Goal: Task Accomplishment & Management: Use online tool/utility

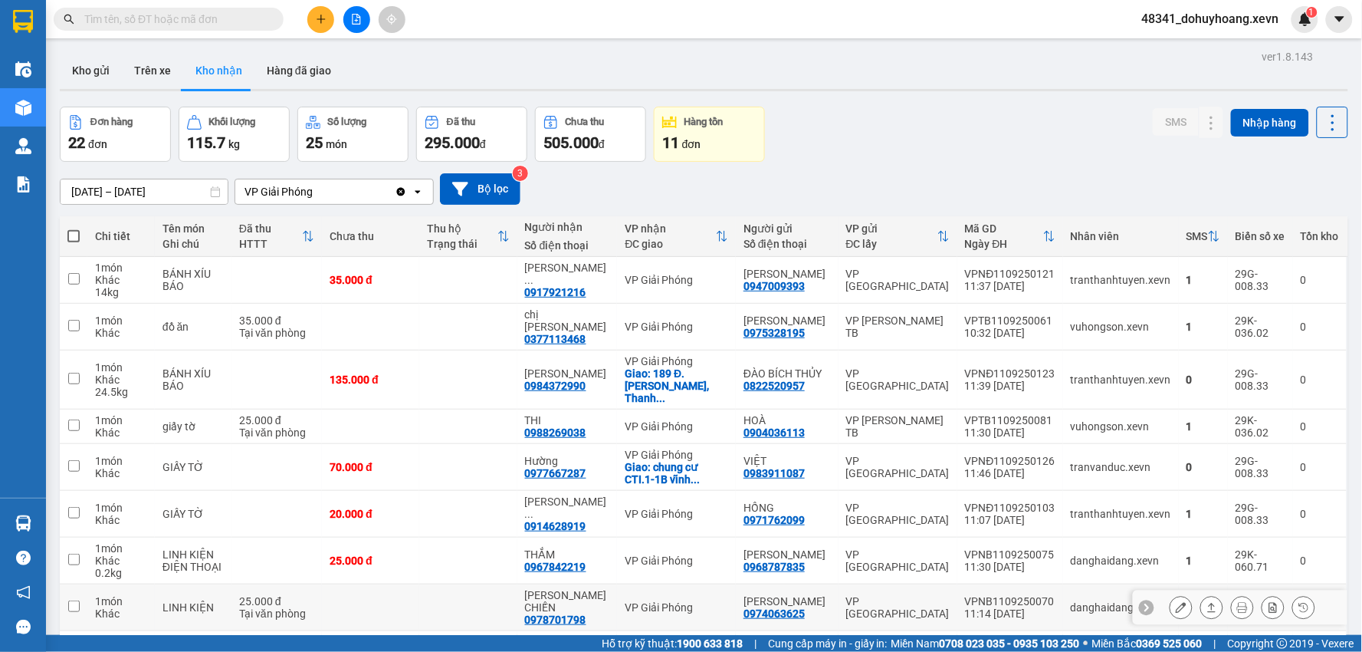
click at [179, 584] on td "LINH KIỆN" at bounding box center [193, 607] width 77 height 47
checkbox input "true"
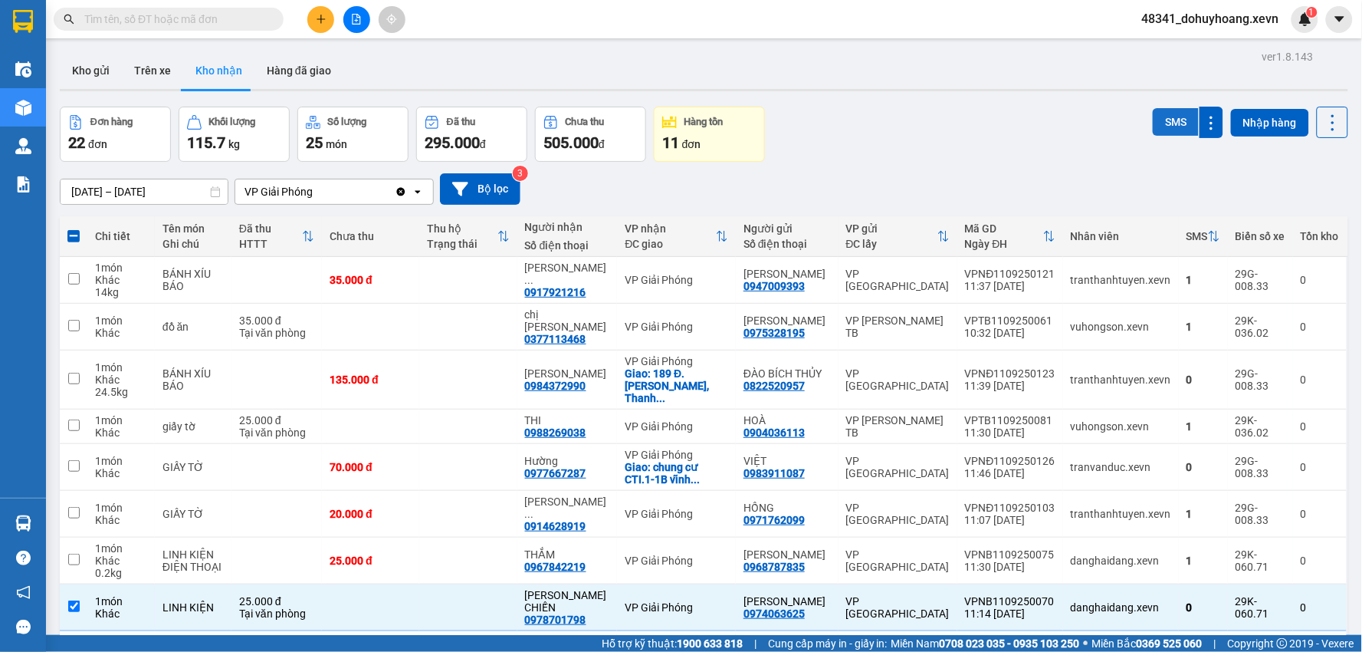
click at [1154, 121] on button "SMS" at bounding box center [1176, 122] width 46 height 28
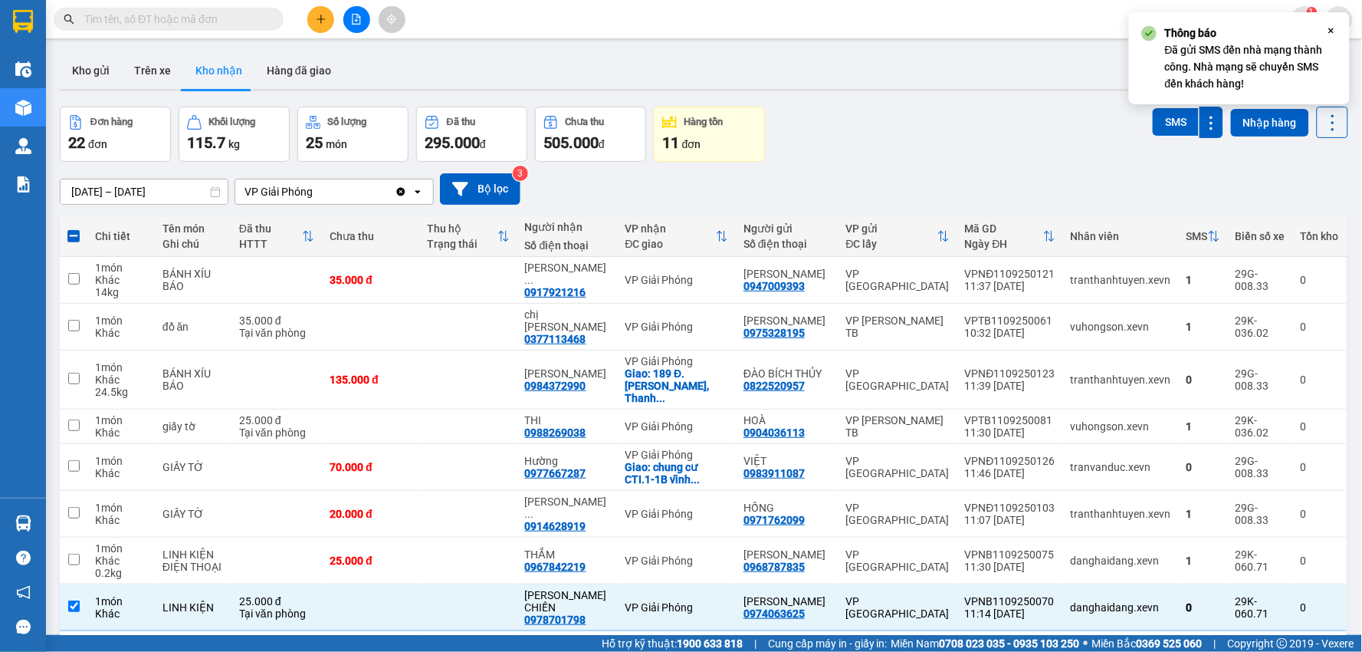
click at [928, 185] on div "[DATE] – [DATE] Press the down arrow key to interact with the calendar and sele…" at bounding box center [704, 188] width 1288 height 31
drag, startPoint x: 999, startPoint y: 118, endPoint x: 904, endPoint y: 97, distance: 96.7
click at [904, 97] on div "ver 1.8.143 Kho gửi Trên xe Kho nhận Hàng đã giao Đơn hàng 22 đơn Khối lượng 11…" at bounding box center [704, 400] width 1301 height 709
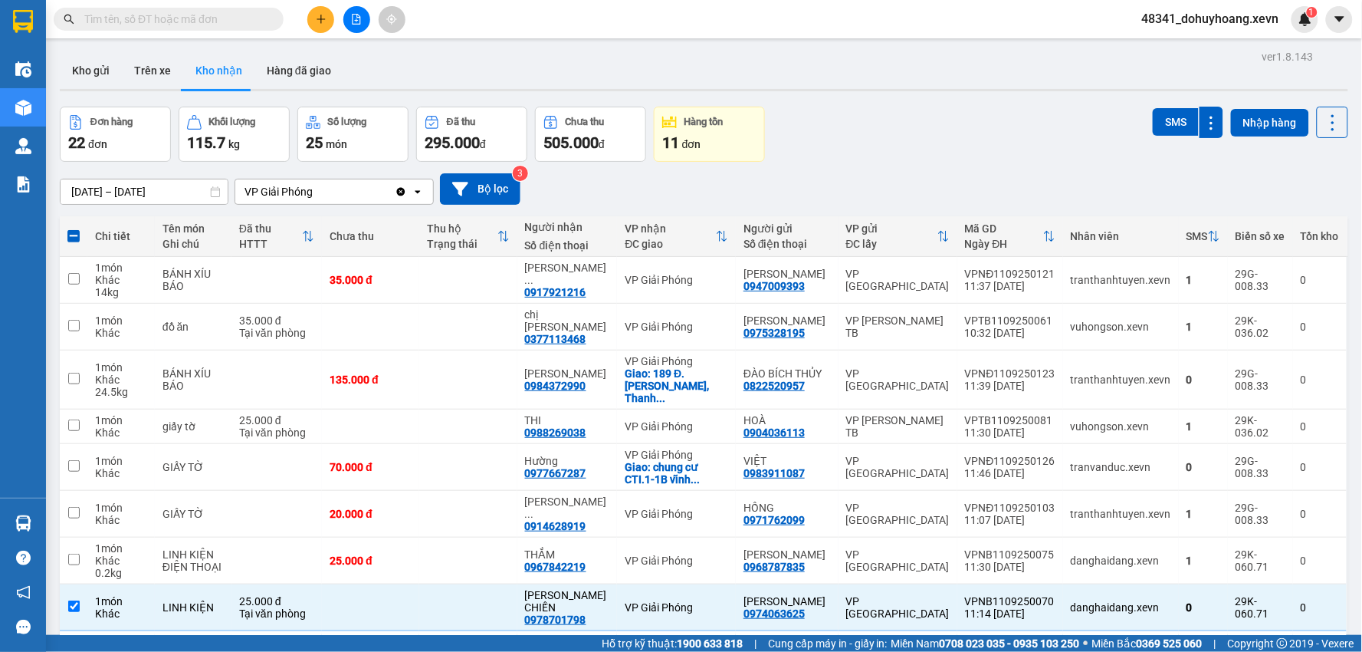
click at [1008, 189] on div "09/09/2025 – 11/09/2025 Press the down arrow key to interact with the calendar …" at bounding box center [704, 188] width 1288 height 31
click at [1205, 23] on span "48341_dohuyhoang.xevn" at bounding box center [1211, 18] width 162 height 19
click at [1204, 51] on span "Đăng xuất" at bounding box center [1219, 47] width 130 height 17
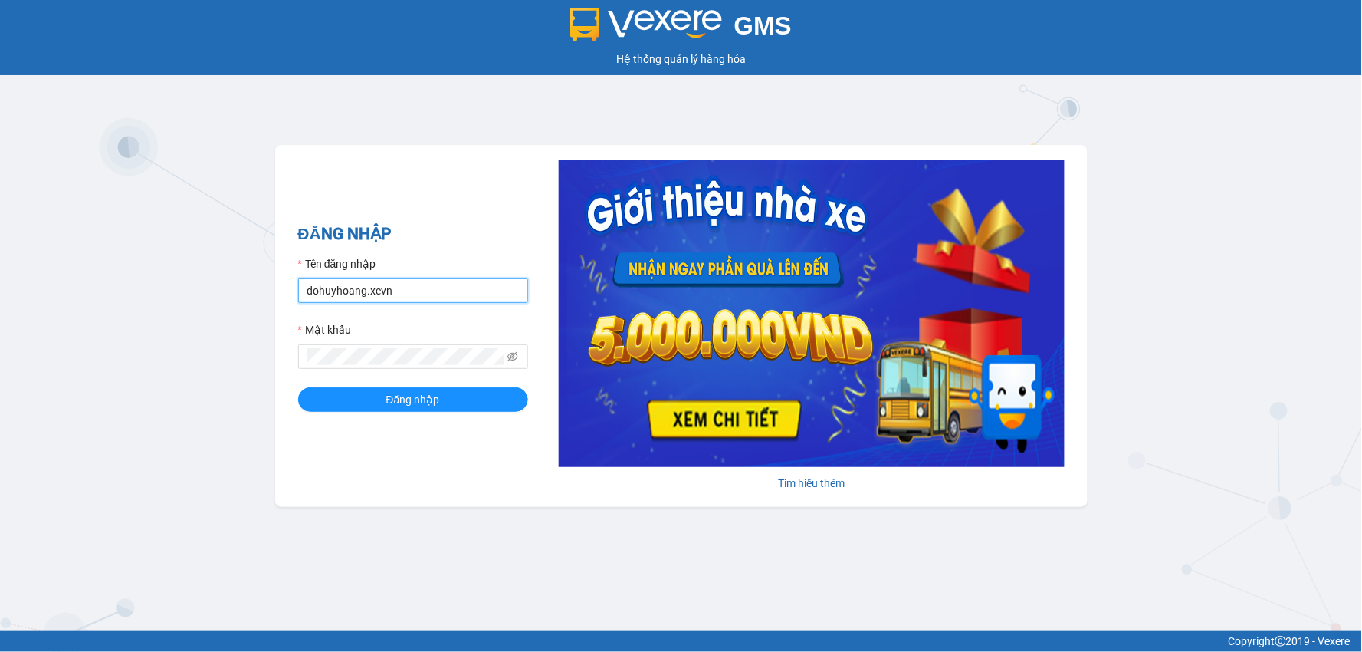
click at [356, 302] on input "dohuyhoang.xevn" at bounding box center [413, 290] width 230 height 25
type input "nguyenthuyduong.xevn"
click at [371, 399] on button "Đăng nhập" at bounding box center [413, 399] width 230 height 25
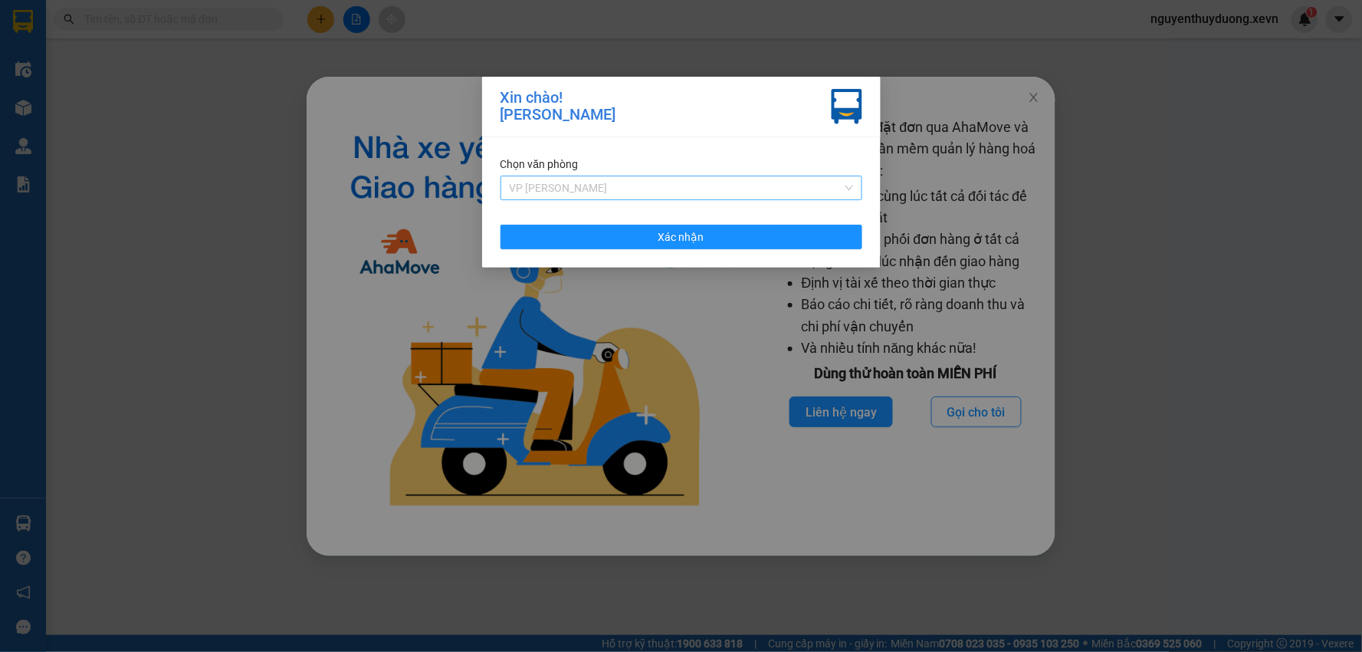
click at [639, 187] on span "VP [PERSON_NAME]" at bounding box center [681, 187] width 343 height 23
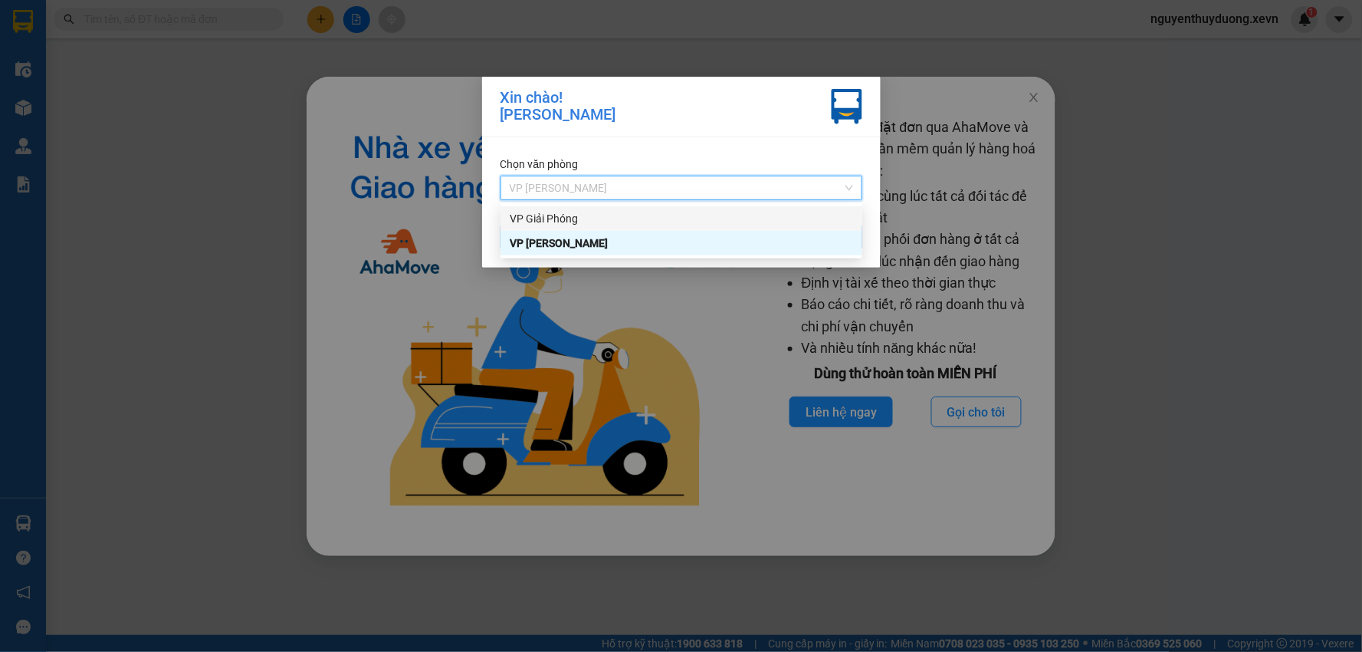
click at [577, 223] on div "VP Giải Phóng" at bounding box center [681, 218] width 343 height 17
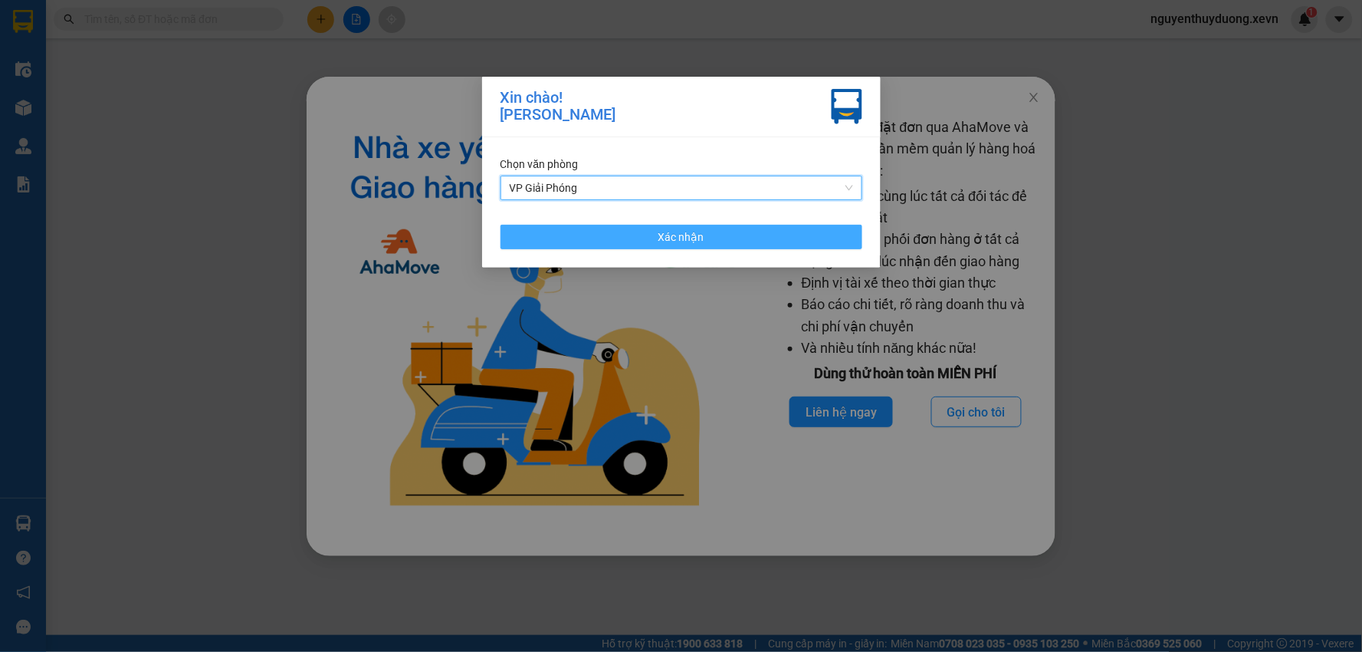
click at [724, 241] on button "Xác nhận" at bounding box center [682, 237] width 362 height 25
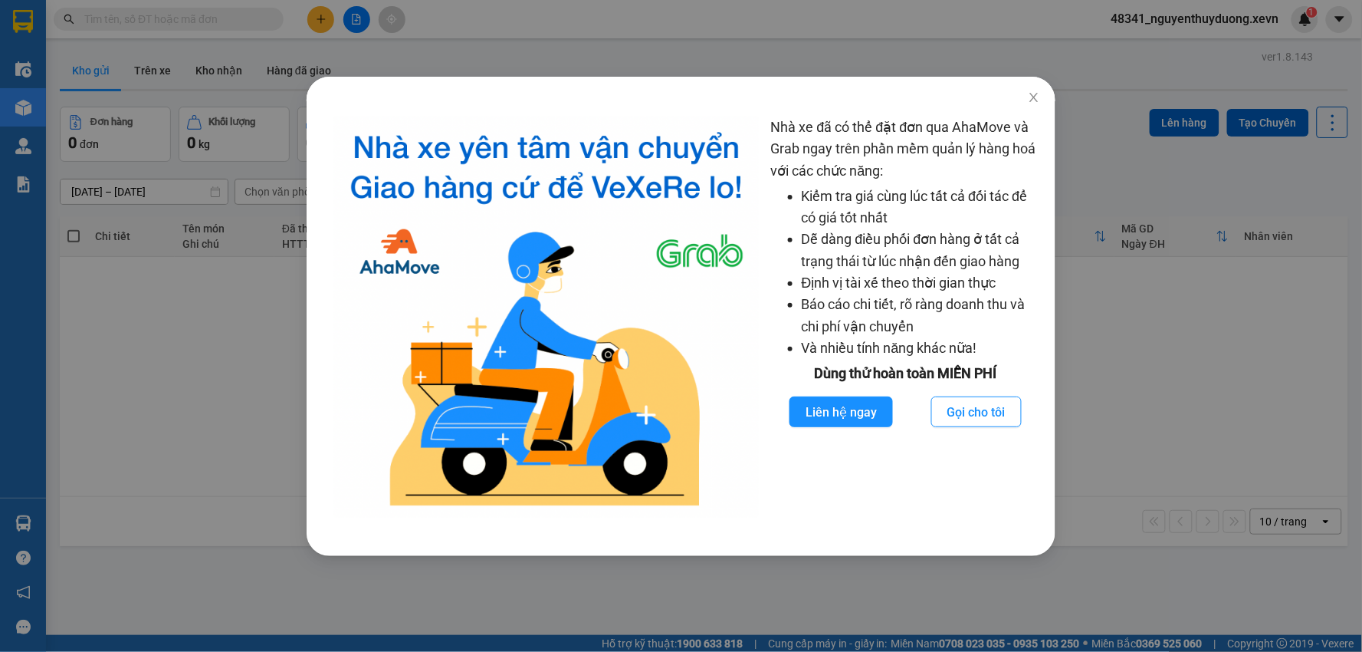
drag, startPoint x: 83, startPoint y: 522, endPoint x: 113, endPoint y: 504, distance: 35.8
click at [96, 517] on div "Nhà xe đã có thể đặt đơn qua AhaMove và Grab ngay trên phần mềm quản lý hàng ho…" at bounding box center [681, 326] width 1362 height 652
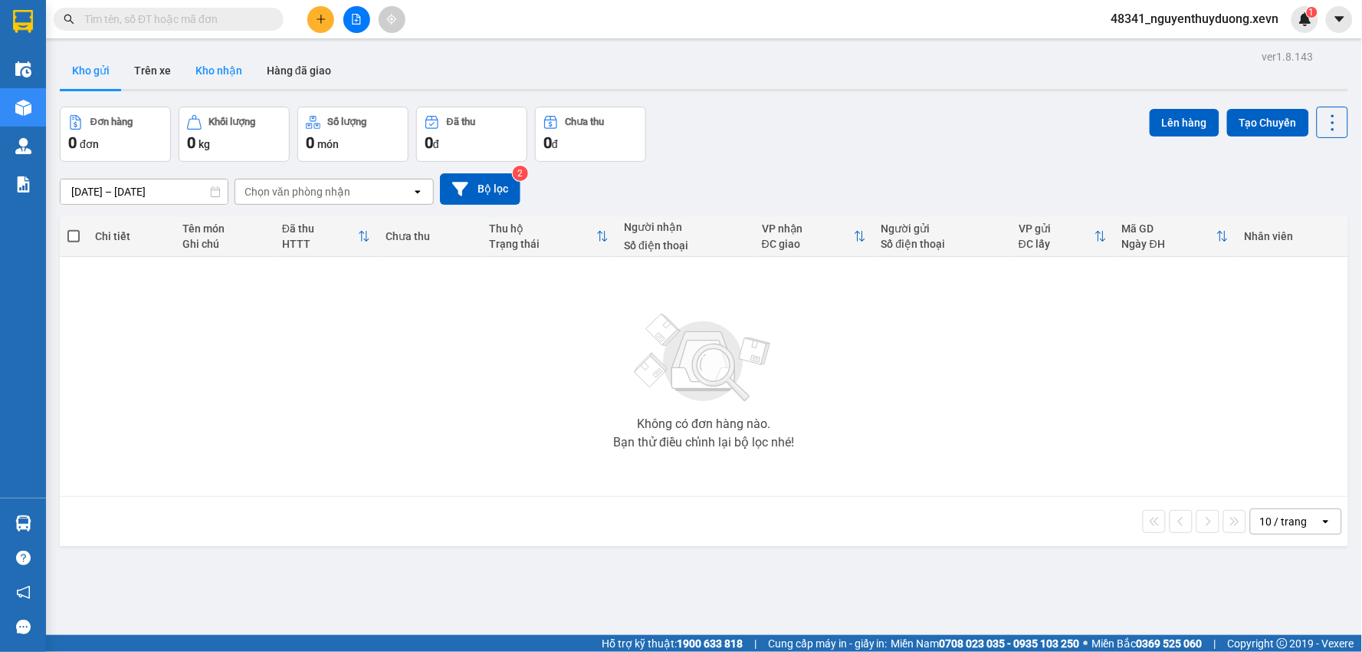
click at [201, 61] on button "Kho nhận" at bounding box center [218, 70] width 71 height 37
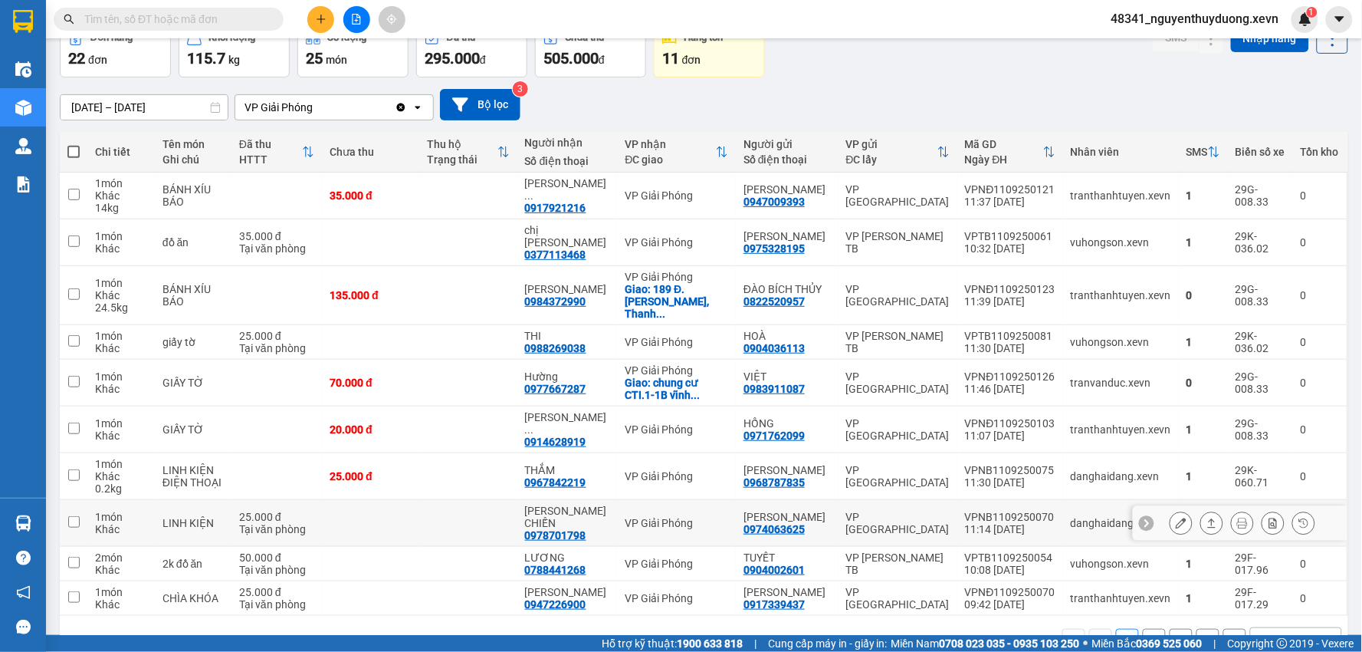
scroll to position [93, 0]
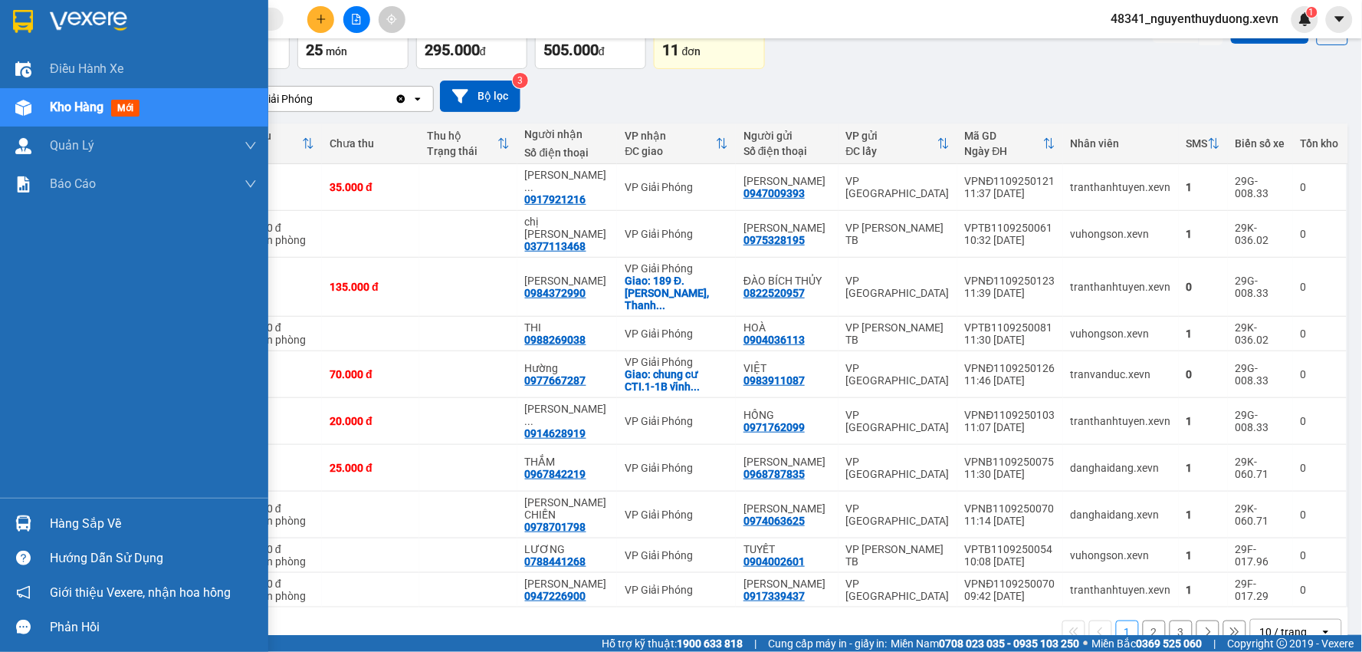
click at [80, 523] on div "Hàng sắp về" at bounding box center [153, 523] width 207 height 23
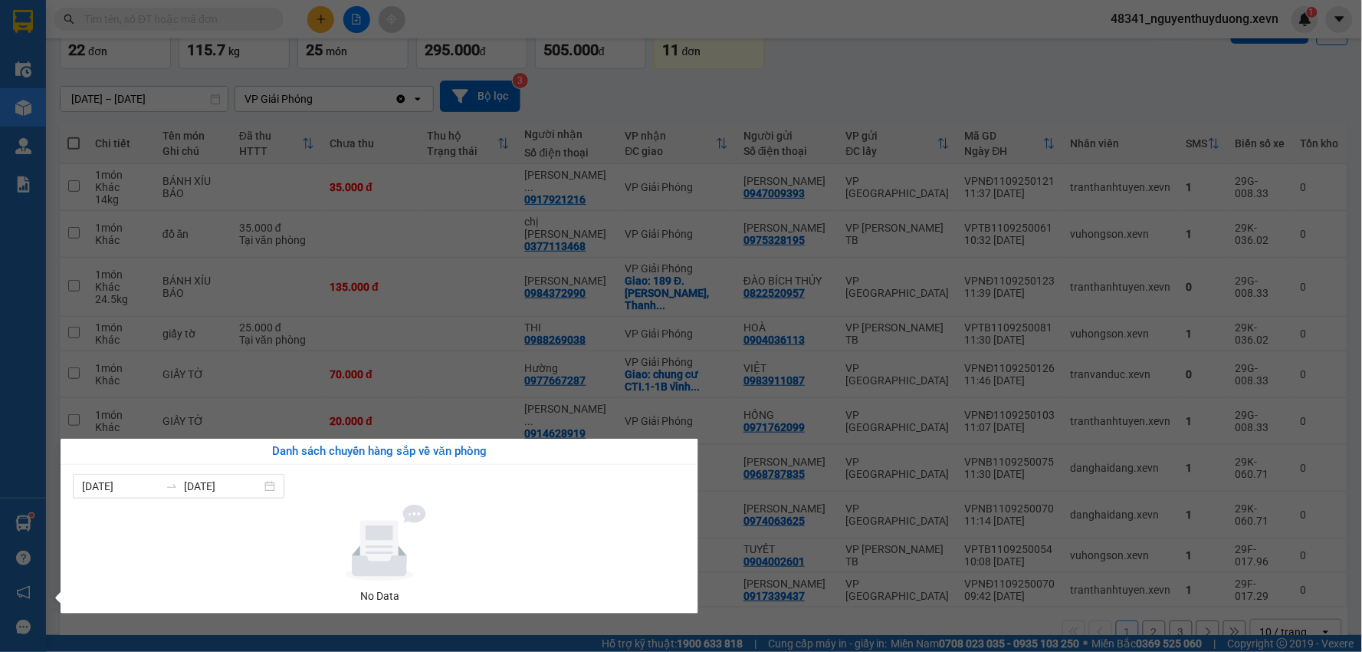
click at [779, 586] on section "Kết quả tìm kiếm ( 0 ) Bộ lọc No Data 48341_nguyenthuyduong.xevn 1 Điều hành xe…" at bounding box center [681, 326] width 1362 height 652
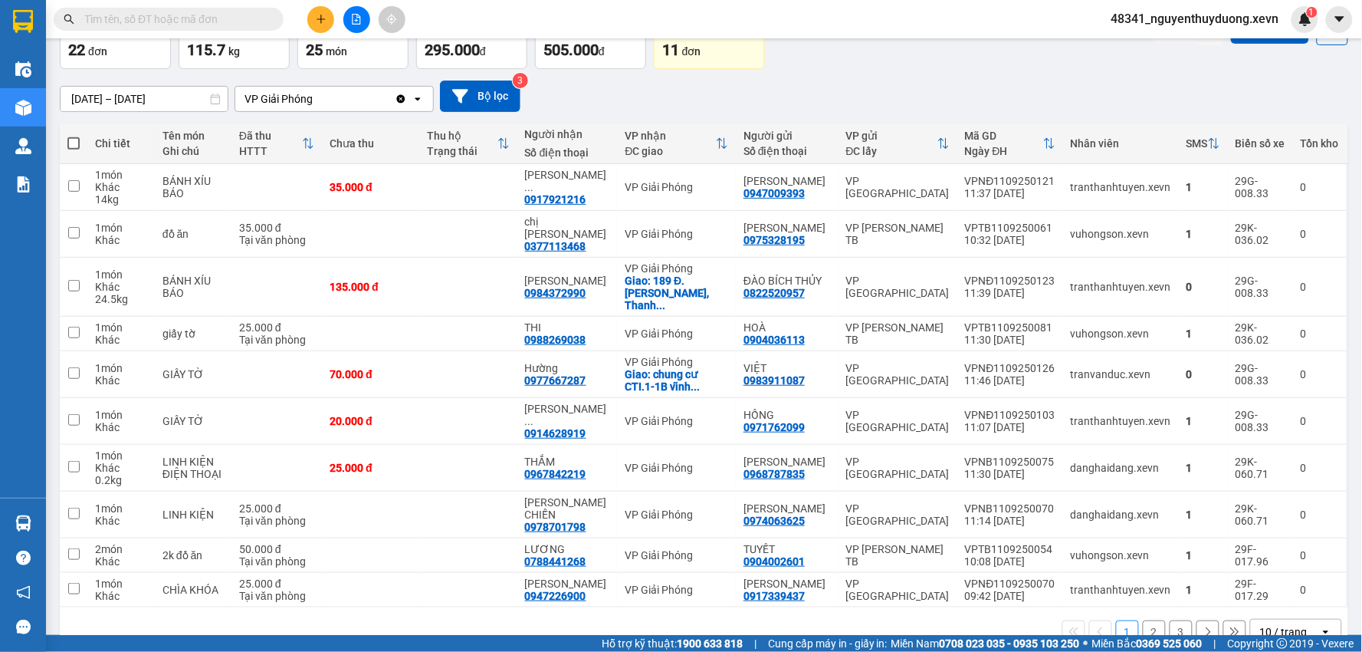
click at [1151, 620] on button "2" at bounding box center [1154, 631] width 23 height 23
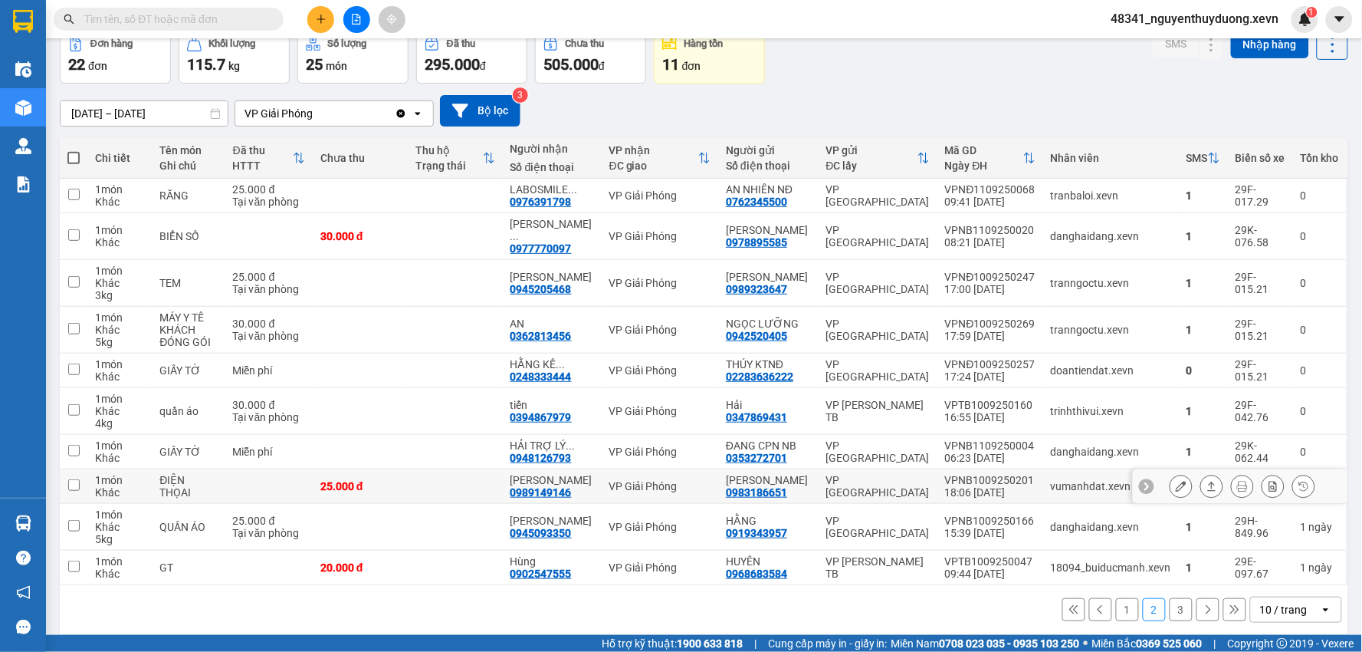
scroll to position [80, 0]
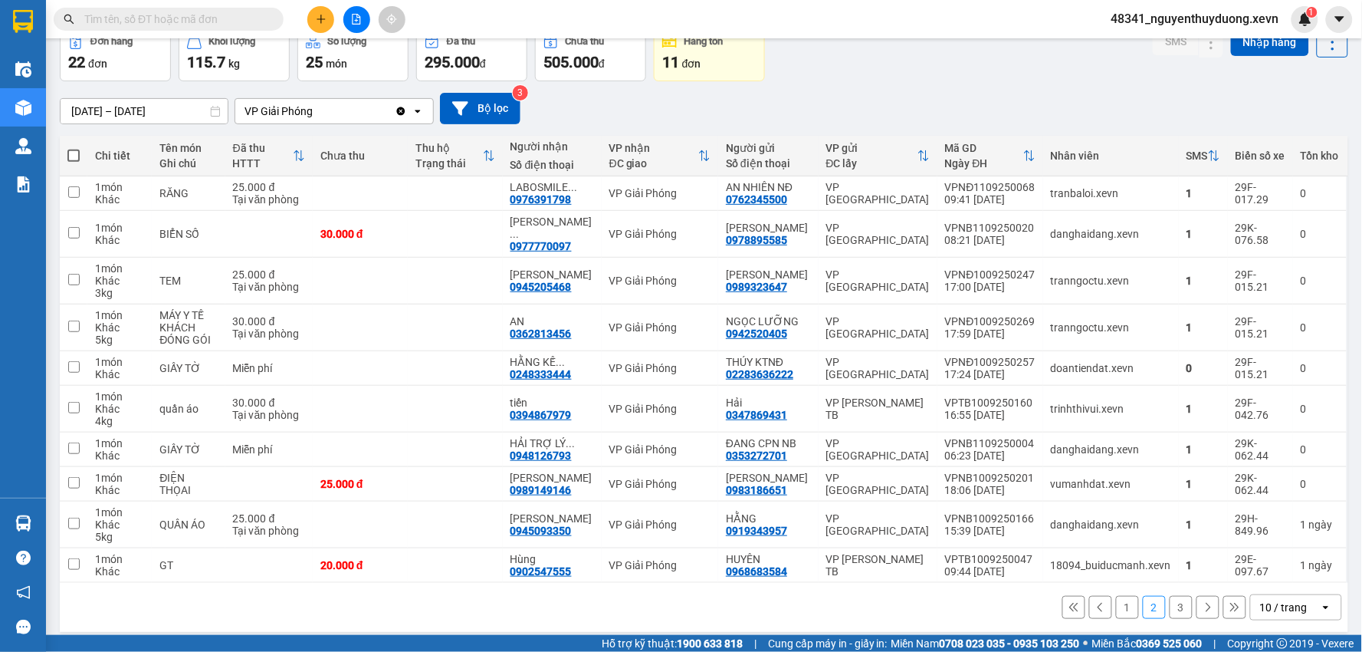
click at [1170, 596] on button "3" at bounding box center [1181, 607] width 23 height 23
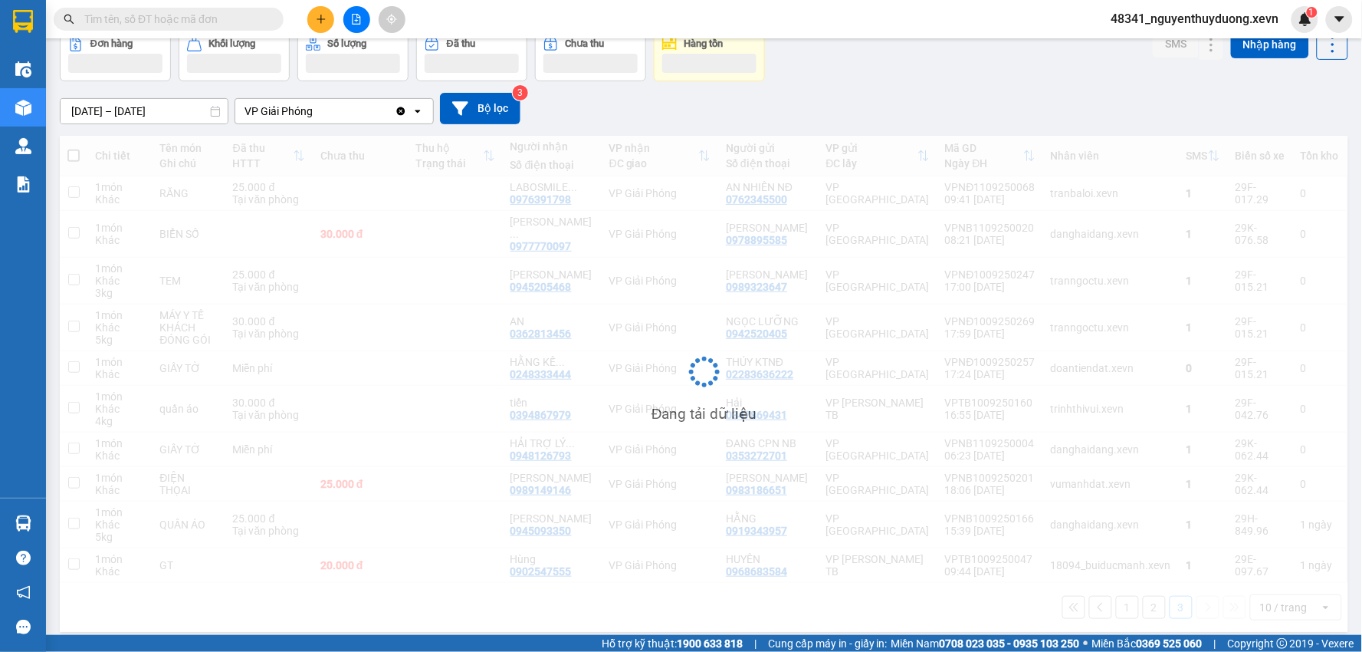
scroll to position [71, 0]
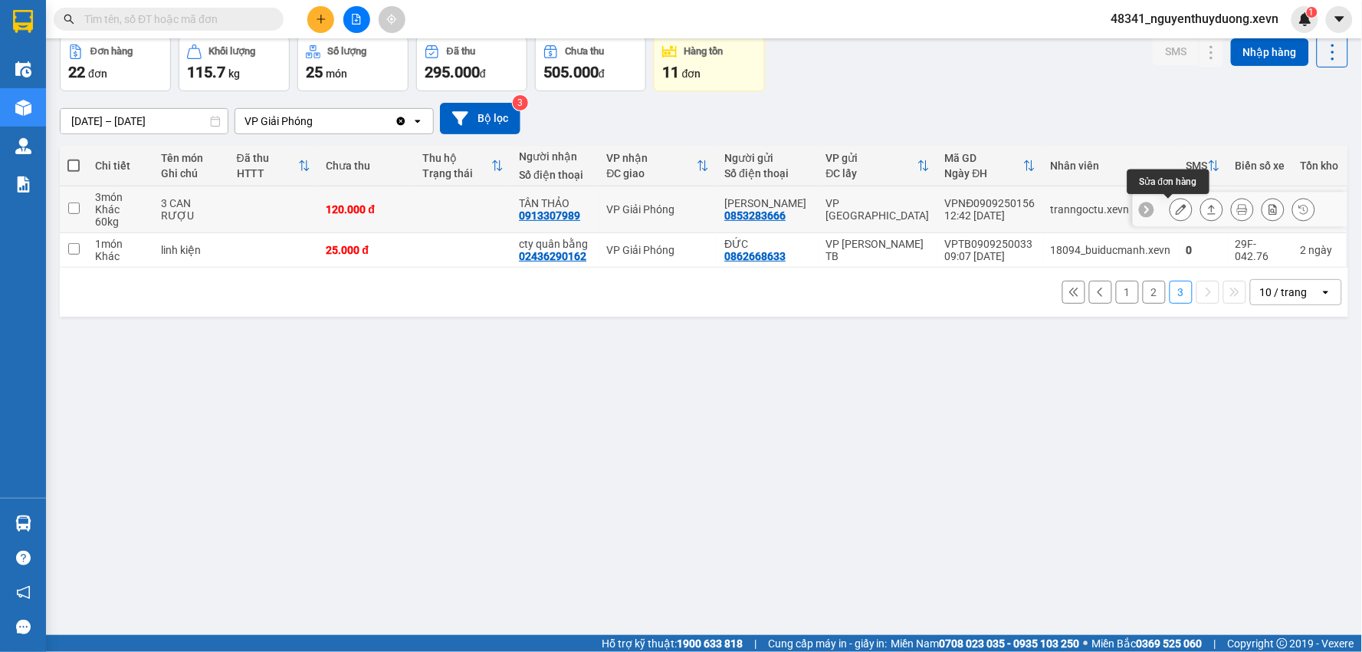
click at [1170, 212] on button at bounding box center [1180, 209] width 21 height 27
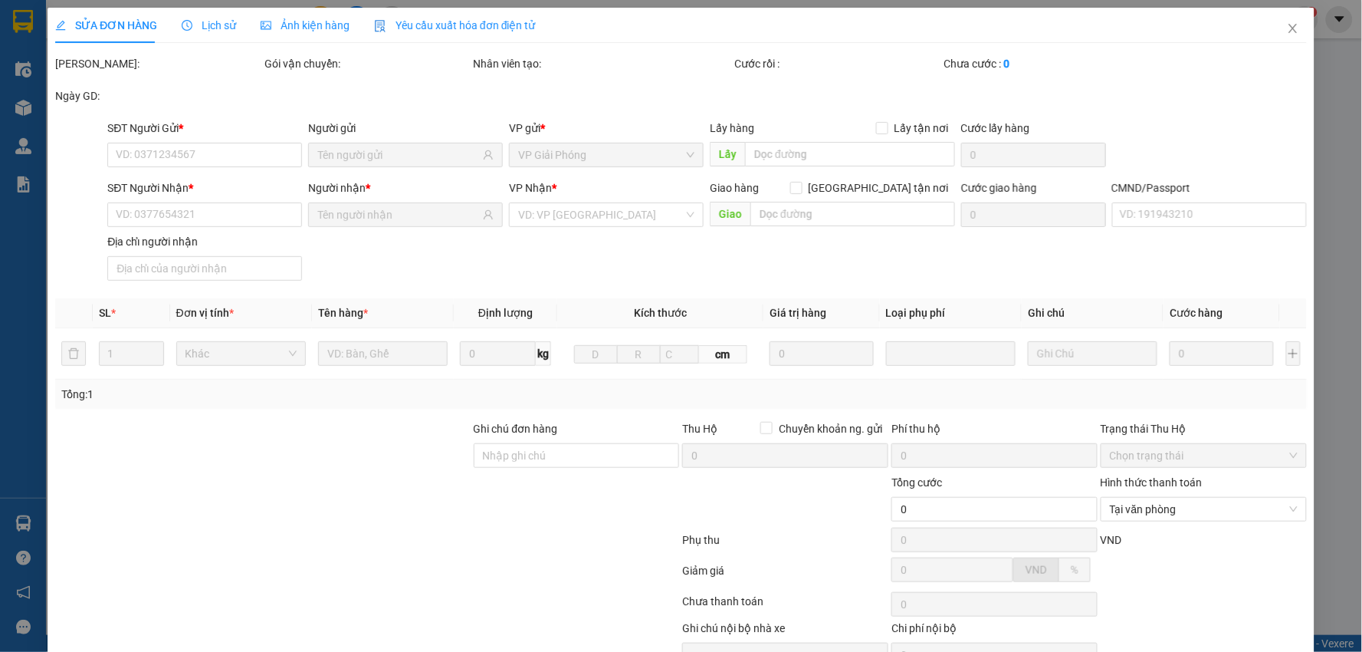
type input "0853283666"
type input "NGUYỄN VĂN HOÀNG"
type input "0913307989"
type input "TÂN THẢO"
type input "NGUYỄN VŨ TÂN"
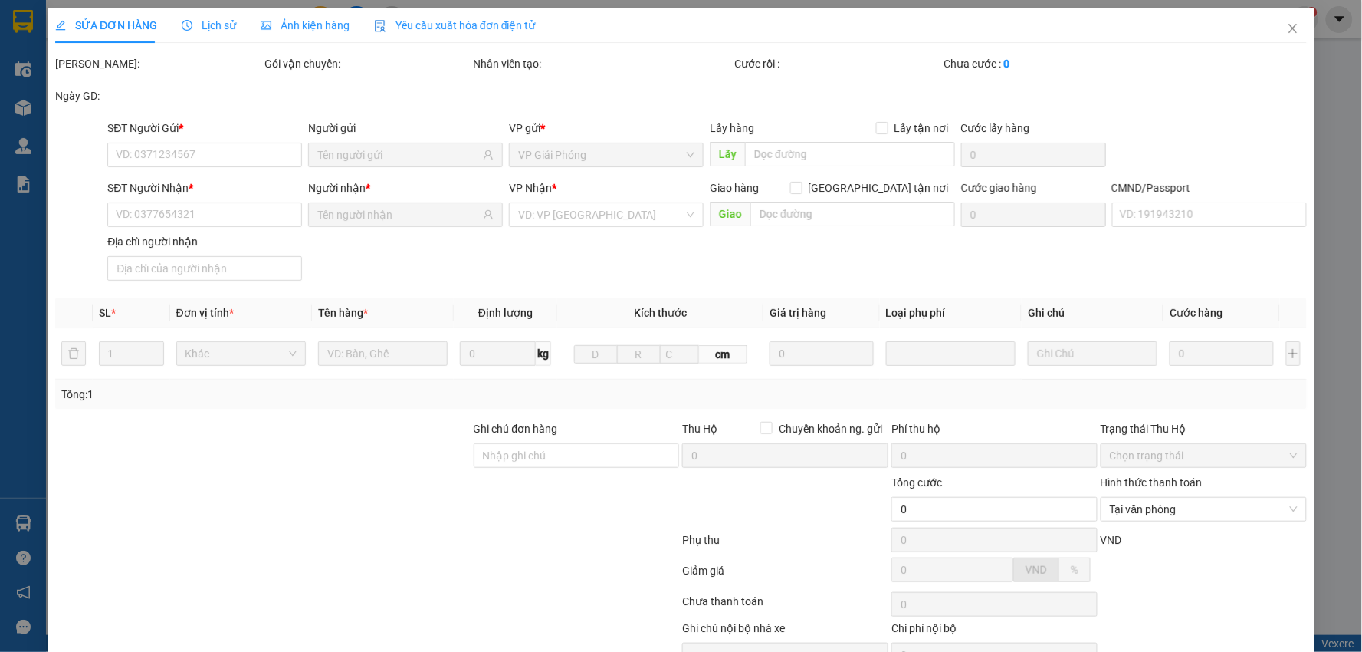
type input "120.000"
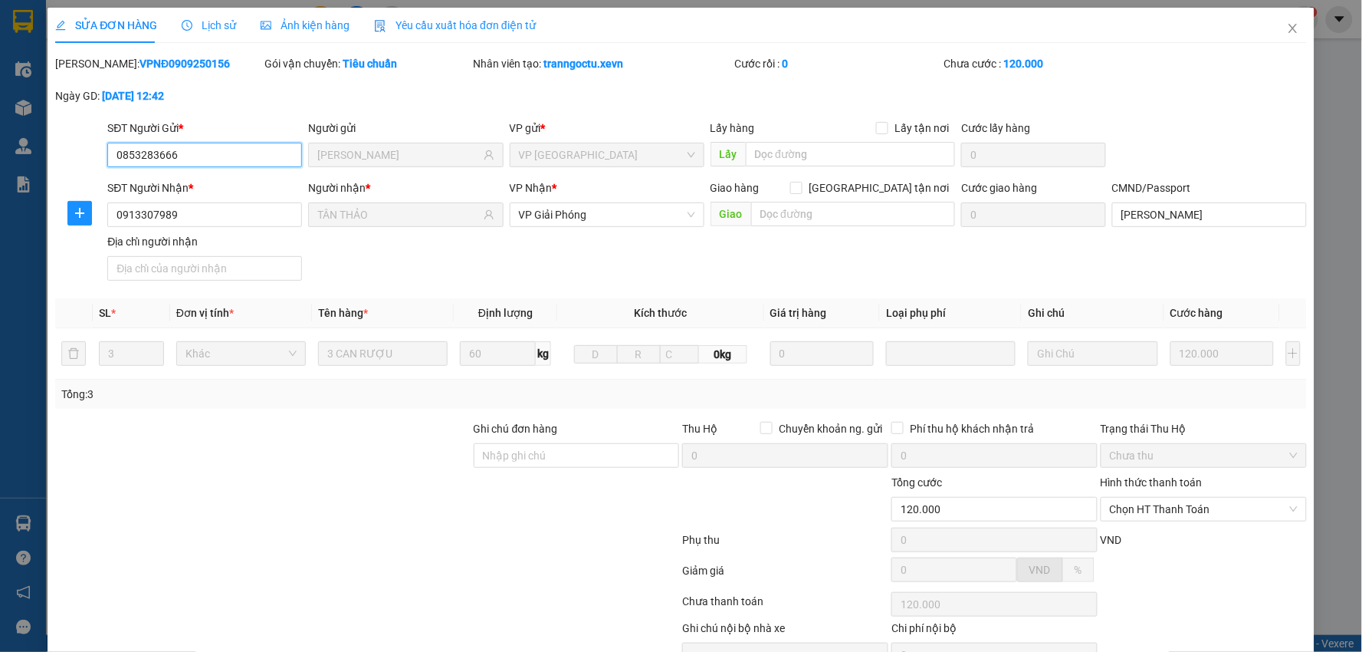
scroll to position [74, 0]
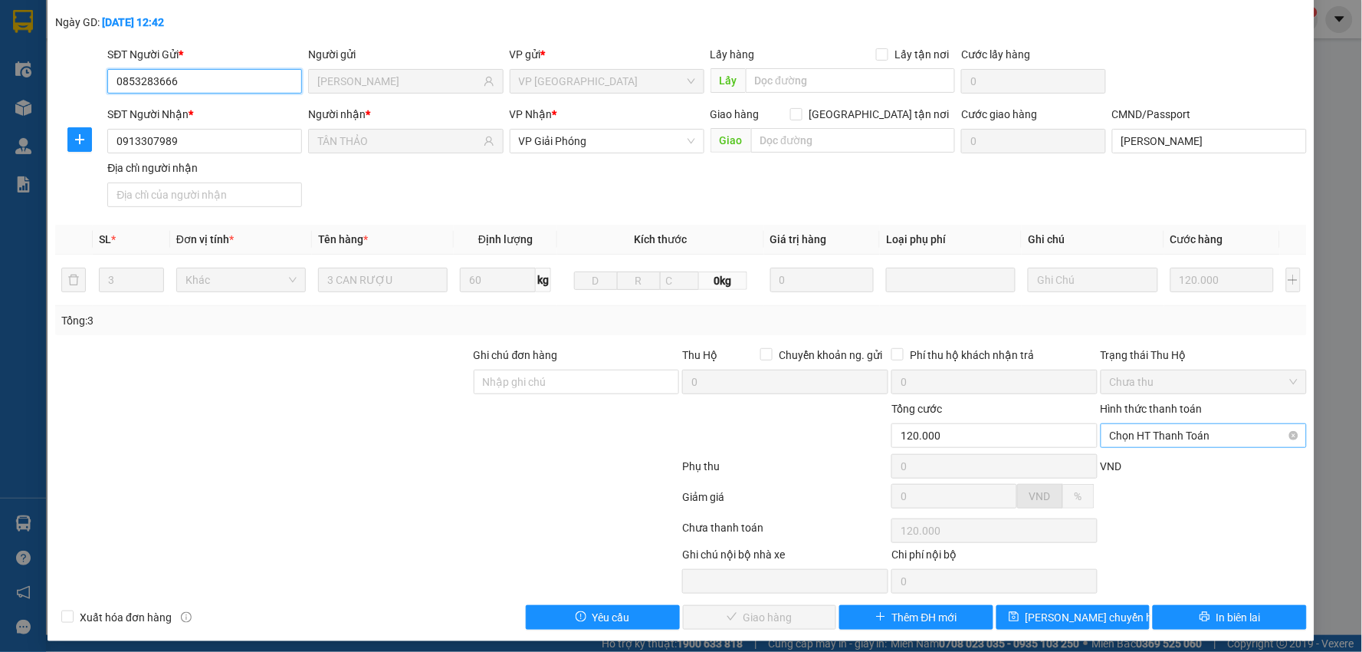
click at [1189, 429] on span "Chọn HT Thanh Toán" at bounding box center [1204, 435] width 188 height 23
click at [1150, 458] on div "Tại văn phòng" at bounding box center [1193, 466] width 185 height 17
type input "0"
click at [797, 617] on button "Giao hàng" at bounding box center [760, 617] width 154 height 25
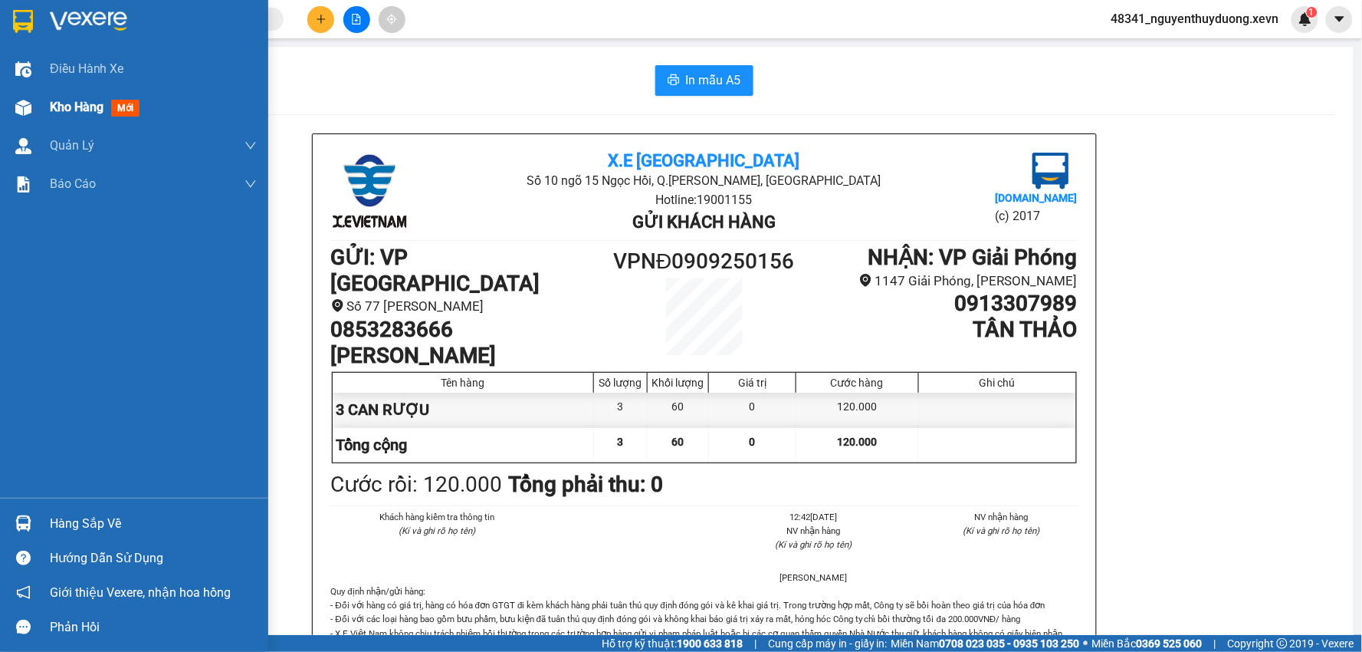
click at [71, 101] on span "Kho hàng" at bounding box center [77, 107] width 54 height 15
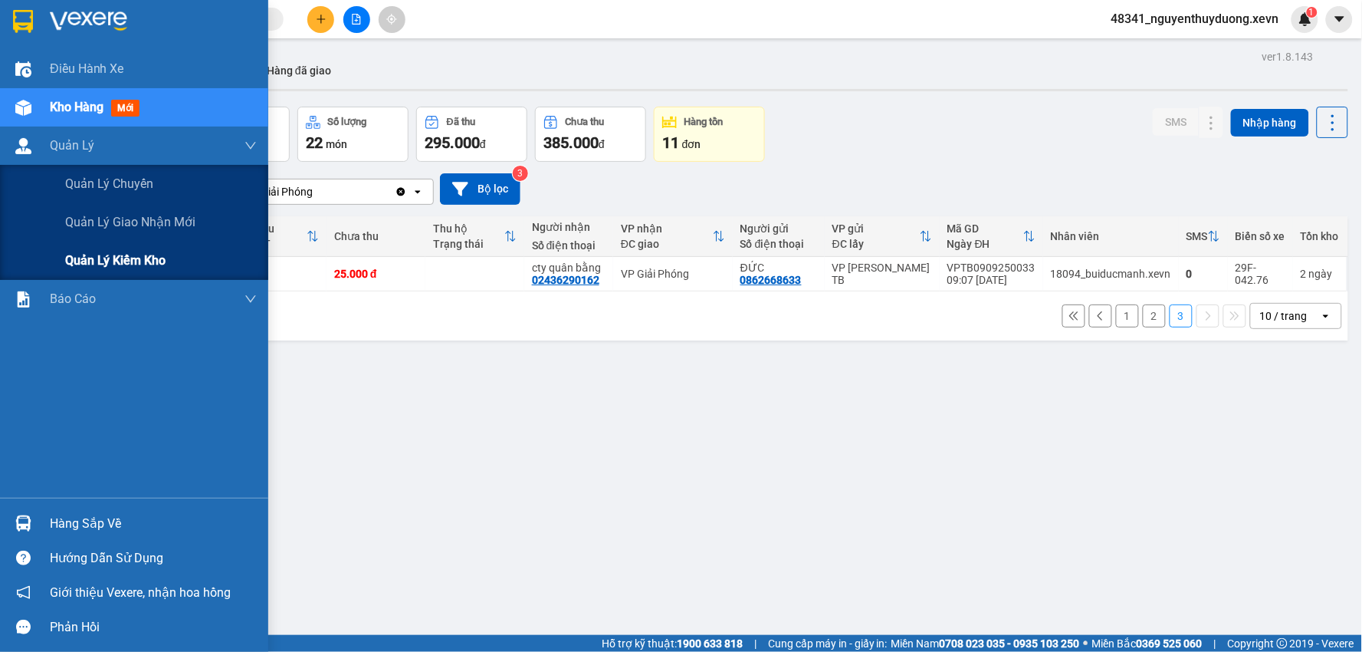
click at [80, 248] on div "Quản lý kiểm kho" at bounding box center [161, 260] width 192 height 38
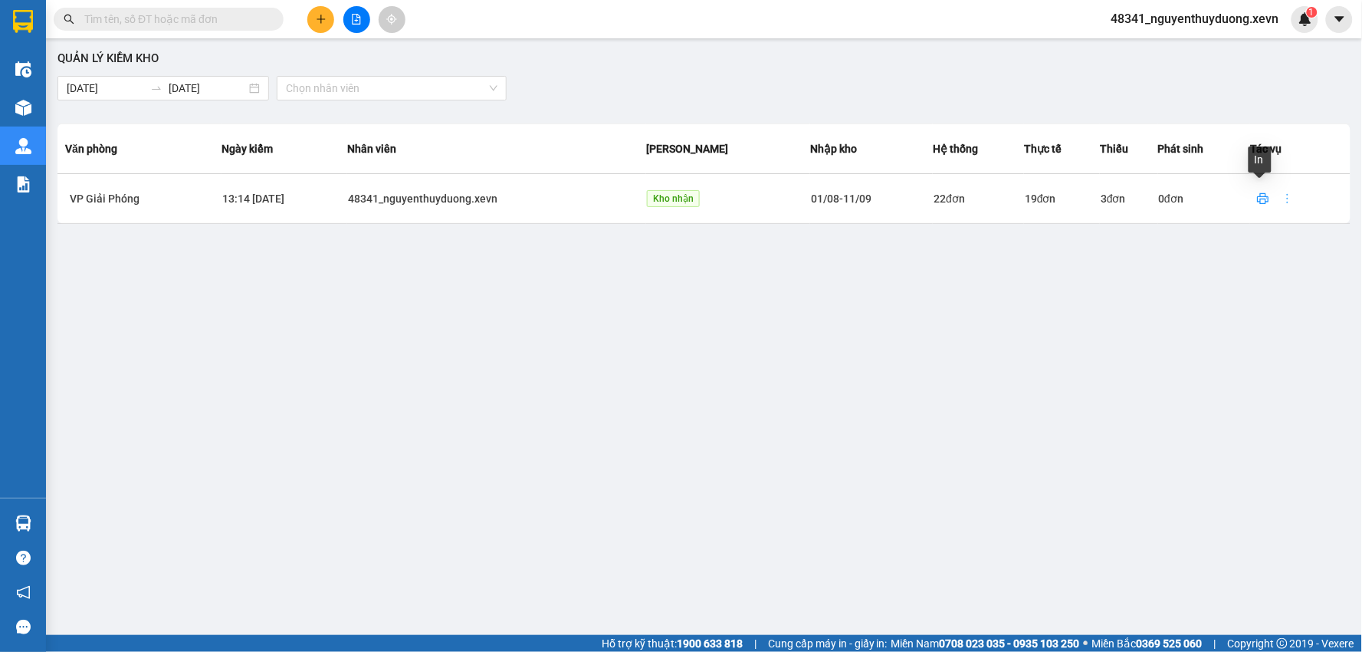
click at [1282, 201] on icon "more" at bounding box center [1288, 198] width 12 height 12
click at [1300, 242] on li "Chi tiết" at bounding box center [1313, 232] width 82 height 31
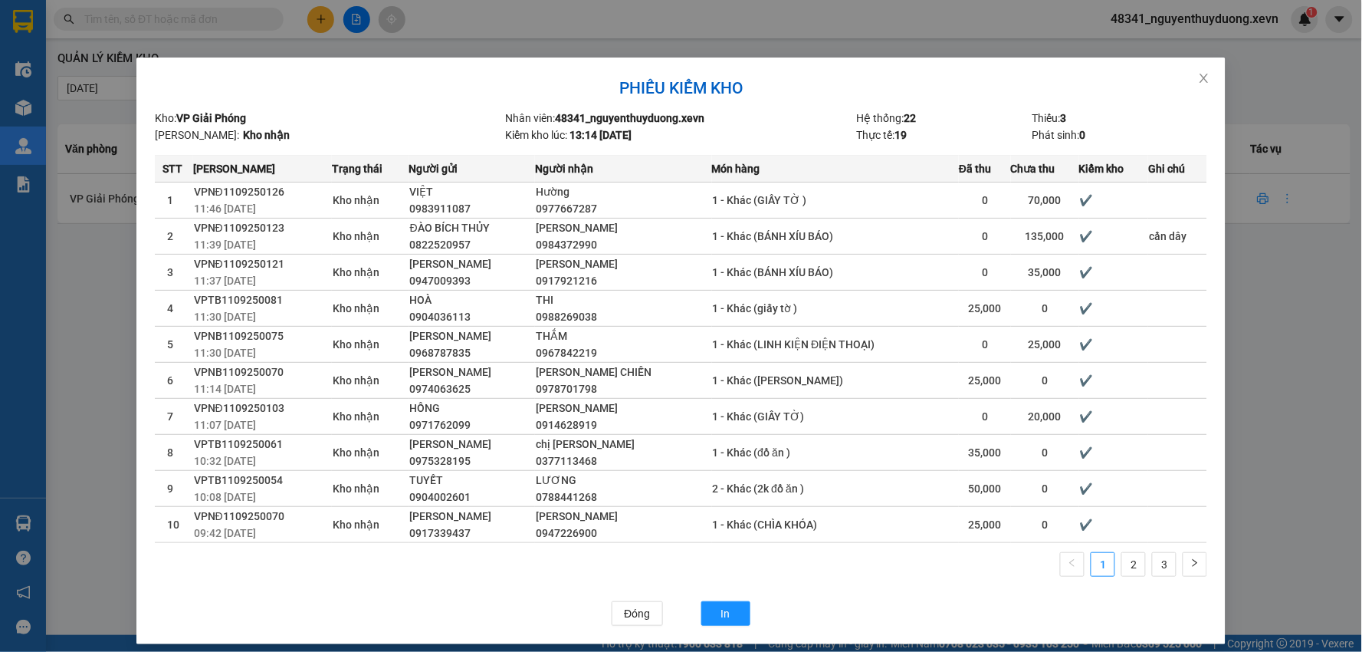
scroll to position [29, 0]
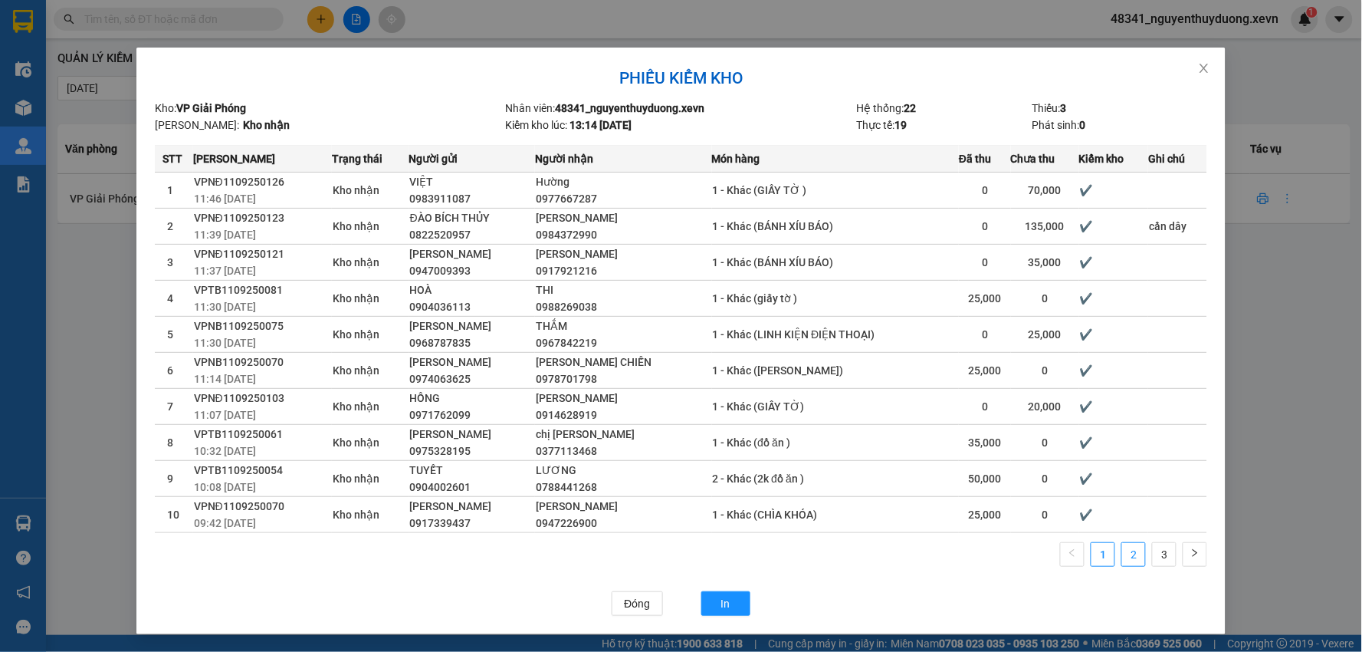
click at [1128, 556] on link "2" at bounding box center [1133, 554] width 23 height 23
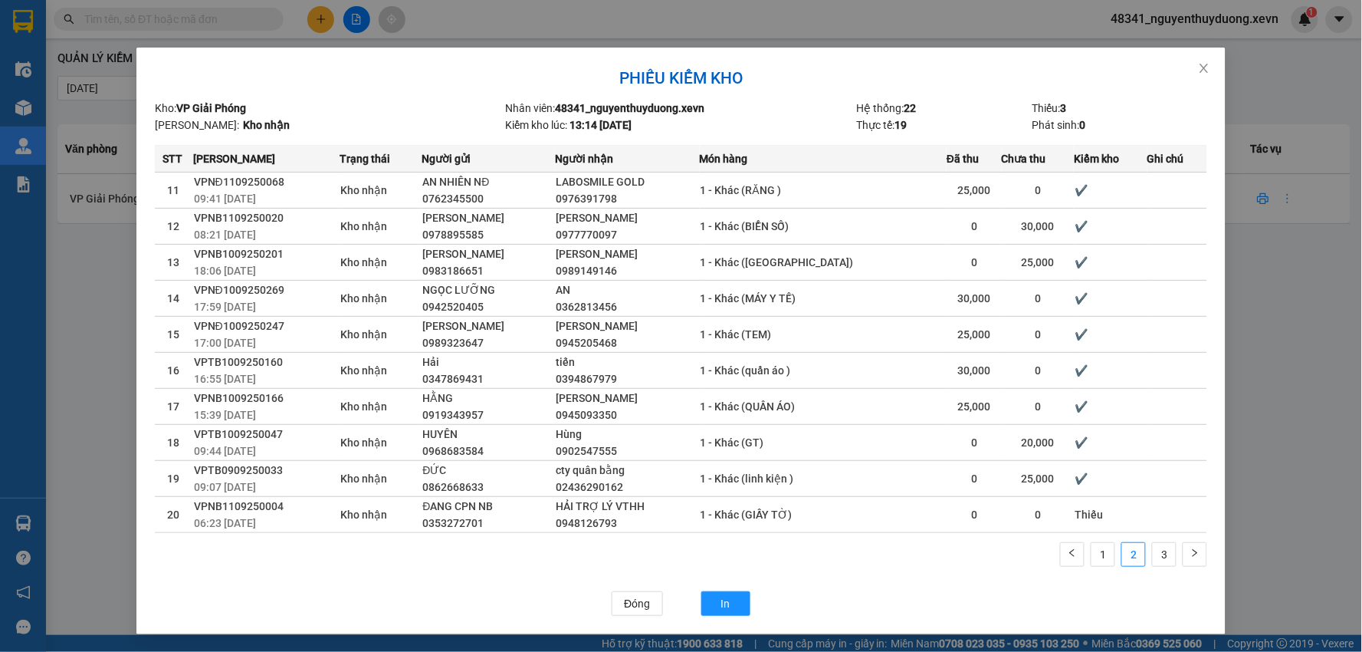
click at [241, 21] on div "Phiếu kiểm kho Kho: VP Giải Phóng Nhân viên: 48341_nguyenthuyduong.xevn Hệ thốn…" at bounding box center [681, 326] width 1362 height 652
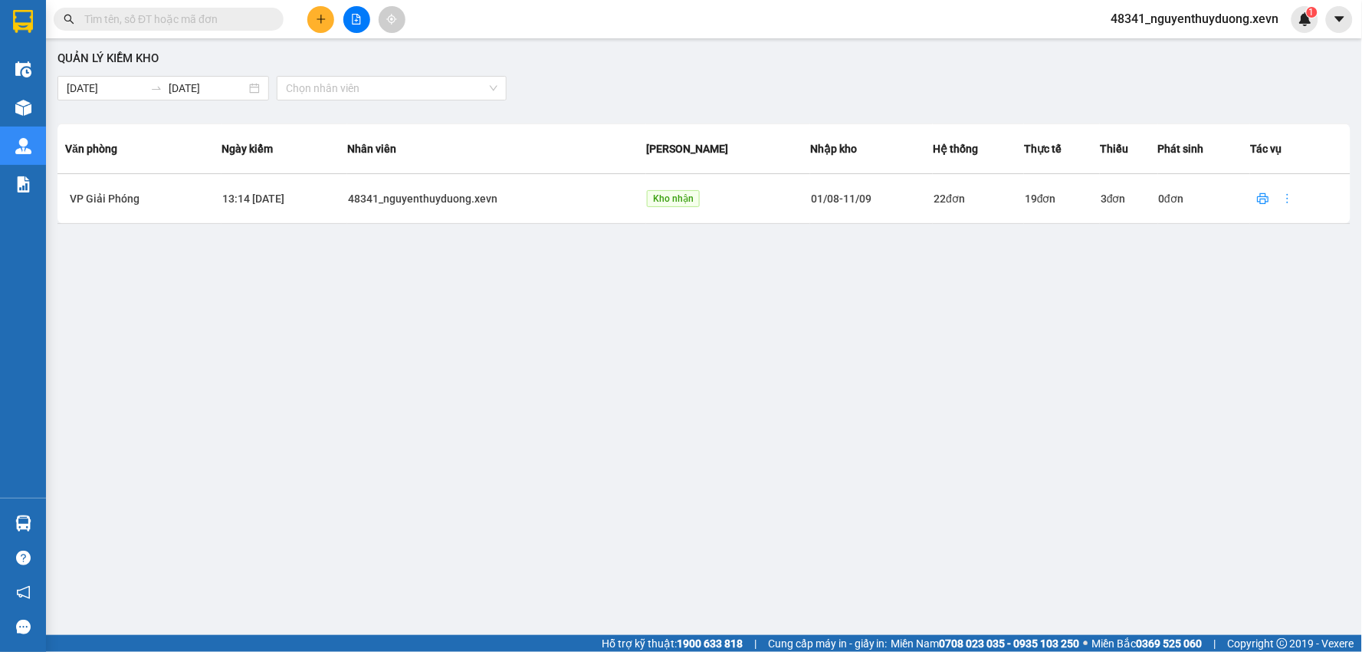
scroll to position [0, 0]
click at [241, 21] on input "text" at bounding box center [174, 19] width 181 height 17
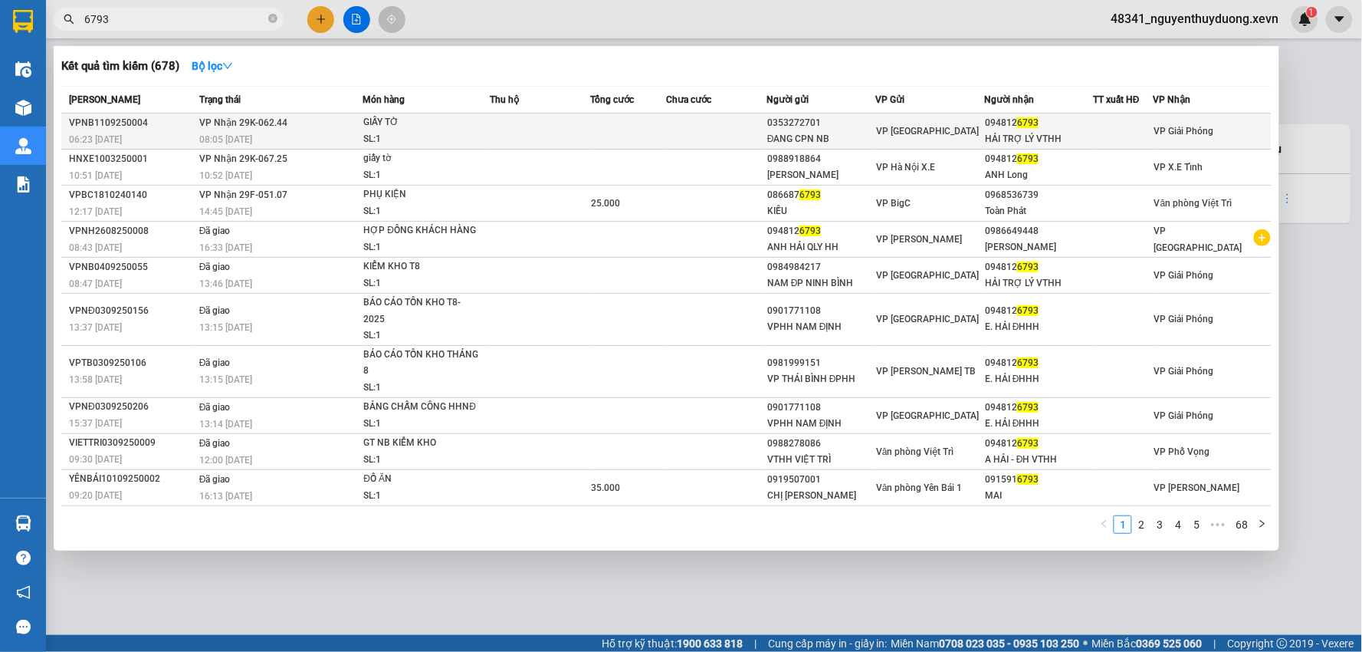
type input "6793"
click at [1088, 125] on div "094812 6793" at bounding box center [1038, 123] width 107 height 16
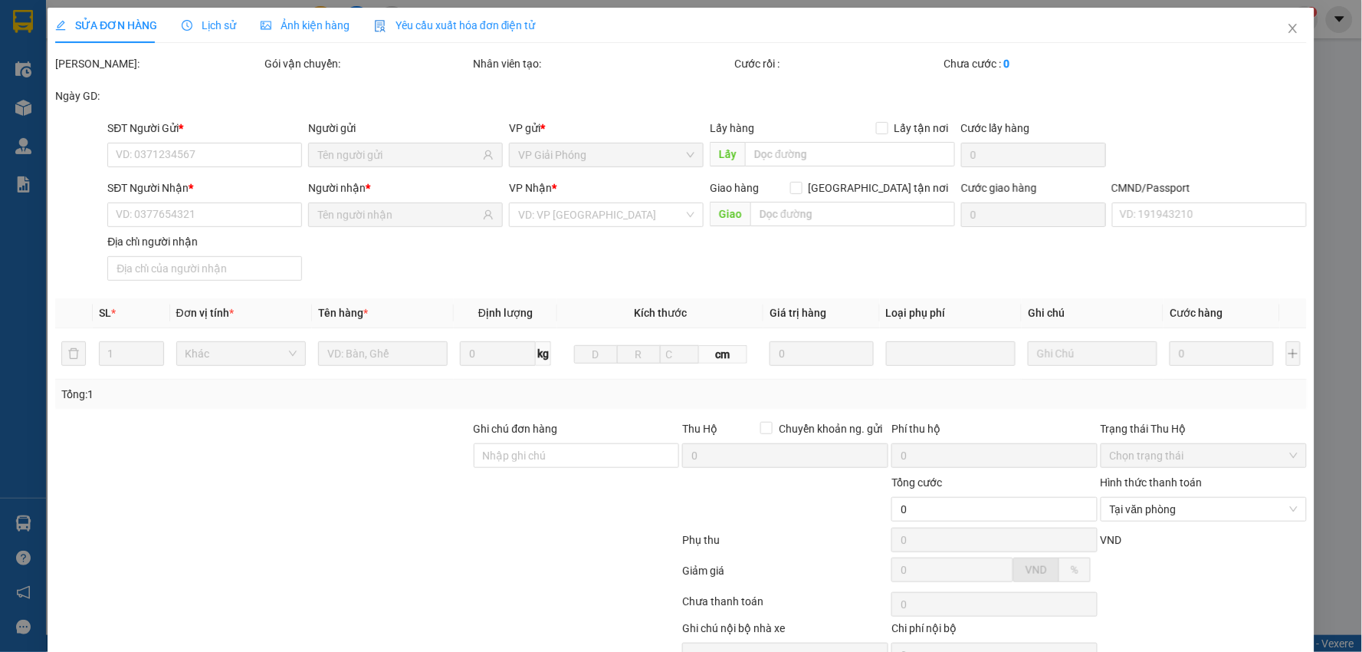
type input "0353272701"
type input "ĐANG CPN NB"
type input "0948126793"
type input "HẢI TRỢ LÝ VTHH"
type input "1"
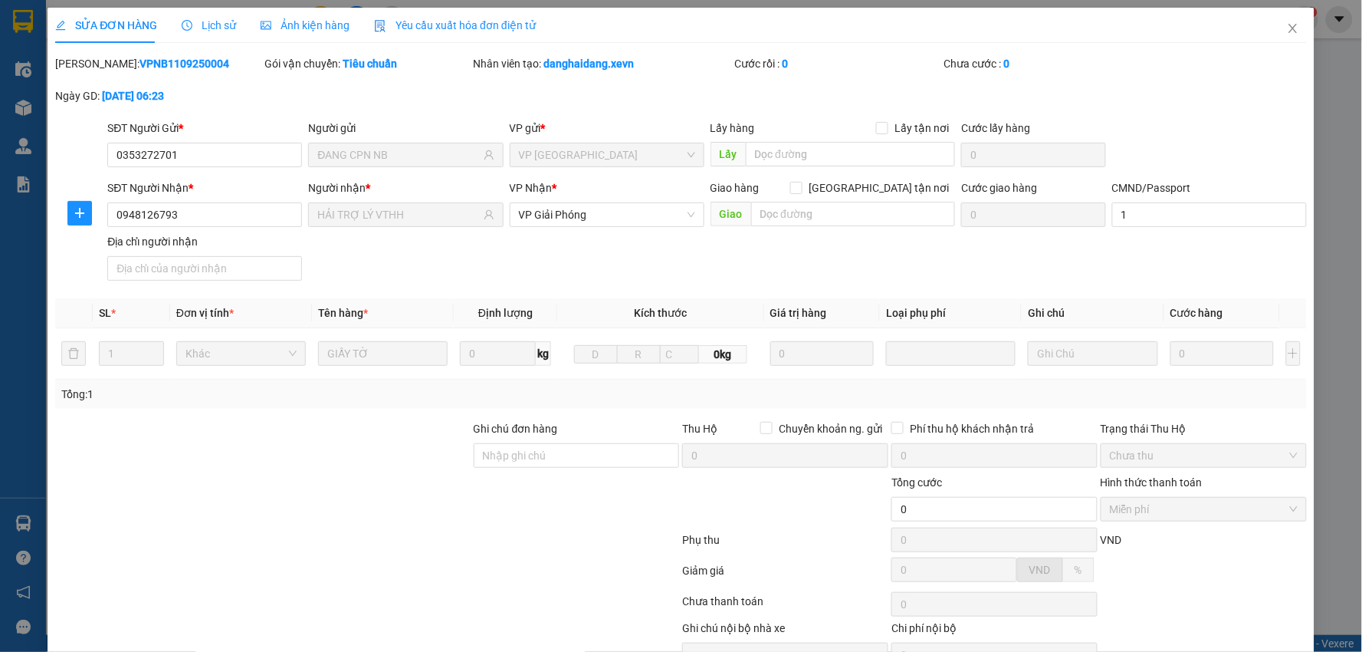
drag, startPoint x: 1087, startPoint y: 126, endPoint x: 1334, endPoint y: 142, distance: 247.3
click at [1334, 142] on div "SỬA ĐƠN HÀNG Lịch sử Ảnh kiện hàng Yêu cầu xuất hóa đơn điện tử Total Paid Fee …" at bounding box center [681, 326] width 1362 height 652
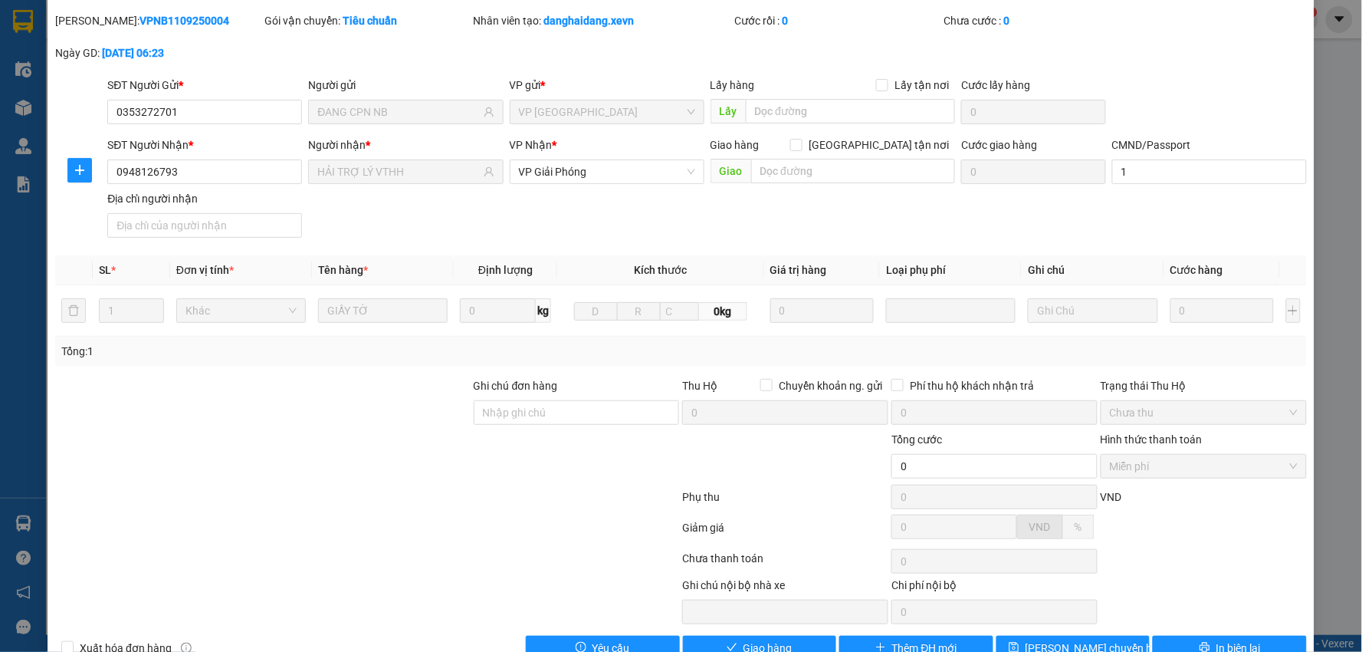
scroll to position [81, 0]
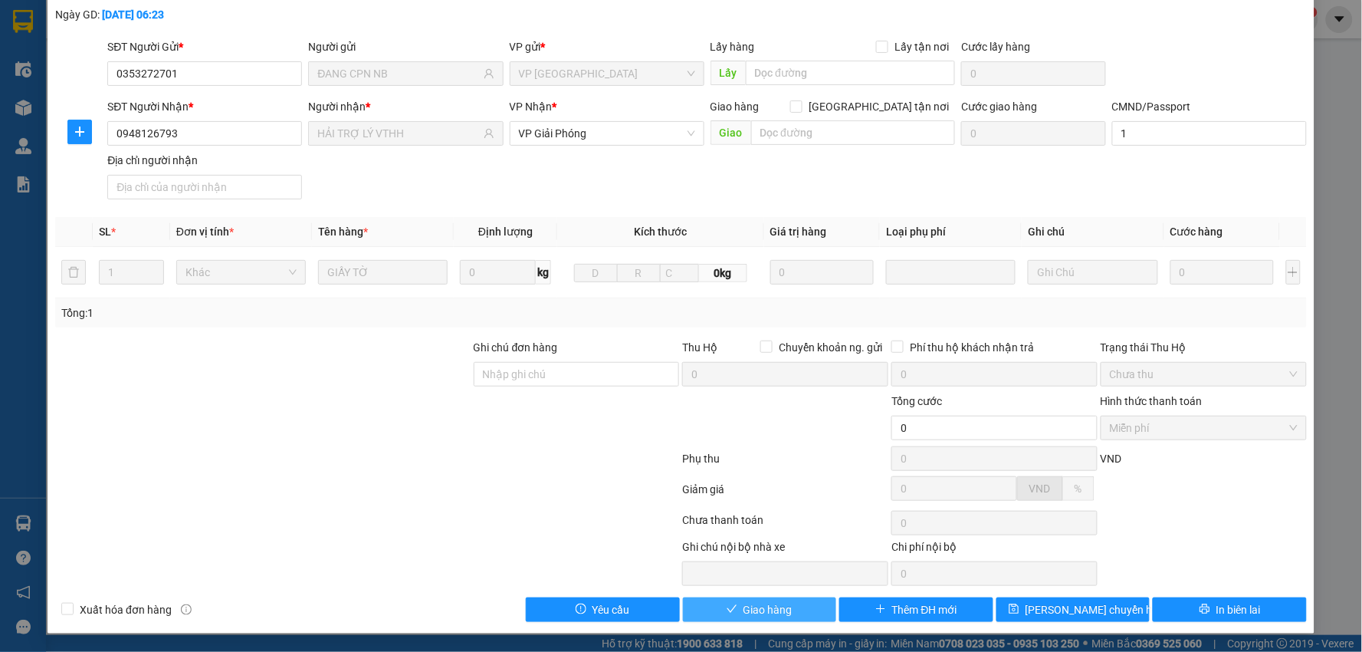
click at [772, 598] on button "Giao hàng" at bounding box center [760, 609] width 154 height 25
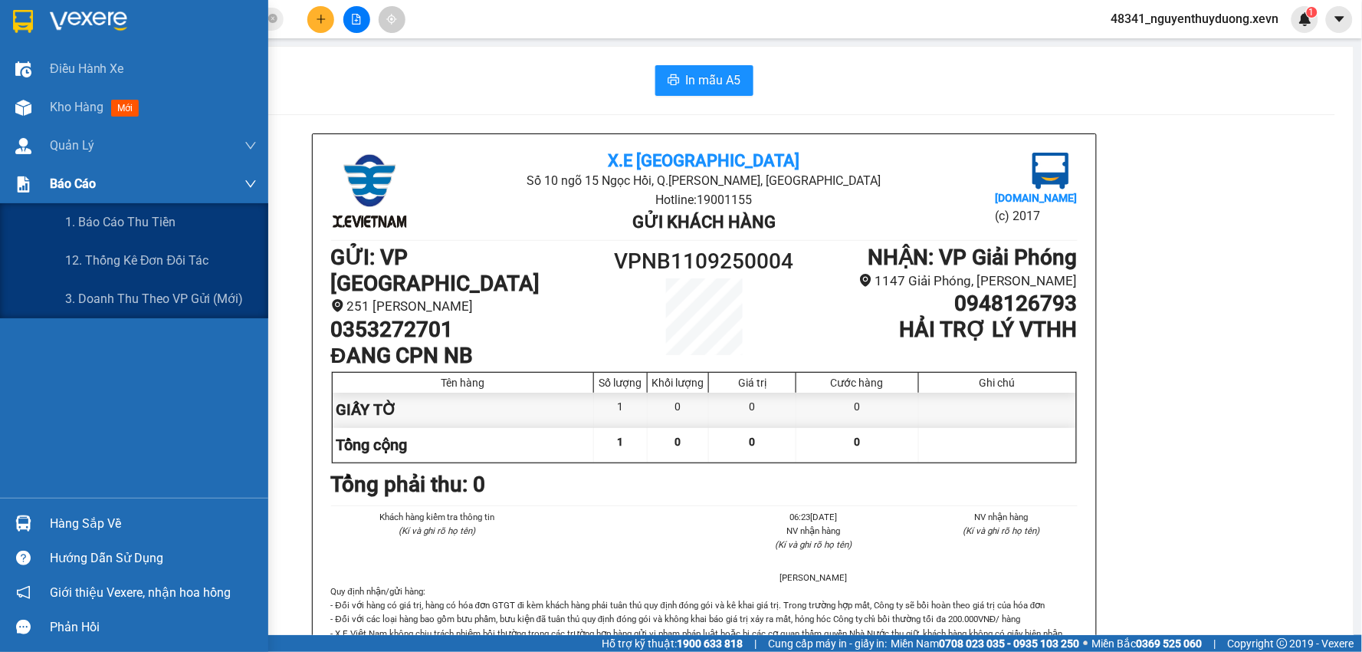
click at [75, 178] on span "Báo cáo" at bounding box center [73, 183] width 46 height 19
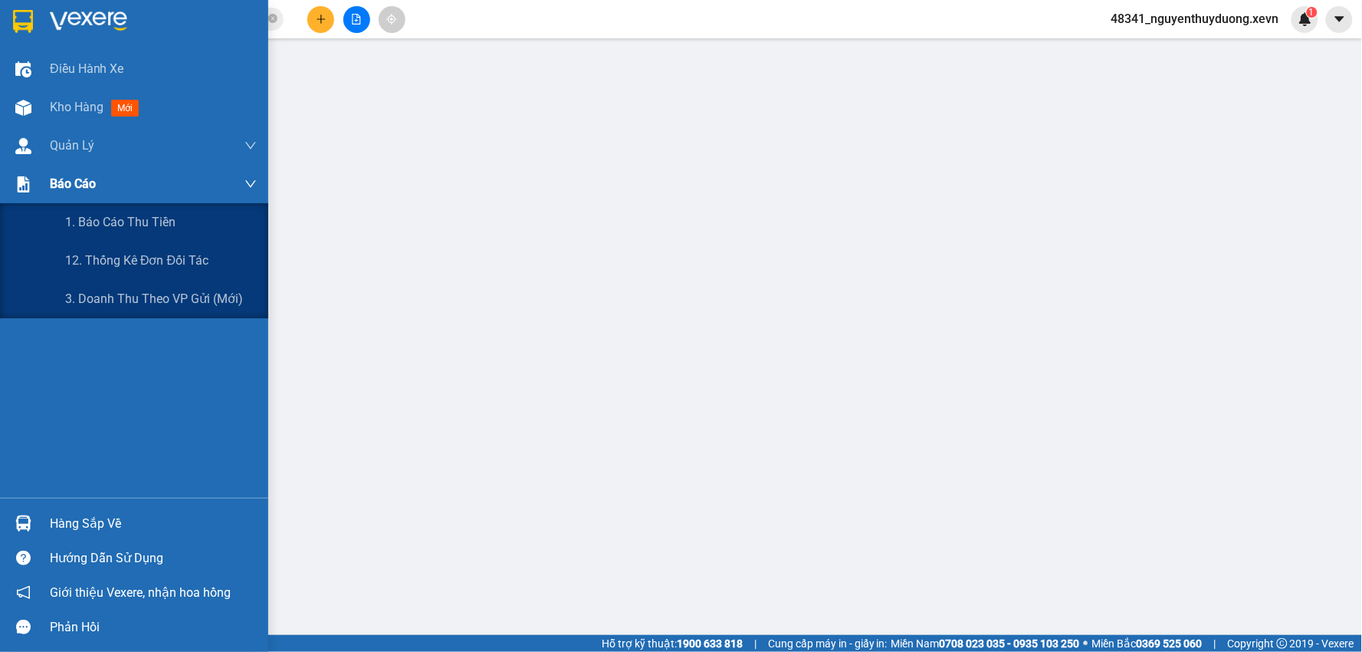
click at [71, 185] on span "Báo cáo" at bounding box center [73, 183] width 46 height 19
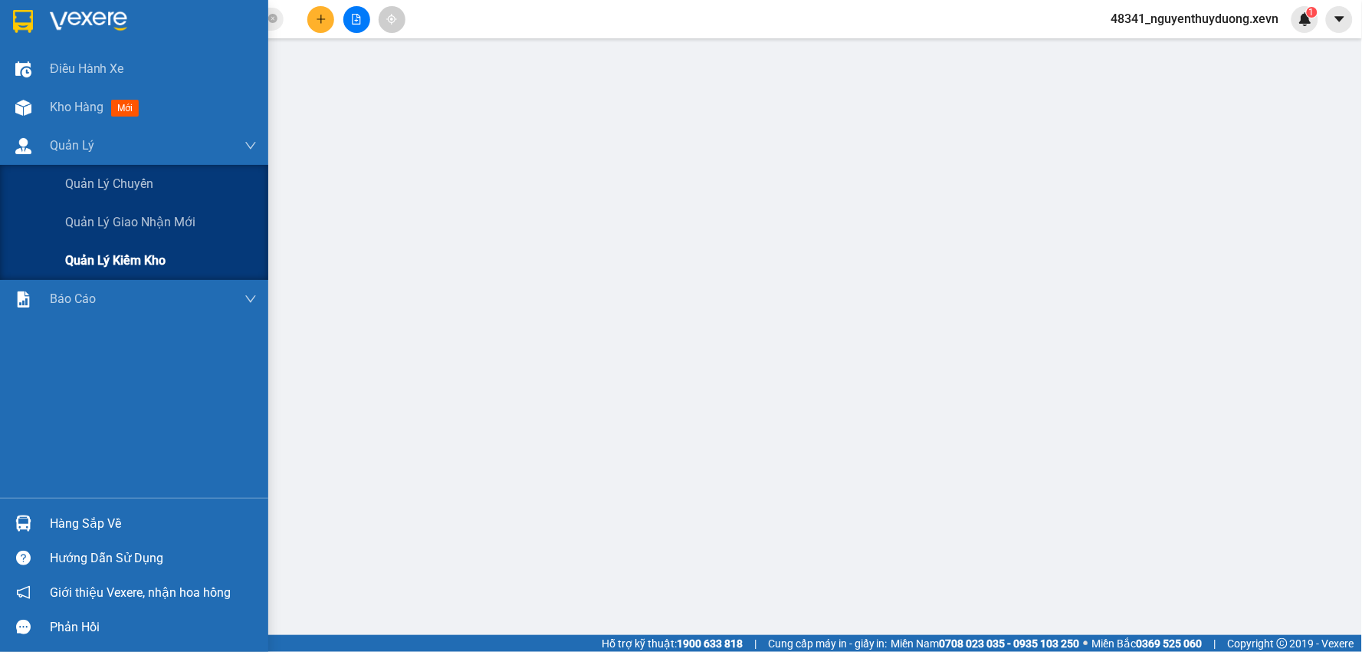
click at [103, 262] on span "Quản lý kiểm kho" at bounding box center [115, 260] width 100 height 19
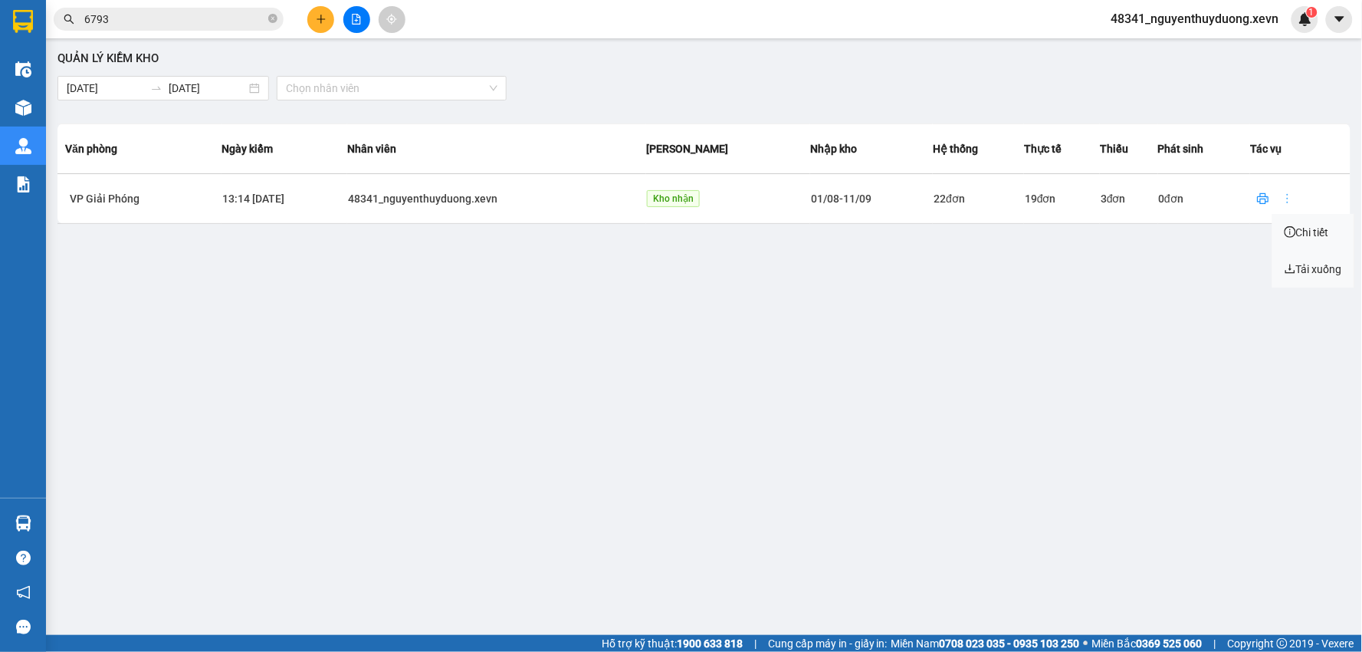
click at [1288, 202] on icon "more" at bounding box center [1288, 198] width 12 height 12
click at [1297, 232] on span "Chi tiết" at bounding box center [1307, 232] width 44 height 12
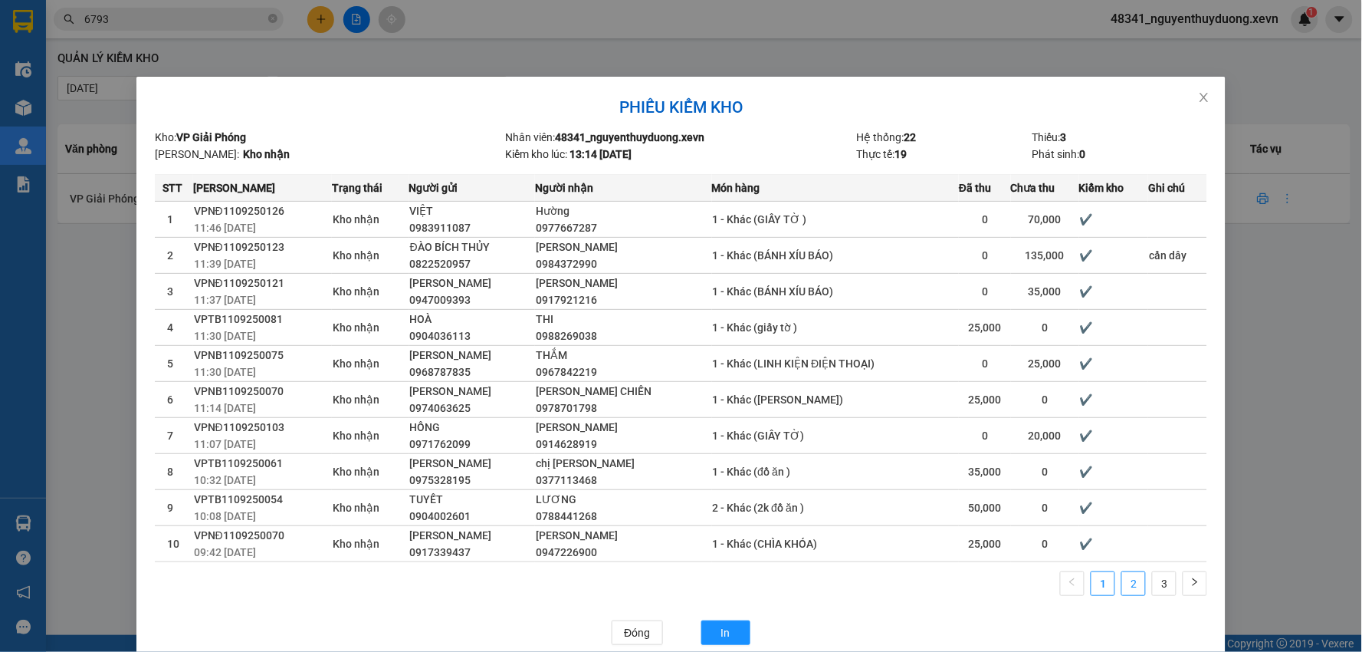
click at [1137, 575] on link "2" at bounding box center [1133, 583] width 23 height 23
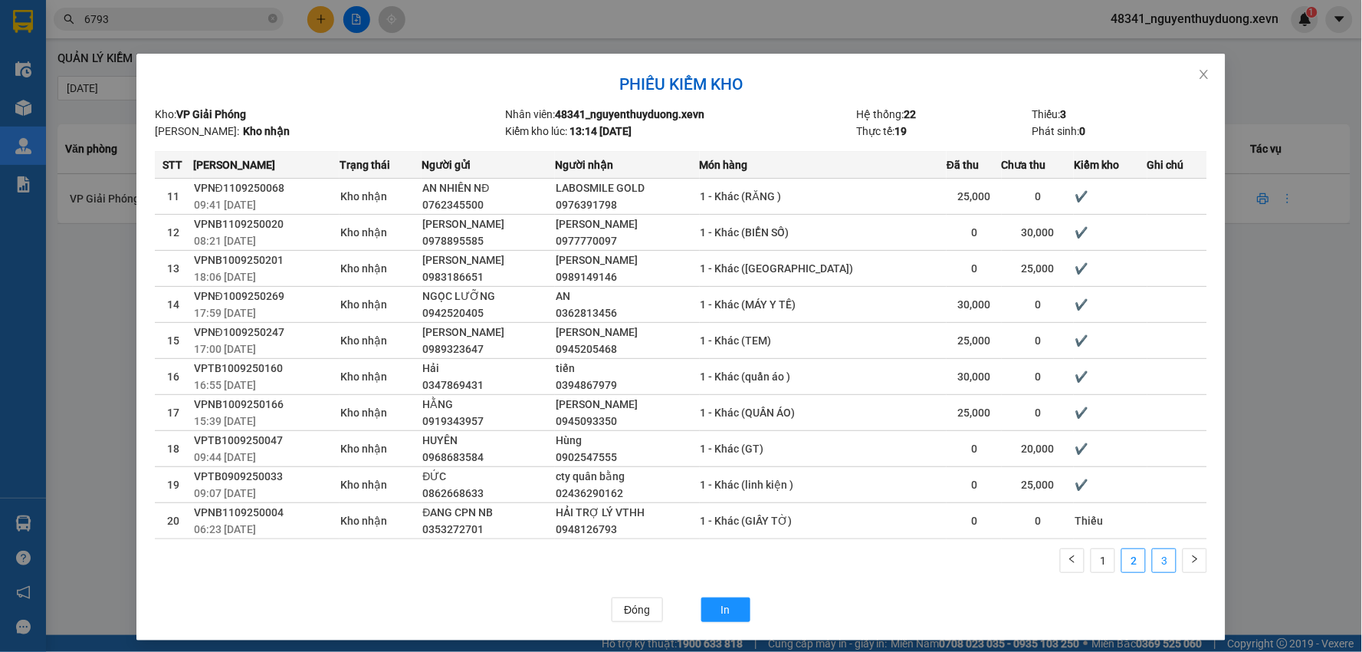
scroll to position [29, 0]
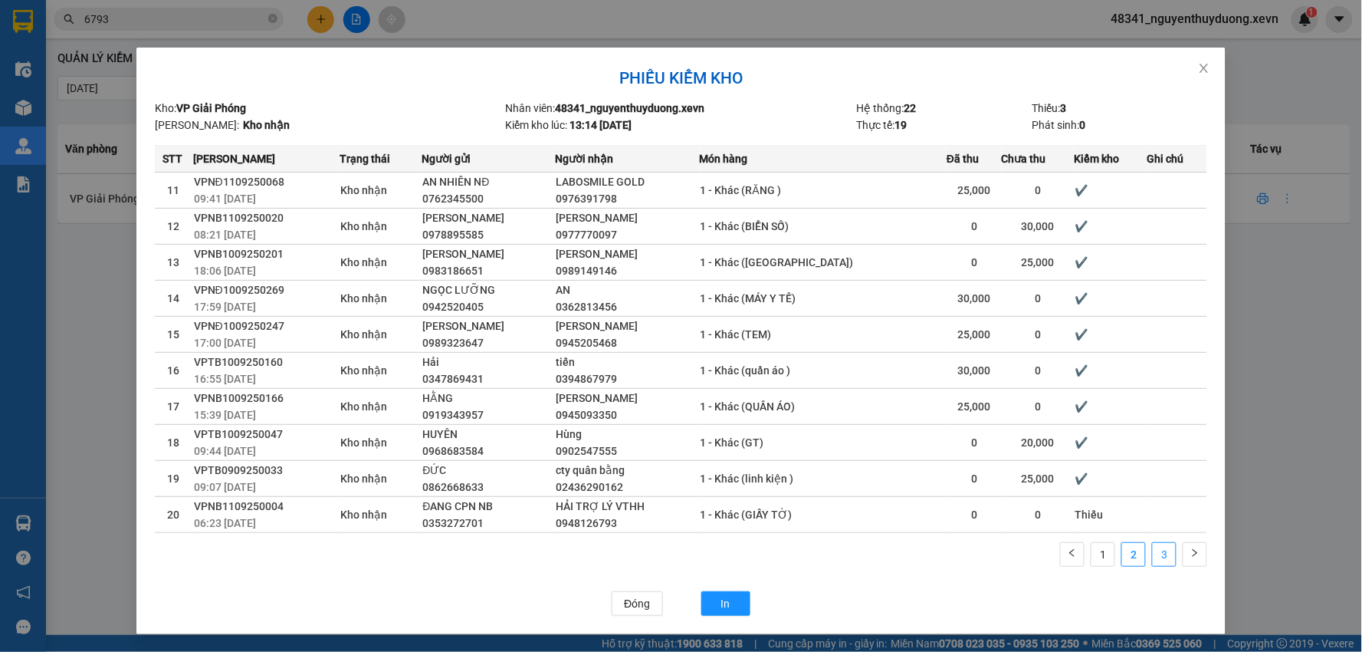
click at [1161, 550] on link "3" at bounding box center [1164, 554] width 23 height 23
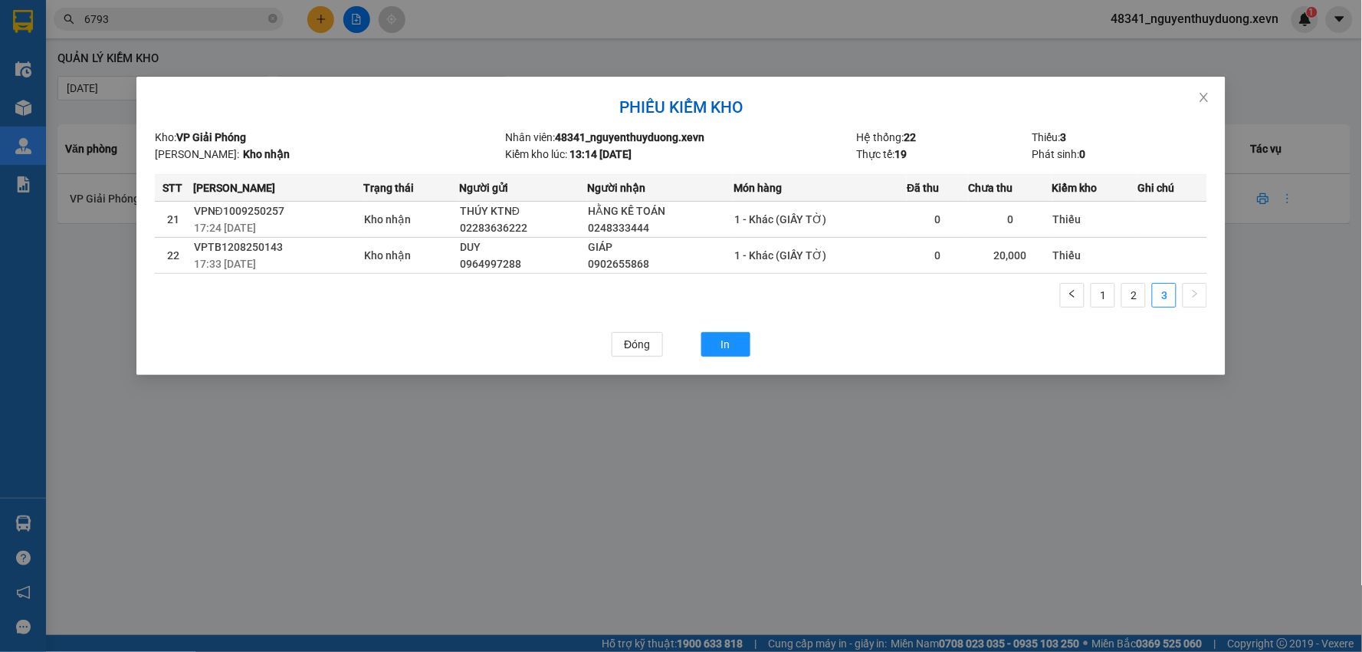
click at [125, 5] on div "Phiếu kiểm kho Kho: VP Giải Phóng Nhân viên: 48341_nguyenthuyduong.xevn Hệ thốn…" at bounding box center [681, 326] width 1362 height 652
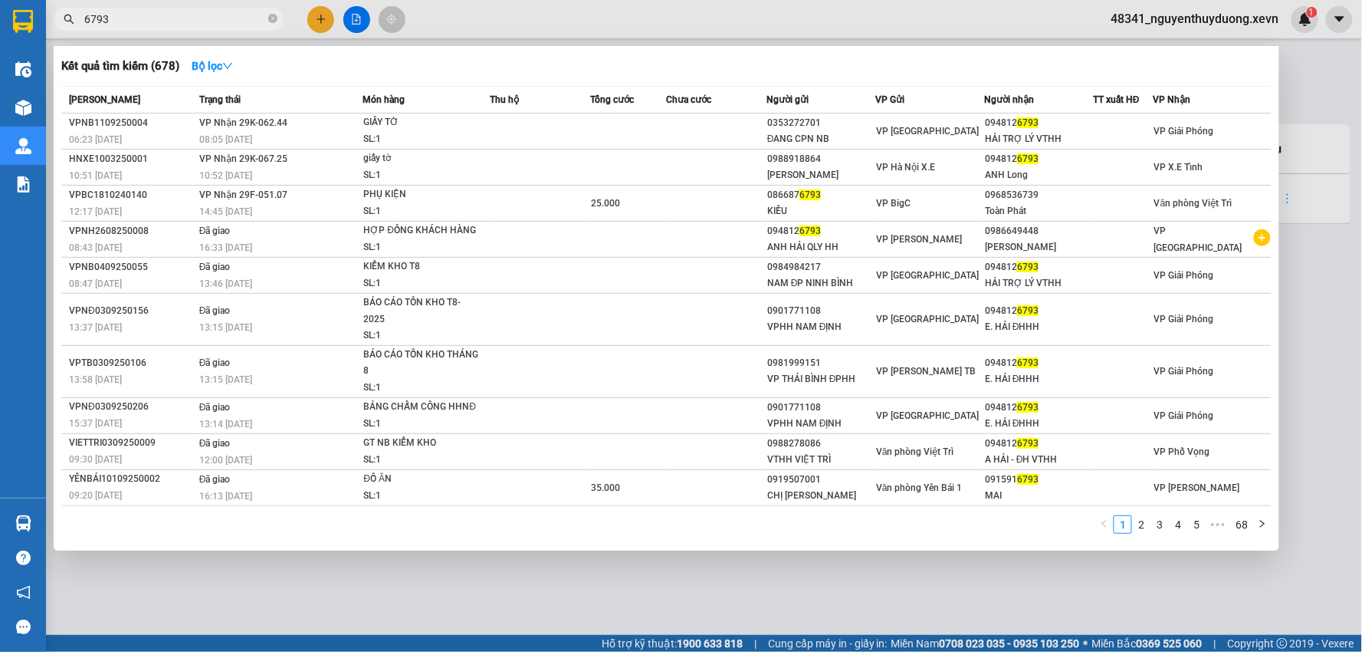
drag, startPoint x: 120, startPoint y: 24, endPoint x: 74, endPoint y: 34, distance: 47.2
click at [74, 33] on div "Kết quả tìm kiếm ( 678 ) Bộ lọc Mã ĐH Trạng thái Món hàng Thu hộ Tổng cước Chưa…" at bounding box center [149, 19] width 299 height 27
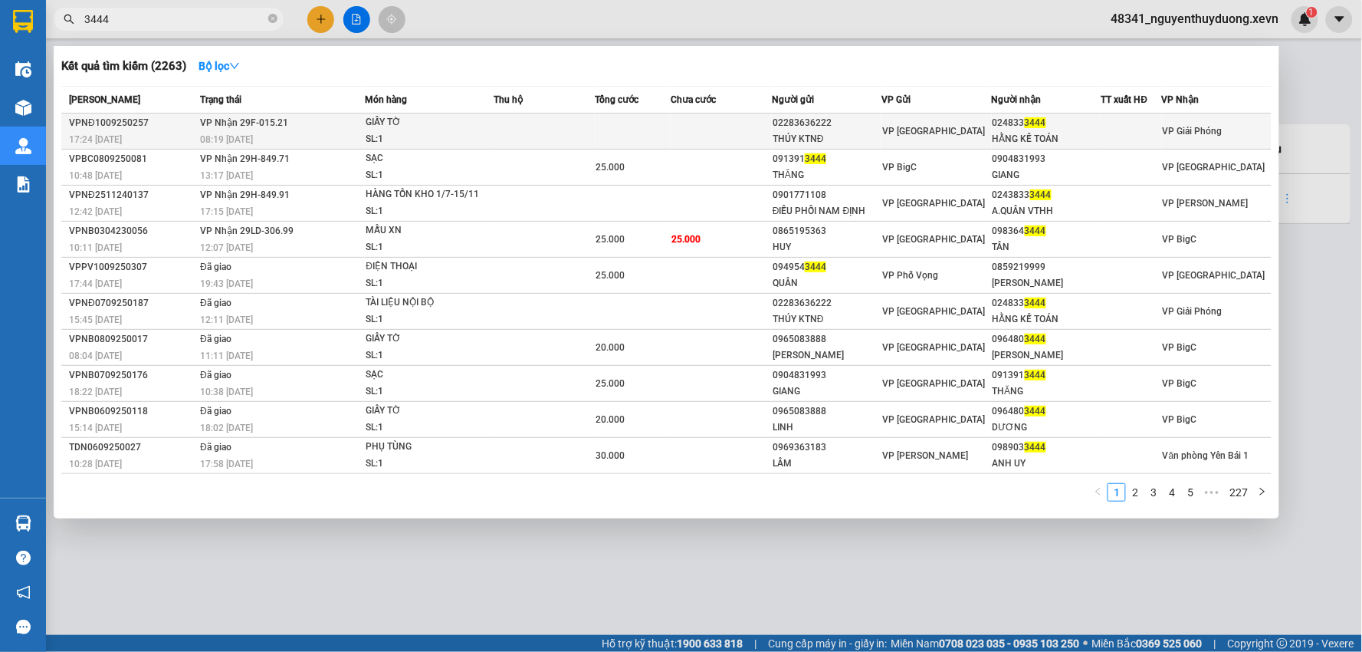
type input "3444"
click at [1088, 135] on div "HẰNG KẾ TOÁN" at bounding box center [1047, 139] width 108 height 16
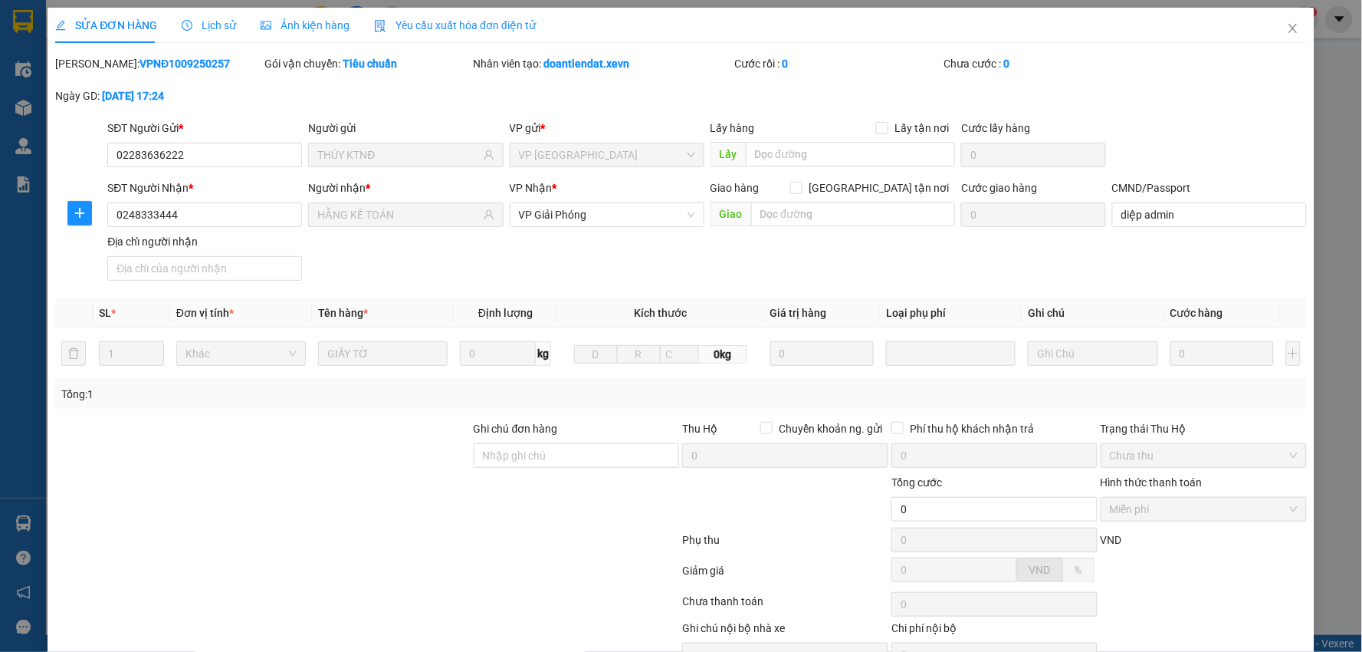
type input "02283636222"
type input "THÚY KTNĐ"
type input "0248333444"
type input "HẰNG KẾ TOÁN"
type input "diệp admin"
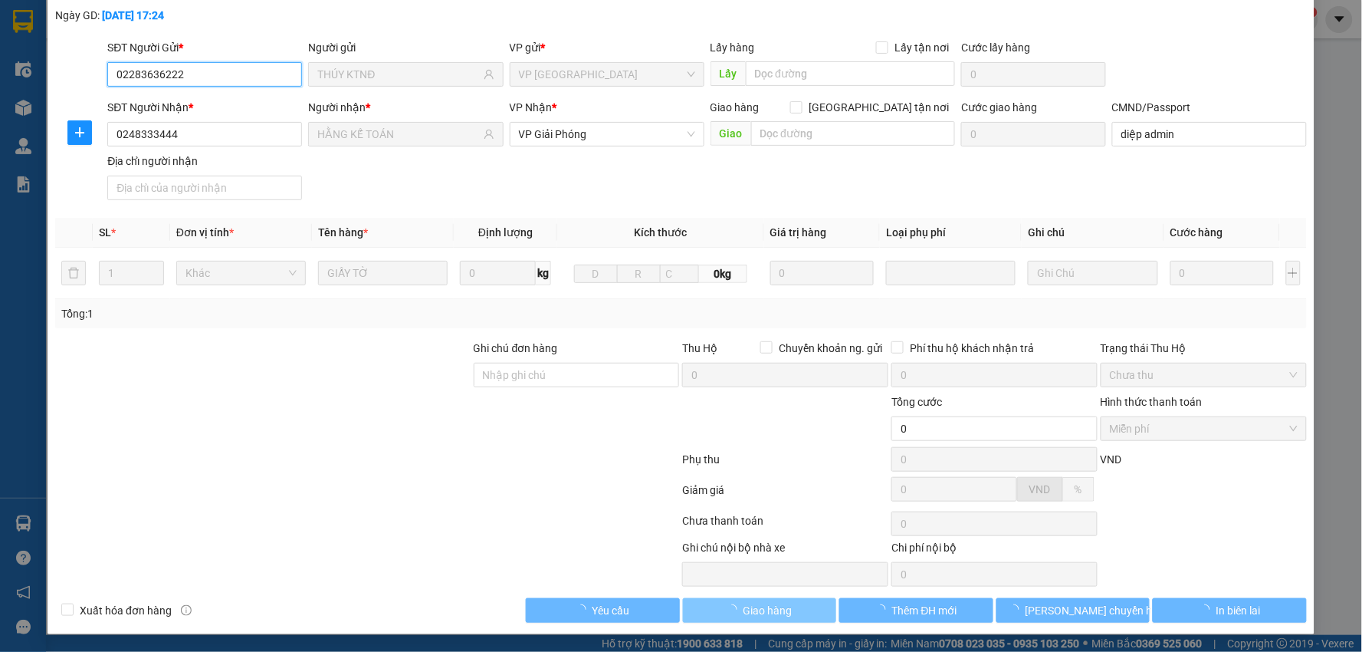
scroll to position [81, 0]
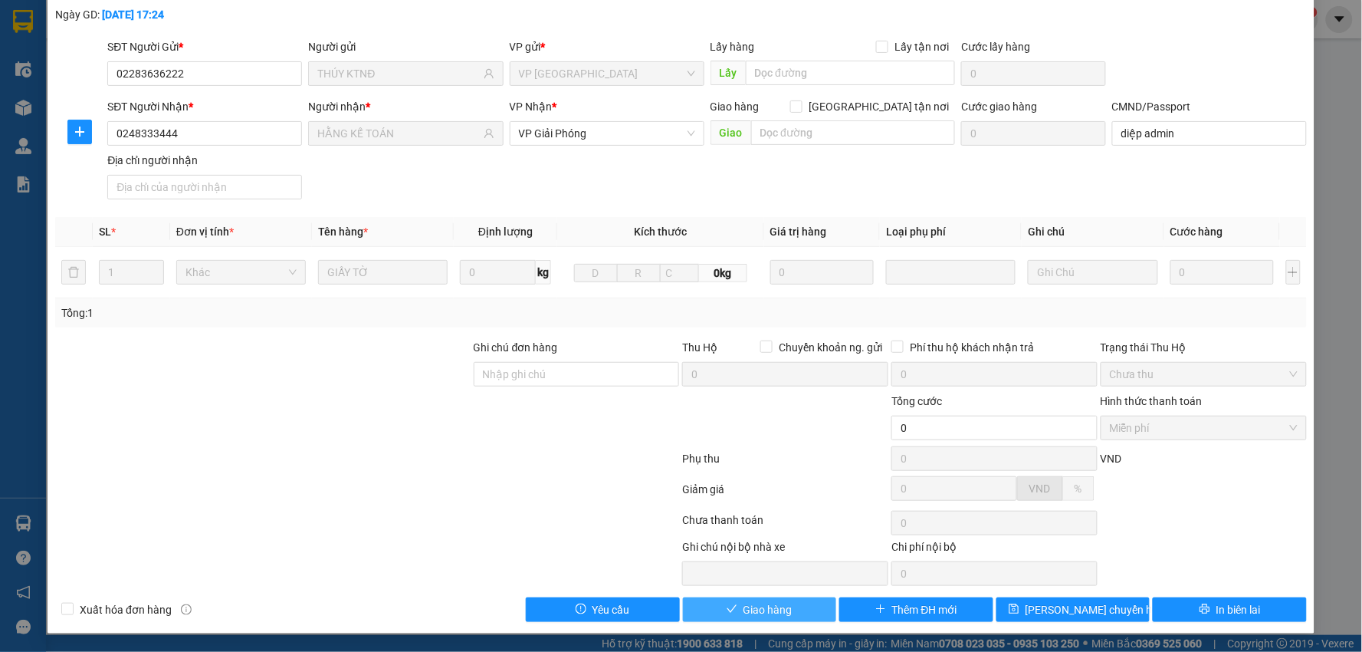
click at [770, 606] on span "Giao hàng" at bounding box center [768, 609] width 49 height 17
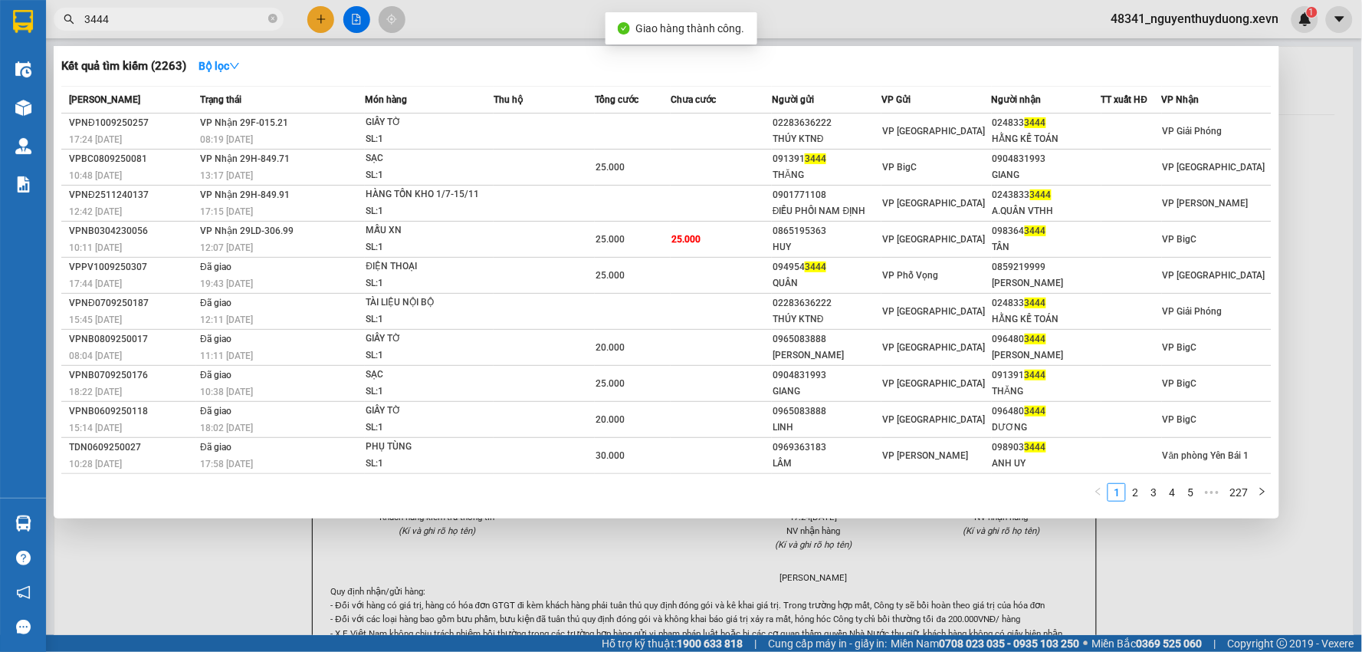
drag, startPoint x: 92, startPoint y: 25, endPoint x: 0, endPoint y: 43, distance: 93.8
click at [0, 43] on section "Kết quả tìm kiếm ( 2263 ) Bộ lọc Mã ĐH Trạng thái Món hàng Thu hộ Tổng cước Chư…" at bounding box center [681, 326] width 1362 height 652
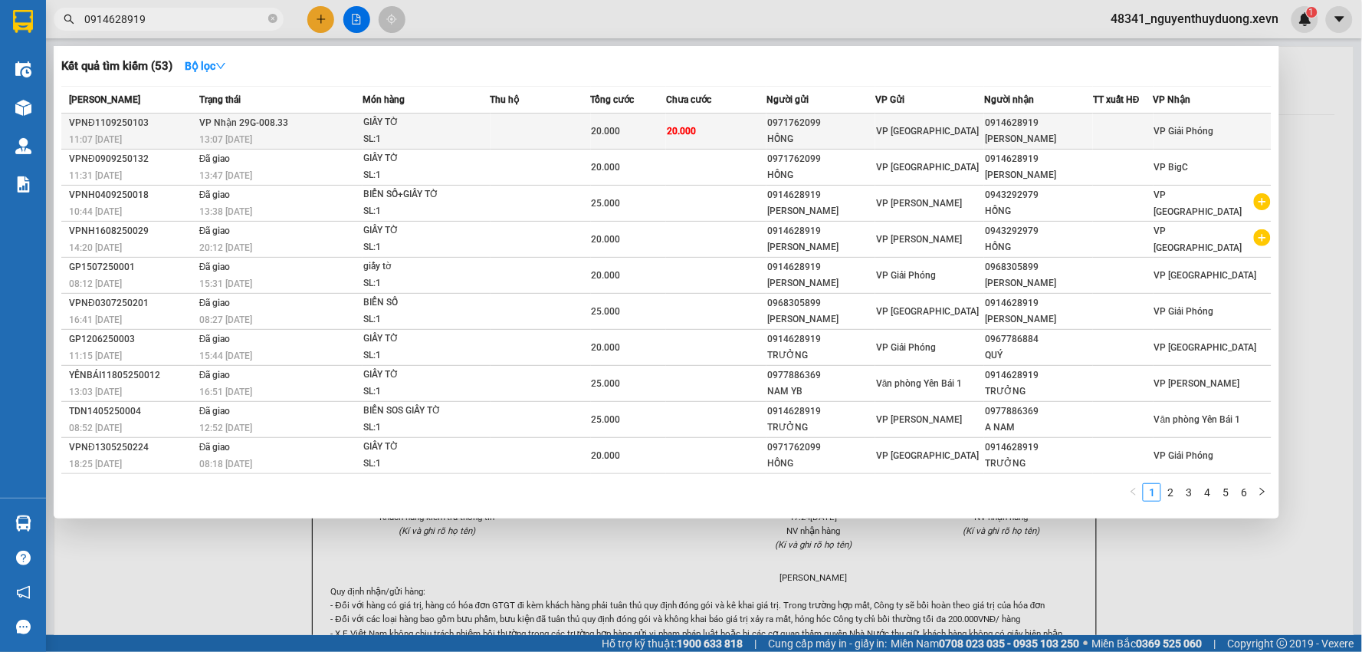
type input "0914628919"
click at [1078, 120] on div "0914628919" at bounding box center [1038, 123] width 107 height 16
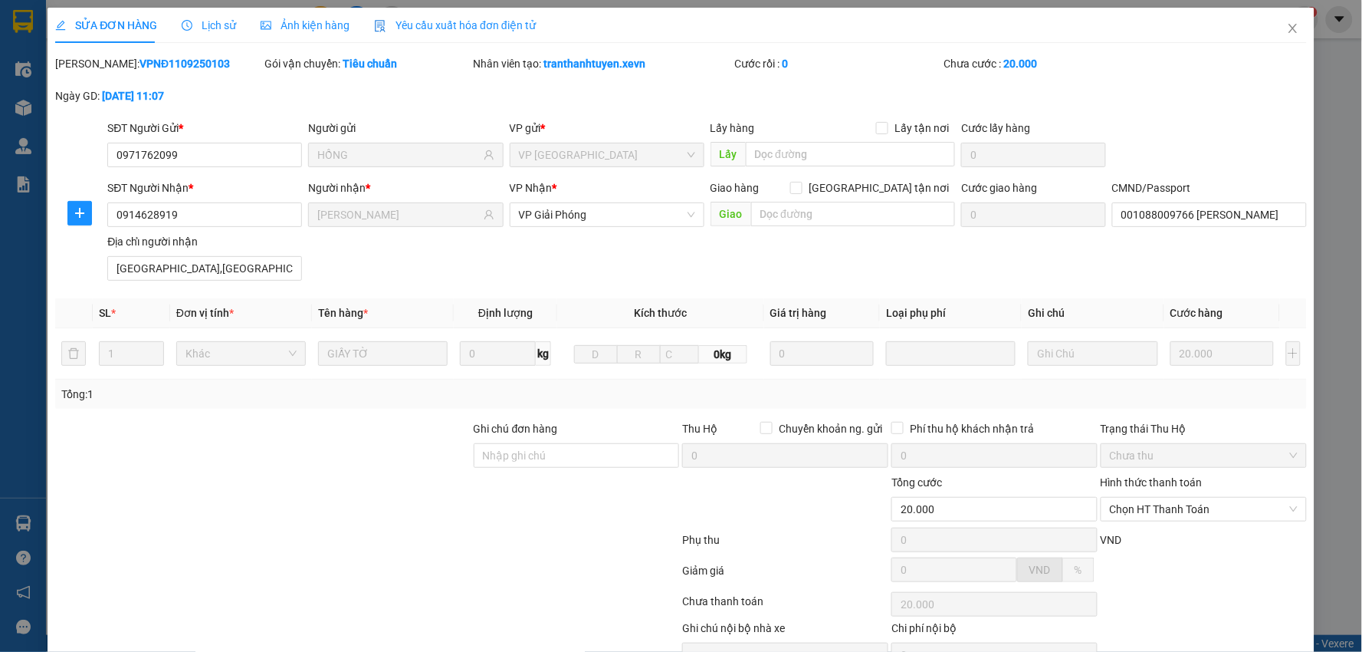
type input "0971762099"
type input "HỒNG"
type input "0914628919"
type input "PHẠM VĂN TRƯỞNG"
type input "001088009766 phạm văn trưởng"
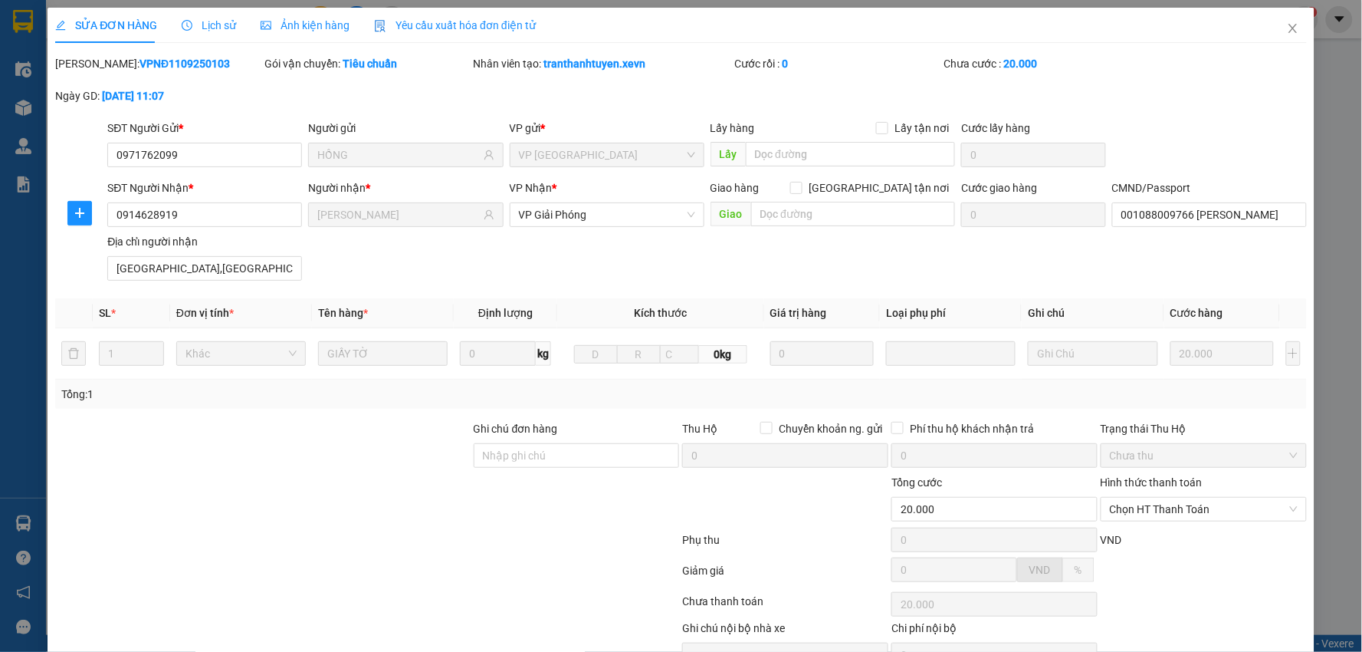
type input "sơn thanh,sơn hà,phú xuyên,hà nội"
type input "20.000"
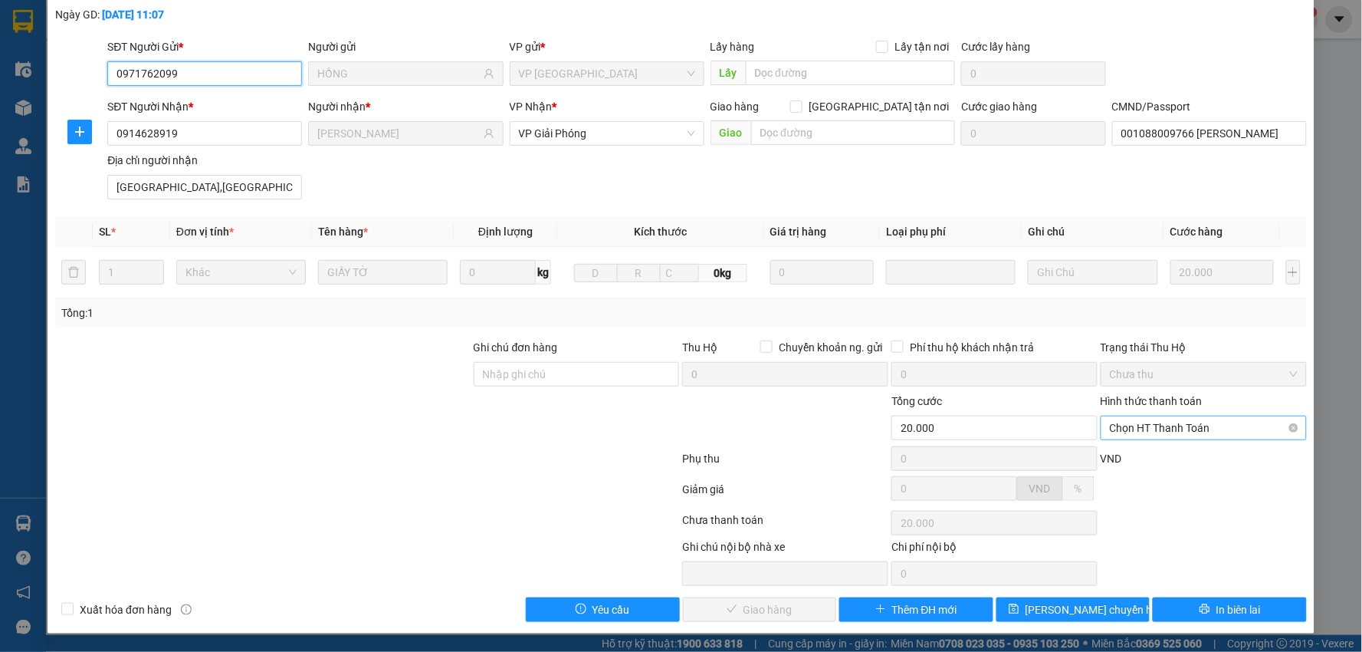
click at [1199, 422] on span "Chọn HT Thanh Toán" at bounding box center [1204, 427] width 188 height 23
click at [1156, 452] on div "Tại văn phòng" at bounding box center [1193, 458] width 185 height 17
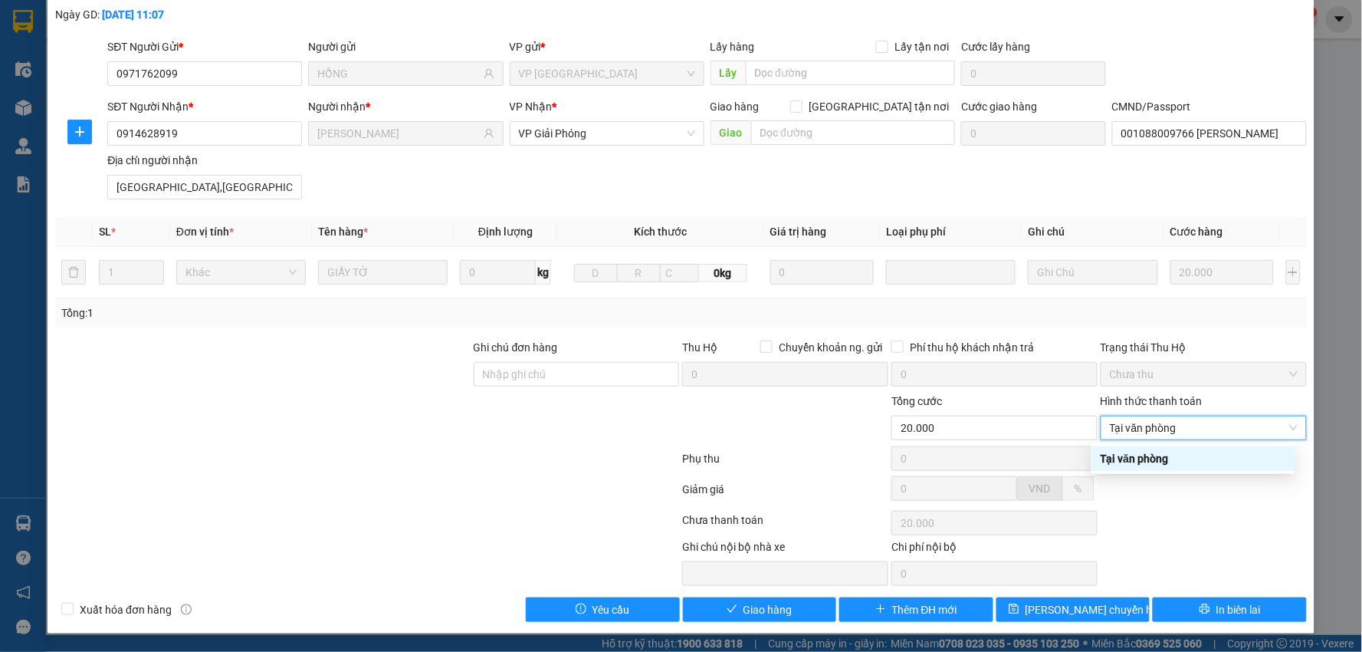
type input "0"
click at [776, 606] on span "Giao hàng" at bounding box center [768, 609] width 49 height 17
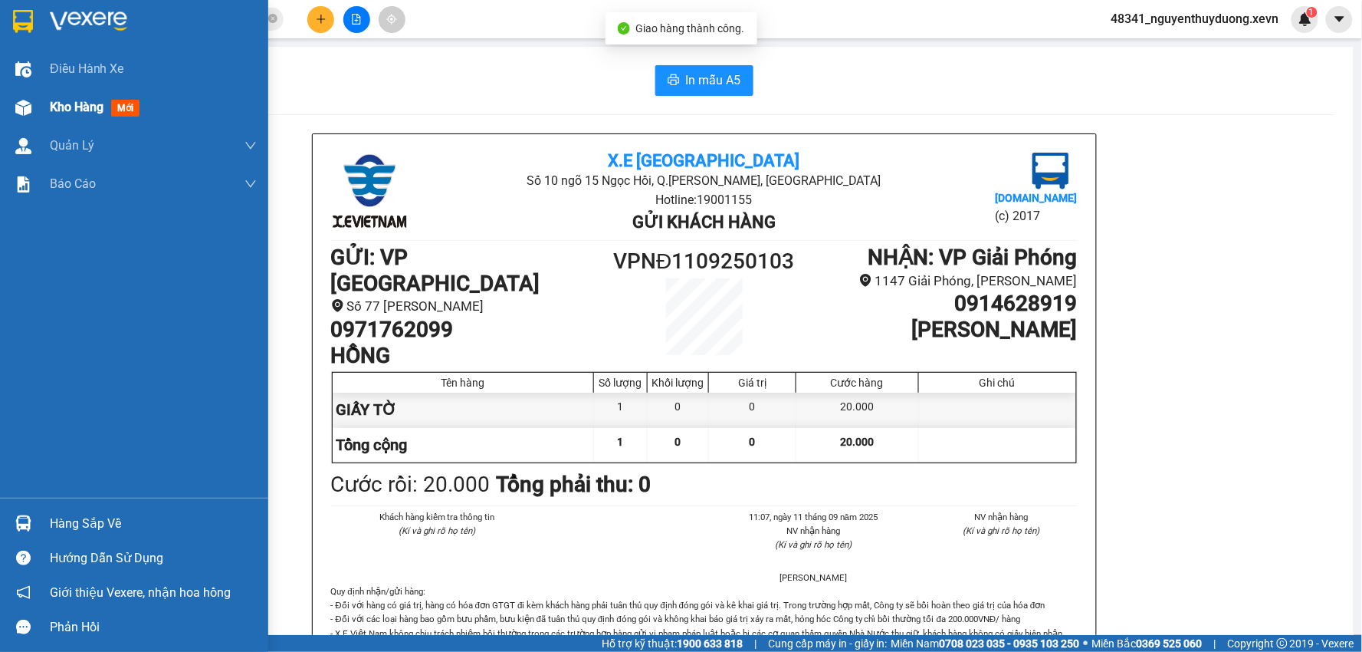
click at [89, 106] on span "Kho hàng" at bounding box center [77, 107] width 54 height 15
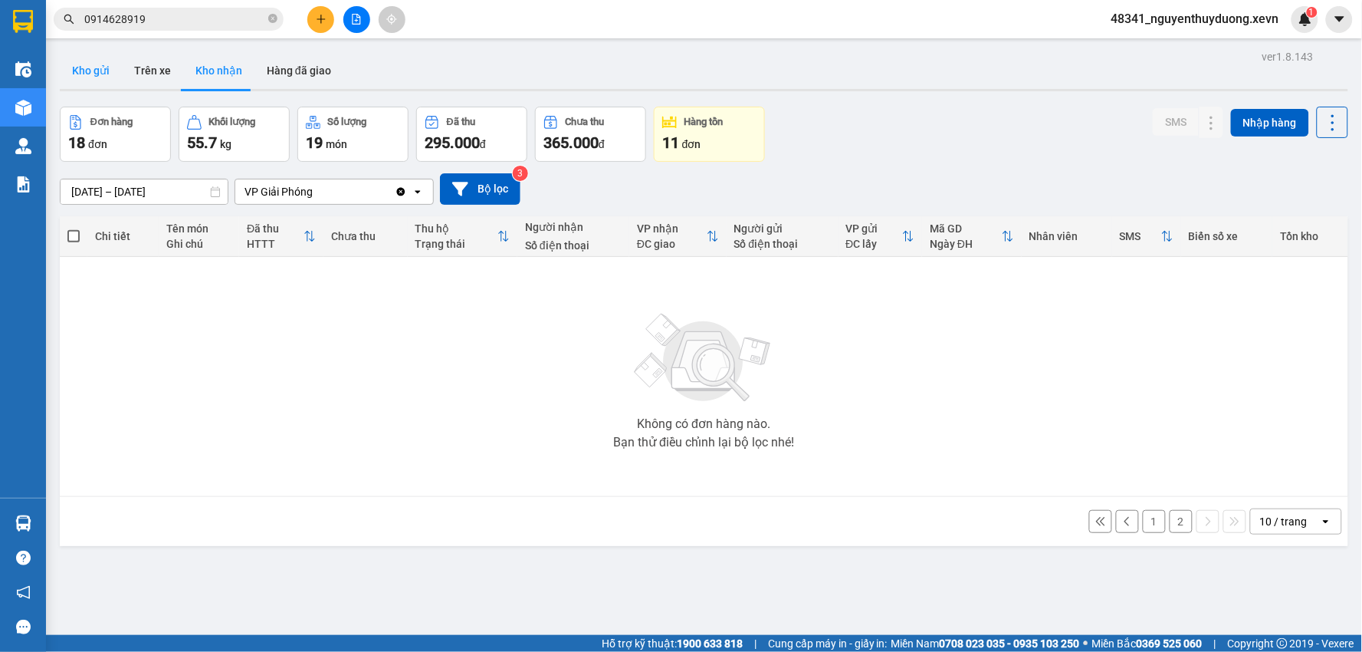
click at [78, 57] on button "Kho gửi" at bounding box center [91, 70] width 62 height 37
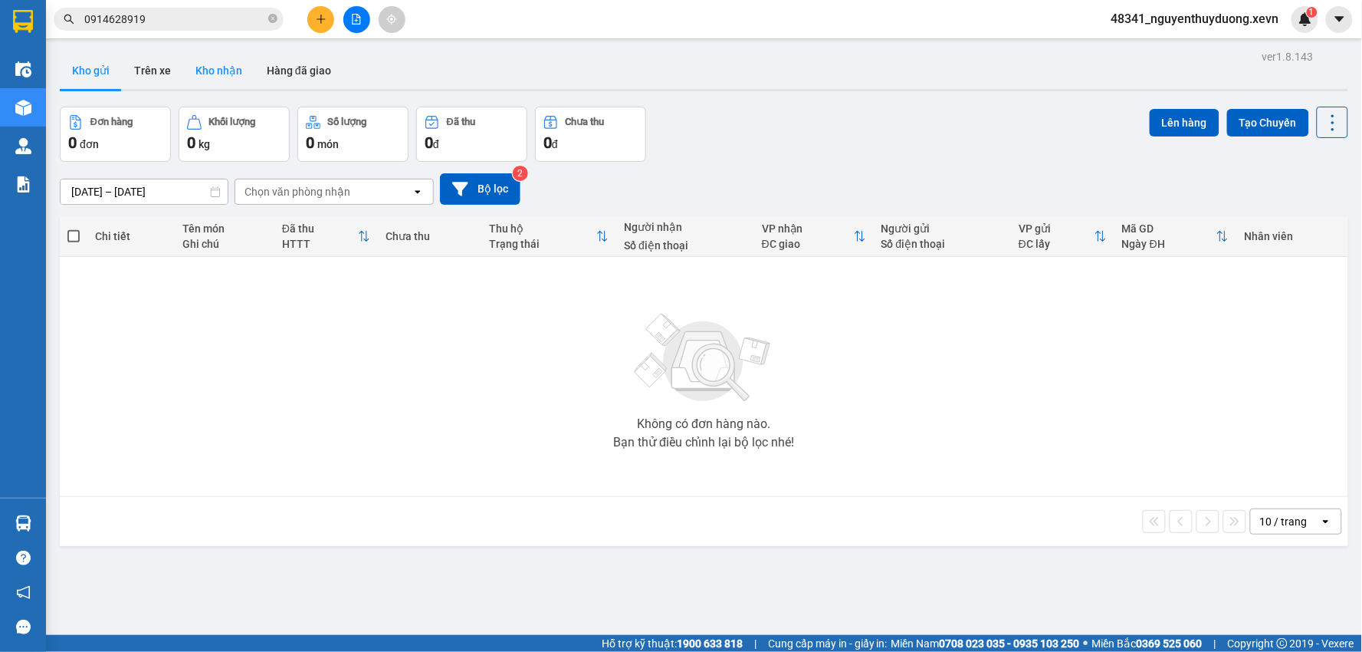
click at [226, 71] on button "Kho nhận" at bounding box center [218, 70] width 71 height 37
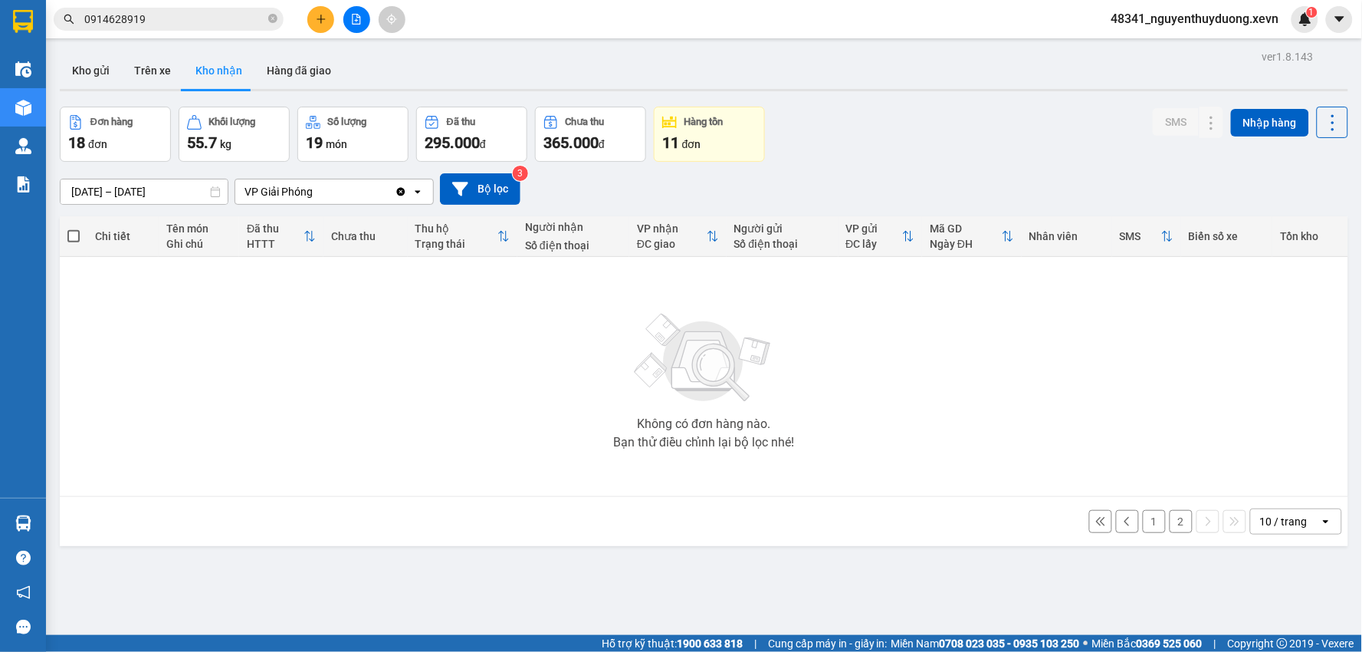
click at [1170, 527] on button "2" at bounding box center [1181, 521] width 23 height 23
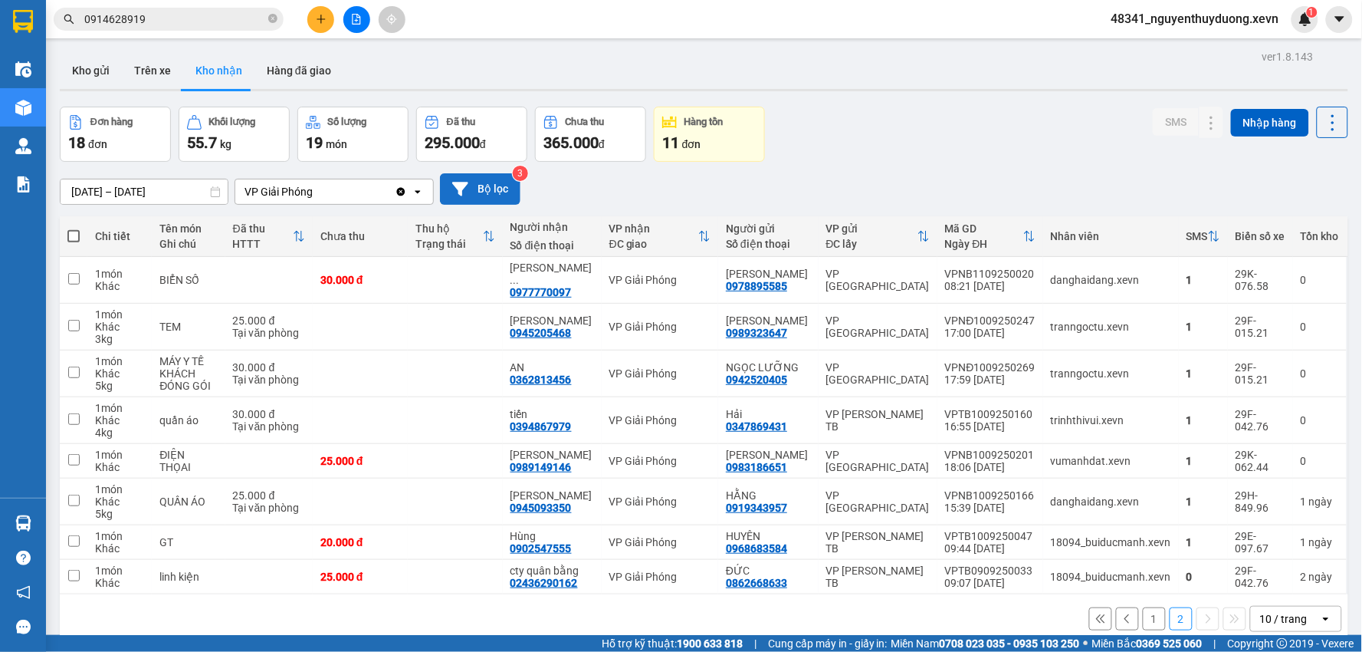
click at [473, 184] on button "Bộ lọc" at bounding box center [480, 188] width 80 height 31
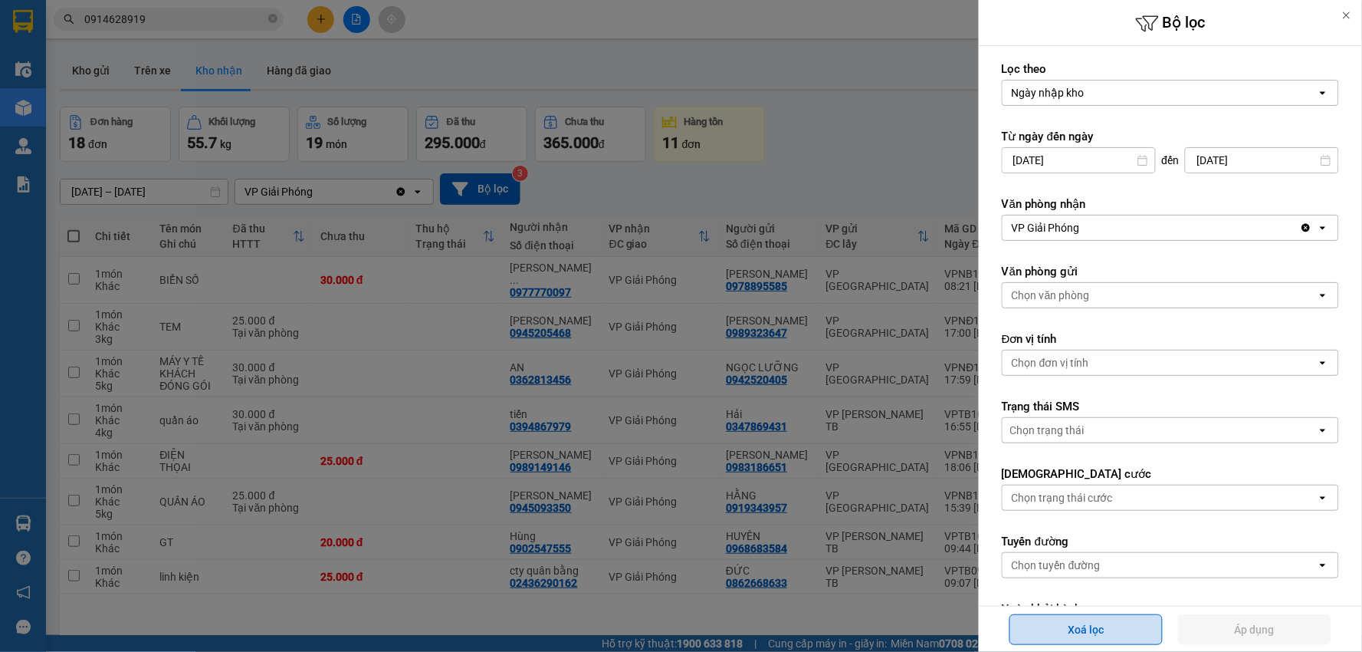
click at [1117, 635] on button "Xoá lọc" at bounding box center [1085, 629] width 153 height 31
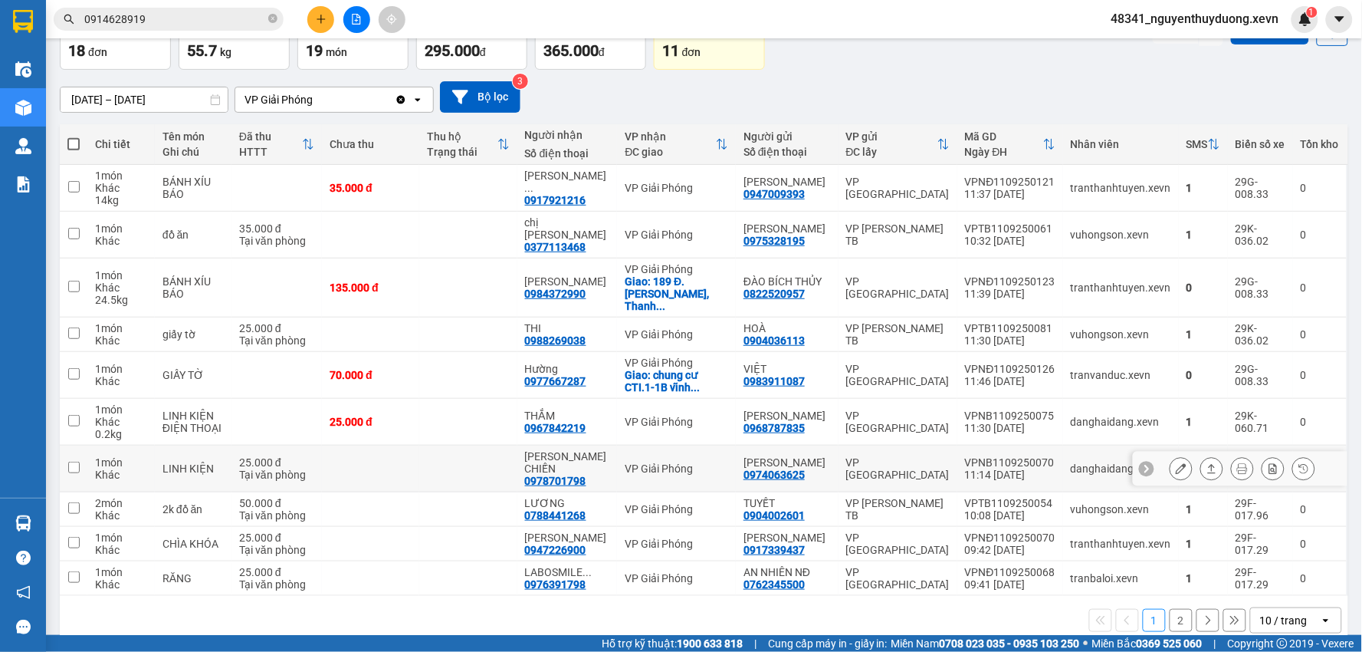
scroll to position [93, 0]
click at [1170, 608] on button "2" at bounding box center [1181, 619] width 23 height 23
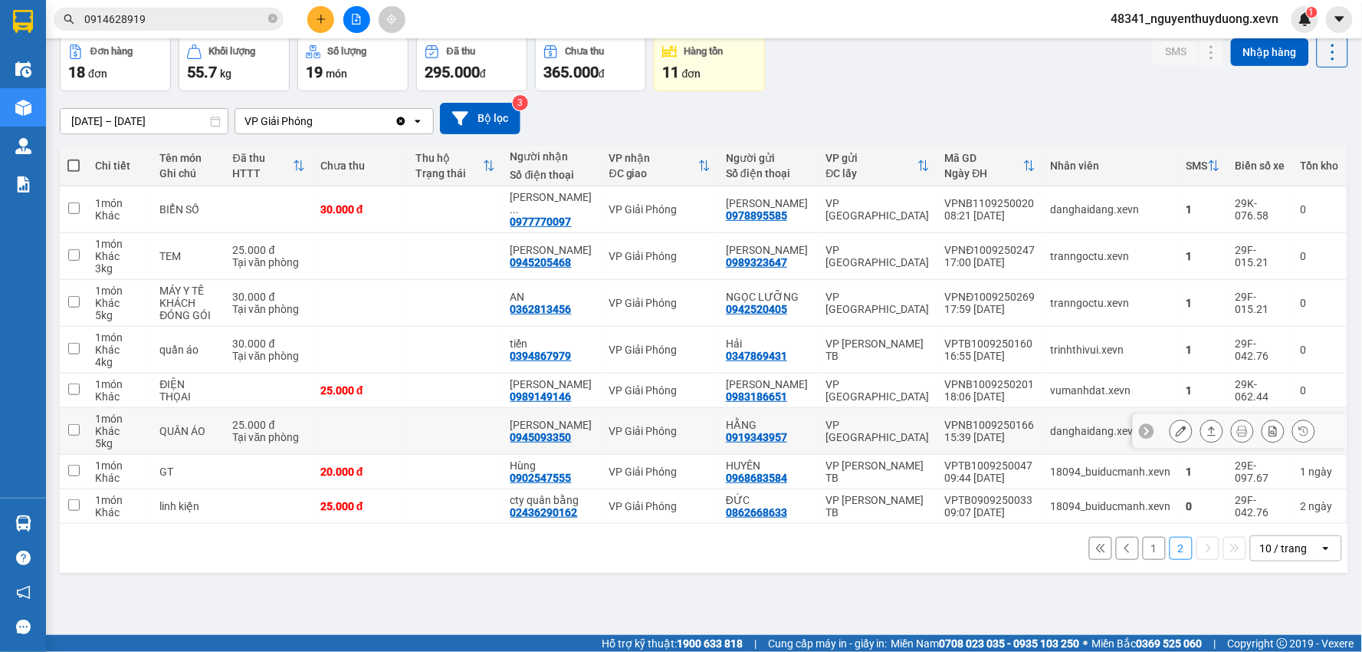
click at [1176, 425] on icon at bounding box center [1181, 430] width 11 height 11
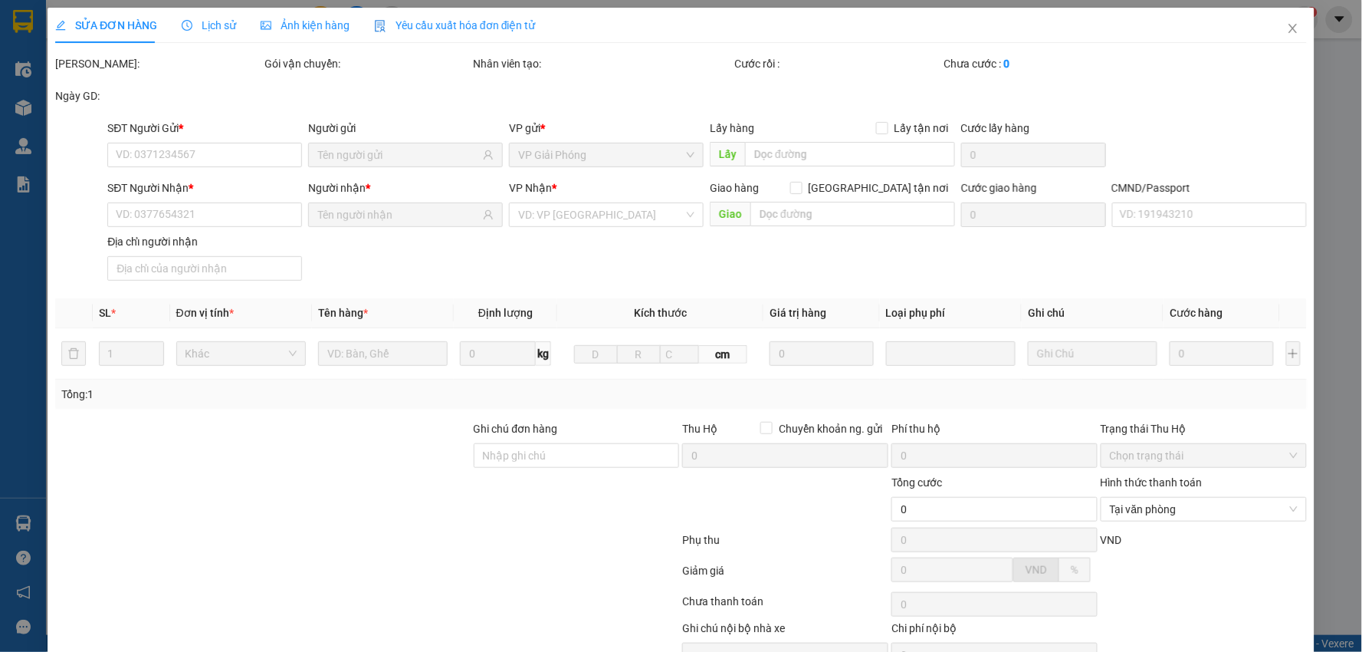
type input "0919343957"
type input "HẰNG"
type input "0945093350"
type input "[PERSON_NAME]"
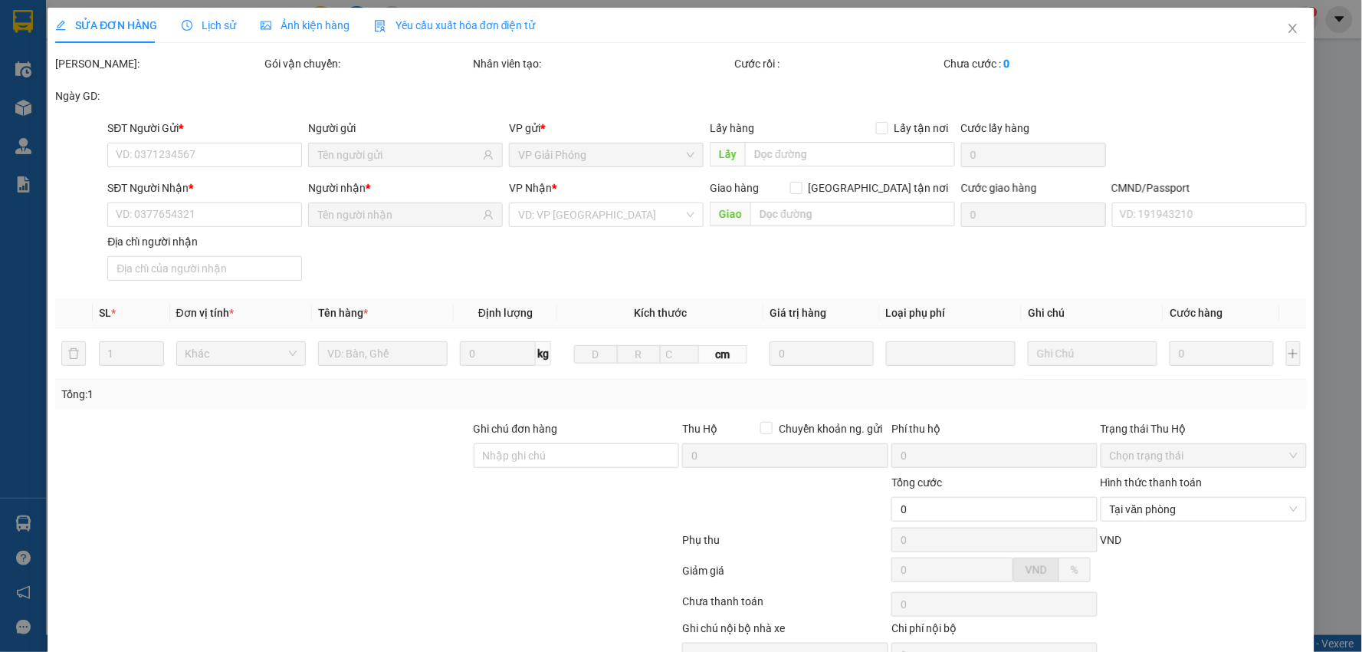
type input "25.000"
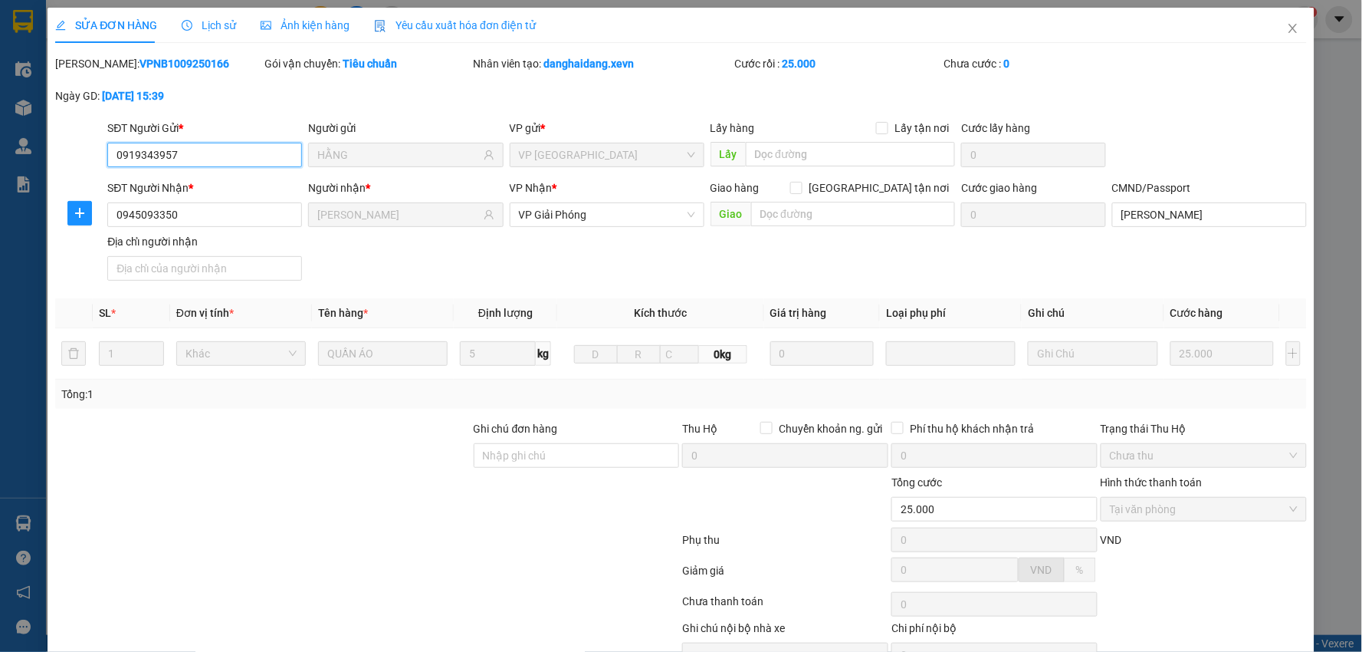
scroll to position [74, 0]
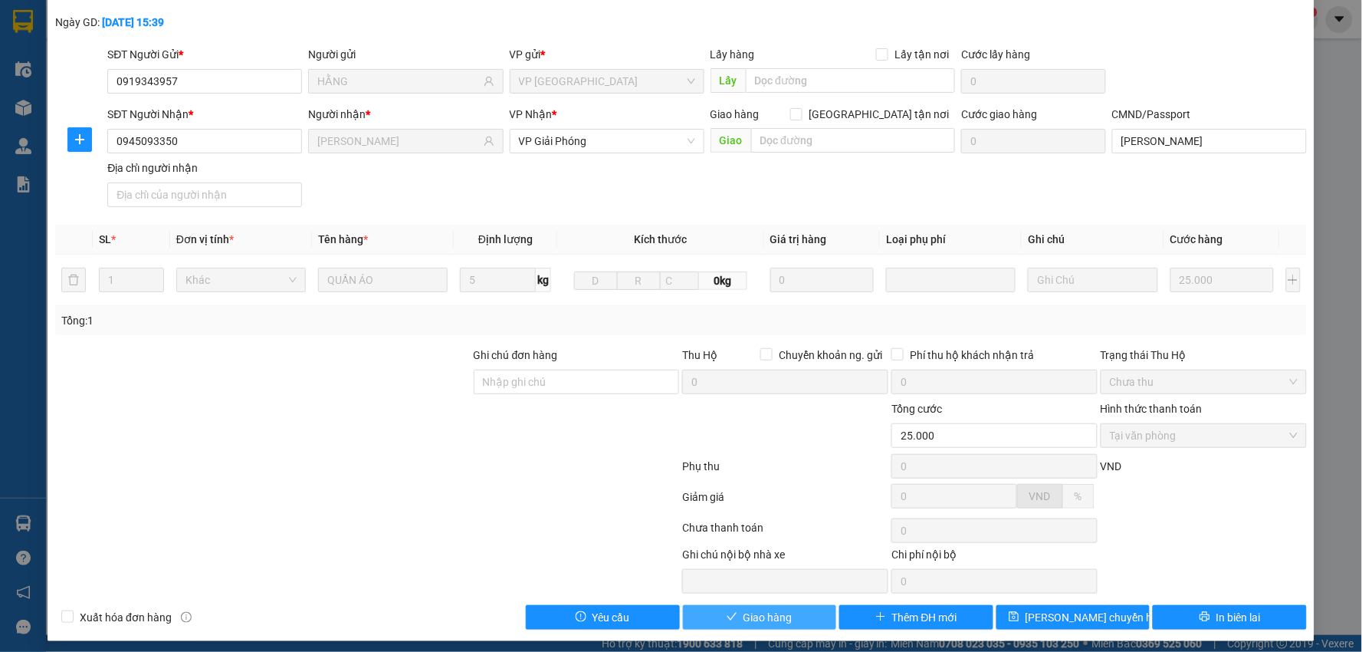
click at [779, 607] on button "Giao hàng" at bounding box center [760, 617] width 154 height 25
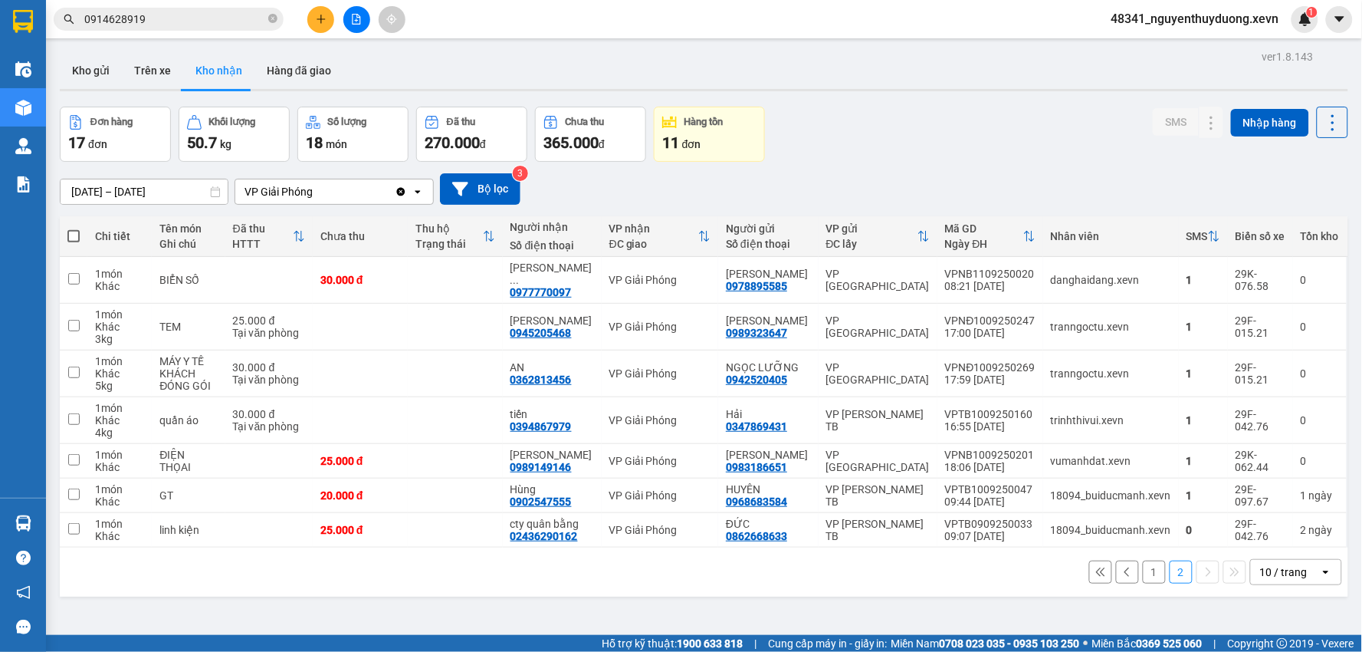
click at [1143, 560] on button "1" at bounding box center [1154, 571] width 23 height 23
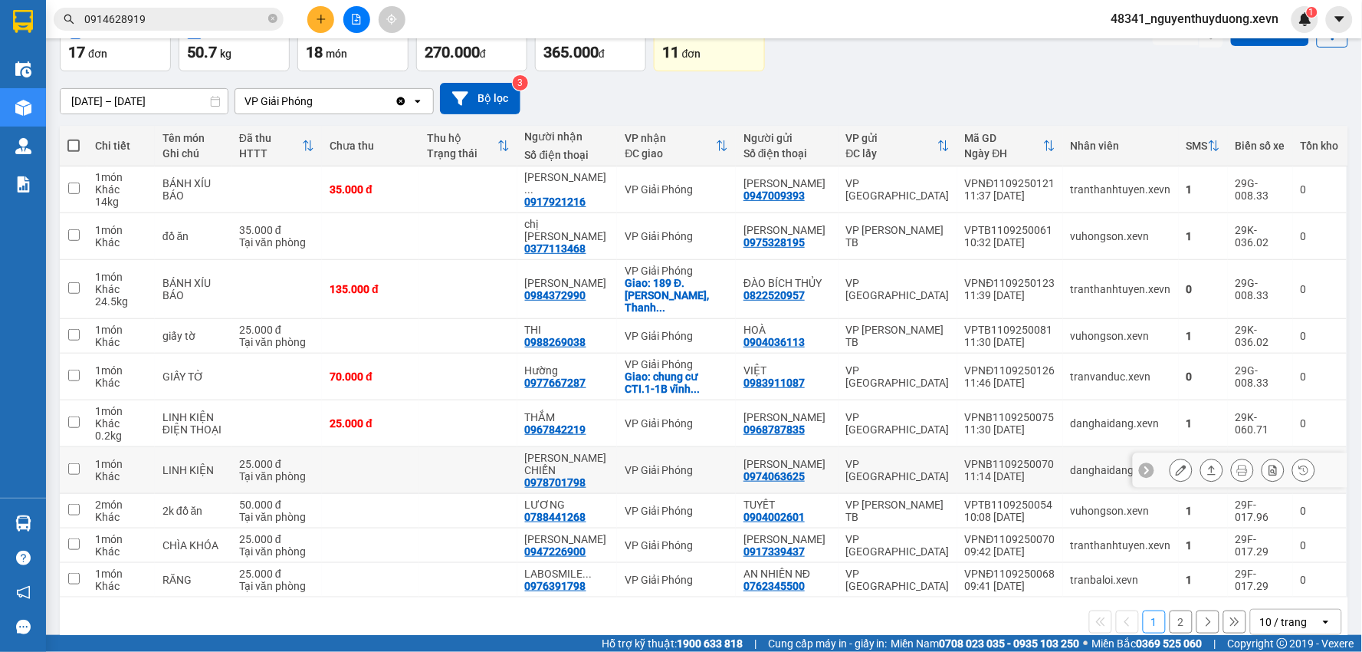
scroll to position [93, 0]
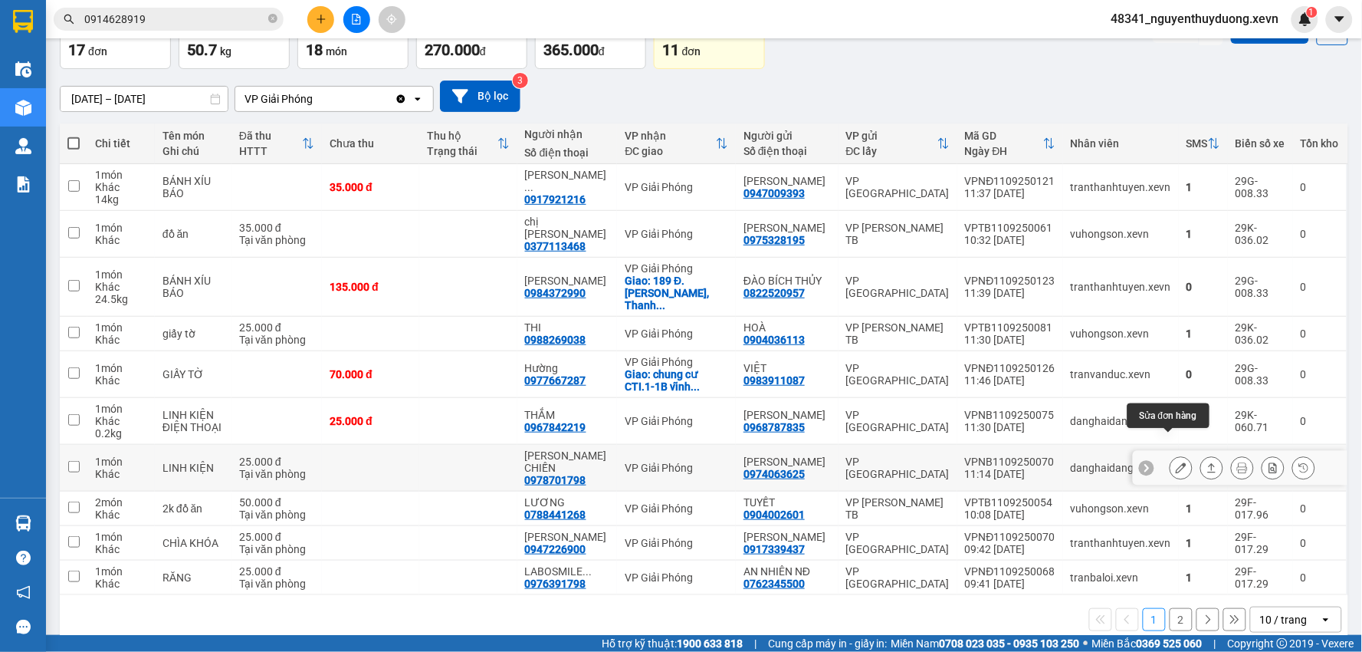
click at [1170, 455] on button at bounding box center [1180, 468] width 21 height 27
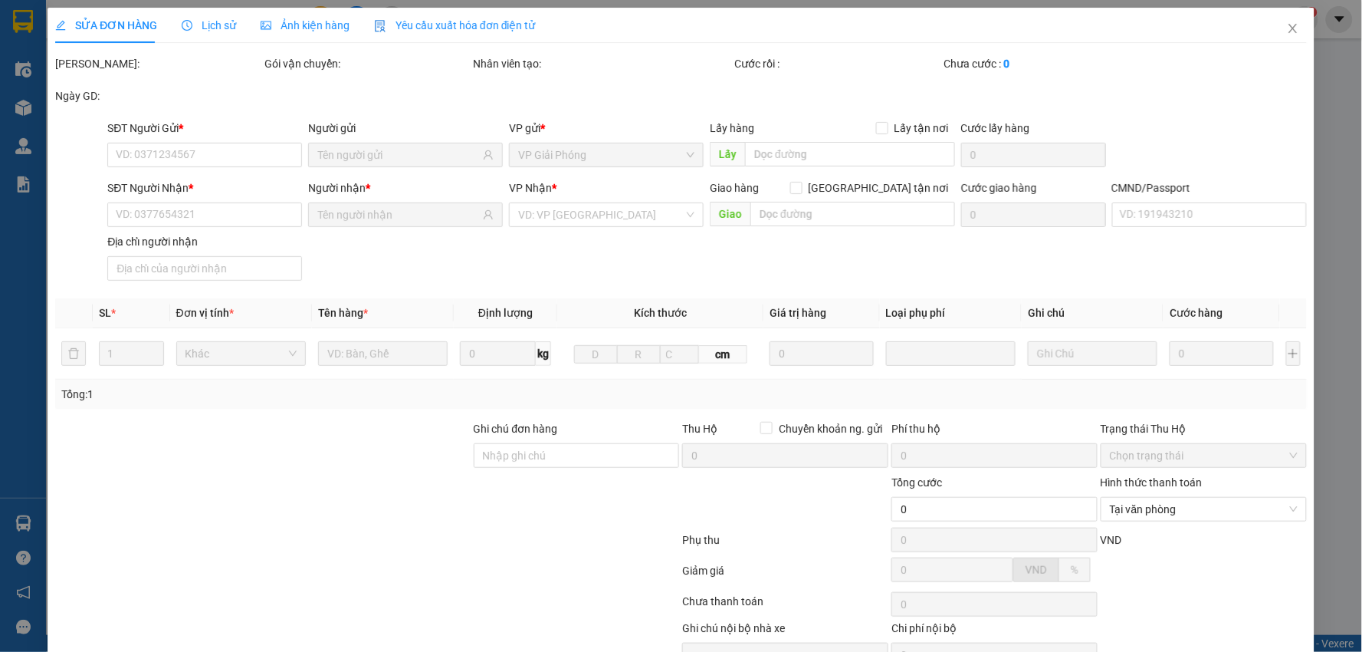
type input "0974063625"
type input "BÙI ĐÌNH ĐÔNG"
type input "0978701798"
type input "HỒ SỸ CHIẾN"
type input "040084036151 hồ sỹ chiến"
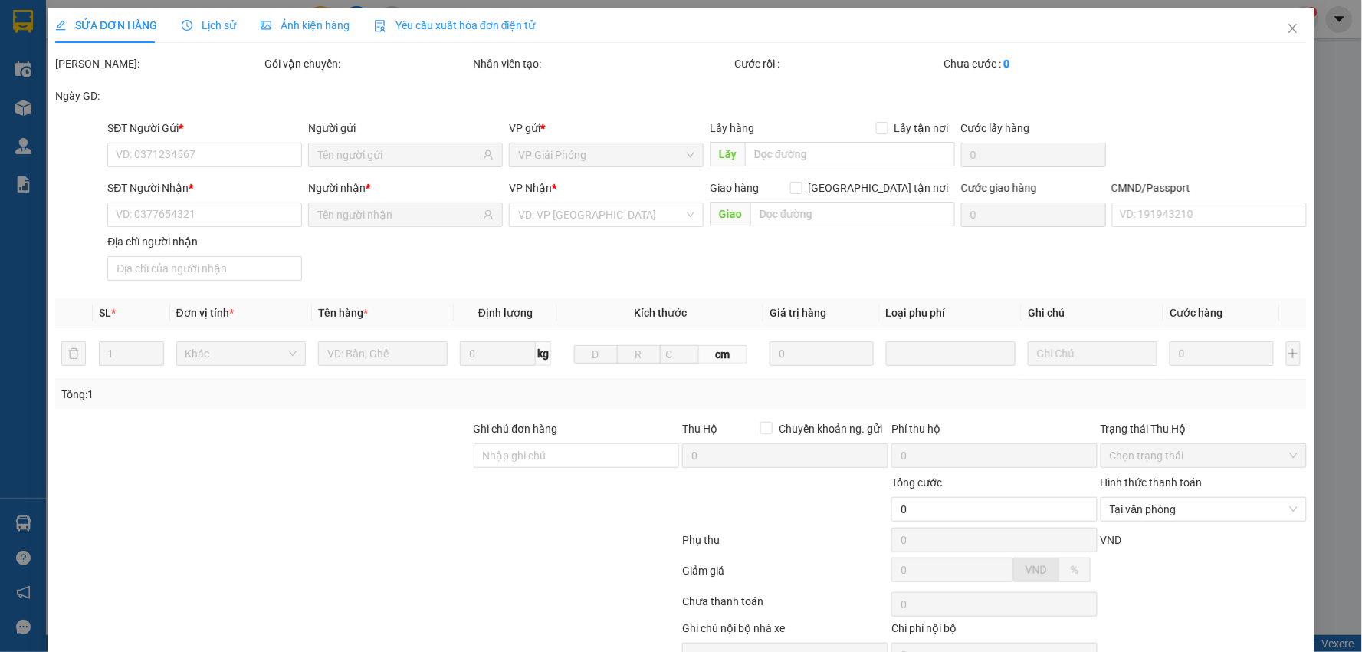
type input "25.000"
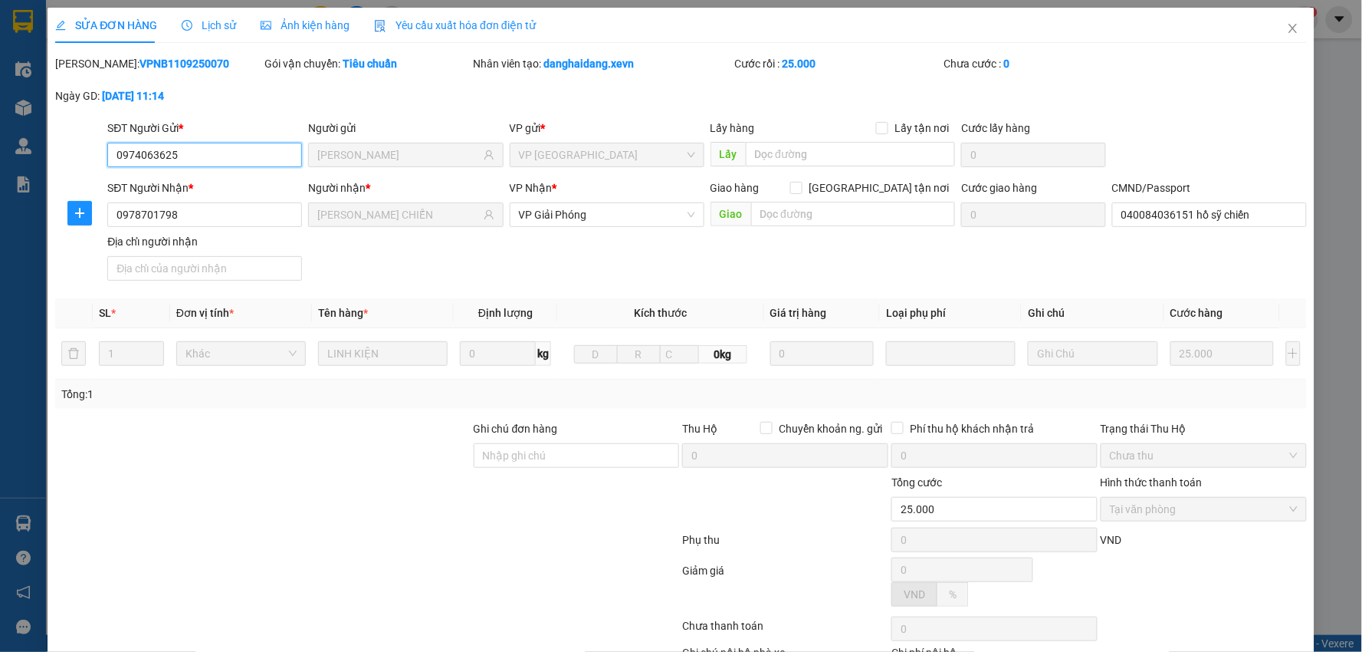
scroll to position [74, 0]
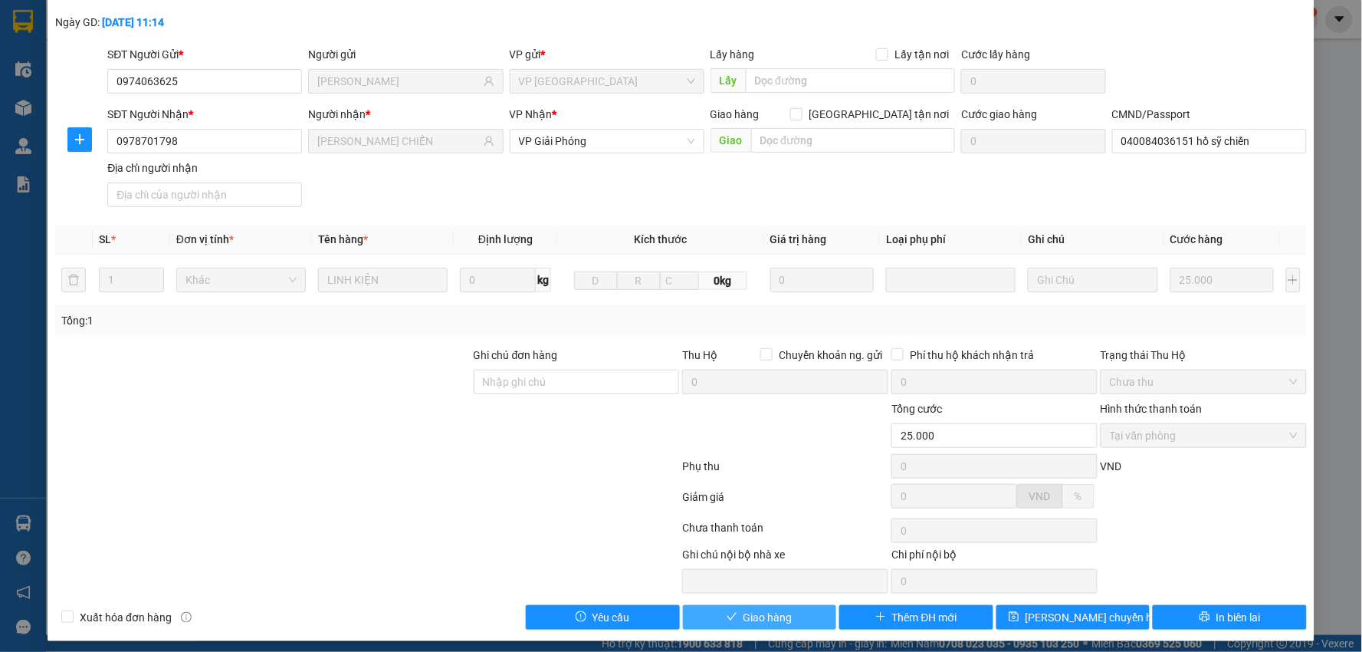
click at [736, 632] on div "SỬA ĐƠN HÀNG Lịch sử Ảnh kiện hàng Yêu cầu xuất hóa đơn điện tử Total Paid Fee …" at bounding box center [681, 287] width 1267 height 707
click at [737, 625] on button "Giao hàng" at bounding box center [760, 617] width 154 height 25
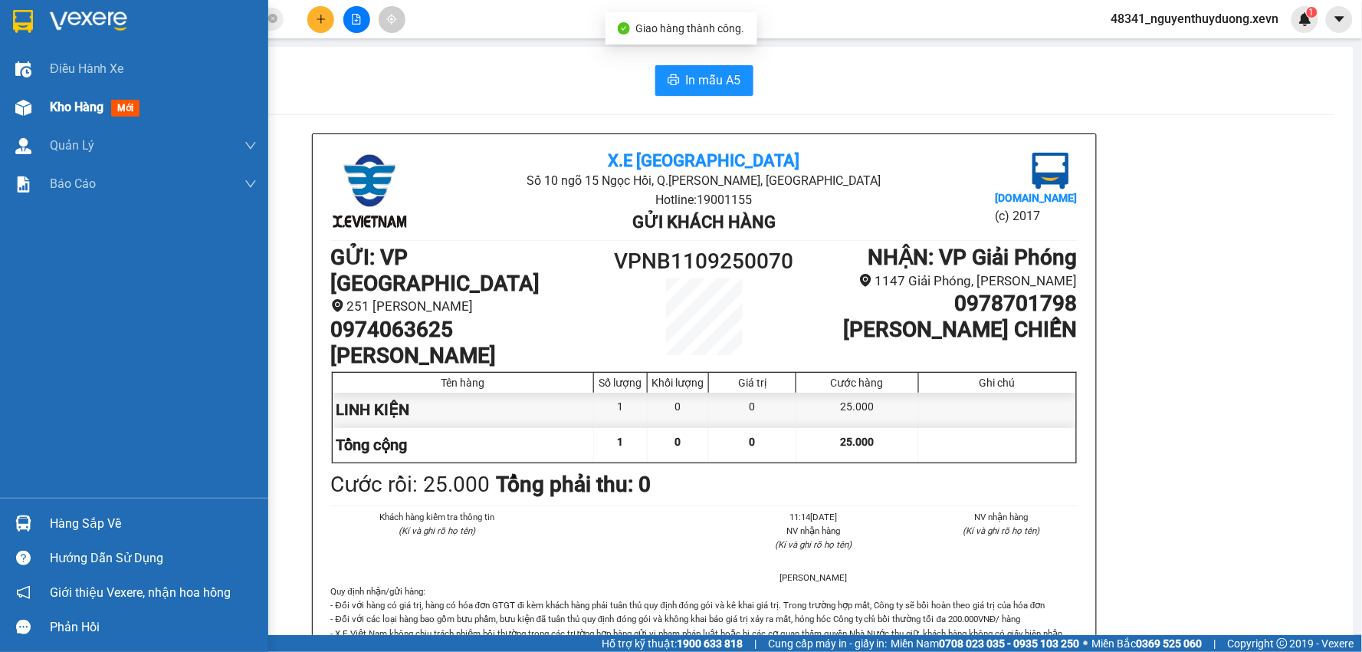
click at [72, 116] on div "Kho hàng mới" at bounding box center [98, 106] width 96 height 19
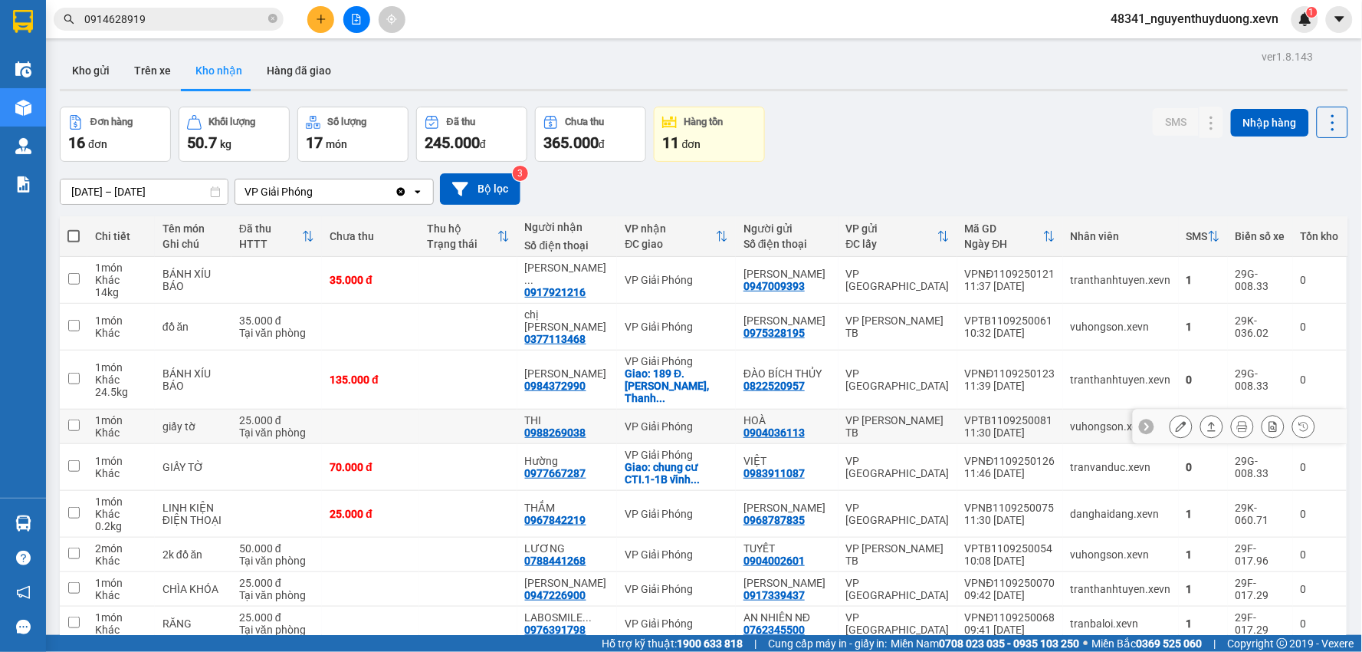
scroll to position [80, 0]
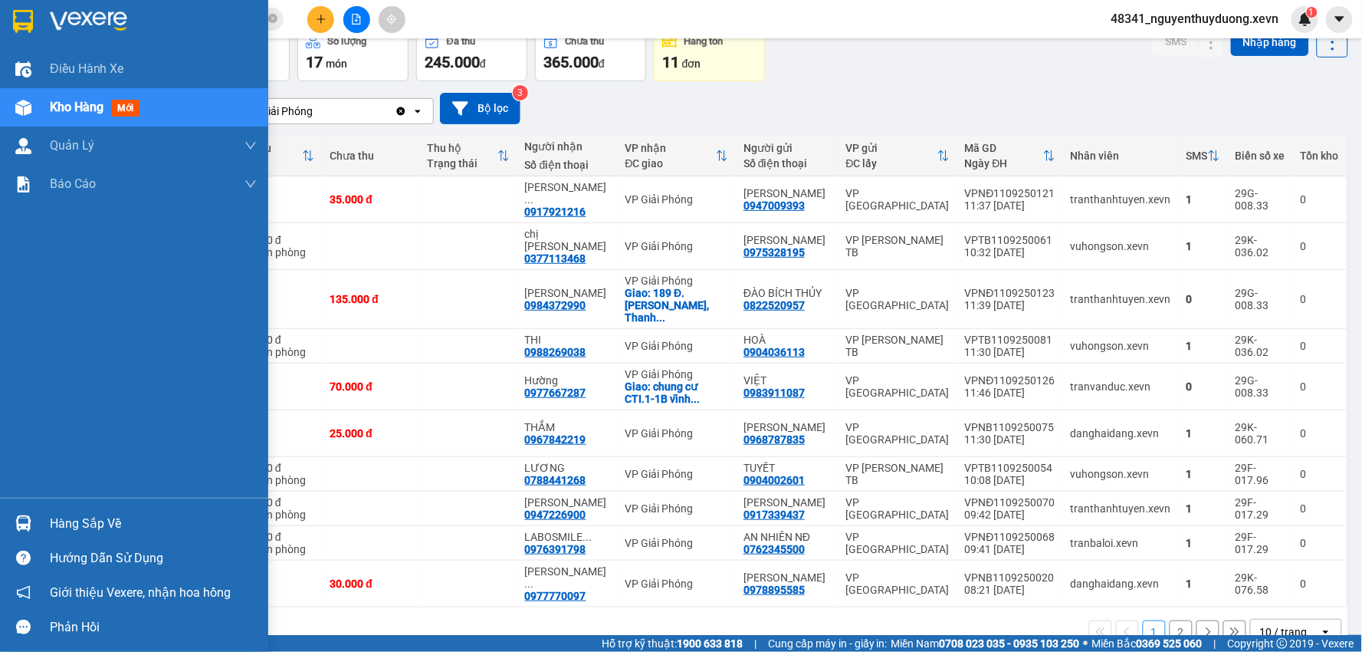
click at [51, 516] on div "Hàng sắp về" at bounding box center [153, 523] width 207 height 23
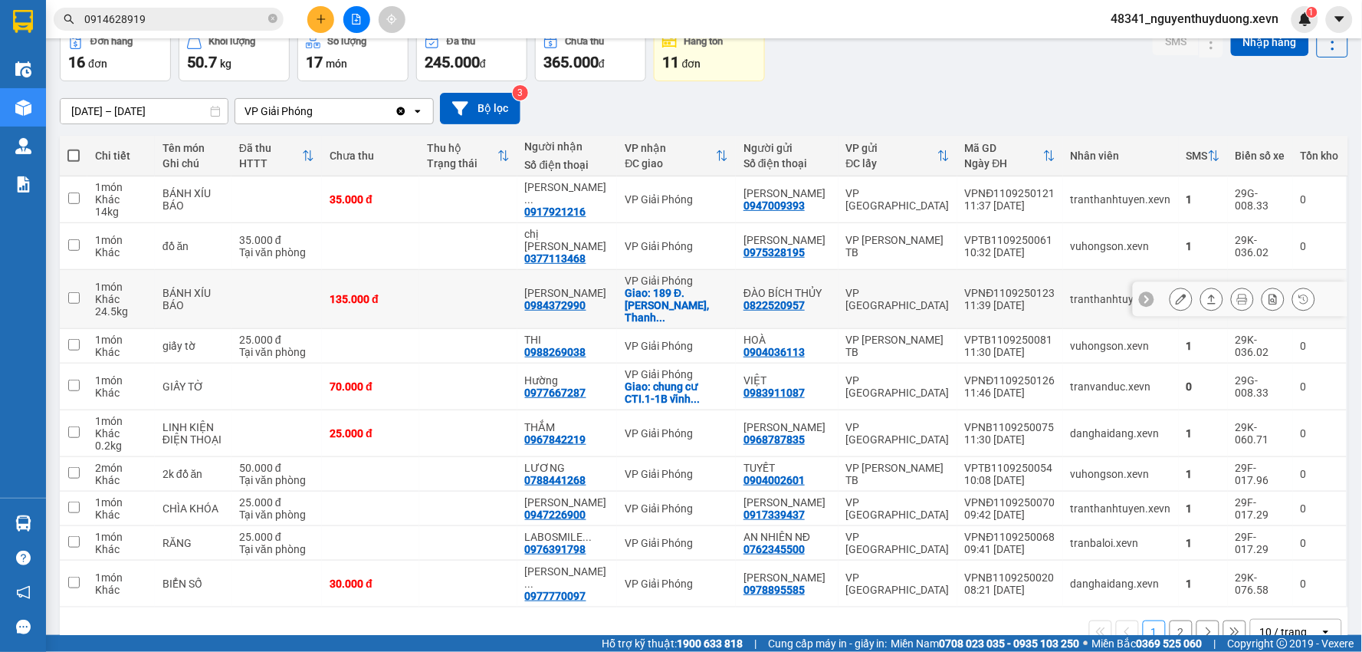
click at [1183, 271] on section "Kết quả tìm kiếm ( 53 ) Bộ lọc Mã ĐH Trạng thái Món hàng Thu hộ Tổng cước Chưa …" at bounding box center [681, 326] width 1362 height 652
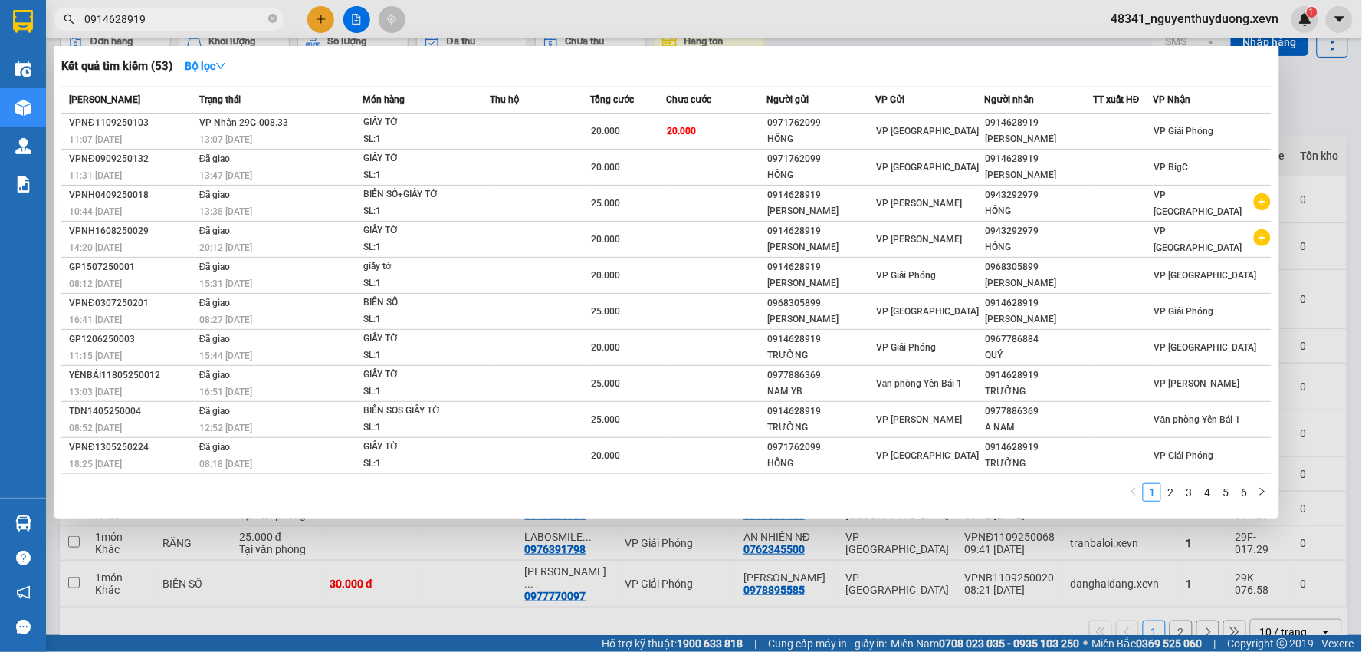
drag, startPoint x: 162, startPoint y: 23, endPoint x: 35, endPoint y: 31, distance: 126.7
click at [35, 31] on section "Kết quả tìm kiếm ( 53 ) Bộ lọc Mã ĐH Trạng thái Món hàng Thu hộ Tổng cước Chưa …" at bounding box center [681, 326] width 1362 height 652
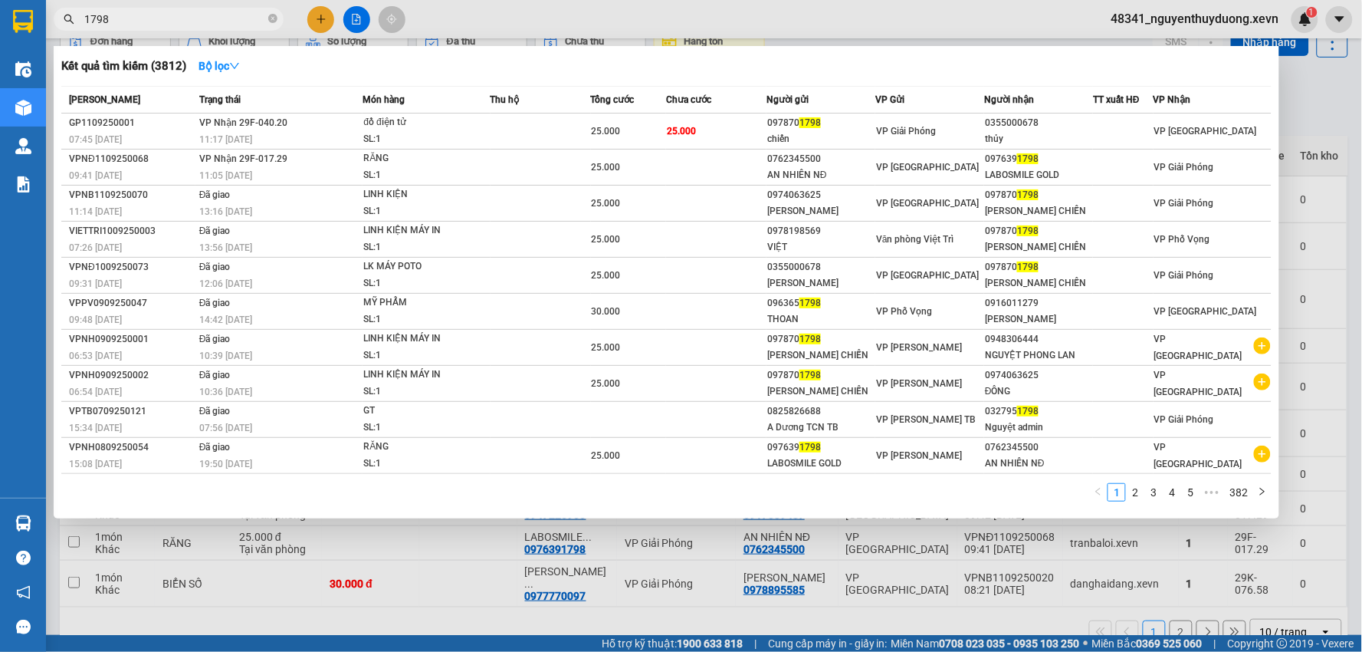
drag, startPoint x: 121, startPoint y: 11, endPoint x: 0, endPoint y: 2, distance: 121.5
click at [0, 9] on section "Kết quả tìm kiếm ( 3812 ) Bộ lọc Mã ĐH Trạng thái Món hàng Thu hộ Tổng cước Chư…" at bounding box center [681, 326] width 1362 height 652
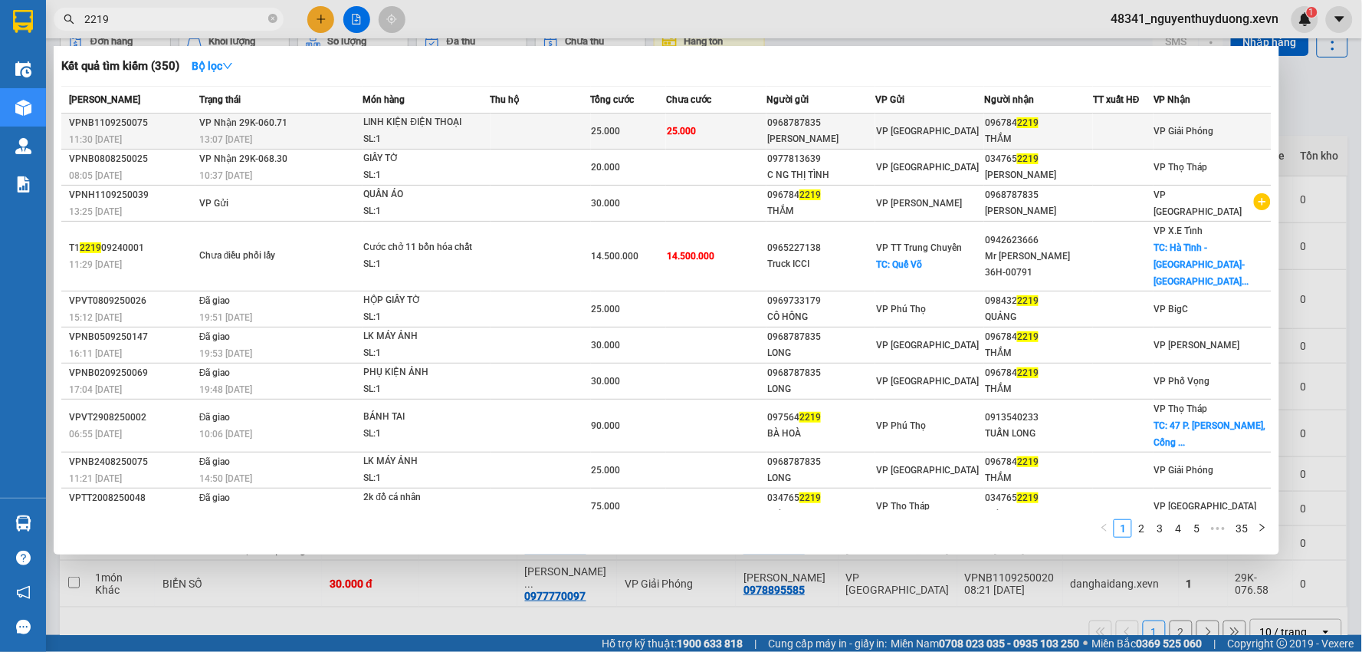
type input "2219"
click at [1043, 120] on div "096784 2219" at bounding box center [1038, 123] width 107 height 16
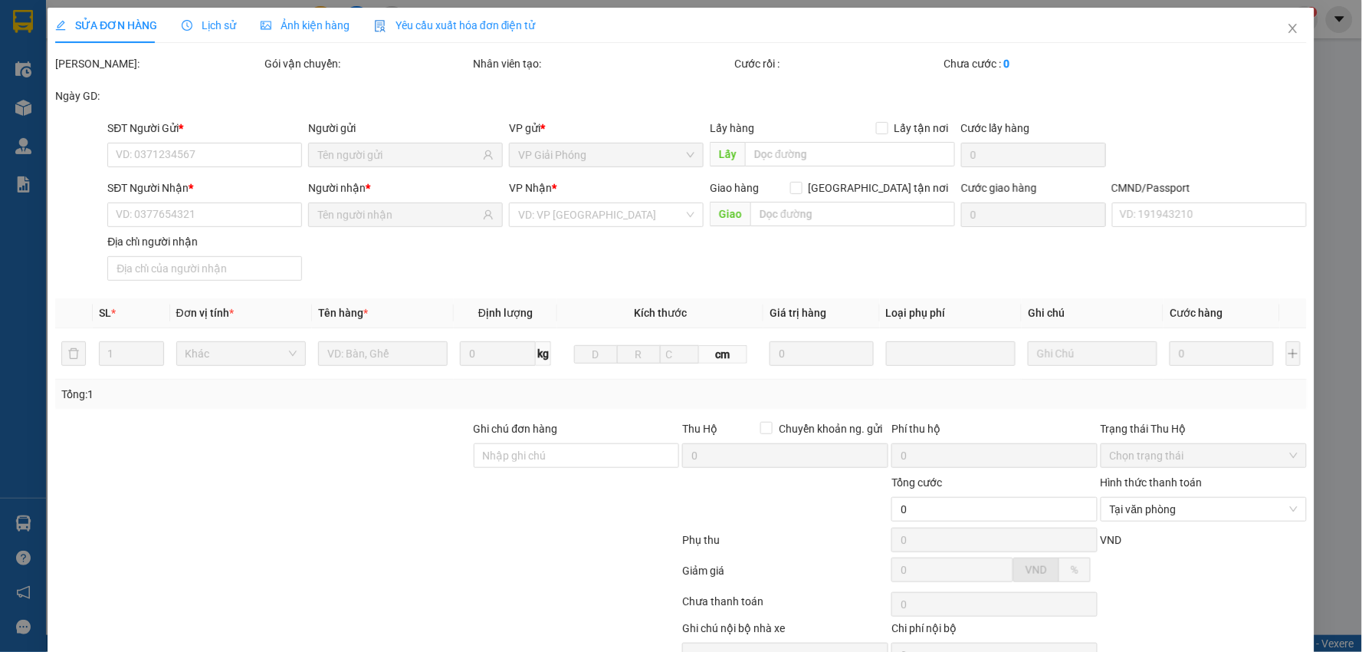
type input "0968787835"
type input "NGUYỄN ĐỨC LONG"
type input "0967842219"
type input "THẮM"
type input "025193000642 NGÔ THỊ THU THẮM"
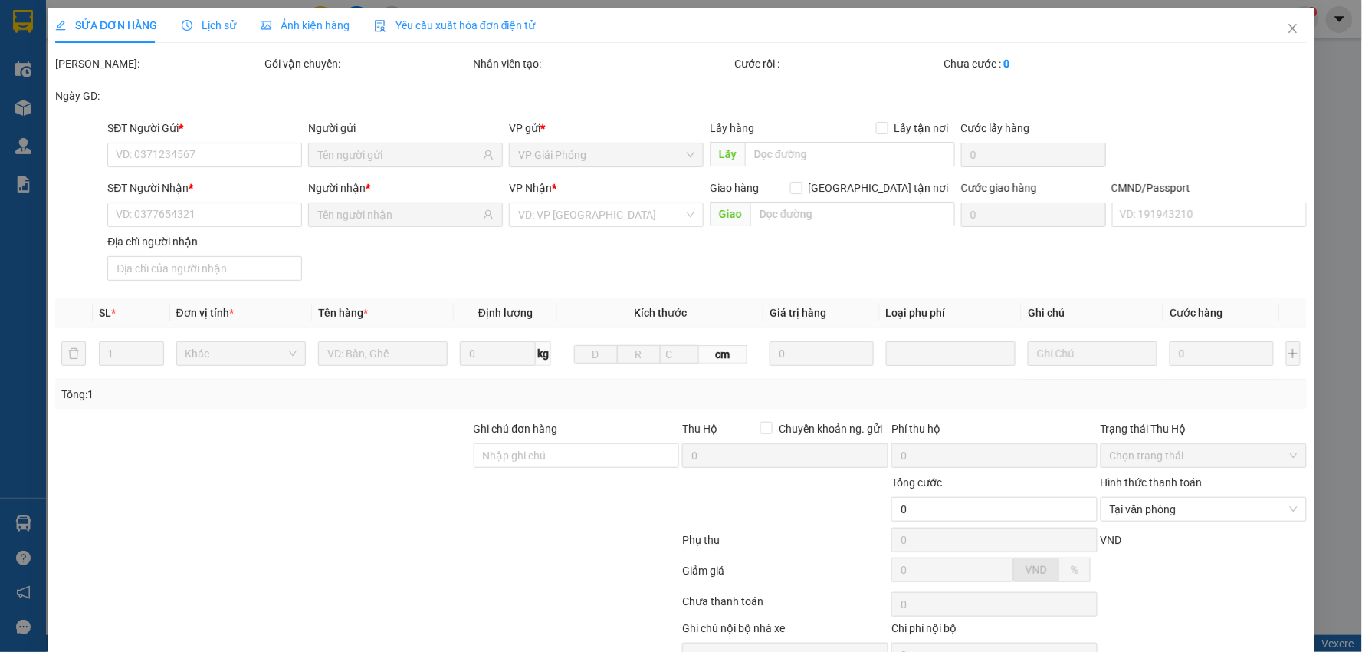
type input "25.000"
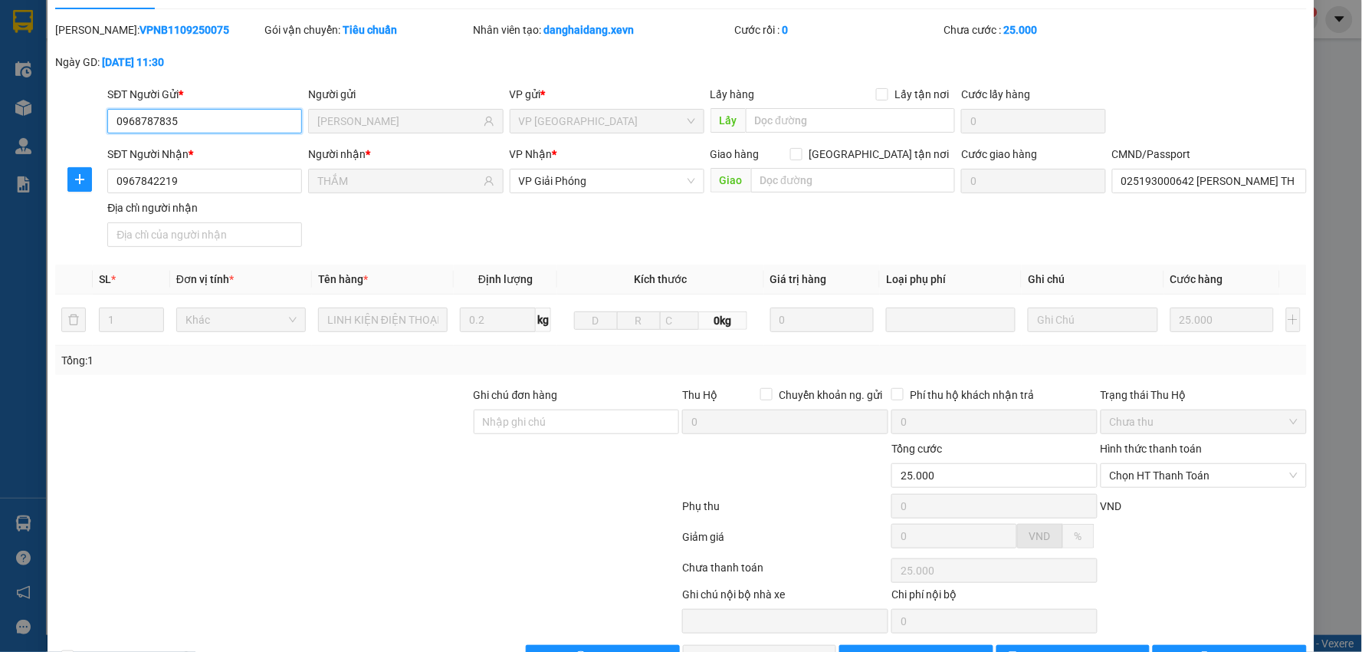
scroll to position [81, 0]
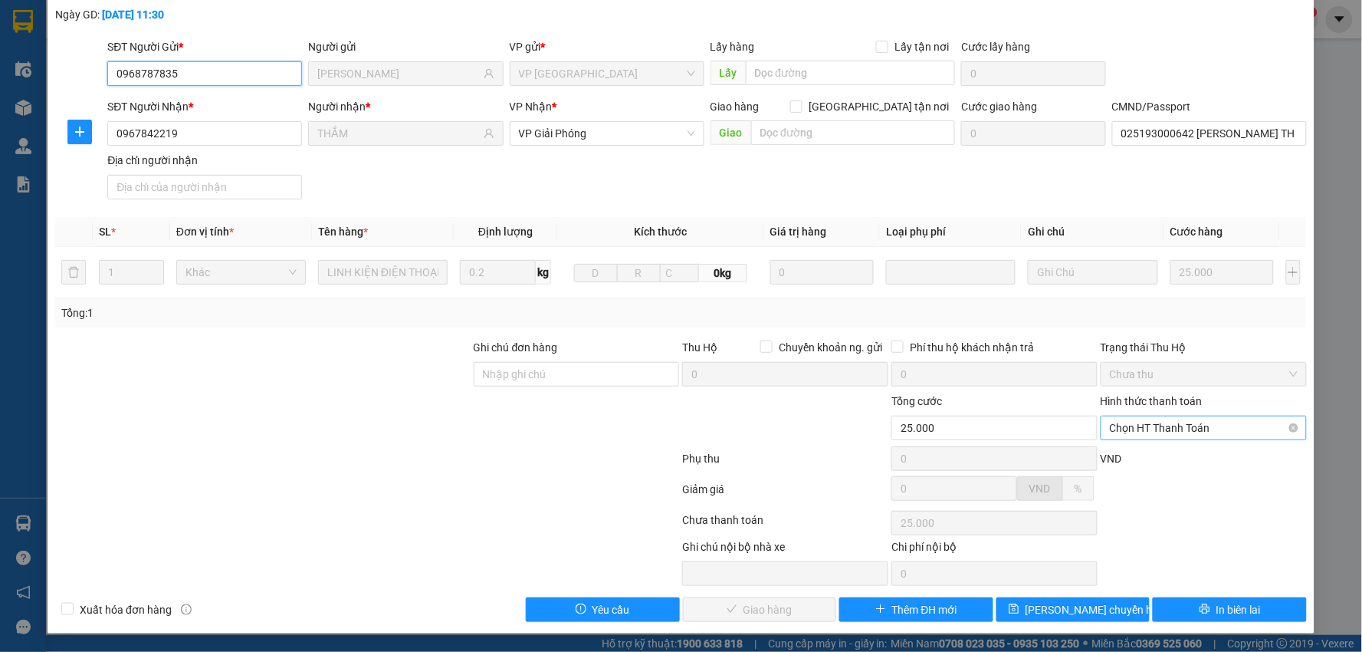
click at [1168, 438] on span "Chọn HT Thanh Toán" at bounding box center [1204, 427] width 188 height 23
click at [1135, 460] on div "Tại văn phòng" at bounding box center [1193, 458] width 185 height 17
type input "0"
click at [760, 621] on button "Giao hàng" at bounding box center [760, 609] width 154 height 25
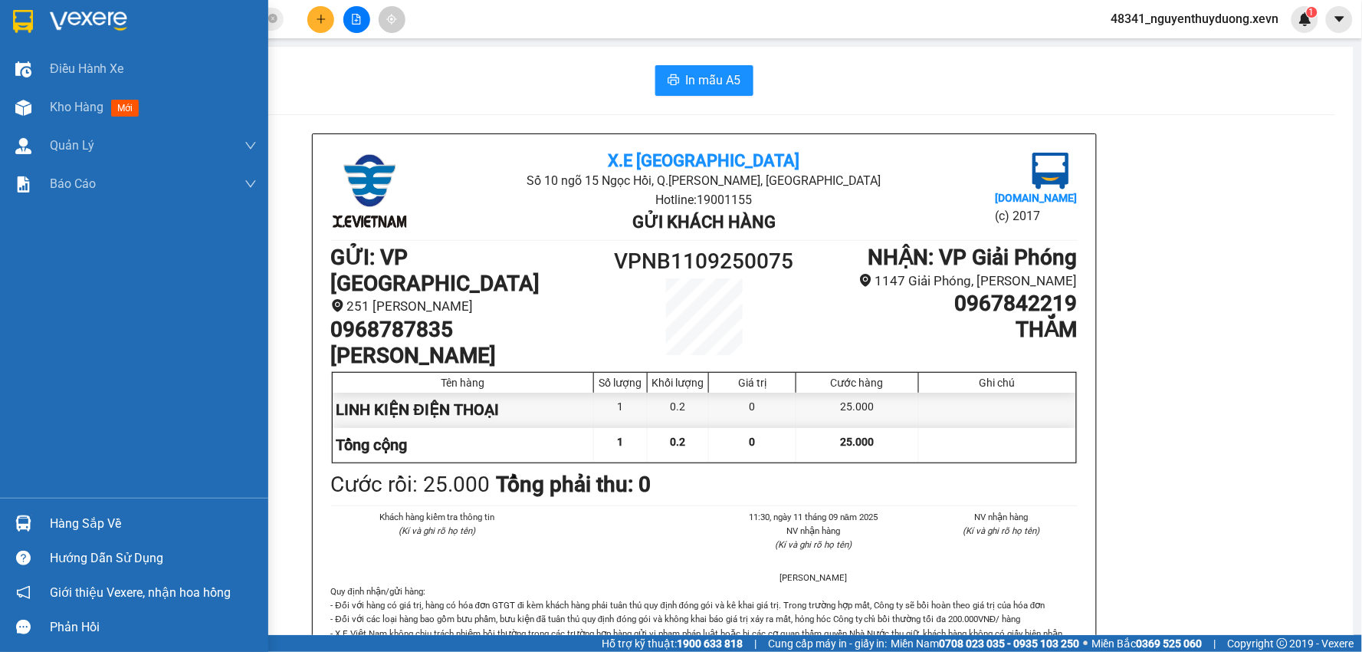
click at [80, 533] on div "Hàng sắp về" at bounding box center [153, 523] width 207 height 23
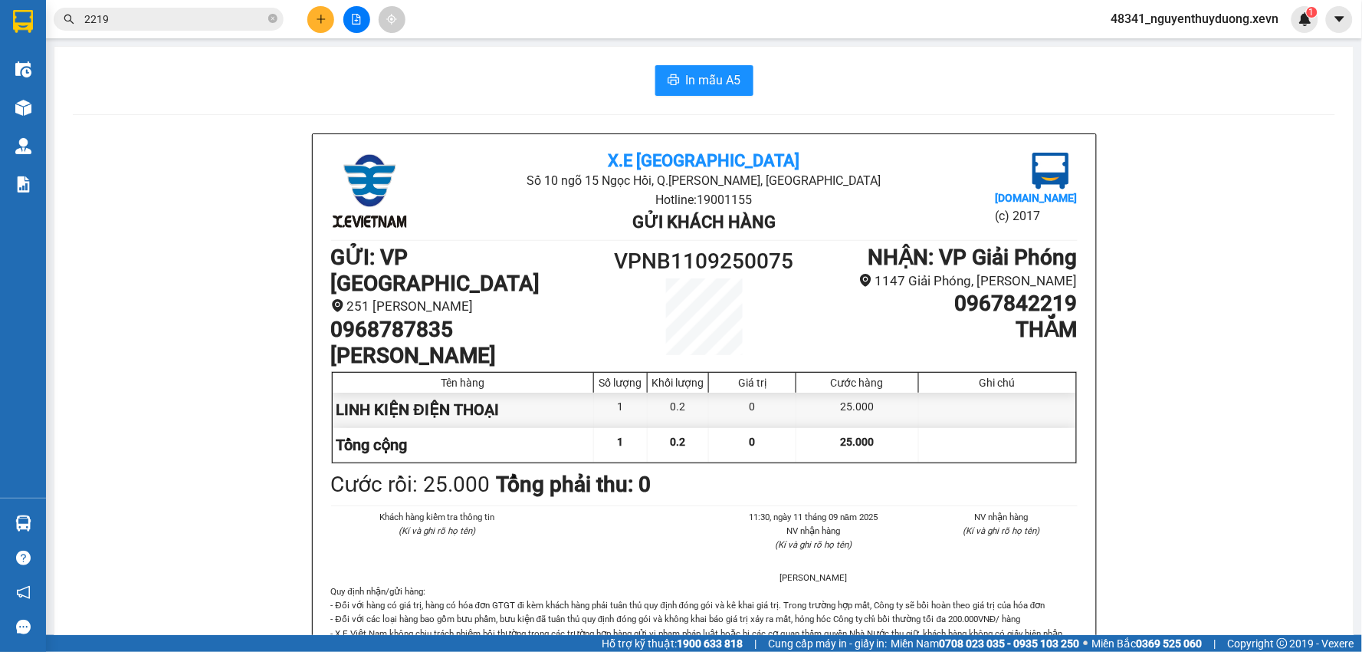
click at [181, 238] on section "Kết quả tìm kiếm ( 350 ) Bộ lọc Mã ĐH Trạng thái Món hàng Thu hộ Tổng cước Chưa…" at bounding box center [681, 326] width 1362 height 652
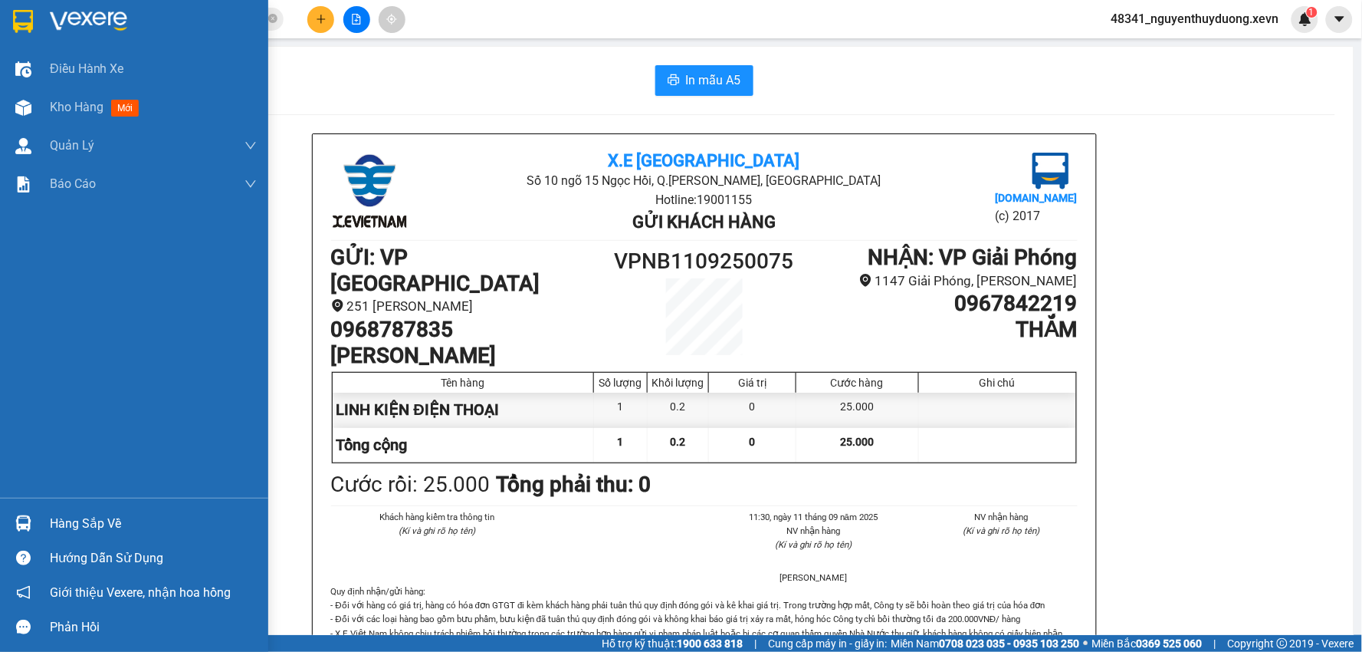
click at [27, 519] on img at bounding box center [23, 523] width 16 height 16
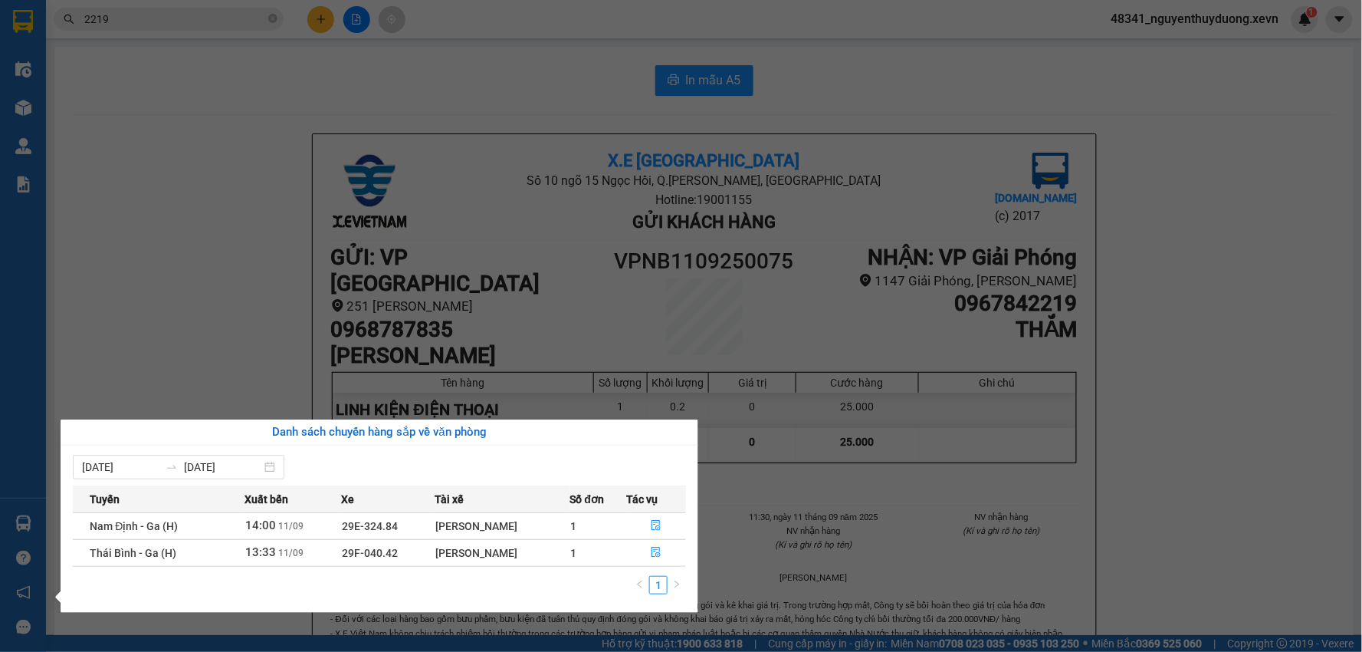
click at [221, 21] on section "Kết quả tìm kiếm ( 350 ) Bộ lọc Mã ĐH Trạng thái Món hàng Thu hộ Tổng cước Chưa…" at bounding box center [681, 326] width 1362 height 652
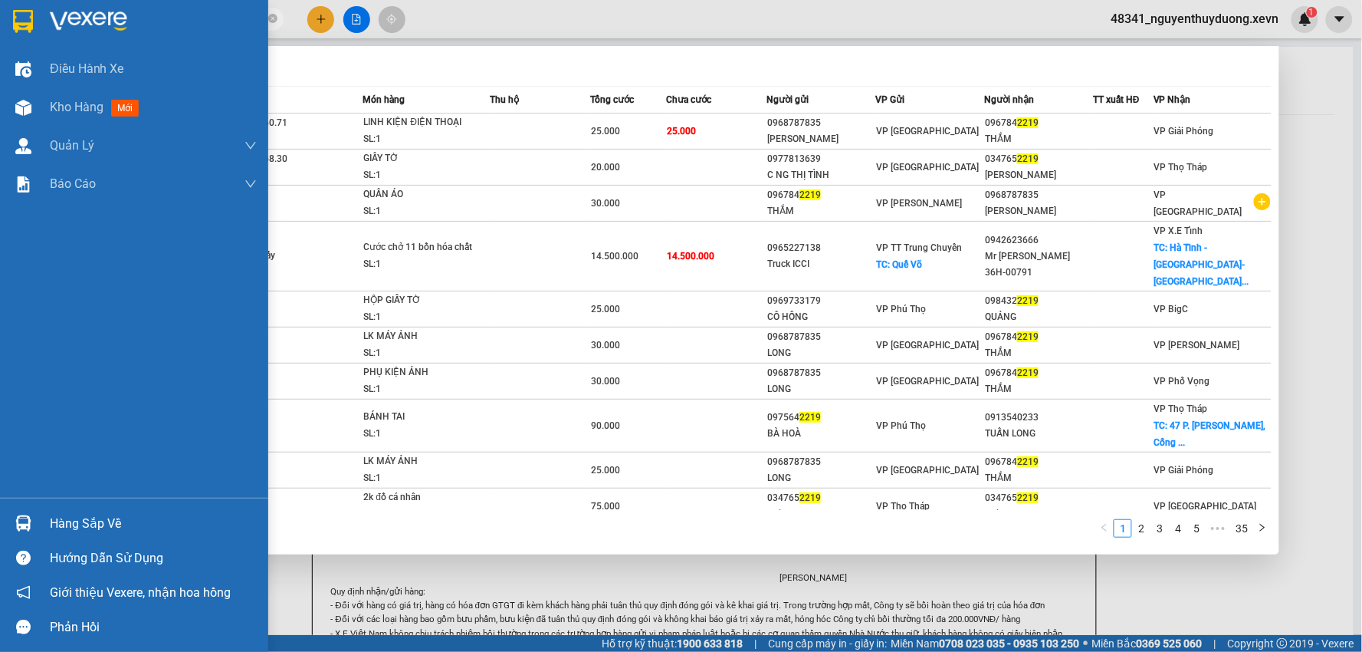
drag, startPoint x: 209, startPoint y: 20, endPoint x: 28, endPoint y: 29, distance: 181.1
click at [28, 29] on section "Kết quả tìm kiếm ( 350 ) Bộ lọc Mã ĐH Trạng thái Món hàng Thu hộ Tổng cước Chưa…" at bounding box center [681, 326] width 1362 height 652
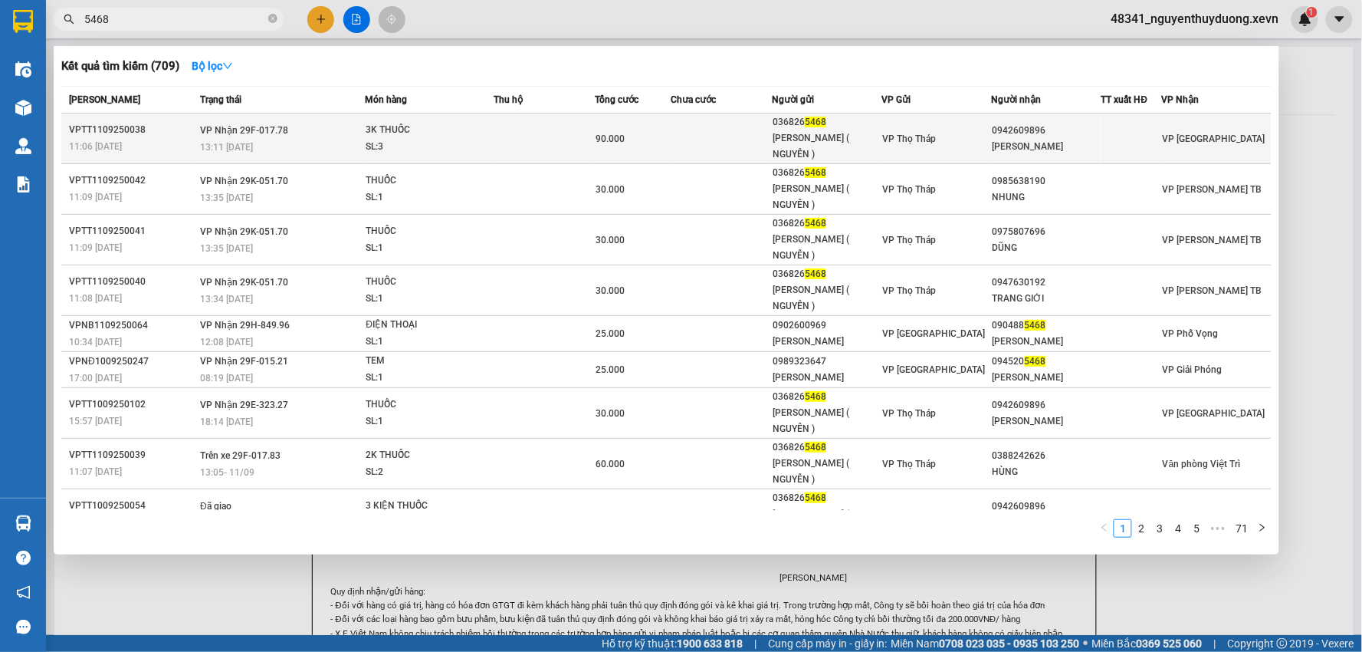
type input "5468"
click at [1039, 139] on div "Minh Nguyên" at bounding box center [1047, 147] width 108 height 16
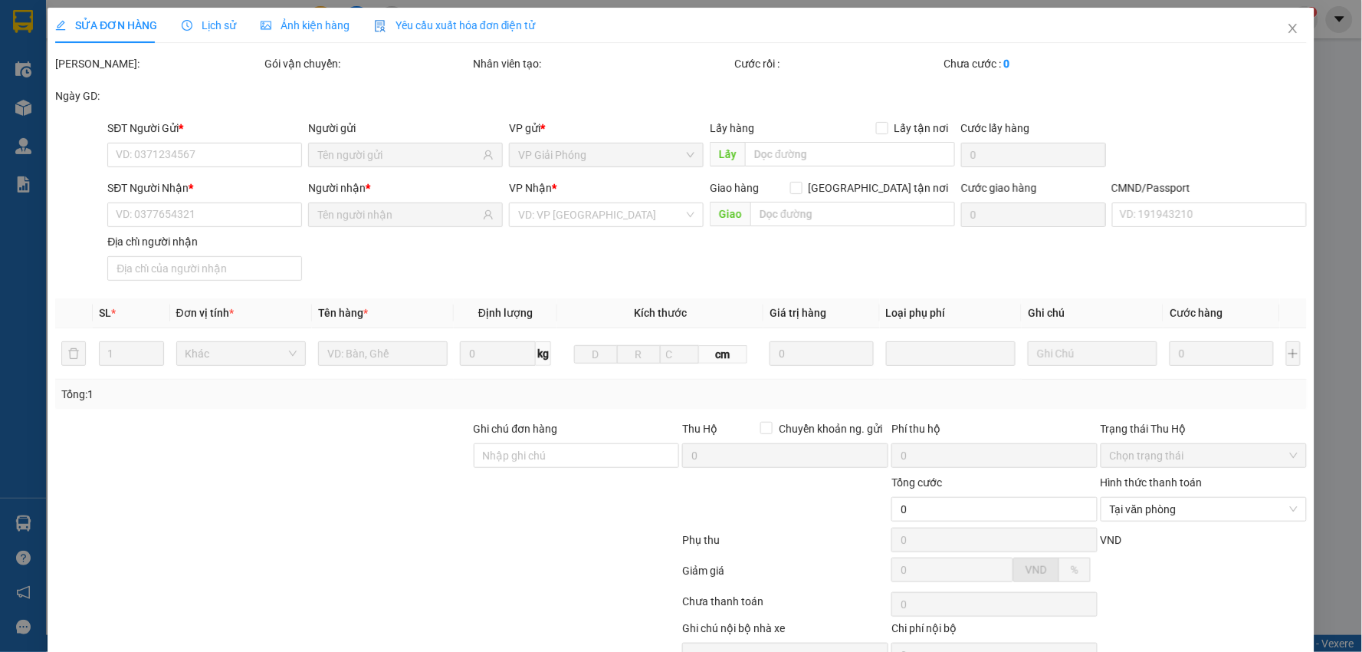
type input "0368265468"
type input "CTY THÁI MINH ( NGUYÊN )"
type input "0942609896"
type input "Minh Nguyên"
type input "HUYỀN"
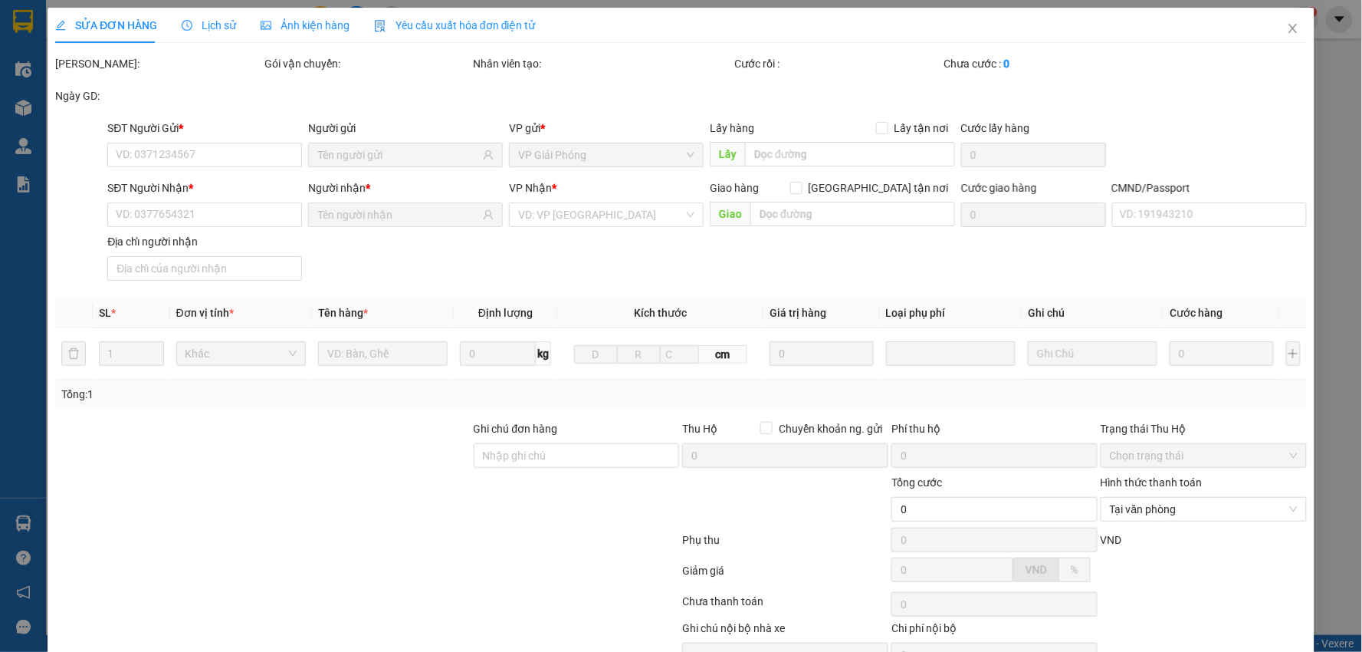
type input "90.000"
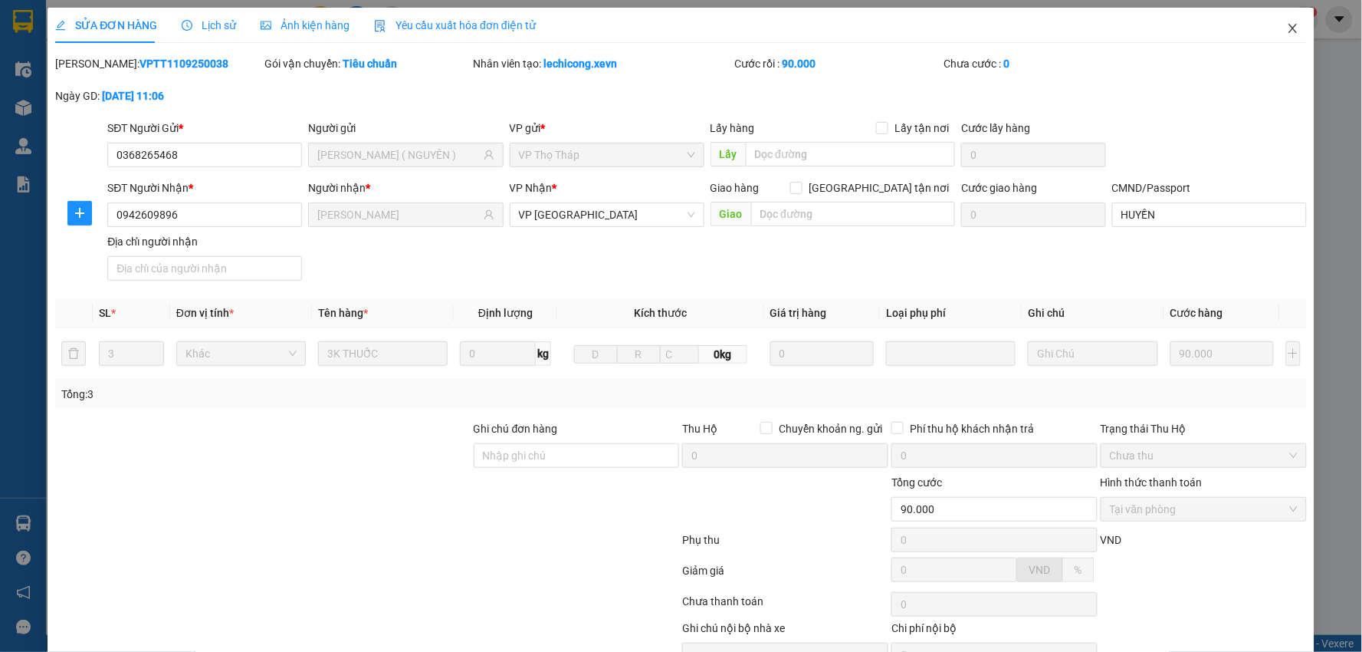
click at [1272, 25] on span "Close" at bounding box center [1293, 29] width 43 height 43
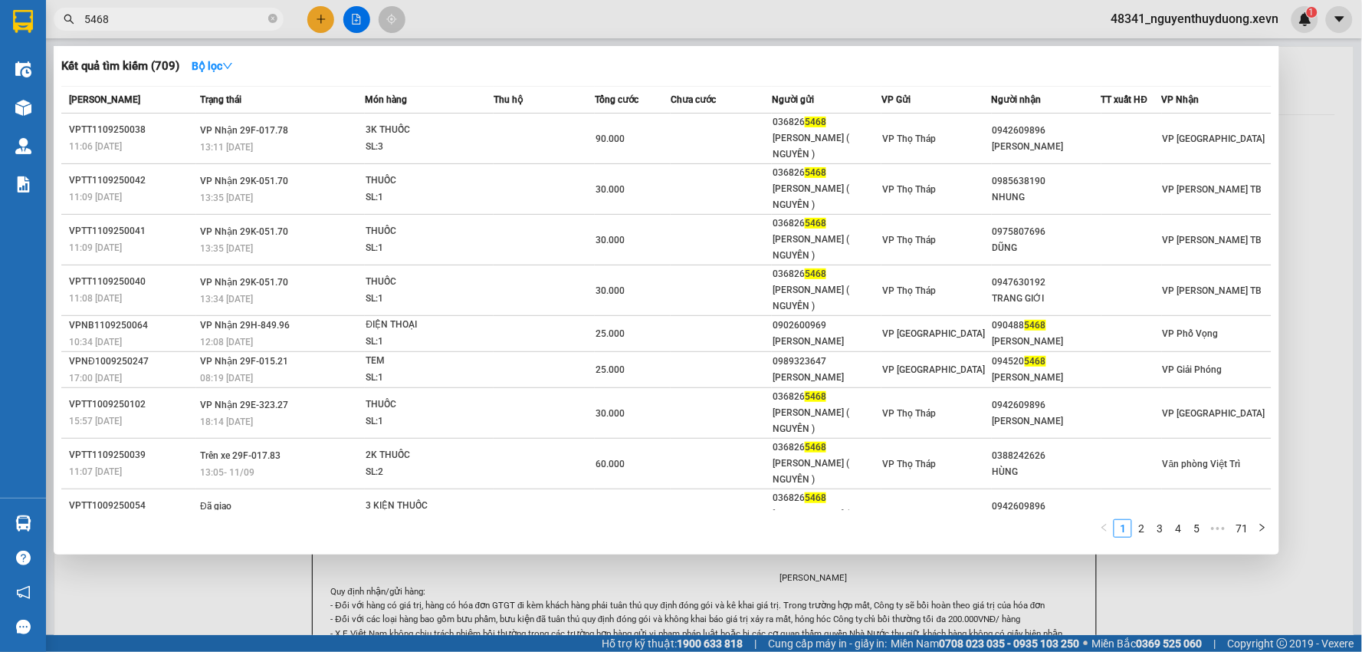
drag, startPoint x: 112, startPoint y: 19, endPoint x: 26, endPoint y: 39, distance: 88.1
click at [26, 39] on section "Kết quả tìm kiếm ( 709 ) Bộ lọc Mã ĐH Trạng thái Món hàng Thu hộ Tổng cước Chưa…" at bounding box center [681, 326] width 1362 height 652
click at [207, 14] on input "5468" at bounding box center [174, 19] width 181 height 17
drag, startPoint x: 98, startPoint y: 21, endPoint x: 34, endPoint y: 44, distance: 67.6
click at [34, 44] on section "Kết quả tìm kiếm ( 709 ) Bộ lọc Mã ĐH Trạng thái Món hàng Thu hộ Tổng cước Chưa…" at bounding box center [681, 326] width 1362 height 652
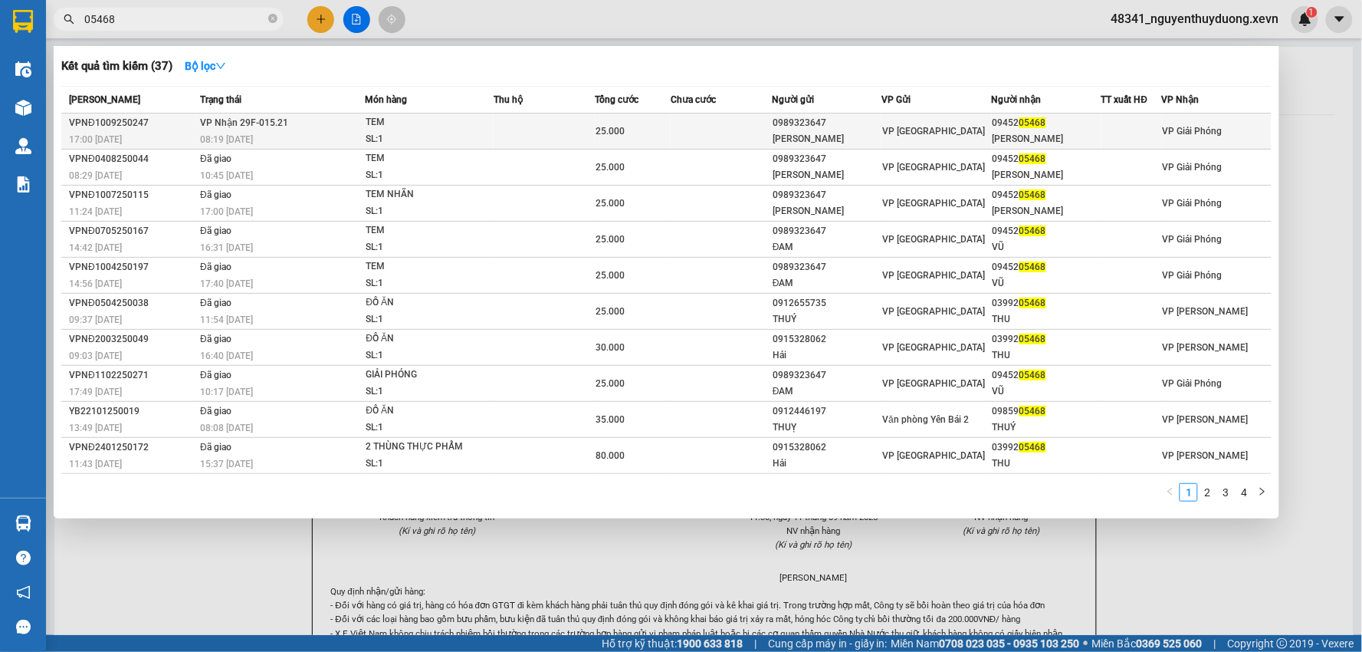
click at [1013, 129] on div "09452 05468" at bounding box center [1047, 123] width 108 height 16
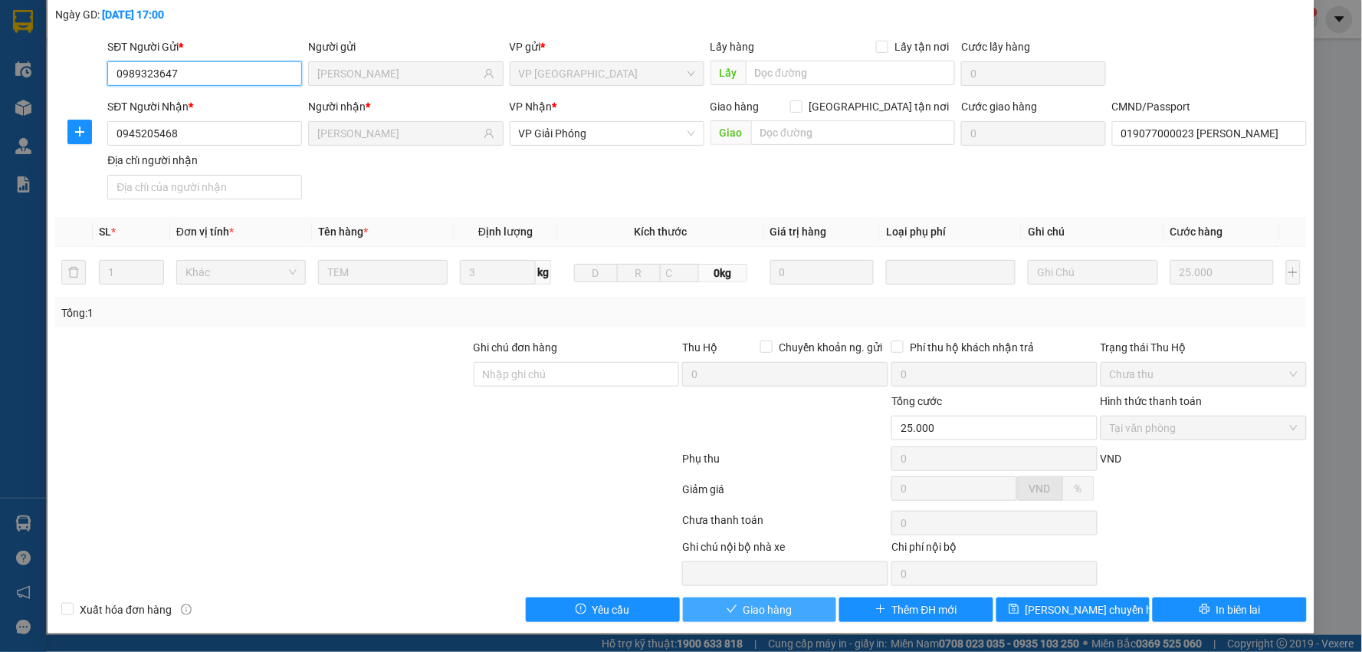
scroll to position [81, 0]
click at [773, 599] on button "Giao hàng" at bounding box center [760, 609] width 154 height 25
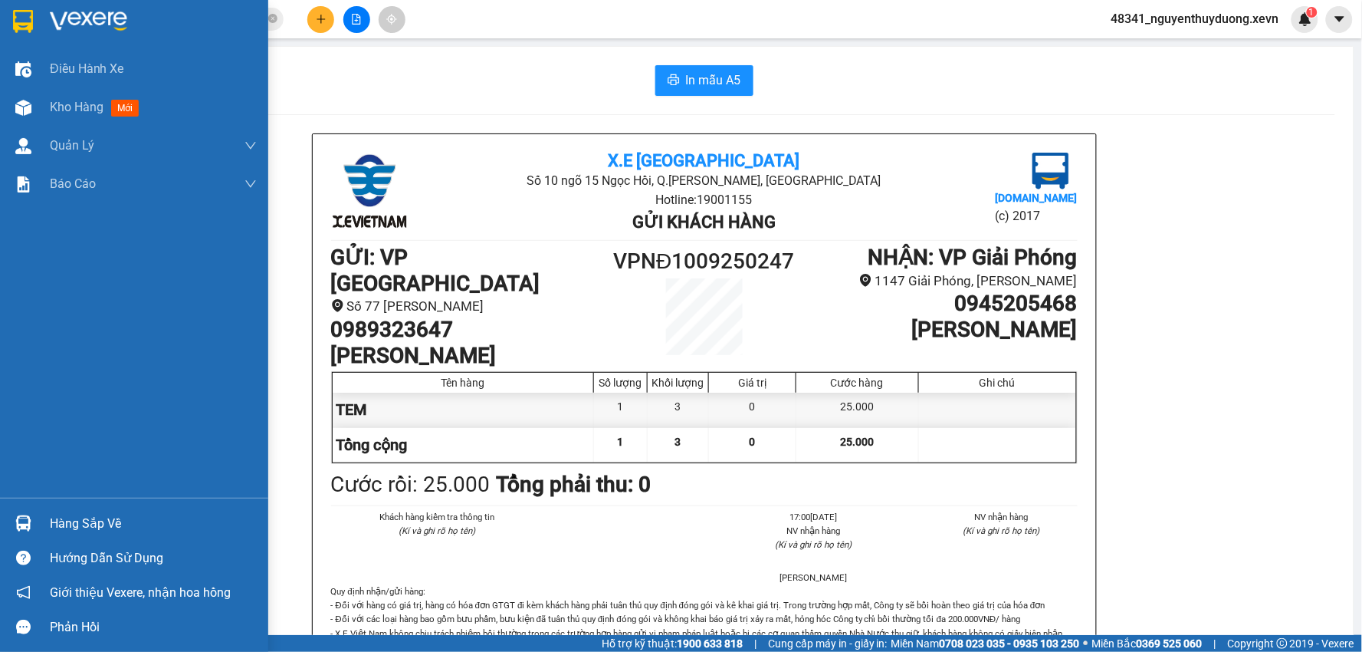
click at [61, 517] on div "Hàng sắp về" at bounding box center [153, 523] width 207 height 23
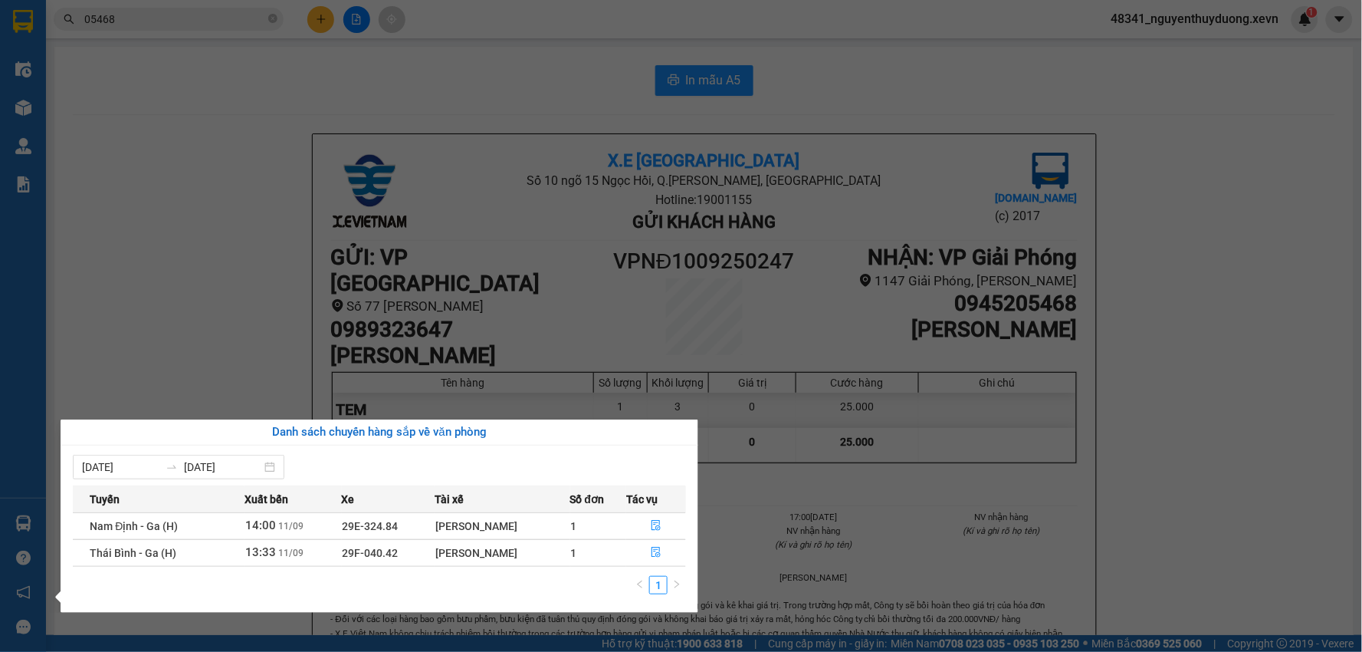
click at [131, 35] on section "Kết quả tìm kiếm ( 37 ) Bộ lọc Mã ĐH Trạng thái Món hàng Thu hộ Tổng cước Chưa …" at bounding box center [681, 326] width 1362 height 652
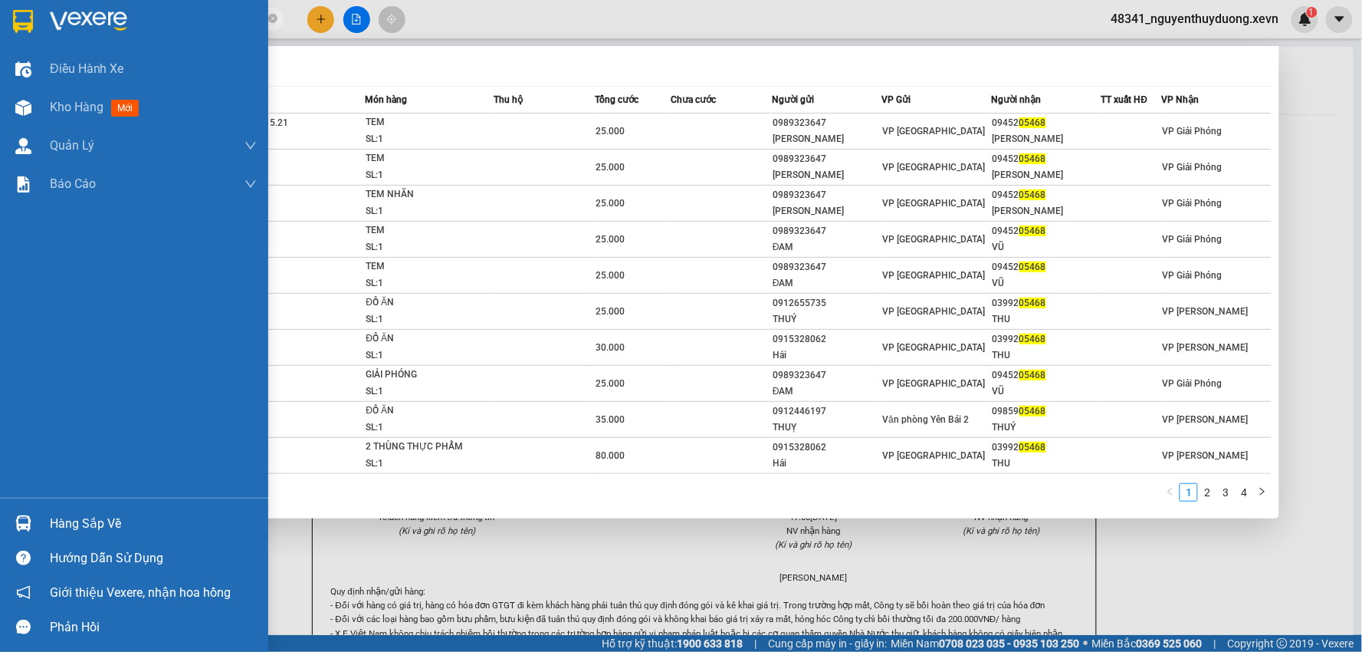
drag, startPoint x: 133, startPoint y: 20, endPoint x: 33, endPoint y: 31, distance: 100.3
click at [33, 31] on section "Kết quả tìm kiếm ( 37 ) Bộ lọc Mã ĐH Trạng thái Món hàng Thu hộ Tổng cước Chưa …" at bounding box center [681, 326] width 1362 height 652
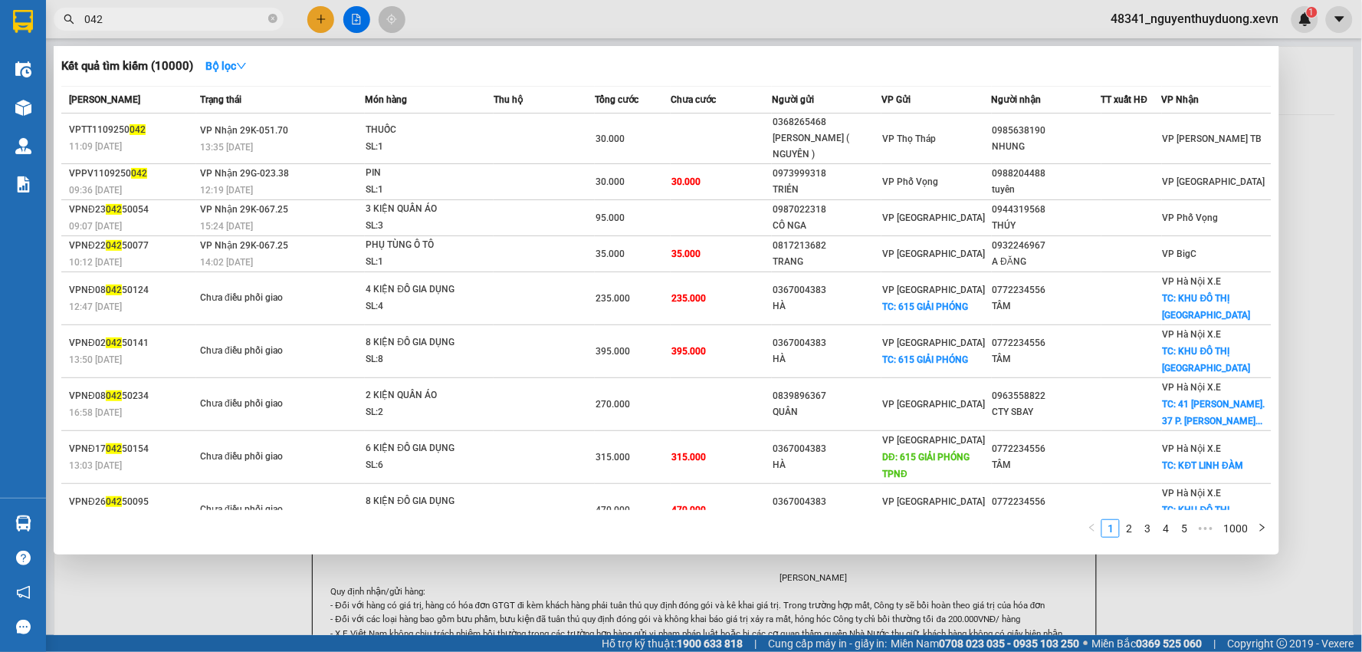
type input "042"
click at [1298, 166] on div at bounding box center [681, 326] width 1362 height 652
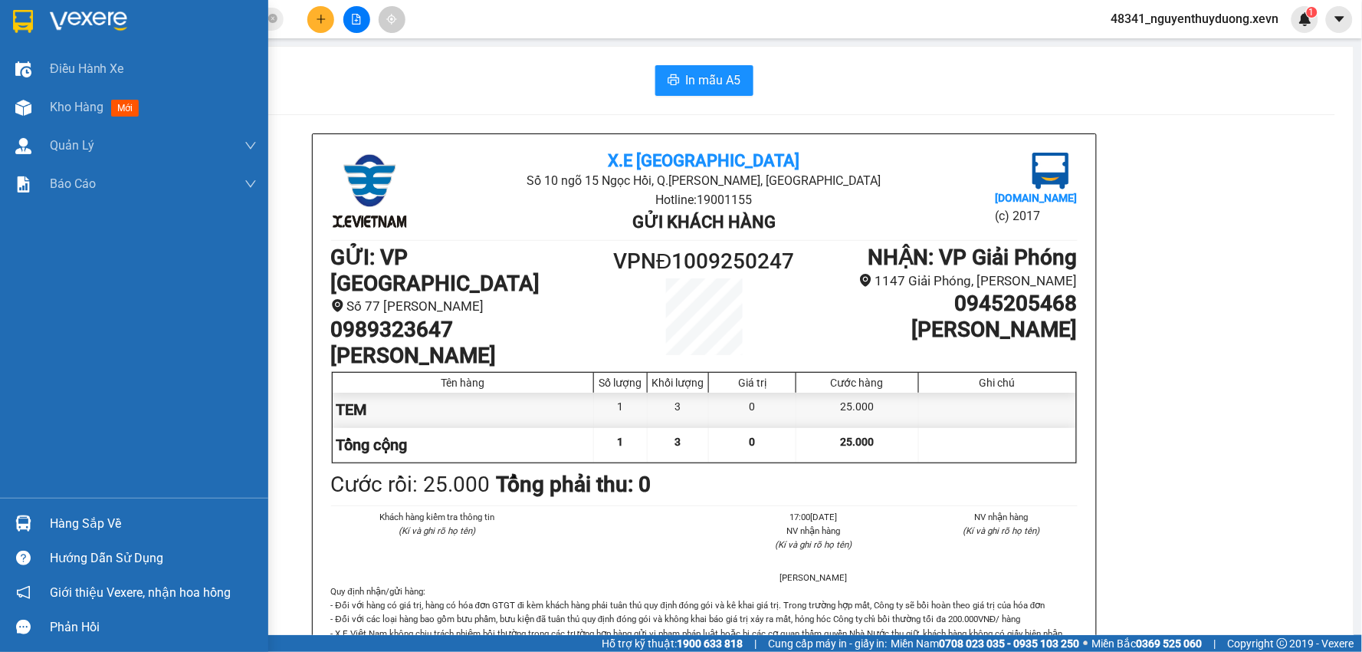
click at [100, 517] on div "Hàng sắp về" at bounding box center [153, 523] width 207 height 23
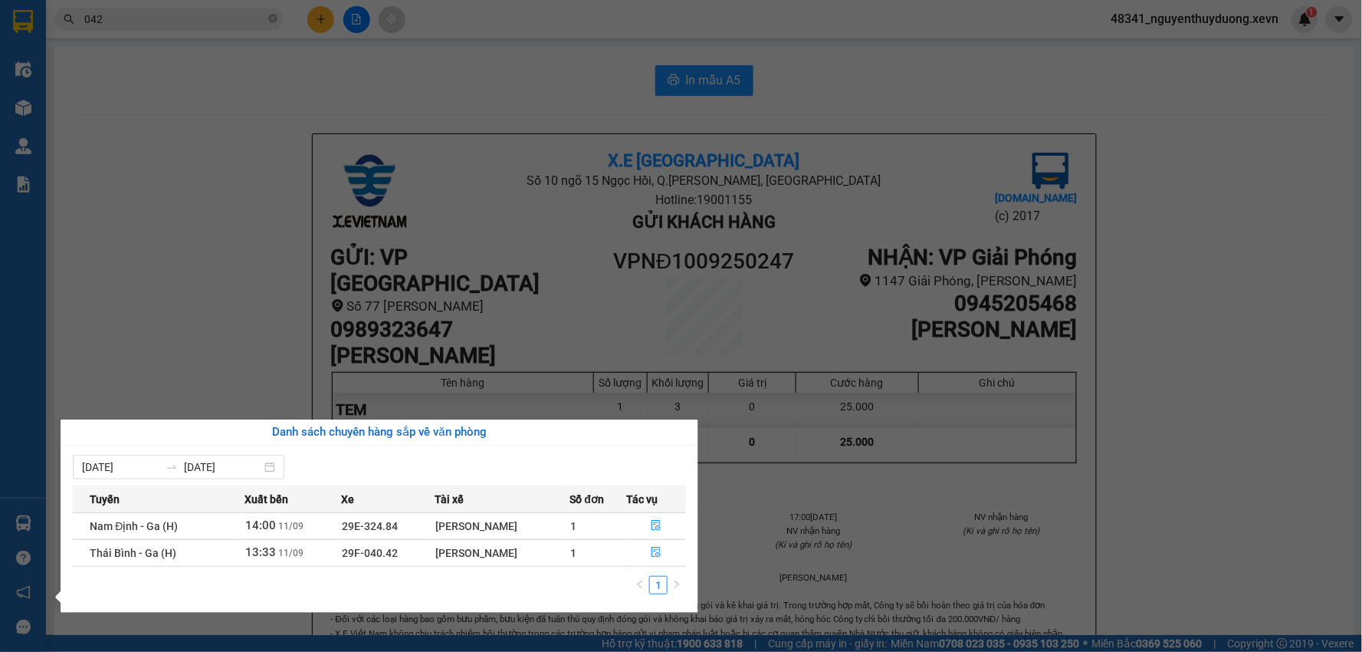
click at [1305, 535] on section "Kết quả tìm kiếm ( 10000 ) Bộ lọc Mã ĐH Trạng thái Món hàng Thu hộ Tổng cước Ch…" at bounding box center [681, 326] width 1362 height 652
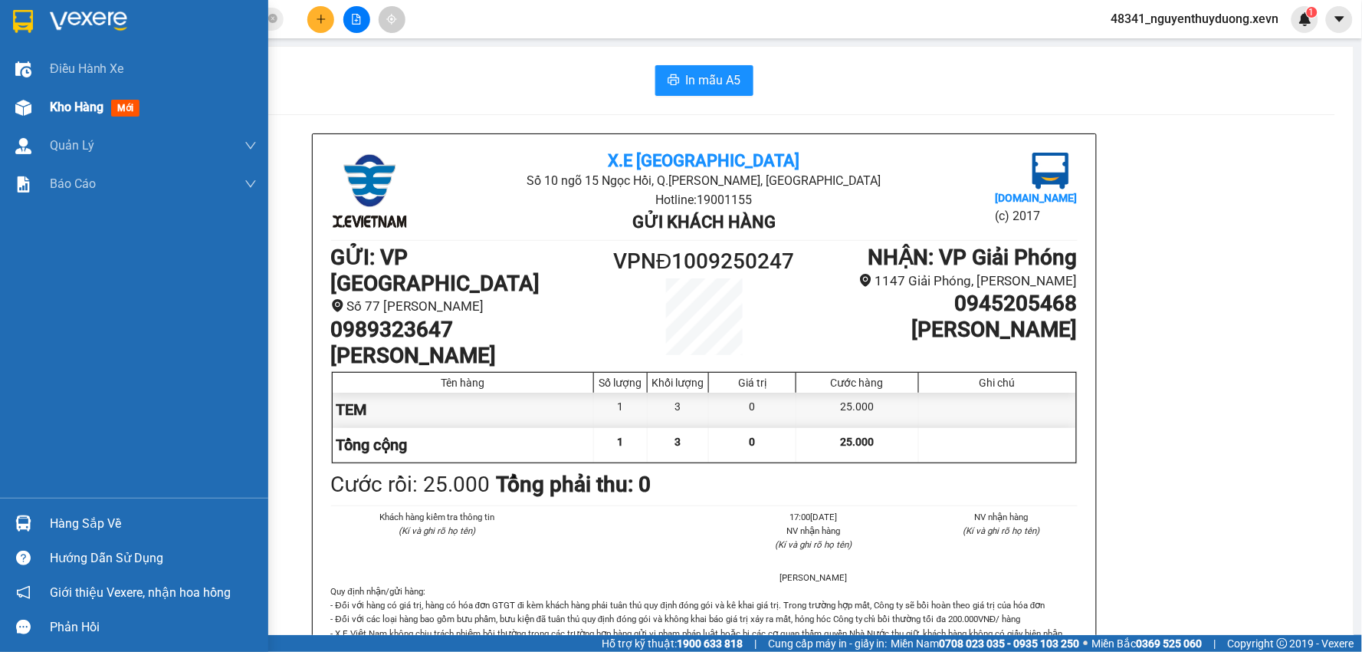
click at [48, 103] on div "Kho hàng mới" at bounding box center [134, 107] width 268 height 38
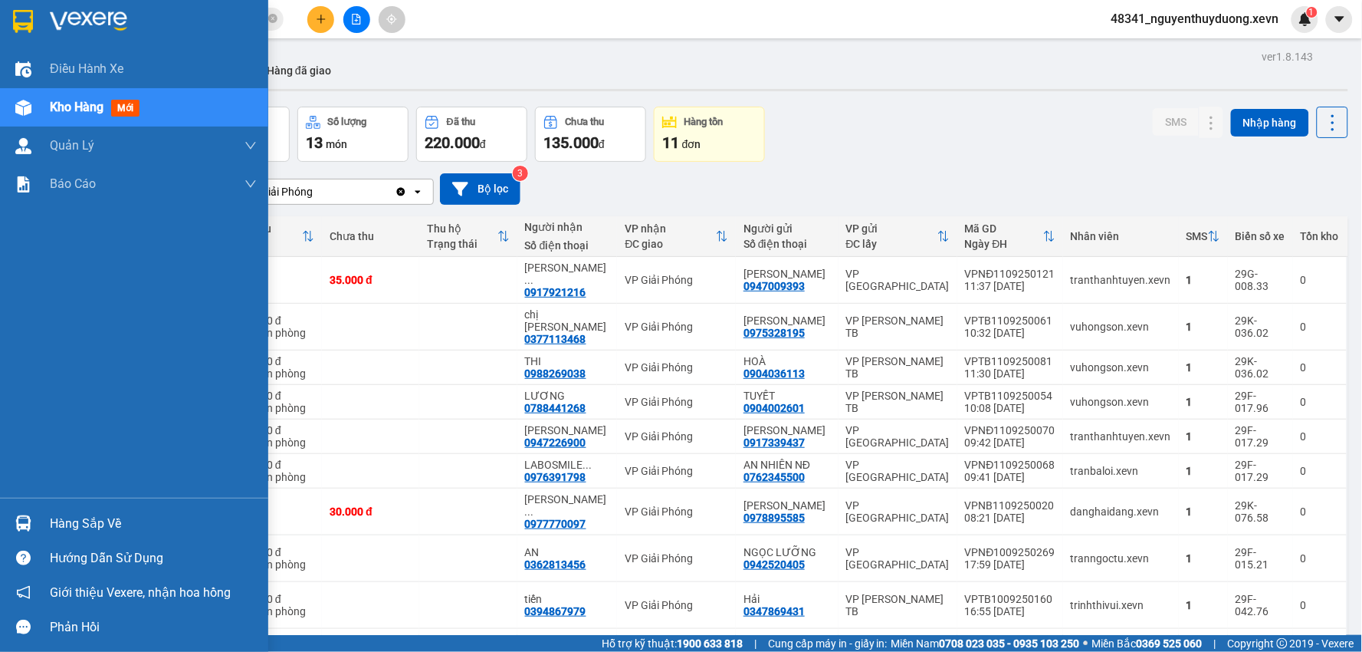
click at [64, 526] on div "Hàng sắp về" at bounding box center [153, 523] width 207 height 23
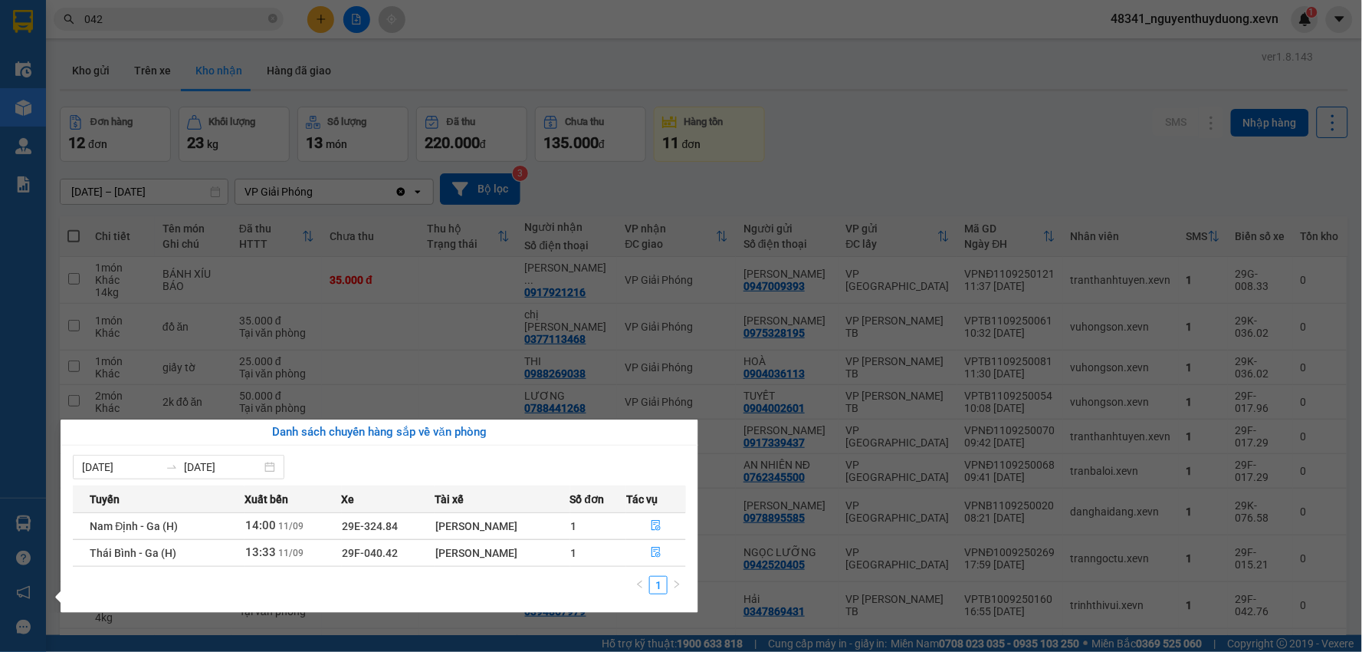
click at [326, 103] on section "Kết quả tìm kiếm ( 10000 ) Bộ lọc Mã ĐH Trạng thái Món hàng Thu hộ Tổng cước Ch…" at bounding box center [681, 326] width 1362 height 652
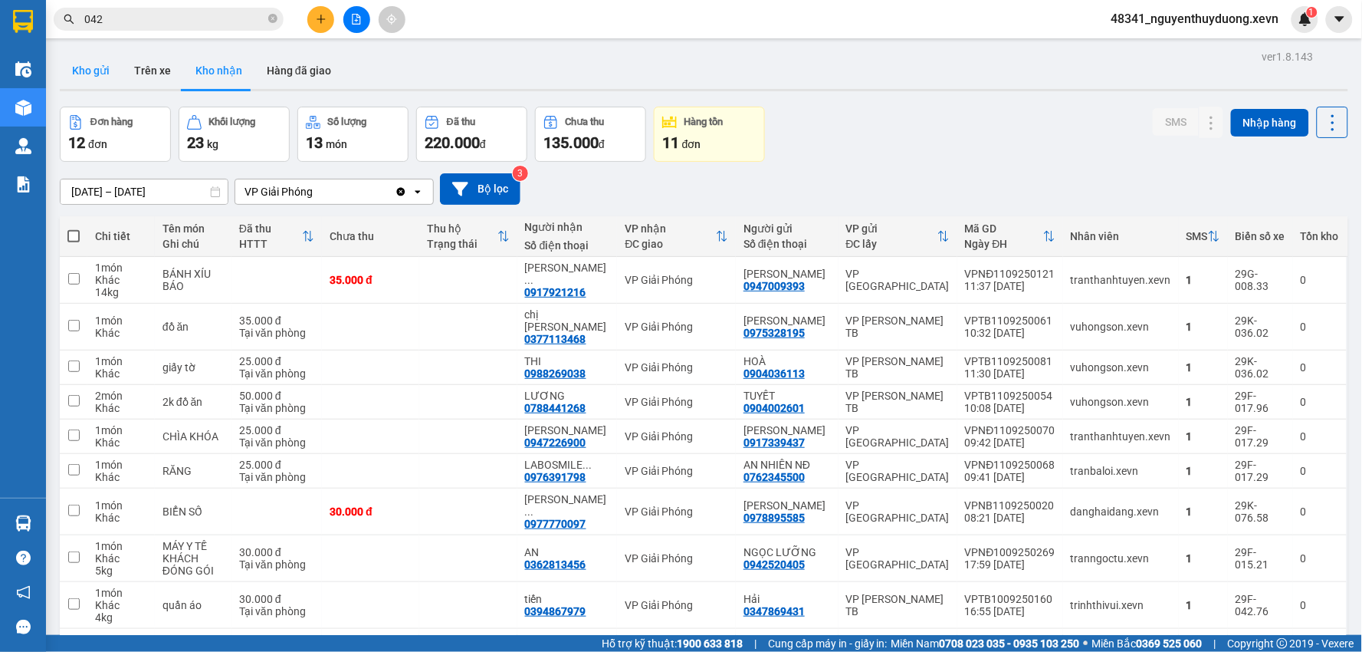
click at [97, 72] on button "Kho gửi" at bounding box center [91, 70] width 62 height 37
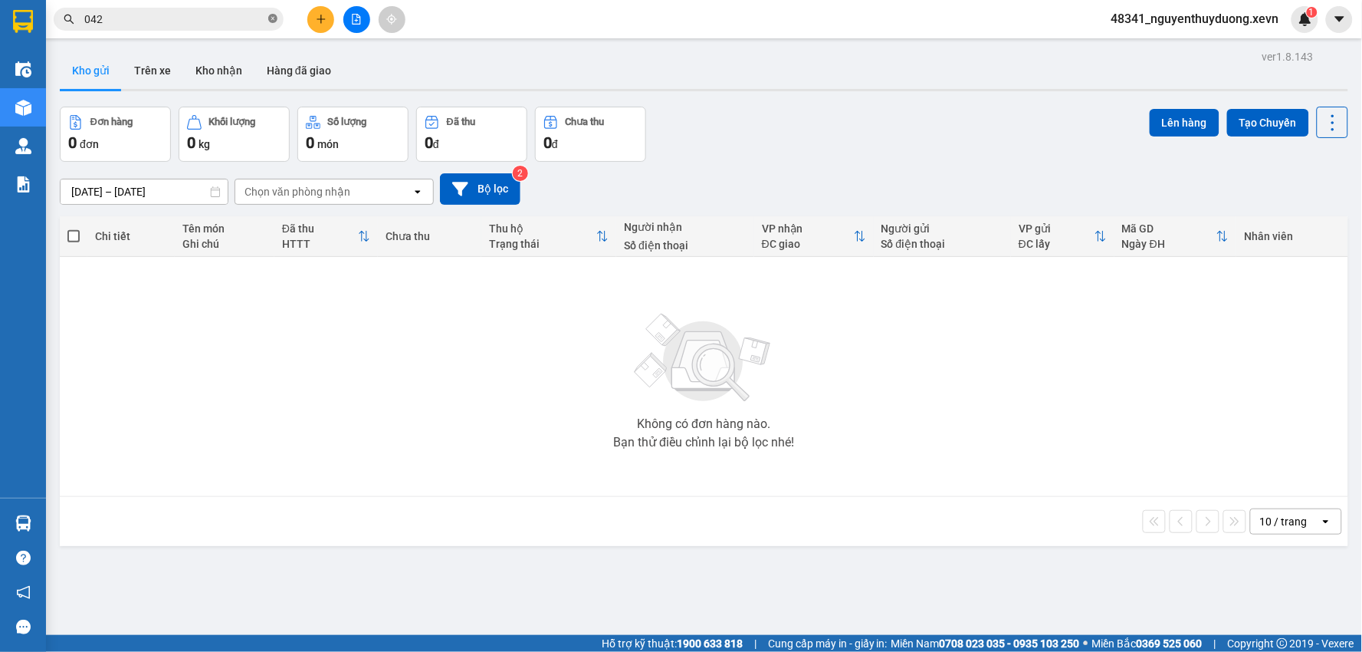
click at [274, 21] on icon "close-circle" at bounding box center [272, 18] width 9 height 9
click at [225, 72] on button "Kho nhận" at bounding box center [218, 70] width 71 height 37
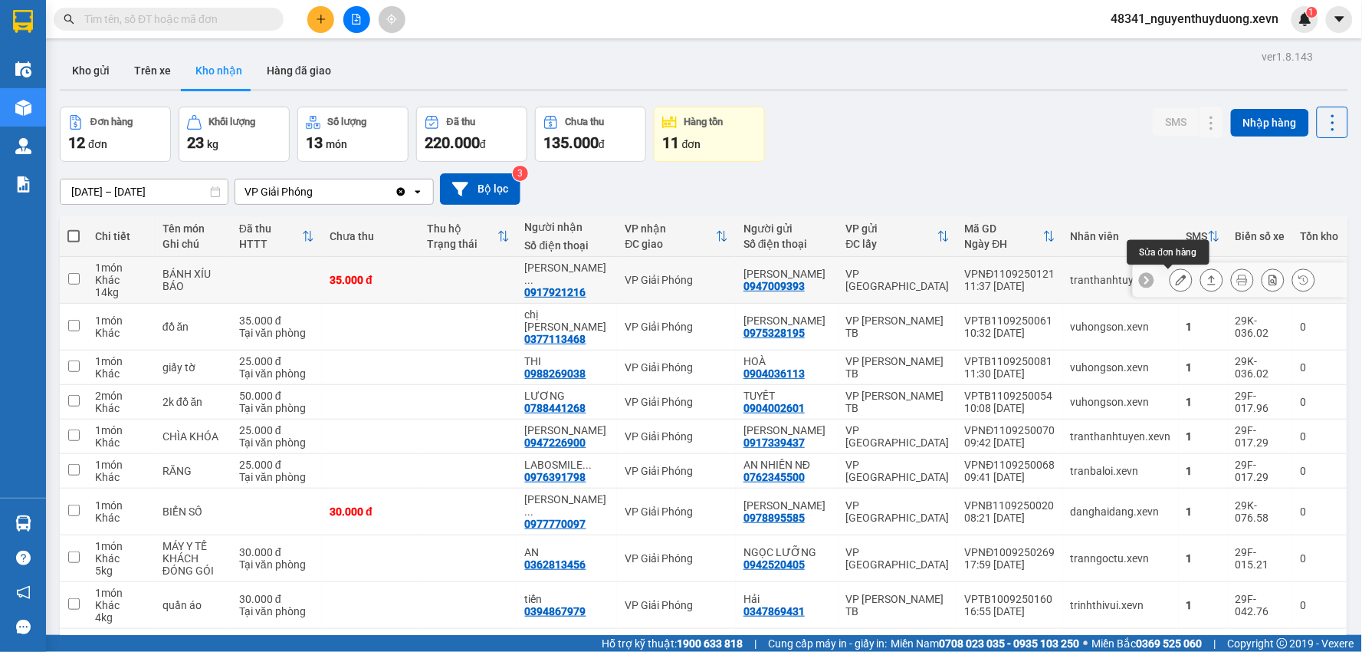
click at [1176, 281] on icon at bounding box center [1181, 279] width 11 height 11
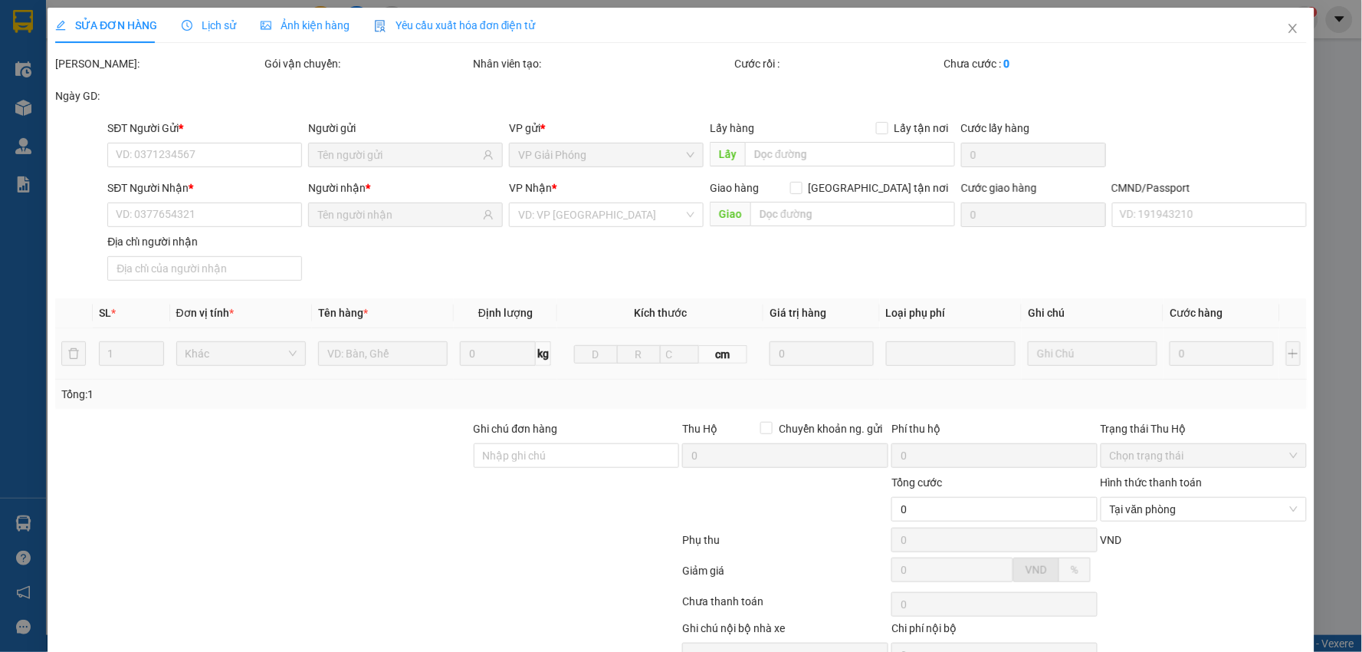
type input "0947009393"
type input "NGUYỄN VĂN CƯỜNG"
type input "0917921216"
type input "NGUYỄN THỊ THUỶ"
type input "ĐỨC 0337686039"
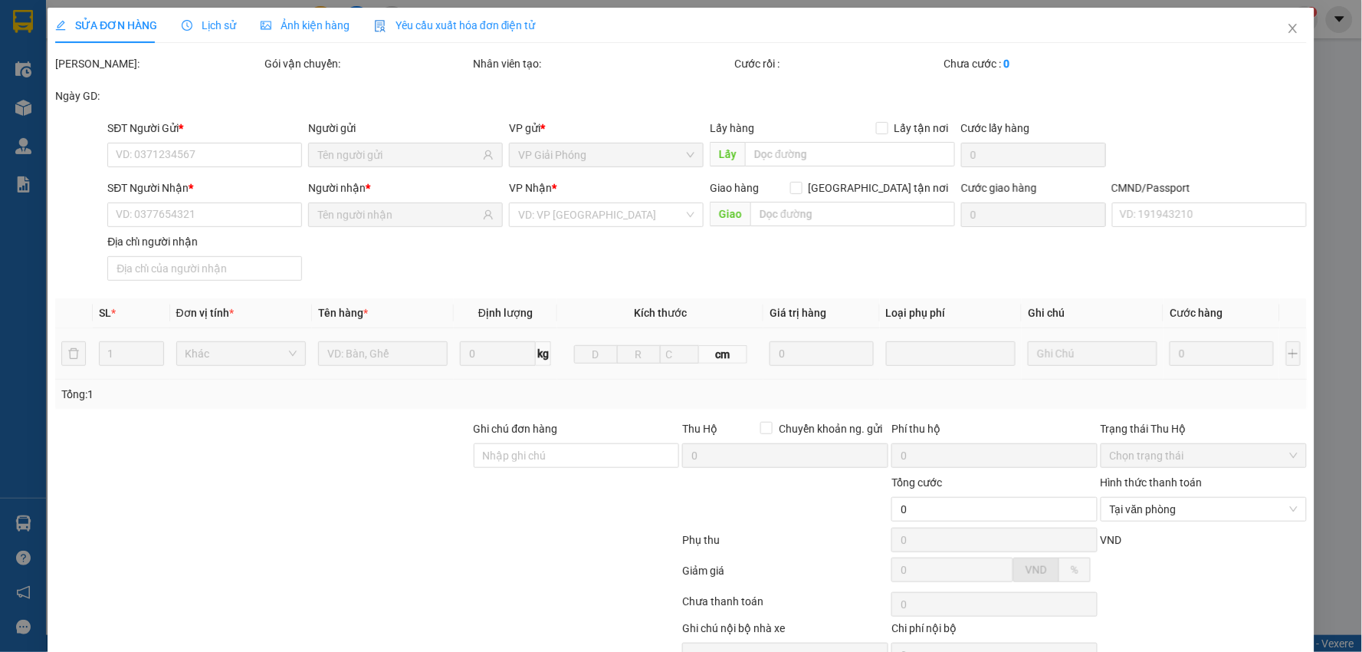
type input "35.000"
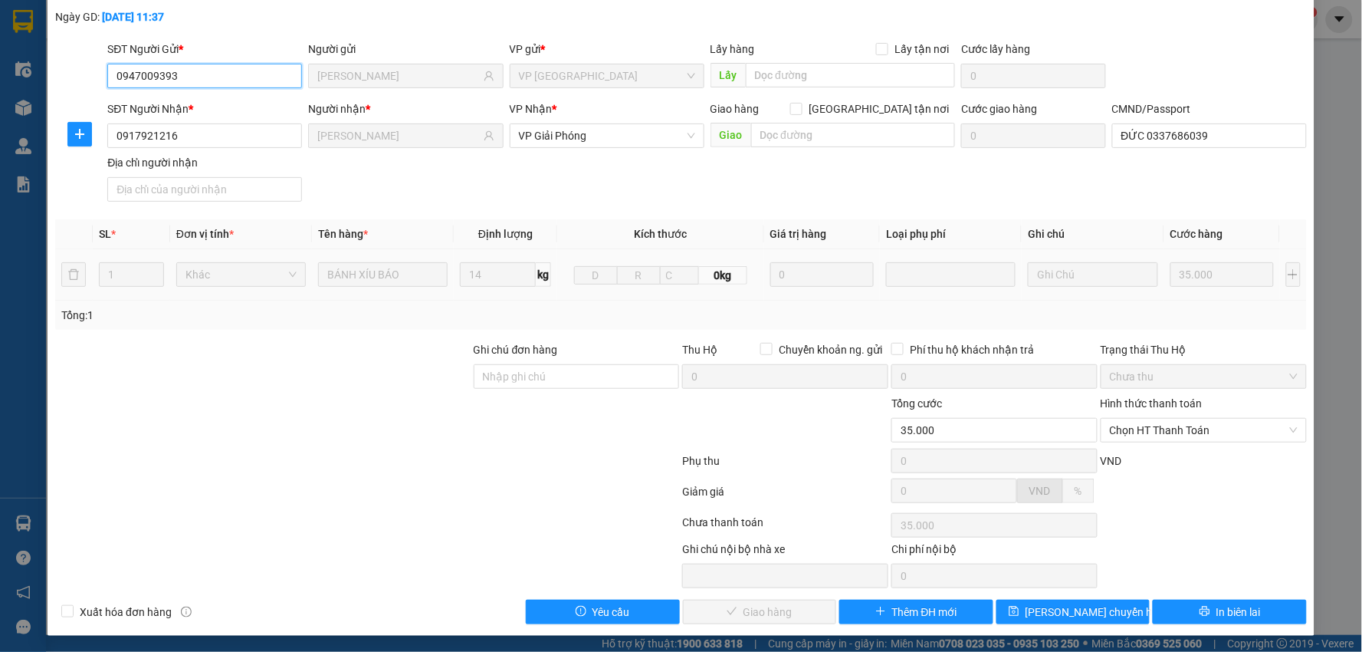
scroll to position [81, 0]
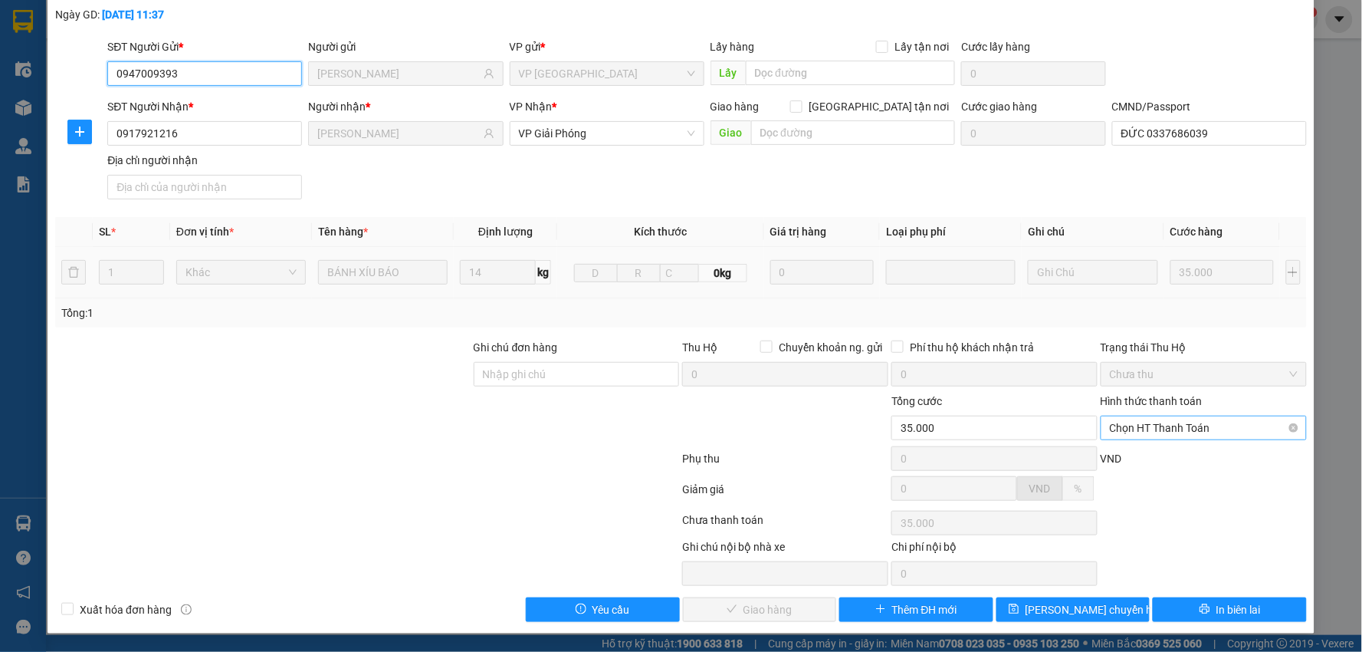
click at [1131, 425] on span "Chọn HT Thanh Toán" at bounding box center [1204, 427] width 188 height 23
click at [1128, 454] on div "Tại văn phòng" at bounding box center [1193, 458] width 185 height 17
type input "0"
click at [752, 613] on span "Giao hàng" at bounding box center [768, 609] width 49 height 17
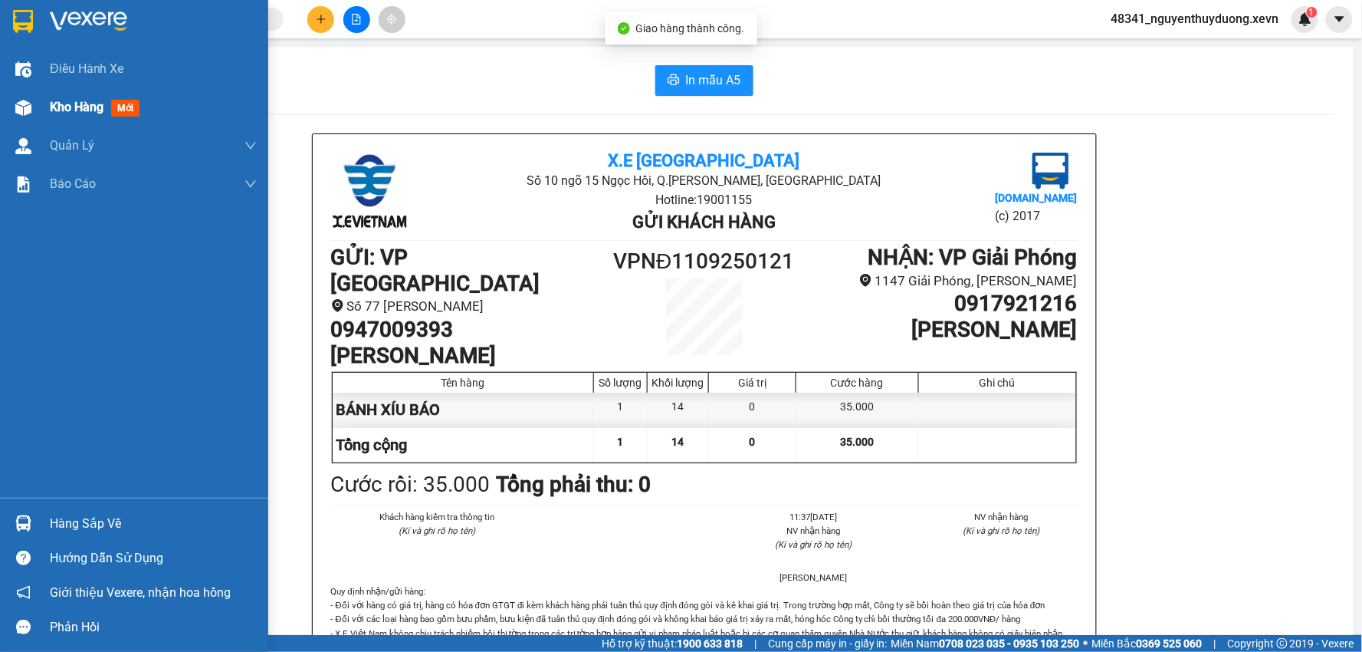
click at [39, 103] on div "Kho hàng mới" at bounding box center [134, 107] width 268 height 38
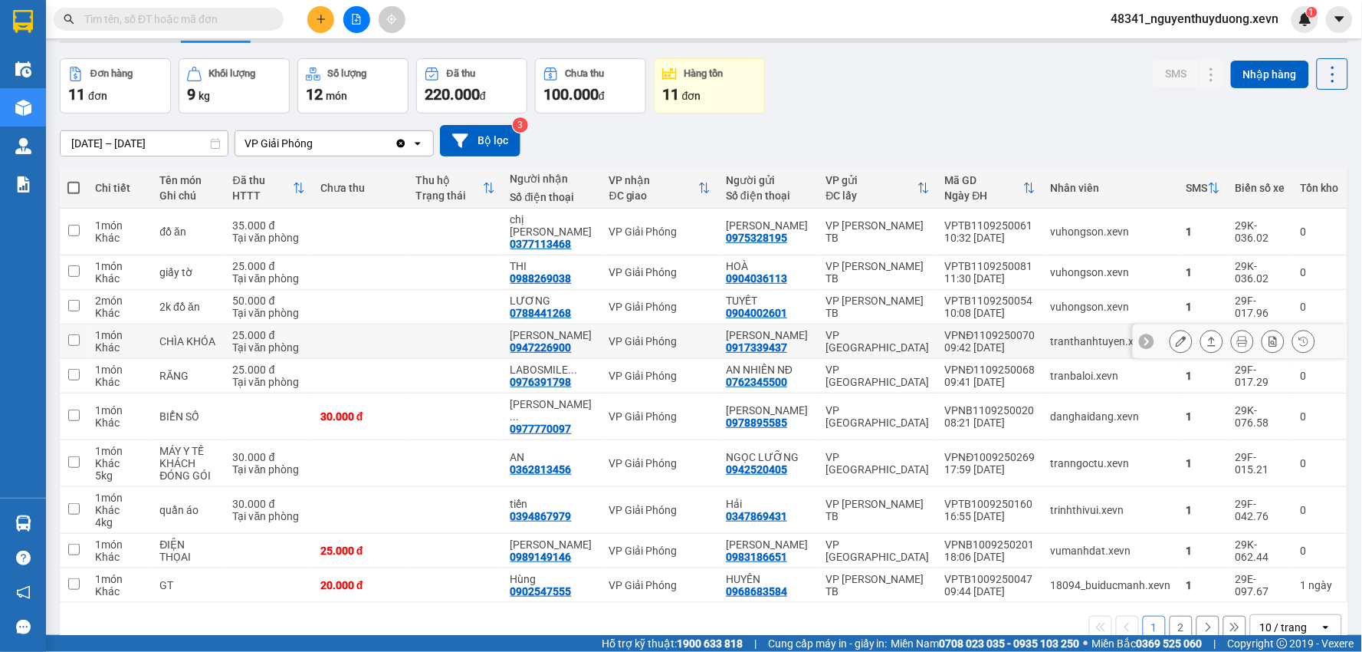
scroll to position [71, 0]
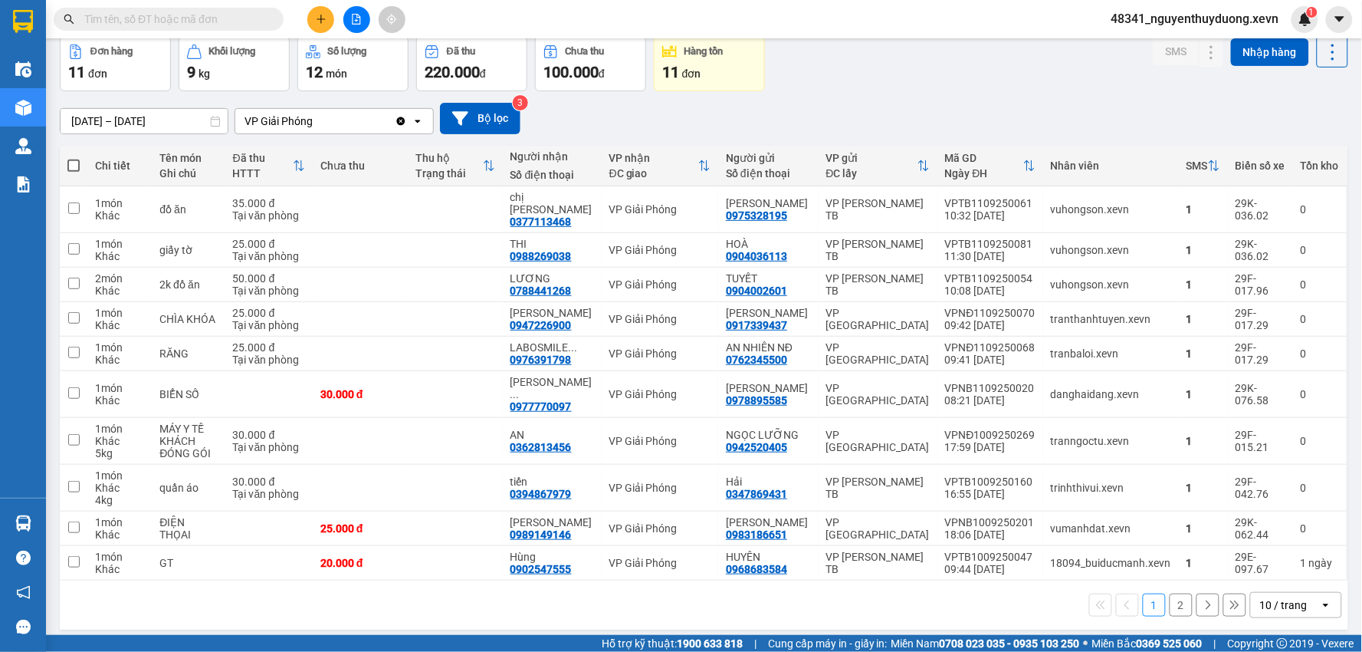
click at [1170, 593] on button "2" at bounding box center [1181, 604] width 23 height 23
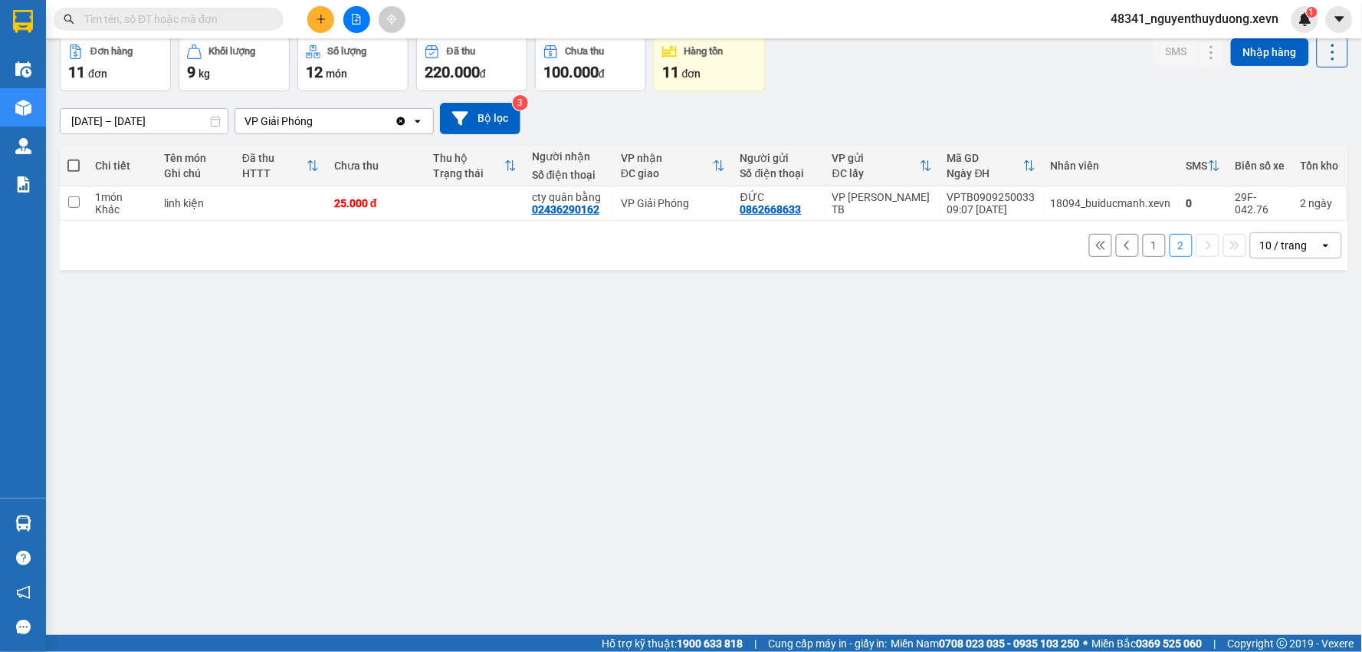
click at [218, 28] on span at bounding box center [169, 19] width 230 height 23
click at [215, 18] on input "text" at bounding box center [174, 19] width 181 height 17
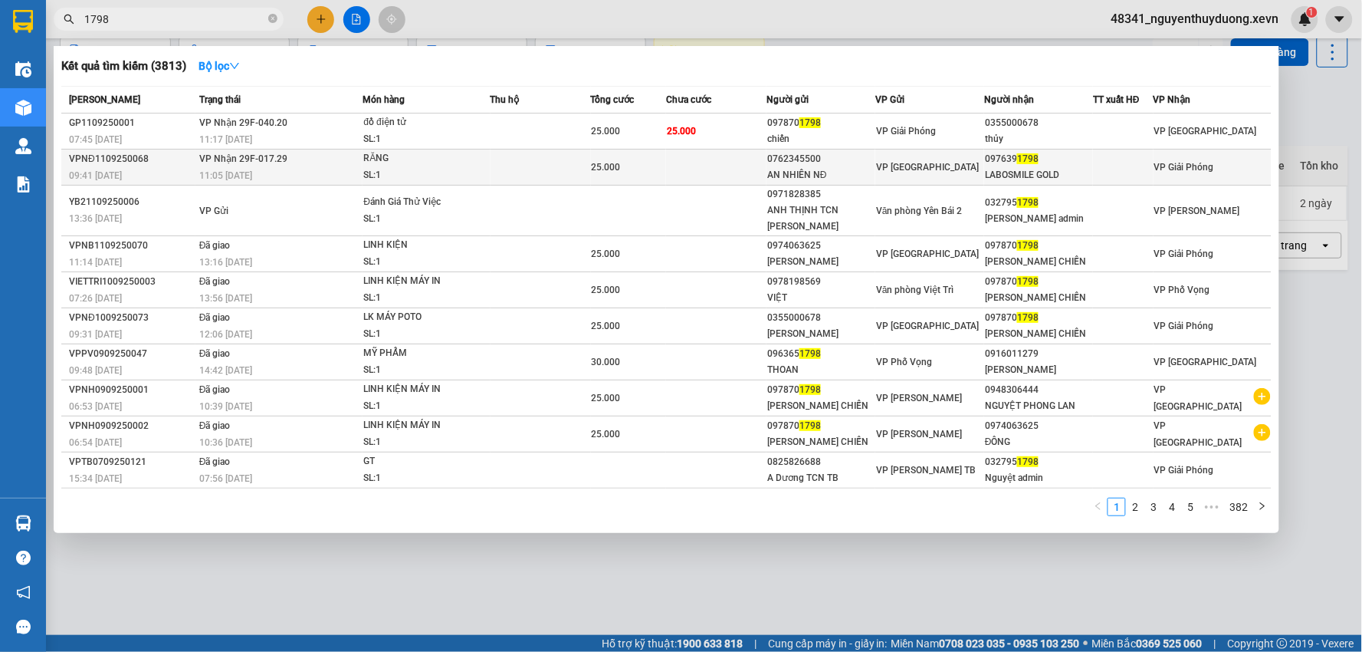
type input "1798"
click at [1063, 159] on div "097639 1798" at bounding box center [1038, 159] width 107 height 16
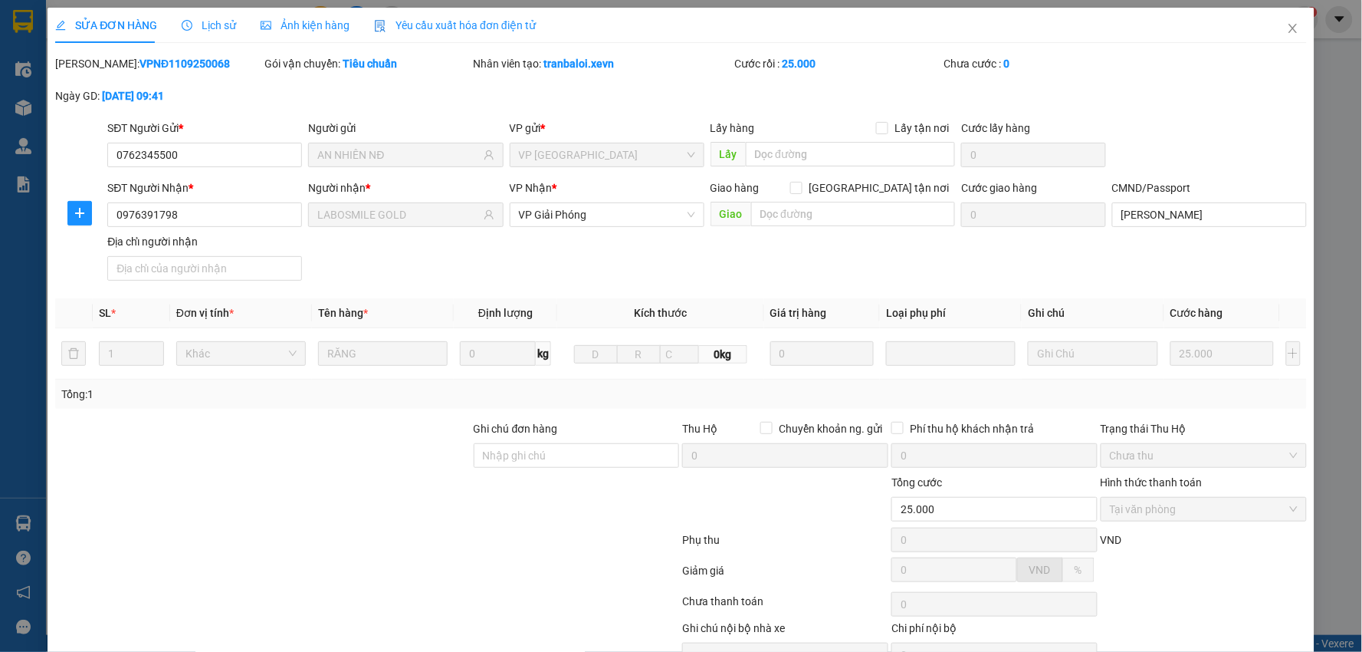
type input "0762345500"
type input "AN NHIÊN NĐ"
type input "0976391798"
type input "LABOSMILE GOLD"
type input "NGUYỄN HẢI ĐƯỜNG"
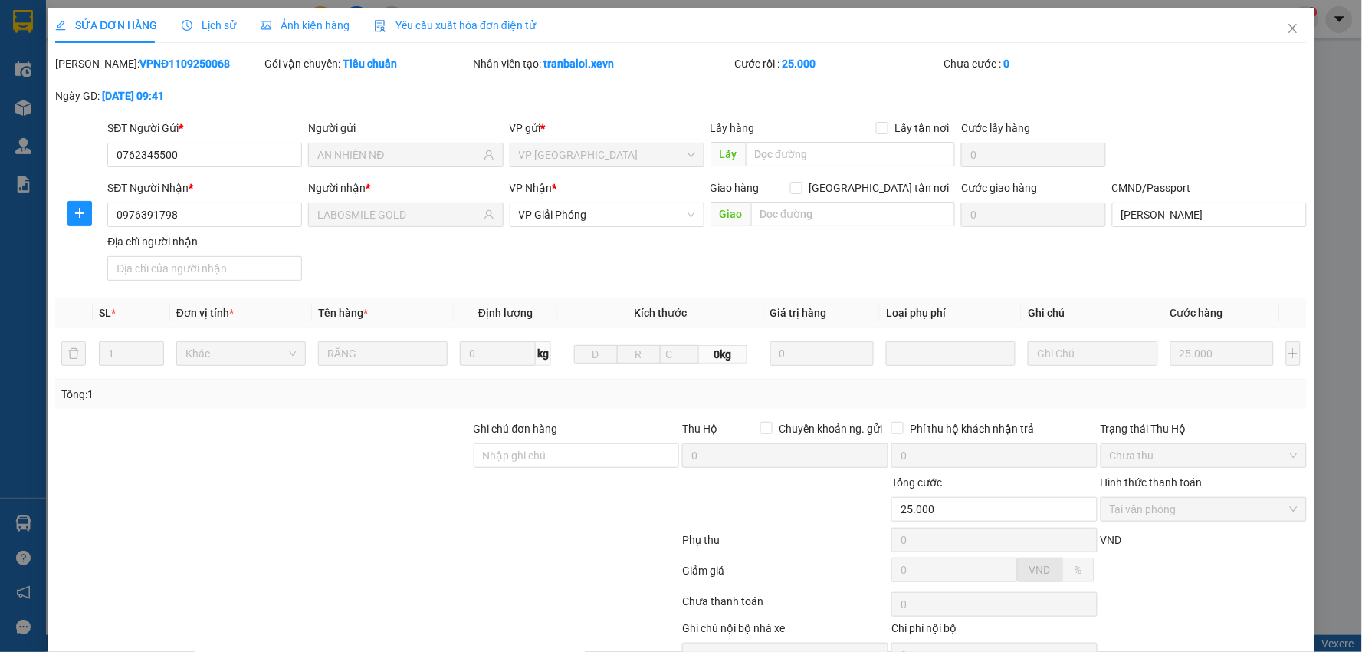
type input "25.000"
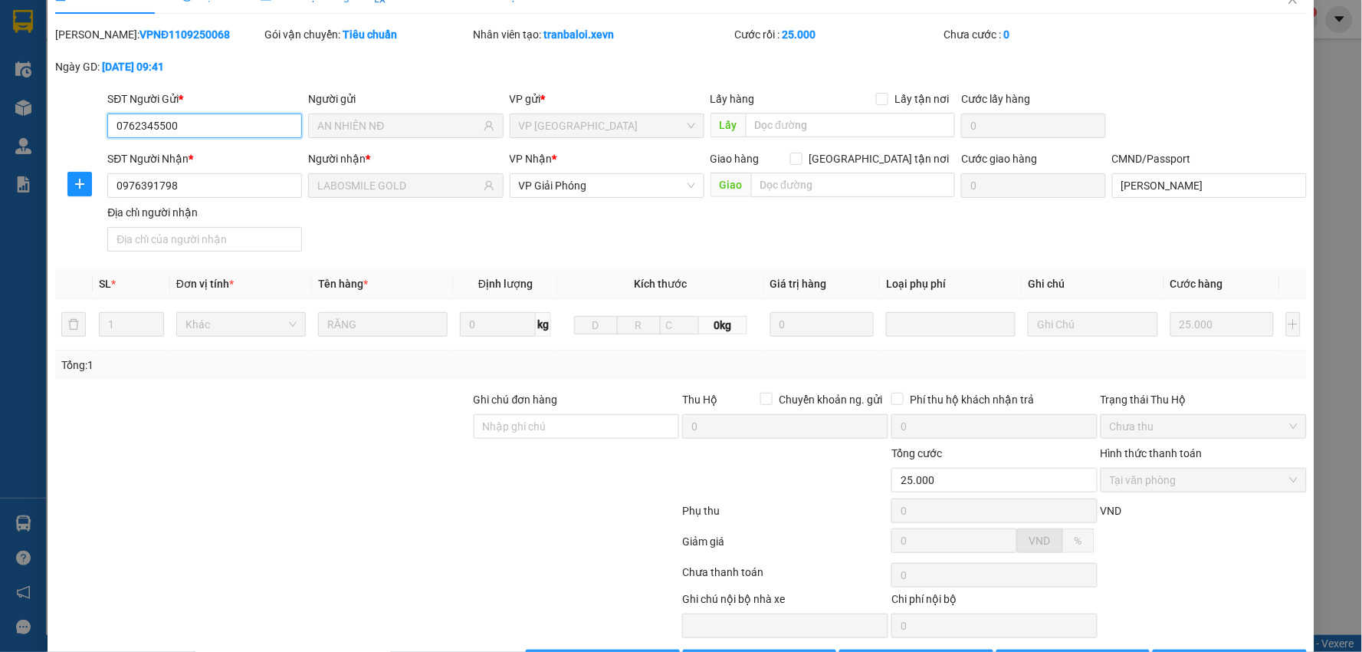
scroll to position [81, 0]
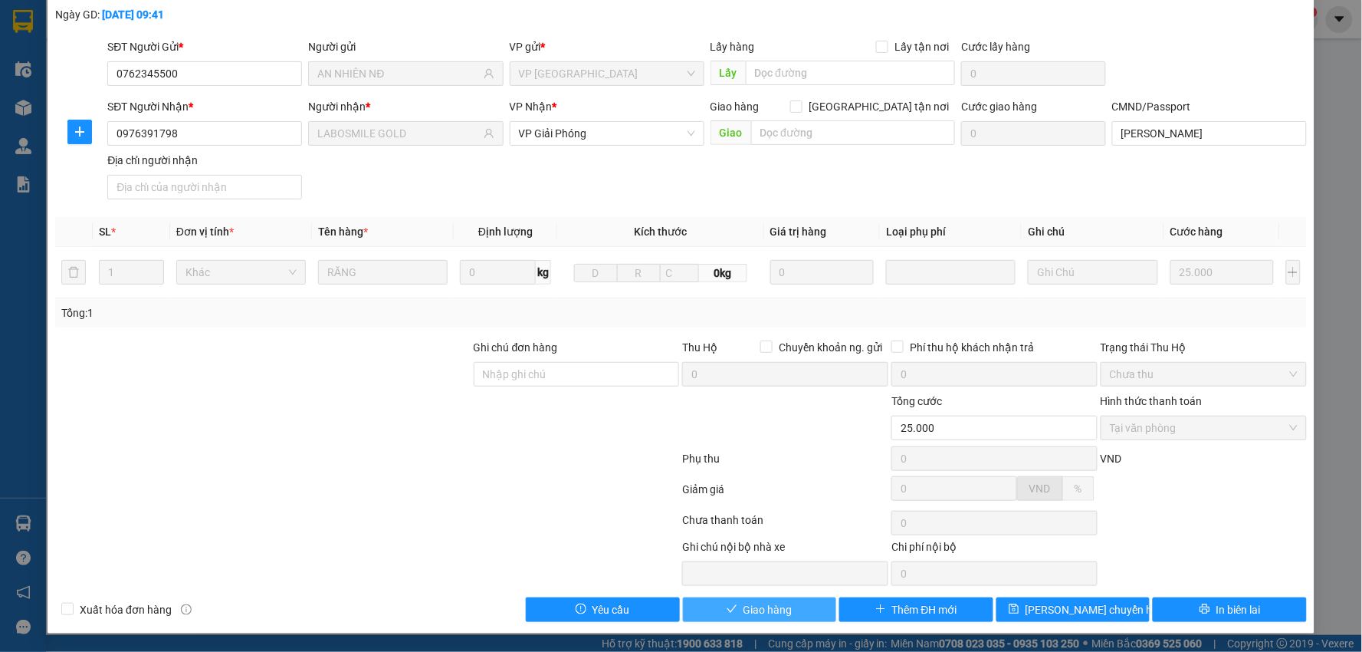
click at [721, 597] on button "Giao hàng" at bounding box center [760, 609] width 154 height 25
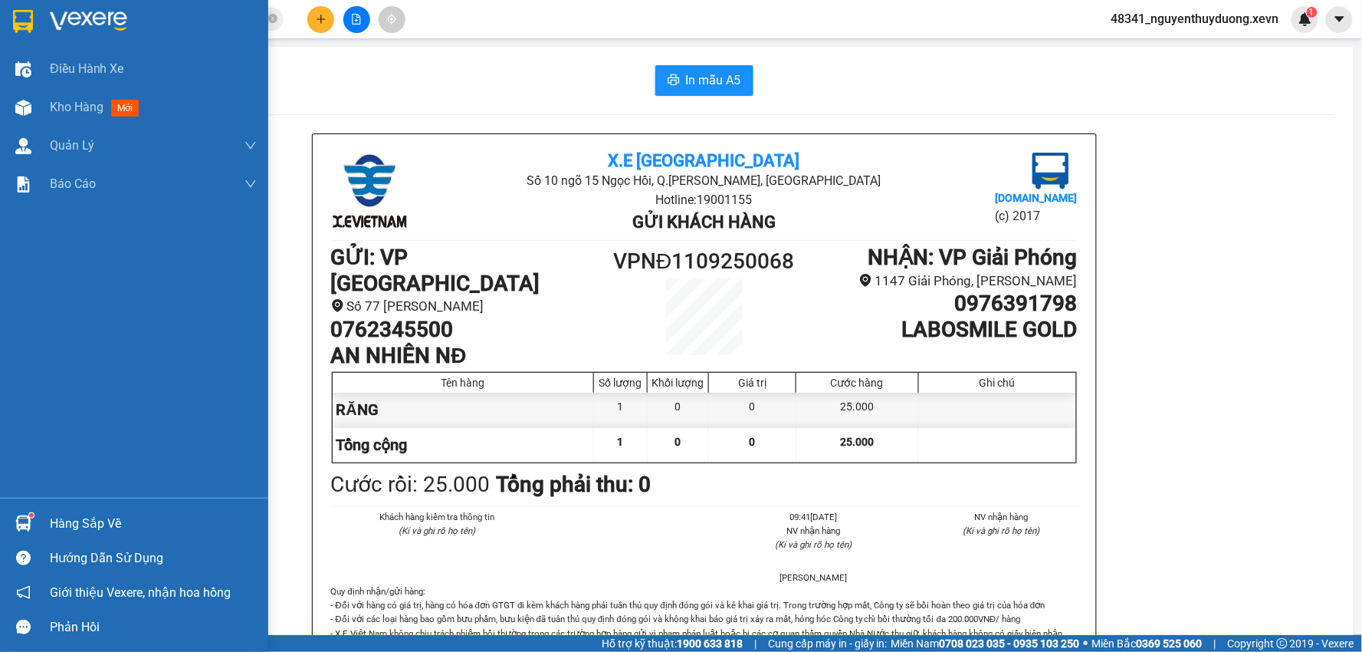
click at [82, 514] on div "Hàng sắp về" at bounding box center [153, 523] width 207 height 23
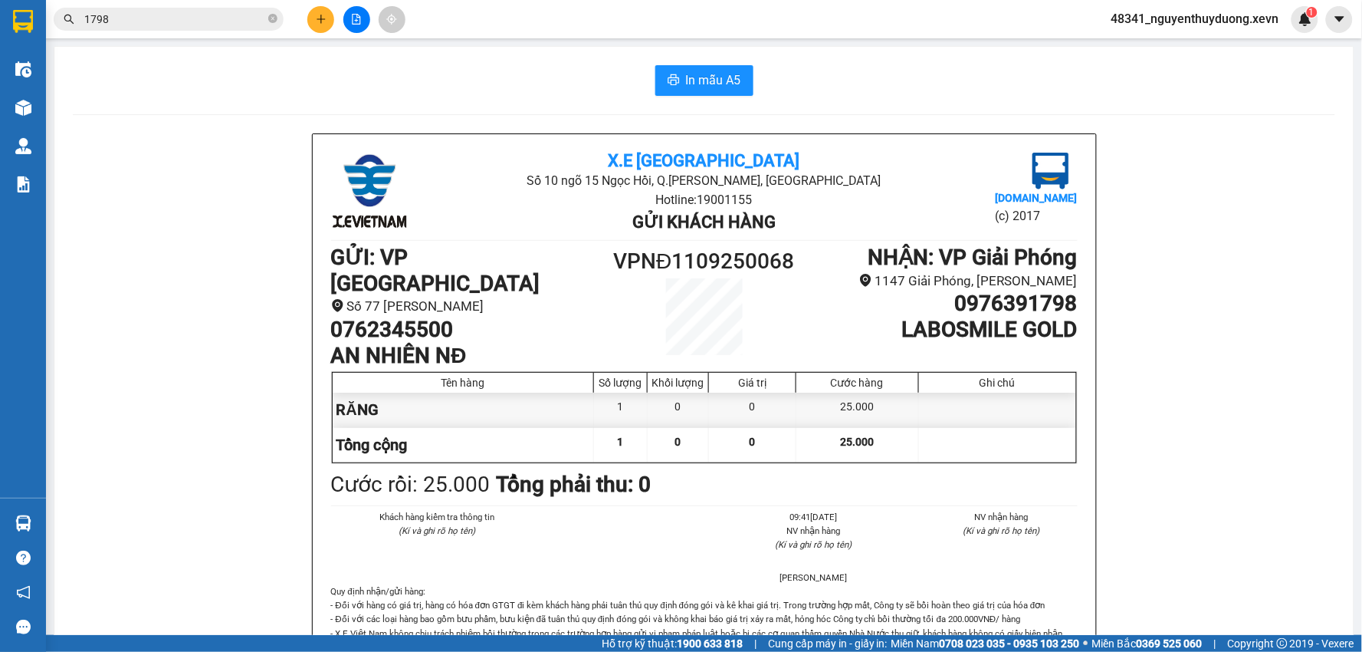
click at [291, 161] on section "Kết quả tìm kiếm ( 3813 ) Bộ lọc Mã ĐH Trạng thái Món hàng Thu hộ Tổng cước Chư…" at bounding box center [681, 326] width 1362 height 652
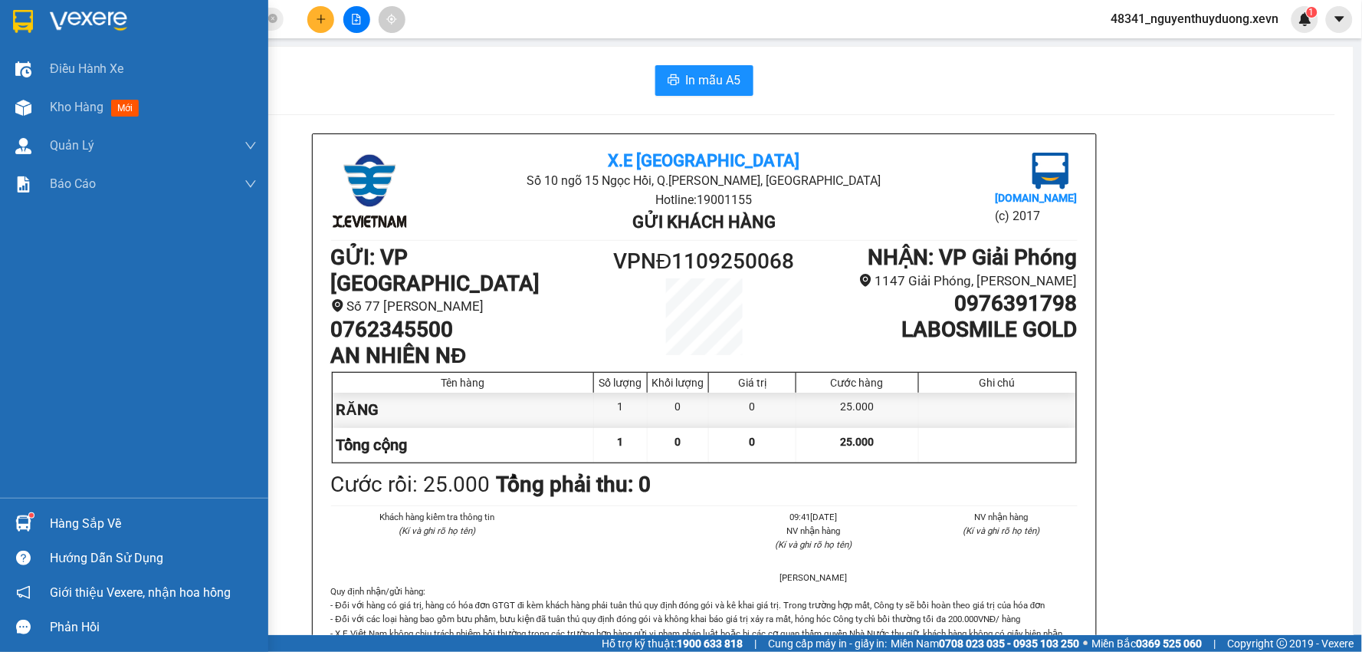
click at [89, 514] on div "Hàng sắp về" at bounding box center [153, 523] width 207 height 23
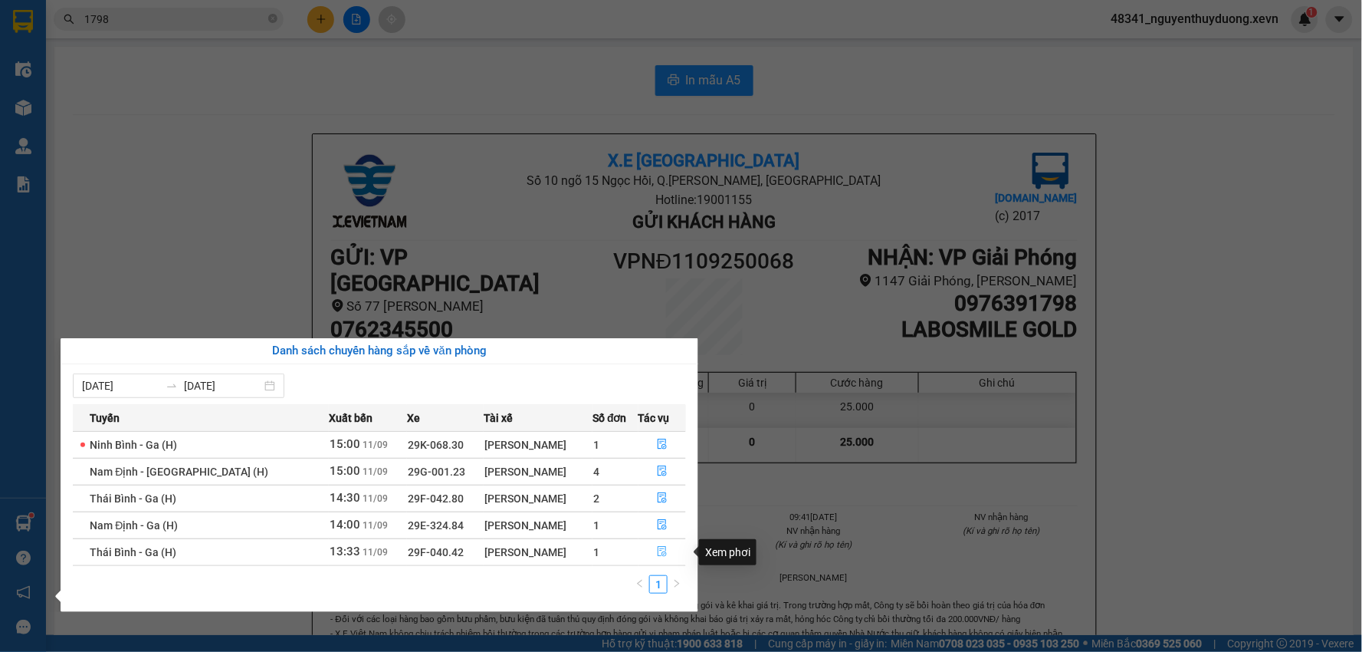
click at [668, 549] on button "button" at bounding box center [662, 552] width 47 height 25
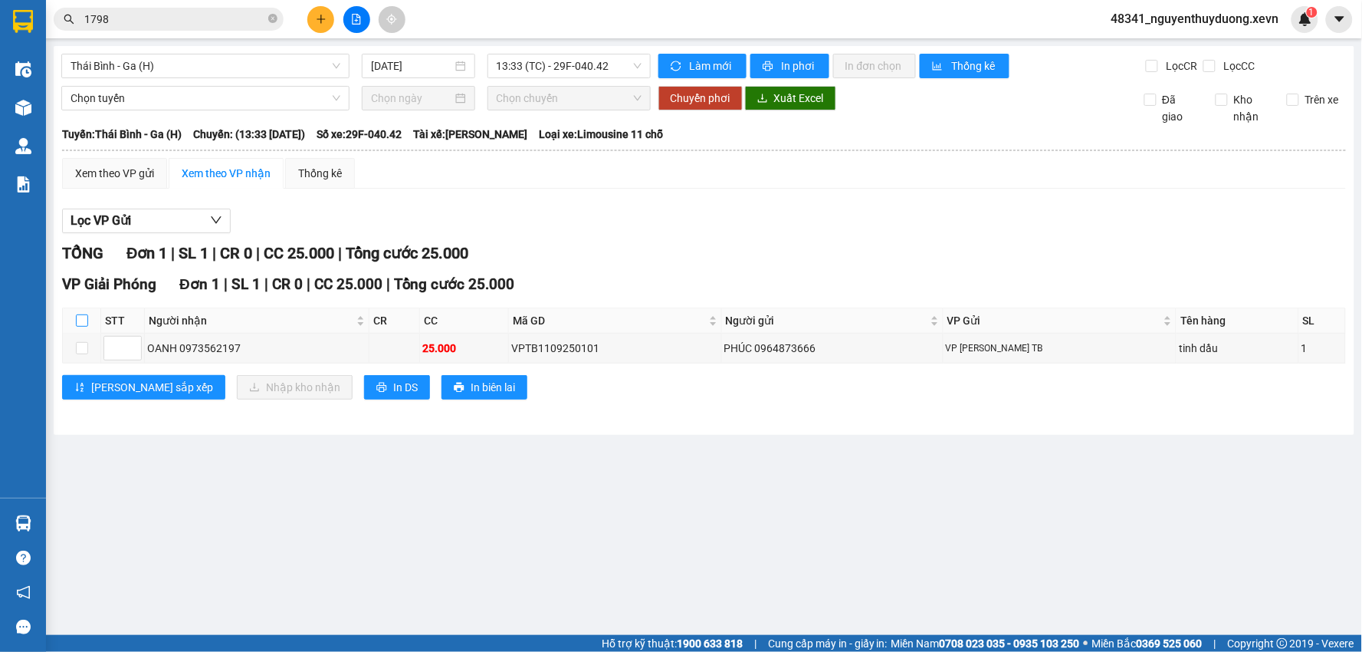
click at [86, 320] on input "checkbox" at bounding box center [82, 320] width 12 height 12
checkbox input "true"
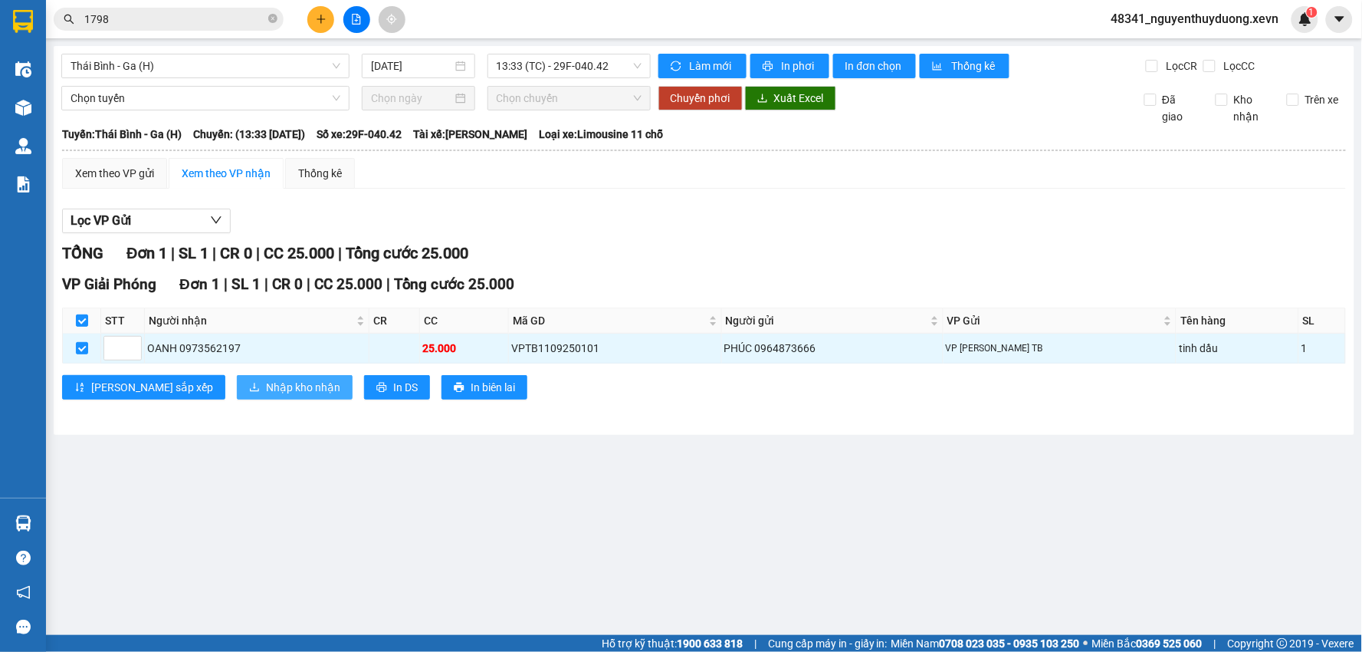
click at [266, 389] on span "Nhập kho nhận" at bounding box center [303, 387] width 74 height 17
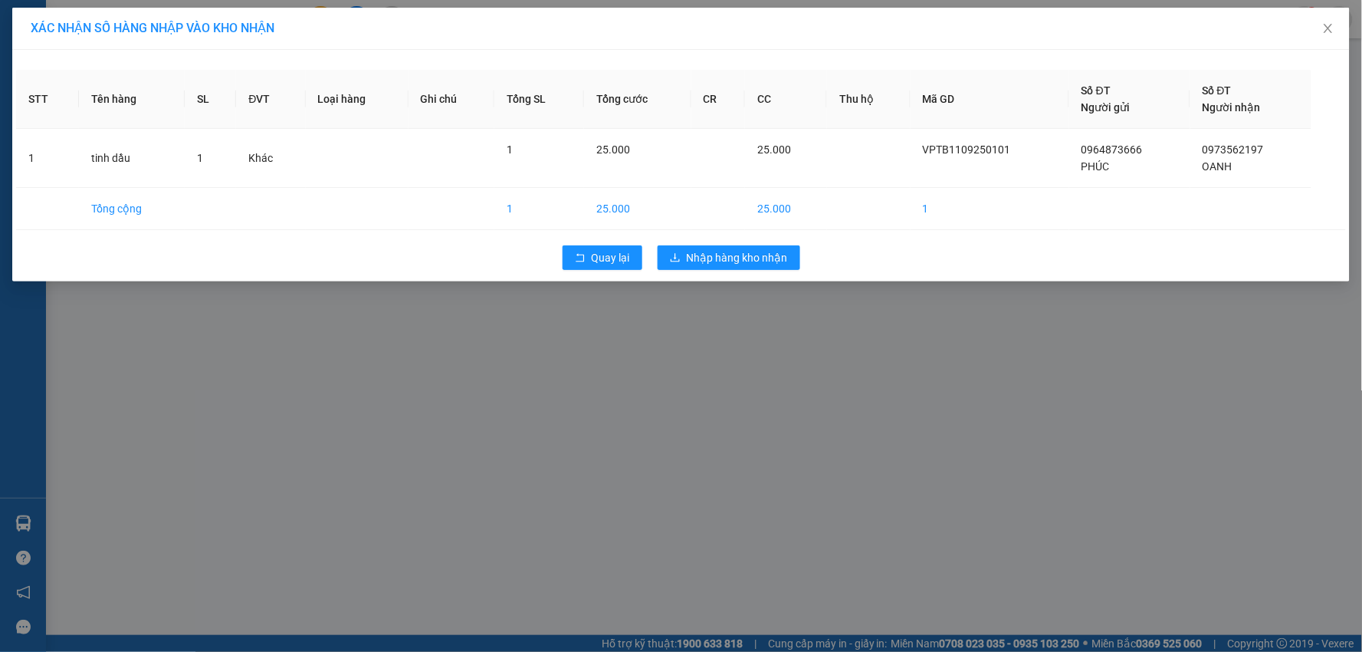
click at [686, 271] on div "Quay lại Nhập hàng kho nhận" at bounding box center [681, 258] width 1330 height 40
click at [695, 262] on span "Nhập hàng kho nhận" at bounding box center [737, 257] width 101 height 17
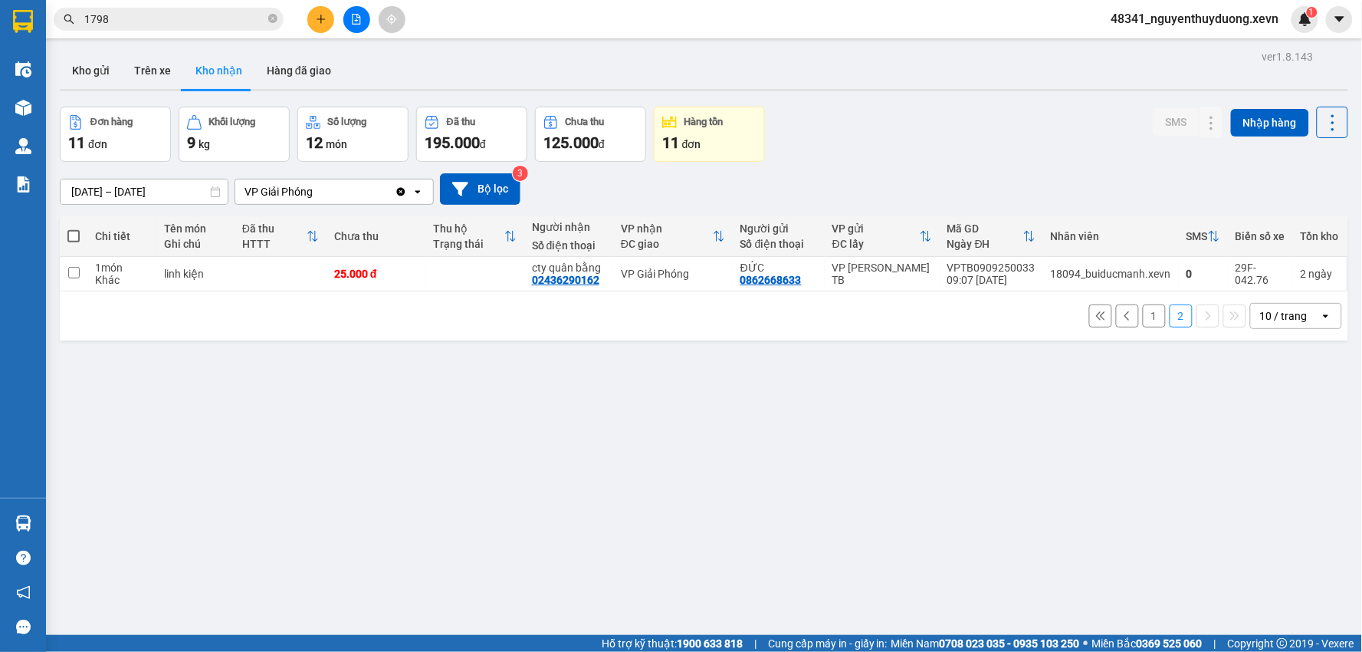
click at [1143, 315] on button "1" at bounding box center [1154, 315] width 23 height 23
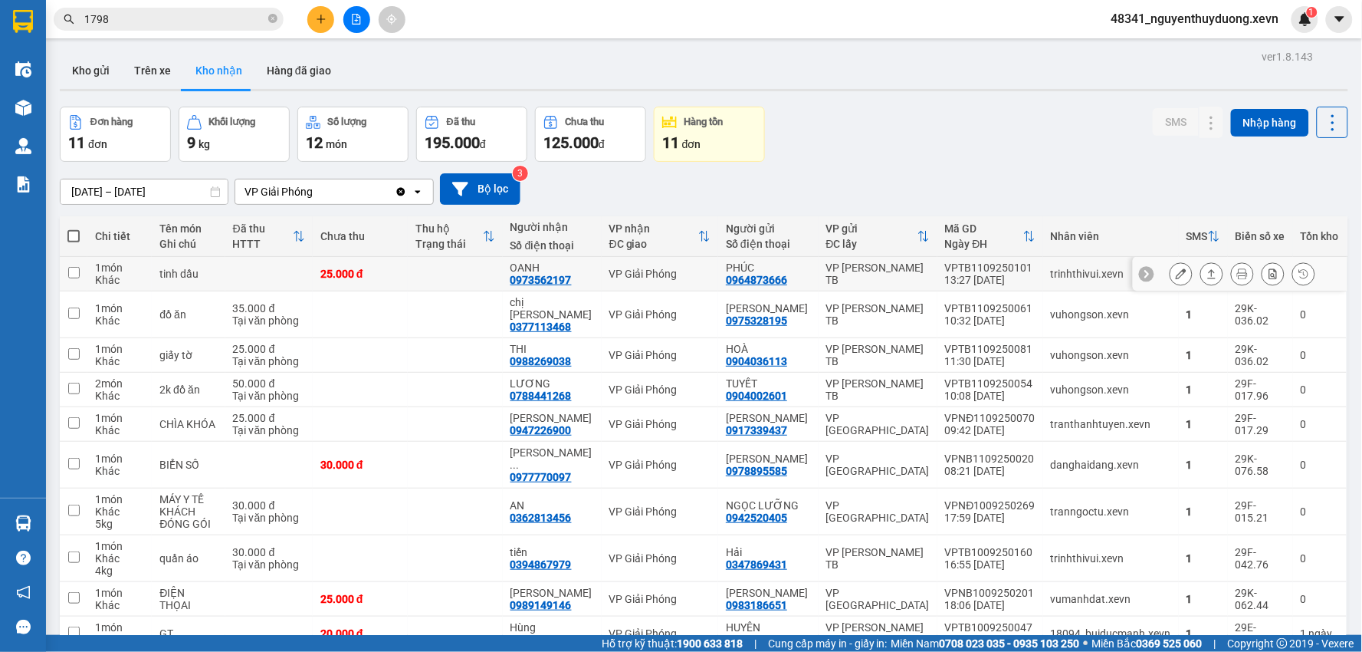
click at [360, 276] on div "25.000 đ" at bounding box center [360, 274] width 80 height 12
checkbox input "true"
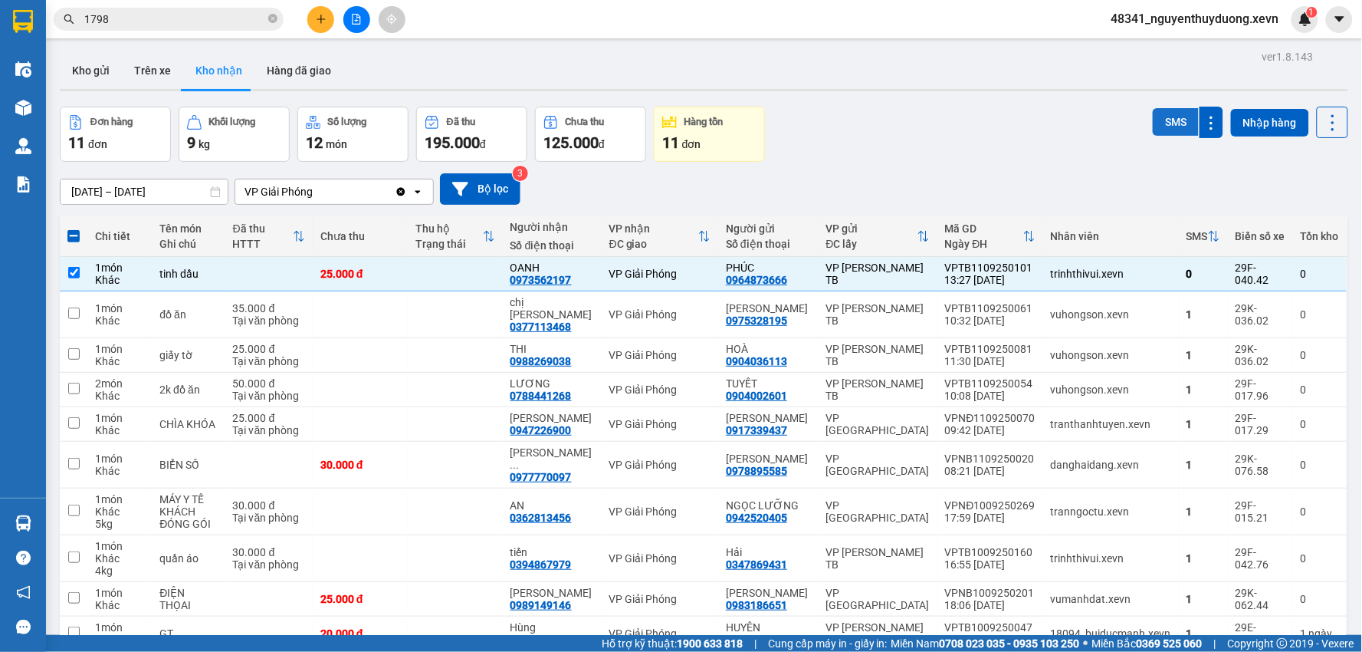
click at [1153, 128] on button "SMS" at bounding box center [1176, 122] width 46 height 28
click at [1175, 501] on button at bounding box center [1180, 511] width 21 height 27
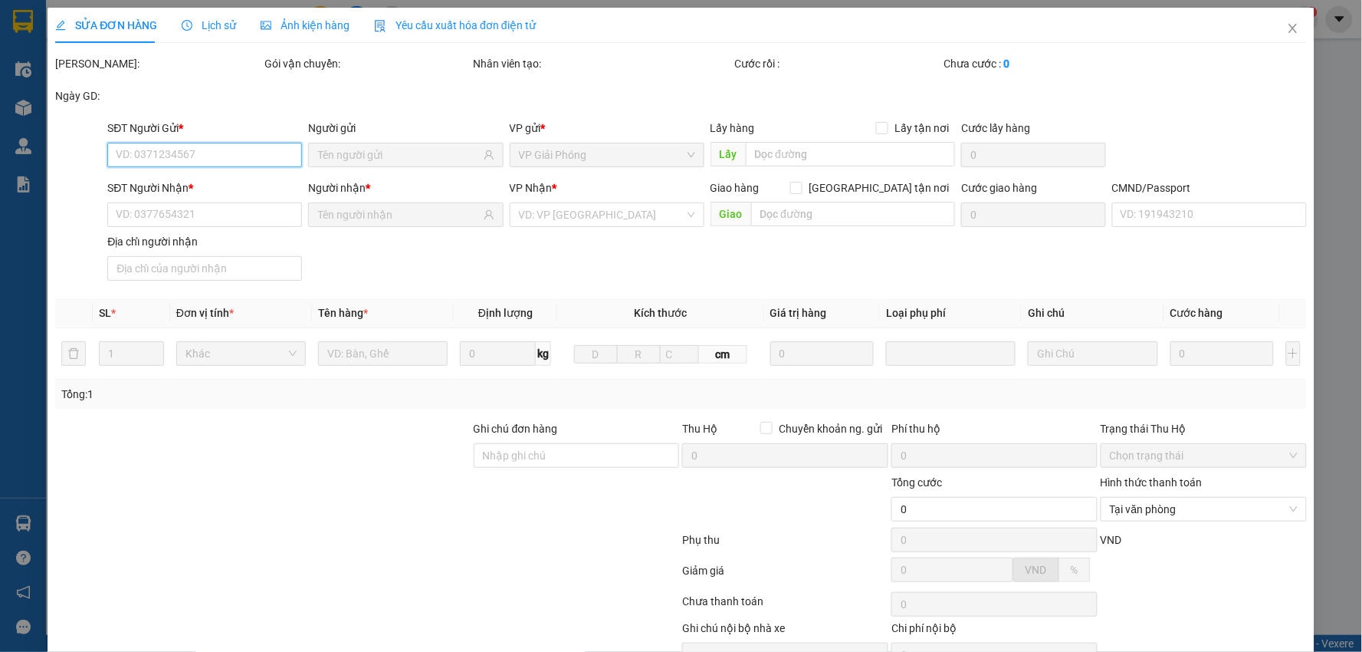
type input "0942520405"
type input "NGỌC LƯỠNG"
type input "0362813456"
type input "AN"
type input "001080017720 HÀ SỸ CƯỜNG 1980"
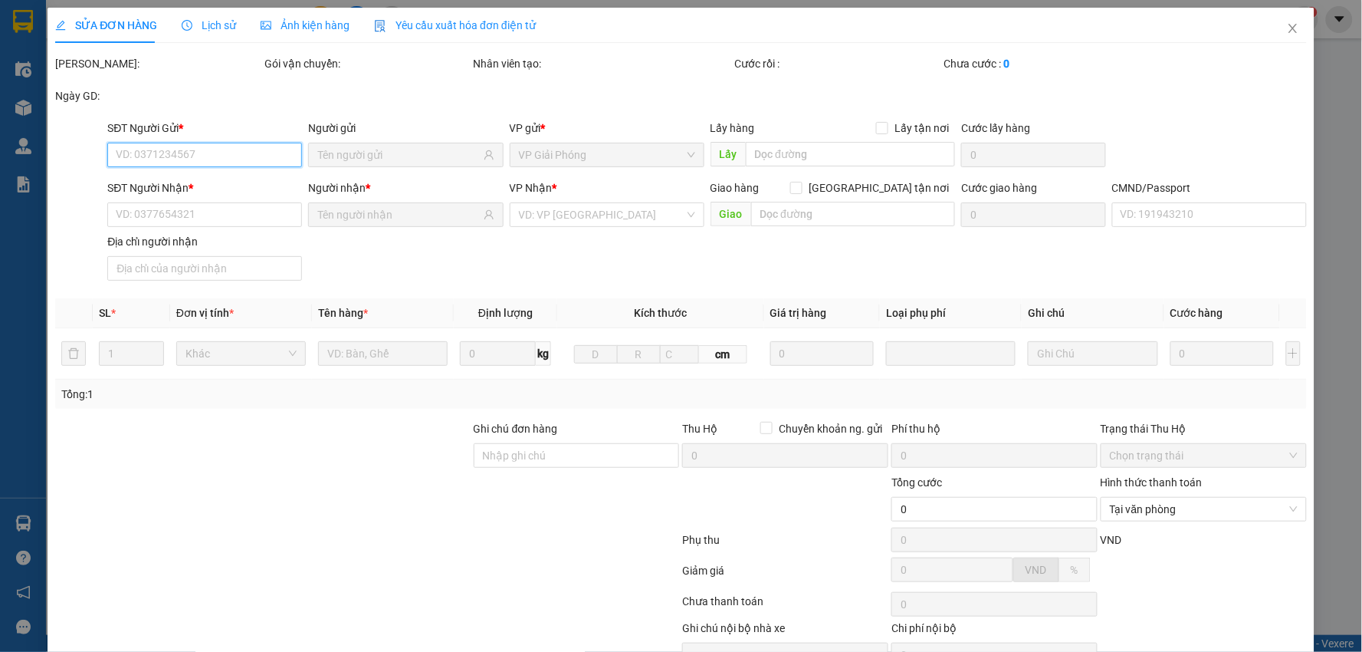
type input "30.000"
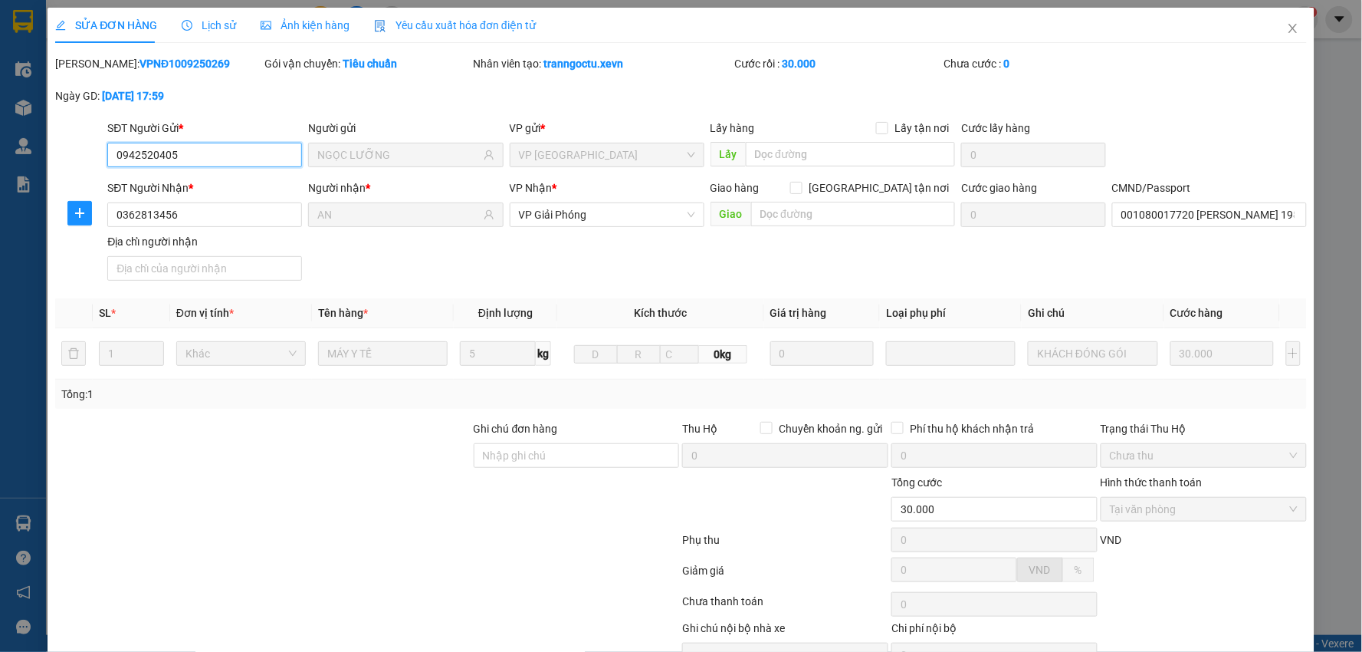
scroll to position [81, 0]
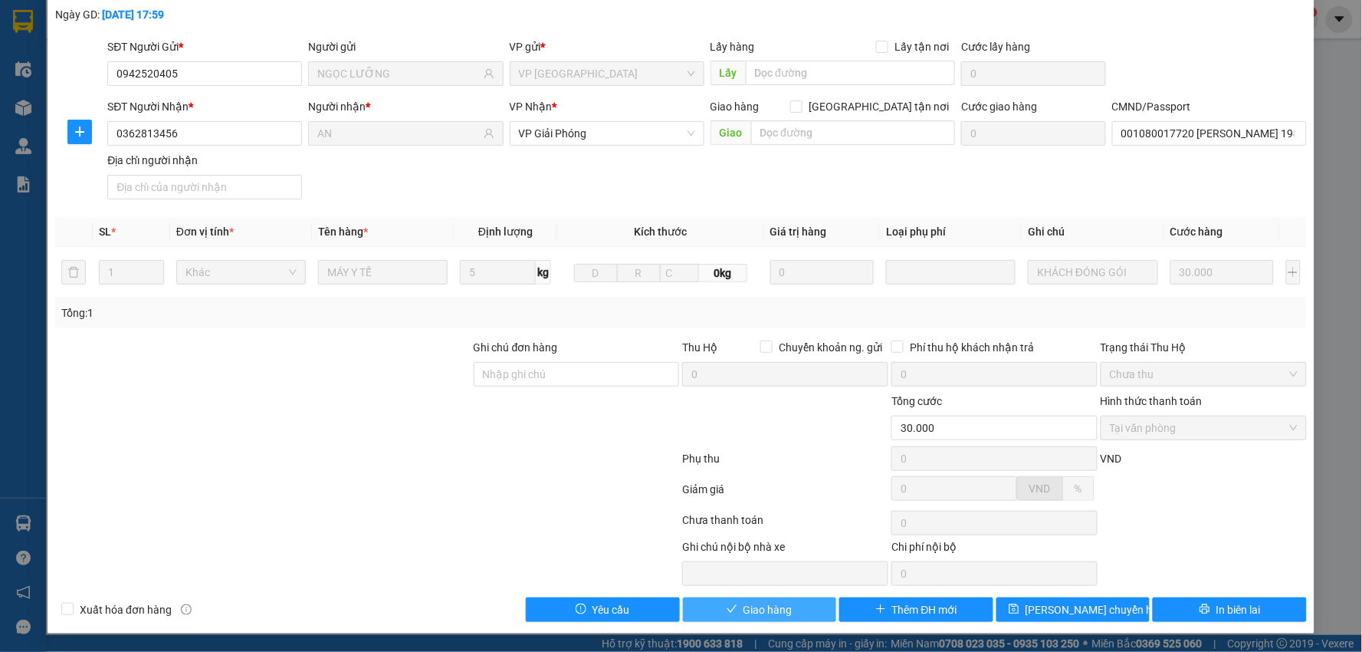
click at [701, 600] on button "Giao hàng" at bounding box center [760, 609] width 154 height 25
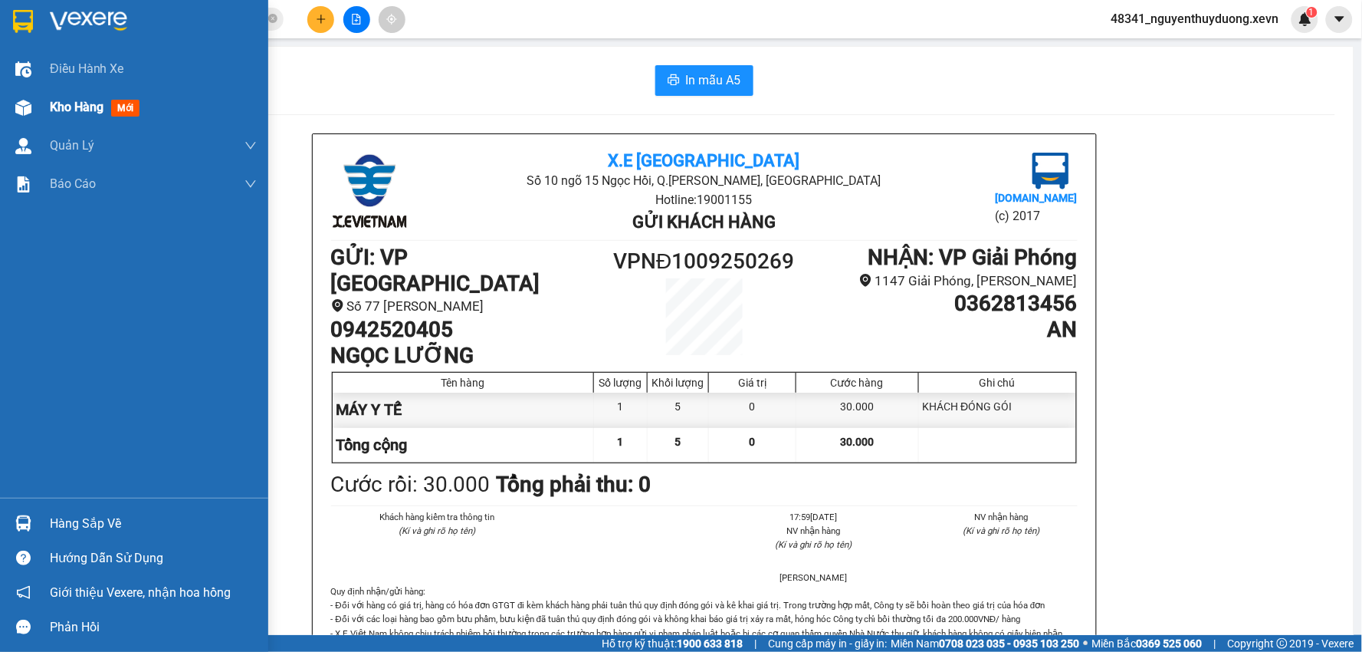
click at [51, 110] on span "Kho hàng" at bounding box center [77, 107] width 54 height 15
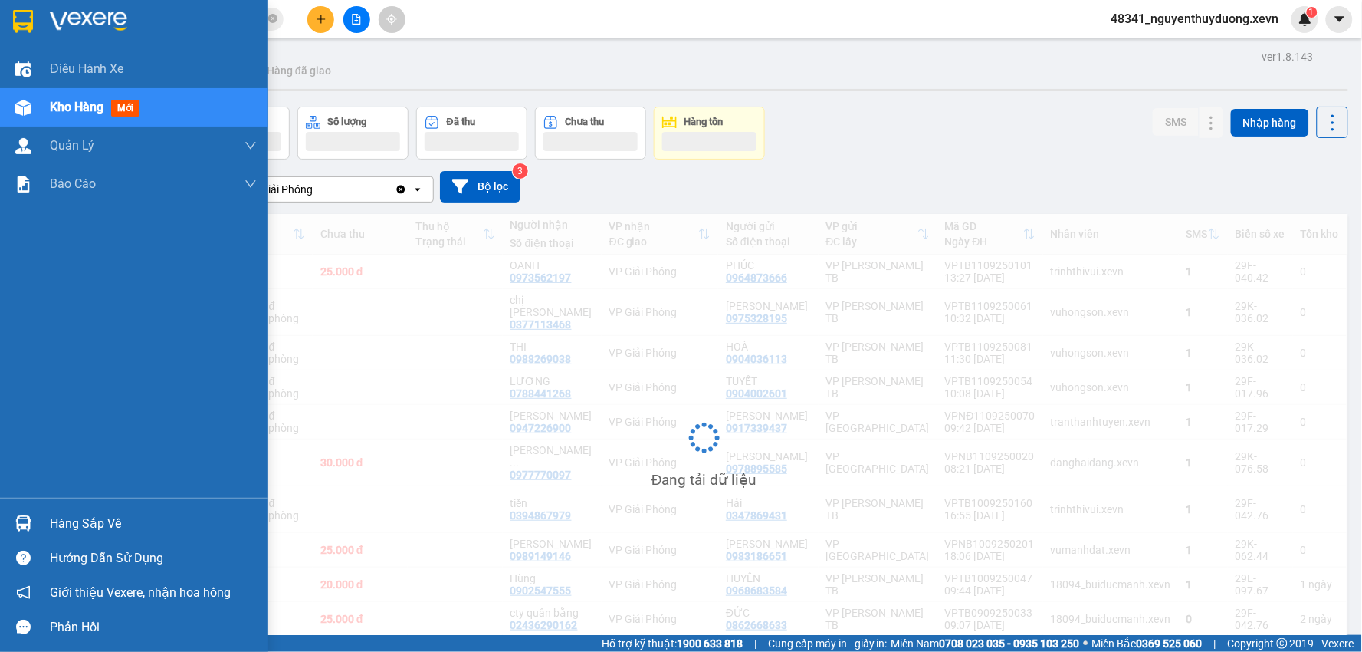
click at [112, 520] on div "Hàng sắp về" at bounding box center [153, 523] width 207 height 23
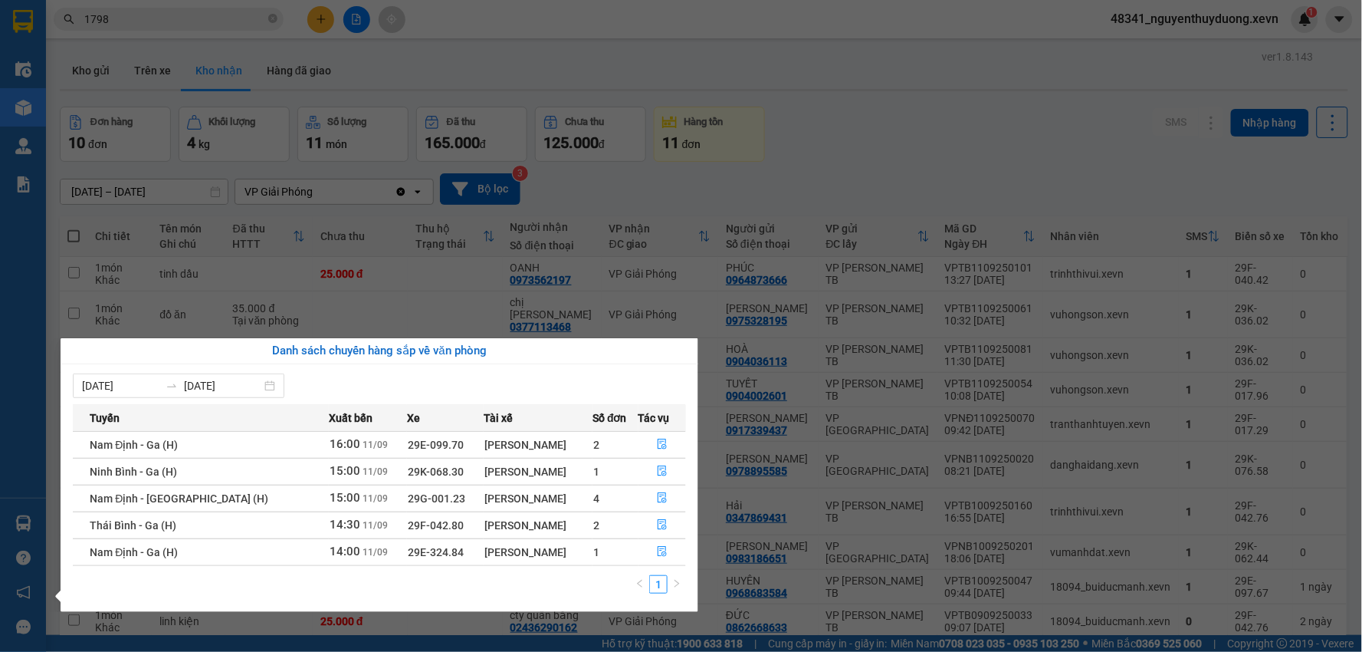
click at [901, 125] on section "Kết quả tìm kiếm ( 3813 ) Bộ lọc Mã ĐH Trạng thái Món hàng Thu hộ Tổng cước Chư…" at bounding box center [681, 326] width 1362 height 652
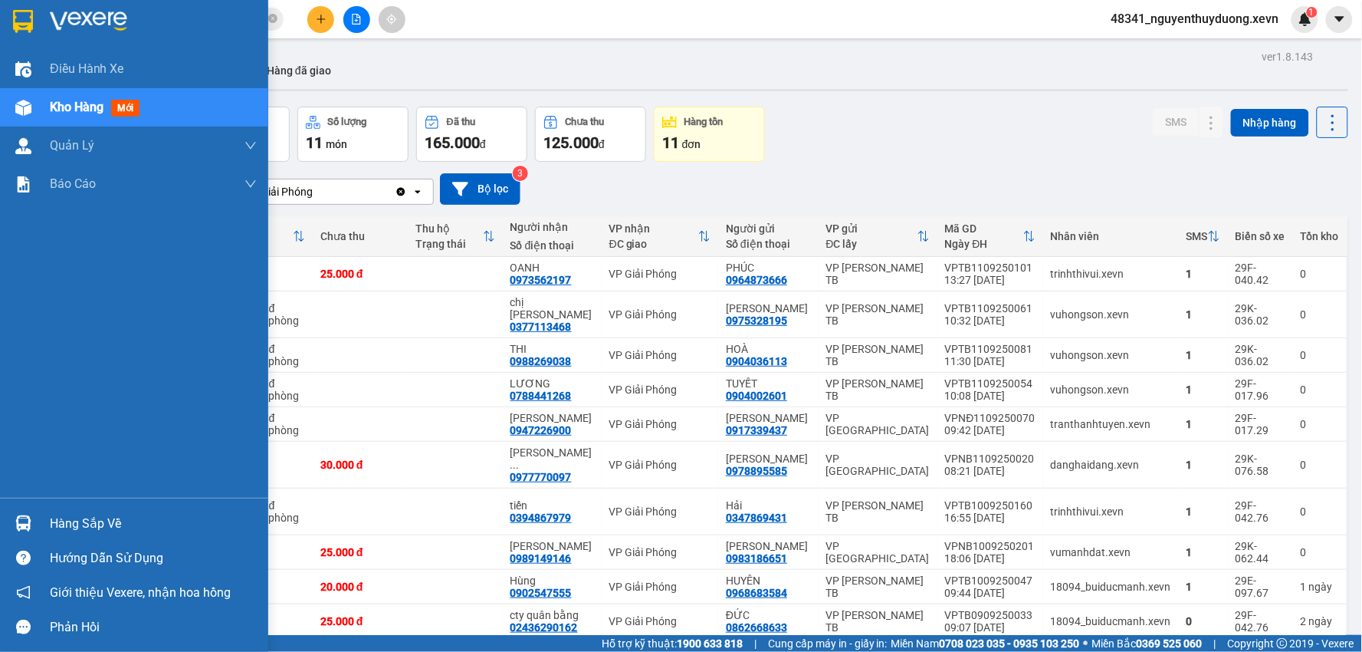
click at [61, 524] on div "Hàng sắp về" at bounding box center [153, 523] width 207 height 23
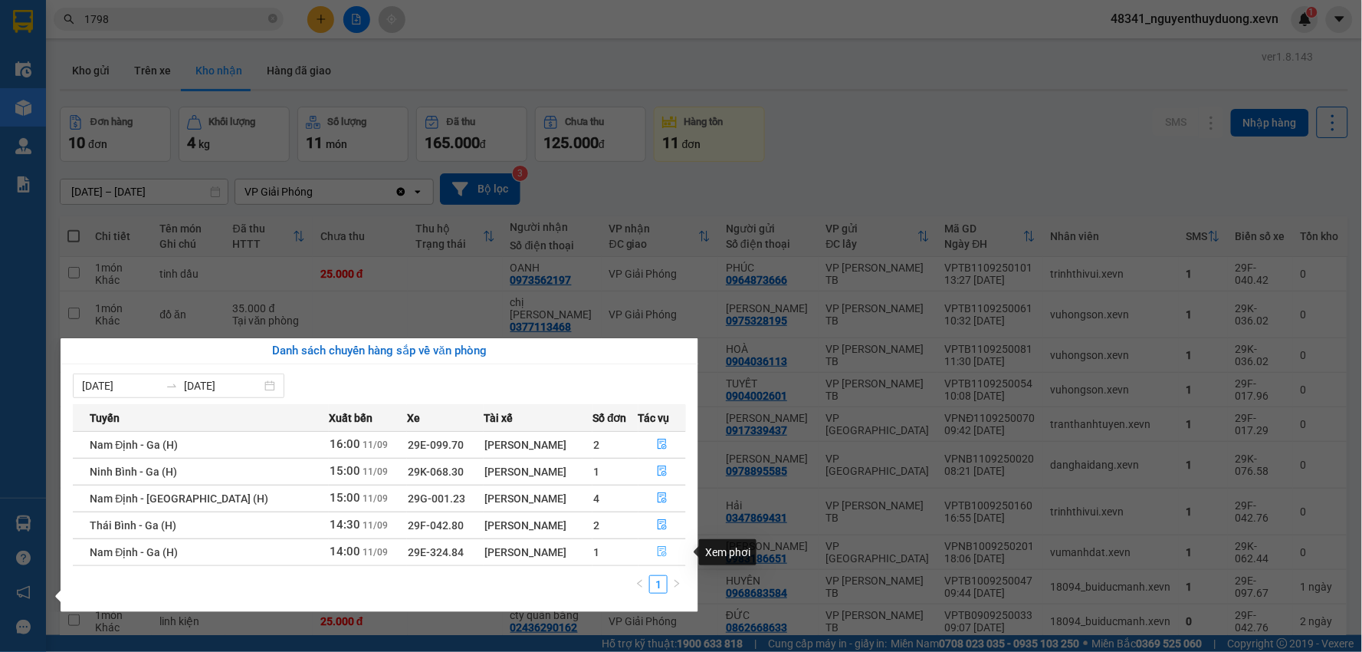
click at [668, 560] on button "button" at bounding box center [662, 552] width 47 height 25
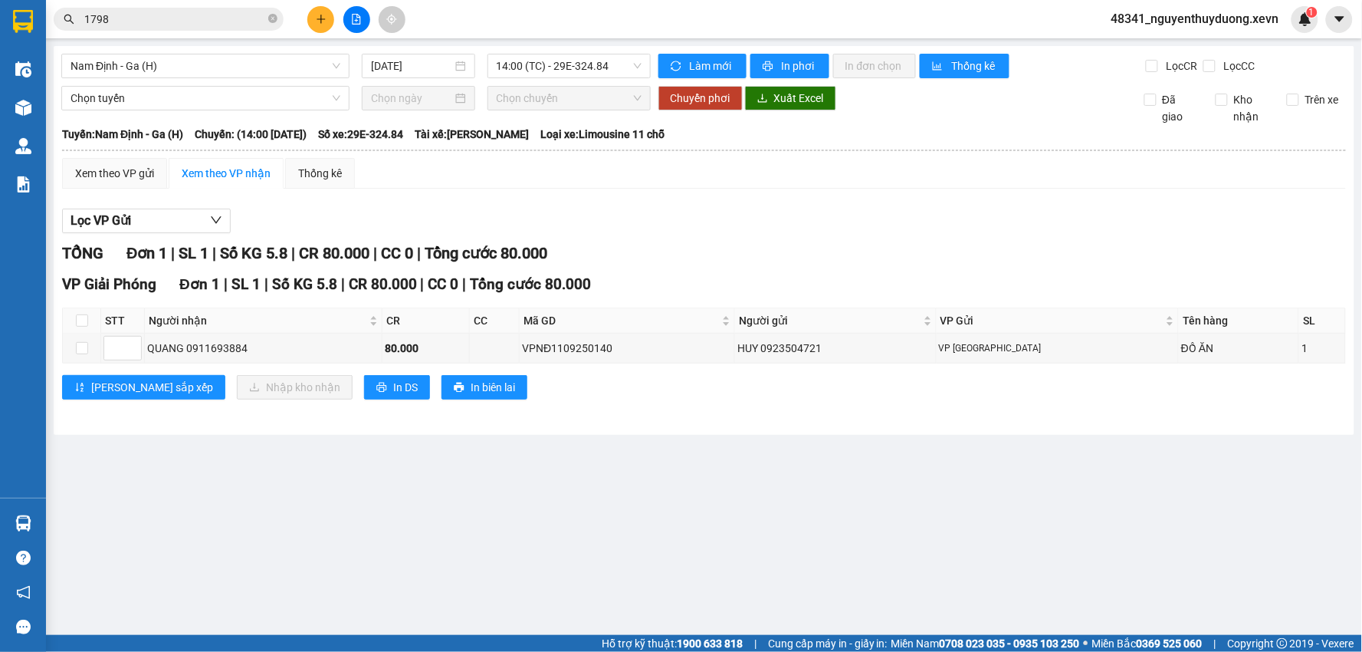
click at [1015, 202] on div "Lọc VP Gửi TỔNG Đơn 1 | SL 1 | Số KG 5.8 | CR 80.000 | CC 0 | Tổng cước 80.000…" at bounding box center [704, 310] width 1284 height 218
drag, startPoint x: 148, startPoint y: 4, endPoint x: 113, endPoint y: 21, distance: 38.7
click at [123, 18] on div "Kết quả tìm kiếm ( 3813 ) Bộ lọc Mã ĐH Trạng thái Món hàng Thu hộ Tổng cước Chư…" at bounding box center [681, 19] width 1362 height 38
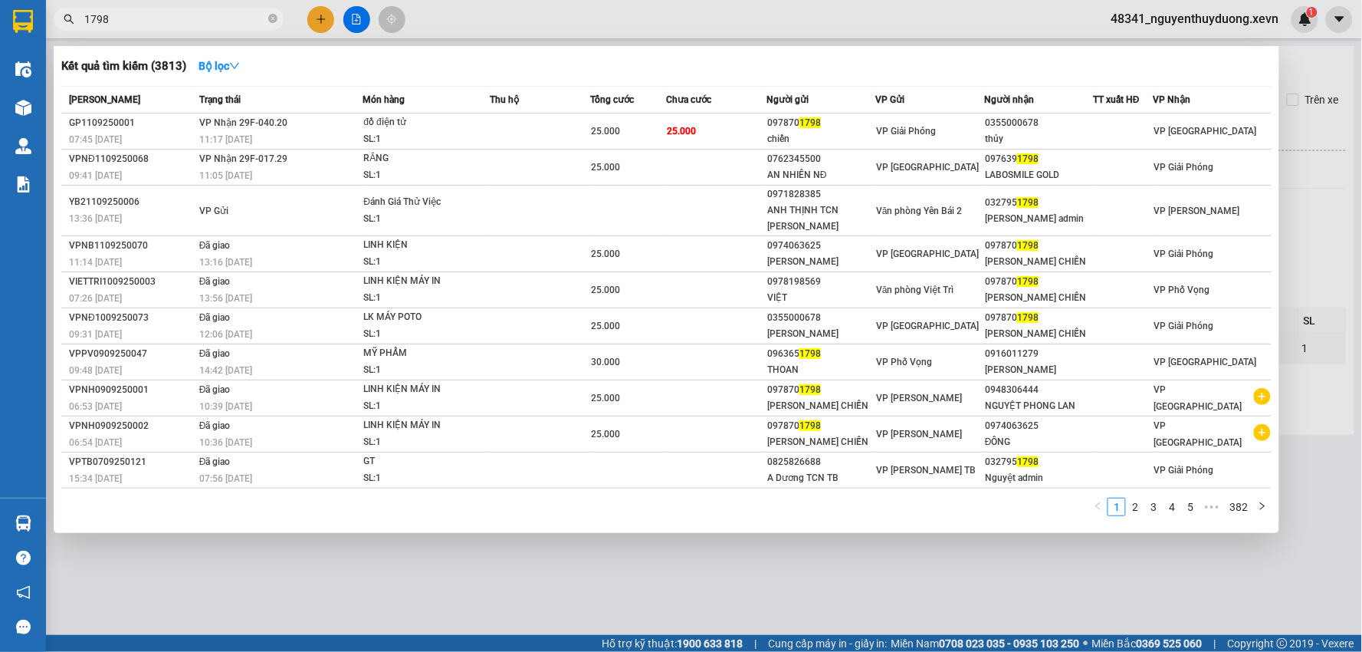
drag, startPoint x: 113, startPoint y: 21, endPoint x: 51, endPoint y: 28, distance: 63.2
click at [51, 28] on div "1798" at bounding box center [149, 19] width 299 height 23
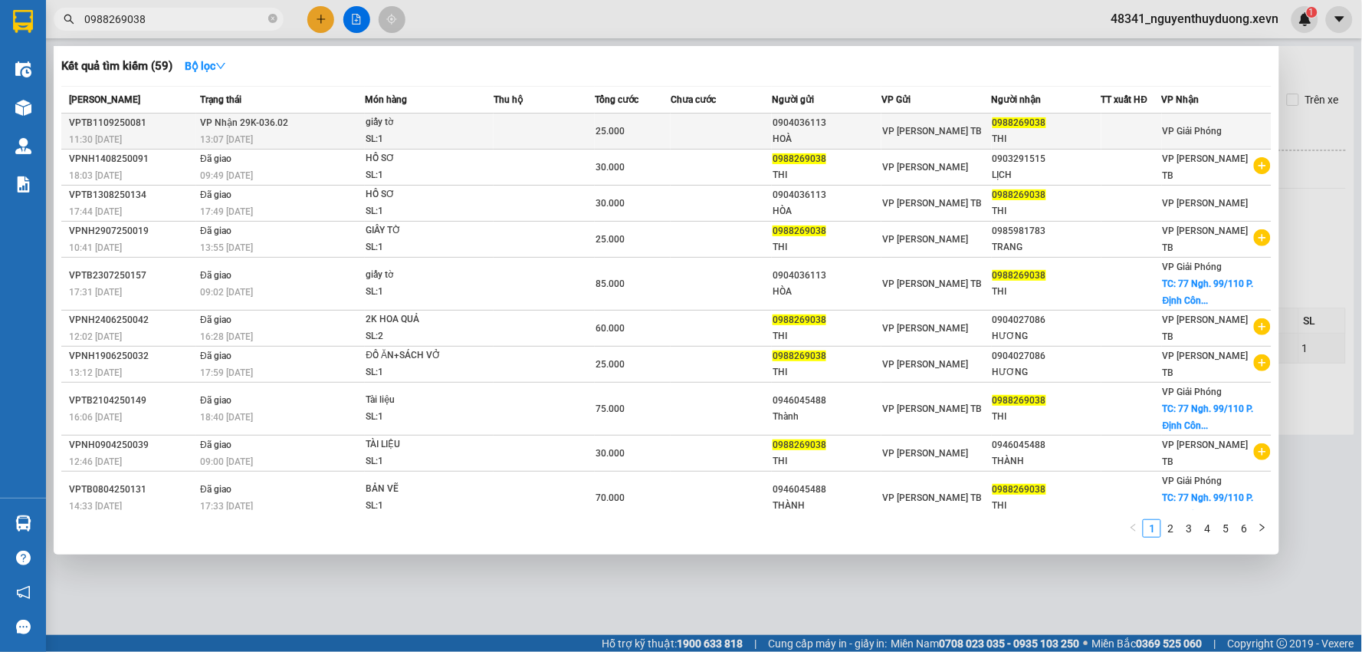
type input "0988269038"
click at [1020, 126] on span "0988269038" at bounding box center [1020, 122] width 54 height 11
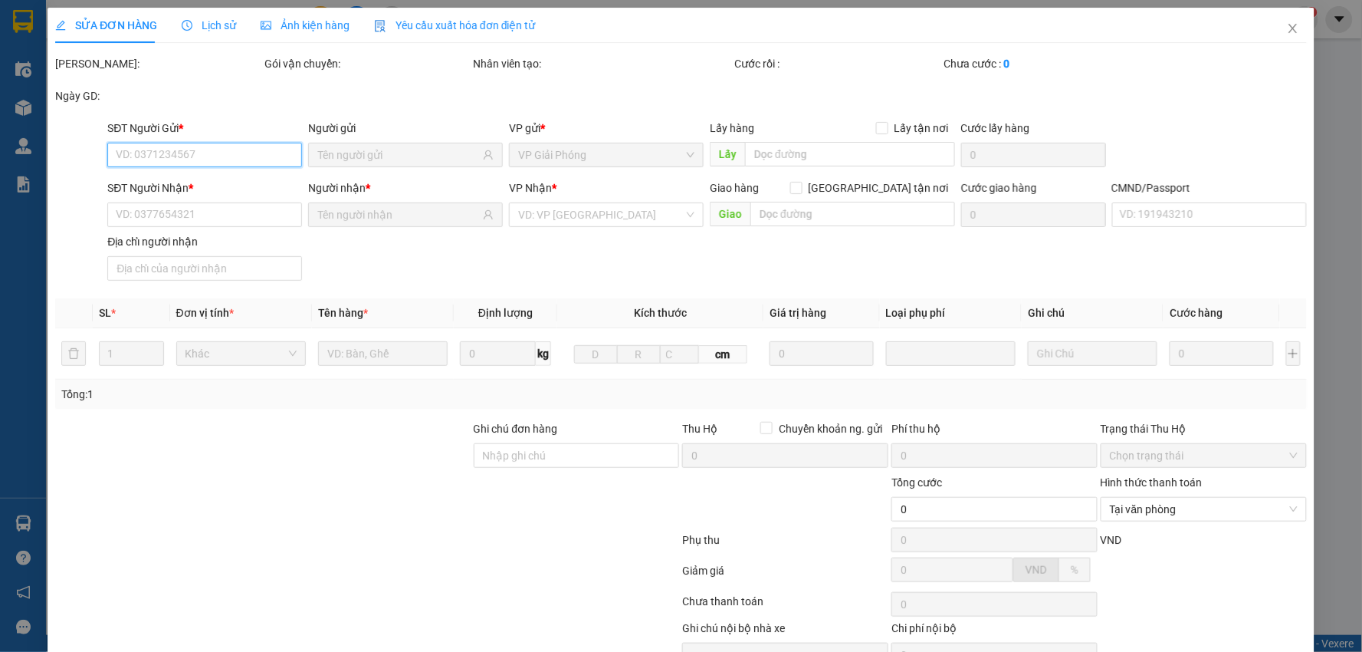
type input "0904036113"
type input "HOÀ"
type input "0988269038"
type input "THI"
type input "034194008417 NGỌC"
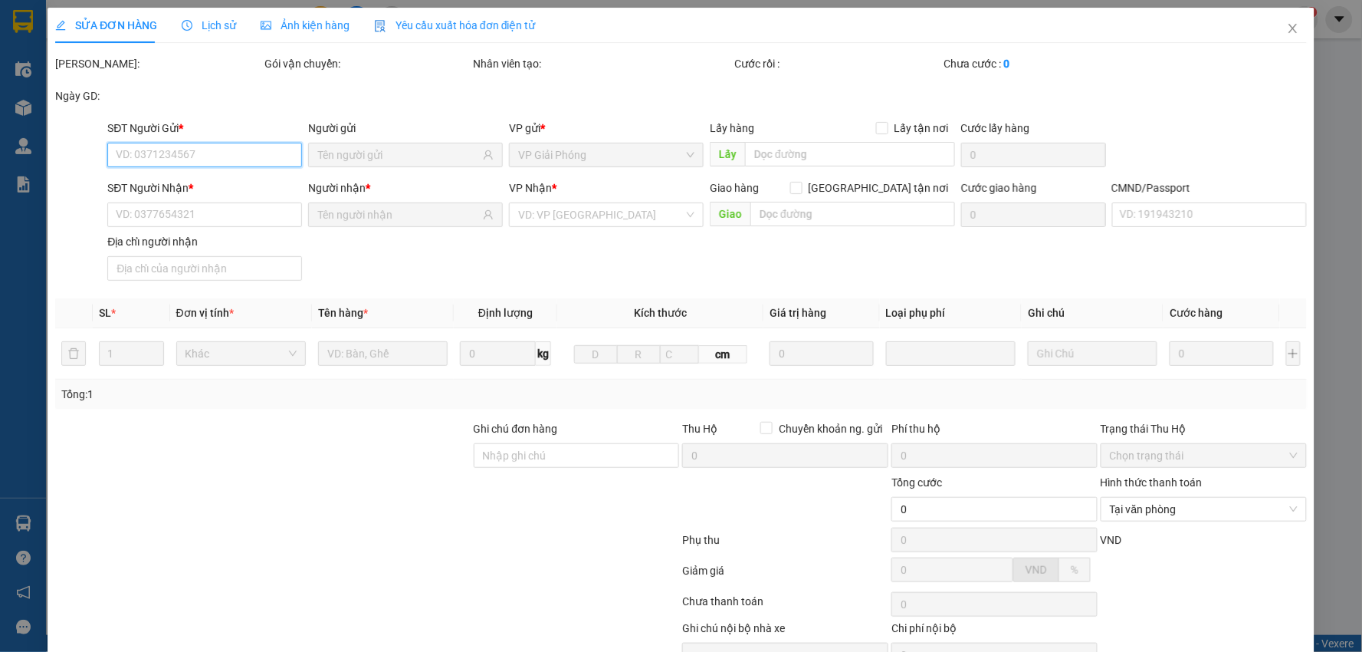
type input "25.000"
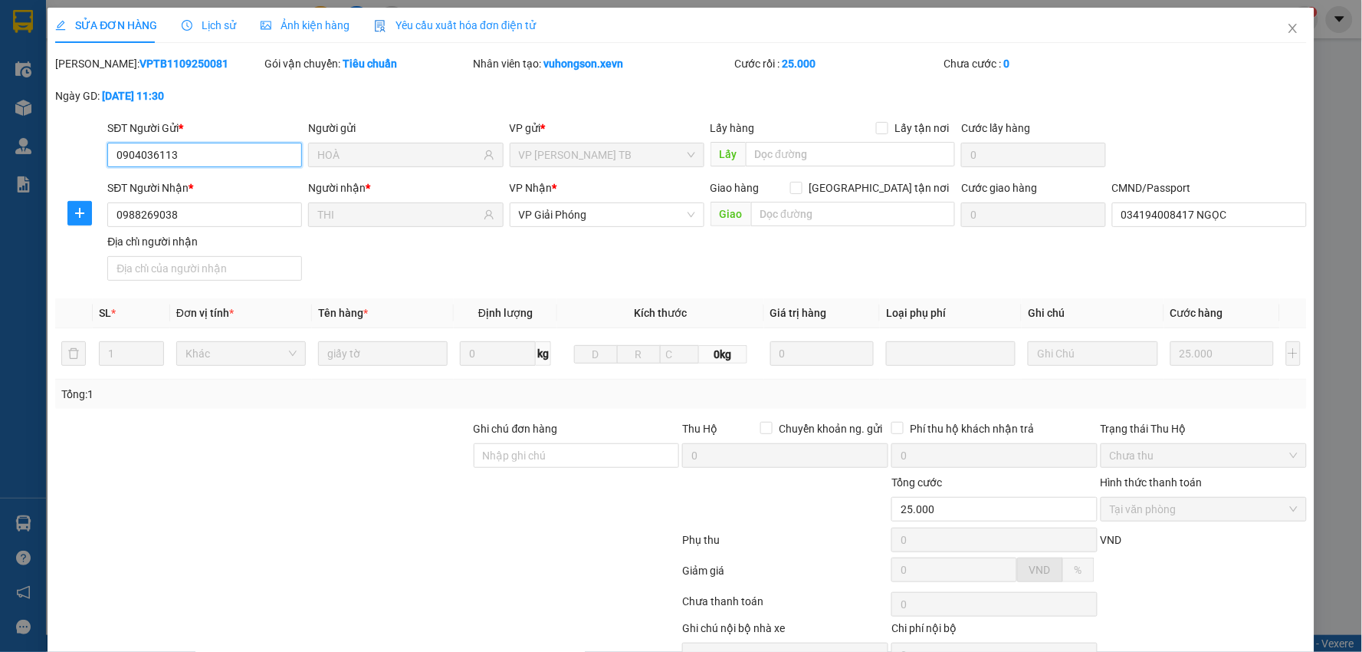
scroll to position [81, 0]
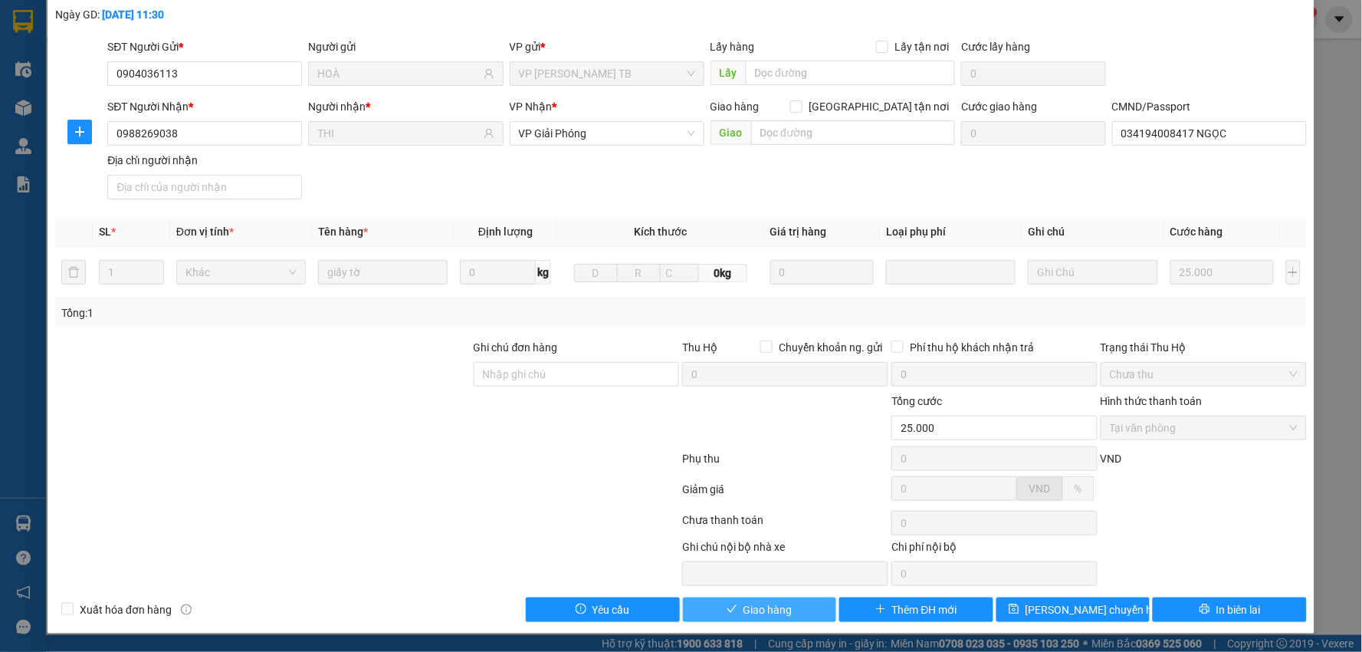
click at [757, 601] on span "Giao hàng" at bounding box center [768, 609] width 49 height 17
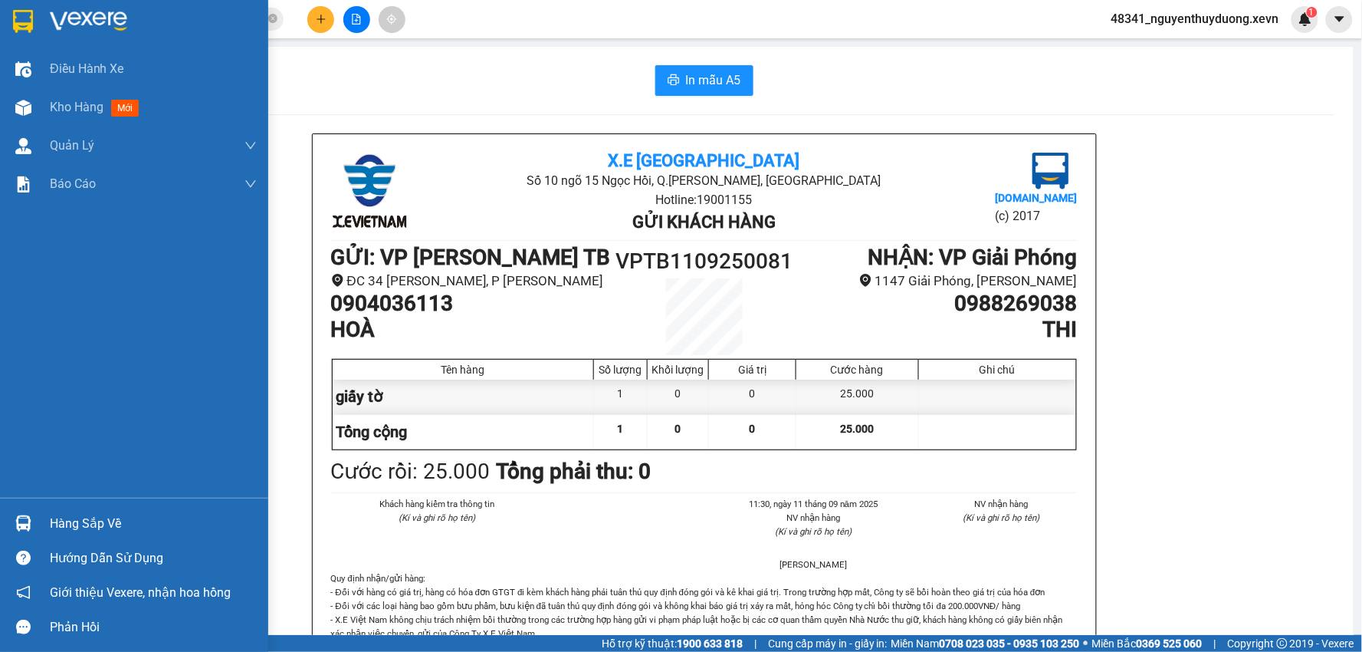
click at [60, 515] on div "Hàng sắp về" at bounding box center [153, 523] width 207 height 23
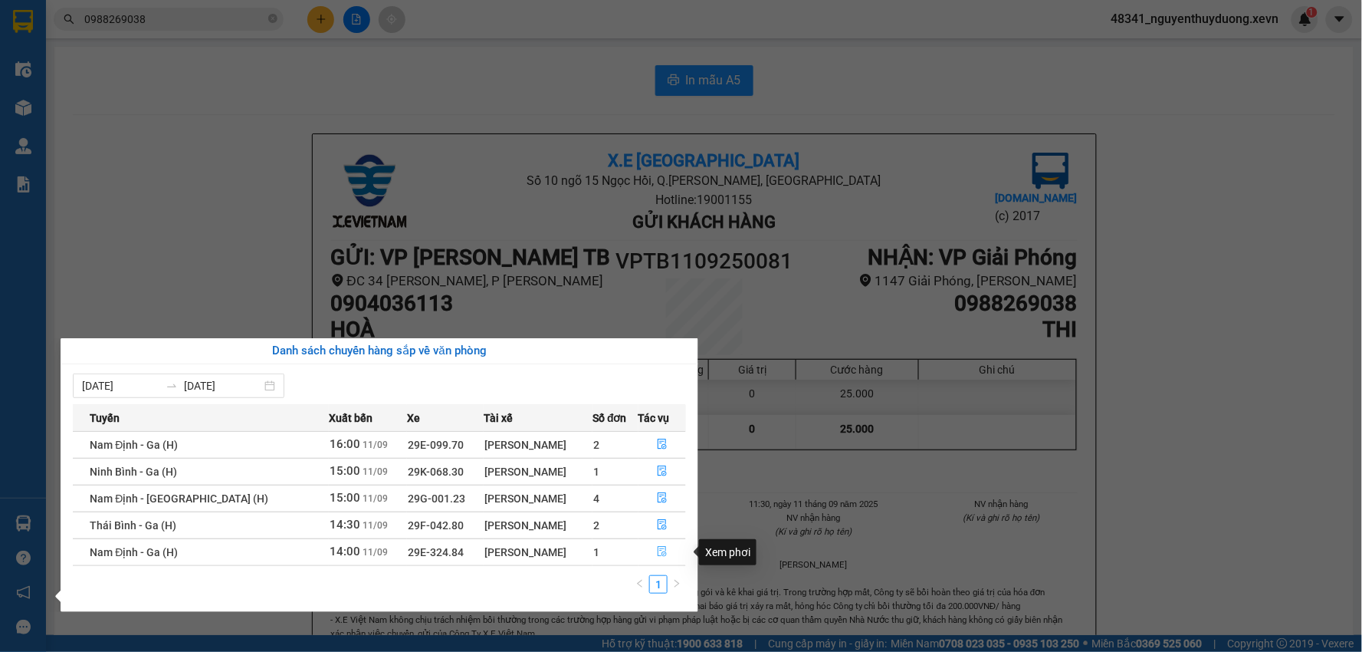
click at [668, 554] on button "button" at bounding box center [662, 552] width 47 height 25
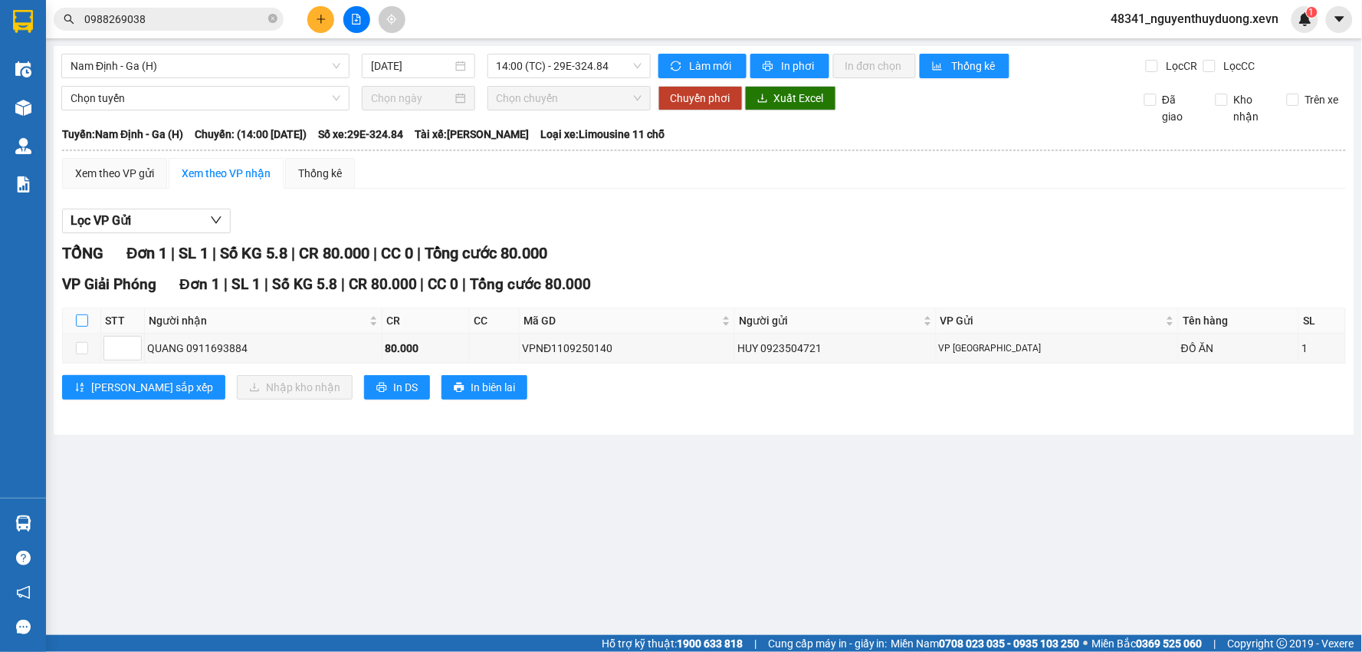
click at [78, 318] on input "checkbox" at bounding box center [82, 320] width 12 height 12
checkbox input "true"
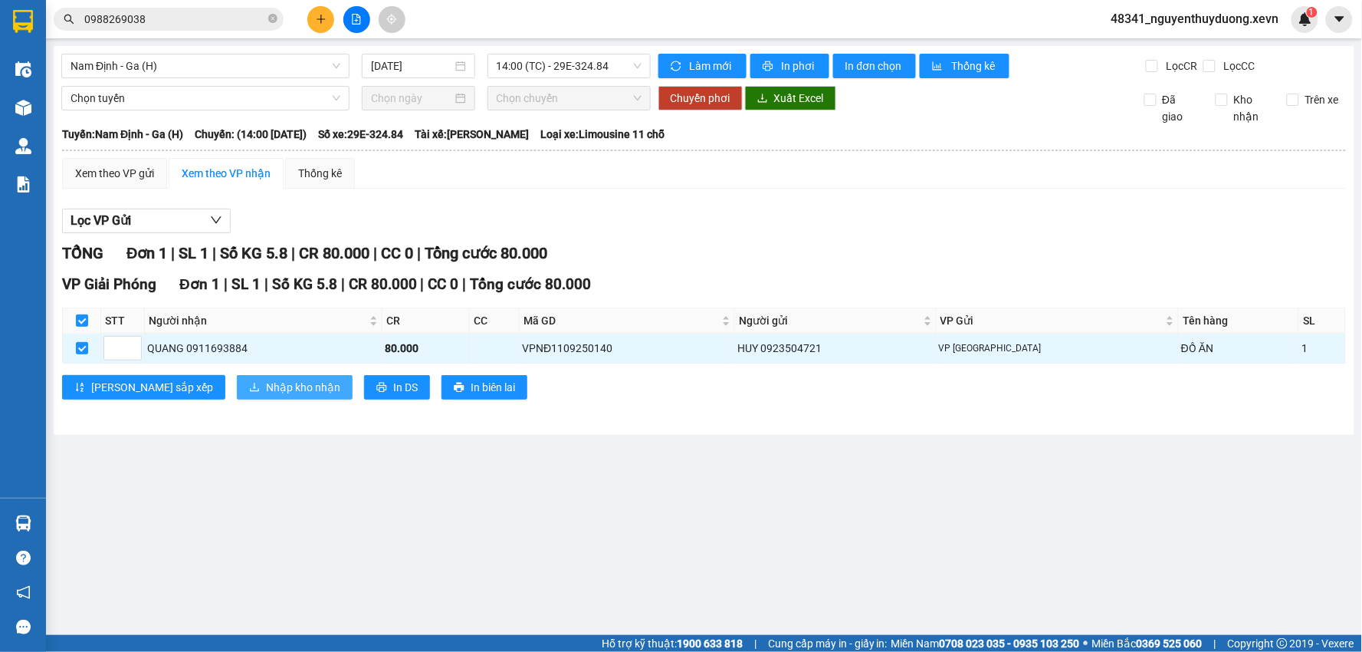
click at [266, 388] on span "Nhập kho nhận" at bounding box center [303, 387] width 74 height 17
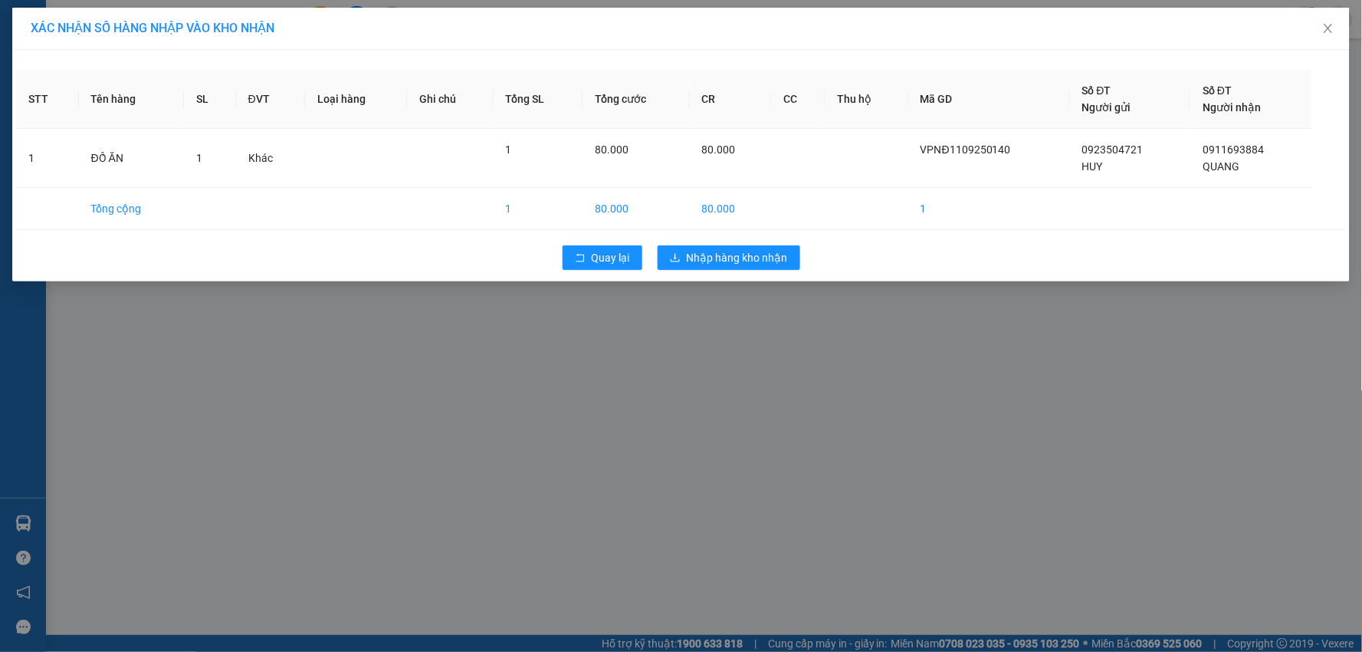
click at [714, 279] on div "STT Tên hàng SL ĐVT Loại hàng Ghi chú Tổng SL Tổng cước CR CC Thu hộ Mã GD Số Đ…" at bounding box center [681, 165] width 1338 height 231
click at [723, 250] on span "Nhập hàng kho nhận" at bounding box center [737, 257] width 101 height 17
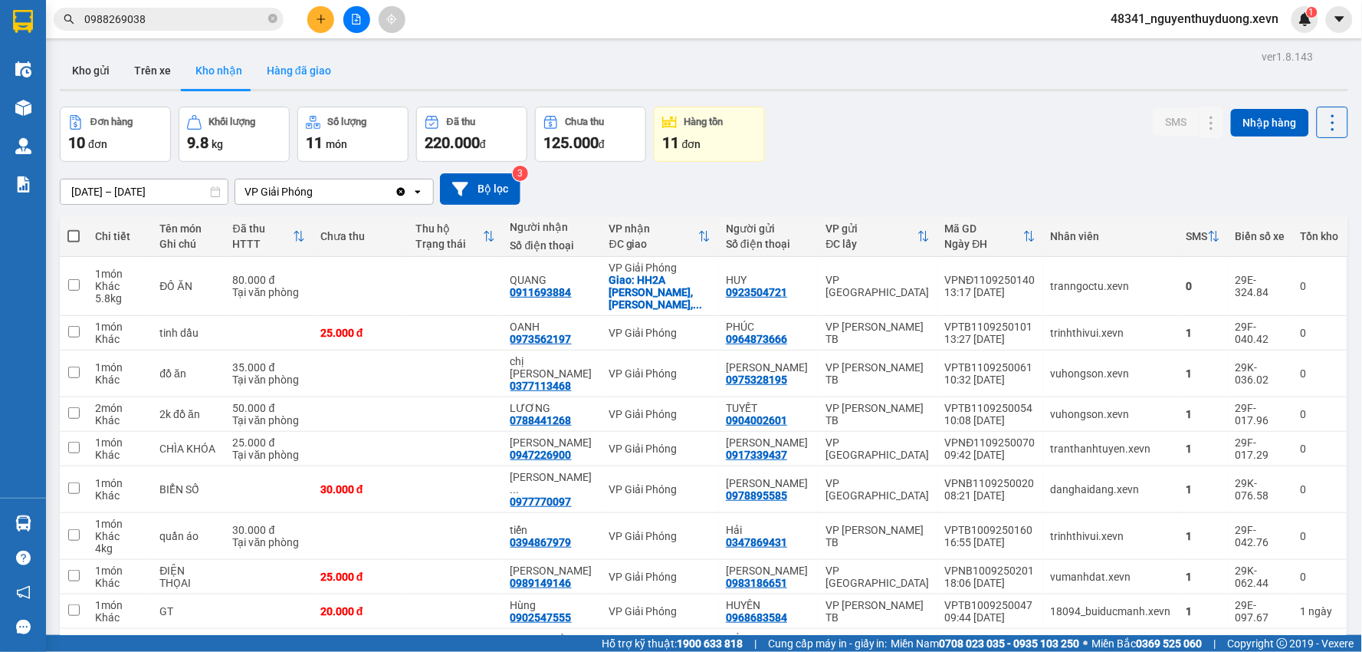
click at [281, 77] on button "Hàng đã giao" at bounding box center [298, 70] width 89 height 37
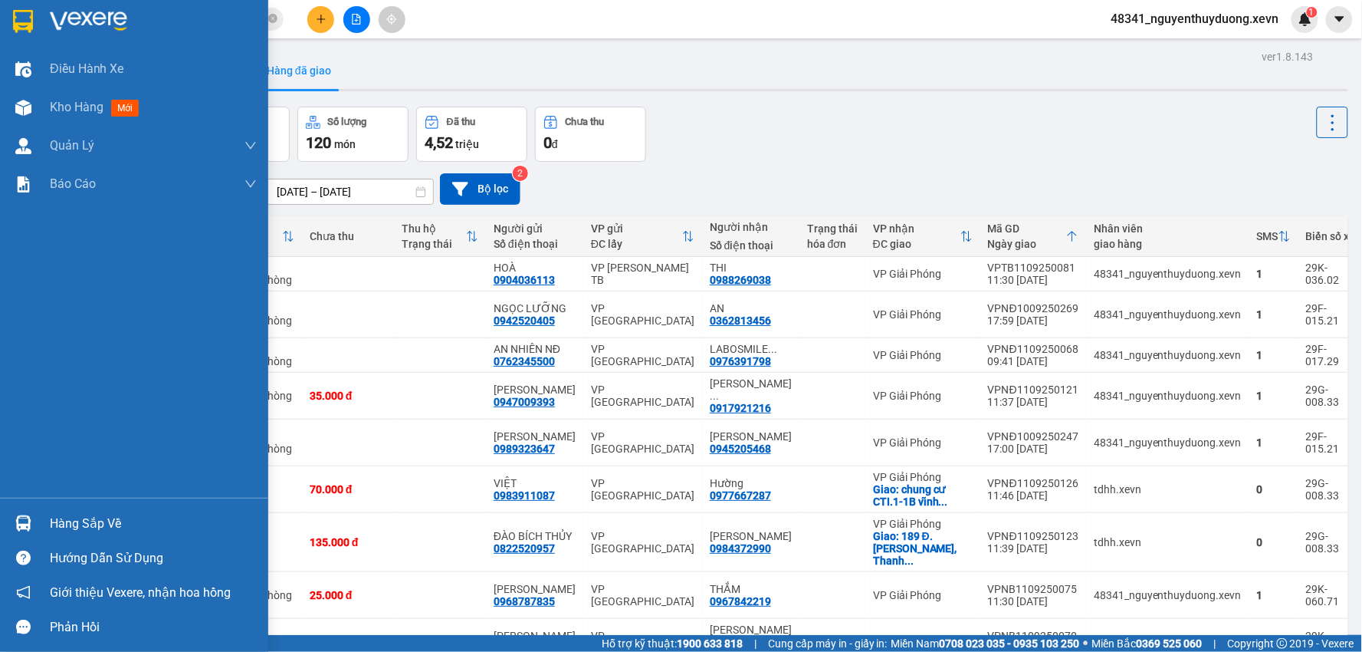
click at [132, 530] on div "Hàng sắp về" at bounding box center [153, 523] width 207 height 23
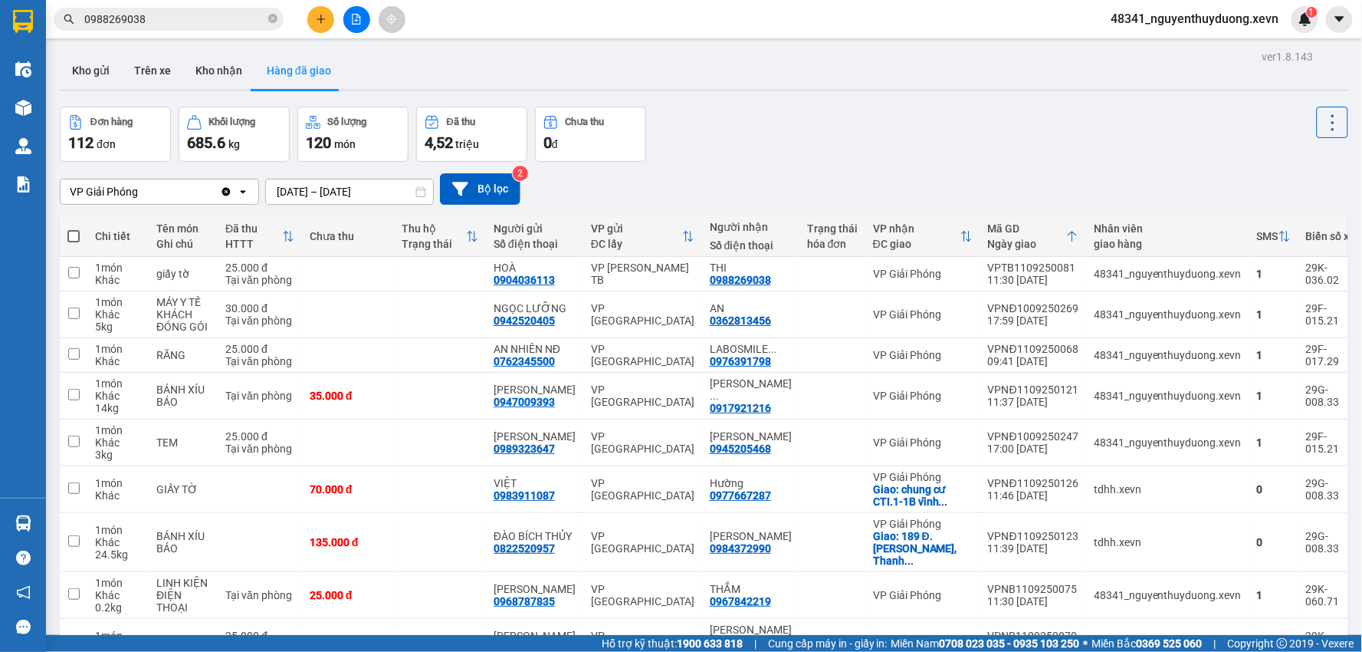
click at [742, 77] on section "Kết quả tìm kiếm ( 59 ) Bộ lọc Mã ĐH Trạng thái Món hàng Thu hộ Tổng cước Chưa …" at bounding box center [681, 326] width 1362 height 652
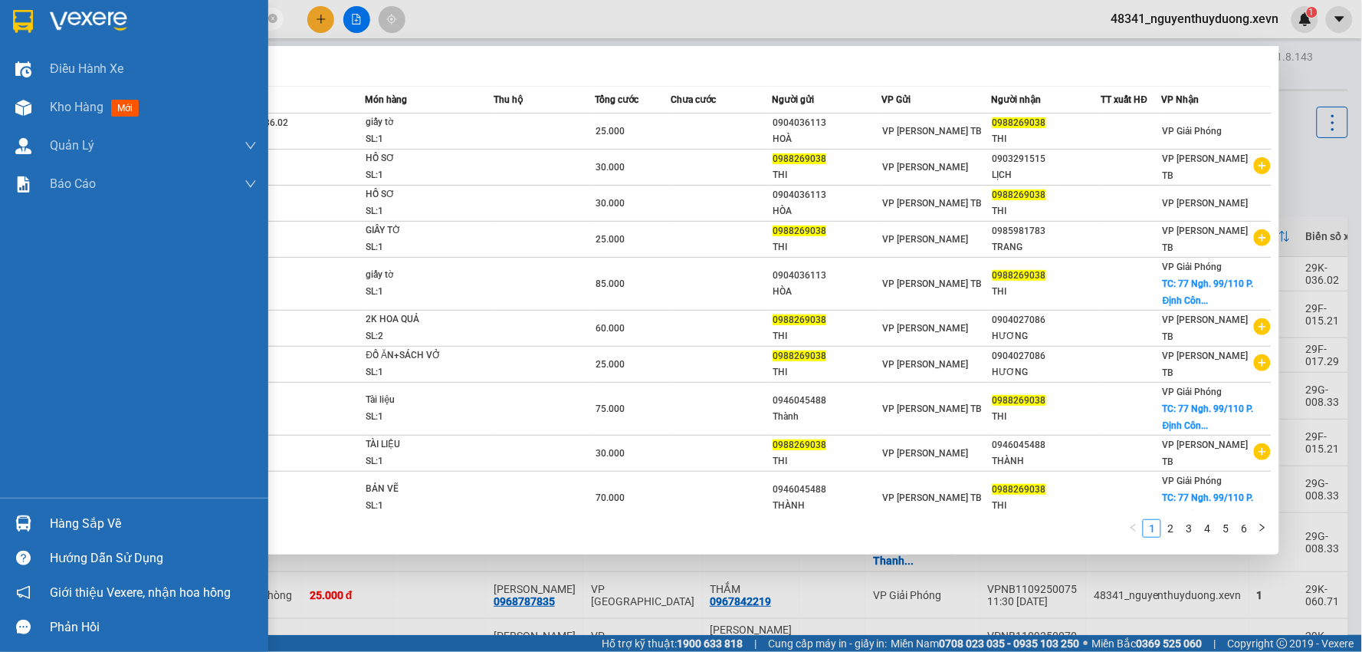
drag, startPoint x: 173, startPoint y: 17, endPoint x: 8, endPoint y: 21, distance: 165.6
click at [8, 21] on section "Kết quả tìm kiếm ( 59 ) Bộ lọc Mã ĐH Trạng thái Món hàng Thu hộ Tổng cước Chưa …" at bounding box center [681, 326] width 1362 height 652
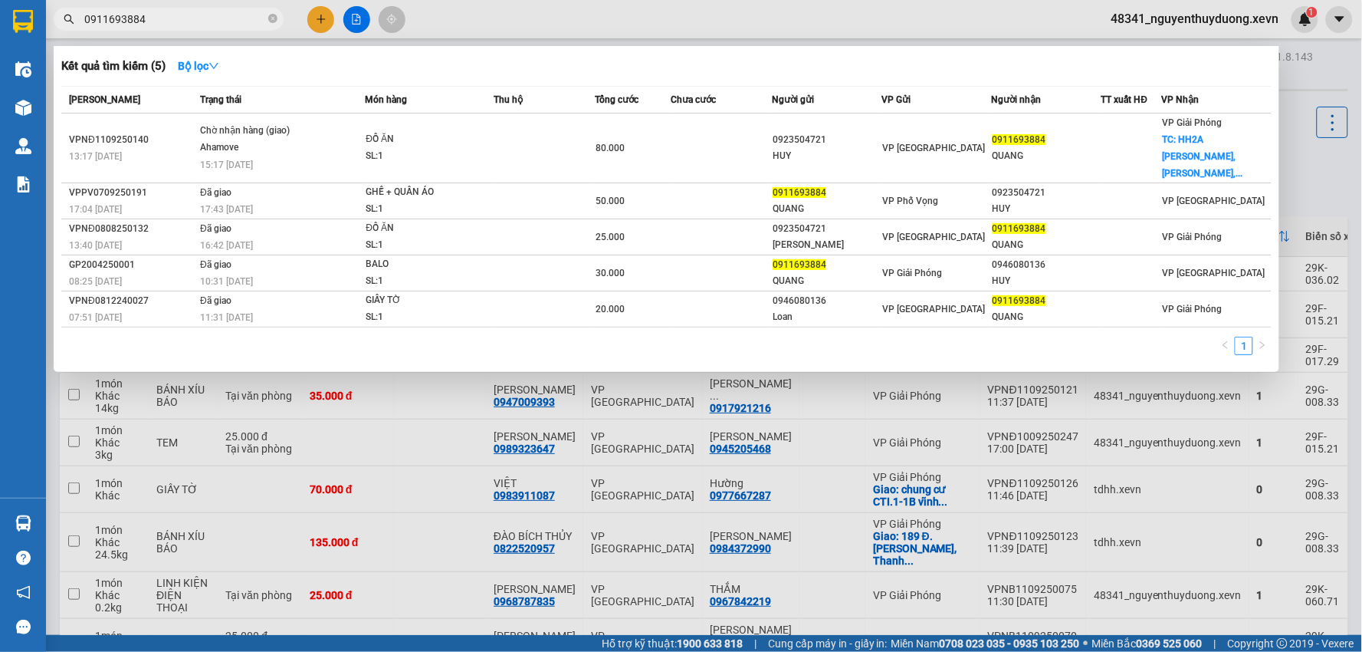
type input "0911693884"
click at [871, 576] on div at bounding box center [681, 326] width 1362 height 652
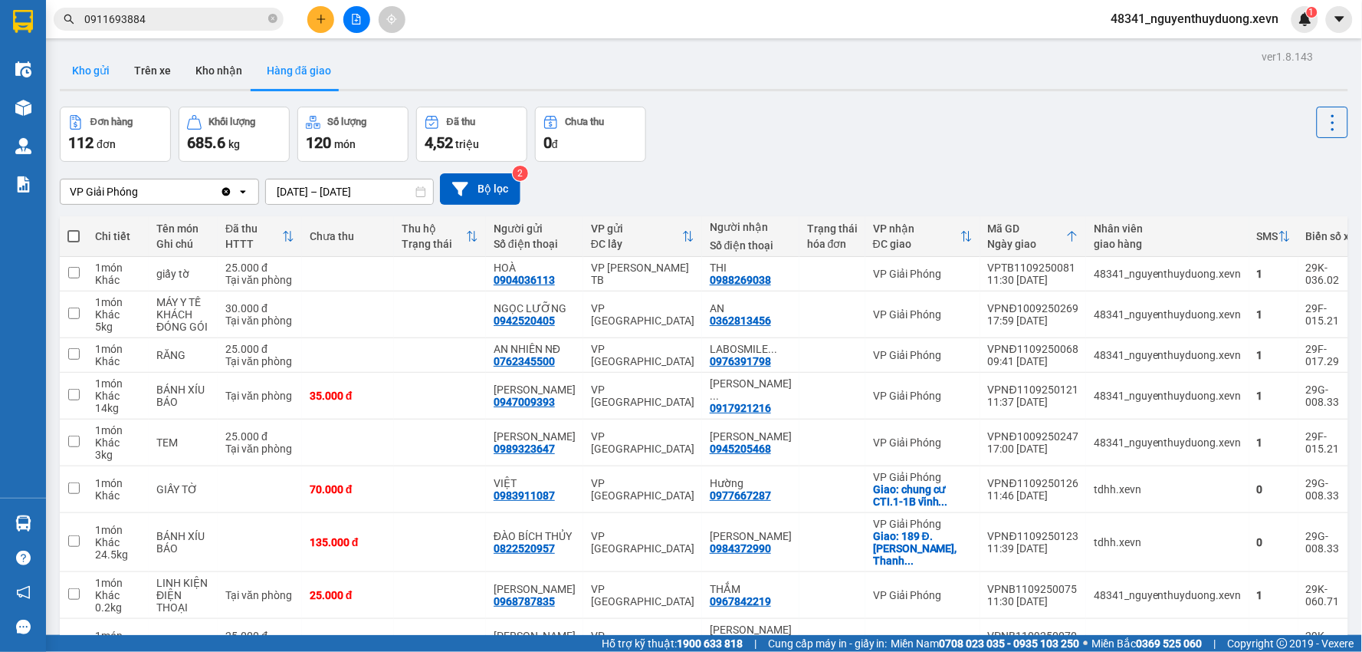
click at [104, 71] on button "Kho gửi" at bounding box center [91, 70] width 62 height 37
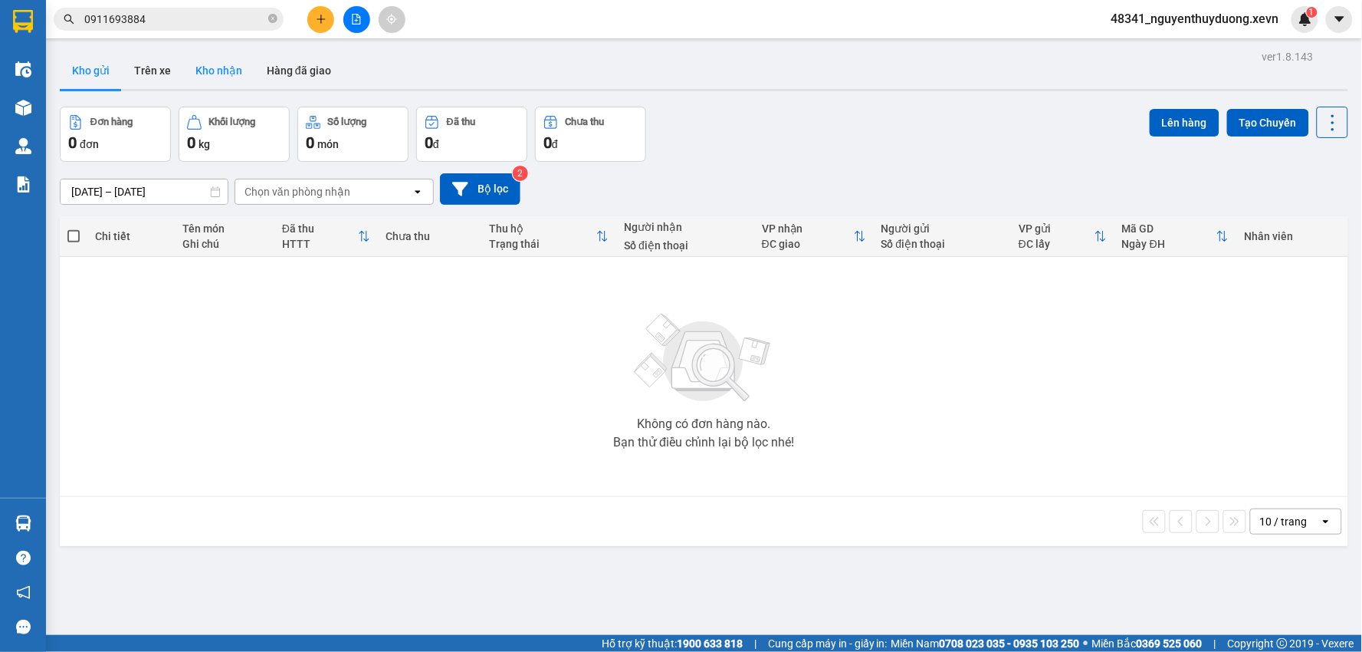
click at [204, 65] on button "Kho nhận" at bounding box center [218, 70] width 71 height 37
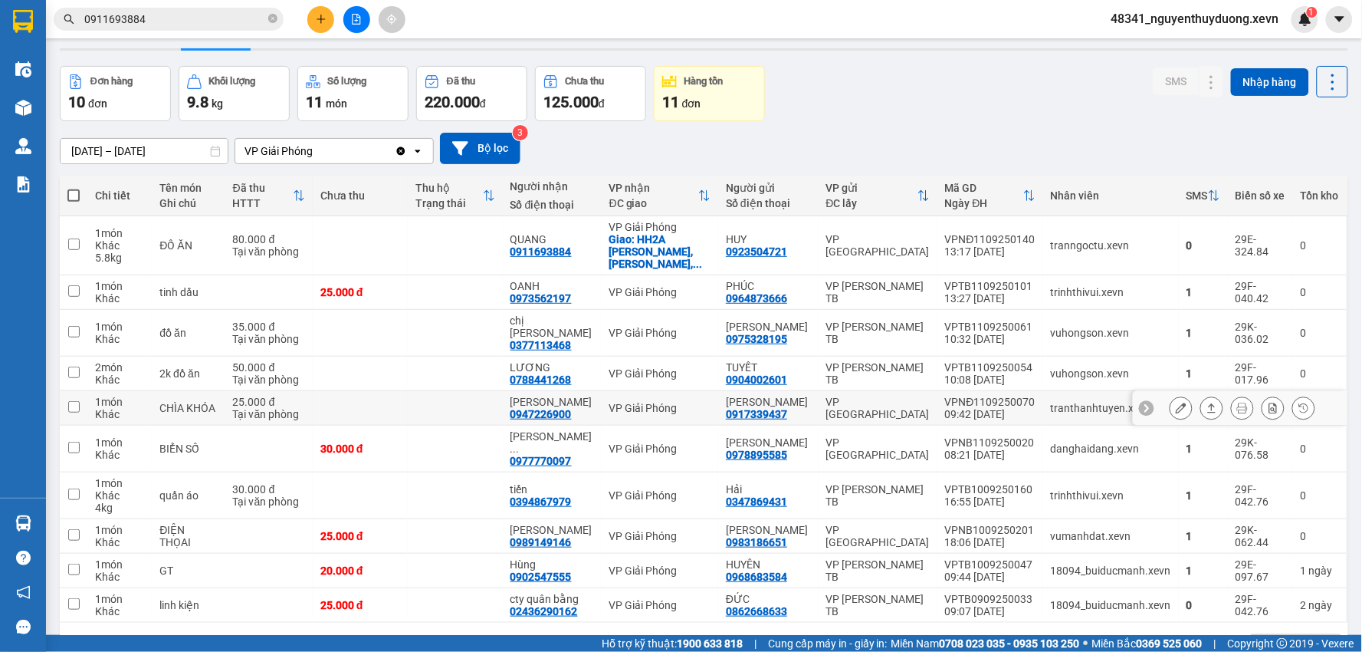
scroll to position [71, 0]
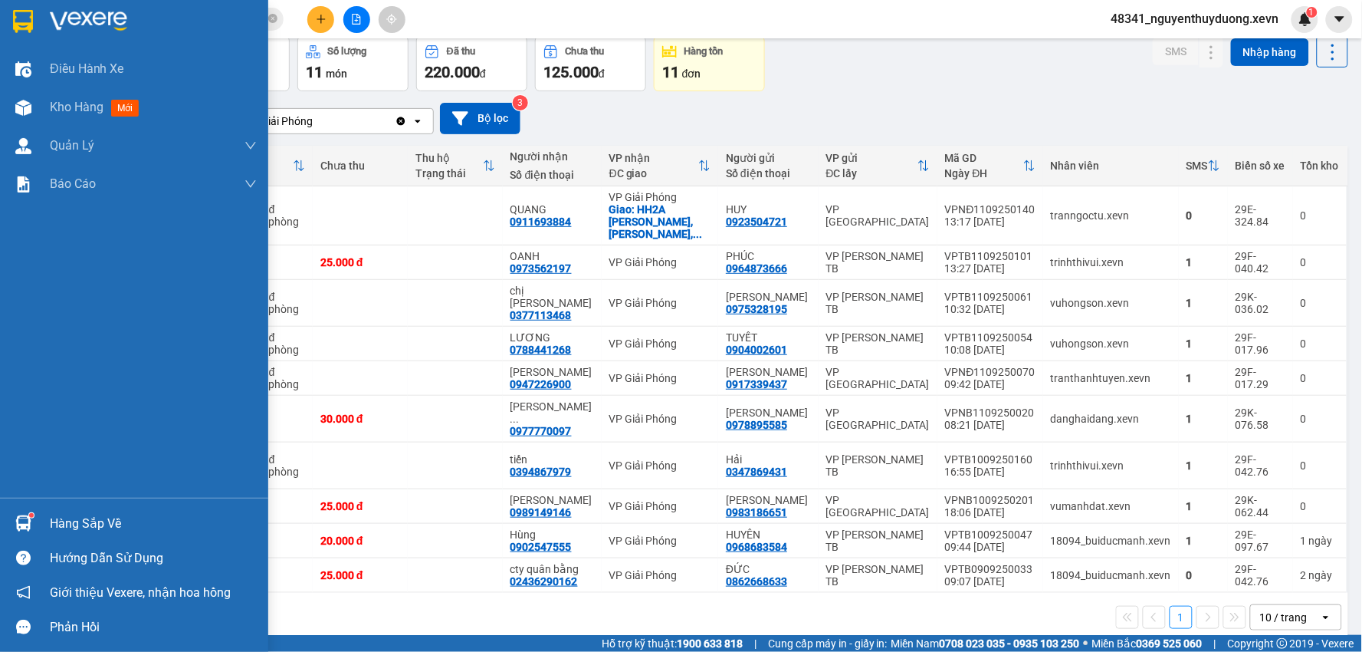
click at [51, 517] on div "Hàng sắp về" at bounding box center [153, 523] width 207 height 23
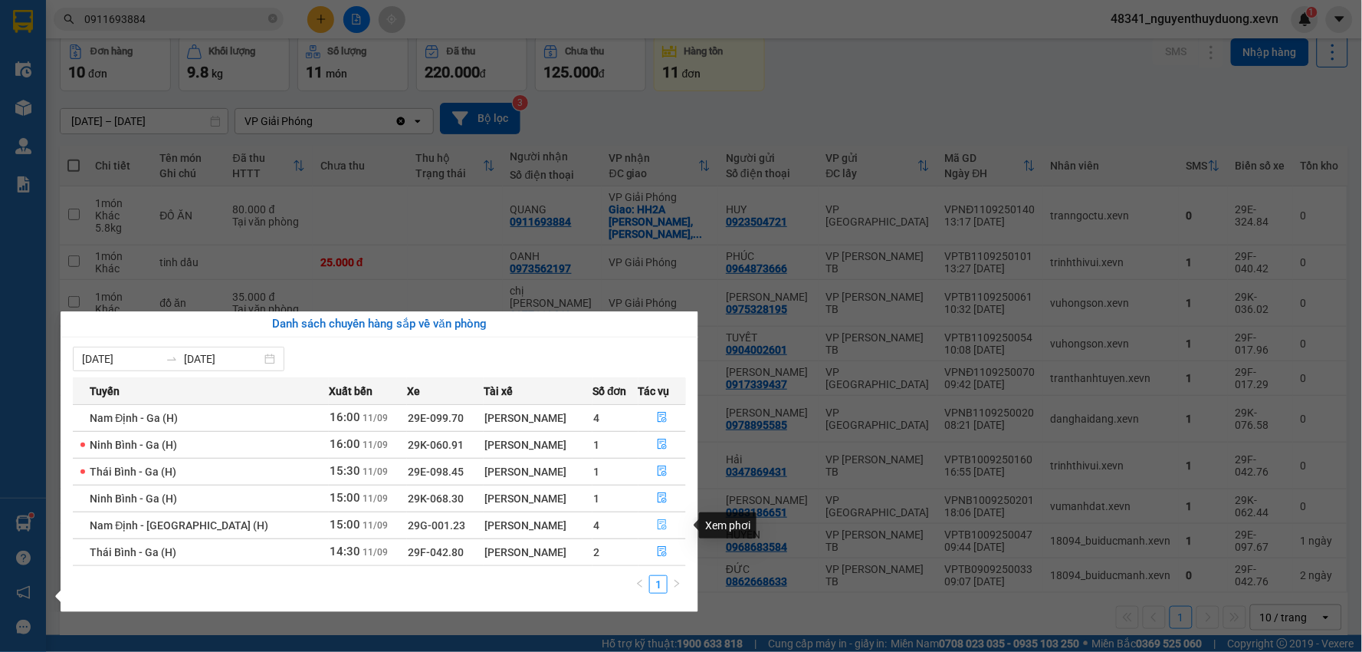
click at [658, 531] on span "file-done" at bounding box center [662, 525] width 11 height 12
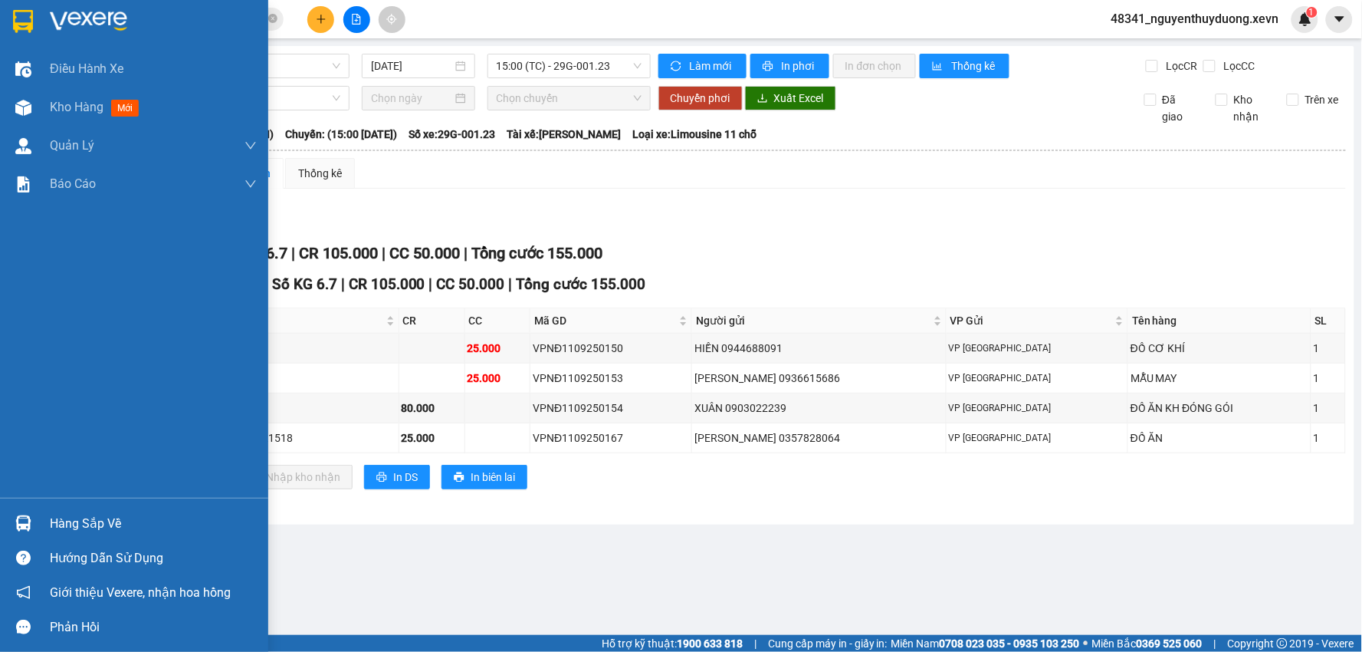
click at [47, 525] on div "Hàng sắp về" at bounding box center [134, 523] width 268 height 34
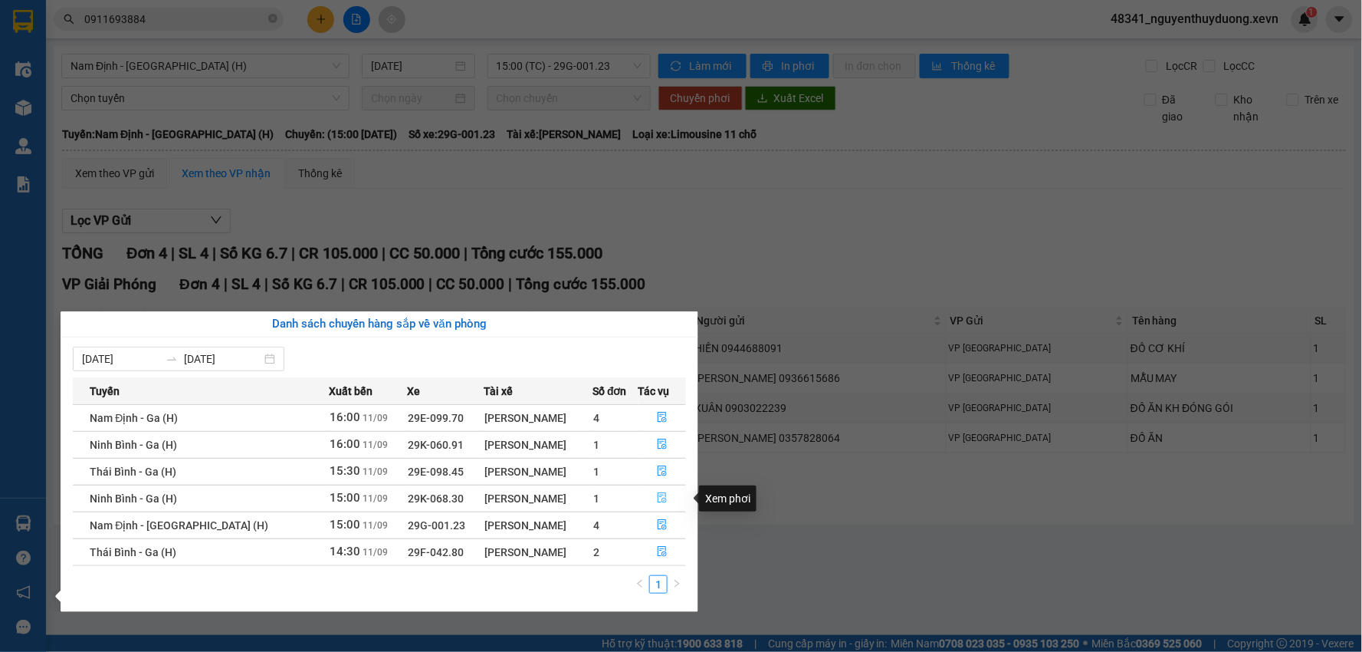
click at [652, 495] on button "button" at bounding box center [662, 498] width 47 height 25
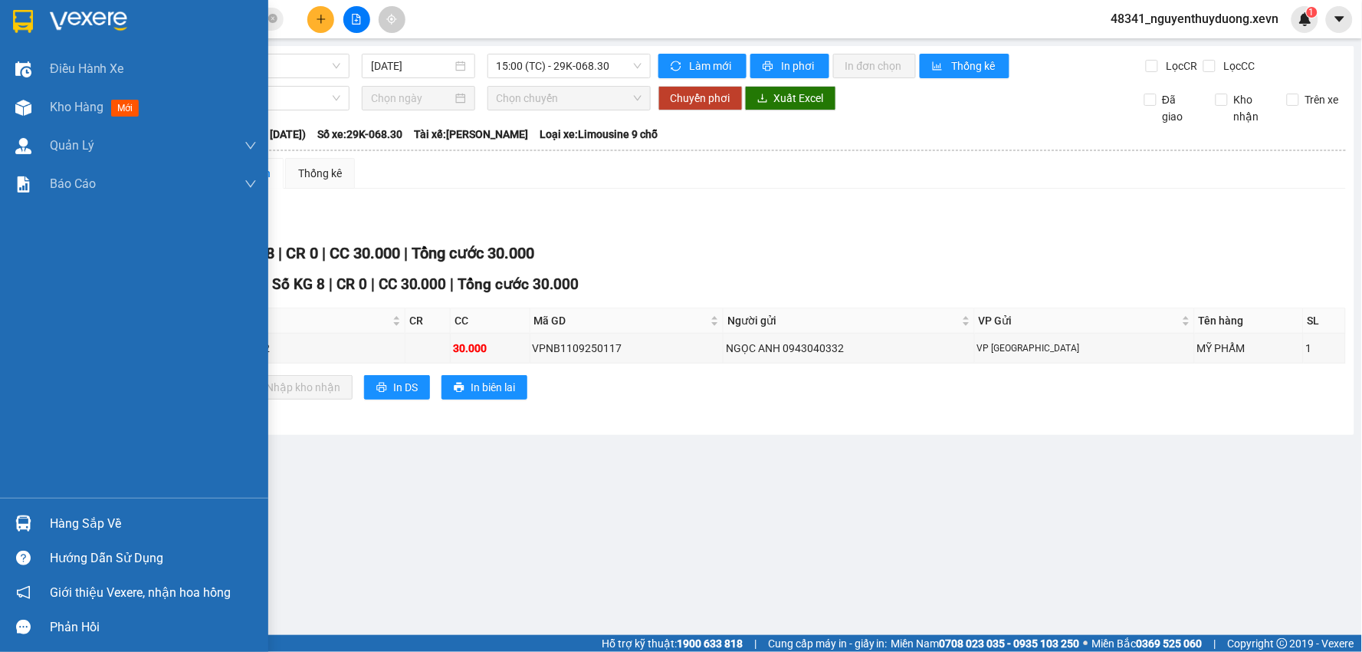
click at [52, 517] on div "Hàng sắp về" at bounding box center [153, 523] width 207 height 23
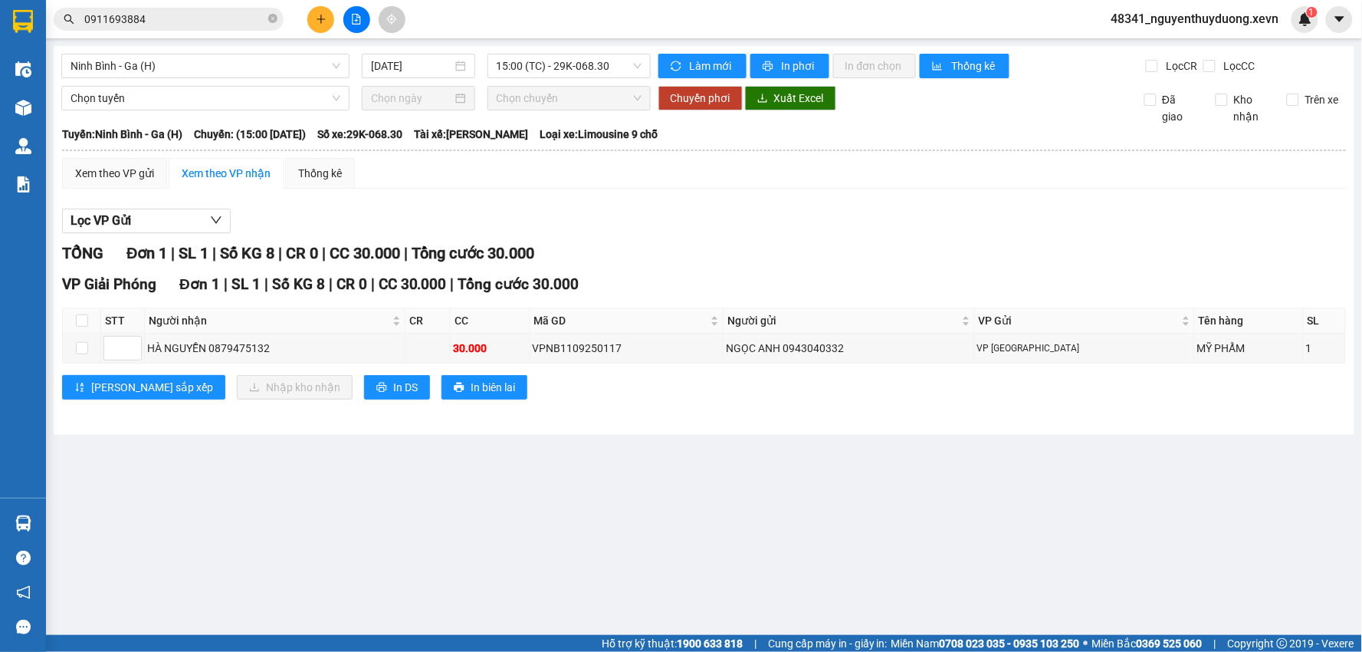
click at [949, 481] on section "Kết quả tìm kiếm ( 5 ) Bộ lọc Mã ĐH Trạng thái Món hàng Thu hộ Tổng cước Chưa c…" at bounding box center [681, 326] width 1362 height 652
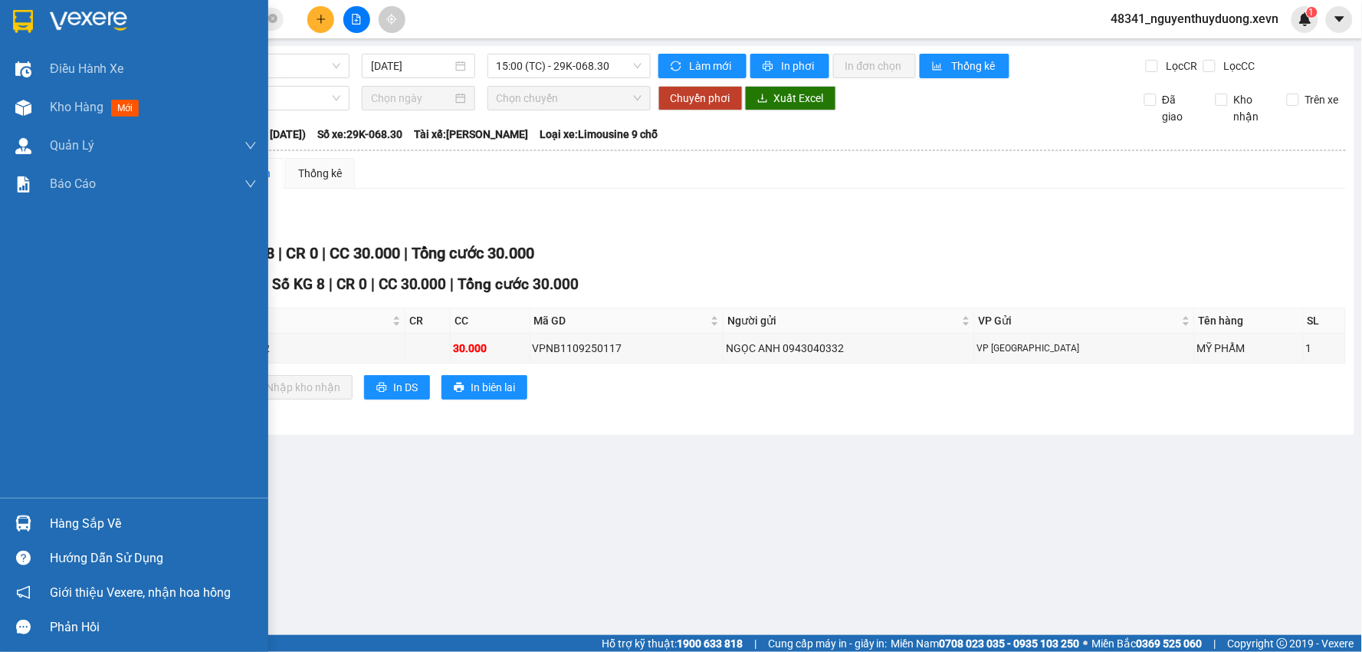
click at [143, 522] on div "Hàng sắp về" at bounding box center [153, 523] width 207 height 23
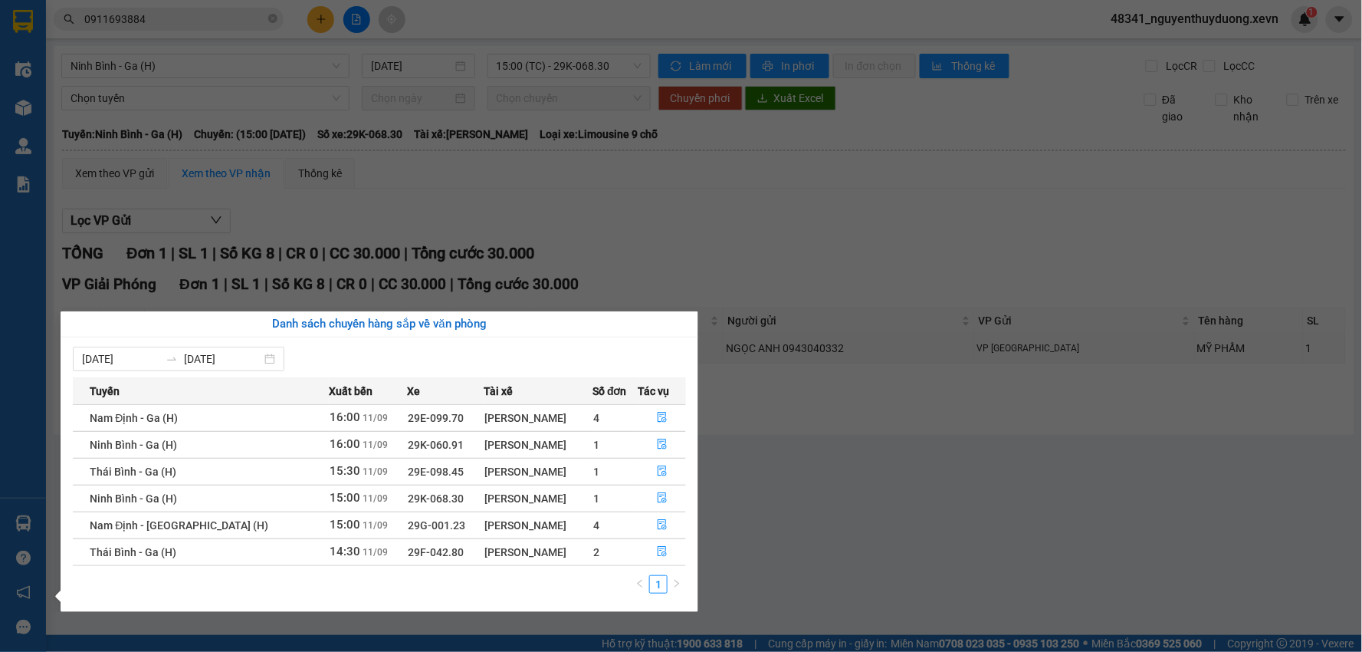
click at [813, 517] on section "Kết quả tìm kiếm ( 5 ) Bộ lọc Mã ĐH Trạng thái Món hàng Thu hộ Tổng cước Chưa c…" at bounding box center [681, 326] width 1362 height 652
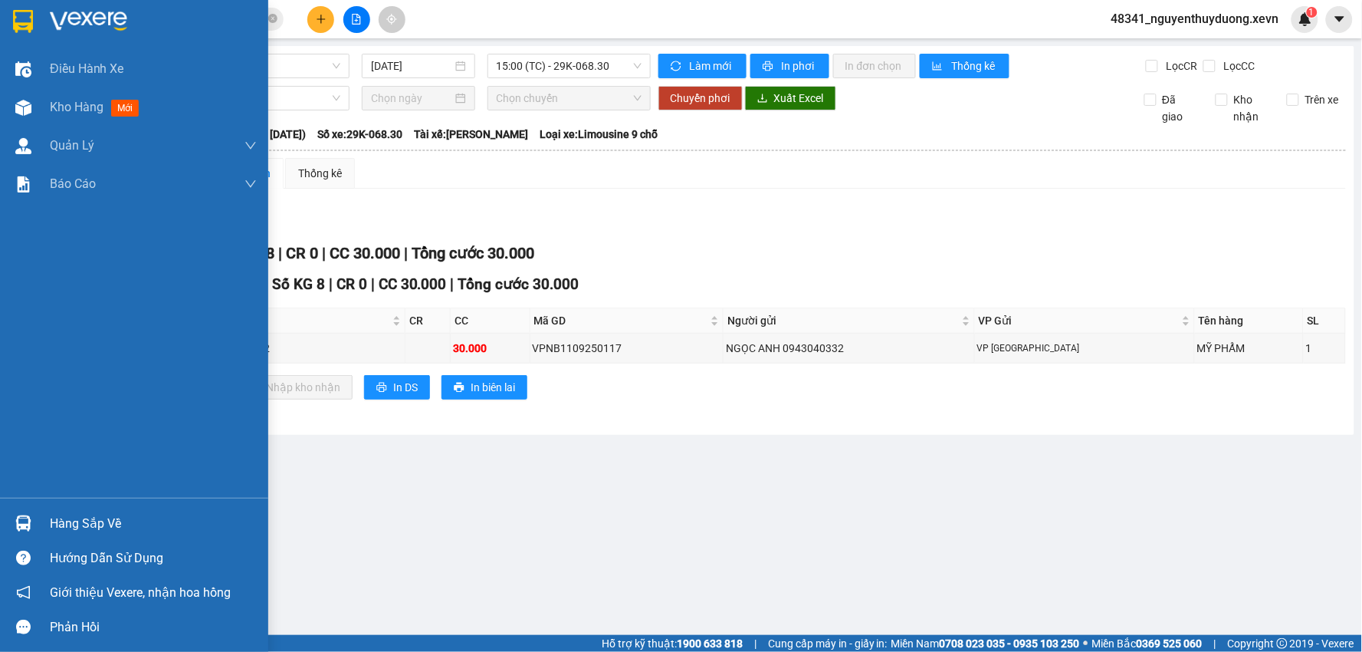
click at [110, 525] on div "Hàng sắp về" at bounding box center [153, 523] width 207 height 23
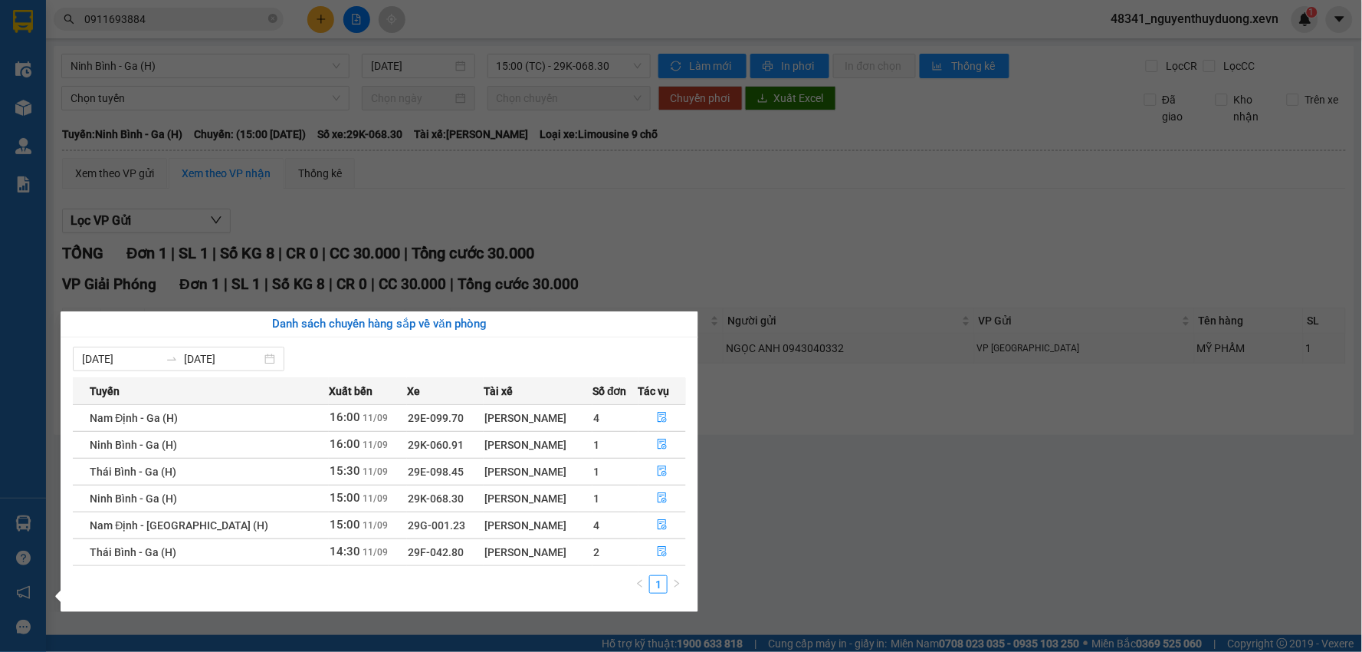
click at [1014, 502] on section "Kết quả tìm kiếm ( 5 ) Bộ lọc Mã ĐH Trạng thái Món hàng Thu hộ Tổng cước Chưa c…" at bounding box center [681, 326] width 1362 height 652
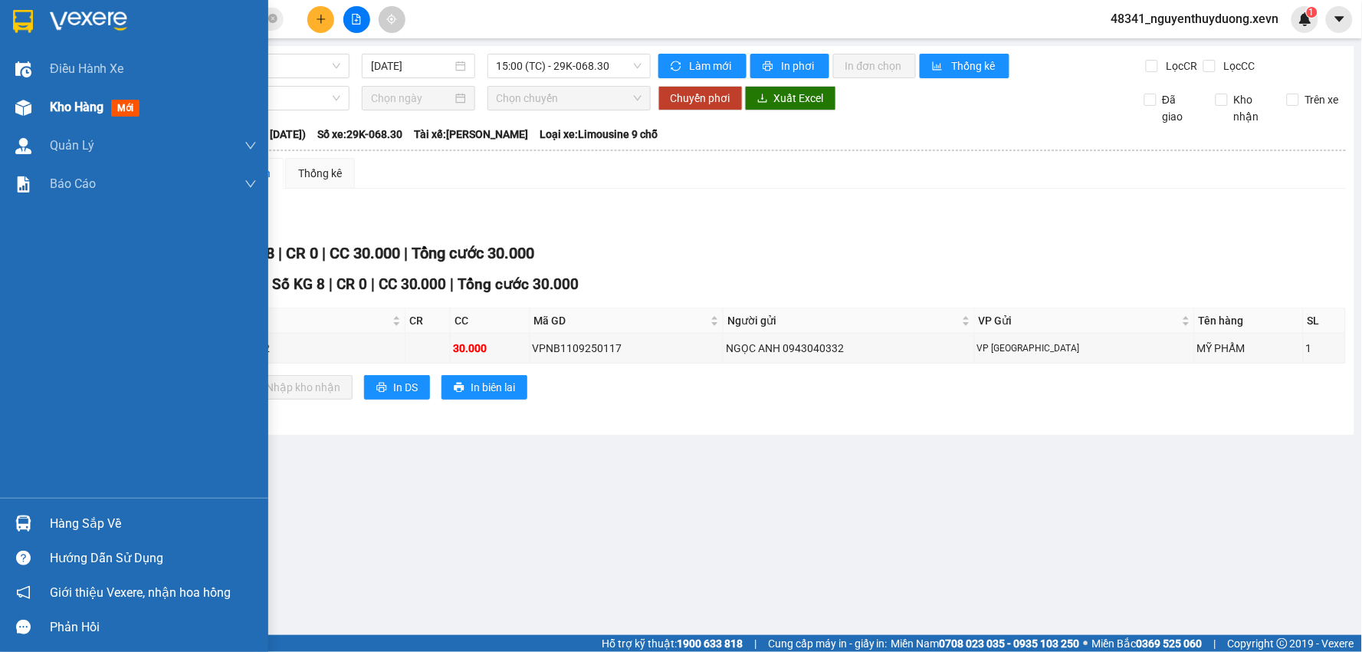
click at [34, 108] on div at bounding box center [23, 107] width 27 height 27
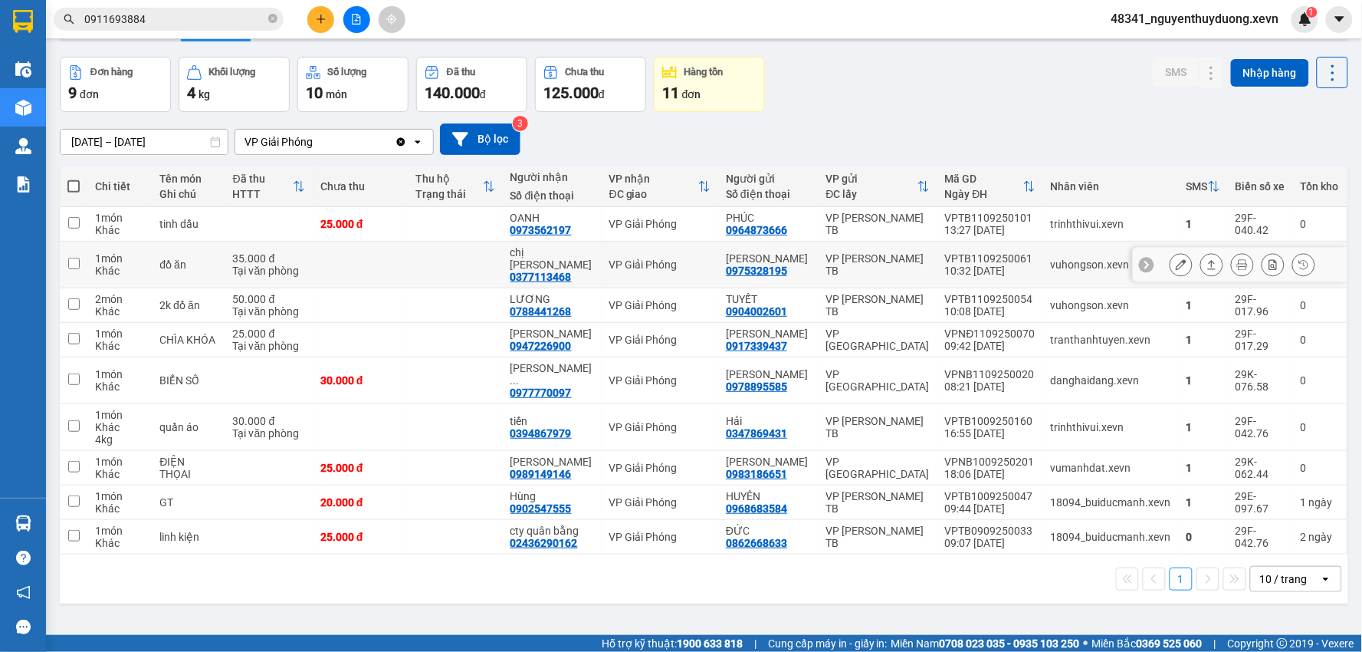
scroll to position [71, 0]
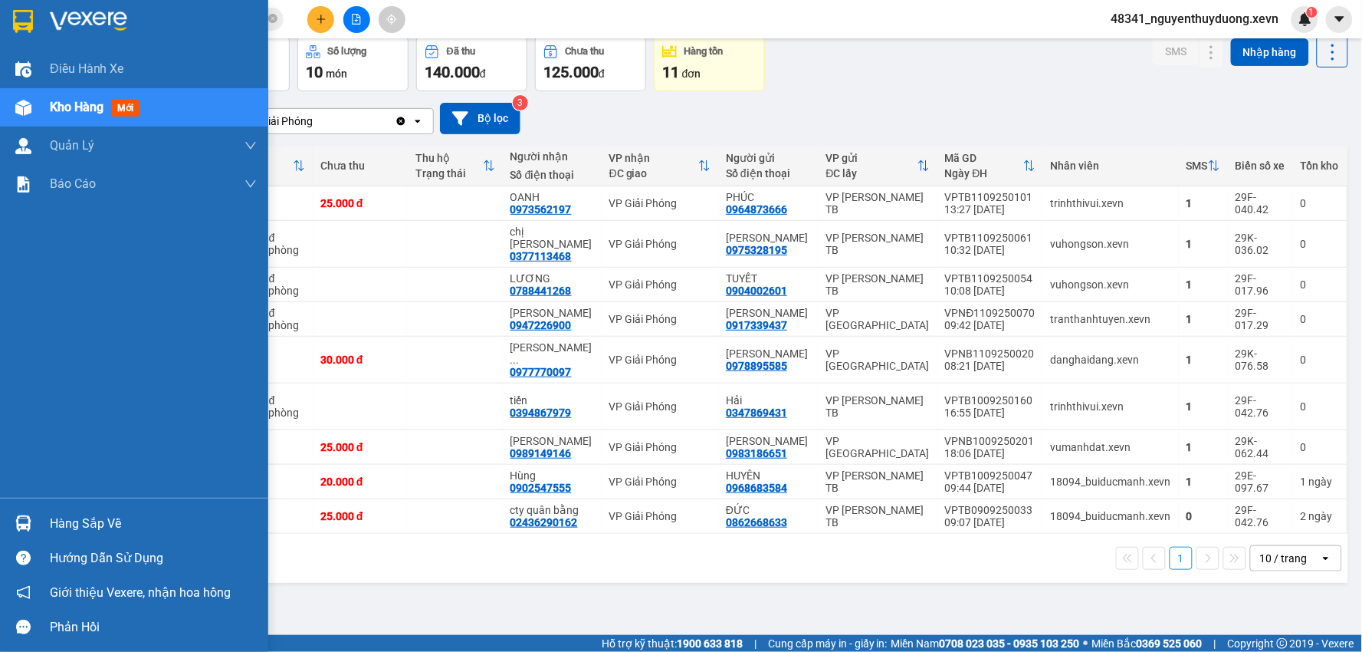
click at [42, 523] on div "Hàng sắp về" at bounding box center [134, 523] width 268 height 34
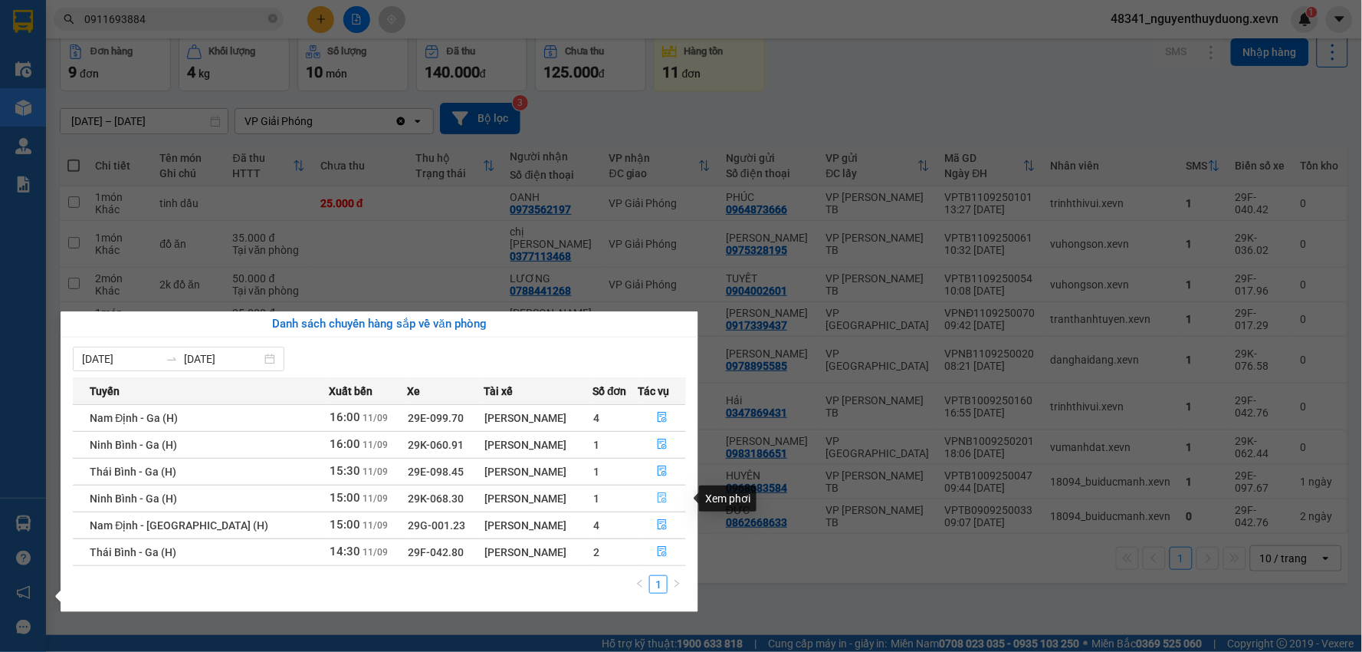
click at [665, 500] on button "button" at bounding box center [662, 498] width 47 height 25
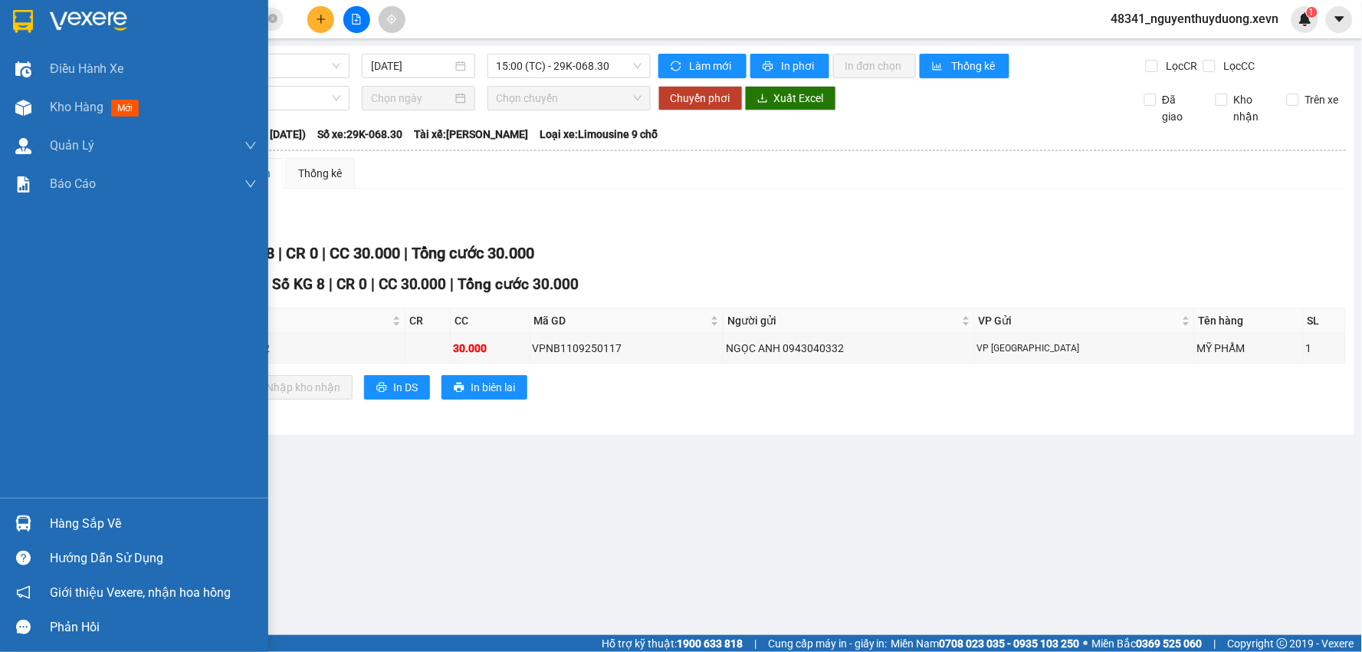
click at [165, 524] on div "Hàng sắp về" at bounding box center [153, 523] width 207 height 23
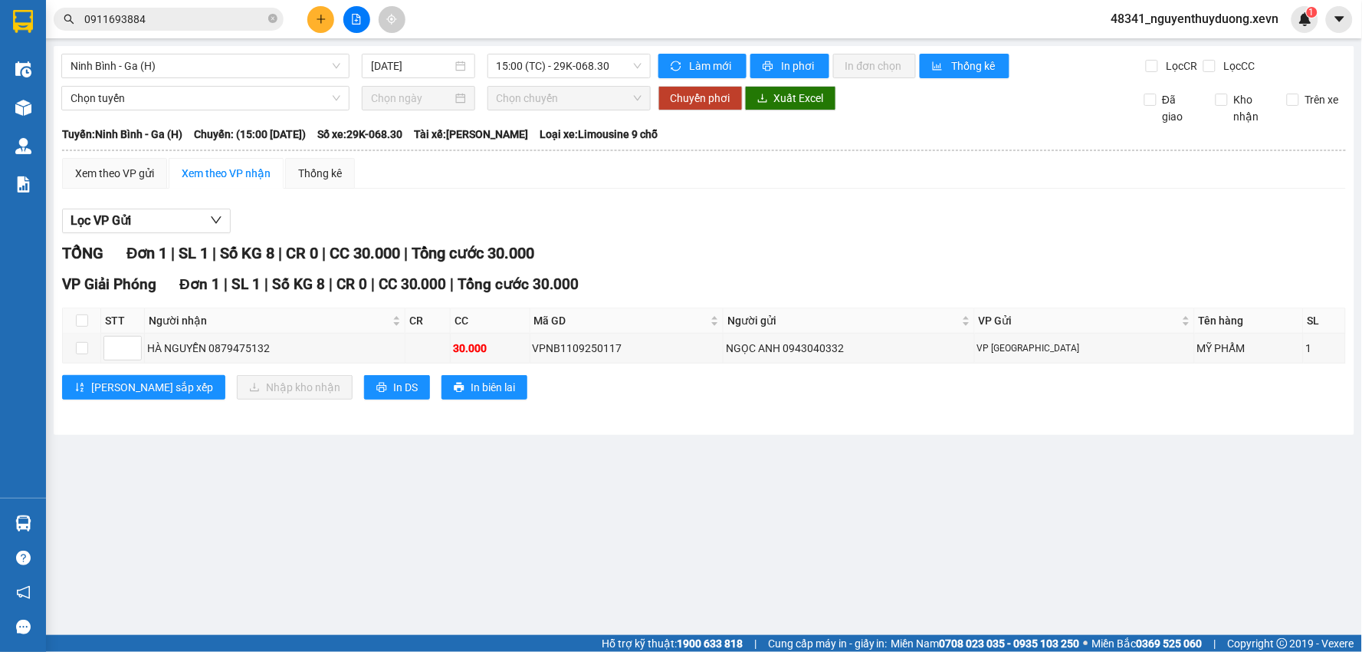
click at [764, 530] on section "Kết quả tìm kiếm ( 5 ) Bộ lọc Mã ĐH Trạng thái Món hàng Thu hộ Tổng cước Chưa c…" at bounding box center [681, 326] width 1362 height 652
click at [87, 324] on input "checkbox" at bounding box center [82, 320] width 12 height 12
checkbox input "true"
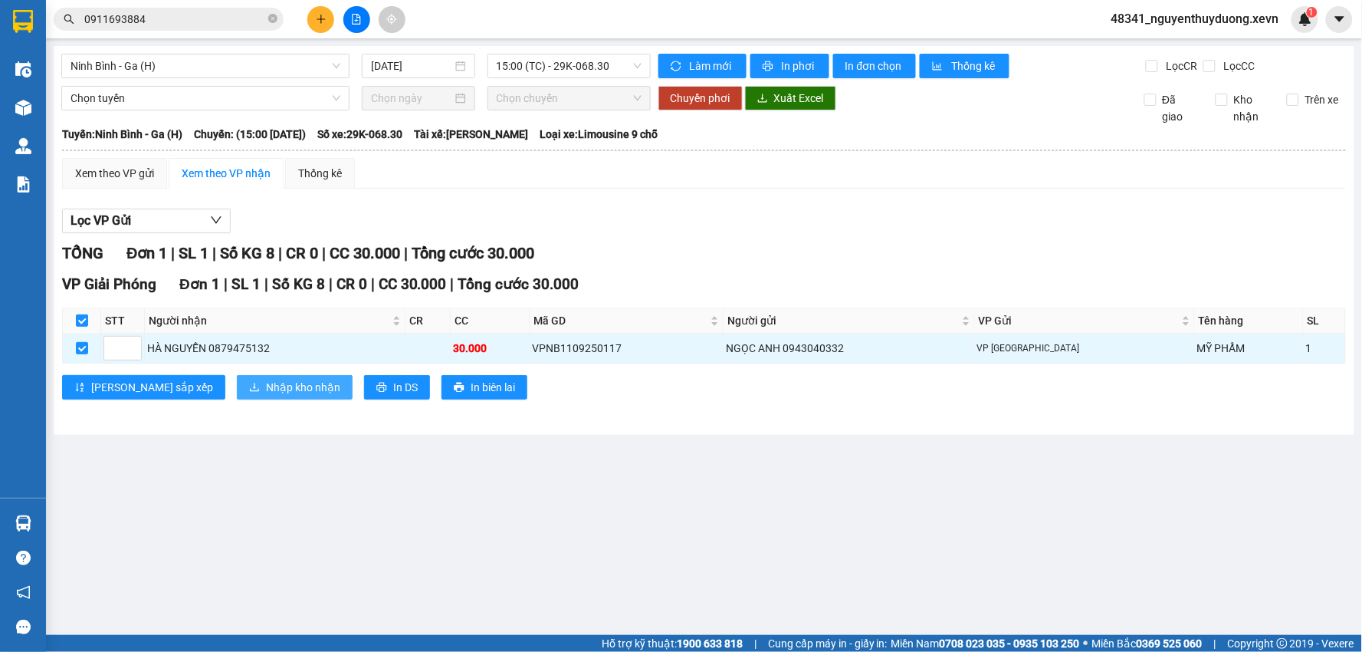
click at [266, 380] on span "Nhập kho nhận" at bounding box center [303, 387] width 74 height 17
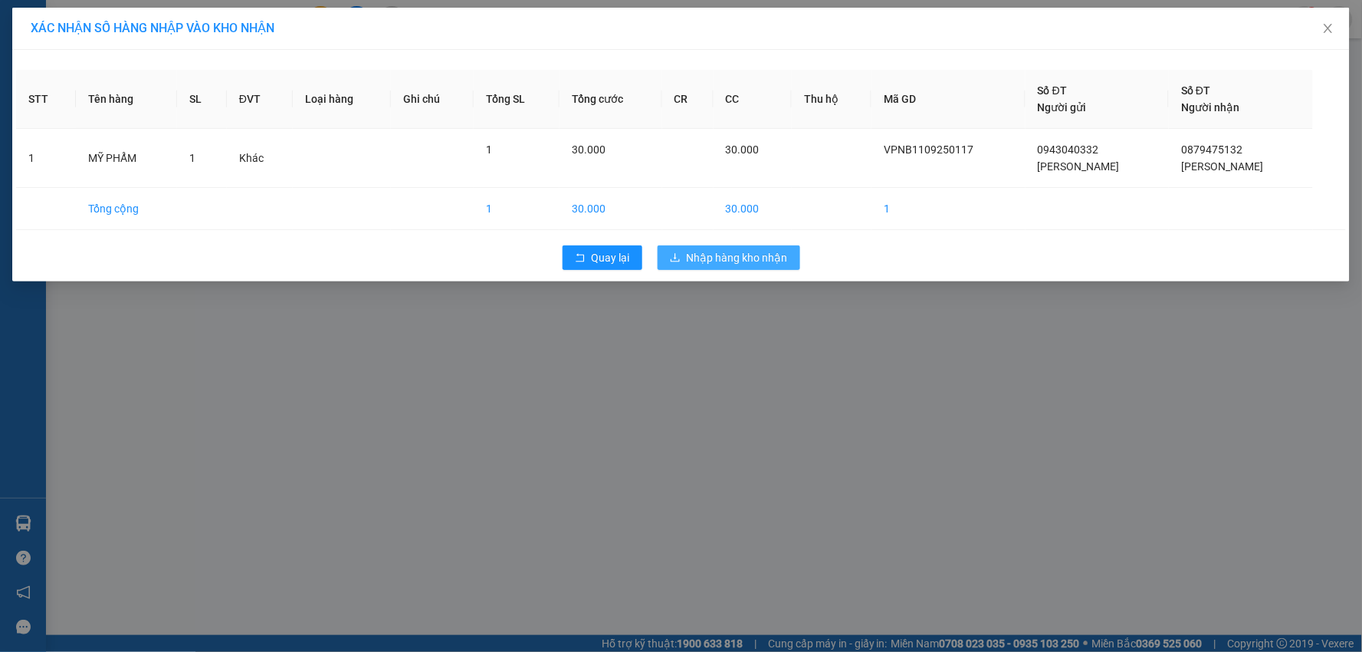
click at [763, 254] on span "Nhập hàng kho nhận" at bounding box center [737, 257] width 101 height 17
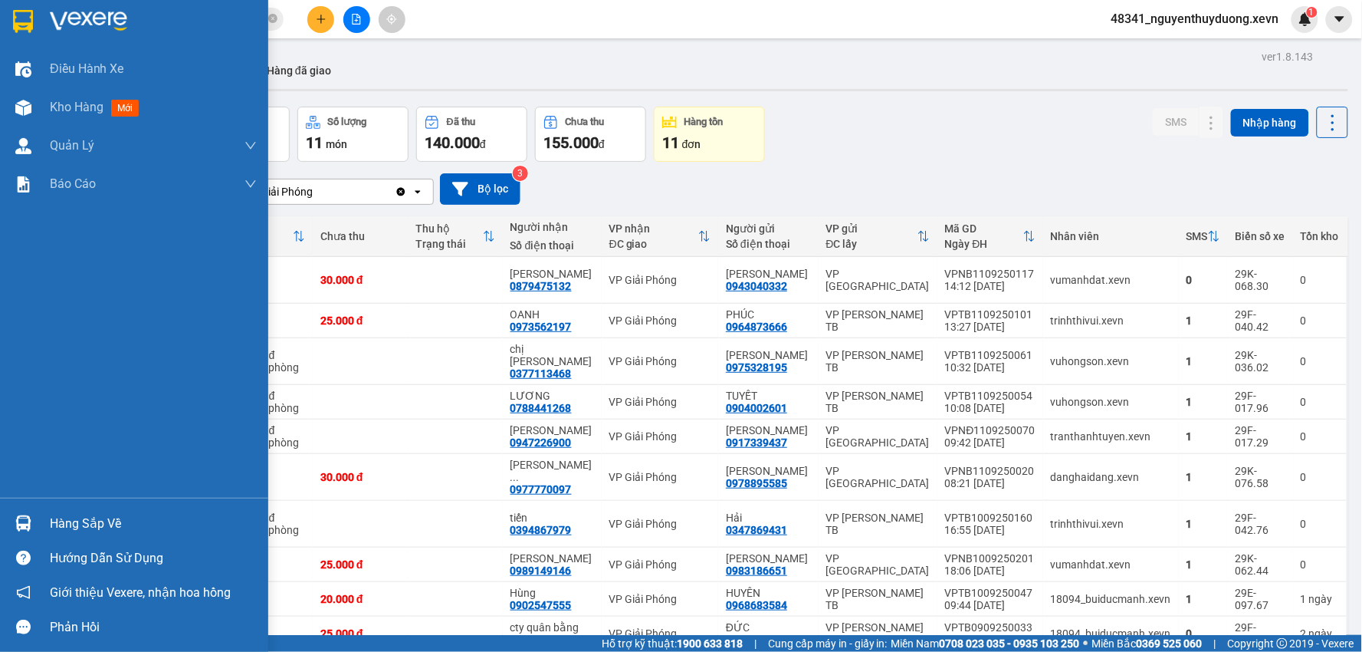
click at [74, 527] on div "Hàng sắp về" at bounding box center [153, 523] width 207 height 23
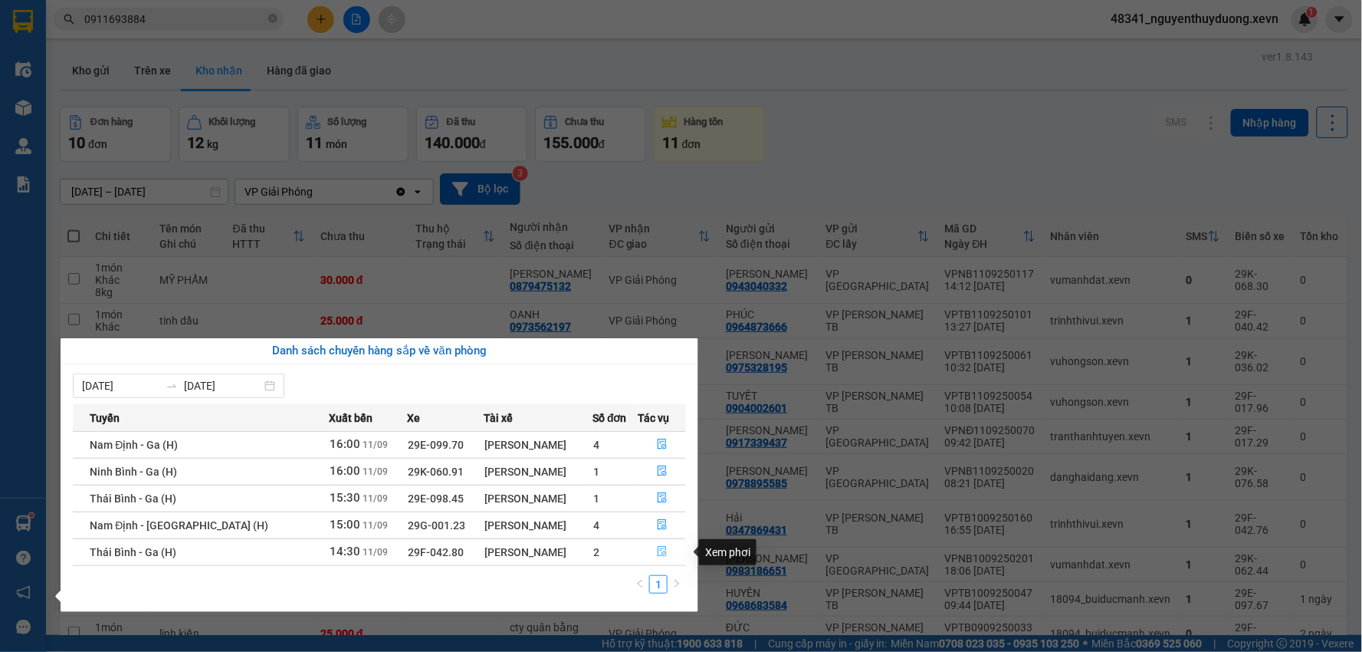
click at [662, 547] on icon "file-done" at bounding box center [662, 551] width 11 height 11
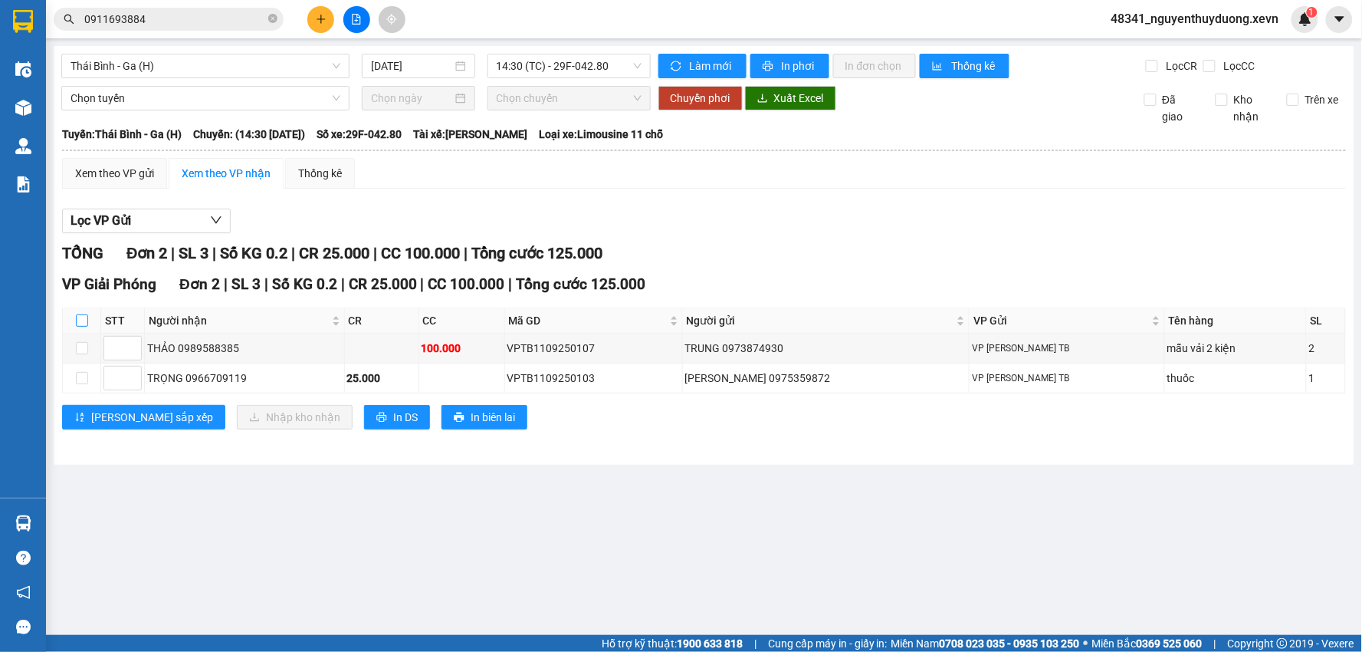
click at [80, 322] on input "checkbox" at bounding box center [82, 320] width 12 height 12
checkbox input "true"
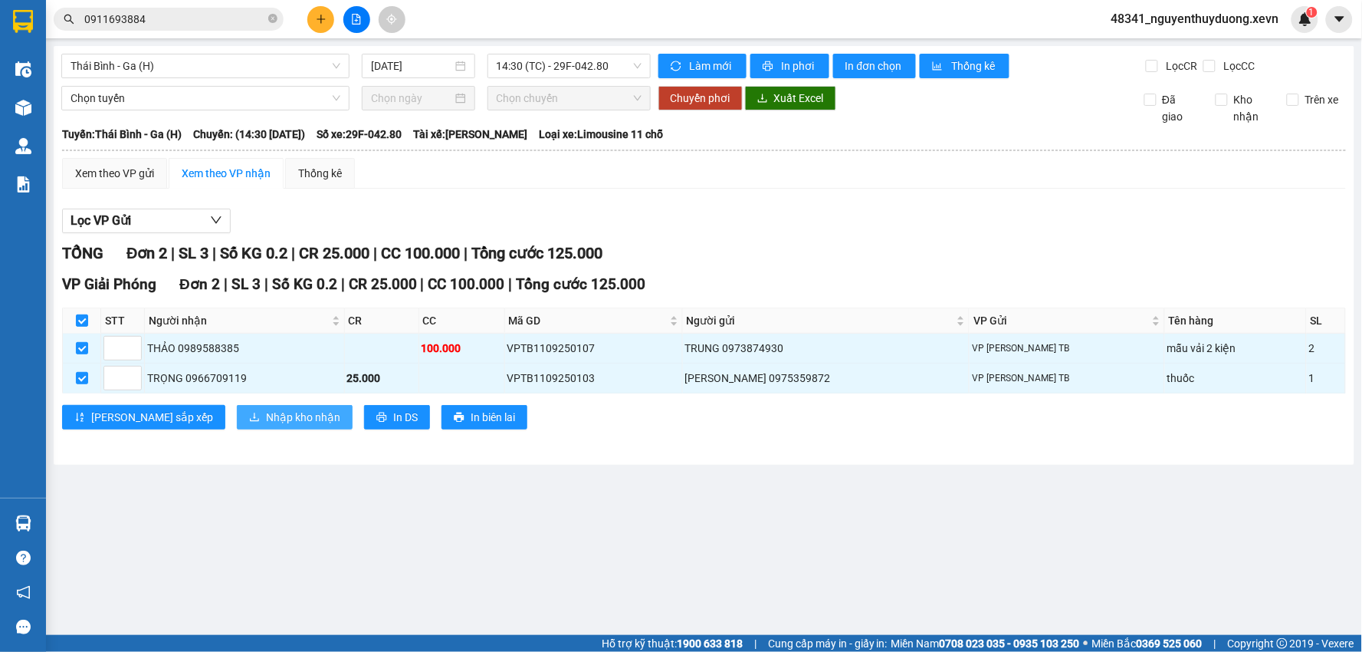
click at [237, 412] on button "Nhập kho nhận" at bounding box center [295, 417] width 116 height 25
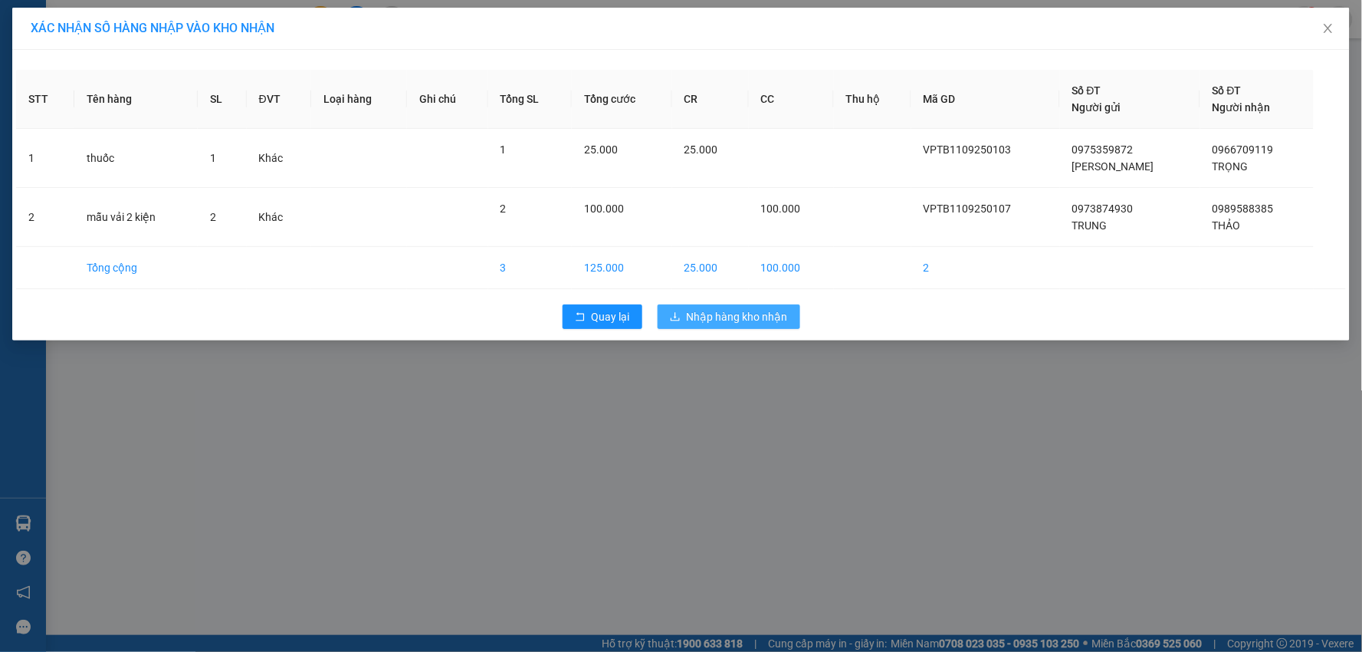
click at [696, 319] on span "Nhập hàng kho nhận" at bounding box center [737, 316] width 101 height 17
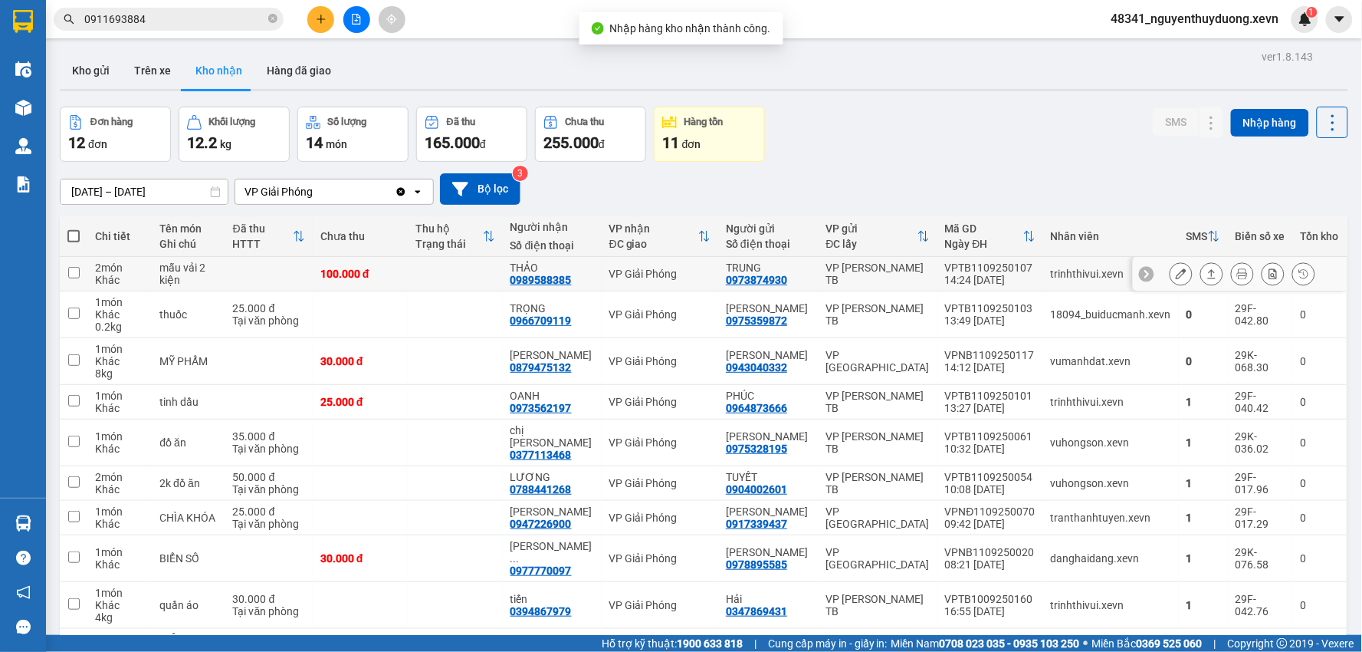
click at [196, 264] on div "mẫu vải 2 kiện" at bounding box center [187, 273] width 57 height 25
checkbox input "true"
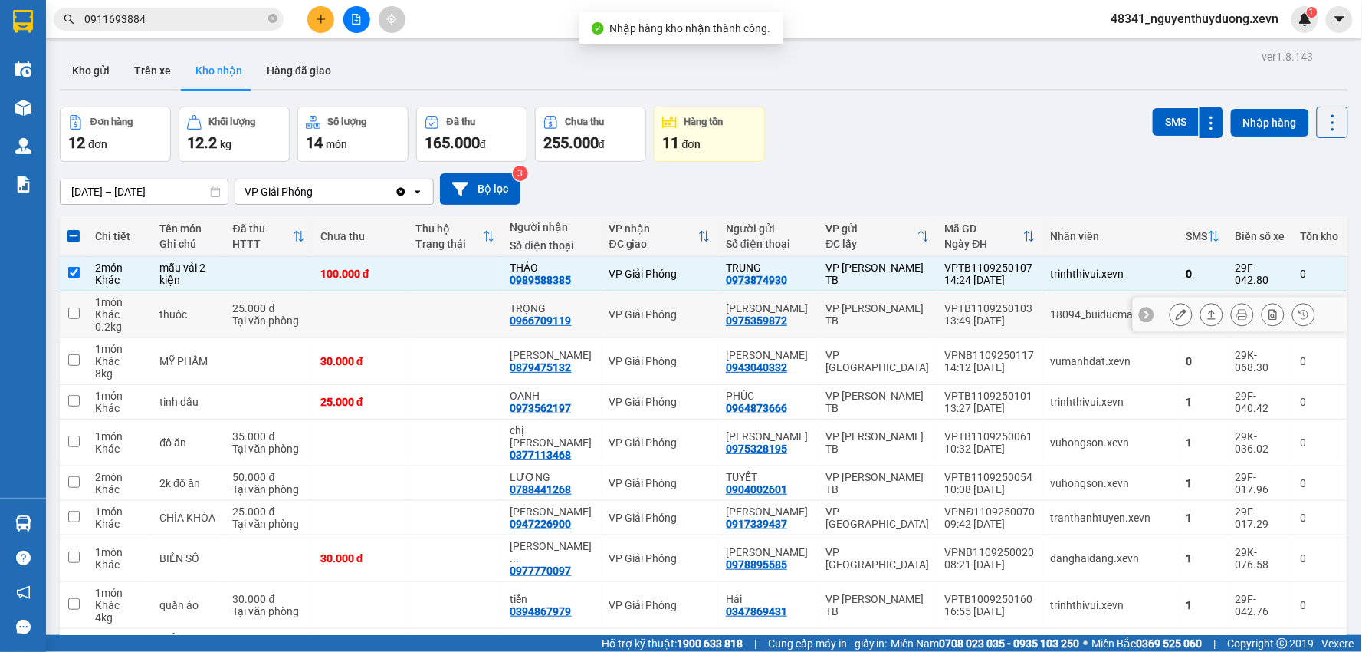
click at [202, 320] on td "thuốc" at bounding box center [188, 314] width 73 height 47
checkbox input "true"
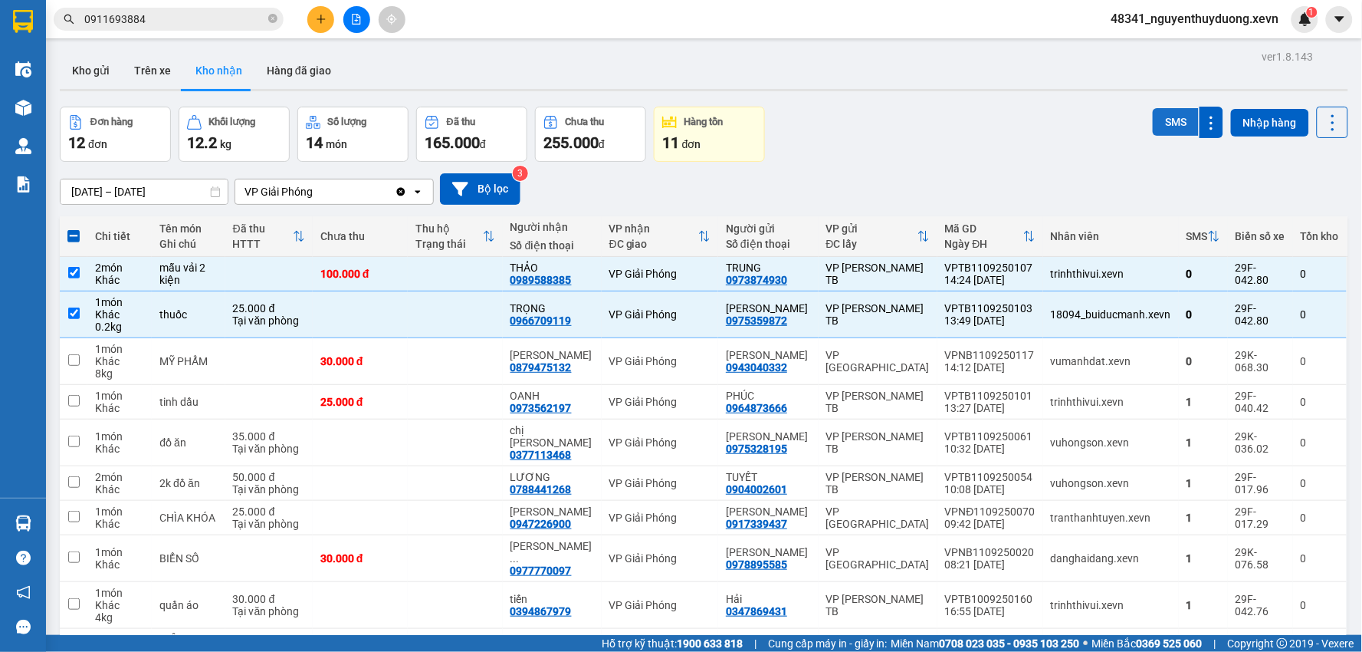
click at [1162, 120] on button "SMS" at bounding box center [1176, 122] width 46 height 28
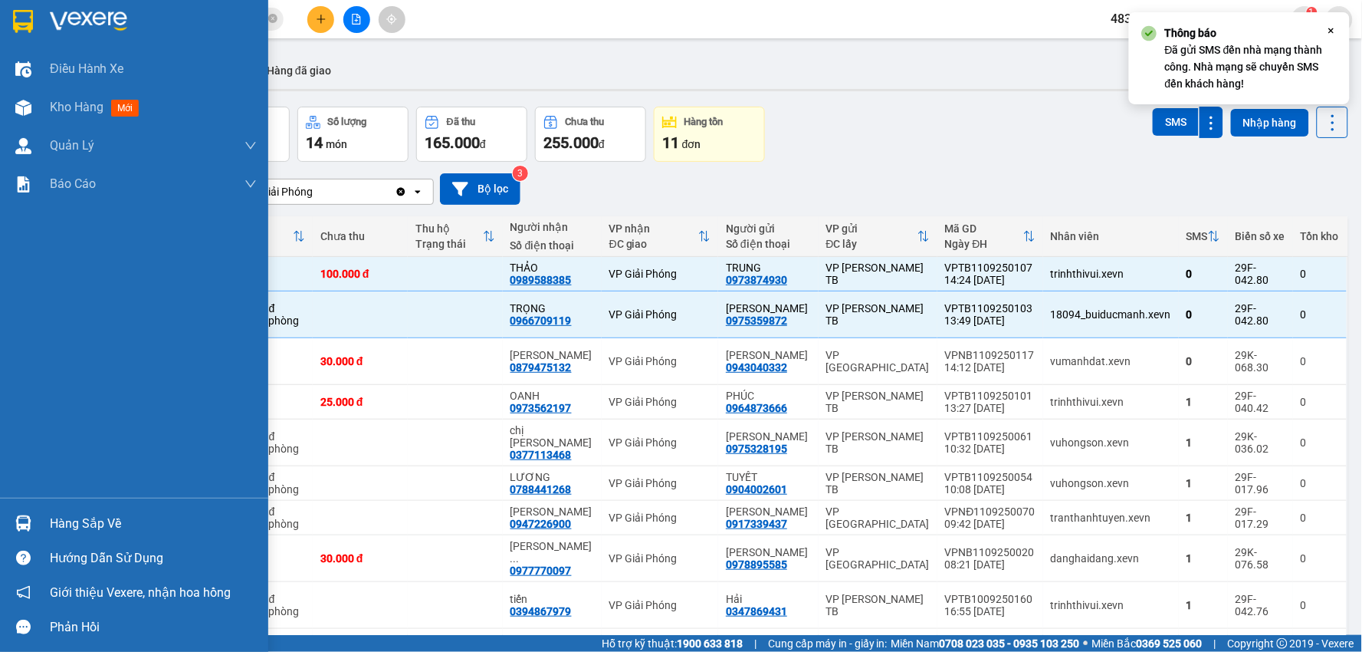
drag, startPoint x: 77, startPoint y: 524, endPoint x: 205, endPoint y: 512, distance: 128.6
click at [78, 524] on div "Hàng sắp về" at bounding box center [153, 523] width 207 height 23
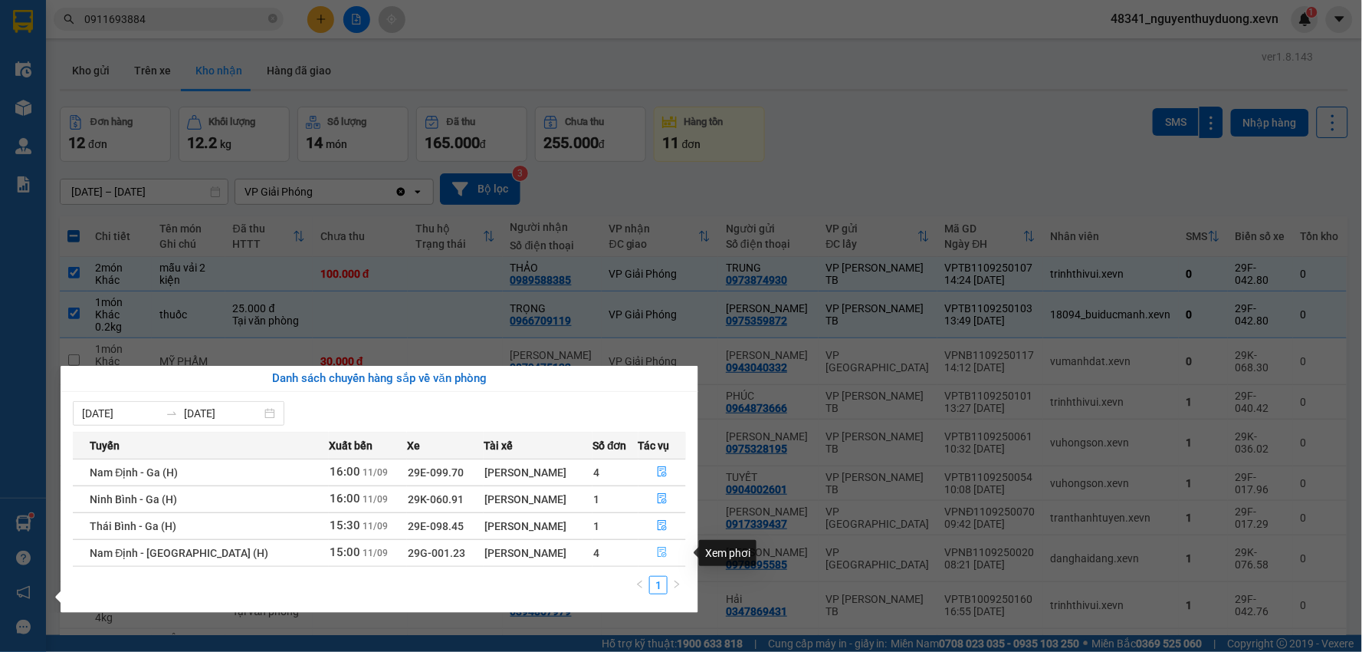
click at [658, 556] on icon "file-done" at bounding box center [662, 552] width 9 height 11
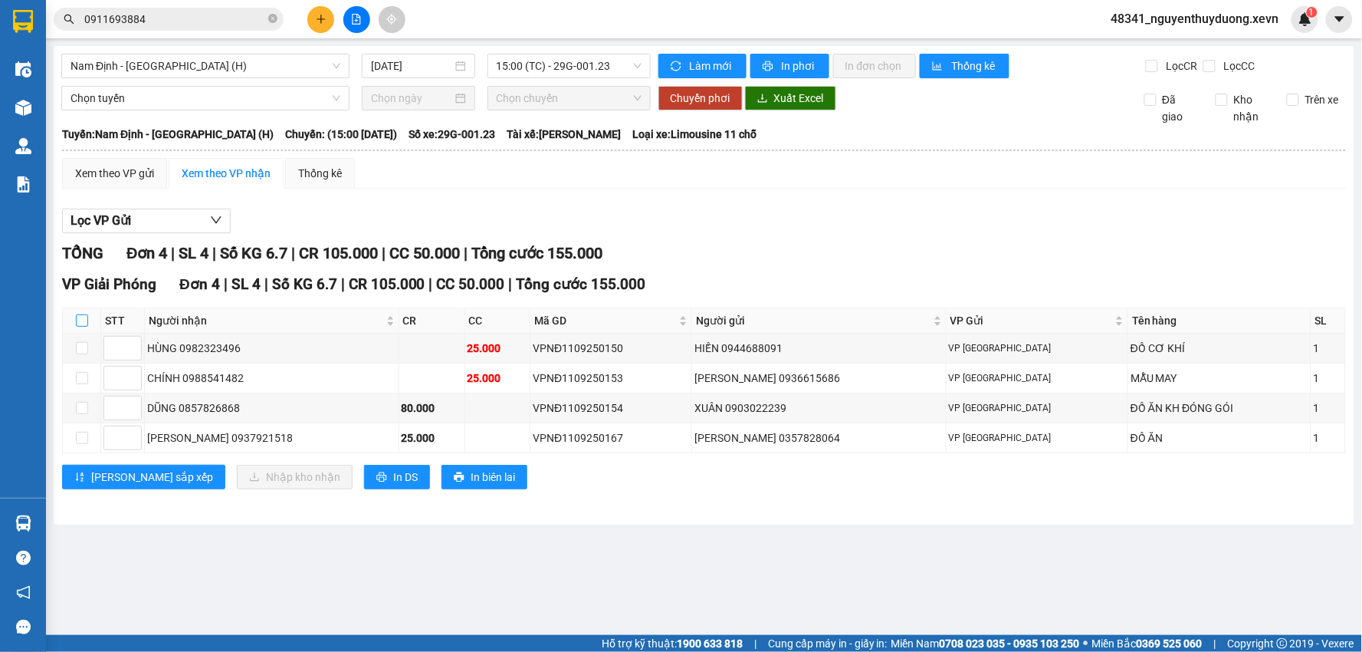
click at [77, 317] on input "checkbox" at bounding box center [82, 320] width 12 height 12
checkbox input "true"
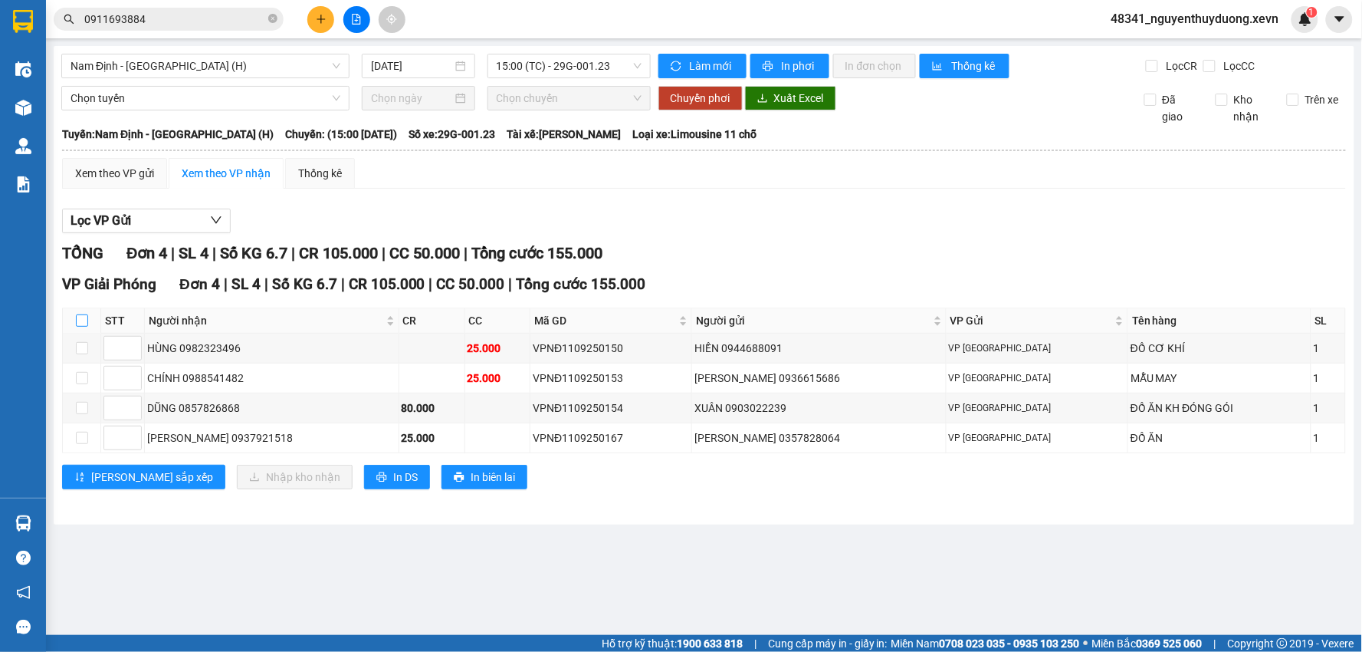
checkbox input "true"
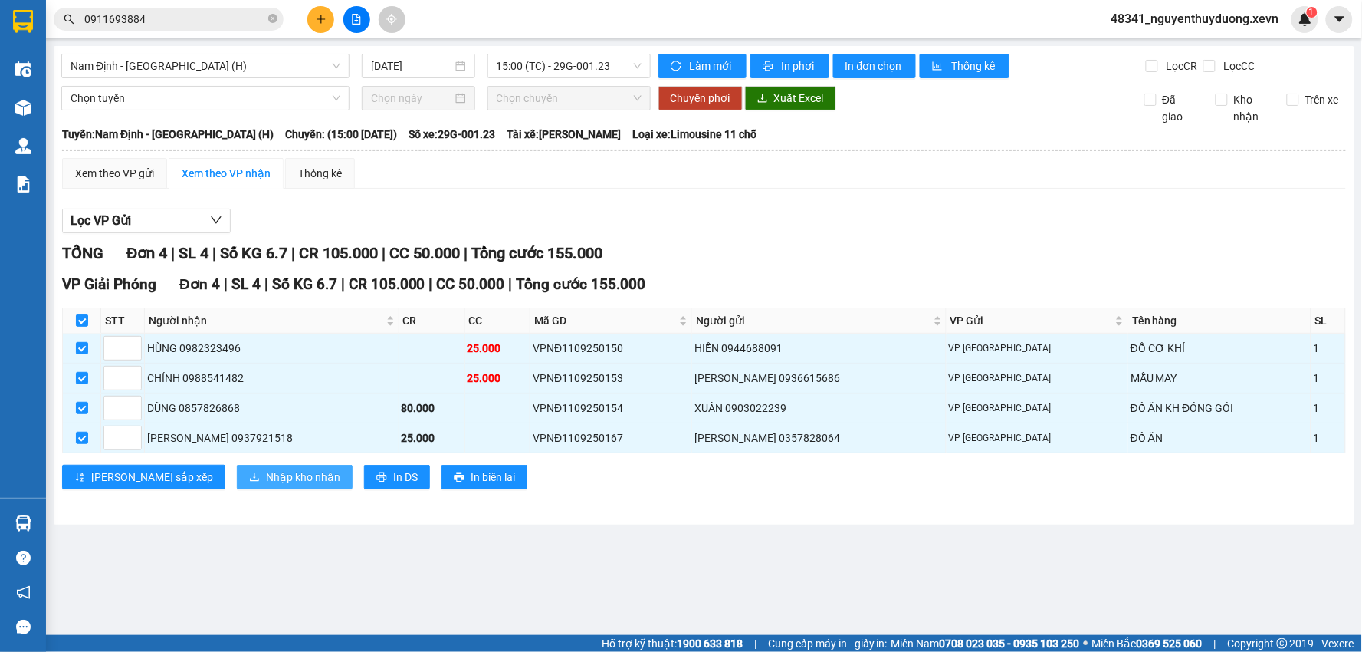
click at [266, 475] on span "Nhập kho nhận" at bounding box center [303, 476] width 74 height 17
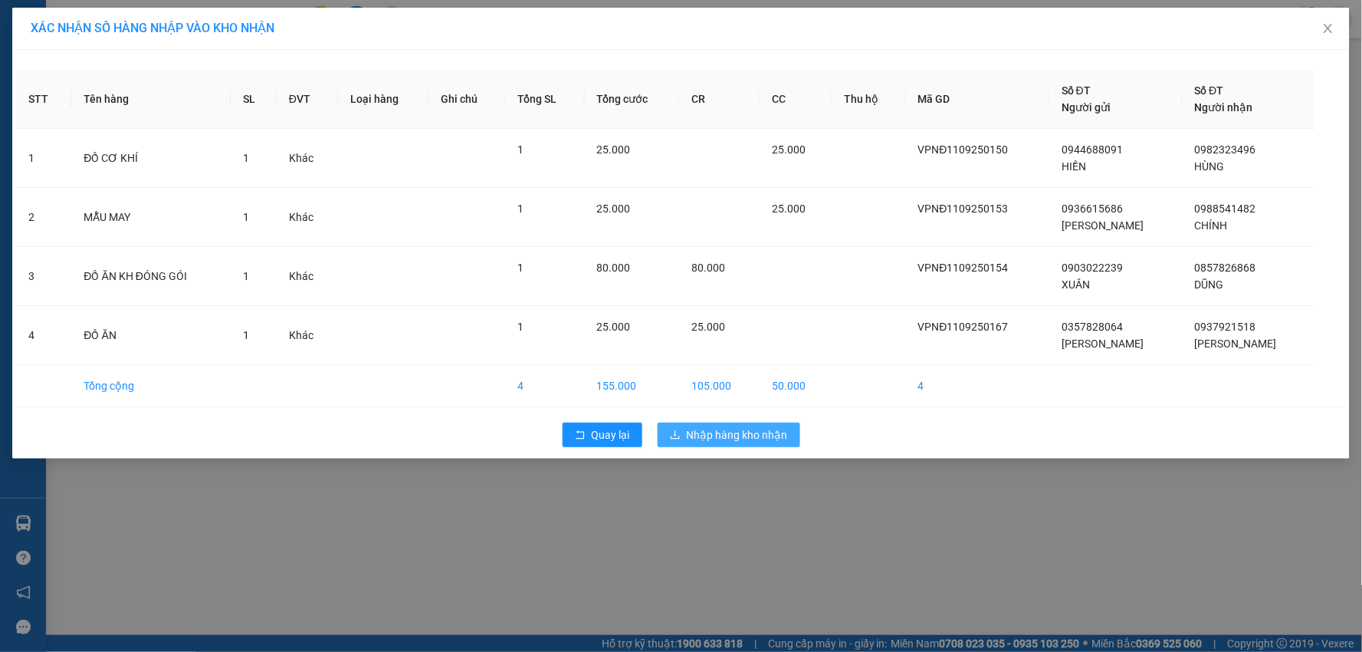
click at [745, 435] on span "Nhập hàng kho nhận" at bounding box center [737, 434] width 101 height 17
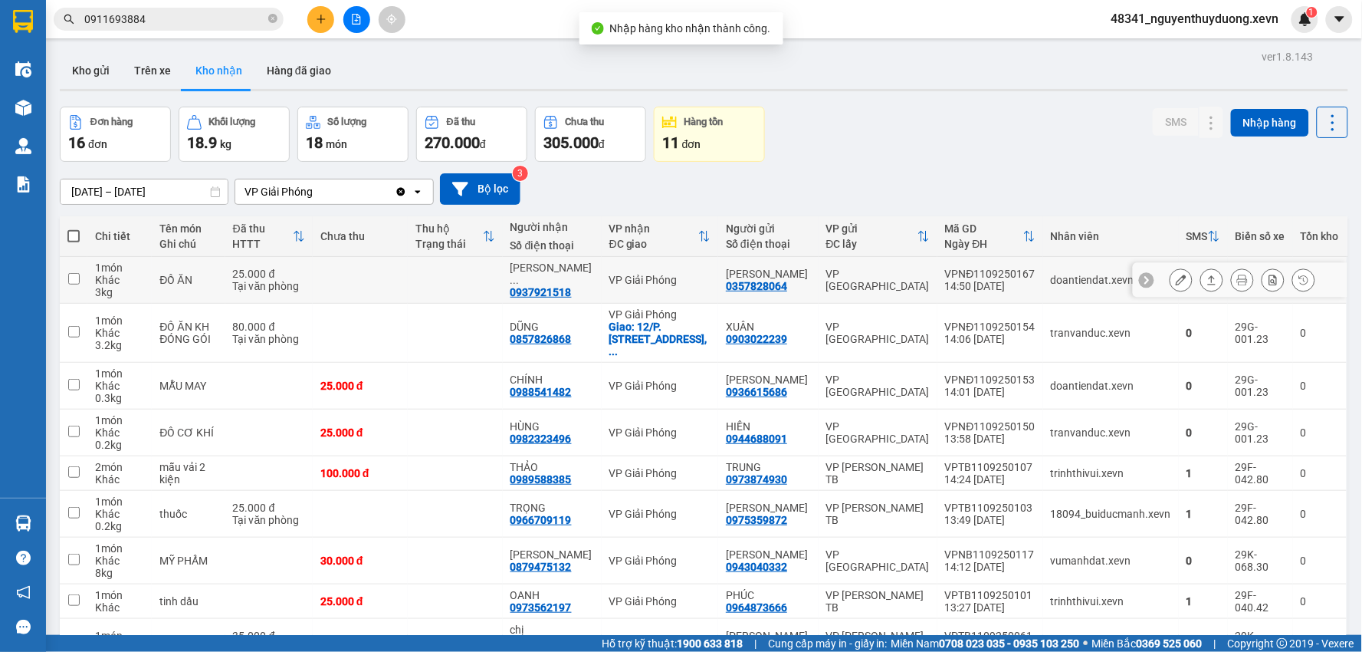
click at [272, 285] on div "Tại văn phòng" at bounding box center [269, 286] width 72 height 12
checkbox input "true"
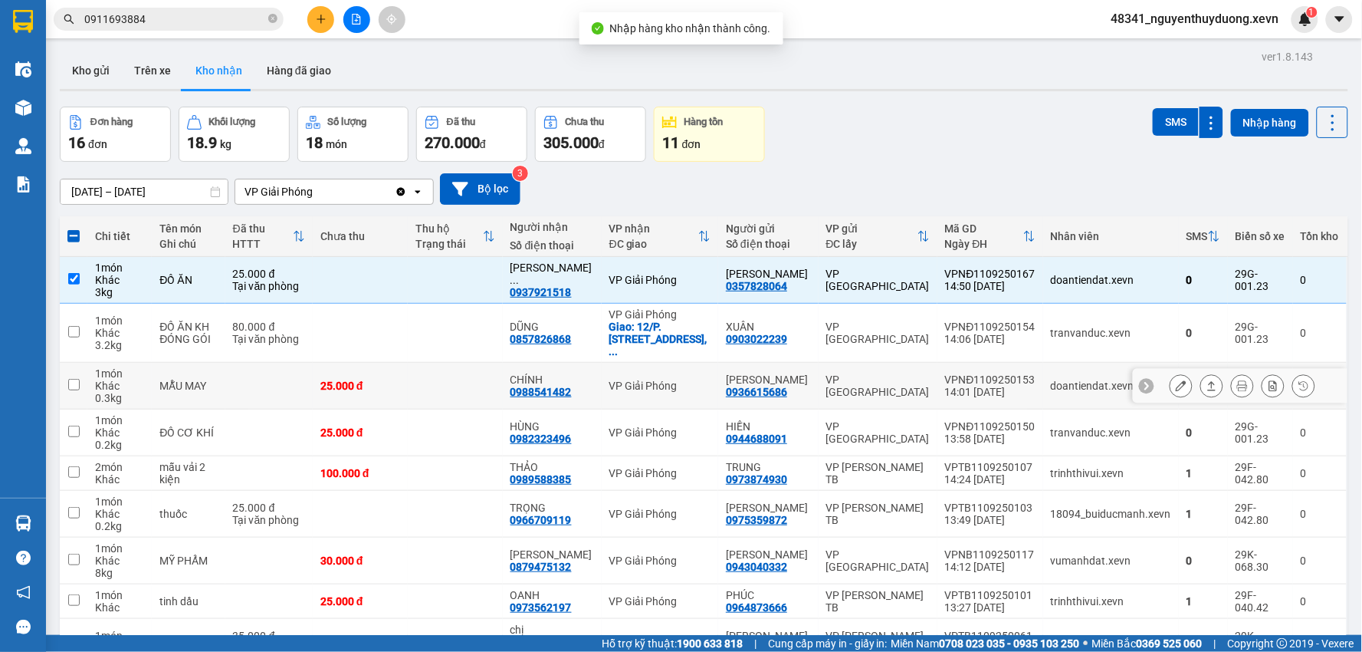
click at [288, 385] on td at bounding box center [268, 386] width 87 height 47
checkbox input "true"
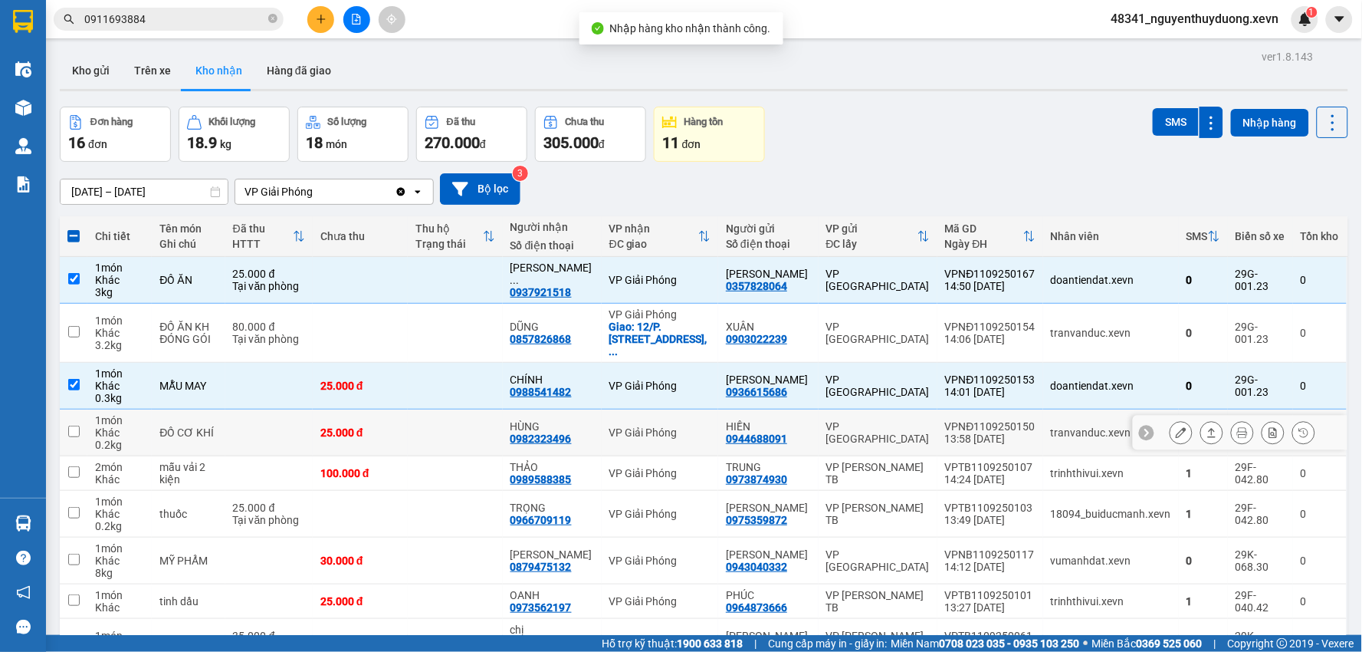
click at [271, 414] on td at bounding box center [268, 432] width 87 height 47
checkbox input "true"
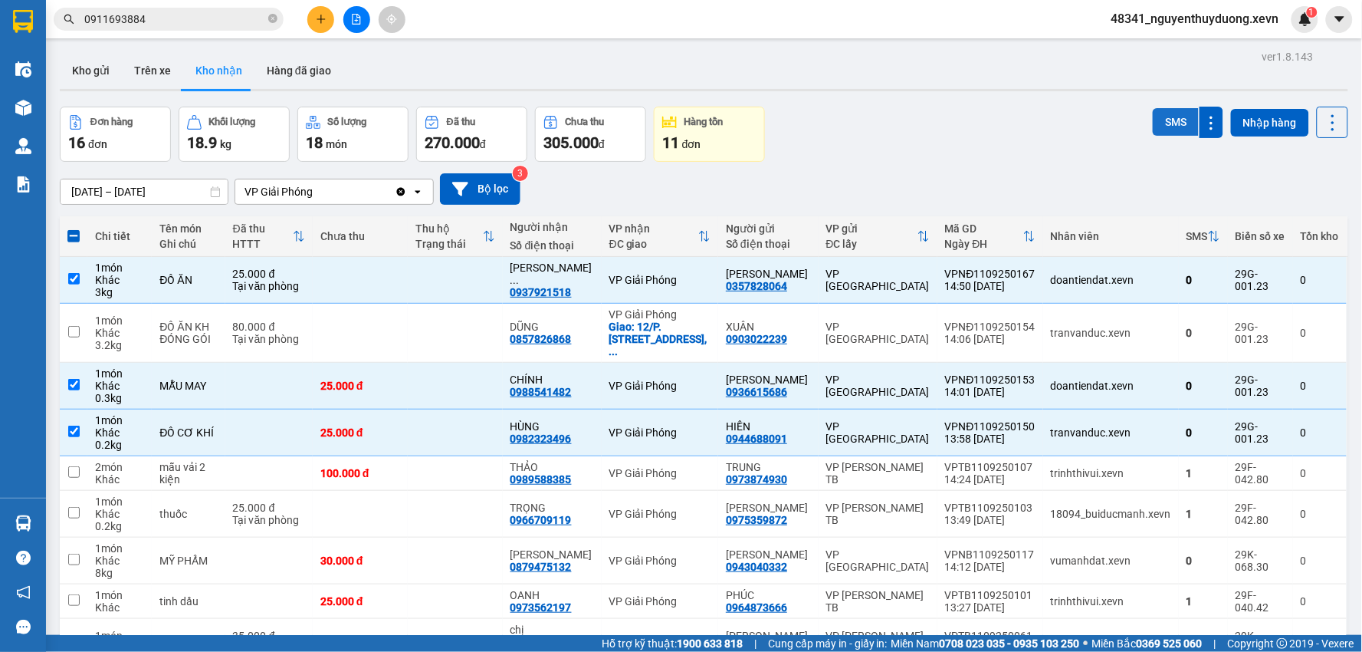
click at [1162, 127] on button "SMS" at bounding box center [1176, 122] width 46 height 28
click at [950, 119] on div "Đơn hàng 16 đơn Khối lượng 18.9 kg Số lượng 18 món Đã thu 270.000 đ Chưa thu 30…" at bounding box center [704, 134] width 1288 height 55
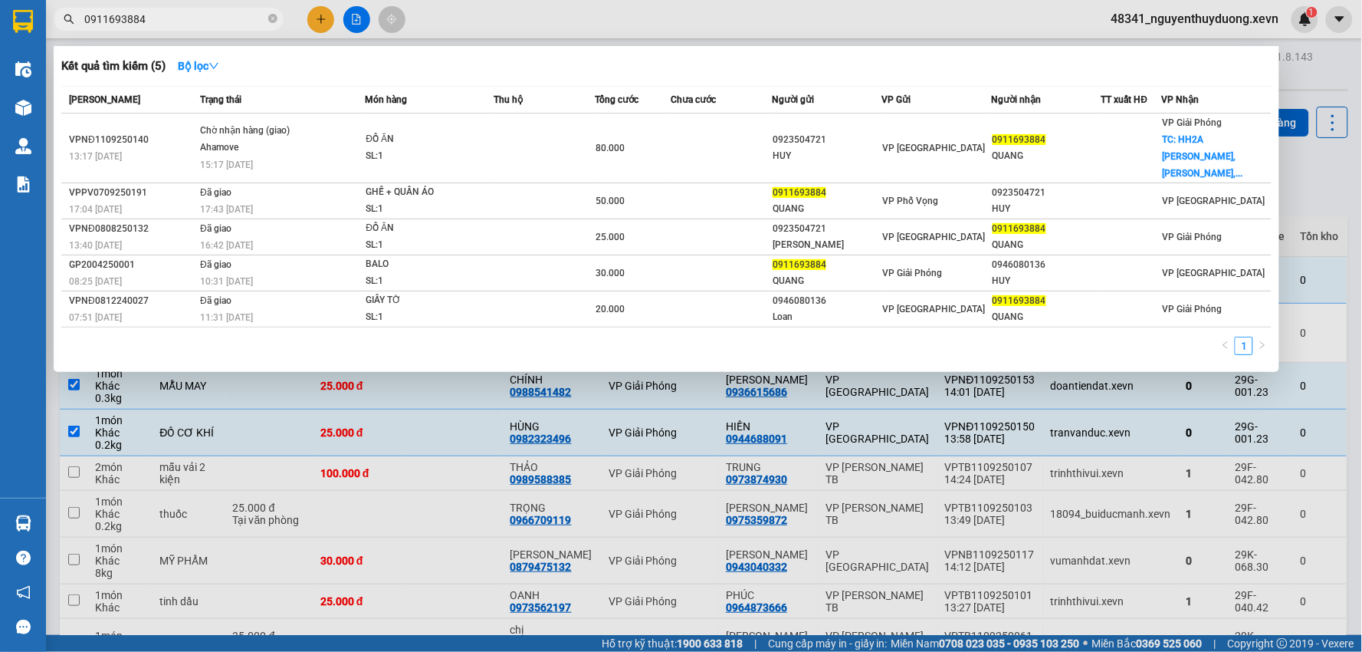
drag, startPoint x: 146, startPoint y: 16, endPoint x: 0, endPoint y: -4, distance: 147.8
click at [0, 0] on html "Kết quả tìm kiếm ( 5 ) Bộ lọc Mã ĐH Trạng thái Món hàng Thu hộ Tổng cước Chưa c…" at bounding box center [681, 326] width 1362 height 652
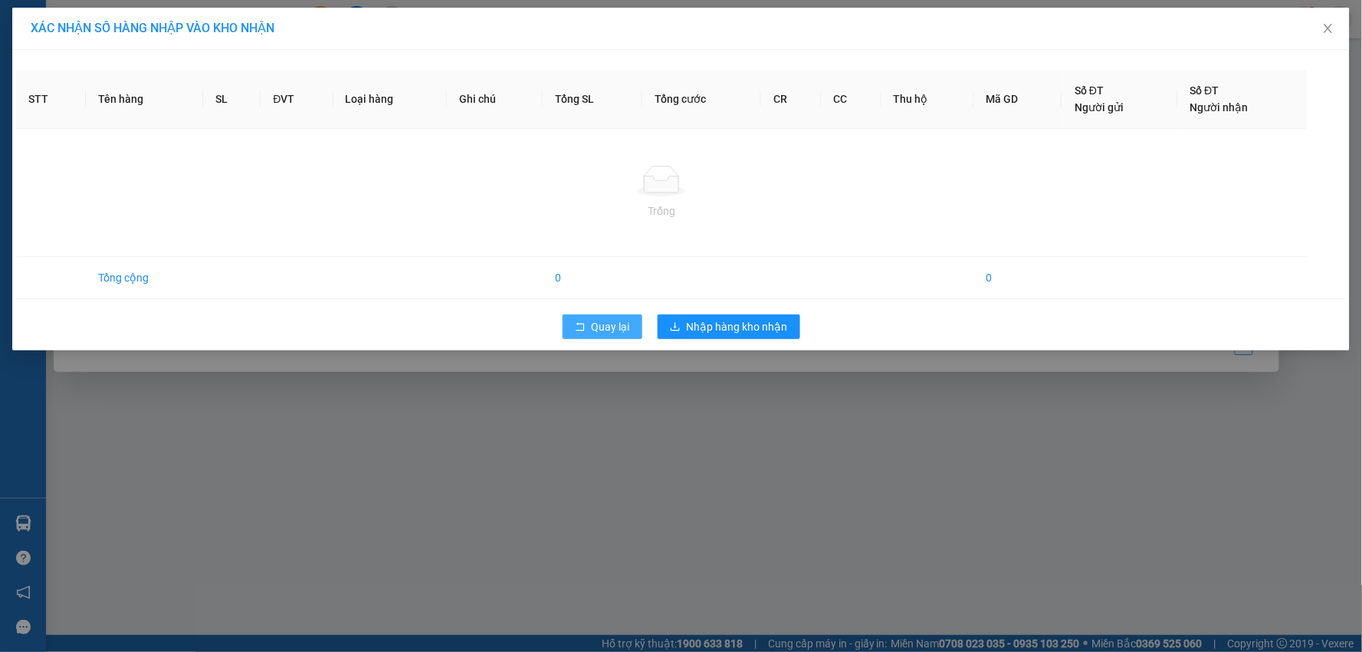
click at [614, 327] on span "Quay lại" at bounding box center [611, 326] width 38 height 17
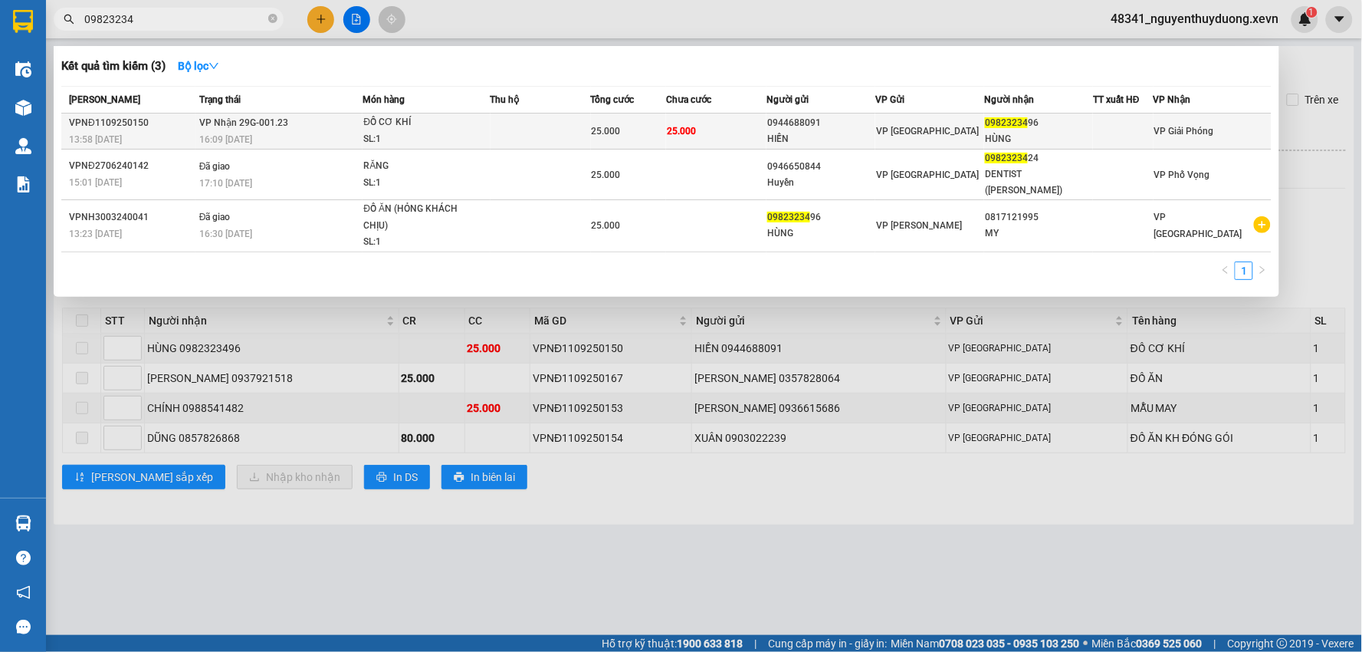
type input "09823234"
click at [1006, 124] on span "09823234" at bounding box center [1006, 122] width 43 height 11
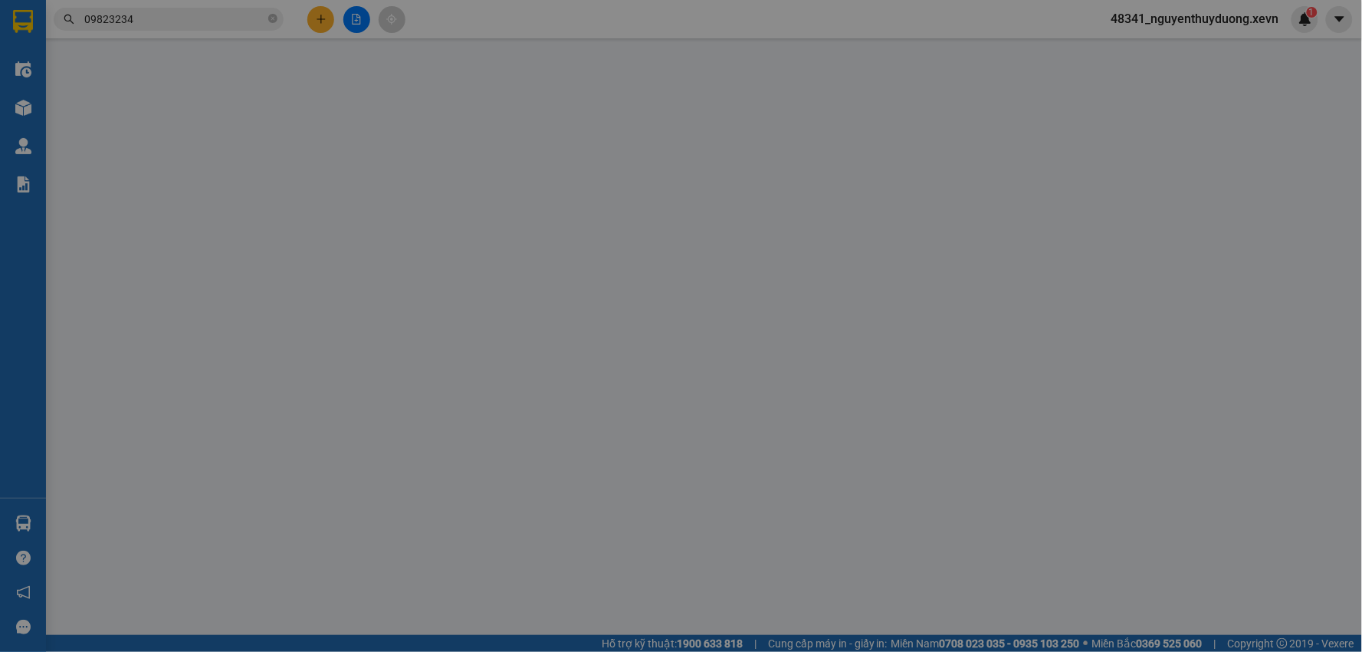
type input "0944688091"
type input "HIỀN"
type input "0982323496"
type input "HÙNG"
type input "1"
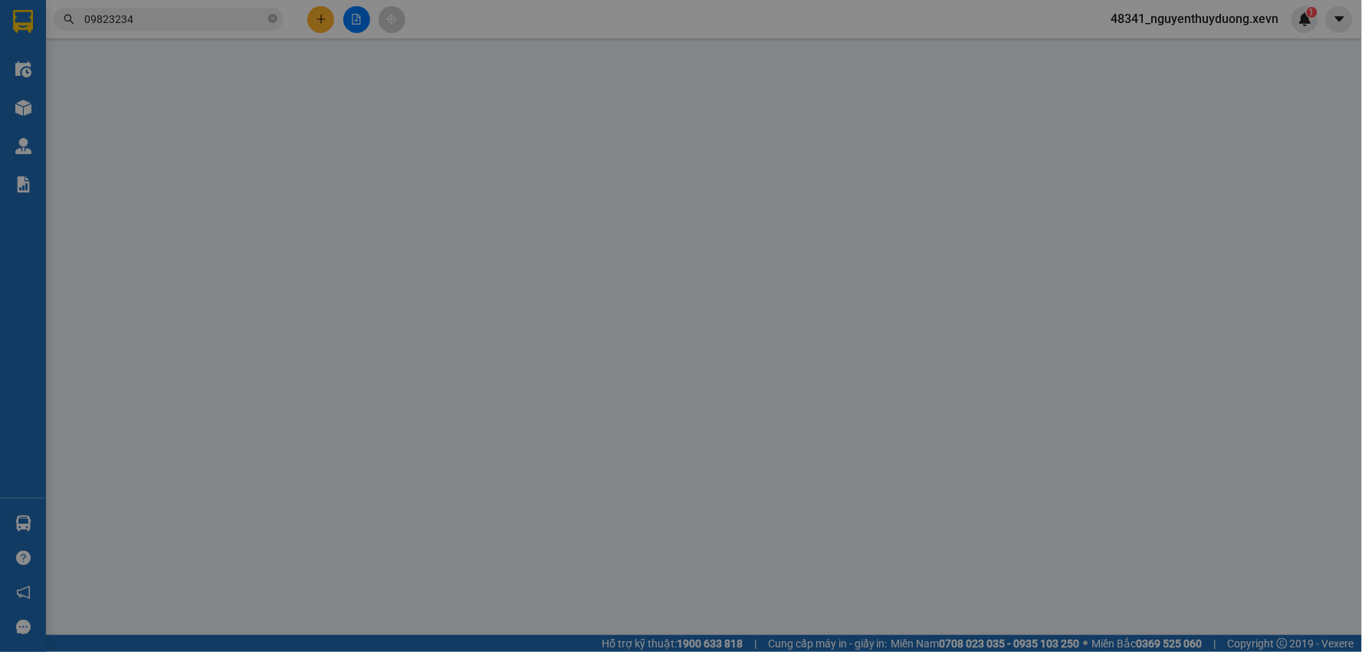
type input "25.000"
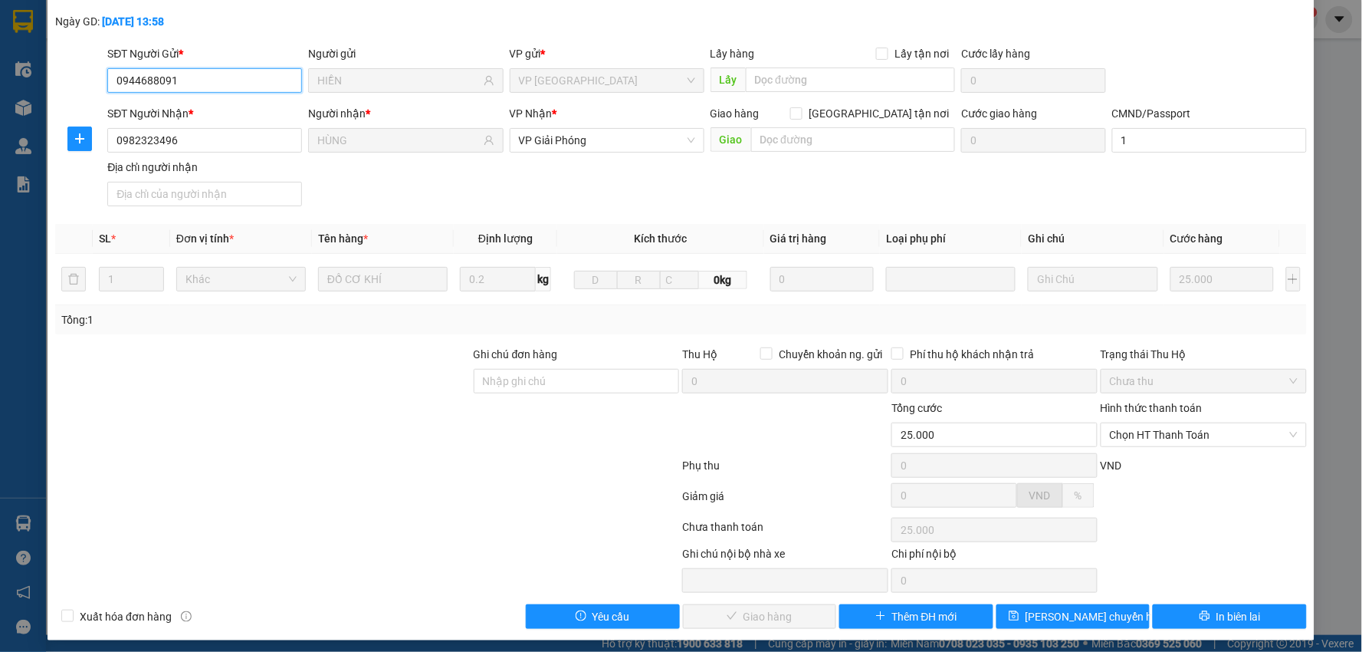
scroll to position [81, 0]
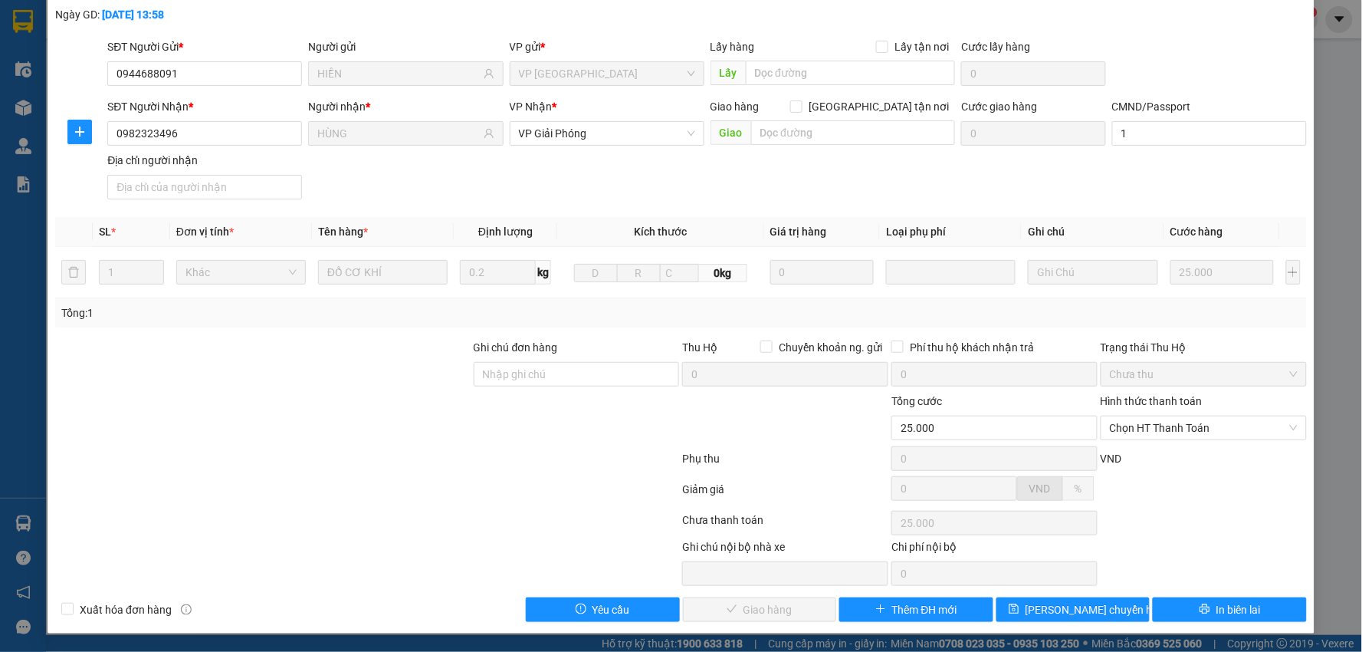
click at [1132, 412] on div "Hình thức thanh toán" at bounding box center [1204, 403] width 206 height 23
click at [1131, 425] on span "Chọn HT Thanh Toán" at bounding box center [1204, 427] width 188 height 23
click at [1122, 457] on div "Tại văn phòng" at bounding box center [1193, 458] width 185 height 17
type input "0"
click at [773, 616] on span "Giao hàng" at bounding box center [768, 609] width 49 height 17
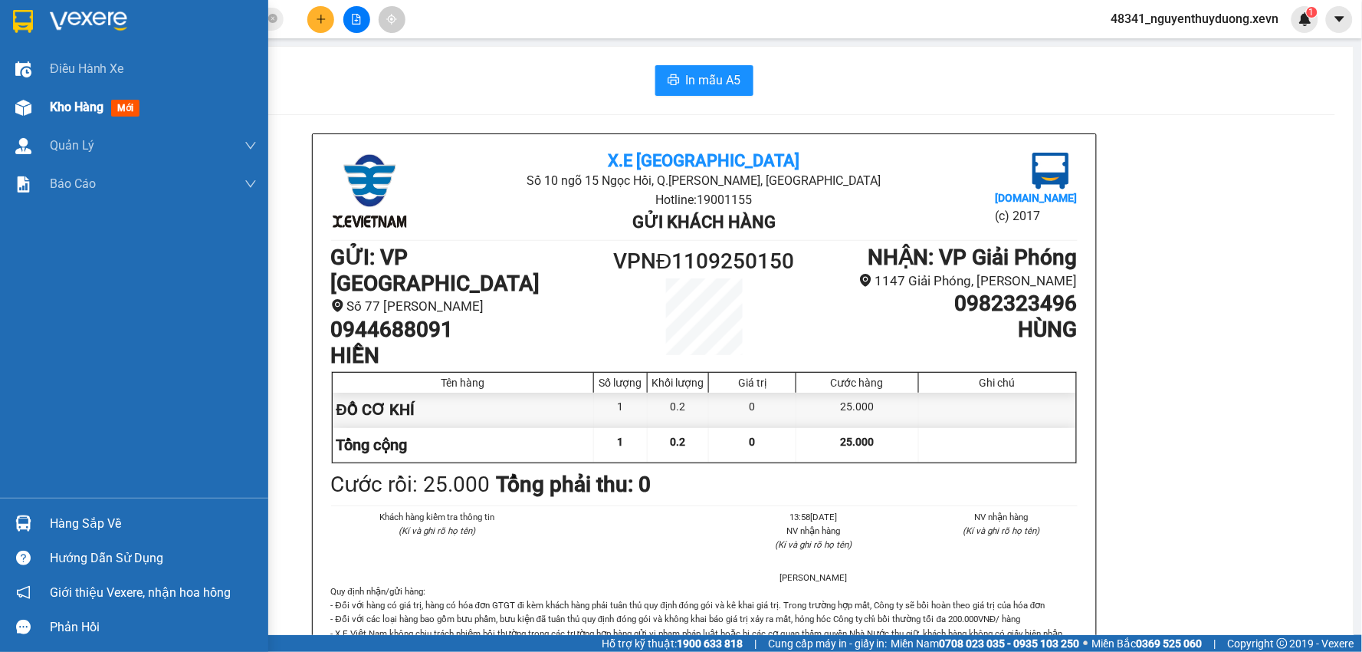
click at [86, 110] on span "Kho hàng" at bounding box center [77, 107] width 54 height 15
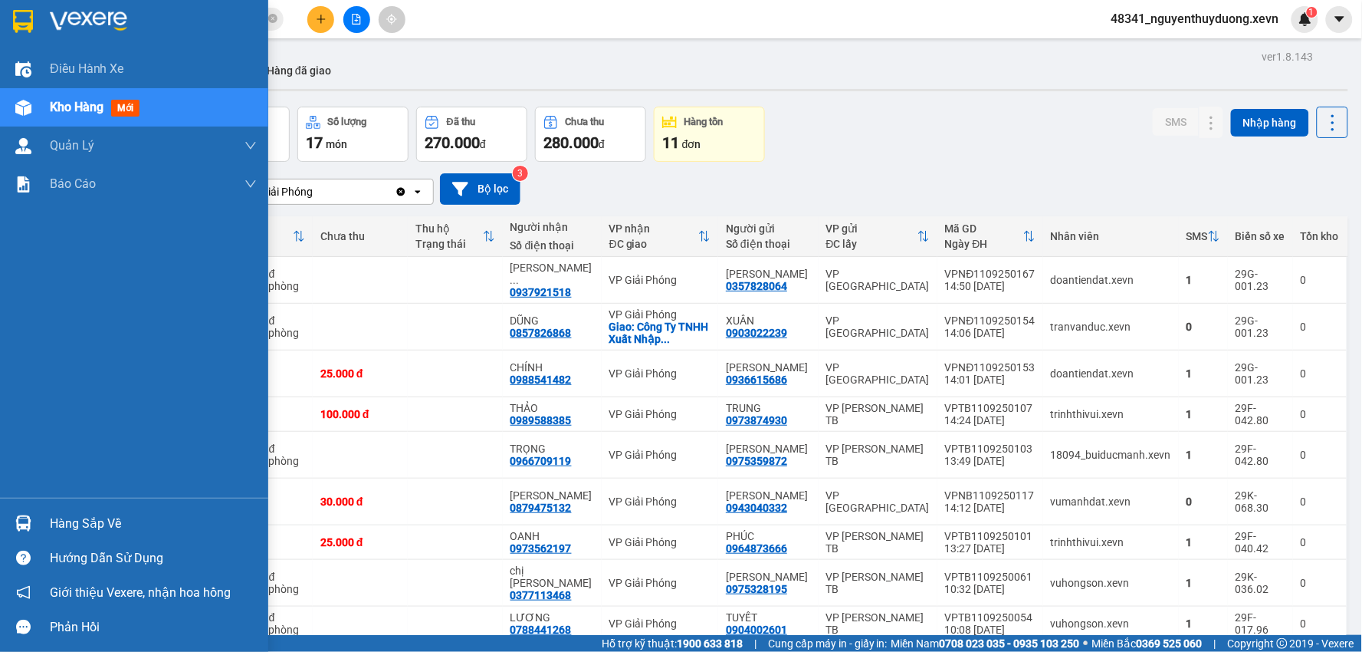
click at [81, 525] on div "Hàng sắp về" at bounding box center [153, 523] width 207 height 23
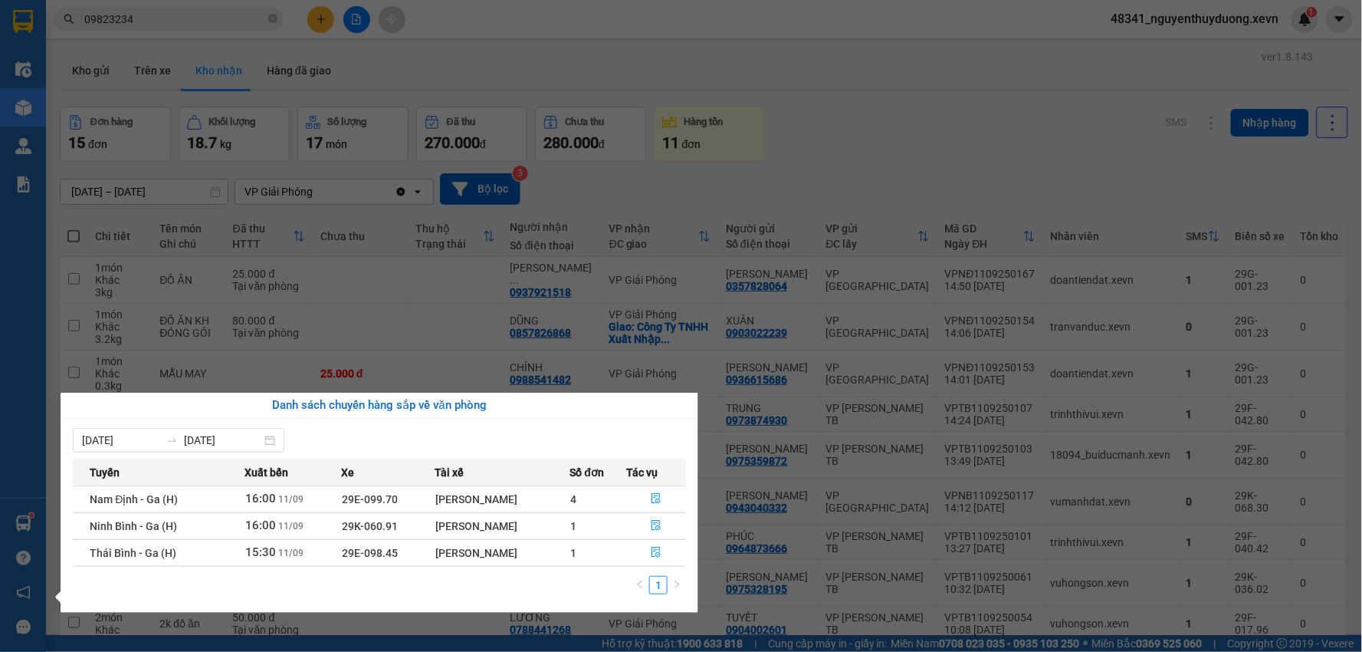
drag, startPoint x: 944, startPoint y: 156, endPoint x: 619, endPoint y: 11, distance: 355.5
click at [938, 151] on section "Kết quả tìm kiếm ( 3 ) Bộ lọc Mã ĐH Trạng thái Món hàng Thu hộ Tổng cước Chưa c…" at bounding box center [681, 326] width 1362 height 652
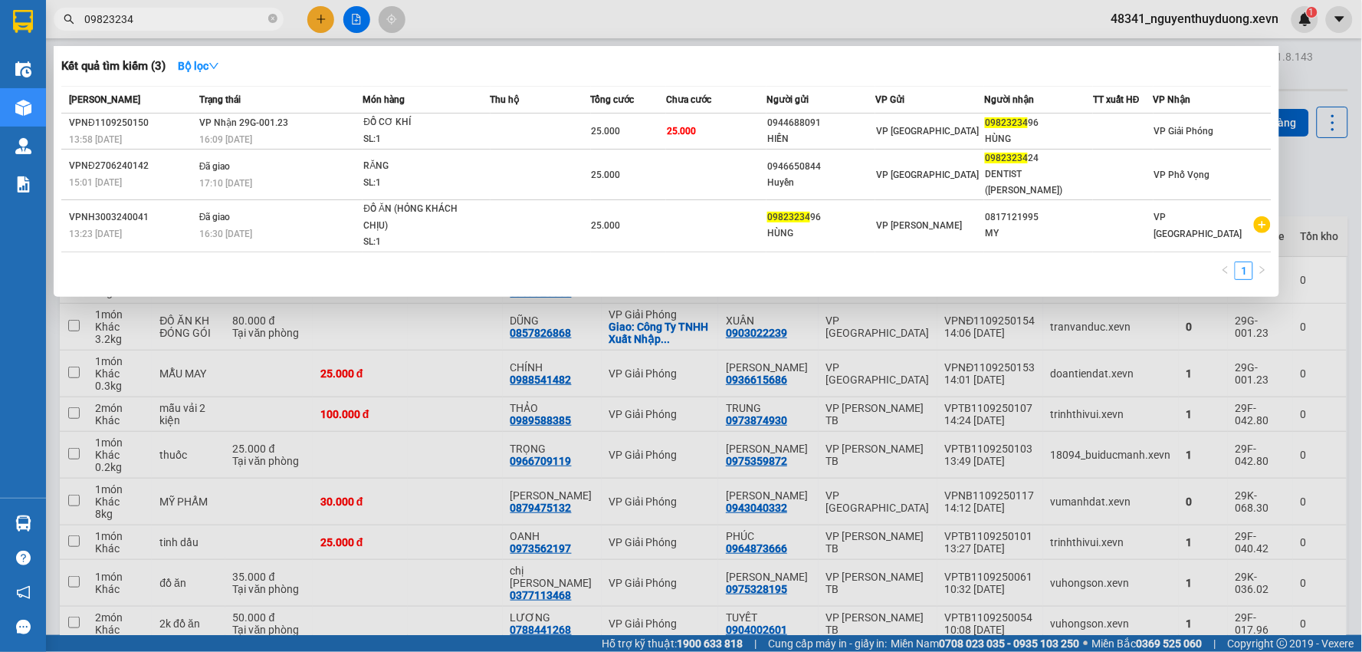
drag, startPoint x: 162, startPoint y: 10, endPoint x: 0, endPoint y: 36, distance: 163.8
click at [0, 34] on section "Kết quả tìm kiếm ( 3 ) Bộ lọc Mã ĐH Trạng thái Món hàng Thu hộ Tổng cước Chưa c…" at bounding box center [681, 326] width 1362 height 652
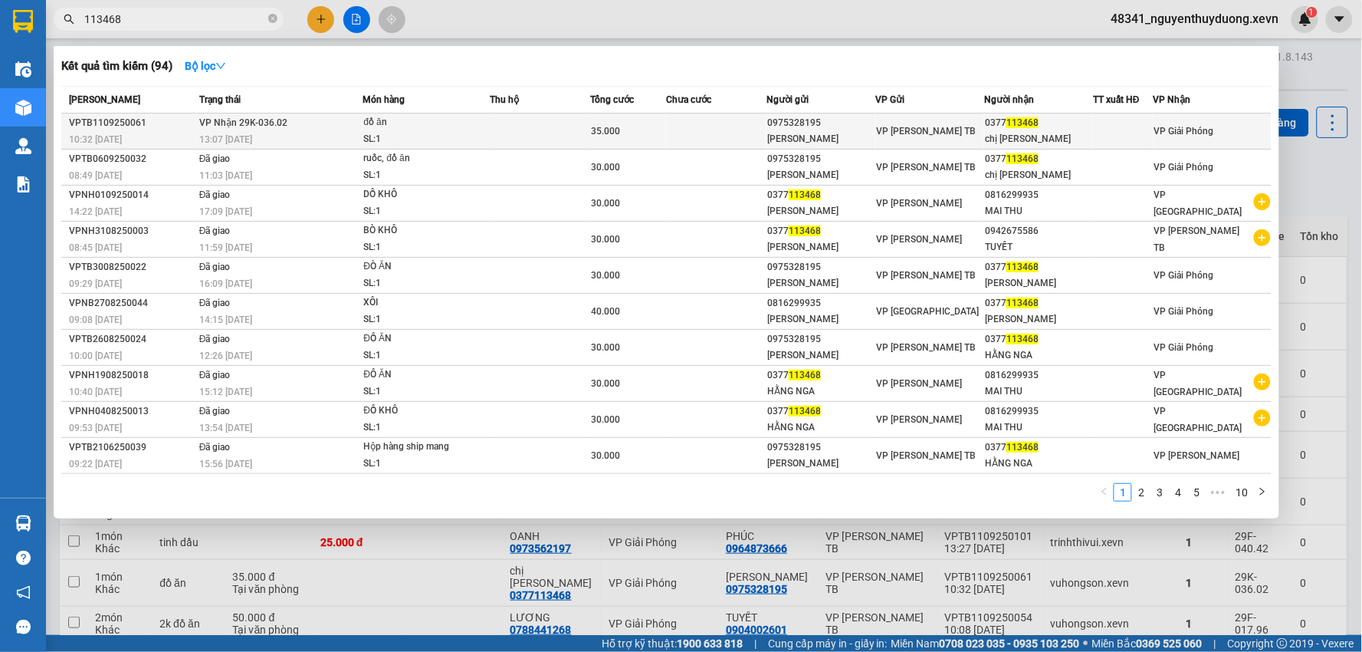
type input "113468"
click at [1027, 119] on span "113468" at bounding box center [1022, 122] width 32 height 11
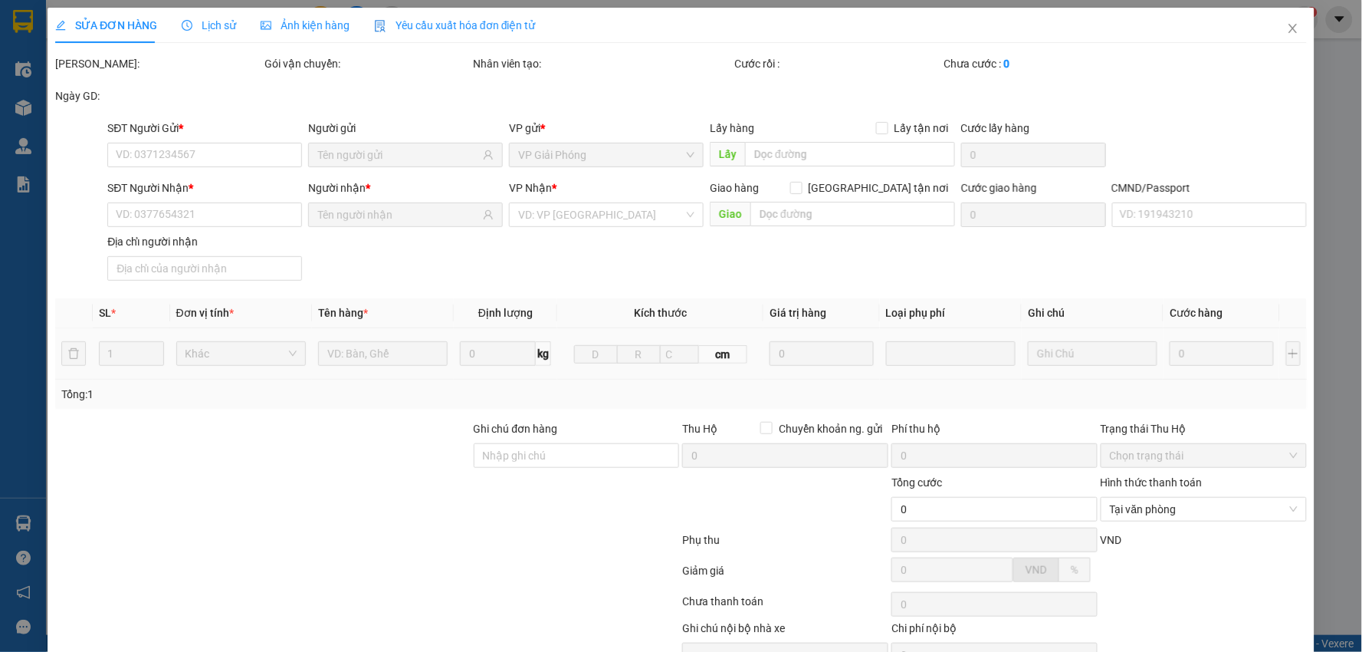
type input "0975328195"
type input "KIM ANH"
type input "0377113468"
type input "chị hằng"
type input "034082000018 HÀ VĂN NAM"
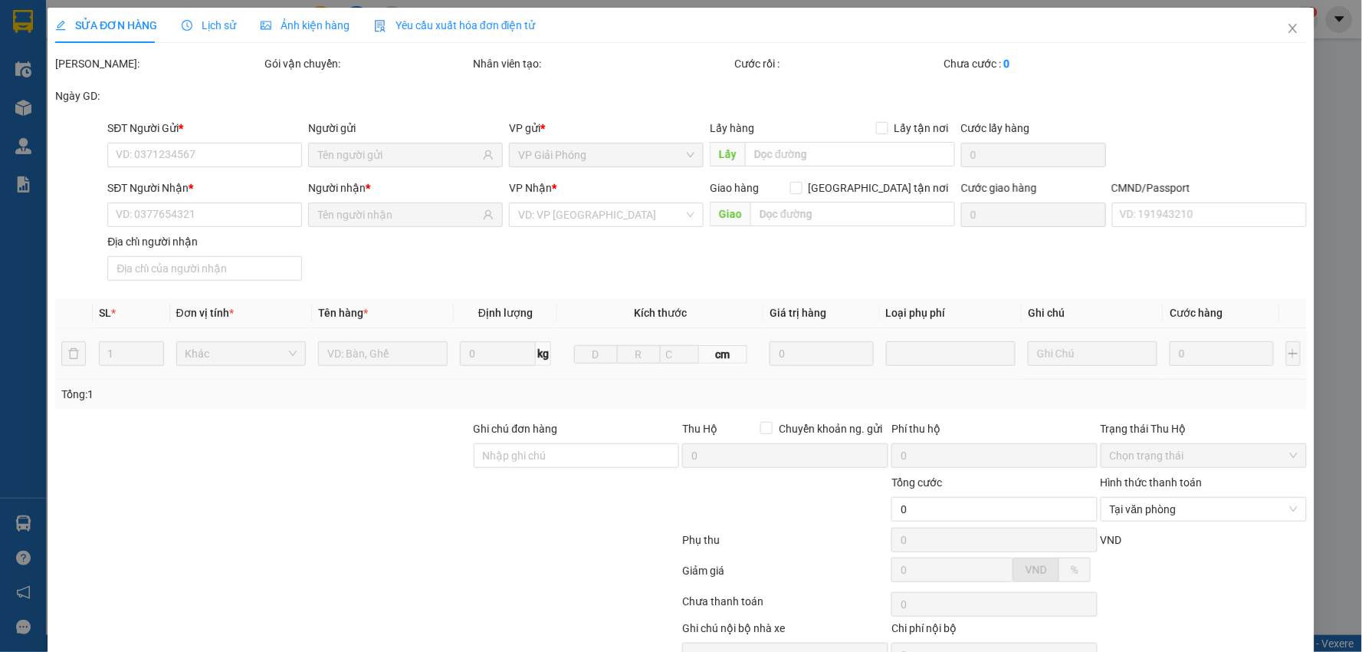
type input "35.000"
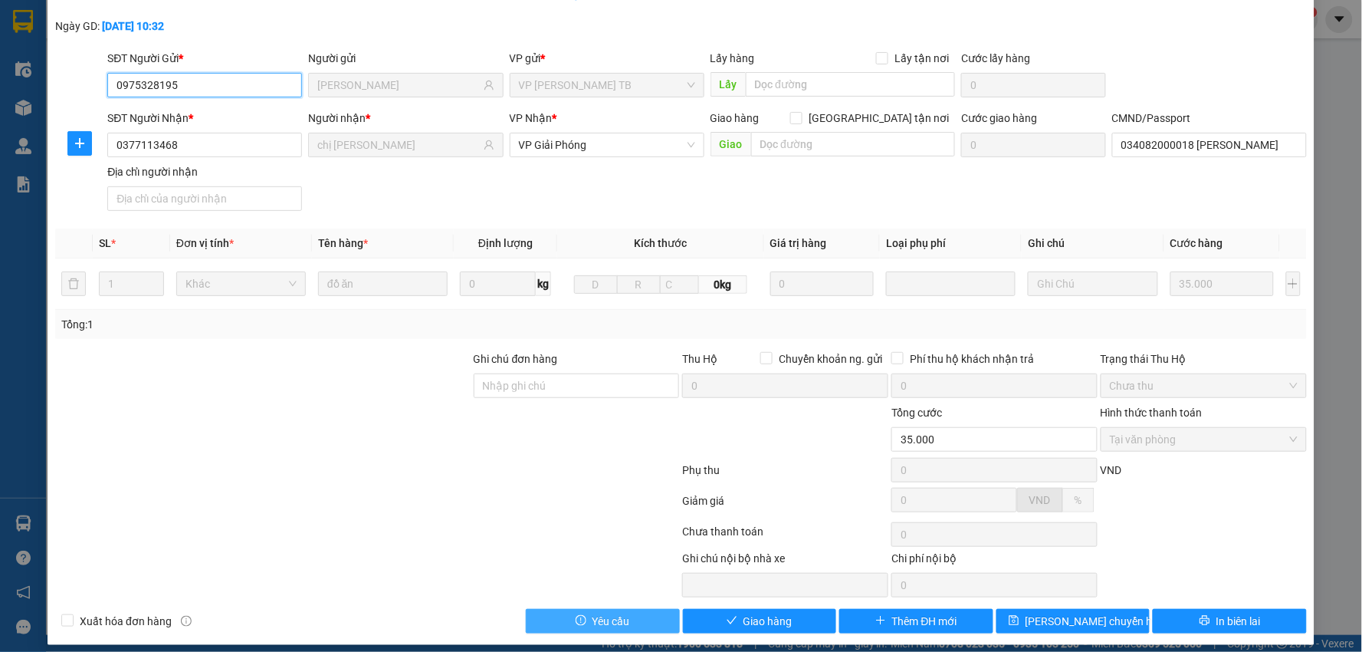
scroll to position [81, 0]
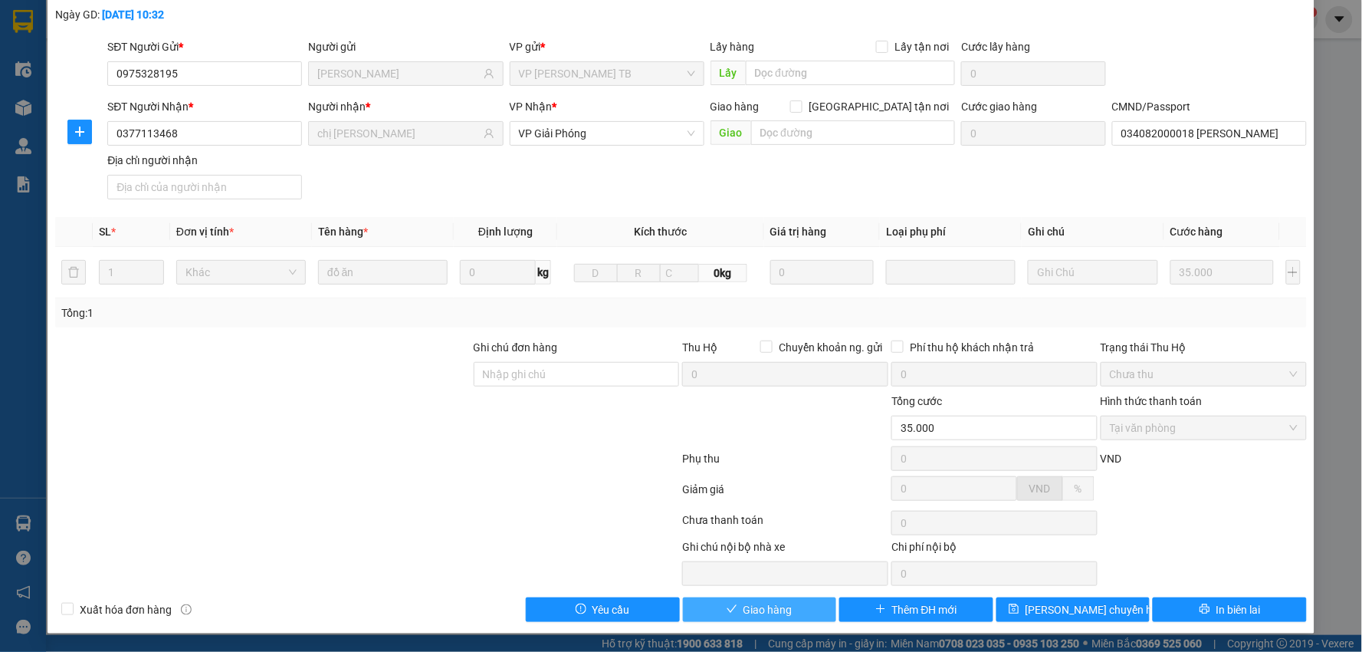
click at [768, 606] on span "Giao hàng" at bounding box center [768, 609] width 49 height 17
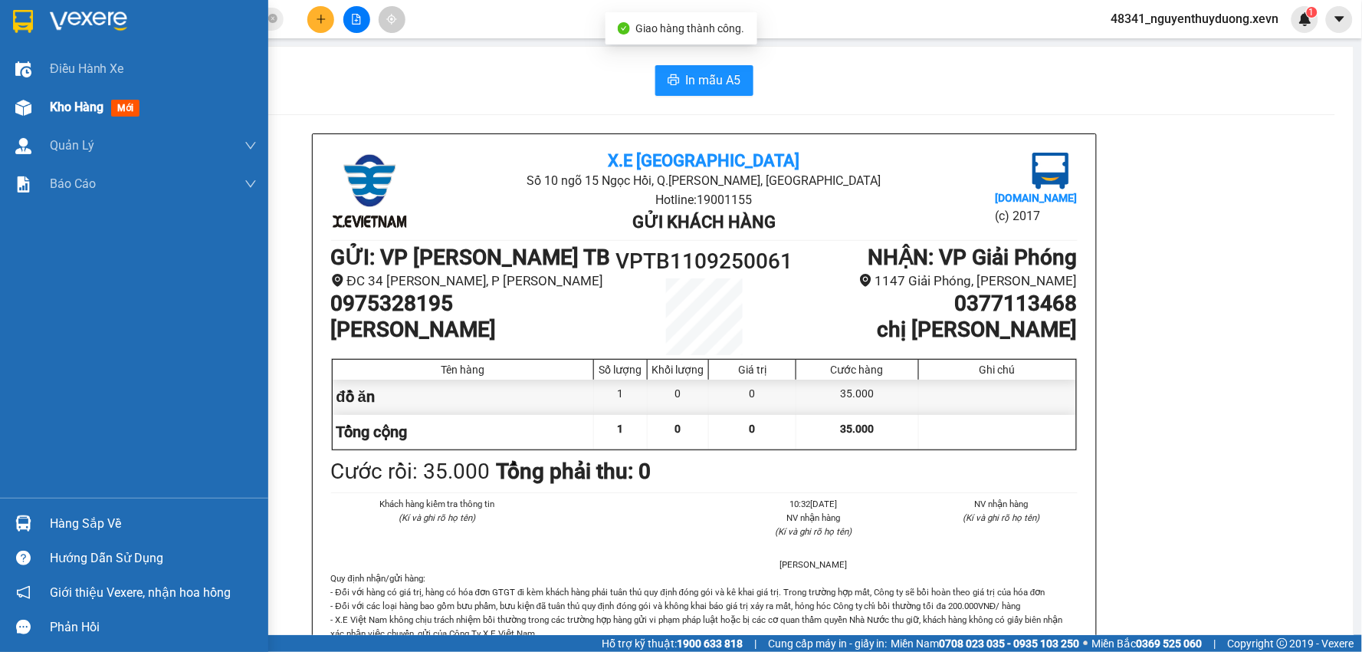
click at [28, 108] on img at bounding box center [23, 108] width 16 height 16
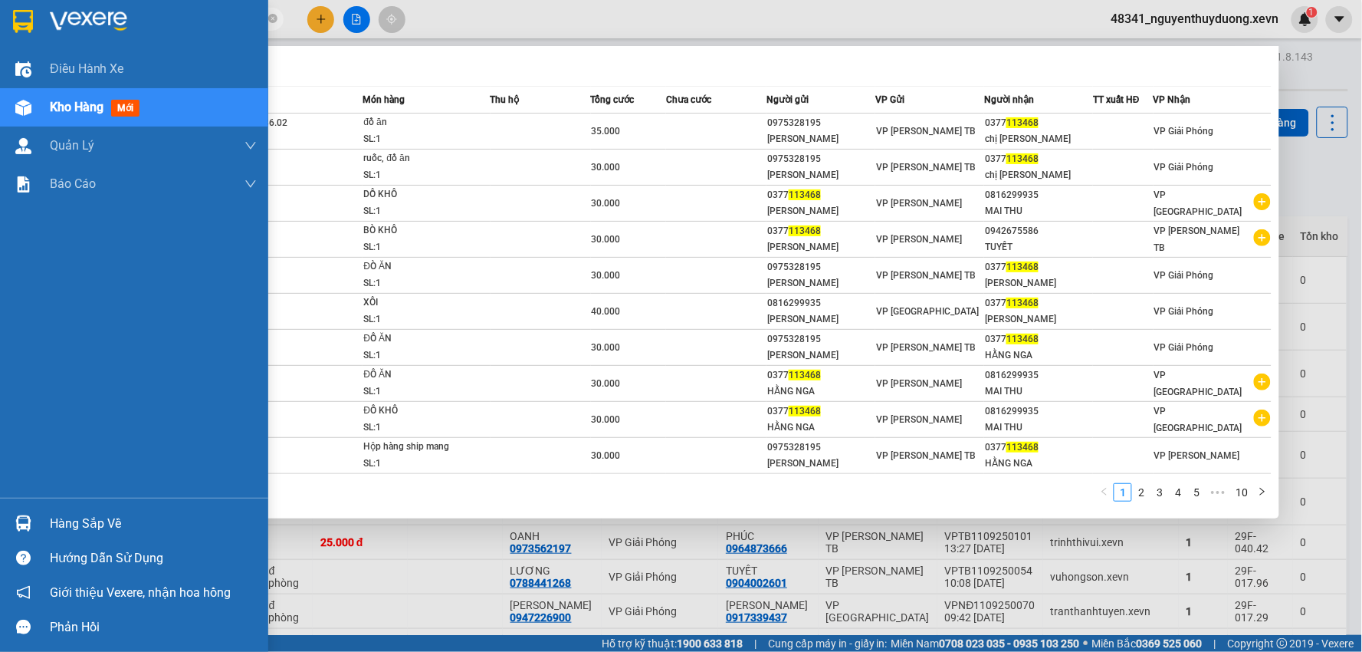
drag, startPoint x: 150, startPoint y: 17, endPoint x: 10, endPoint y: 34, distance: 141.4
click at [10, 34] on section "Kết quả tìm kiếm ( 94 ) Bộ lọc Mã ĐH Trạng thái Món hàng Thu hộ Tổng cước Chưa …" at bounding box center [681, 326] width 1362 height 652
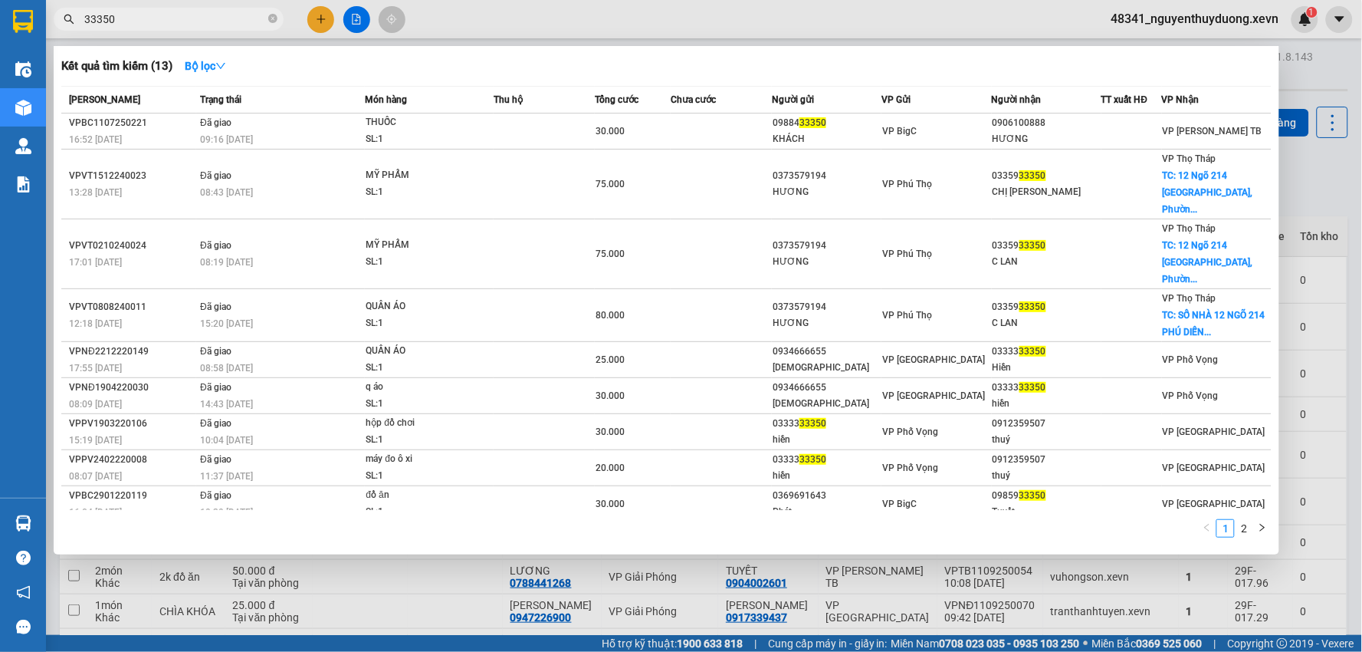
click at [89, 26] on input "33350" at bounding box center [174, 19] width 181 height 17
type input "3350"
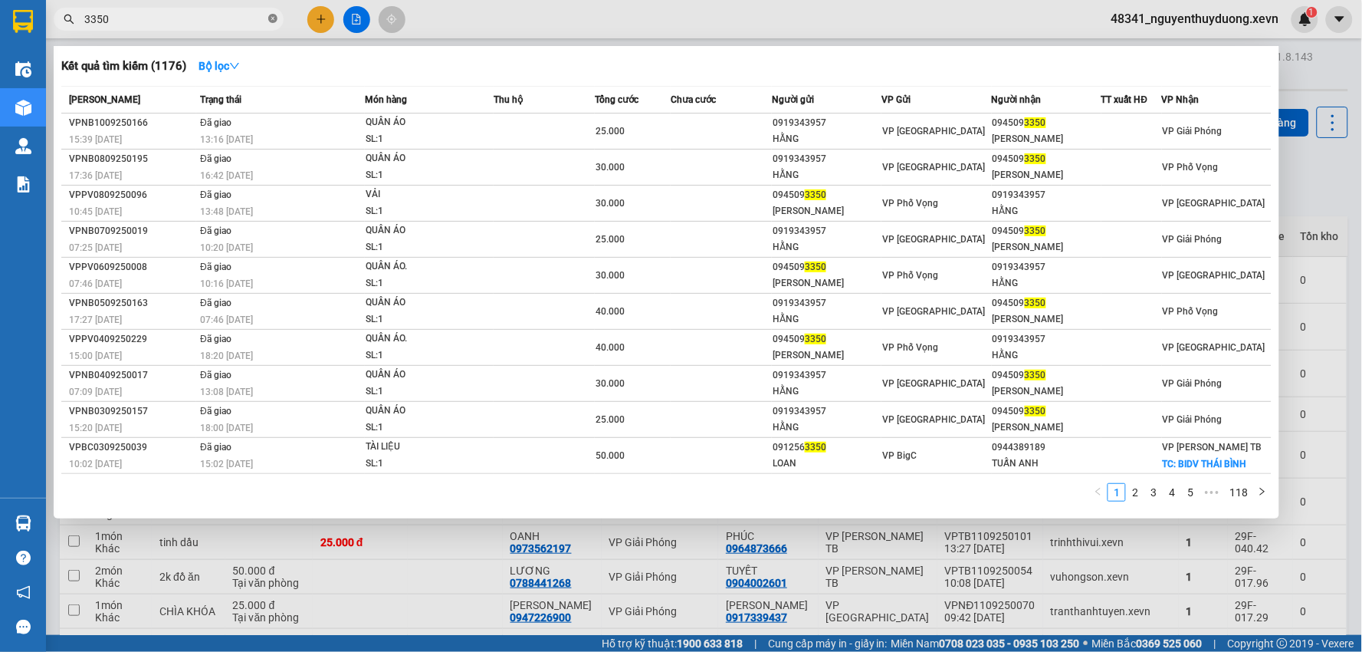
click at [276, 17] on icon "close-circle" at bounding box center [272, 18] width 9 height 9
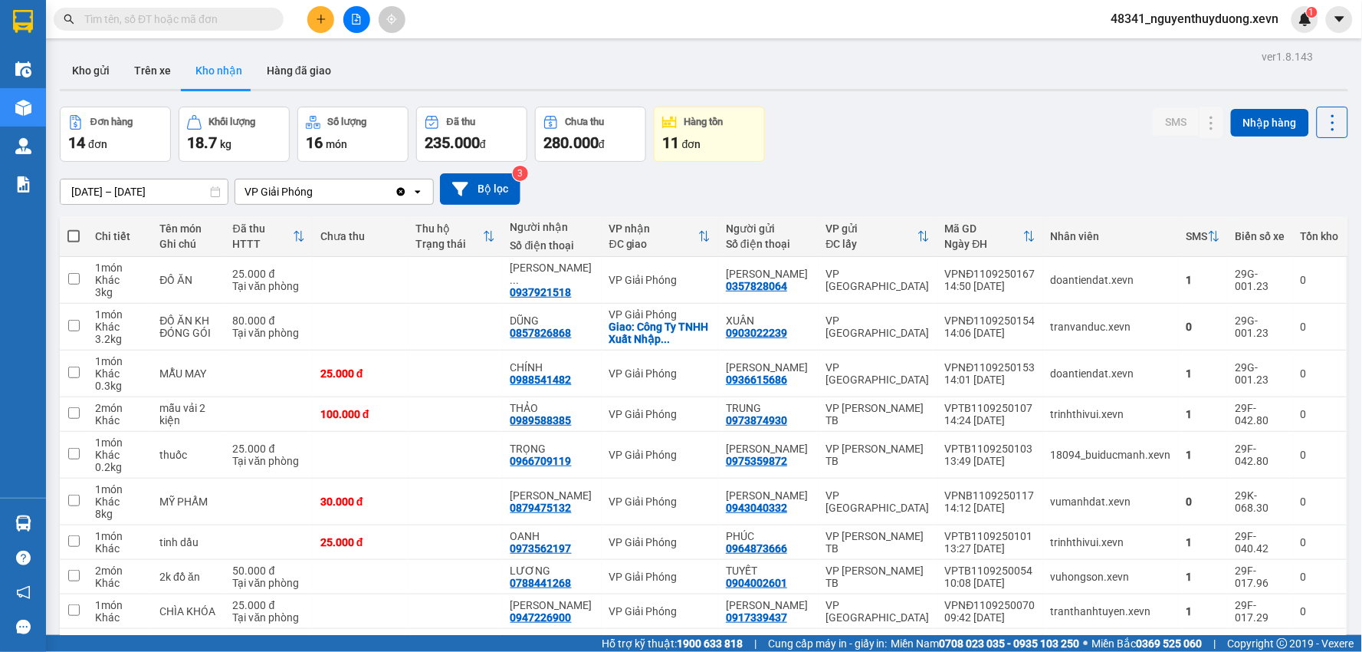
click at [195, 19] on input "text" at bounding box center [174, 19] width 181 height 17
click at [287, 71] on button "Hàng đã giao" at bounding box center [298, 70] width 89 height 37
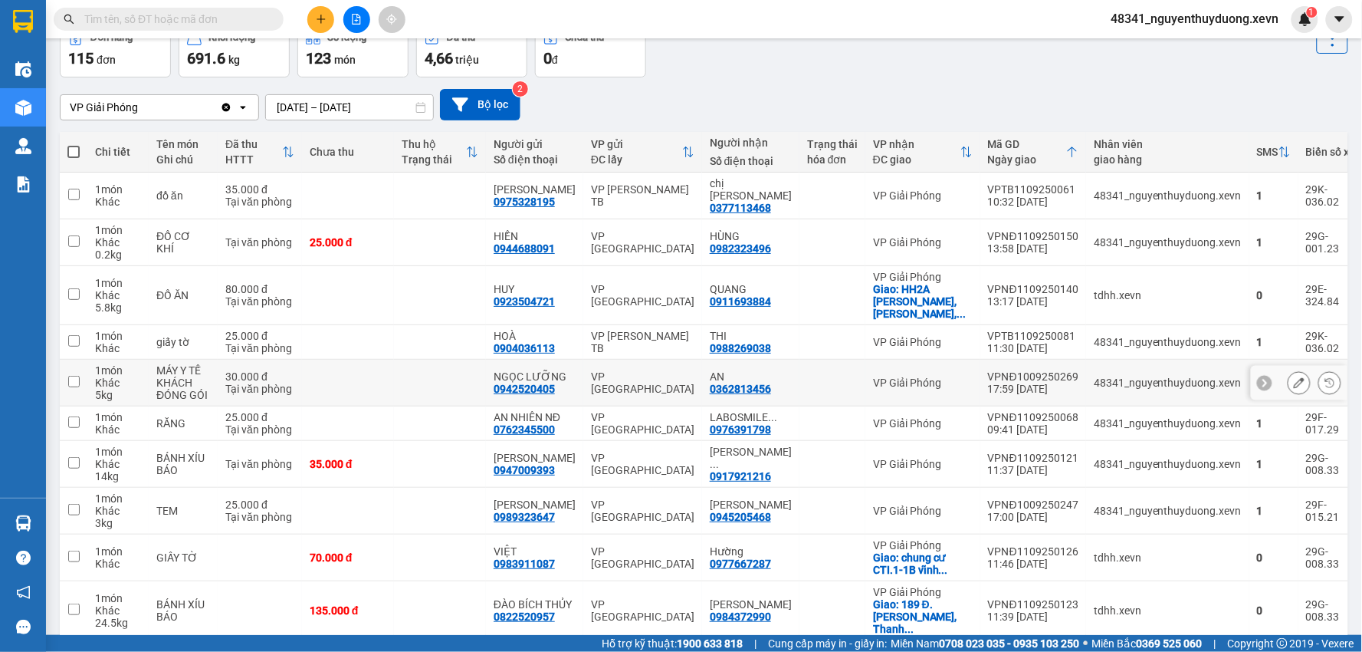
scroll to position [85, 0]
click at [181, 12] on input "text" at bounding box center [174, 19] width 181 height 17
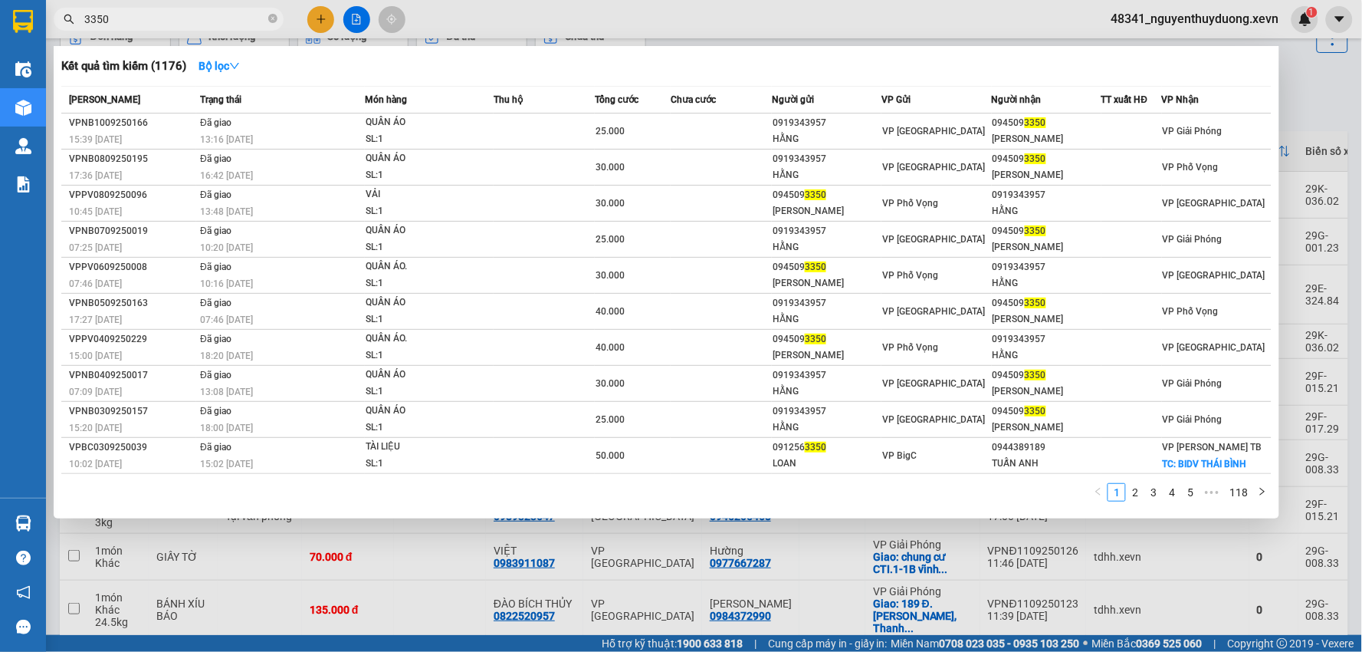
type input "3350"
click at [1300, 112] on div at bounding box center [681, 326] width 1362 height 652
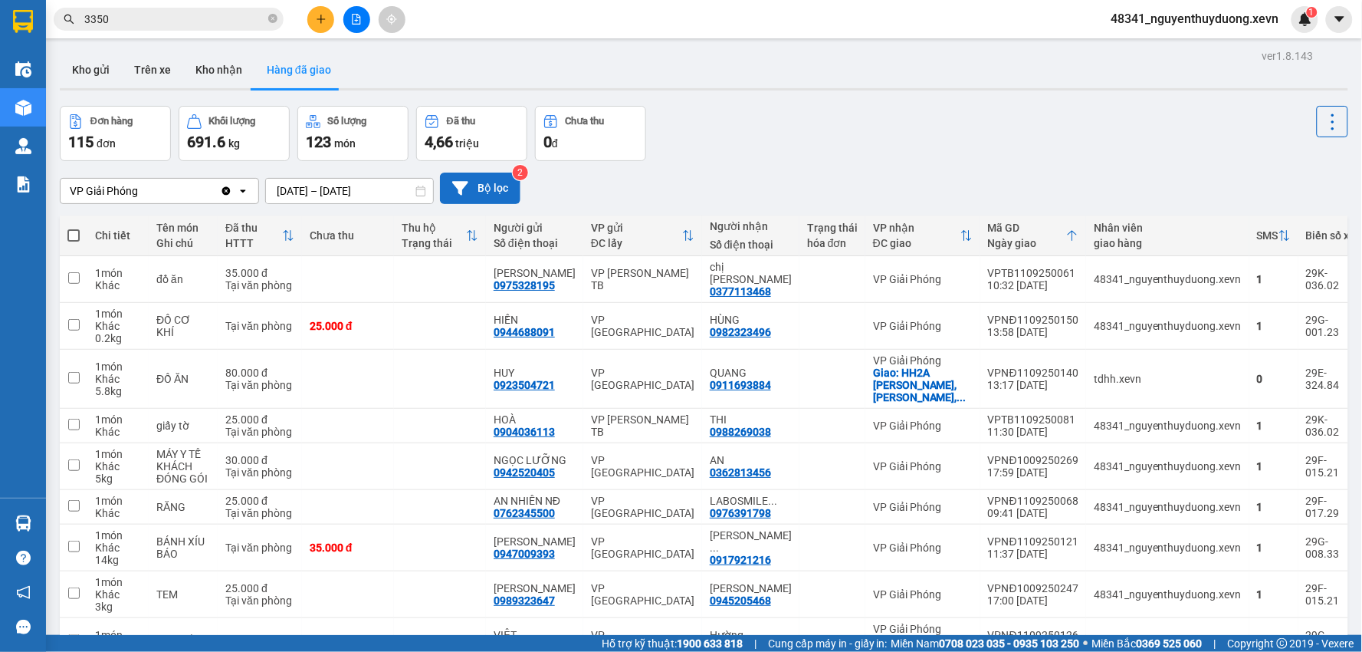
scroll to position [0, 0]
click at [195, 67] on button "Kho nhận" at bounding box center [218, 70] width 71 height 37
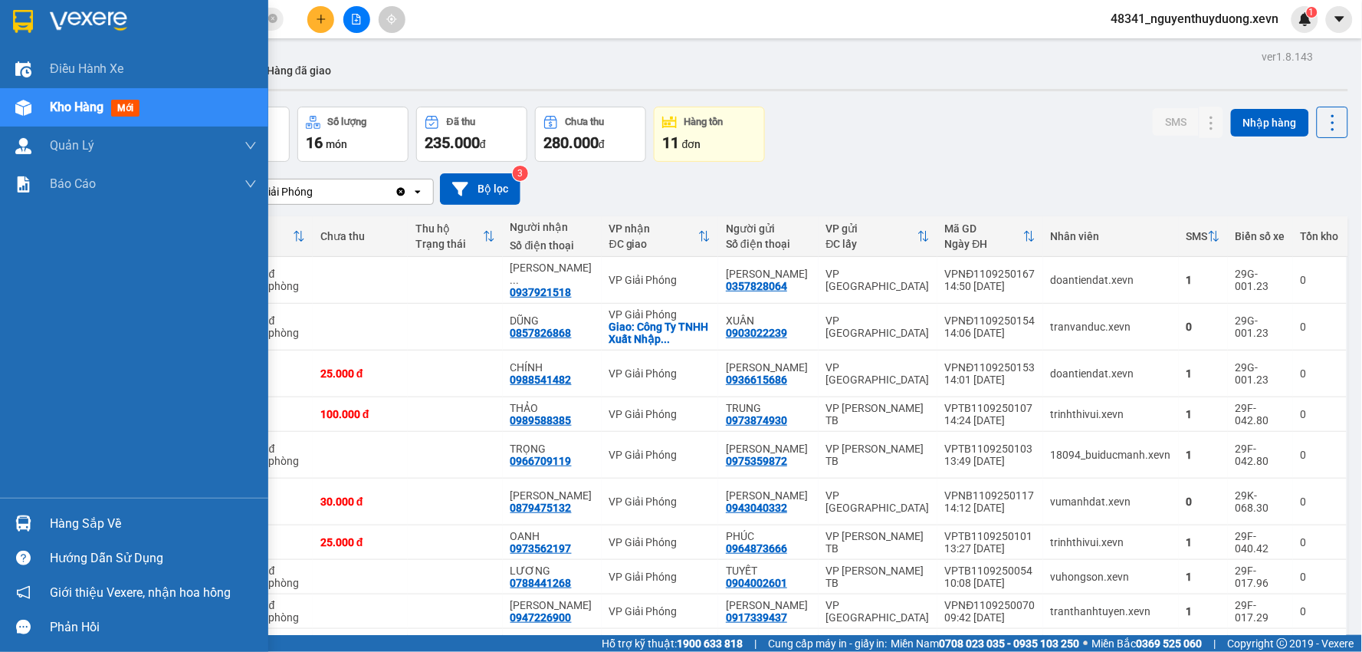
click at [37, 516] on div "Hàng sắp về" at bounding box center [134, 523] width 268 height 34
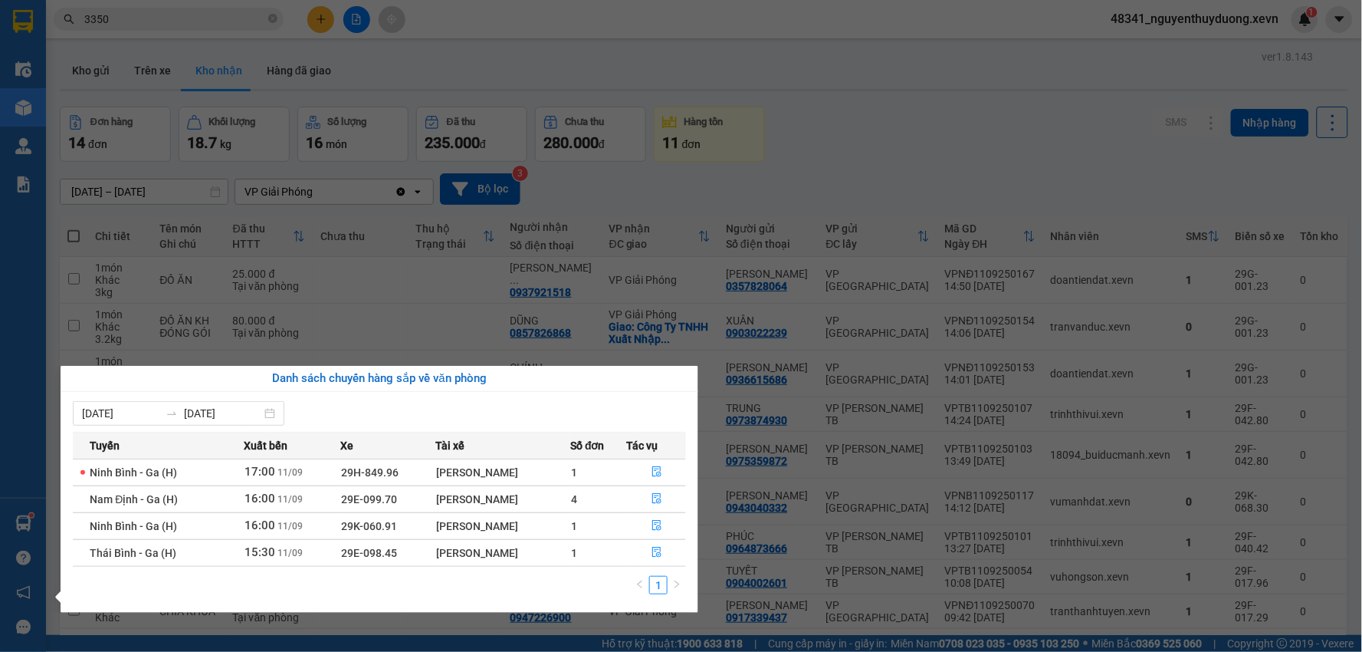
click at [783, 139] on section "Kết quả tìm kiếm ( 1176 ) Bộ lọc Mã ĐH Trạng thái Món hàng Thu hộ Tổng cước Chư…" at bounding box center [681, 326] width 1362 height 652
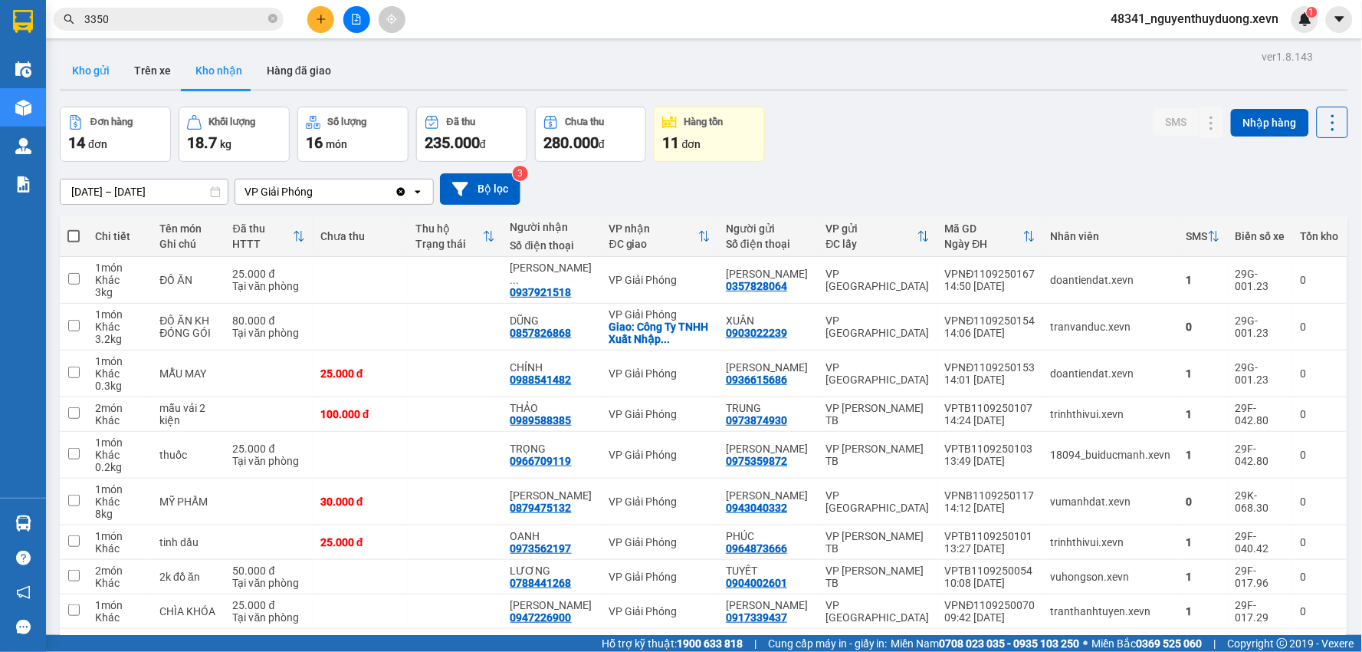
click at [106, 73] on button "Kho gửi" at bounding box center [91, 70] width 62 height 37
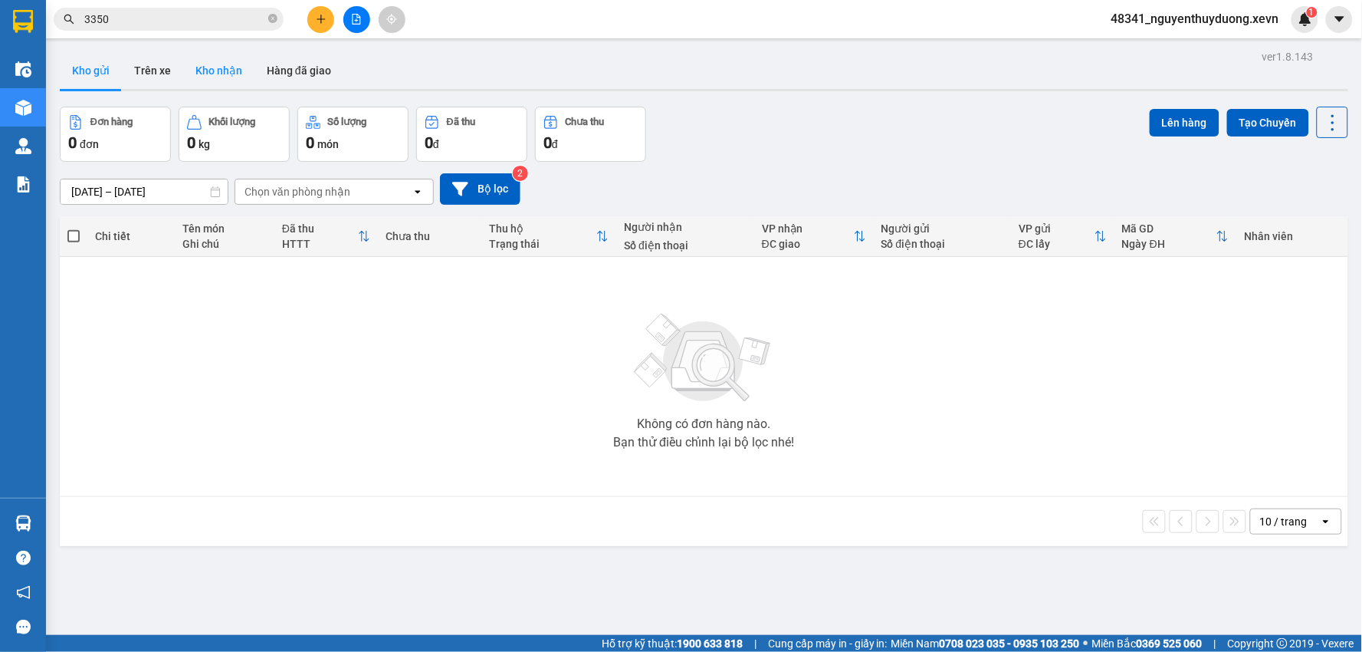
click at [218, 74] on button "Kho nhận" at bounding box center [218, 70] width 71 height 37
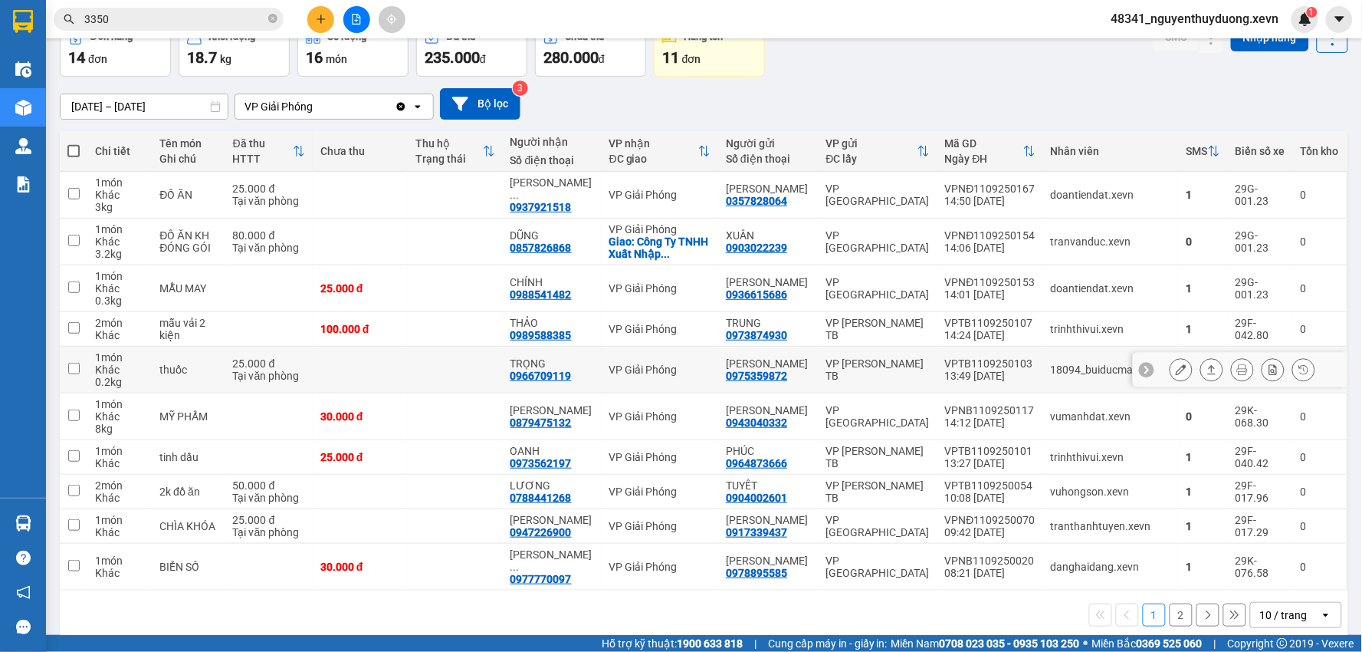
scroll to position [104, 0]
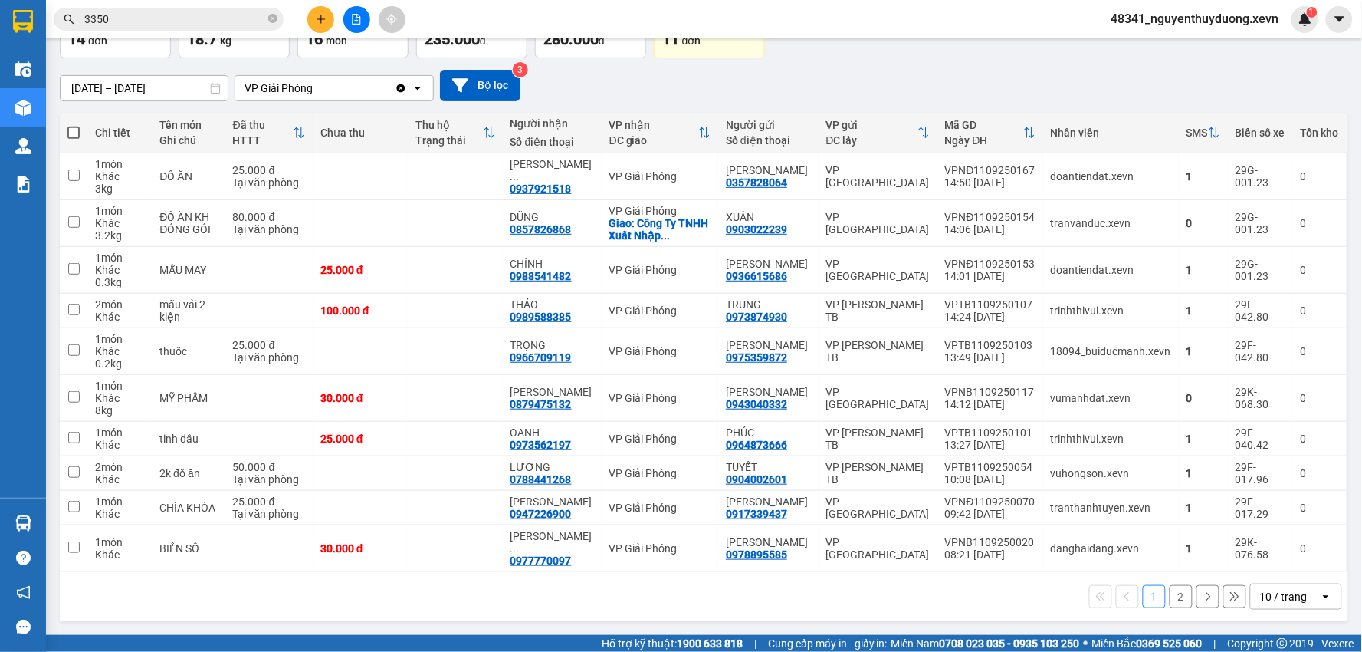
click at [1170, 600] on button "2" at bounding box center [1181, 596] width 23 height 23
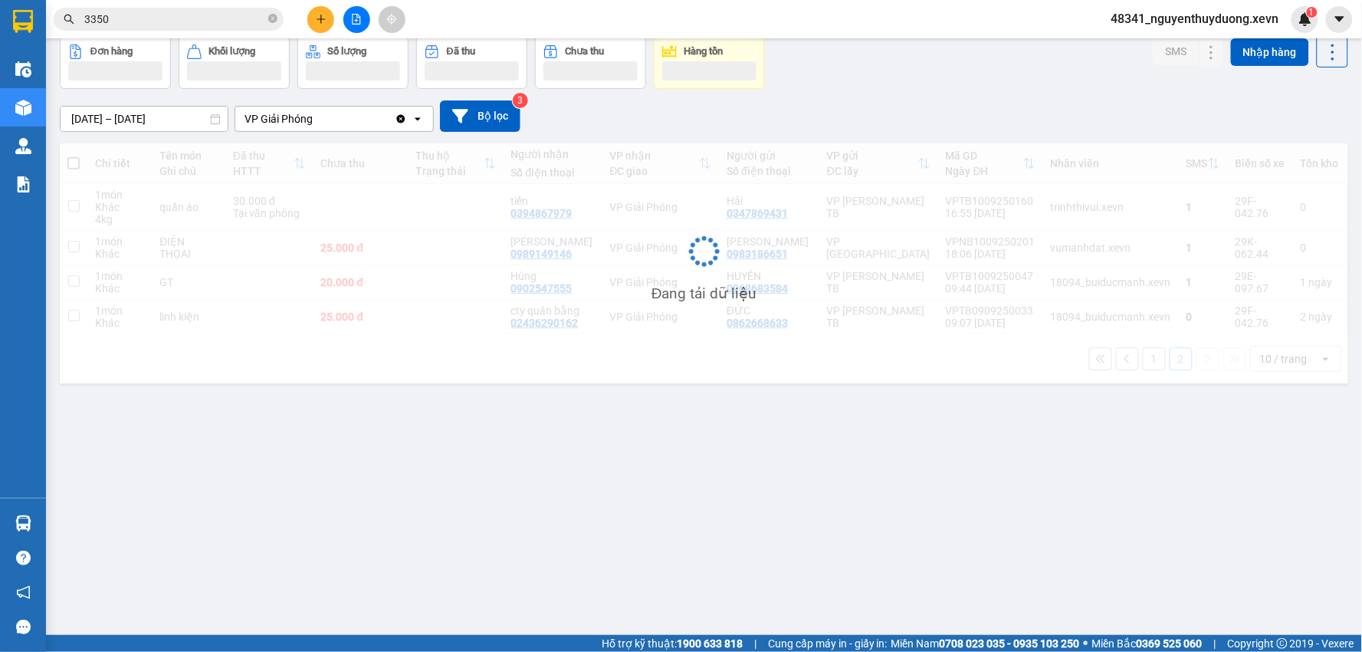
scroll to position [71, 0]
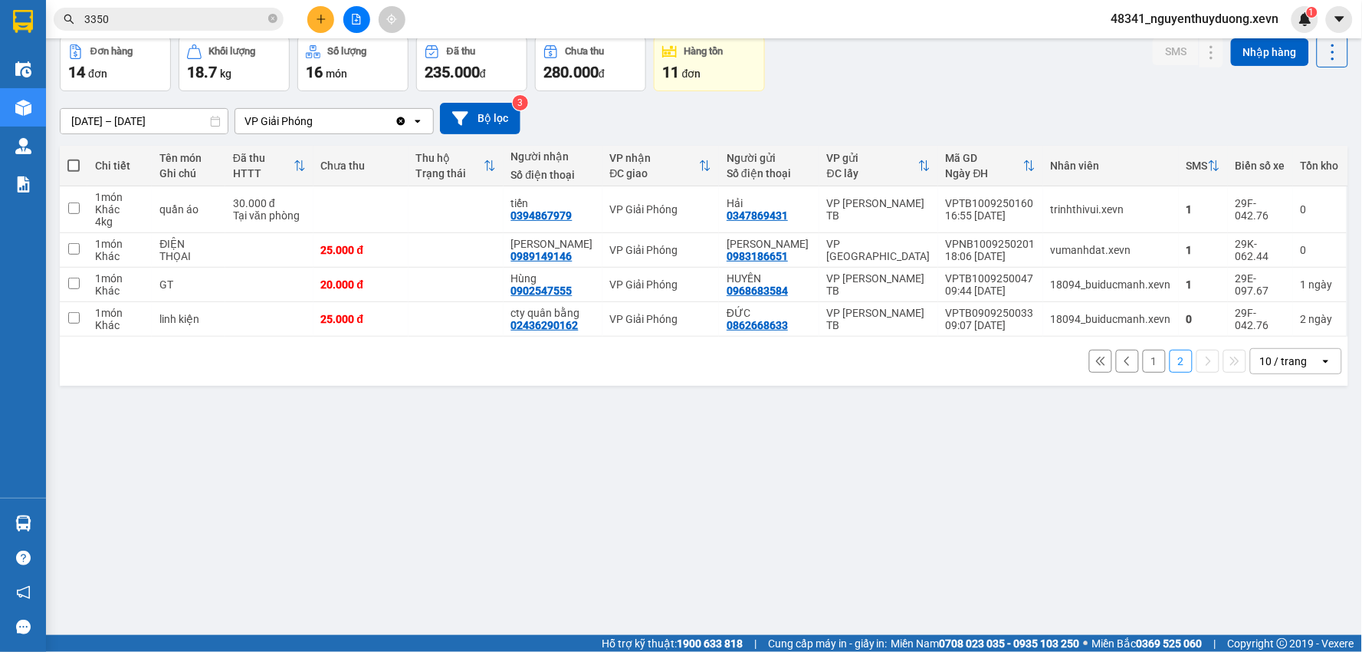
click at [1143, 360] on button "1" at bounding box center [1154, 361] width 23 height 23
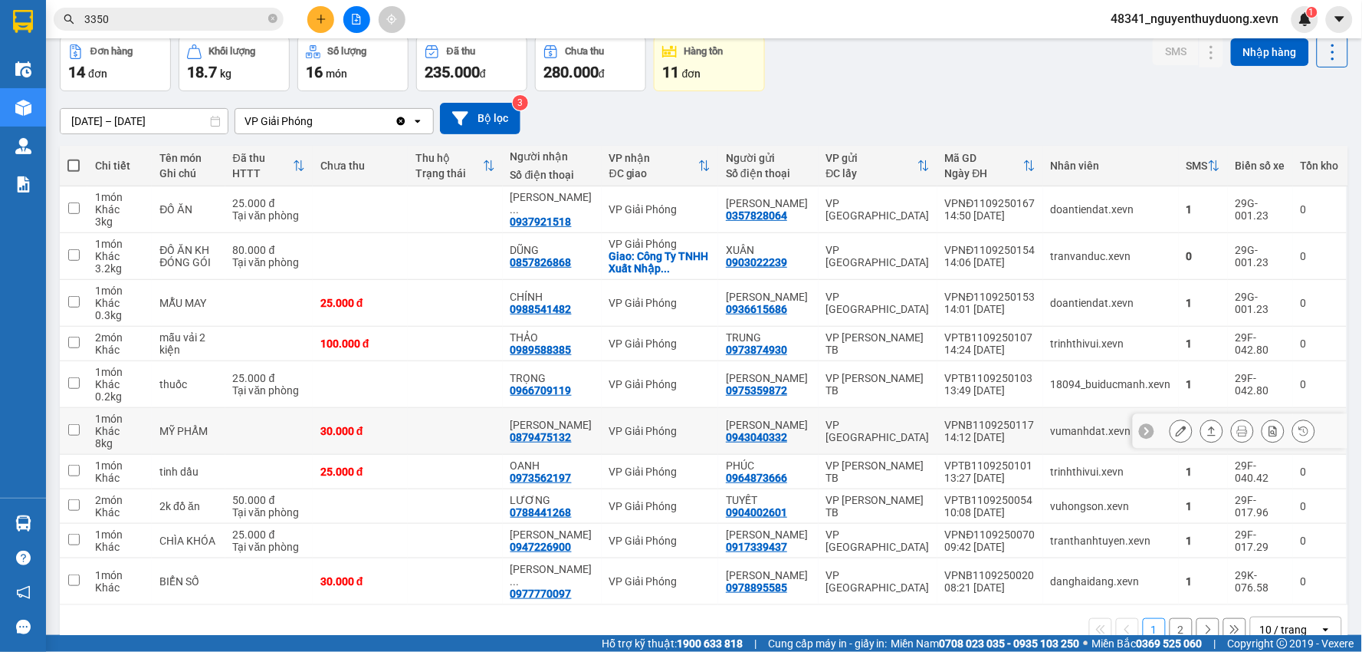
scroll to position [104, 0]
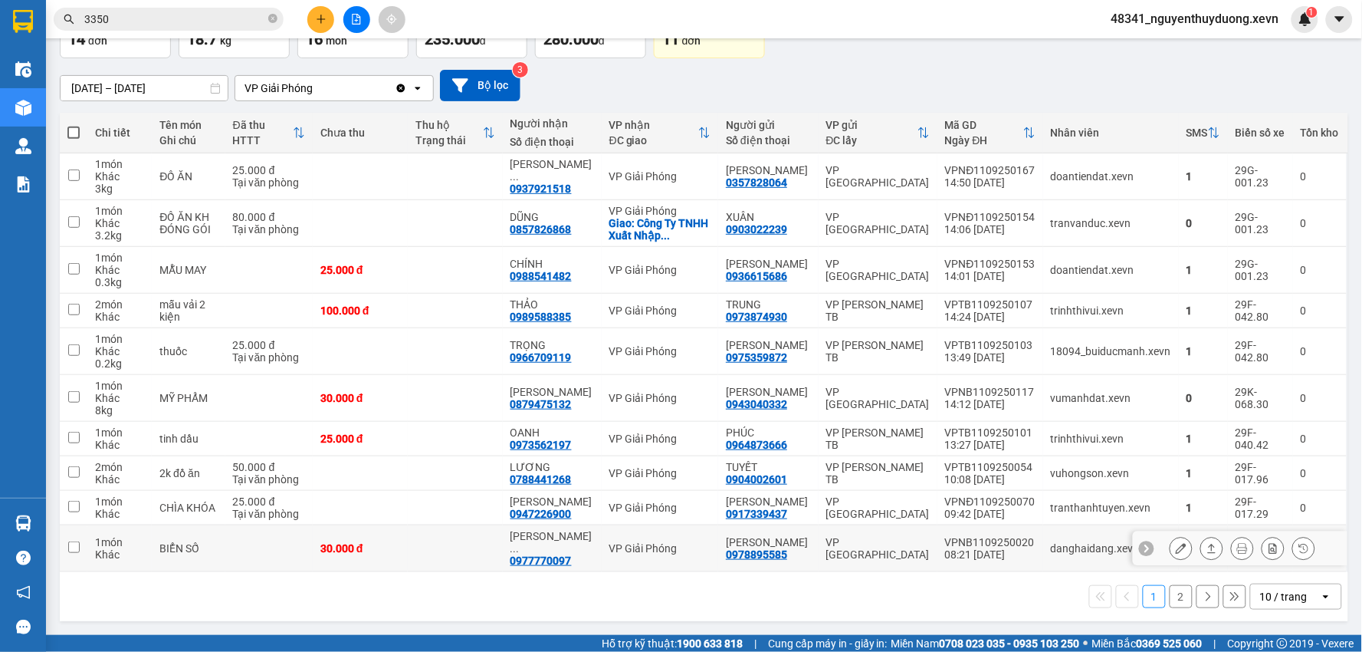
click at [1170, 553] on div at bounding box center [1181, 548] width 23 height 23
click at [1176, 552] on icon at bounding box center [1181, 548] width 11 height 11
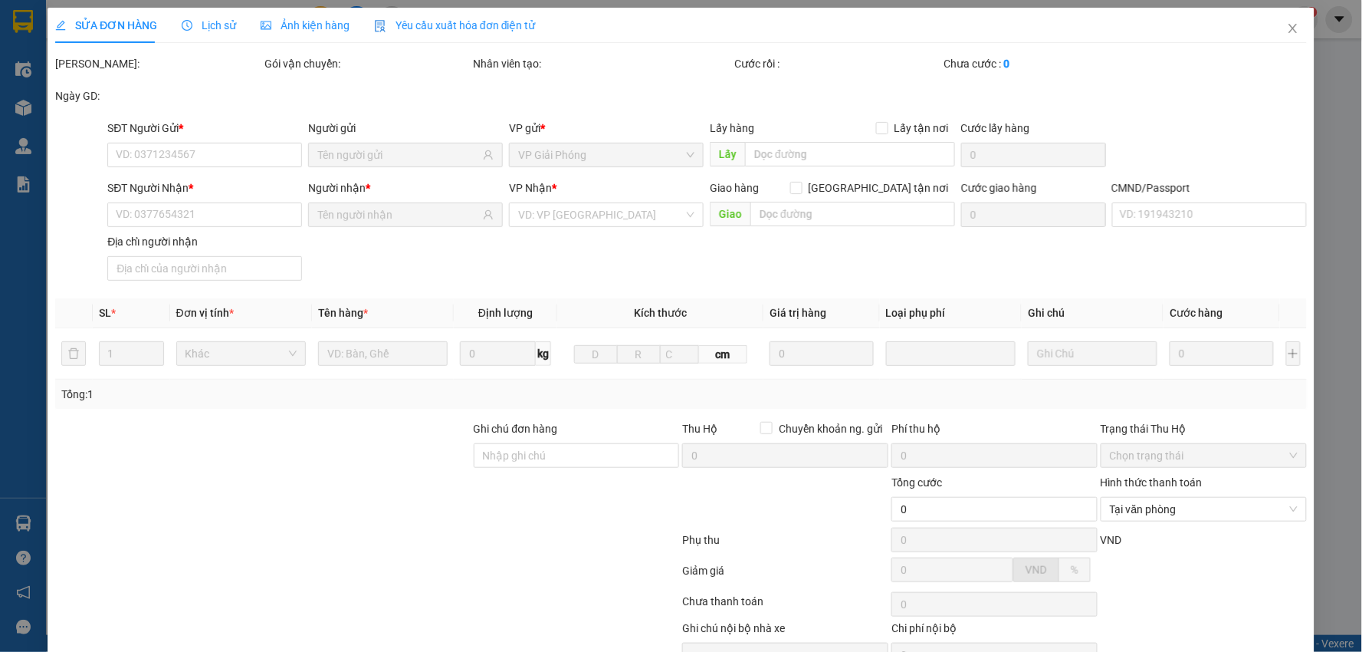
type input "0978895585"
type input "[PERSON_NAME]"
type input "0977770097"
type input "NGUYỄN VĂN NAM"
type input "034081008240 nguyễn đức ngọc"
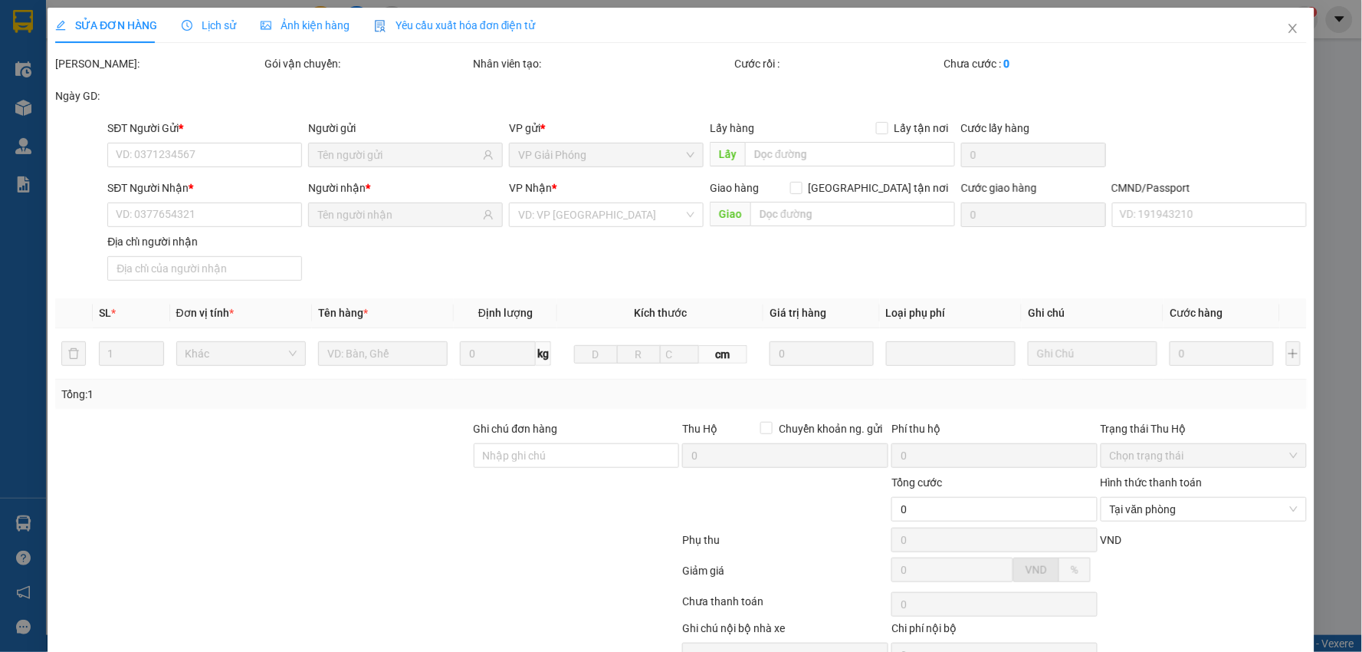
type input "30.000"
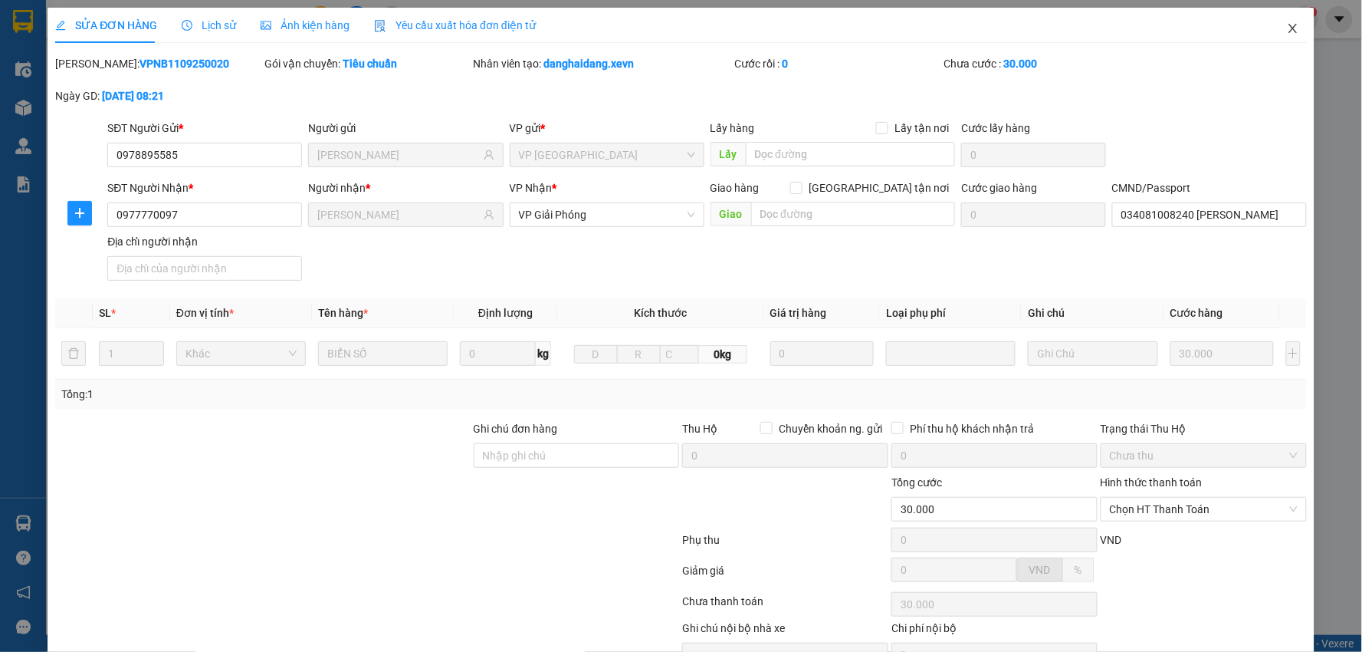
click at [1288, 32] on icon "close" at bounding box center [1292, 28] width 8 height 9
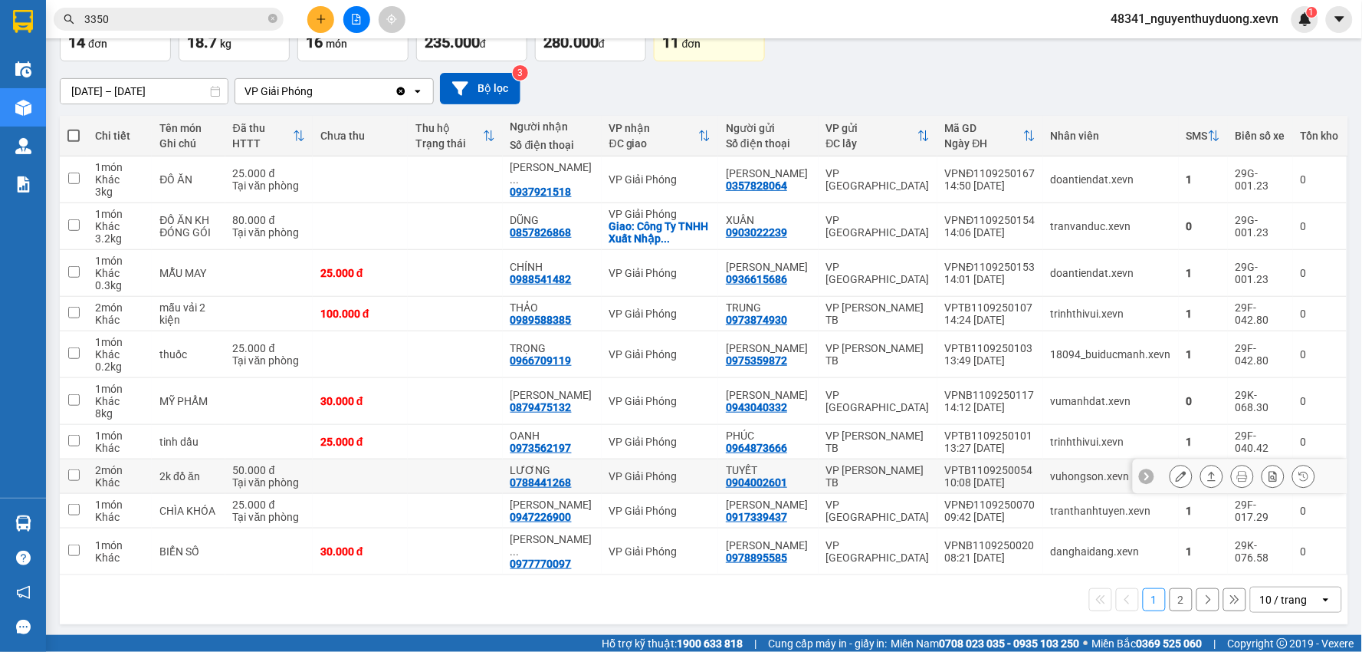
scroll to position [104, 0]
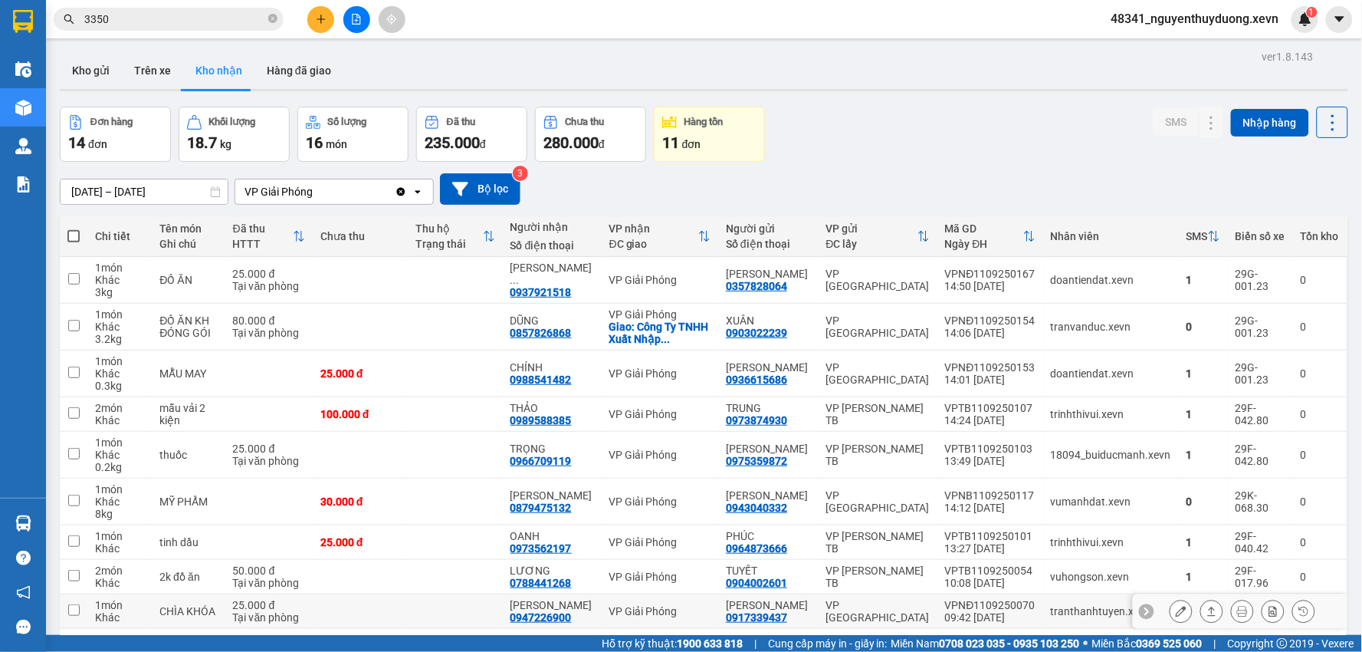
scroll to position [104, 0]
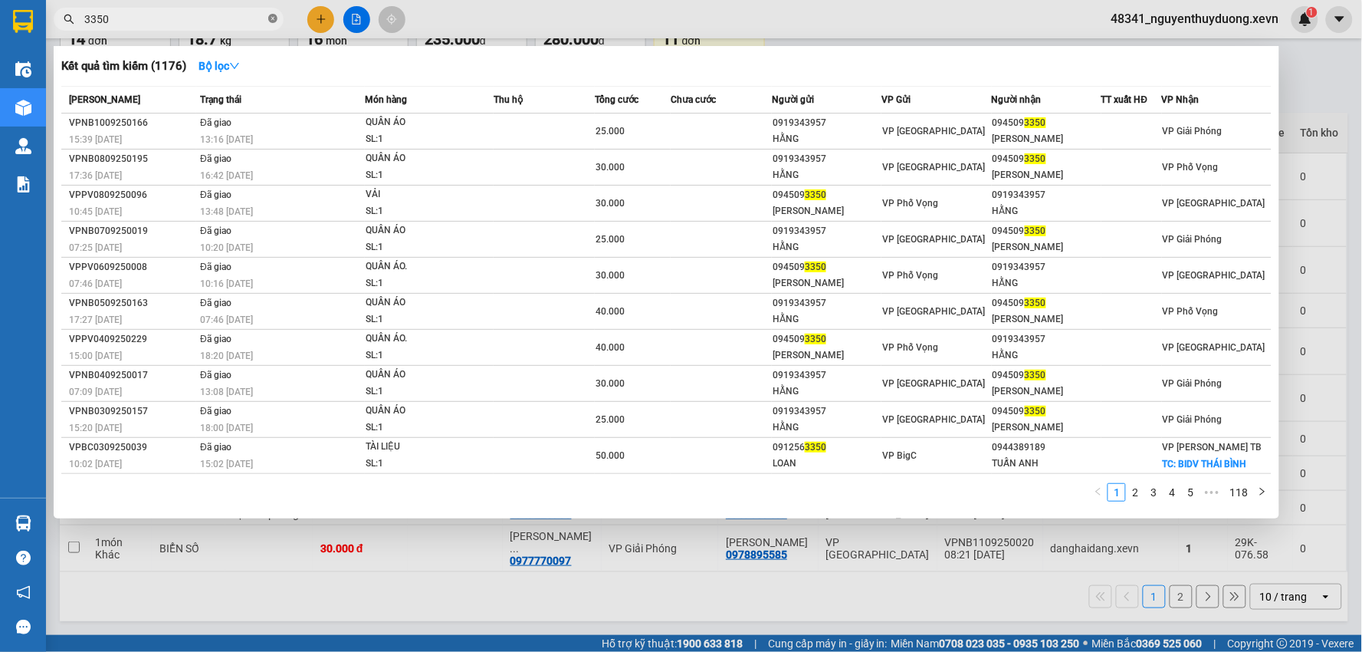
click at [271, 12] on span at bounding box center [272, 19] width 9 height 15
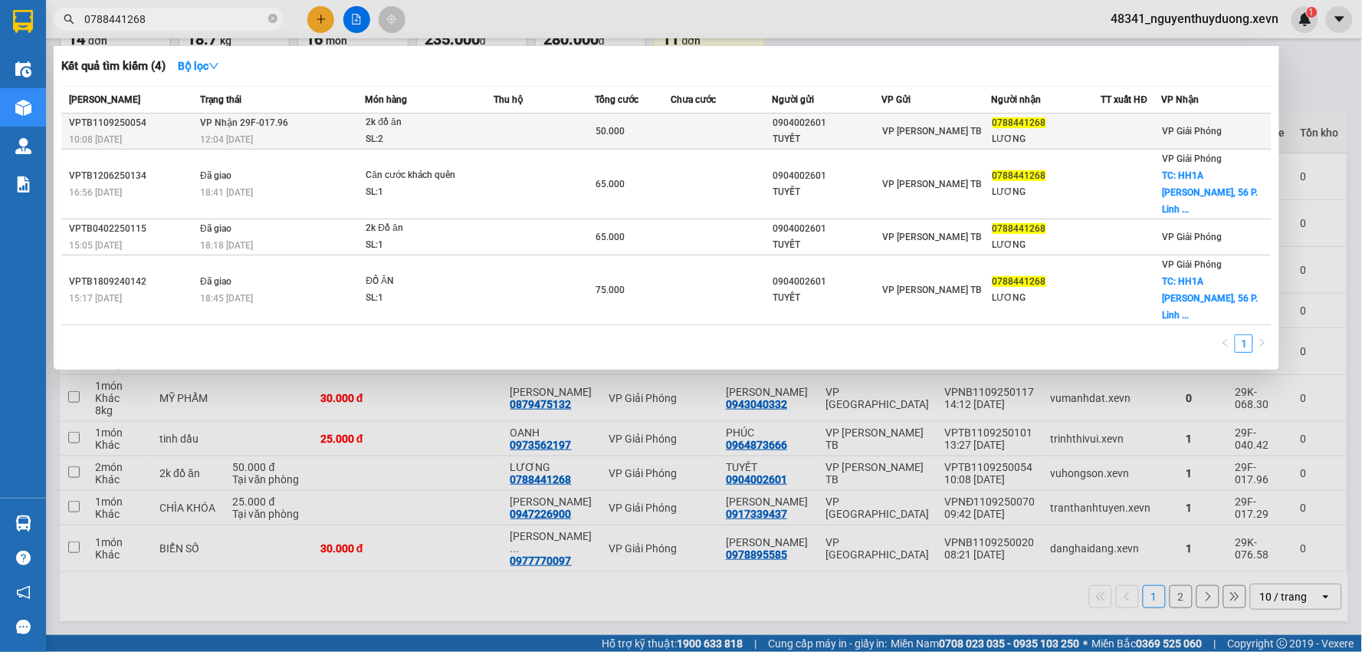
type input "0788441268"
click at [1066, 130] on div "0788441268" at bounding box center [1047, 123] width 108 height 16
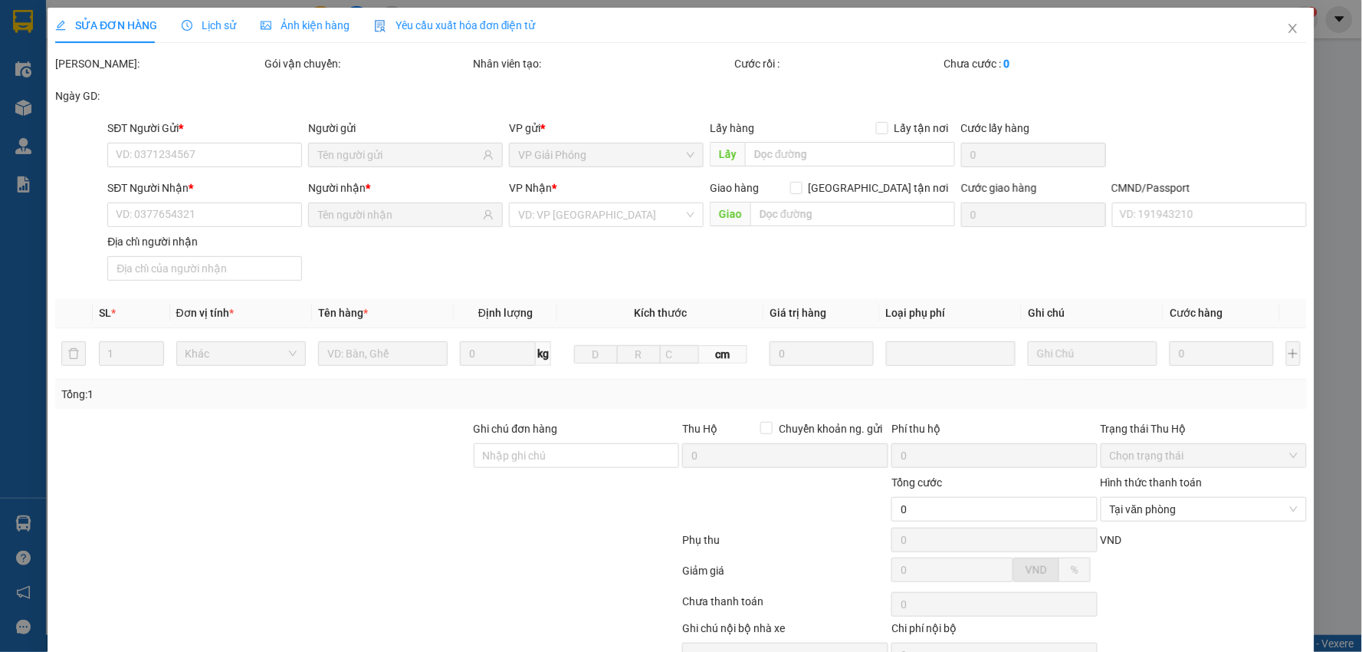
type input "0904002601"
type input "TUYẾT"
type input "0788441268"
type input "LƯƠNG"
type input "034182009949 [PERSON_NAME]"
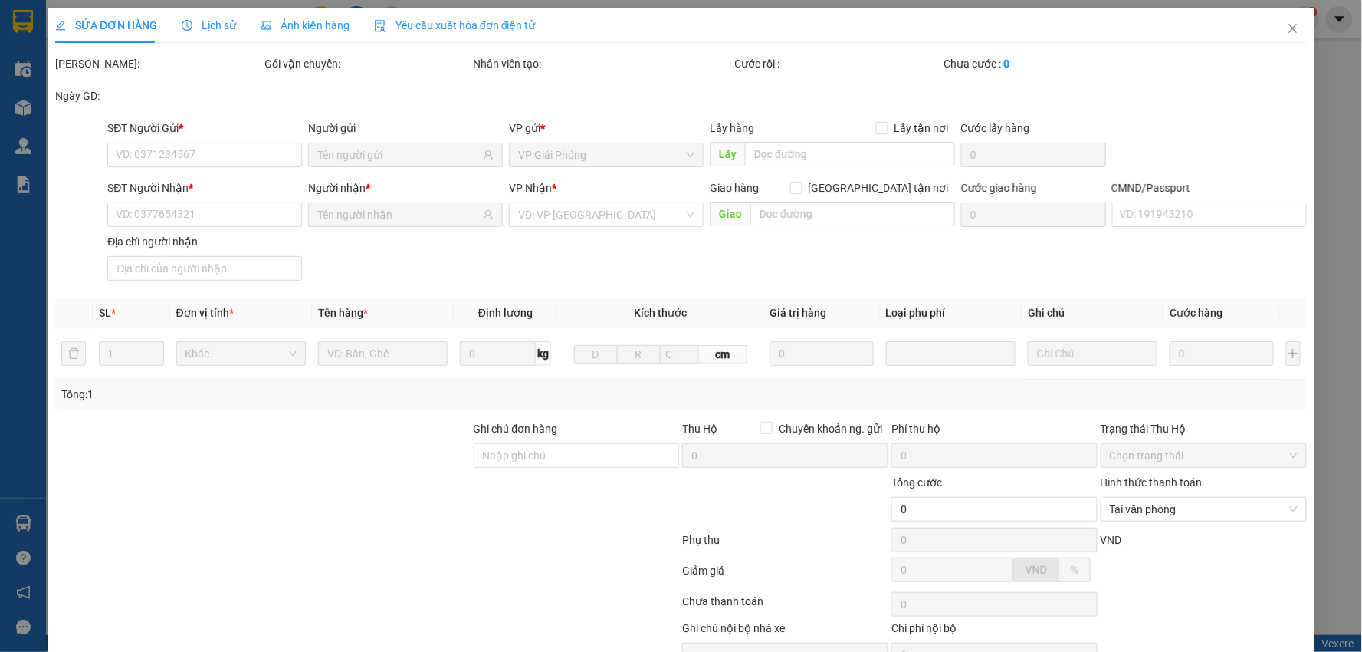
type input "50.000"
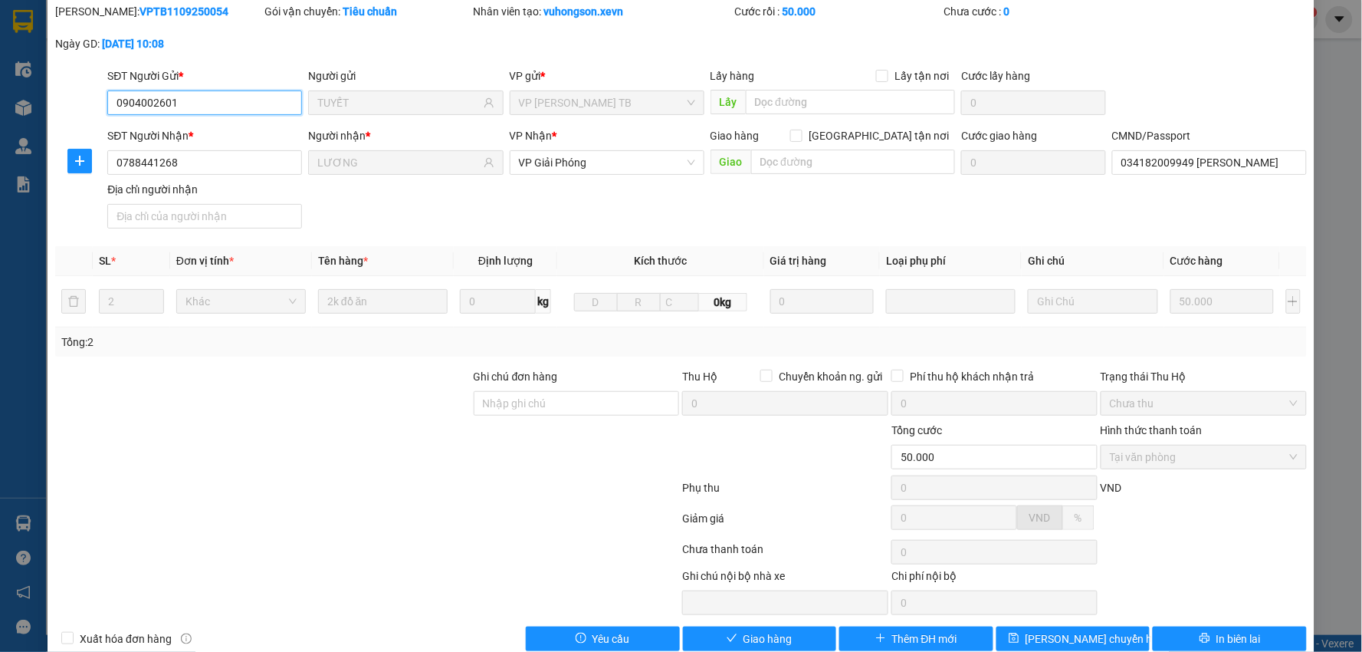
scroll to position [81, 0]
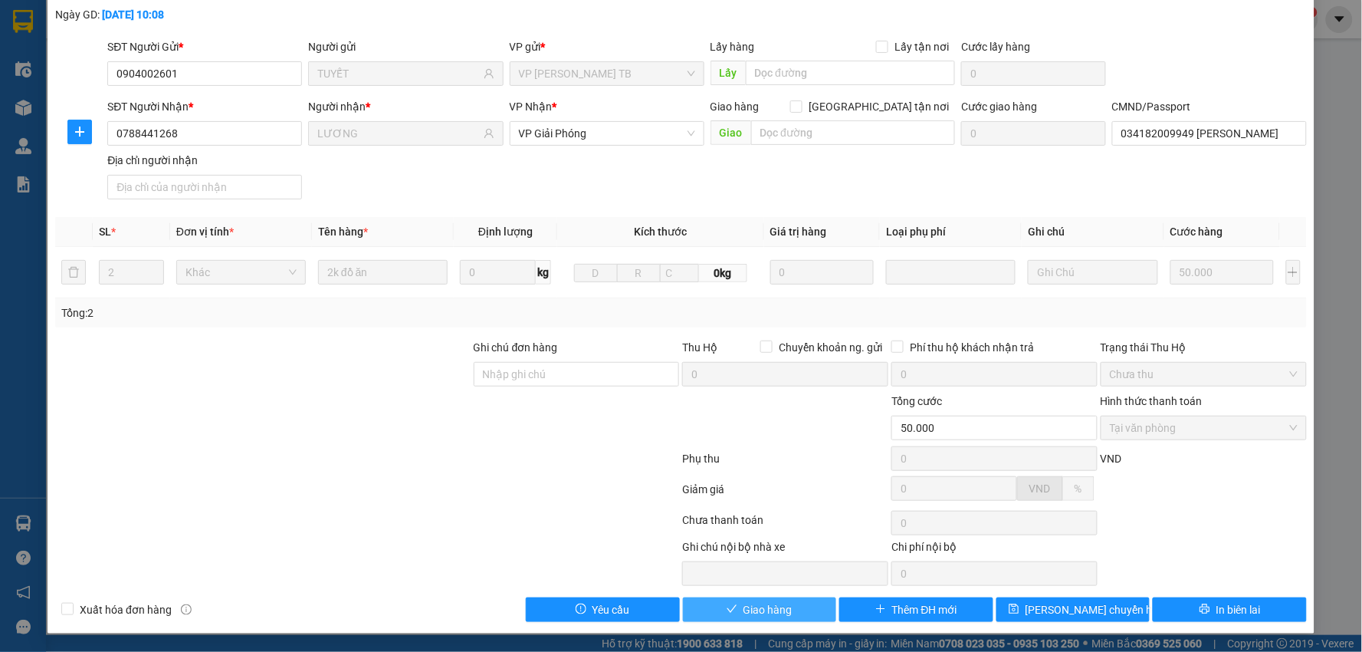
click at [778, 598] on button "Giao hàng" at bounding box center [760, 609] width 154 height 25
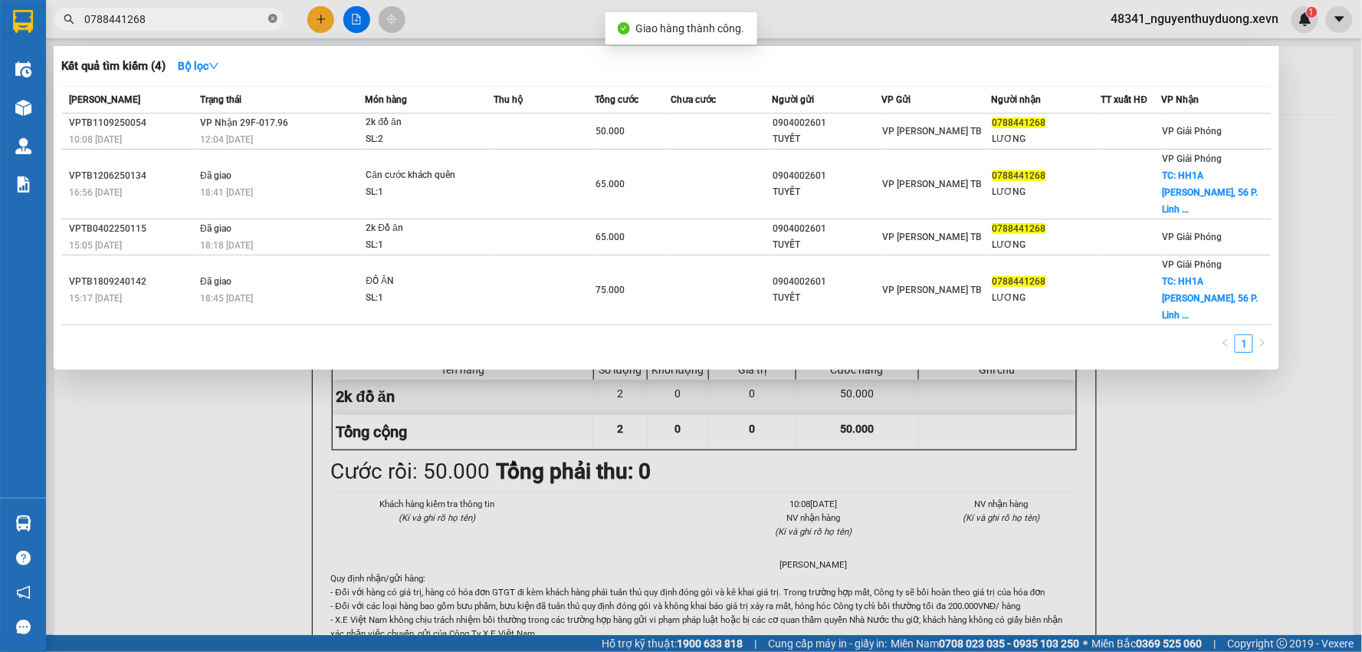
click at [274, 21] on icon "close-circle" at bounding box center [272, 18] width 9 height 9
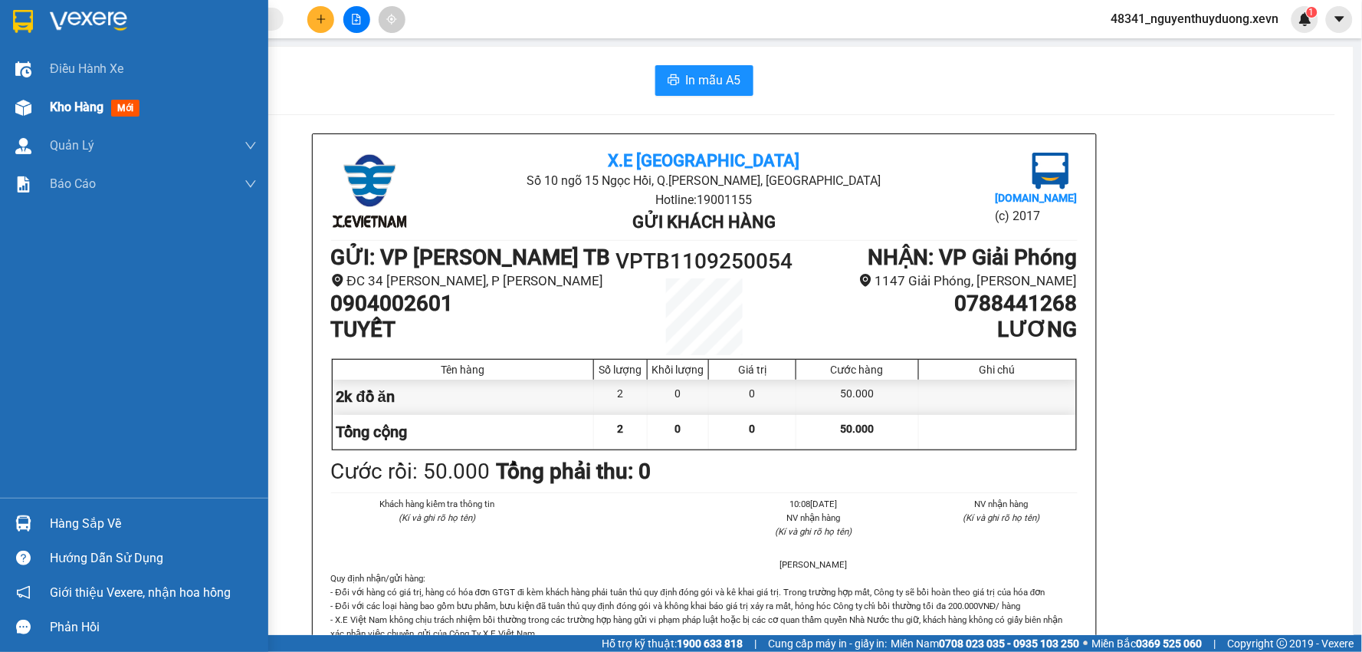
click at [60, 102] on span "Kho hàng" at bounding box center [77, 107] width 54 height 15
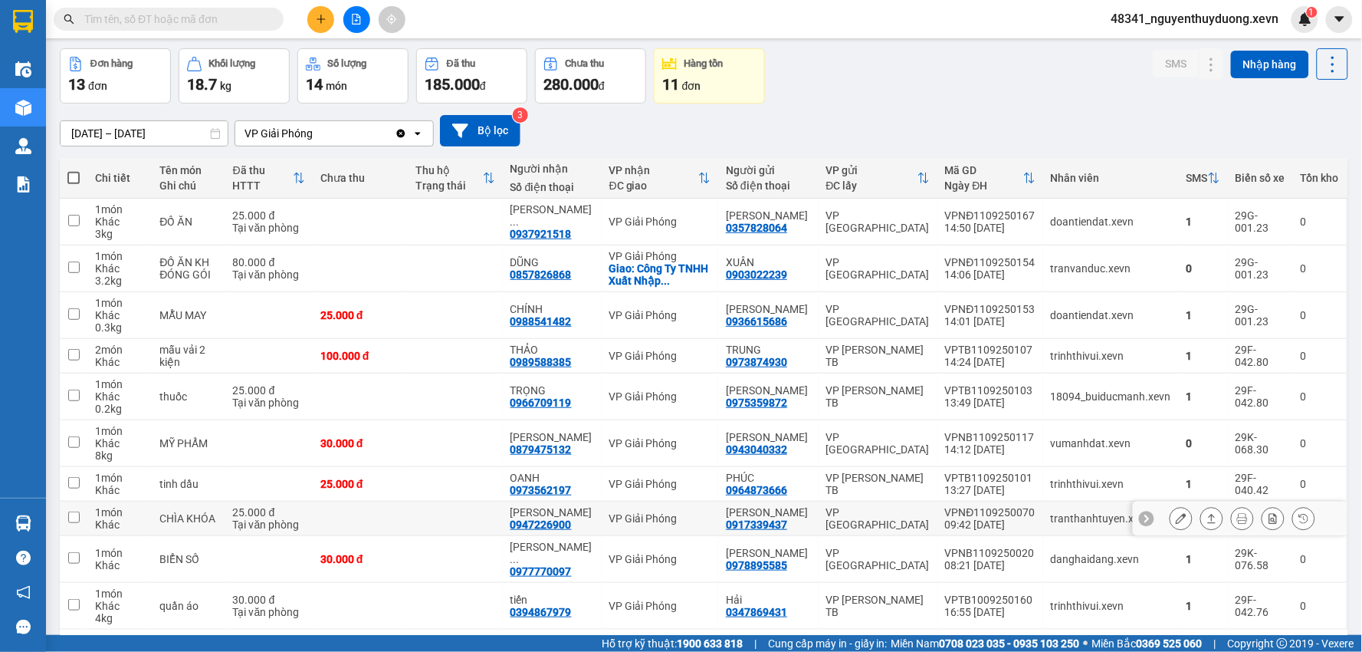
scroll to position [117, 0]
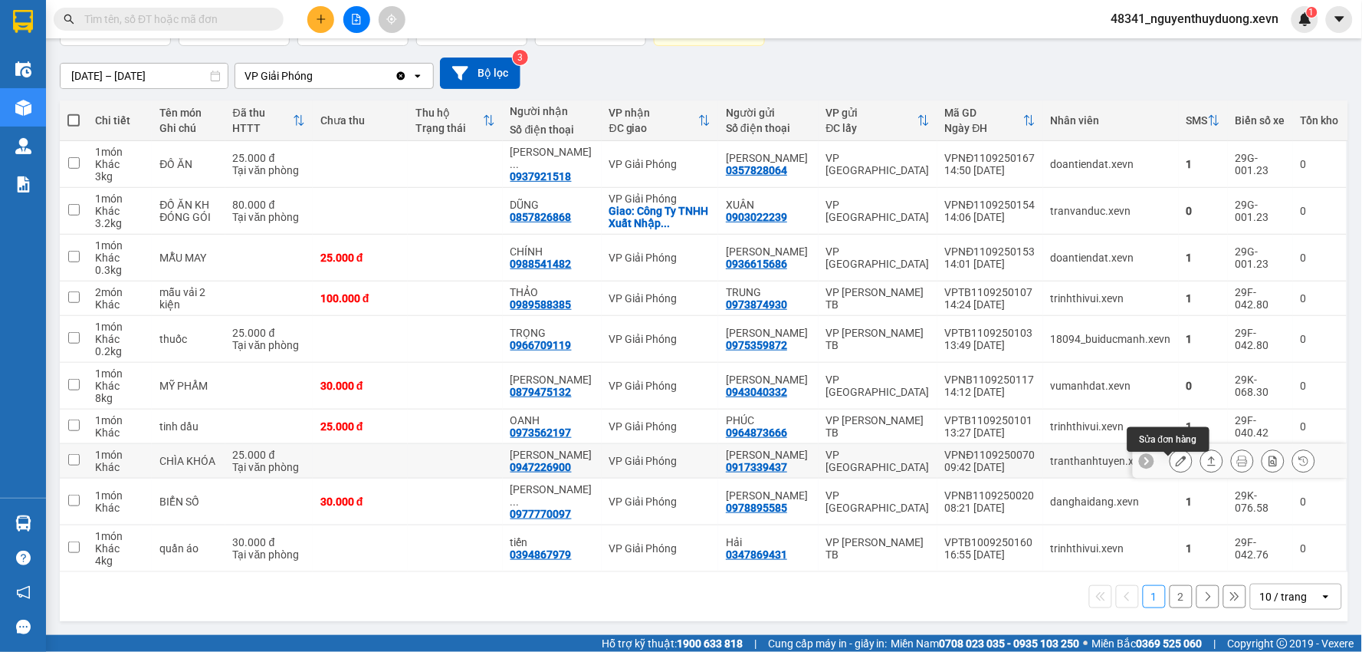
click at [1176, 465] on icon at bounding box center [1181, 460] width 11 height 11
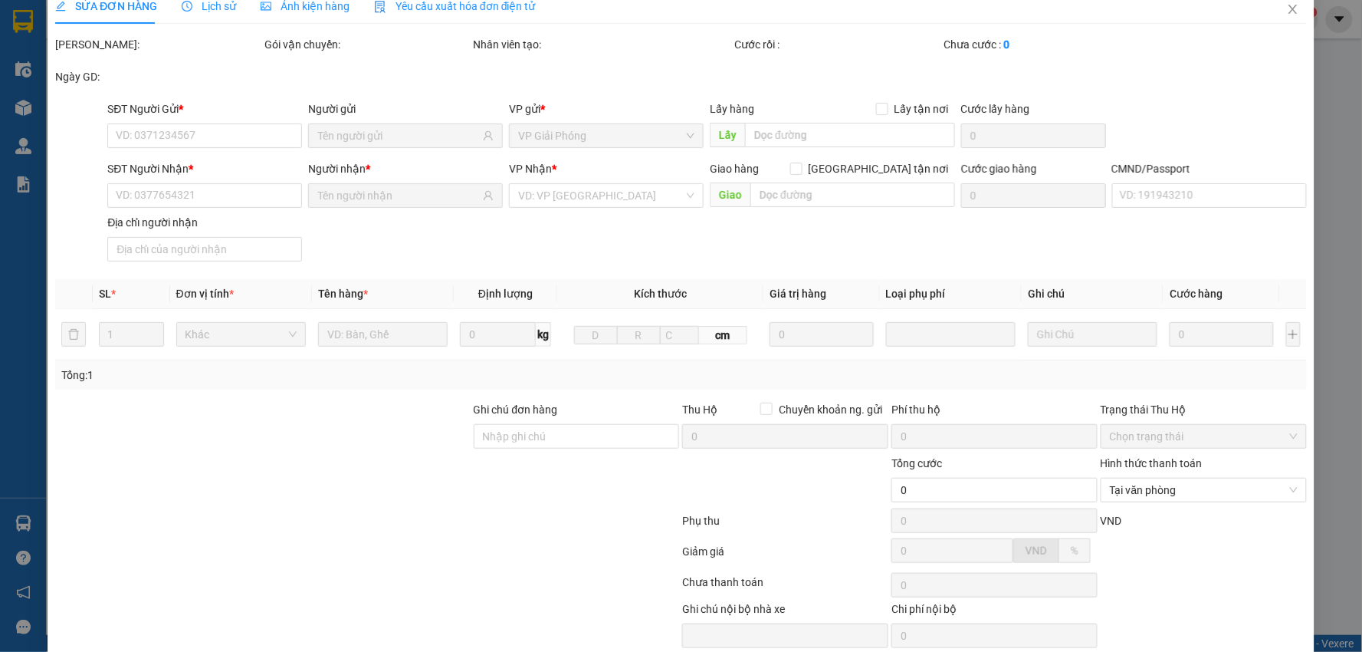
type input "0917339437"
type input "[PERSON_NAME]"
type input "0947226900"
type input "[PERSON_NAME]"
type input "036207027002 [PERSON_NAME]"
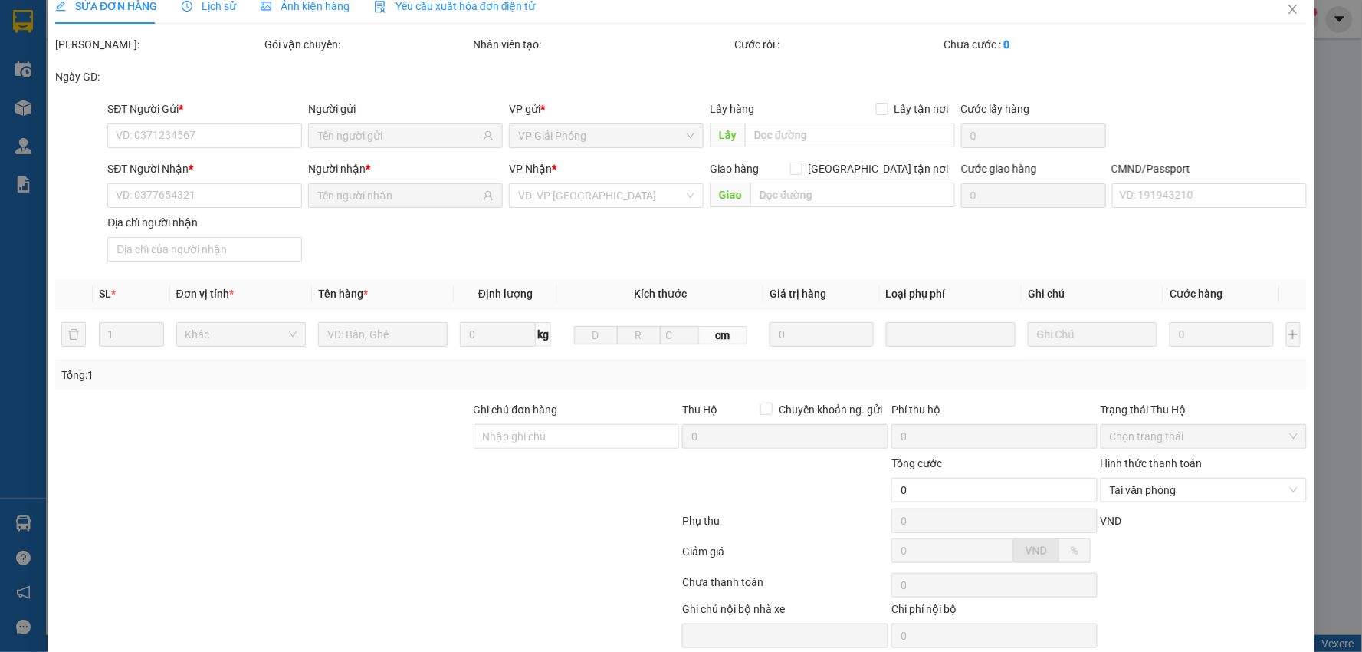
type input "25.000"
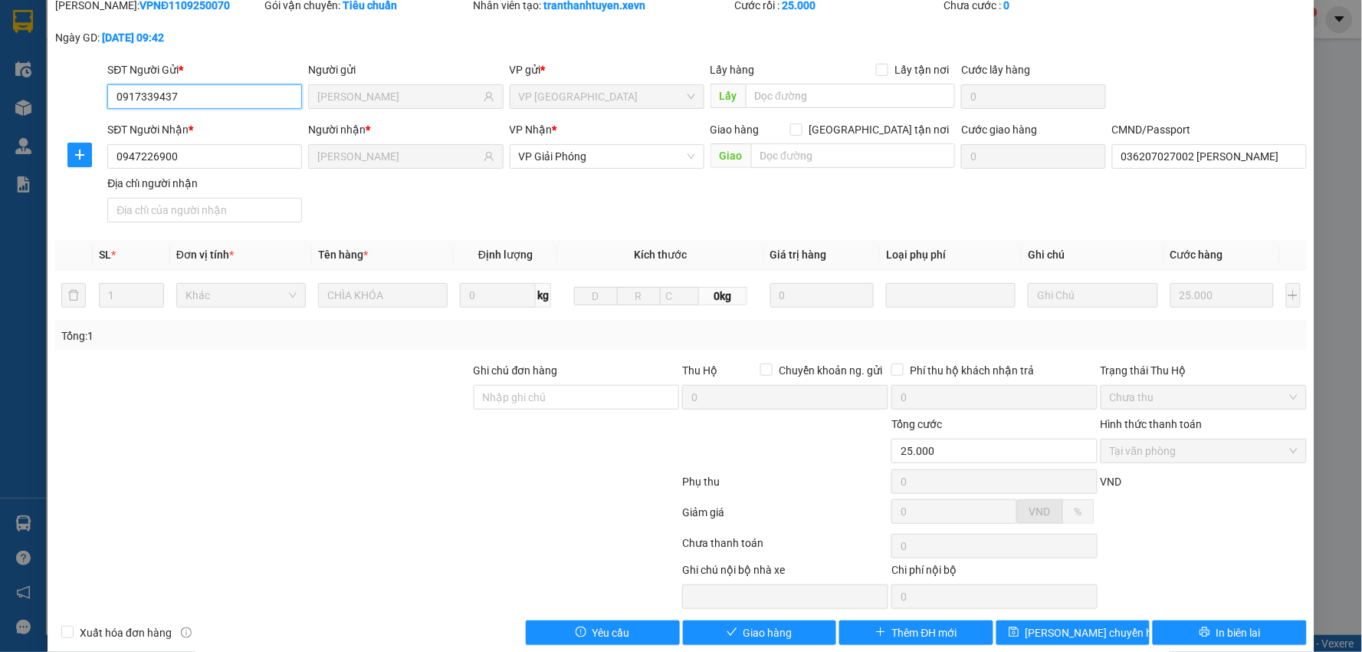
scroll to position [81, 0]
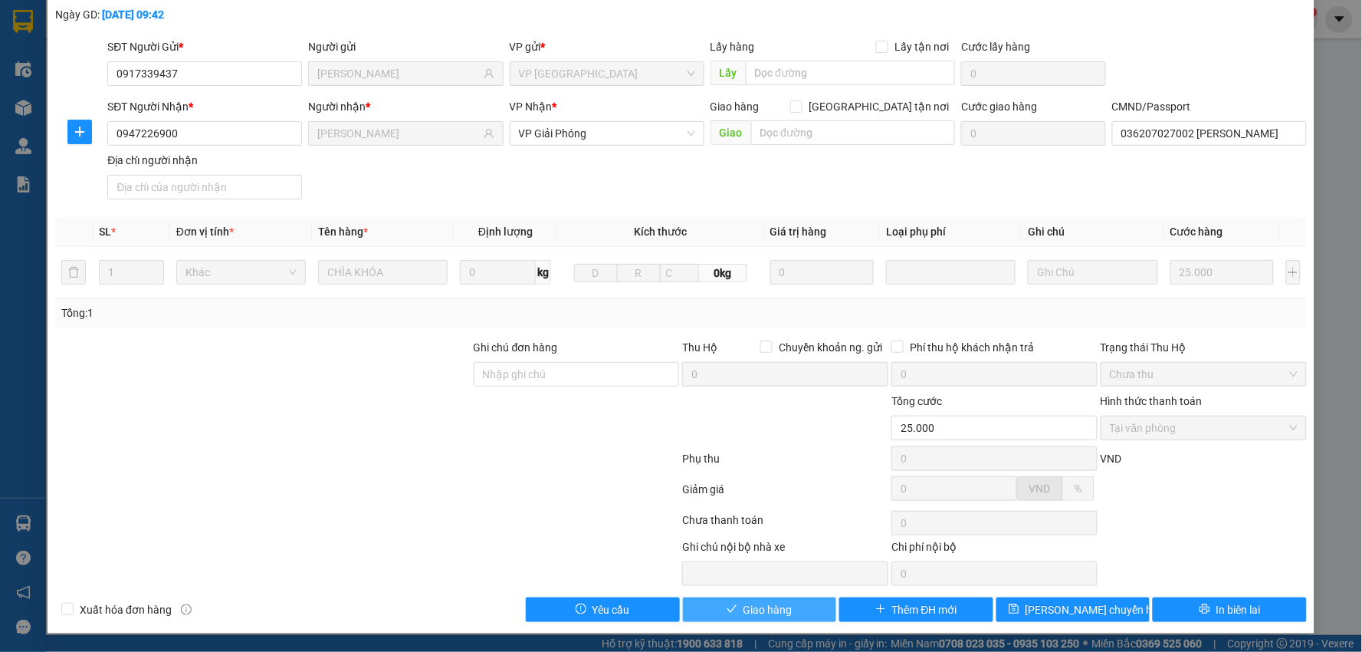
click at [773, 611] on span "Giao hàng" at bounding box center [768, 609] width 49 height 17
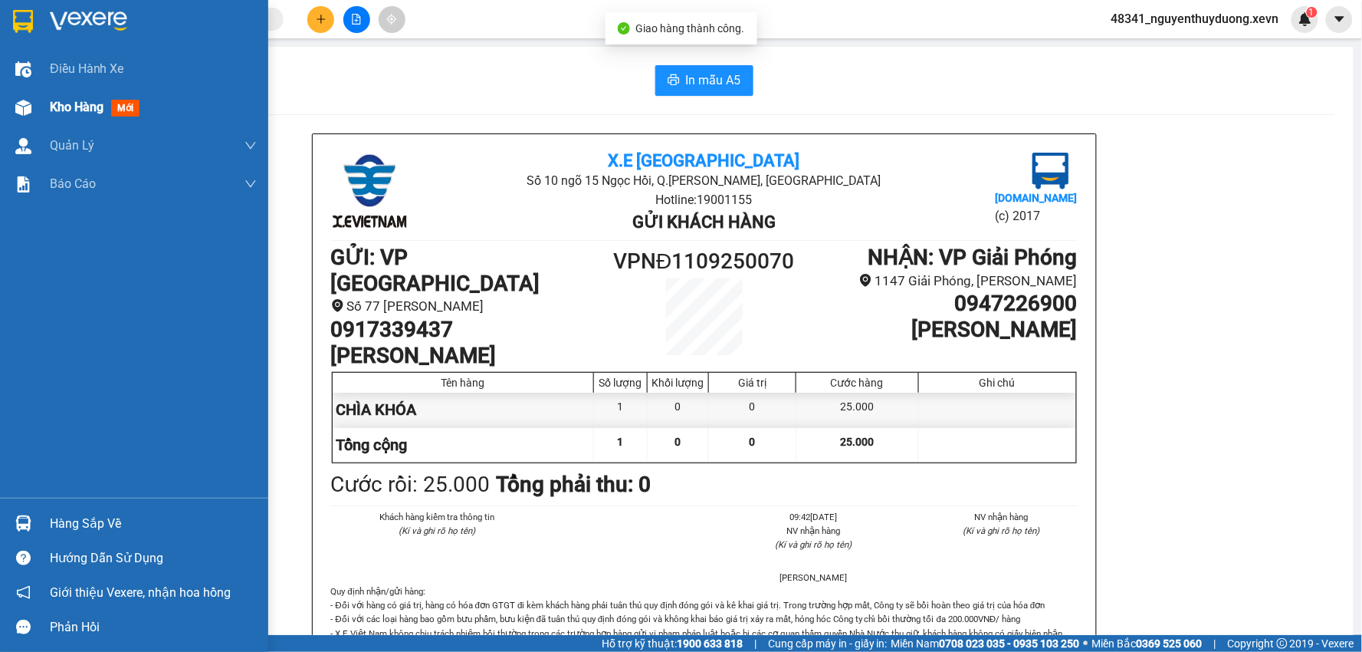
click at [41, 119] on div "Kho hàng mới" at bounding box center [134, 107] width 268 height 38
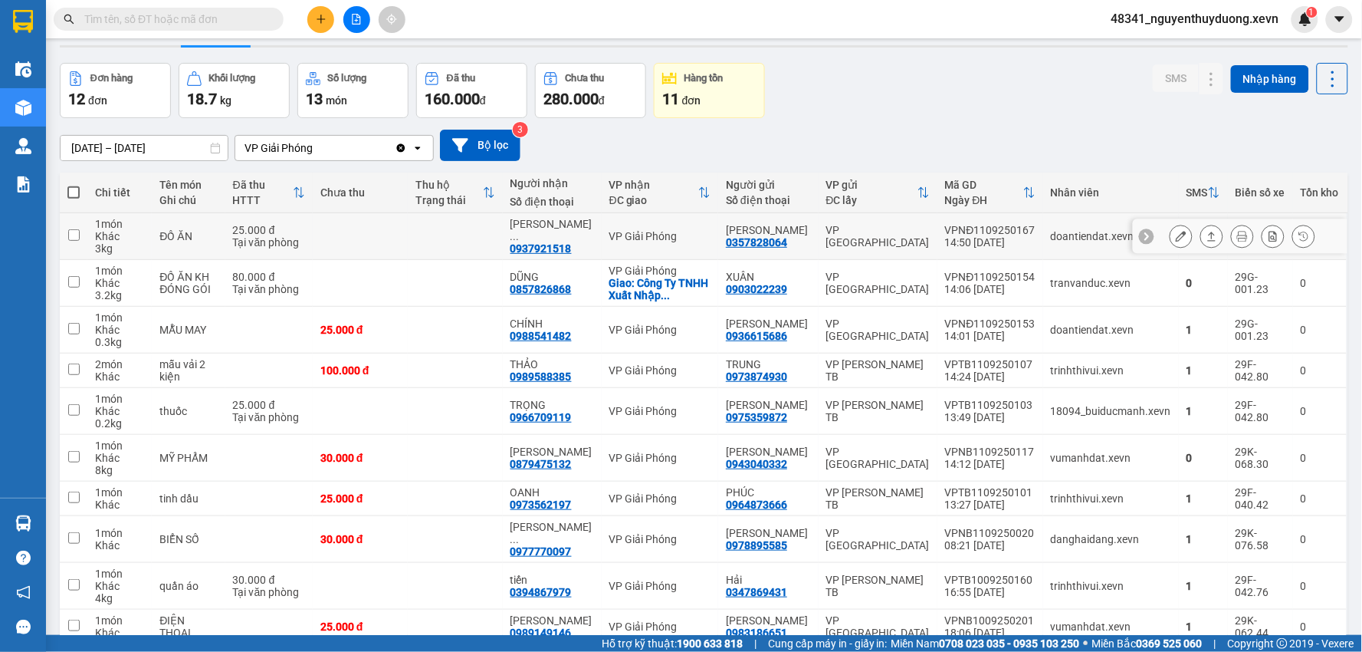
scroll to position [19, 0]
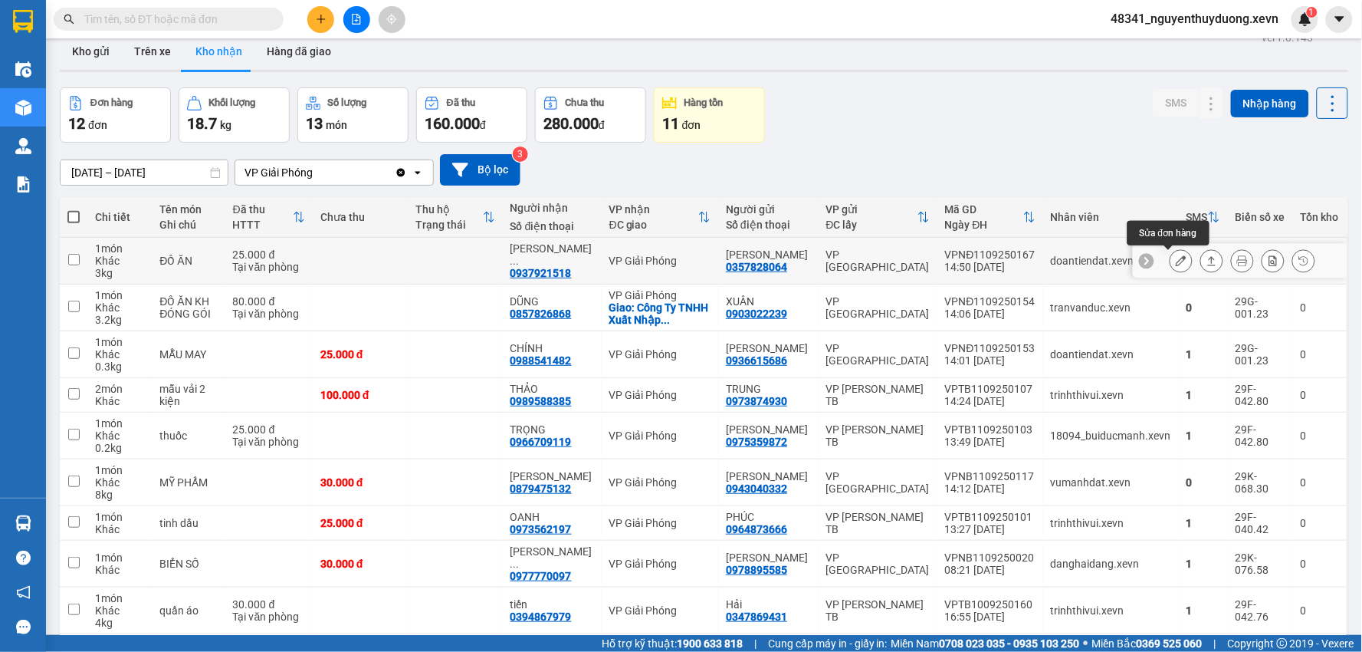
click at [1176, 261] on icon at bounding box center [1181, 260] width 11 height 11
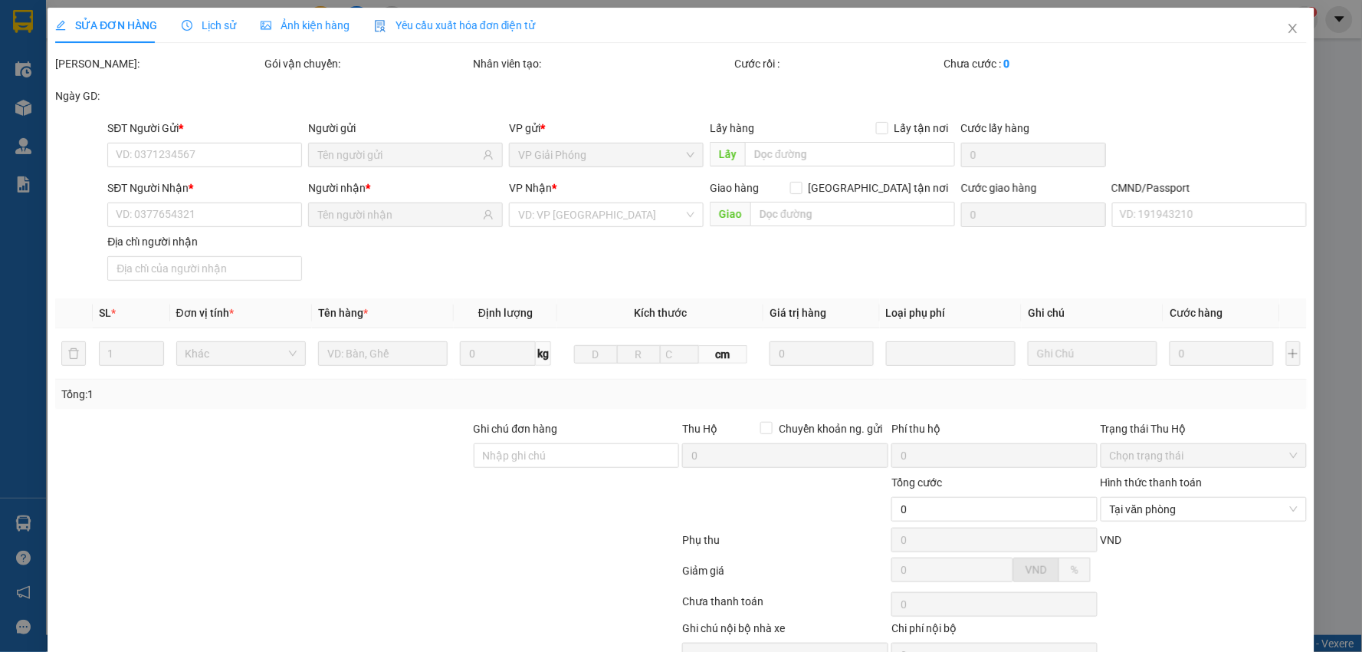
type input "0357828064"
type input "[PERSON_NAME]"
type input "0937921518"
type input "[PERSON_NAME]"
type input "0369645556478"
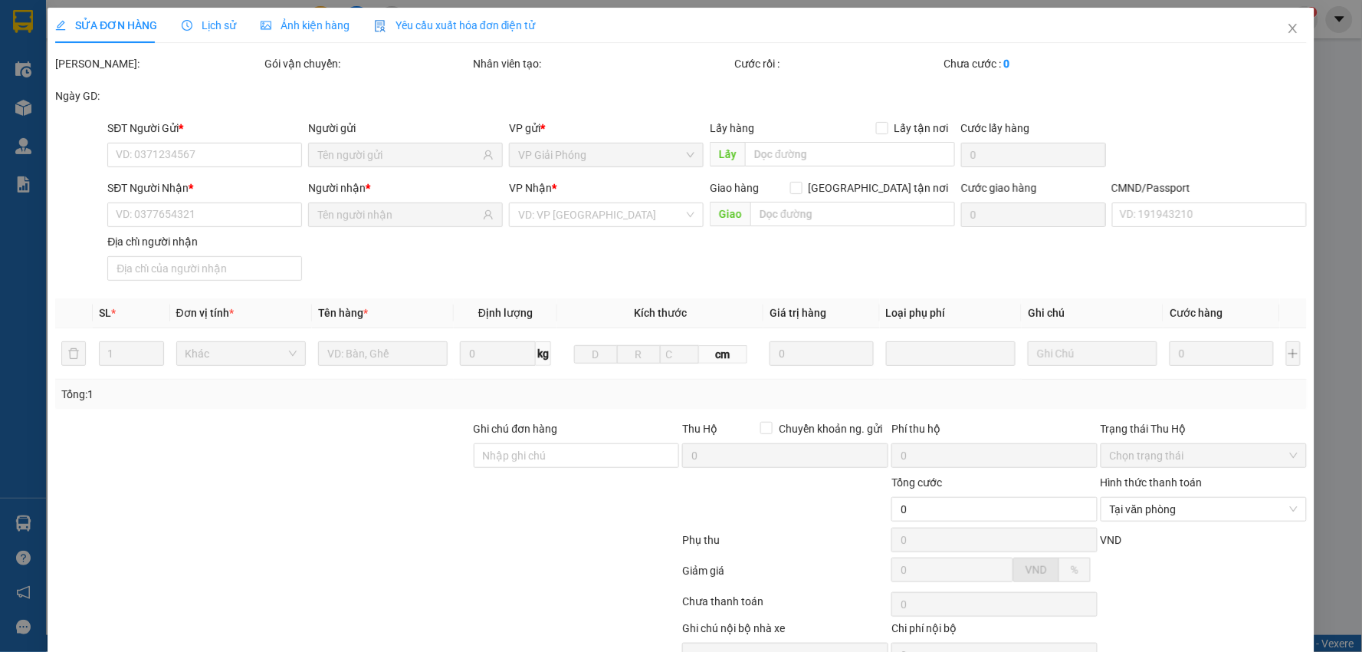
type input "25.000"
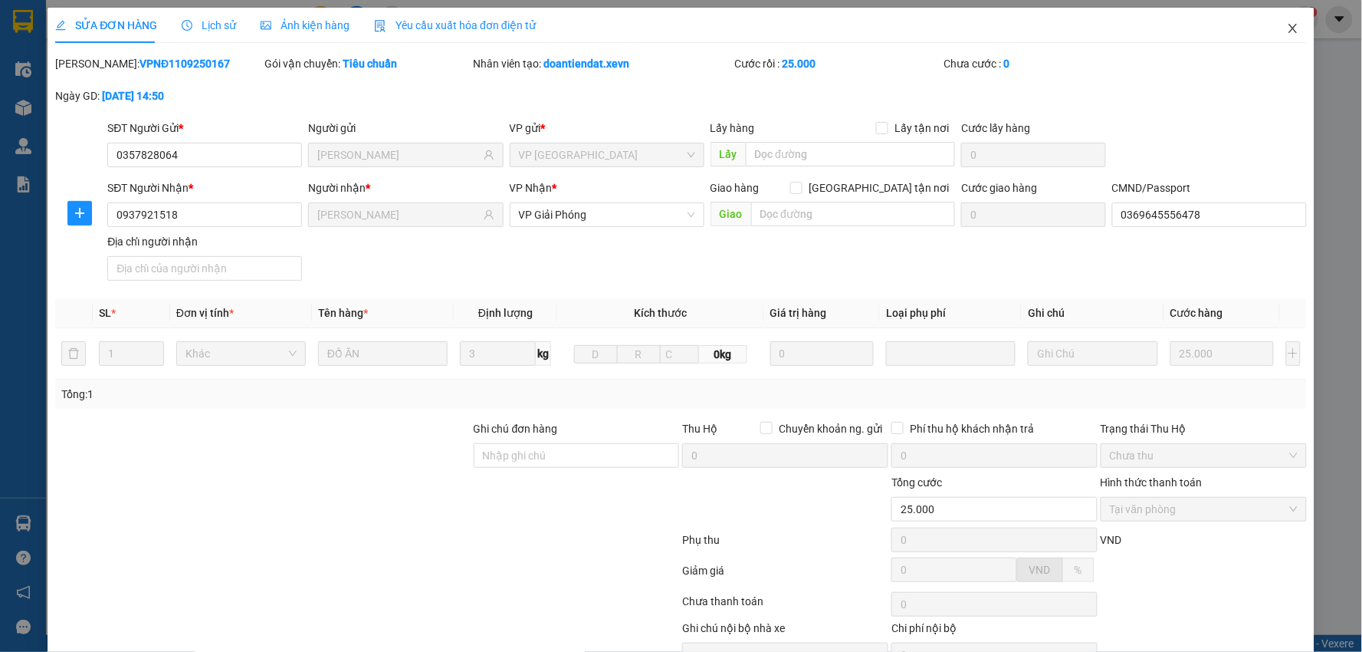
click at [1287, 23] on icon "close" at bounding box center [1293, 28] width 12 height 12
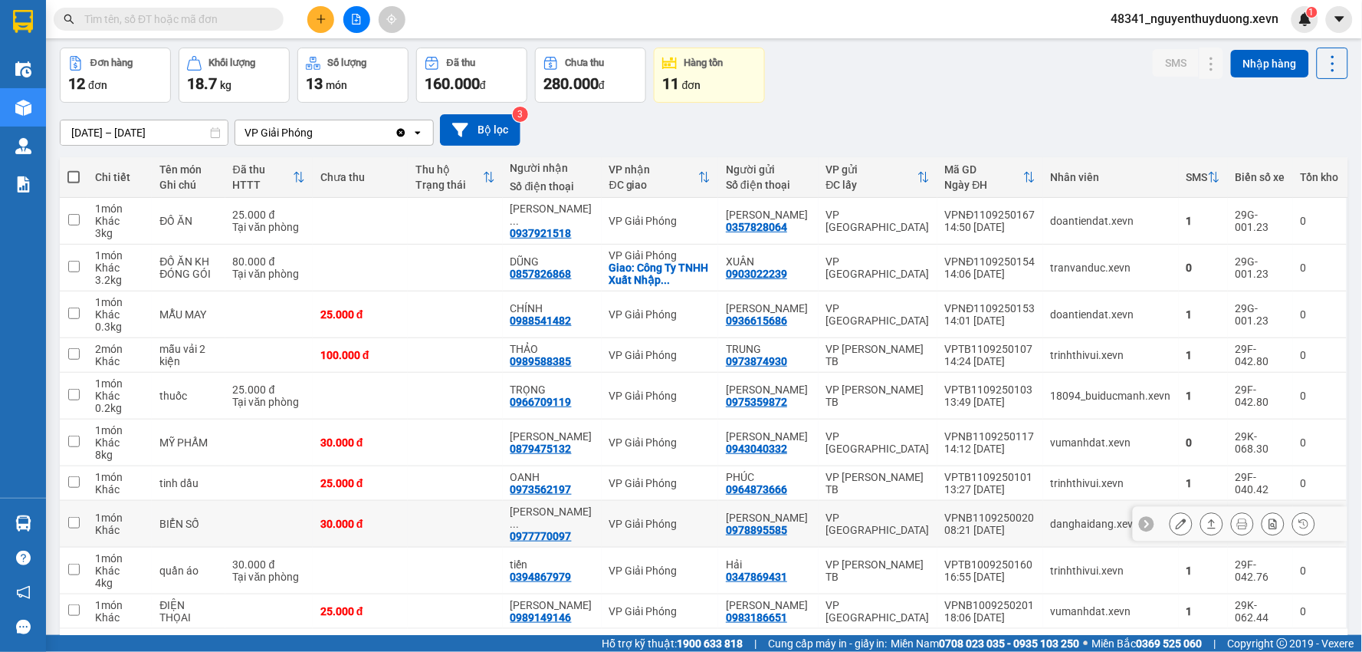
scroll to position [85, 0]
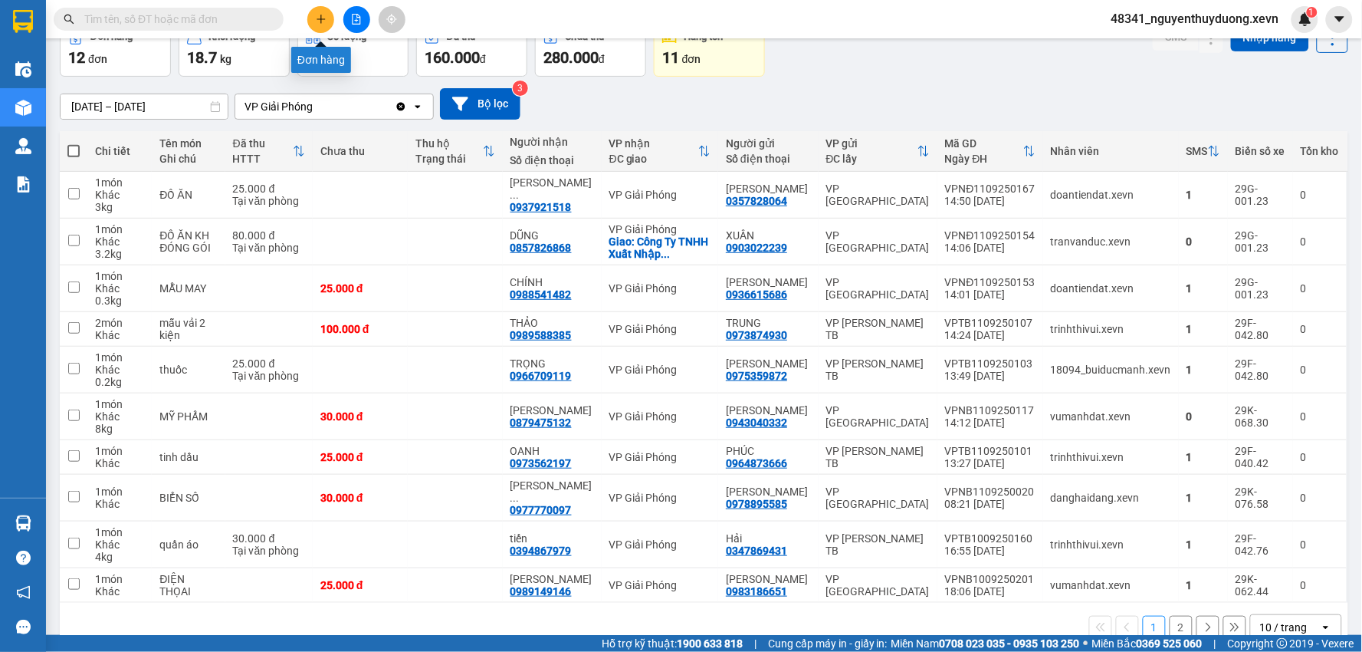
click at [312, 25] on button at bounding box center [320, 19] width 27 height 27
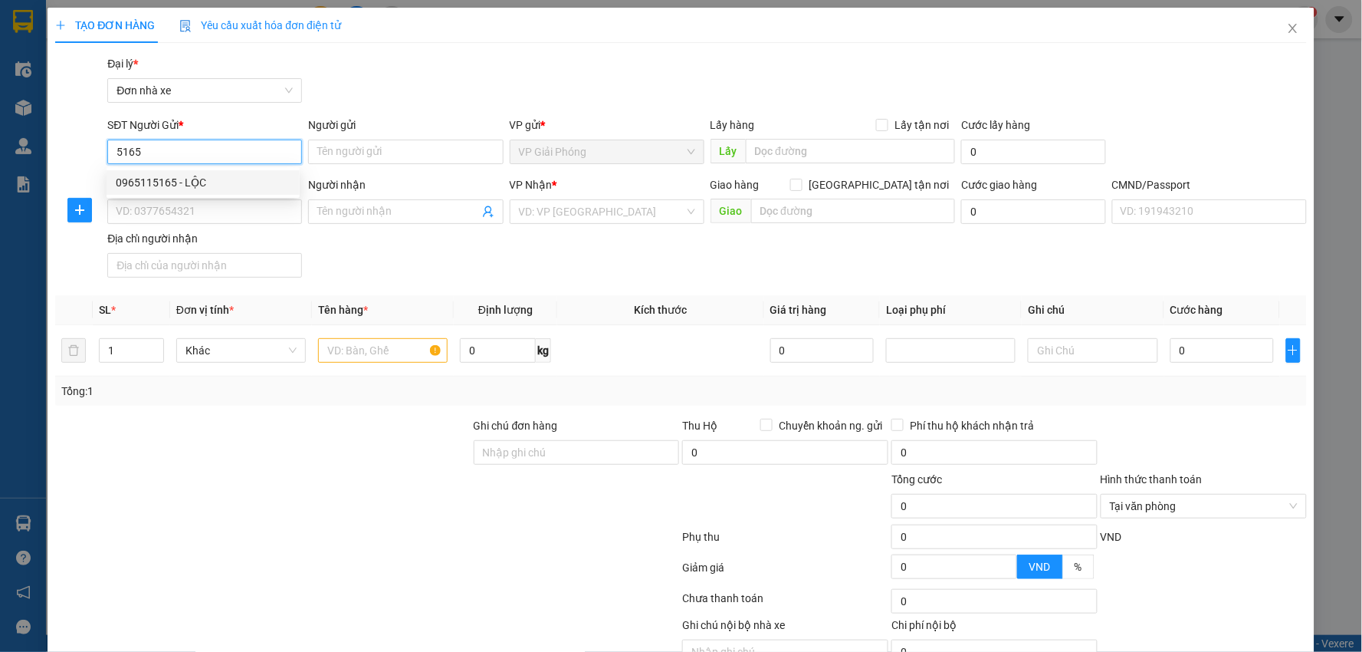
click at [200, 174] on div "0965115165 - LỘC" at bounding box center [203, 182] width 175 height 17
type input "0965115165"
type input "LỘC"
type input "0981647686"
type input "TRÌNH"
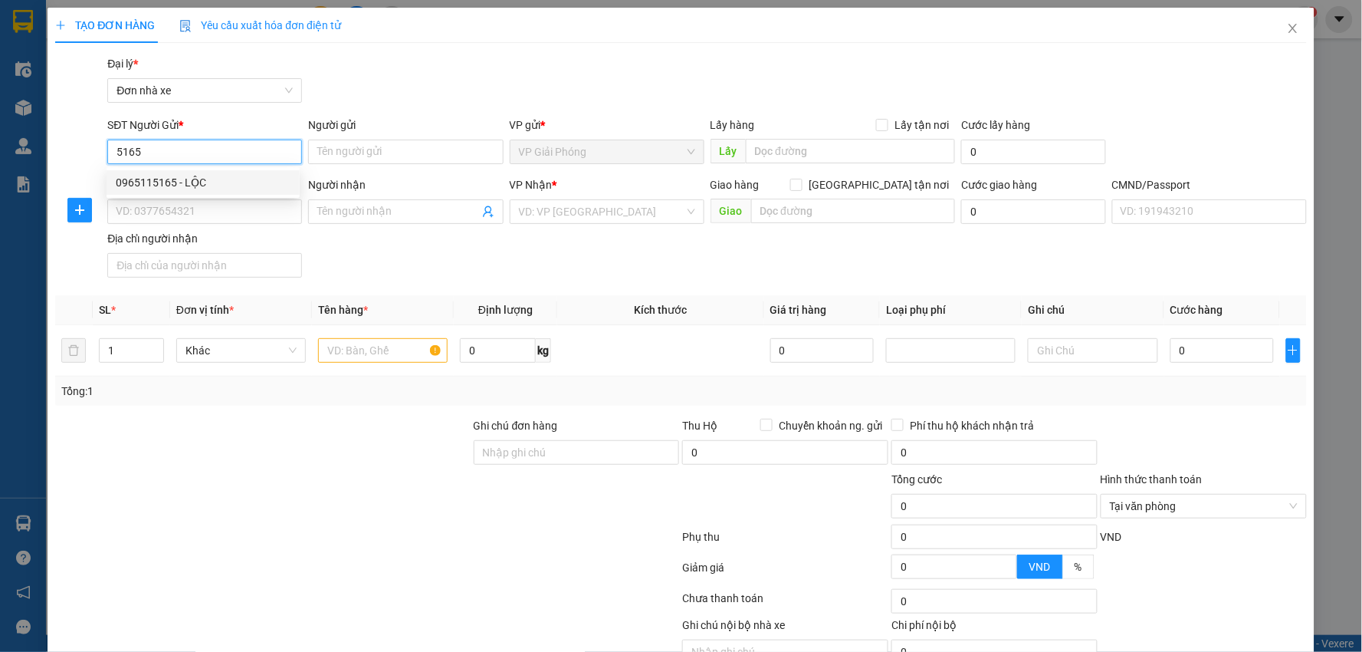
type input "036089007629 [PERSON_NAME] NAM LỢI NAM TRỰC NĐ"
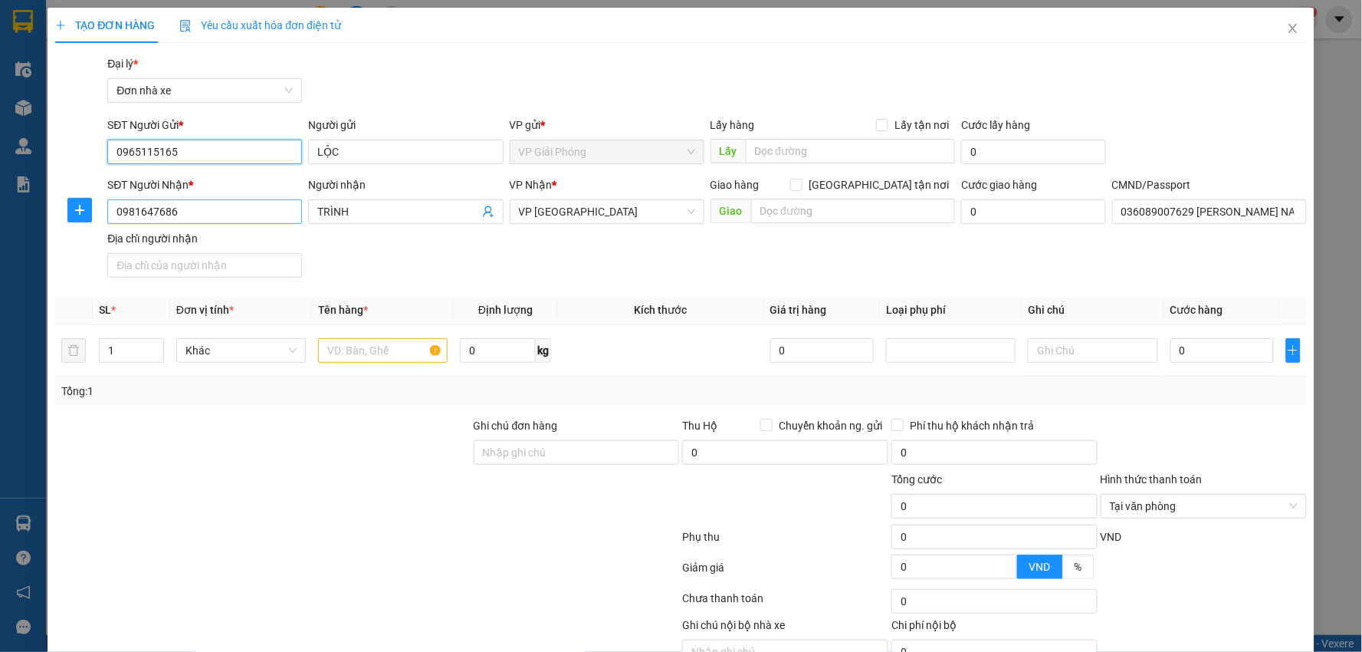
type input "0965115165"
drag, startPoint x: 172, startPoint y: 208, endPoint x: 40, endPoint y: 224, distance: 132.7
click at [40, 224] on div "TẠO ĐƠN HÀNG Yêu cầu xuất hóa đơn điện tử Transit Pickup Surcharge Ids Transit …" at bounding box center [681, 326] width 1362 height 652
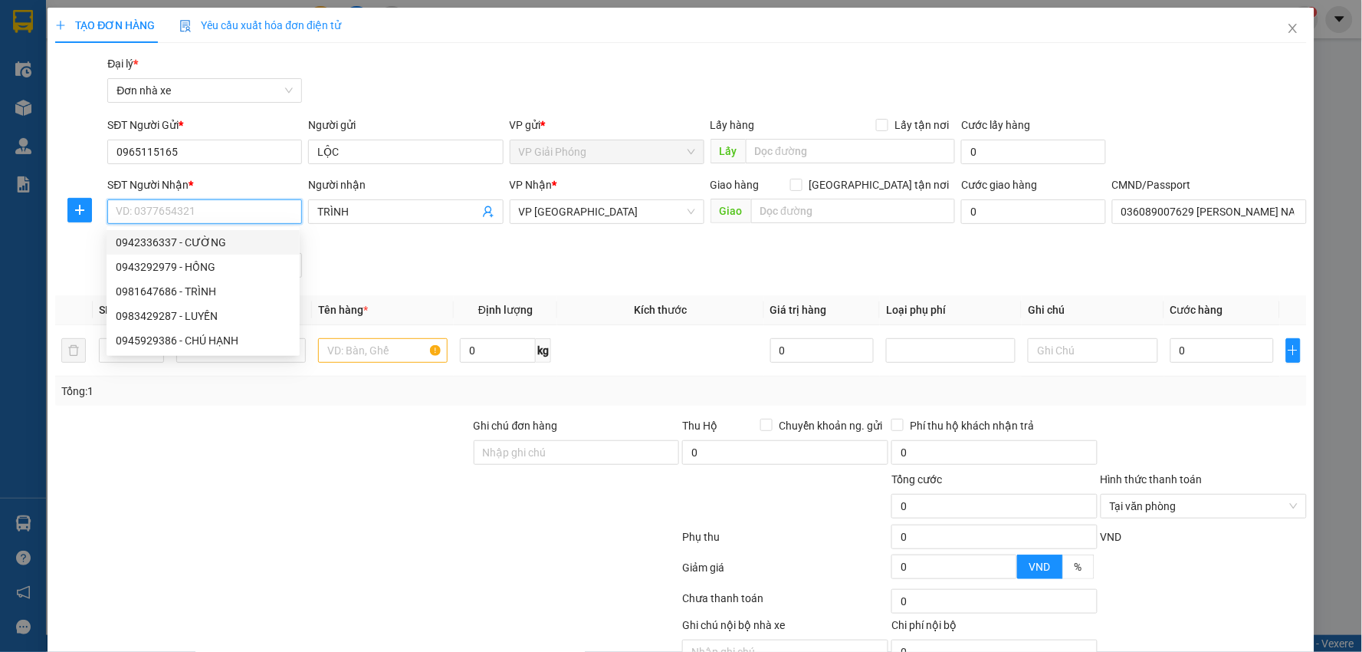
click at [200, 246] on div "0942336337 - CƯỜNG" at bounding box center [203, 242] width 175 height 17
type input "0942336337"
type input "CƯỜNG"
type input "037191003111 [PERSON_NAME]"
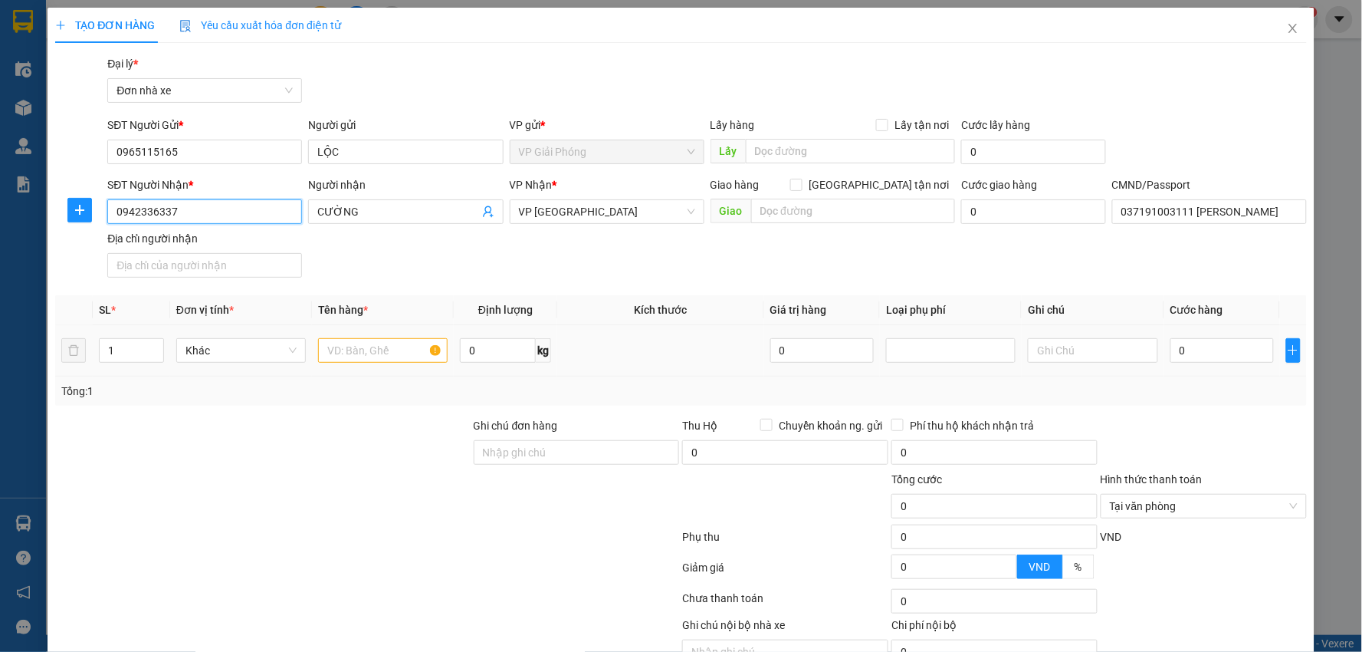
type input "0942336337"
click at [348, 339] on input "text" at bounding box center [383, 350] width 130 height 25
type input "BIỂN SỐ +GT"
click at [1216, 343] on input "0" at bounding box center [1222, 350] width 104 height 25
type input "3"
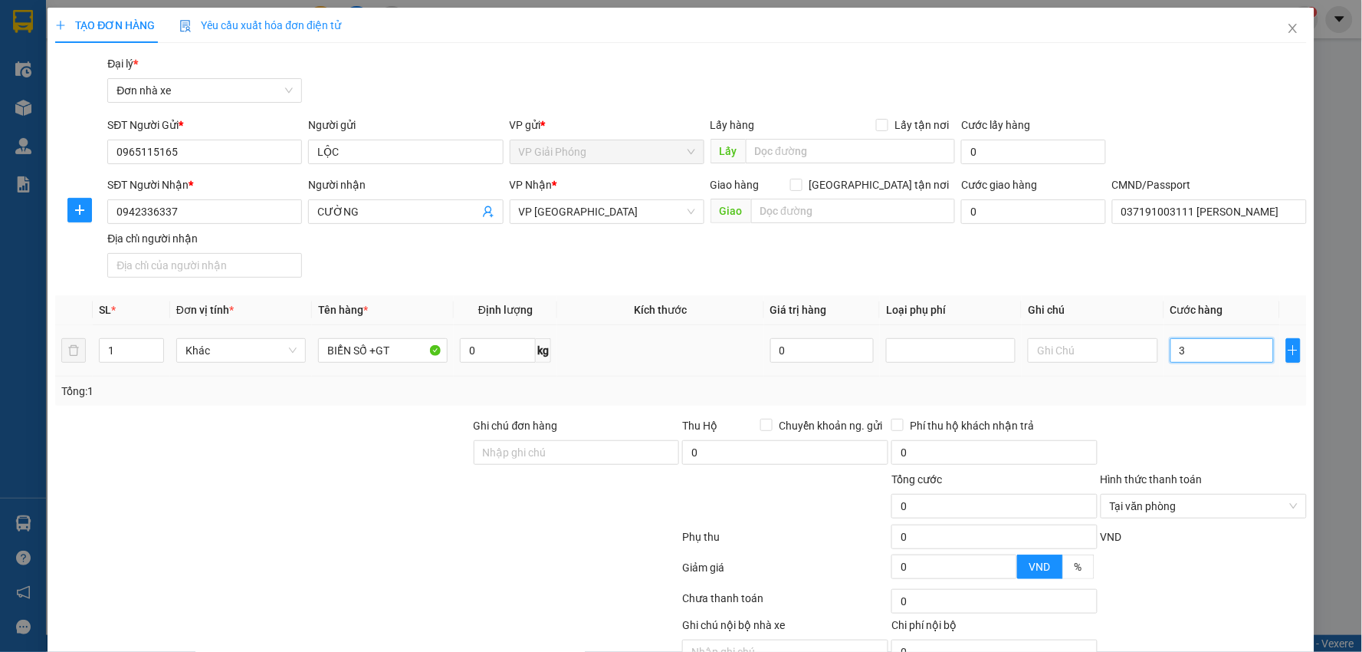
type input "3"
type input "30"
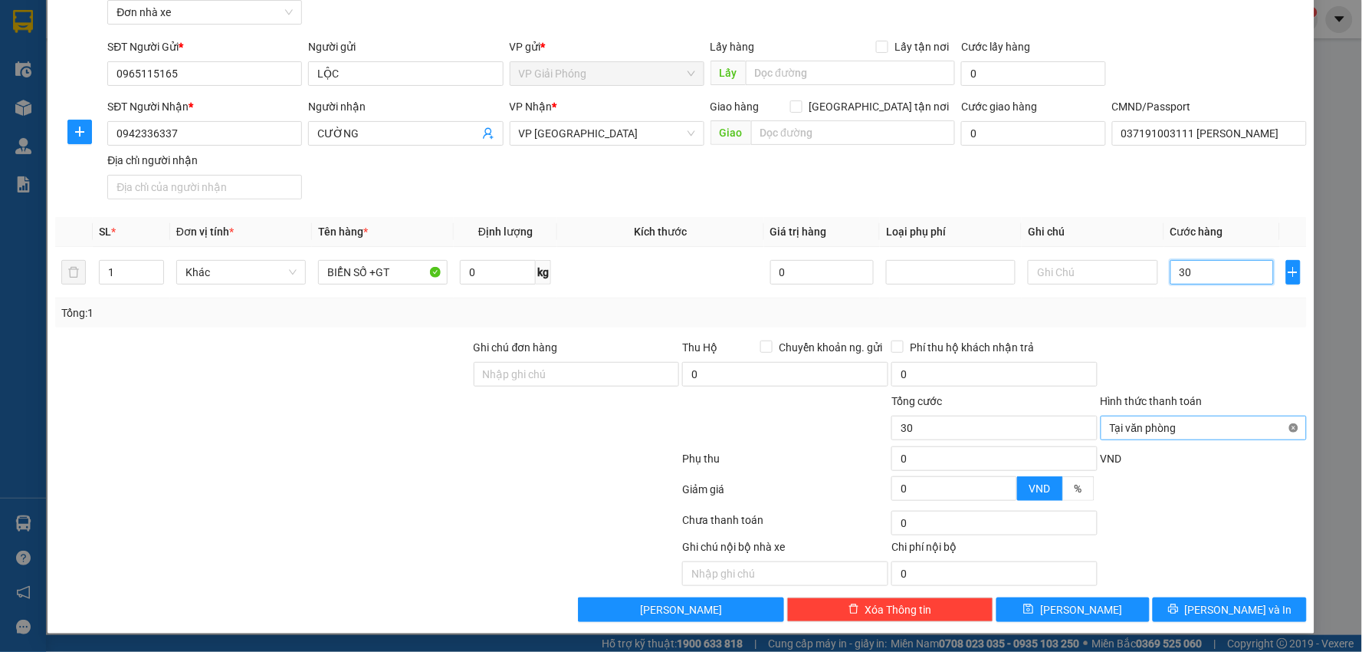
type input "30"
type input "30.000"
click at [1230, 598] on button "[PERSON_NAME] và In" at bounding box center [1230, 609] width 154 height 25
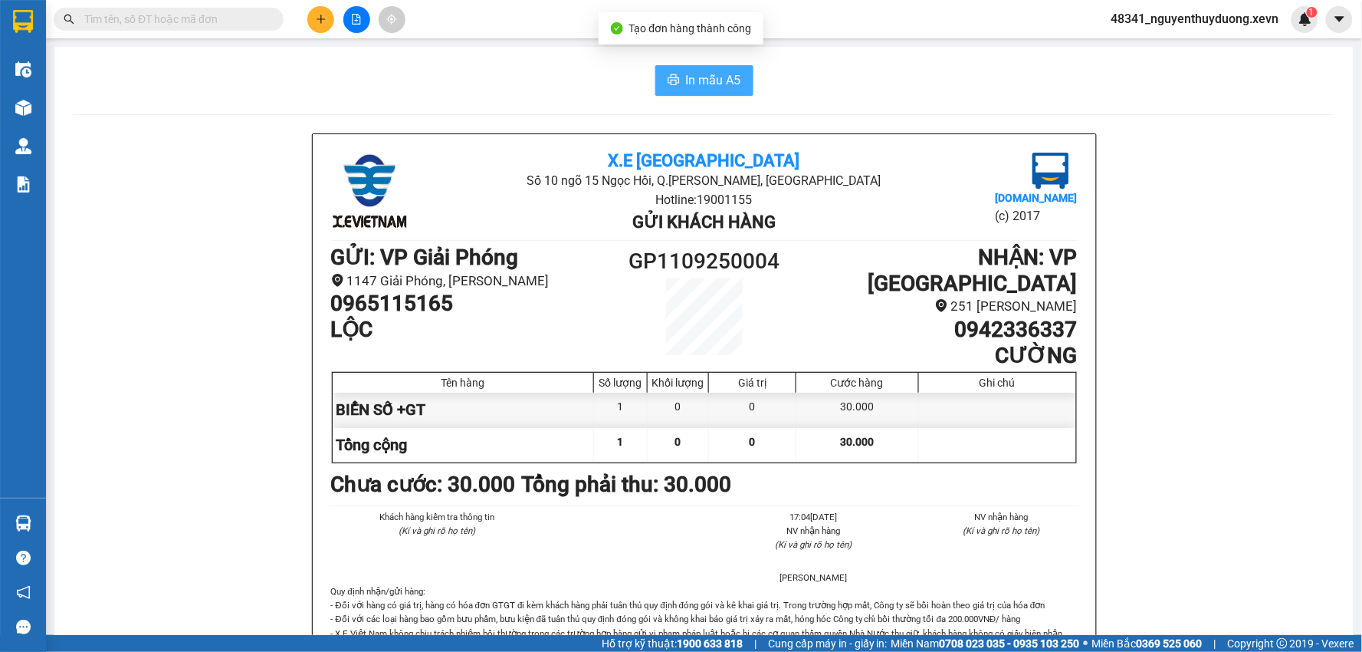
click at [696, 94] on button "In mẫu A5" at bounding box center [704, 80] width 98 height 31
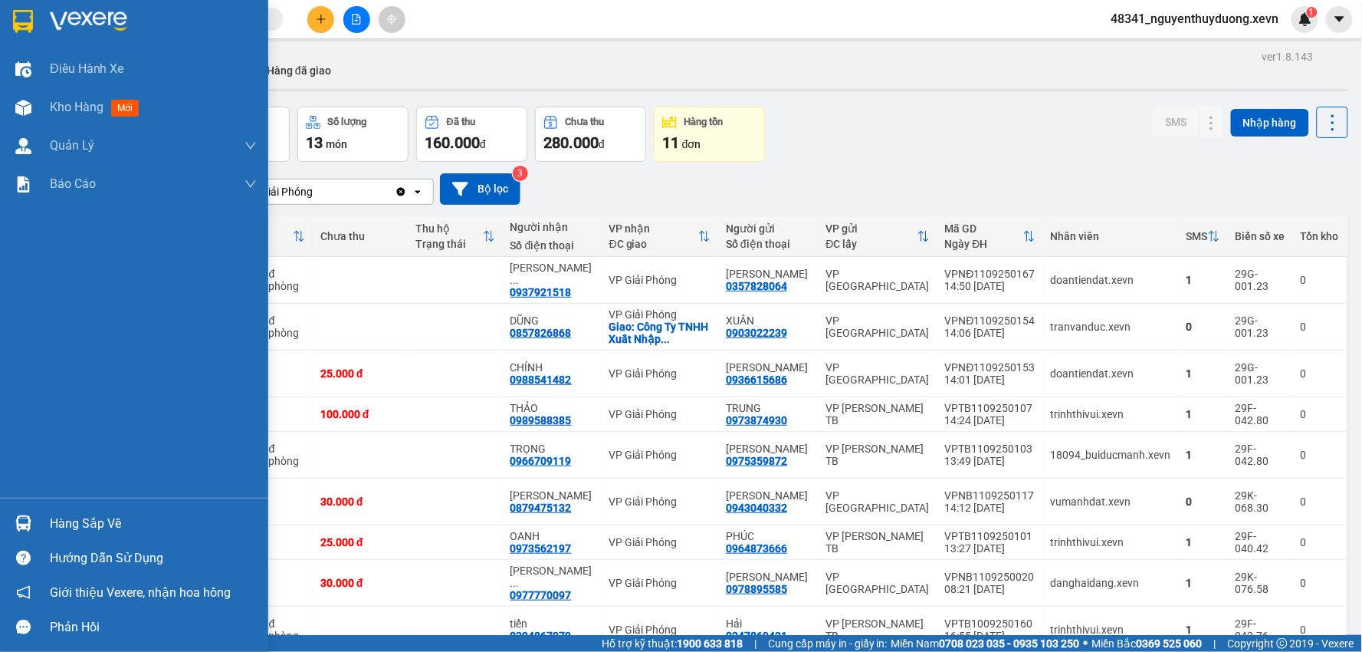
click at [88, 524] on div "Hàng sắp về" at bounding box center [153, 523] width 207 height 23
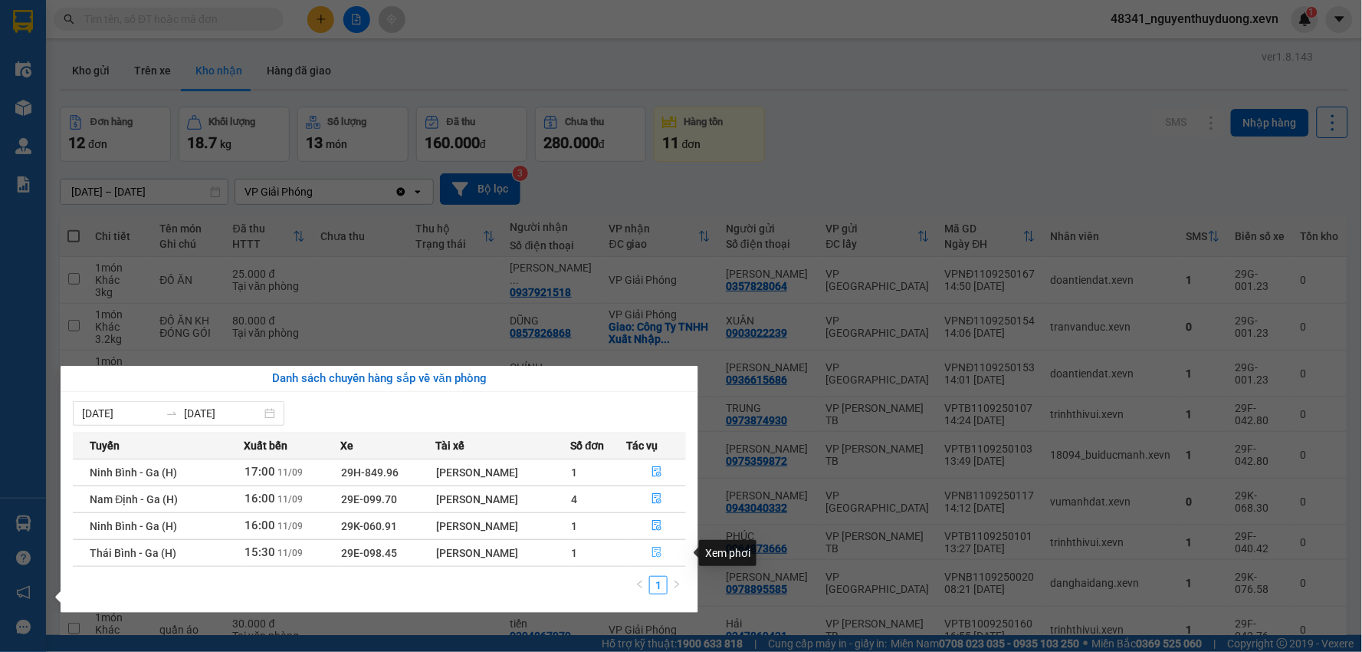
click at [652, 553] on icon "file-done" at bounding box center [657, 552] width 11 height 11
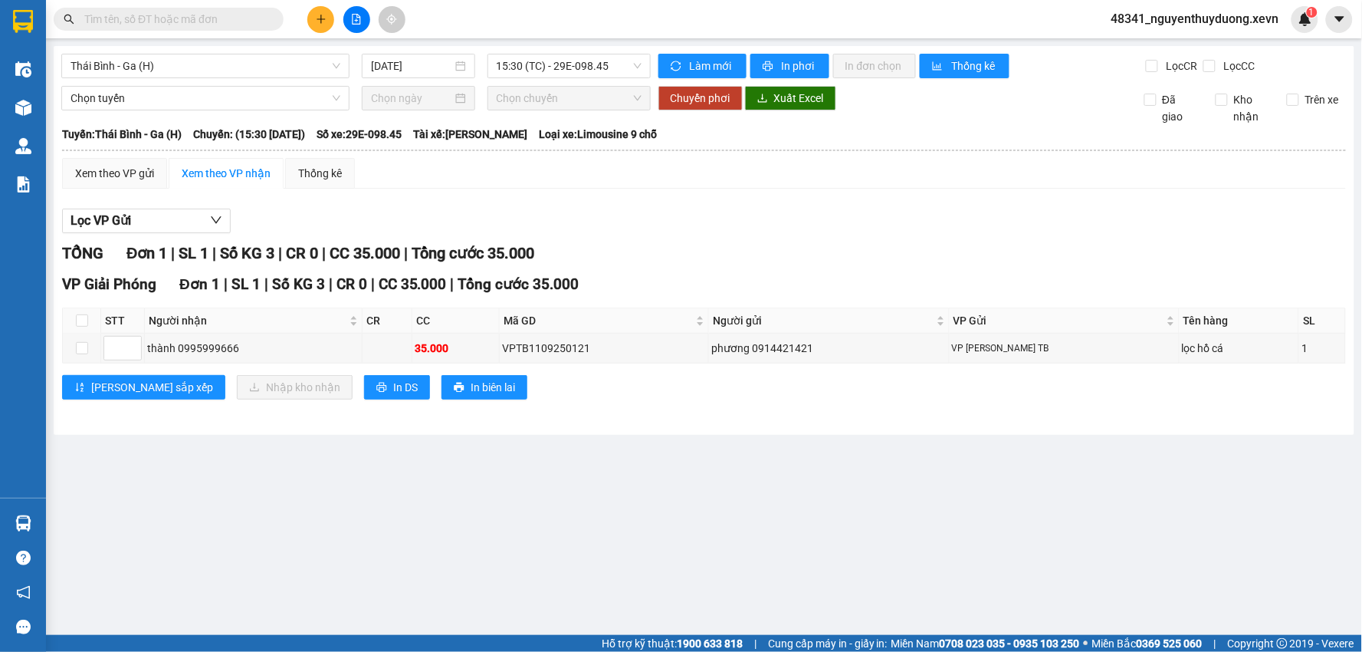
click at [74, 320] on th at bounding box center [82, 320] width 38 height 25
click at [80, 320] on input "checkbox" at bounding box center [82, 320] width 12 height 12
checkbox input "true"
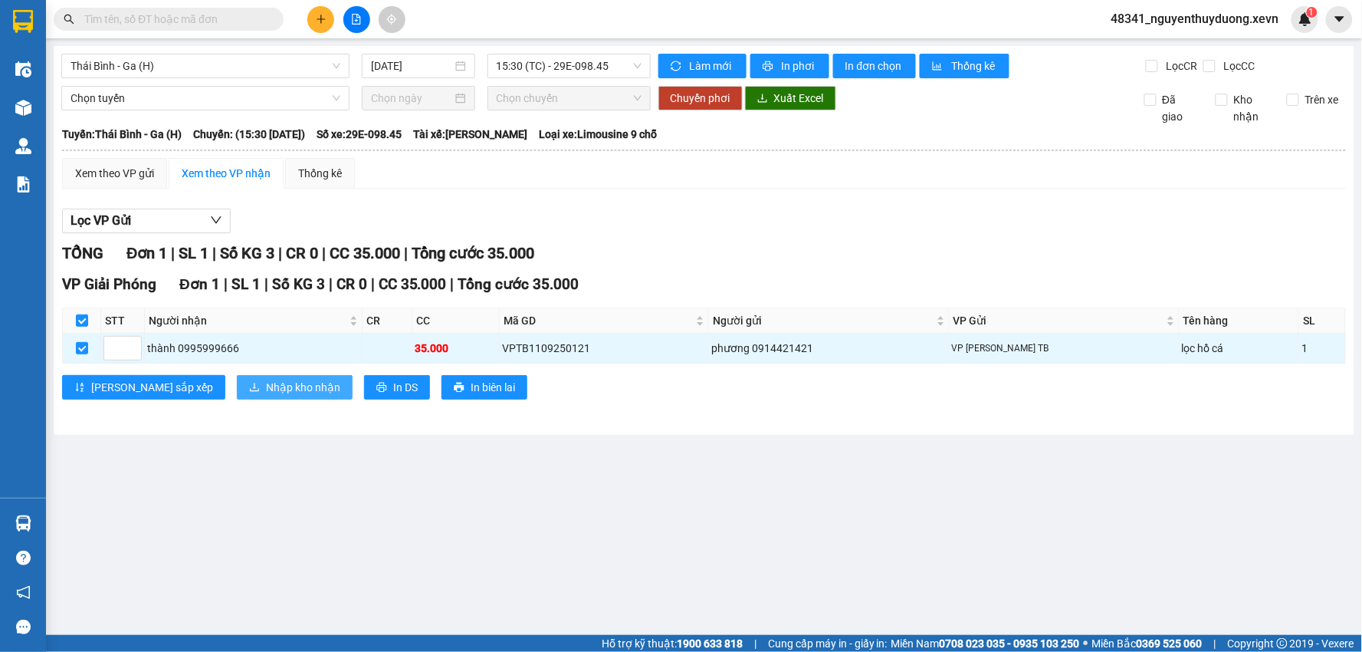
click at [266, 393] on span "Nhập kho nhận" at bounding box center [303, 387] width 74 height 17
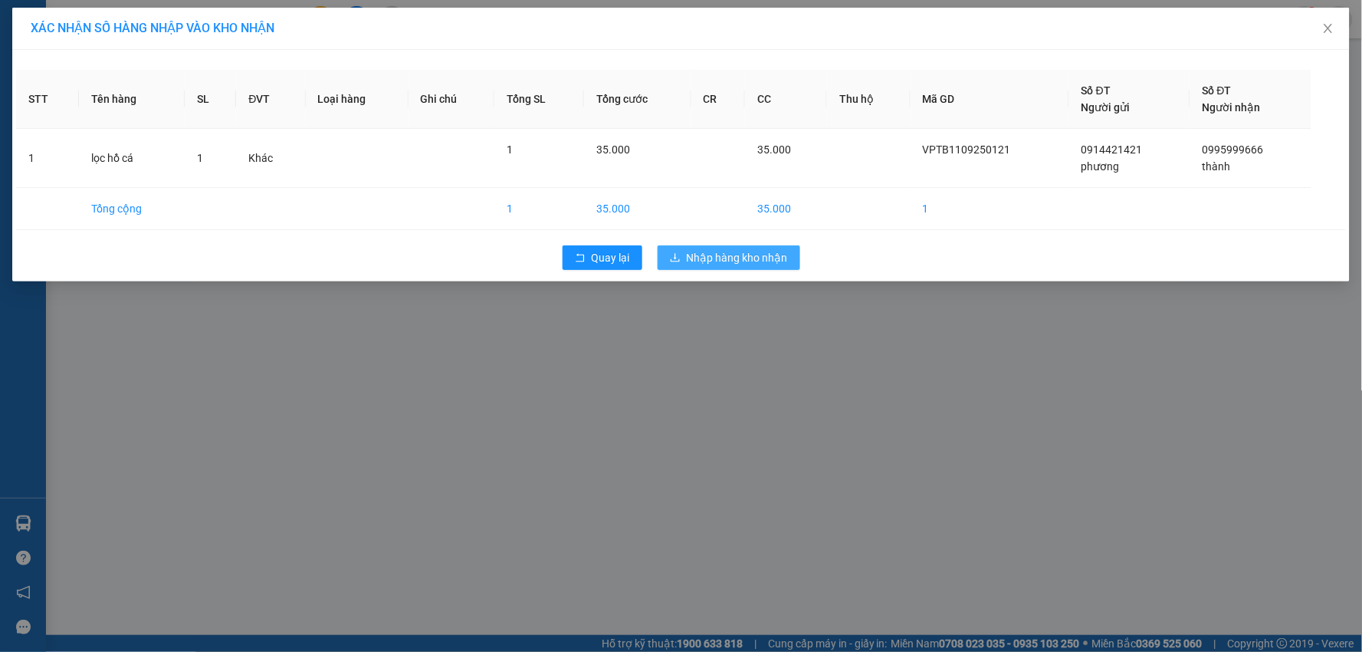
click at [711, 262] on span "Nhập hàng kho nhận" at bounding box center [737, 257] width 101 height 17
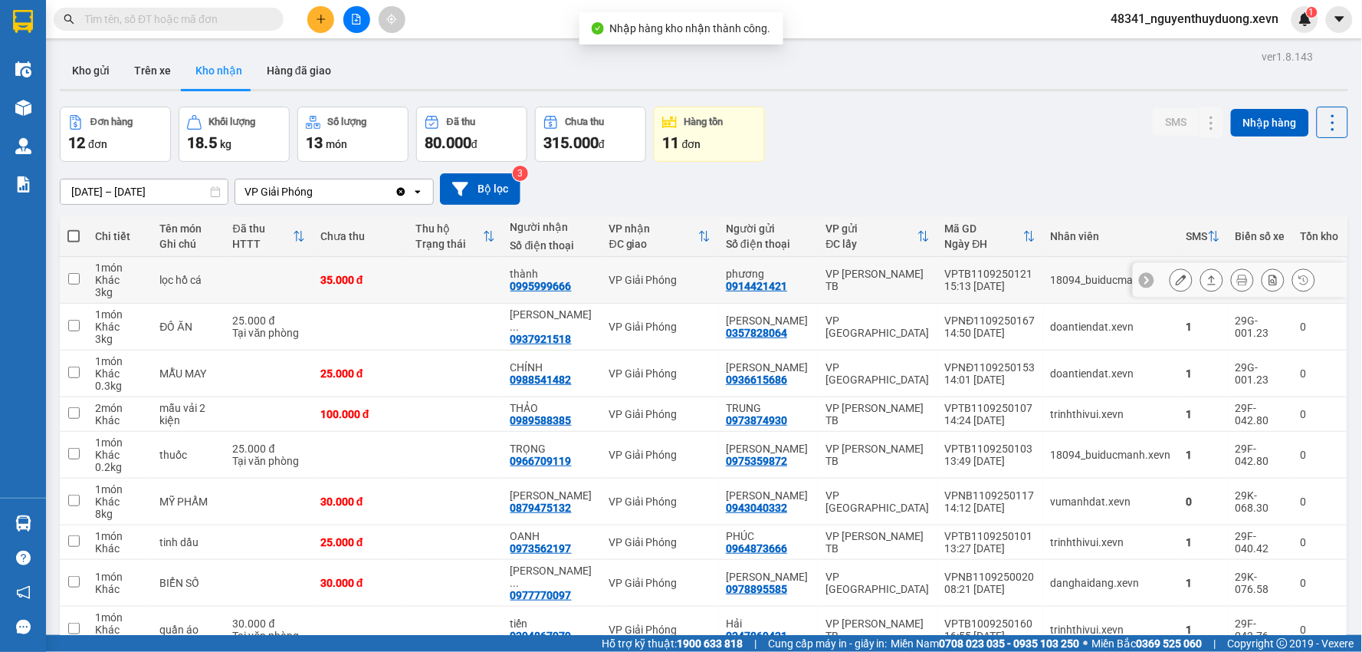
click at [204, 271] on td "lọc hồ cá" at bounding box center [188, 280] width 73 height 47
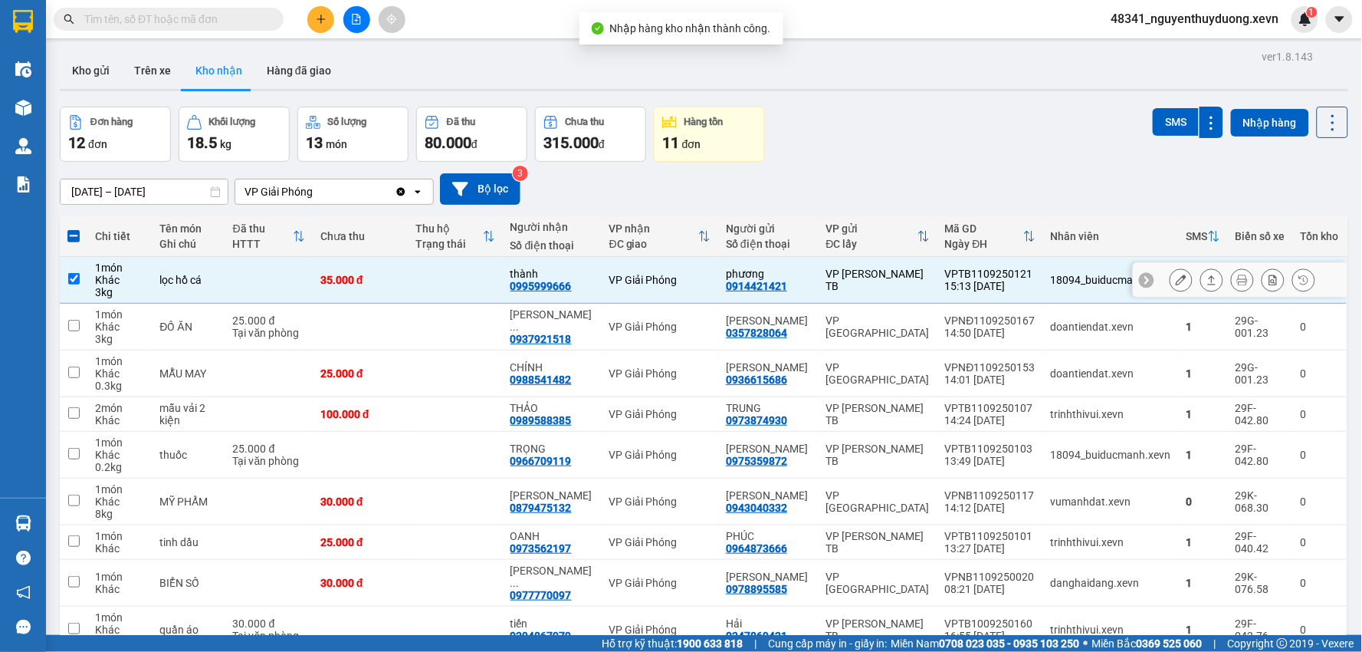
click at [259, 272] on td at bounding box center [268, 280] width 87 height 47
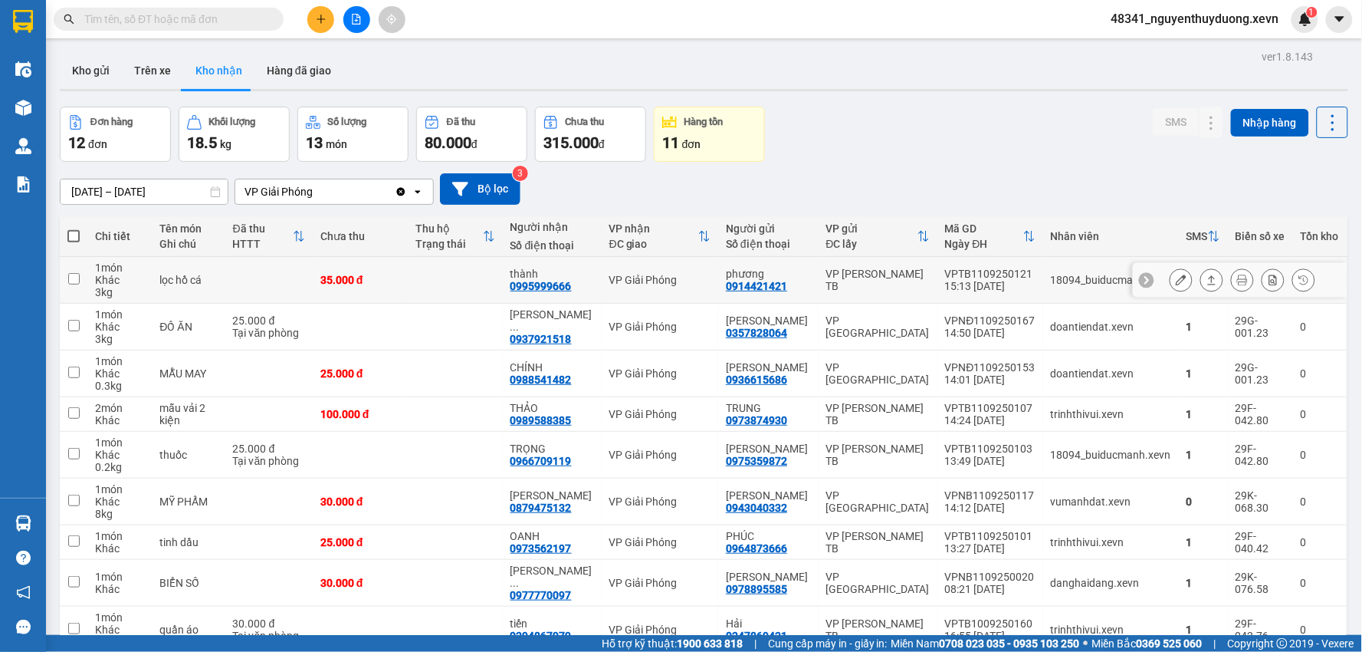
click at [261, 272] on td at bounding box center [268, 280] width 87 height 47
checkbox input "true"
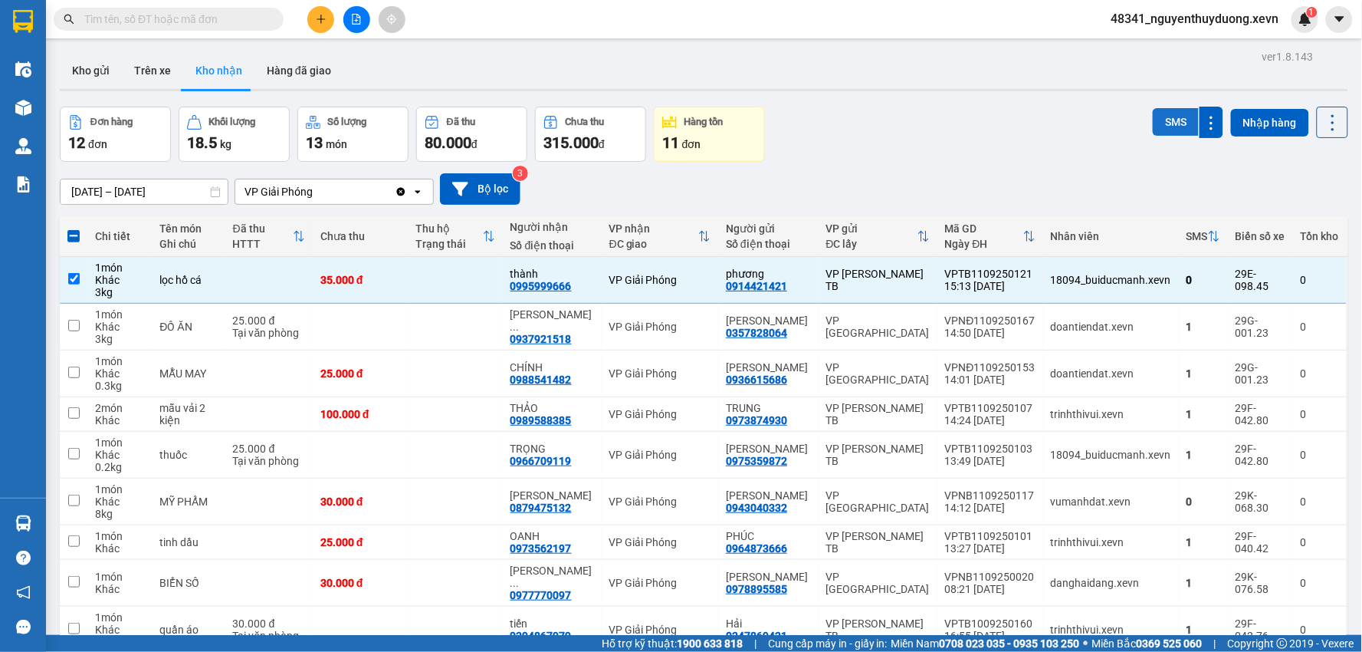
click at [1164, 121] on button "SMS" at bounding box center [1176, 122] width 46 height 28
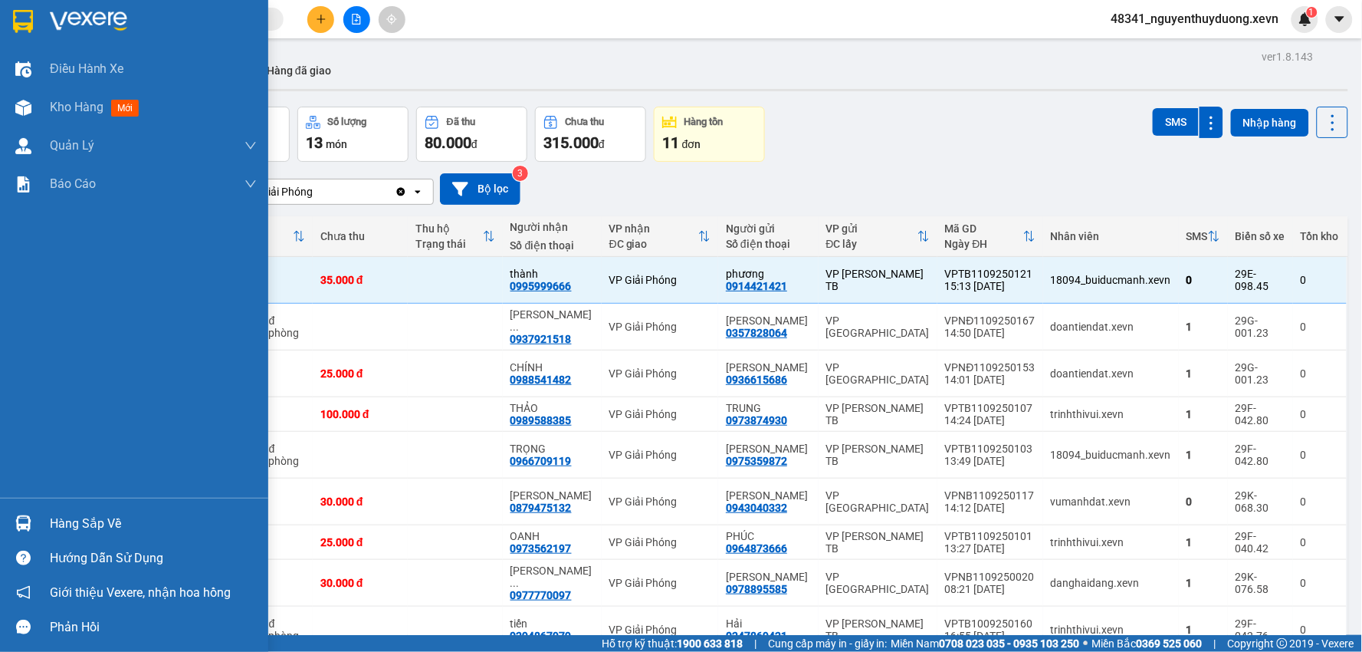
click at [74, 523] on div "Hàng sắp về" at bounding box center [153, 523] width 207 height 23
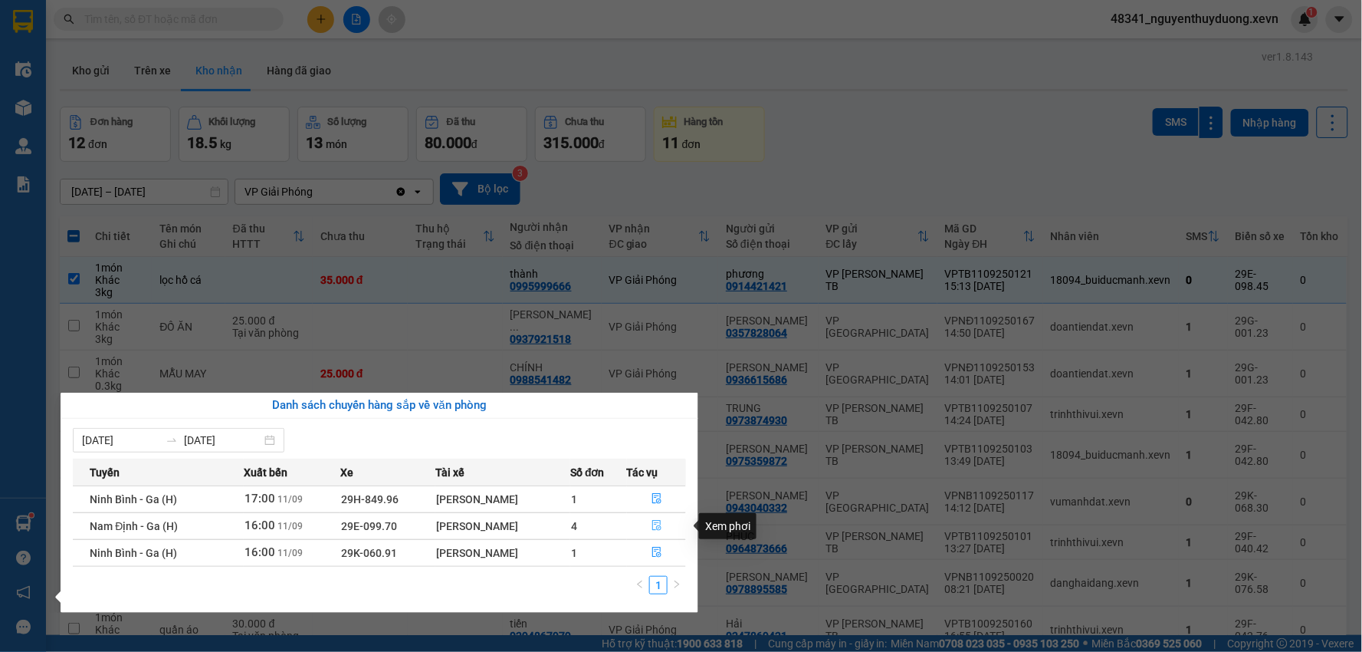
click at [652, 526] on icon "file-done" at bounding box center [657, 525] width 11 height 11
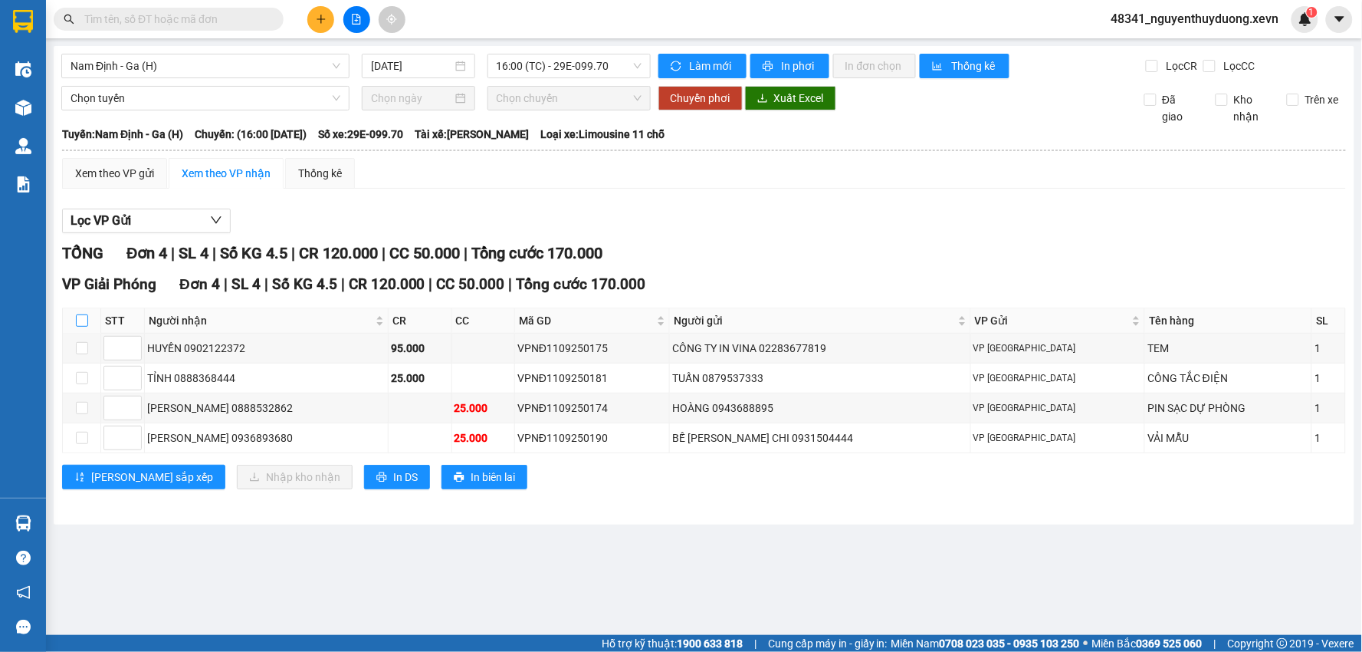
click at [86, 324] on input "checkbox" at bounding box center [82, 320] width 12 height 12
checkbox input "true"
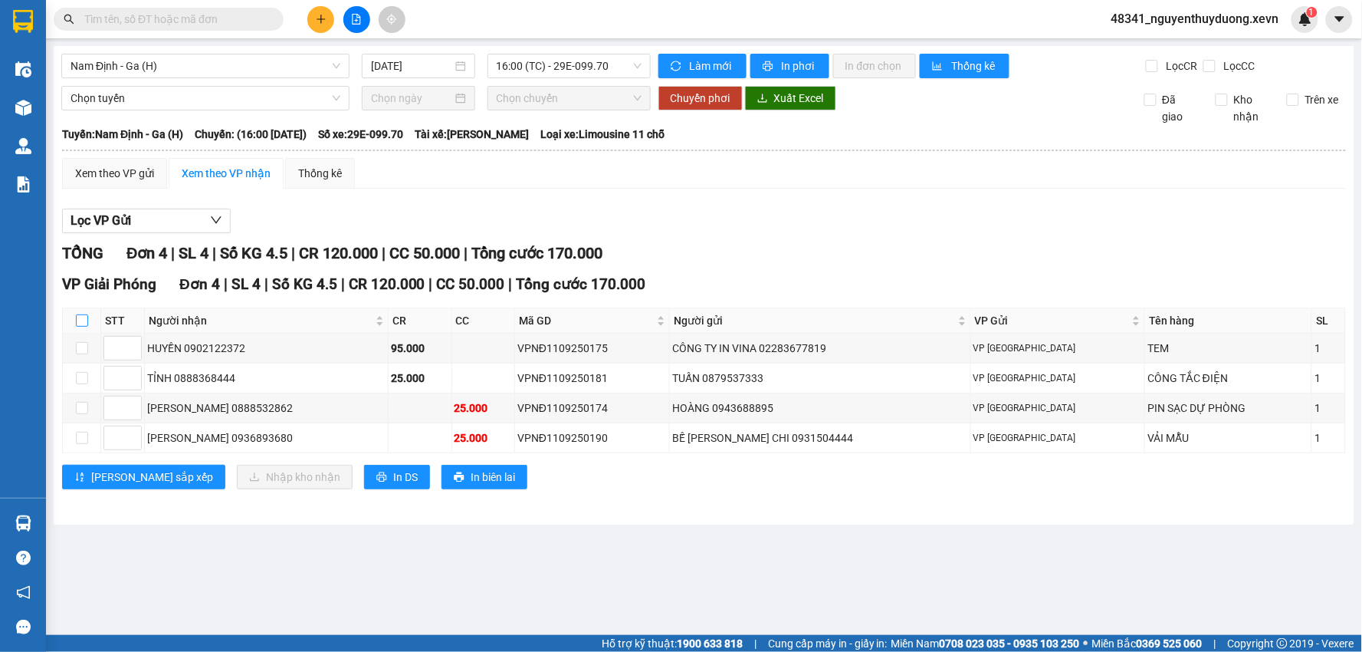
checkbox input "true"
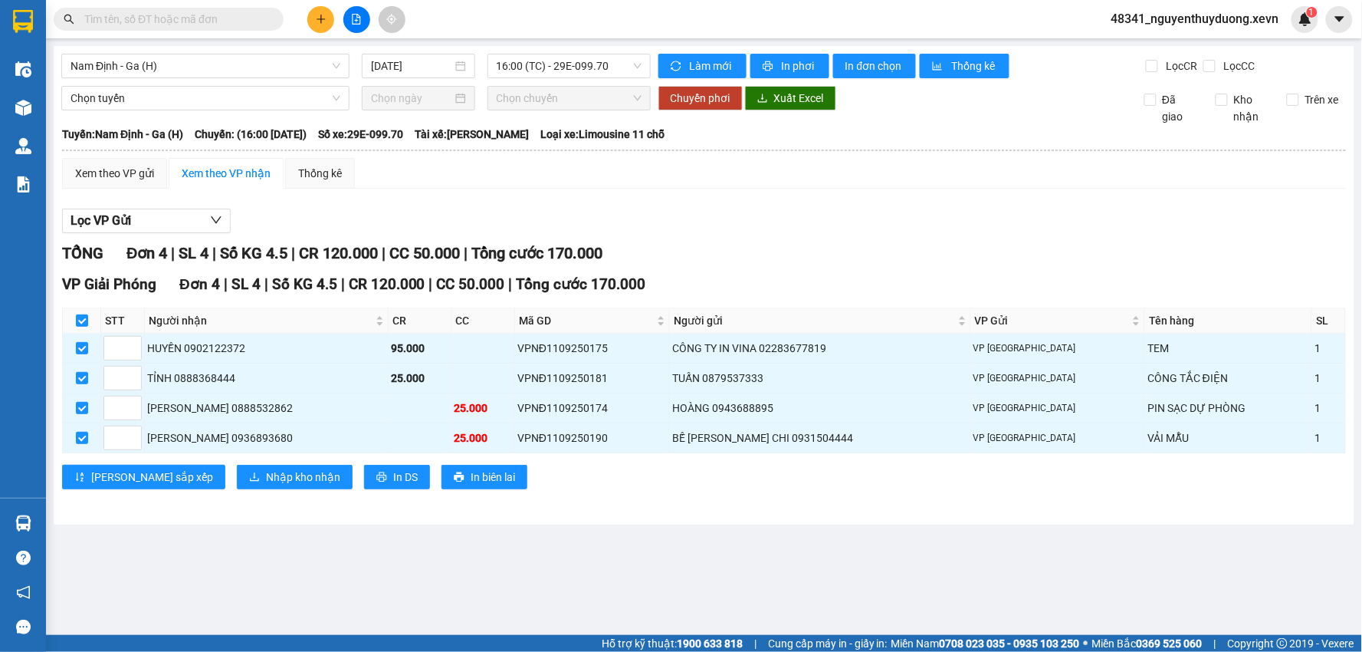
click at [226, 461] on div "VP Giải Phóng Đơn 4 | SL 4 | Số KG 4.5 | CR 120.000 | CC 50.000 | Tổng cước 170…" at bounding box center [704, 387] width 1284 height 228
click at [266, 478] on span "Nhập kho nhận" at bounding box center [303, 476] width 74 height 17
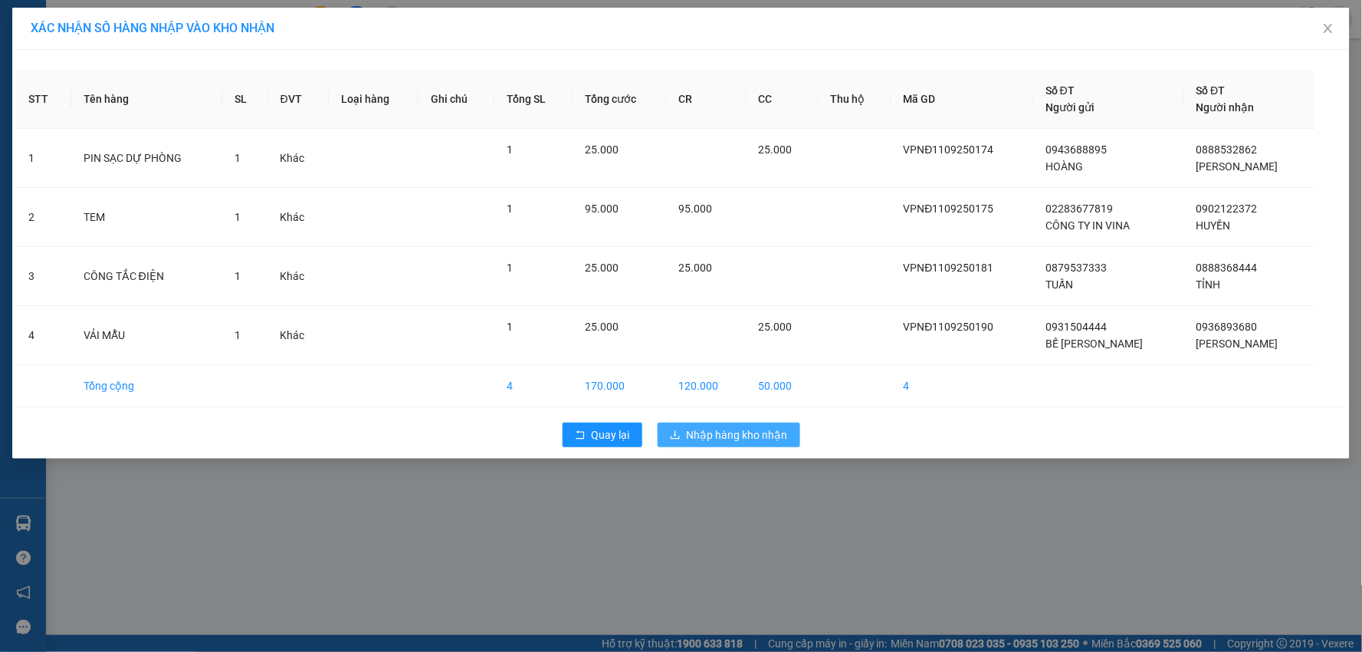
click at [722, 438] on span "Nhập hàng kho nhận" at bounding box center [737, 434] width 101 height 17
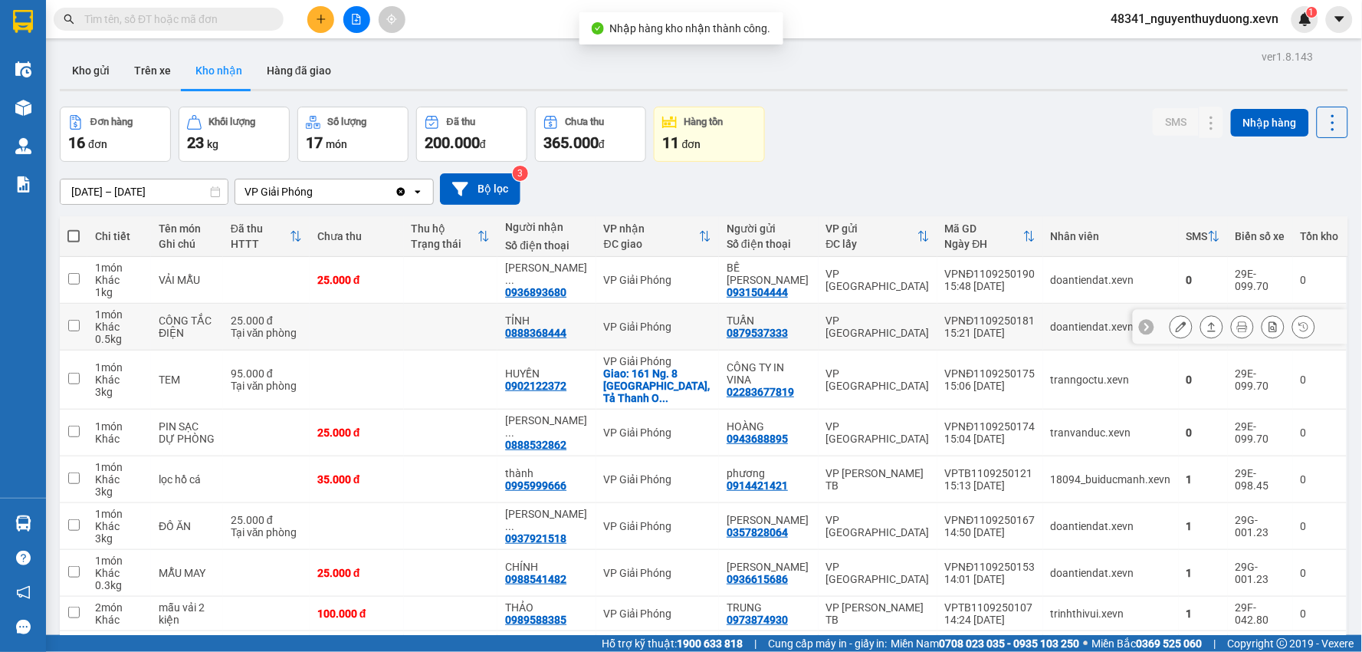
click at [203, 318] on div "CÔNG TẮC ĐIỆN" at bounding box center [187, 326] width 57 height 25
checkbox input "true"
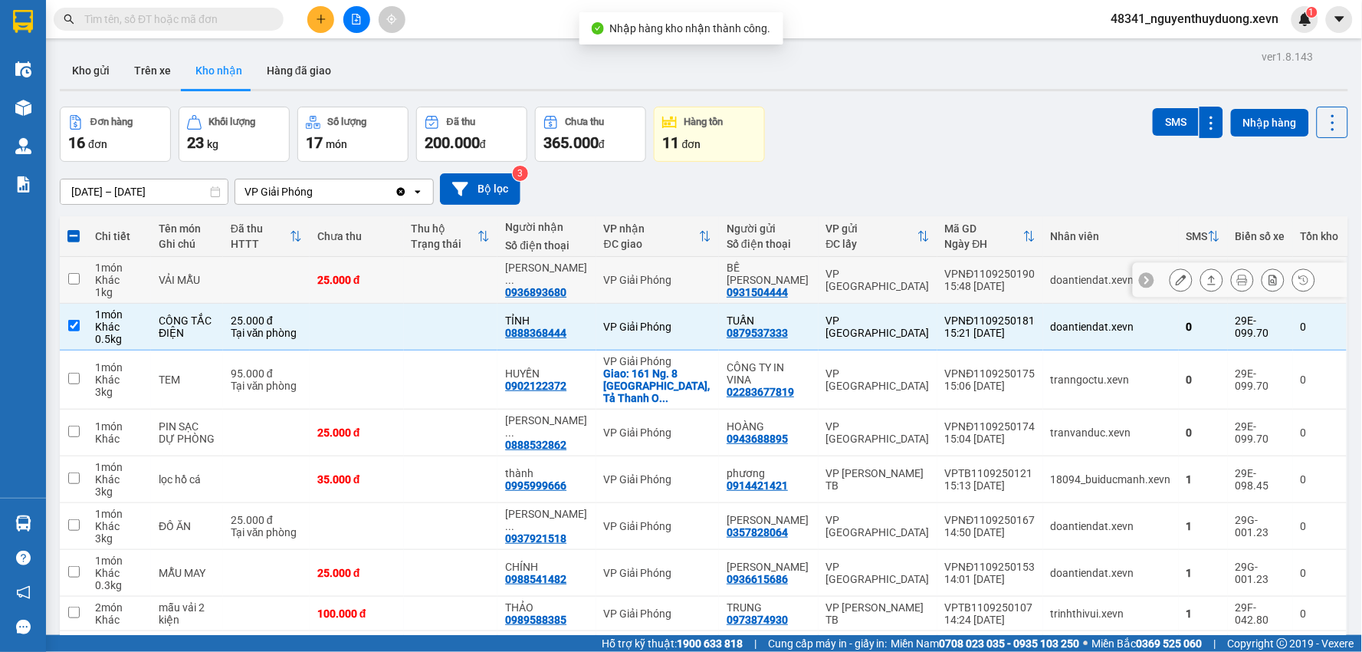
click at [207, 271] on td "VẢI MẪU" at bounding box center [187, 280] width 72 height 47
checkbox input "true"
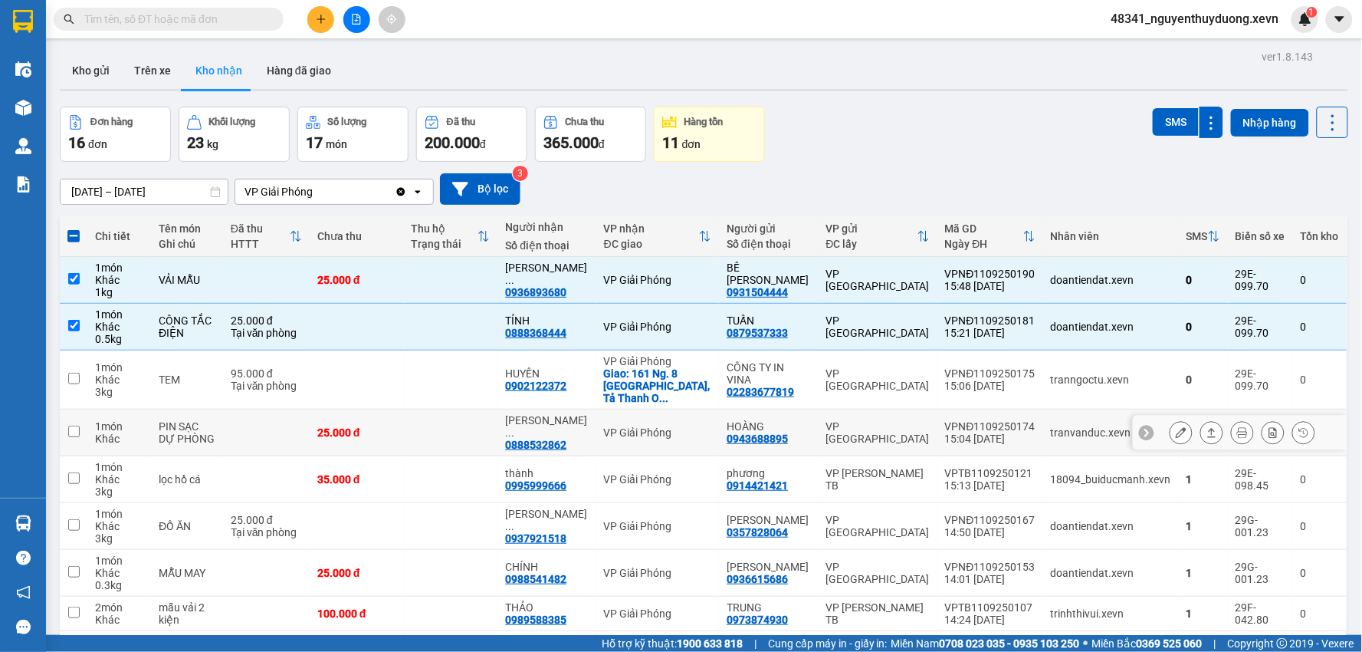
click at [215, 420] on div "PIN SẠC DỰ PHÒNG" at bounding box center [187, 432] width 57 height 25
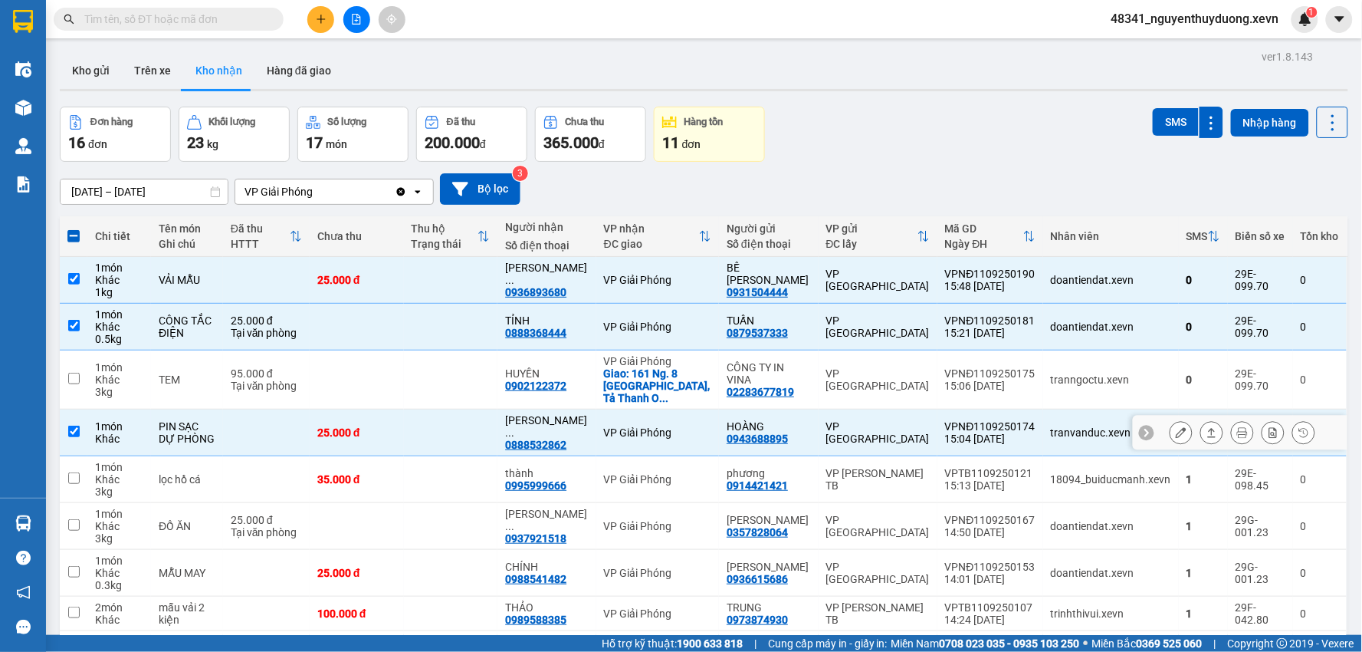
checkbox input "true"
click at [1177, 121] on button "SMS" at bounding box center [1176, 122] width 46 height 28
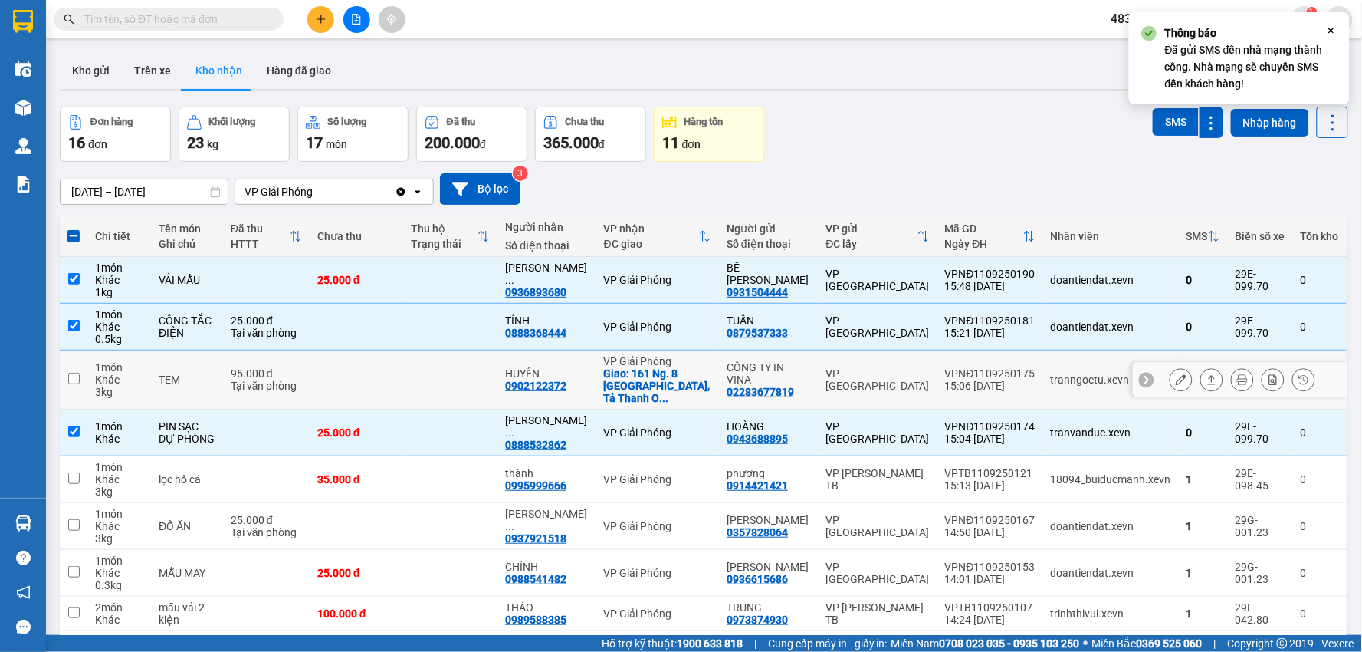
click at [1176, 377] on icon at bounding box center [1181, 379] width 11 height 11
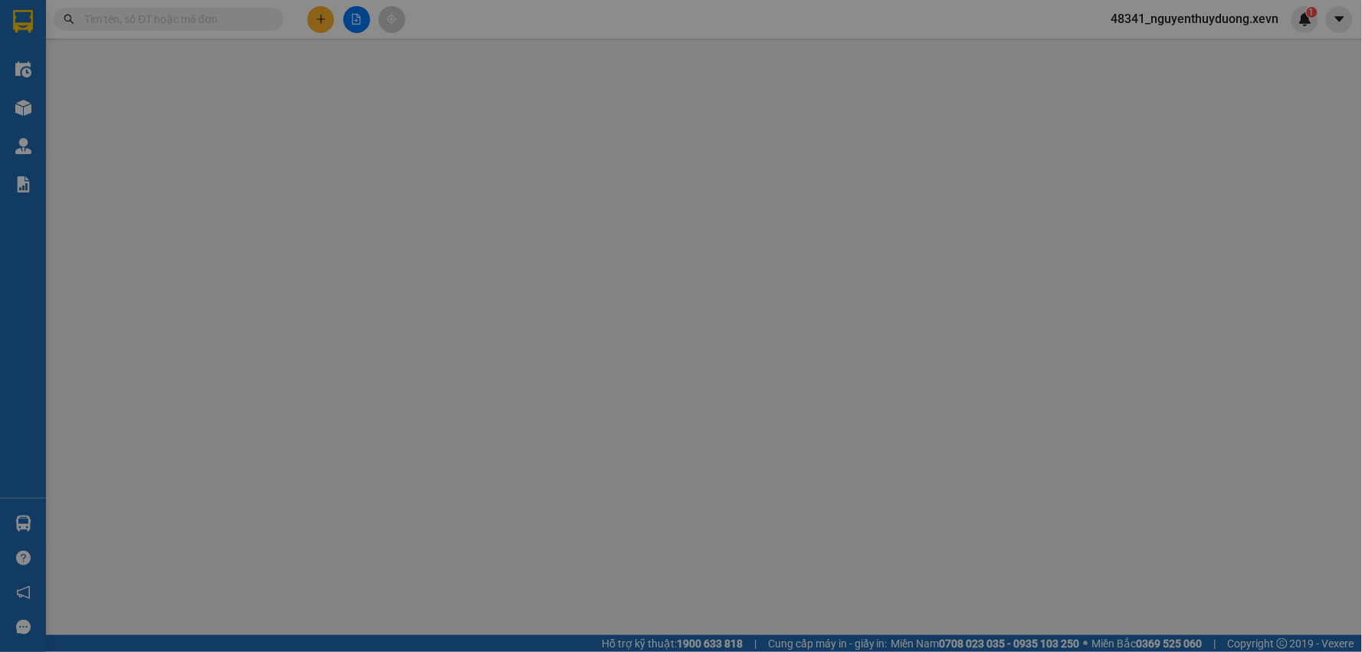
type input "02283677819"
type input "CÔNG TY IN VINA"
type input "0902122372"
type input "HUYỀN"
checkbox input "true"
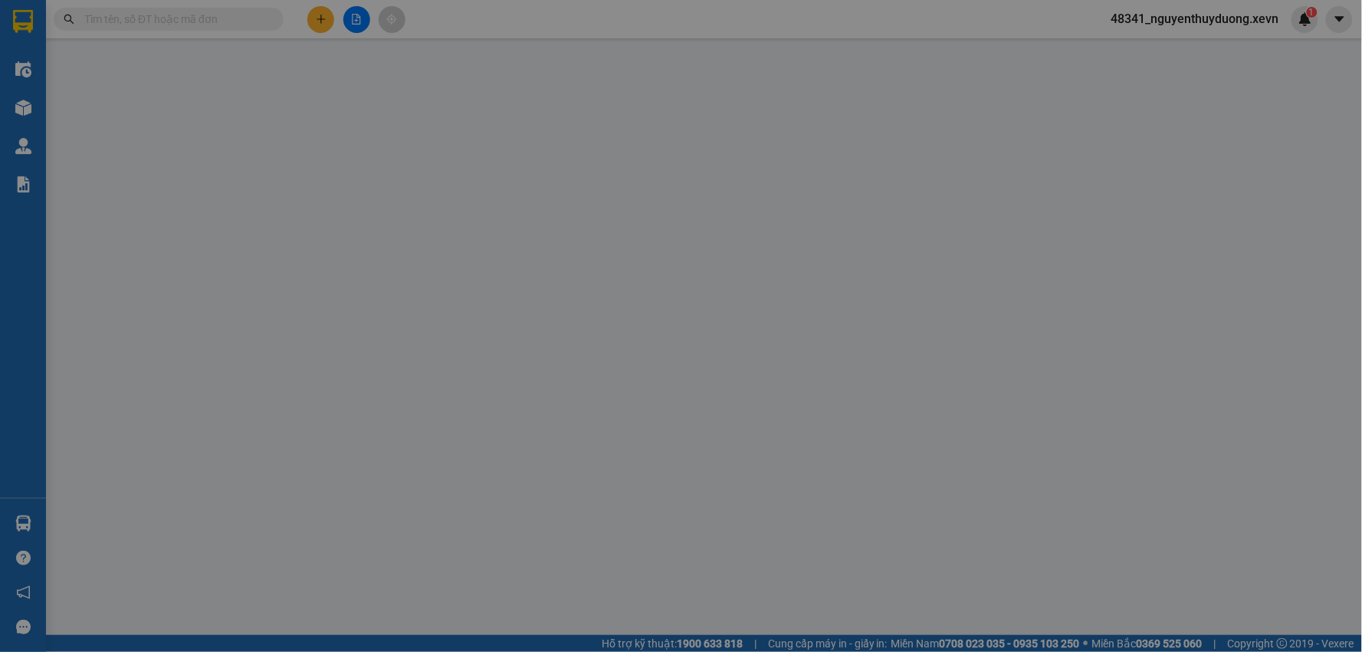
type input "161 [PERSON_NAME]. 8 [GEOGRAPHIC_DATA], [GEOGRAPHIC_DATA], [GEOGRAPHIC_DATA], […"
type input "70.000"
type input "123"
type input "đại áng,thanh trì"
type input "95.000"
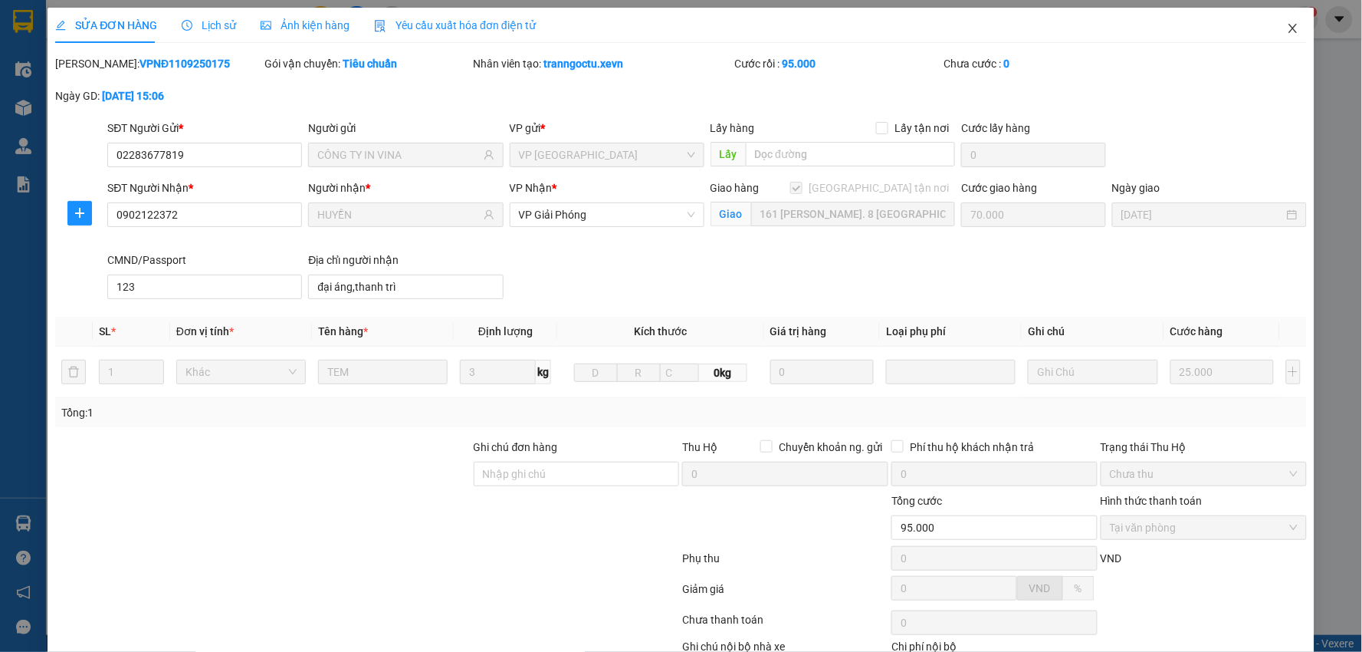
click at [1274, 31] on span "Close" at bounding box center [1293, 29] width 43 height 43
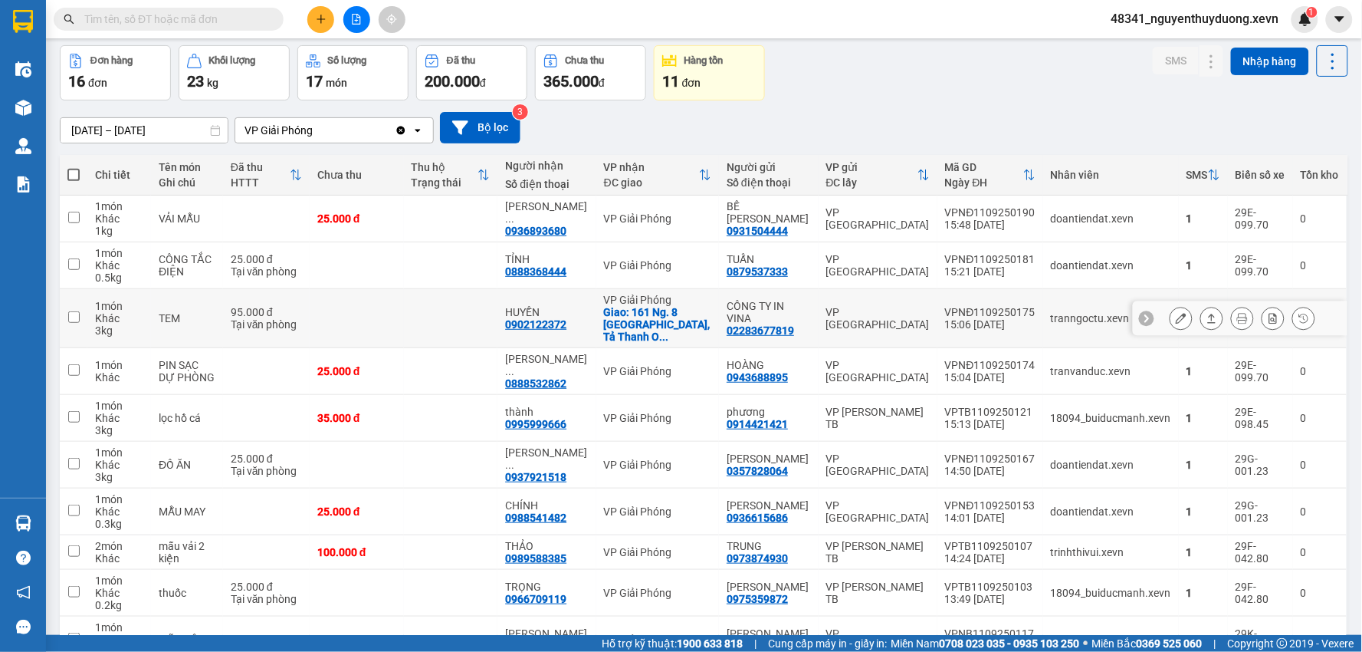
scroll to position [85, 0]
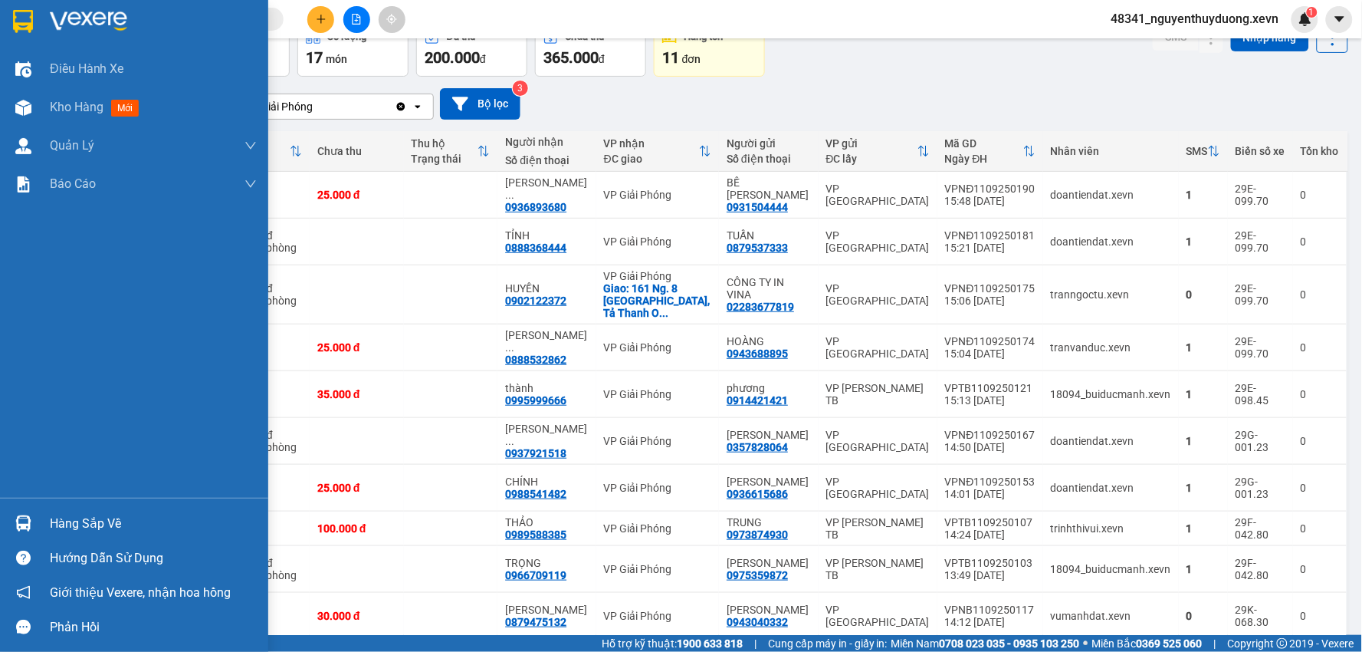
click at [57, 514] on div "Hàng sắp về" at bounding box center [153, 523] width 207 height 23
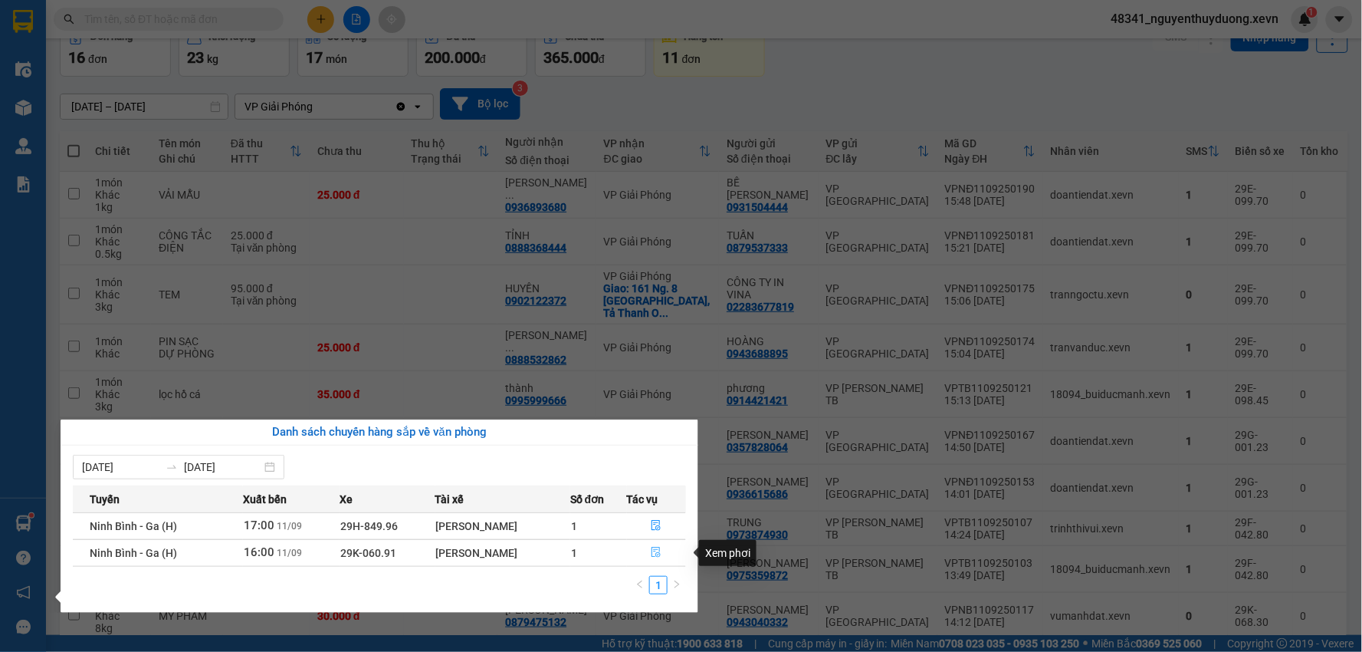
click at [660, 546] on button "button" at bounding box center [657, 552] width 58 height 25
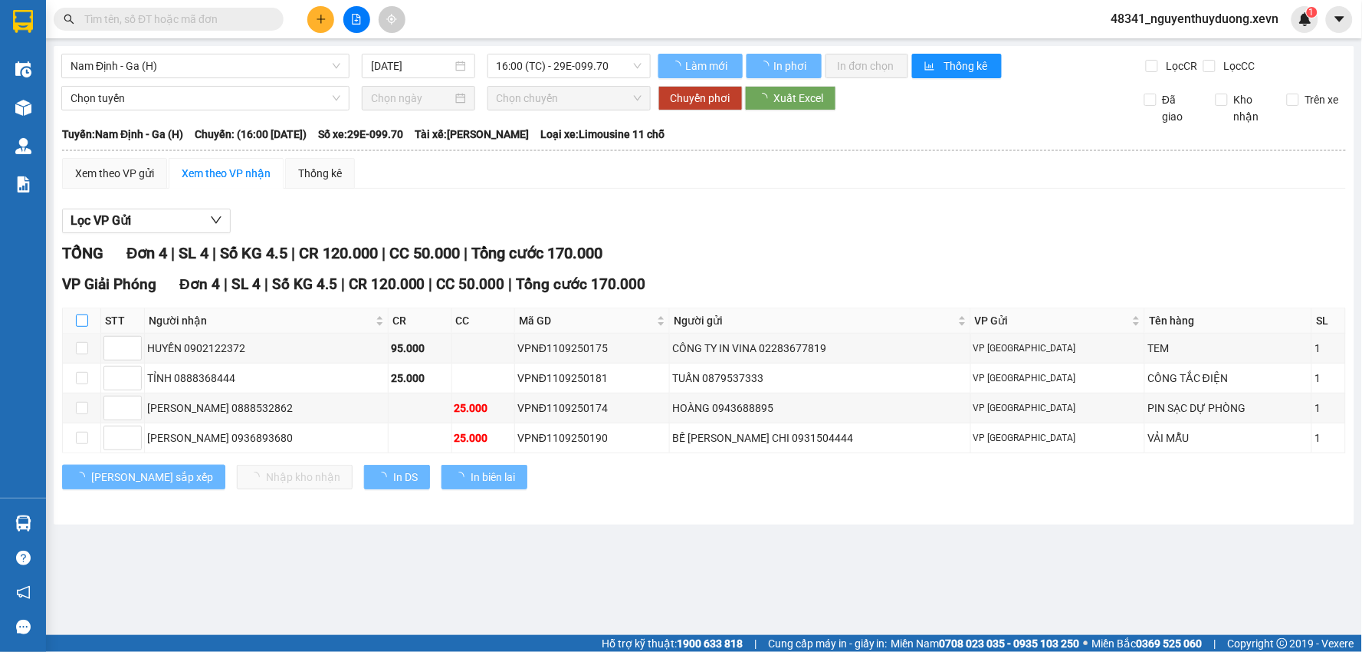
click at [81, 320] on input "checkbox" at bounding box center [82, 320] width 12 height 12
checkbox input "true"
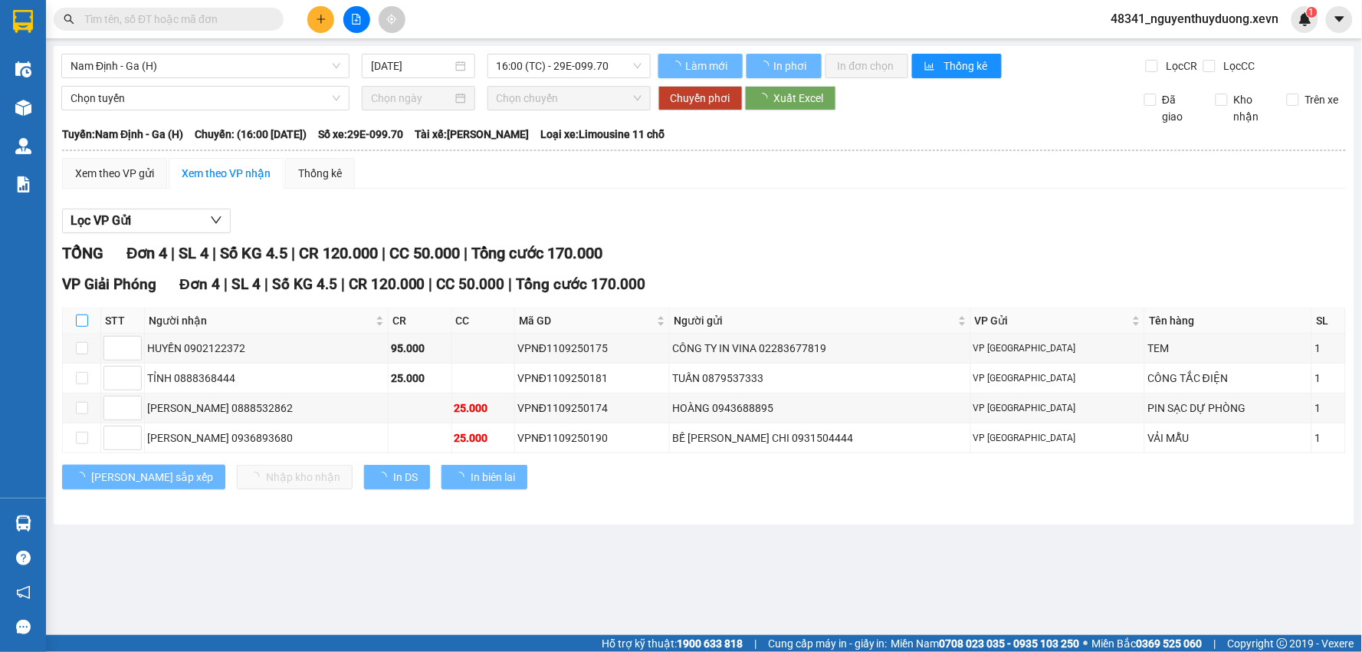
checkbox input "true"
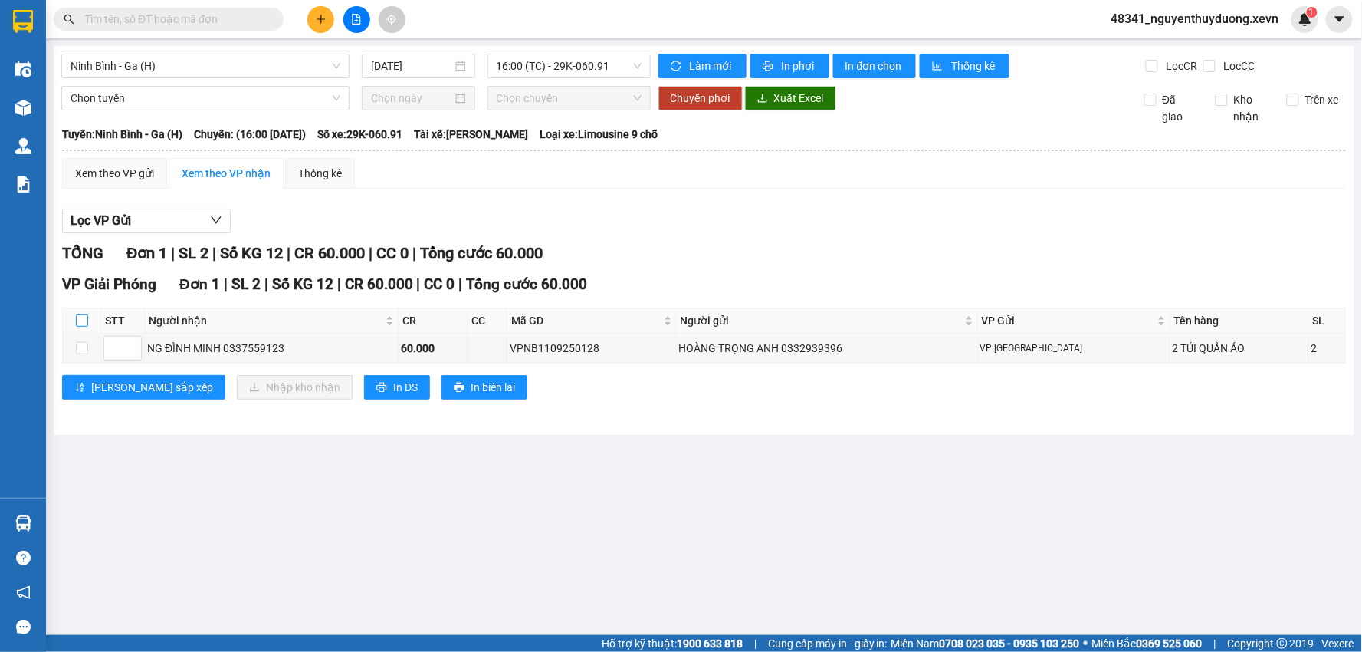
click at [85, 316] on input "checkbox" at bounding box center [82, 320] width 12 height 12
checkbox input "true"
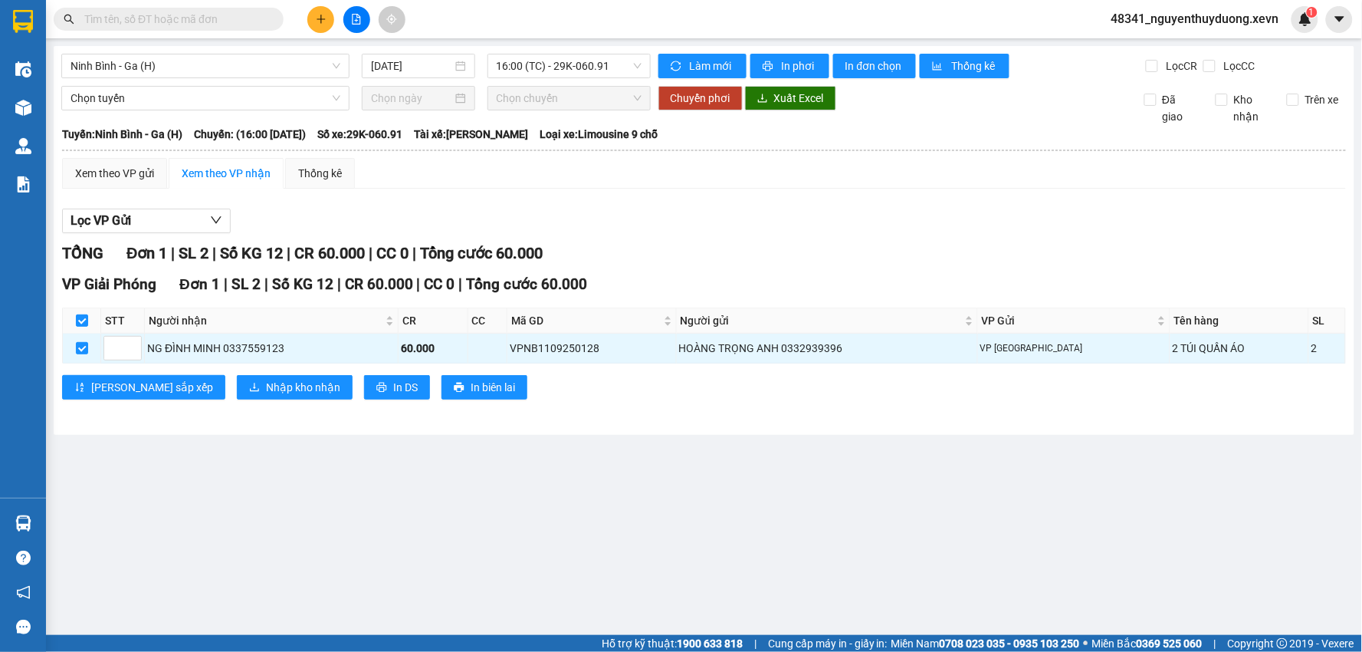
click at [189, 371] on div "VP Giải Phóng Đơn 1 | SL 2 | Số KG 12 | CR 60.000 | CC 0 | Tổng cước 60.000 STT…" at bounding box center [704, 342] width 1284 height 138
click at [237, 381] on button "Nhập kho nhận" at bounding box center [295, 387] width 116 height 25
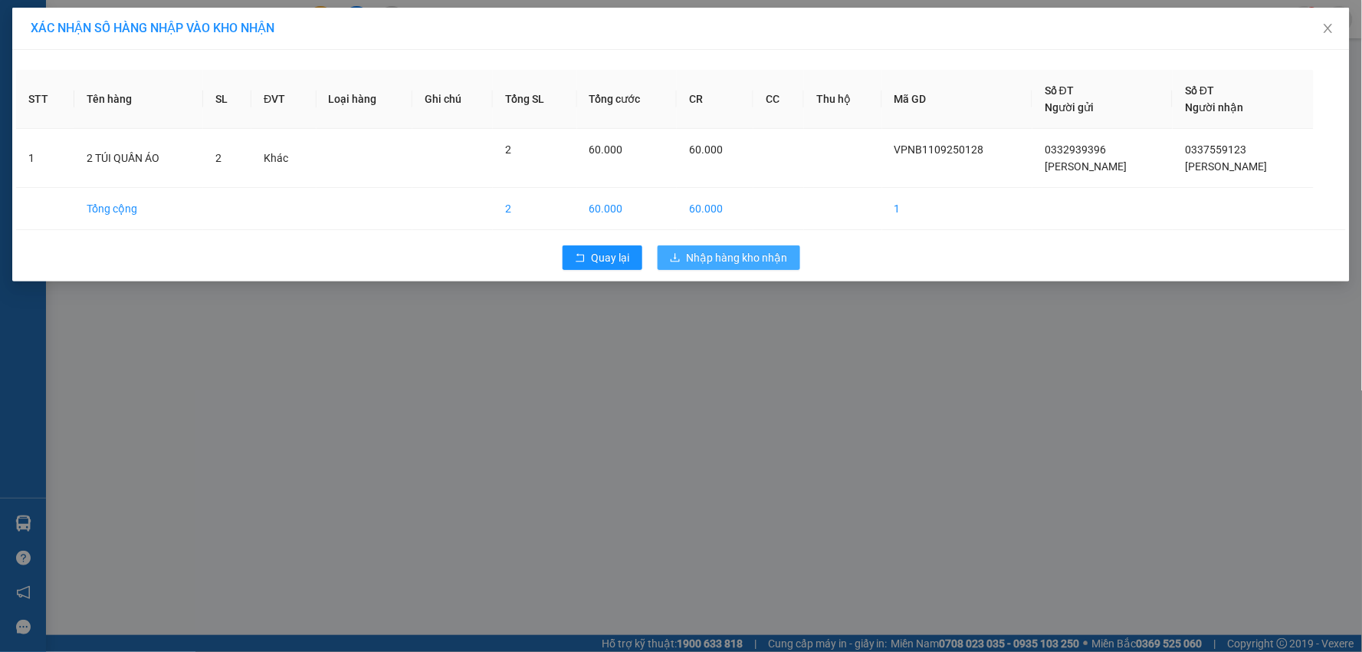
click at [754, 264] on span "Nhập hàng kho nhận" at bounding box center [737, 257] width 101 height 17
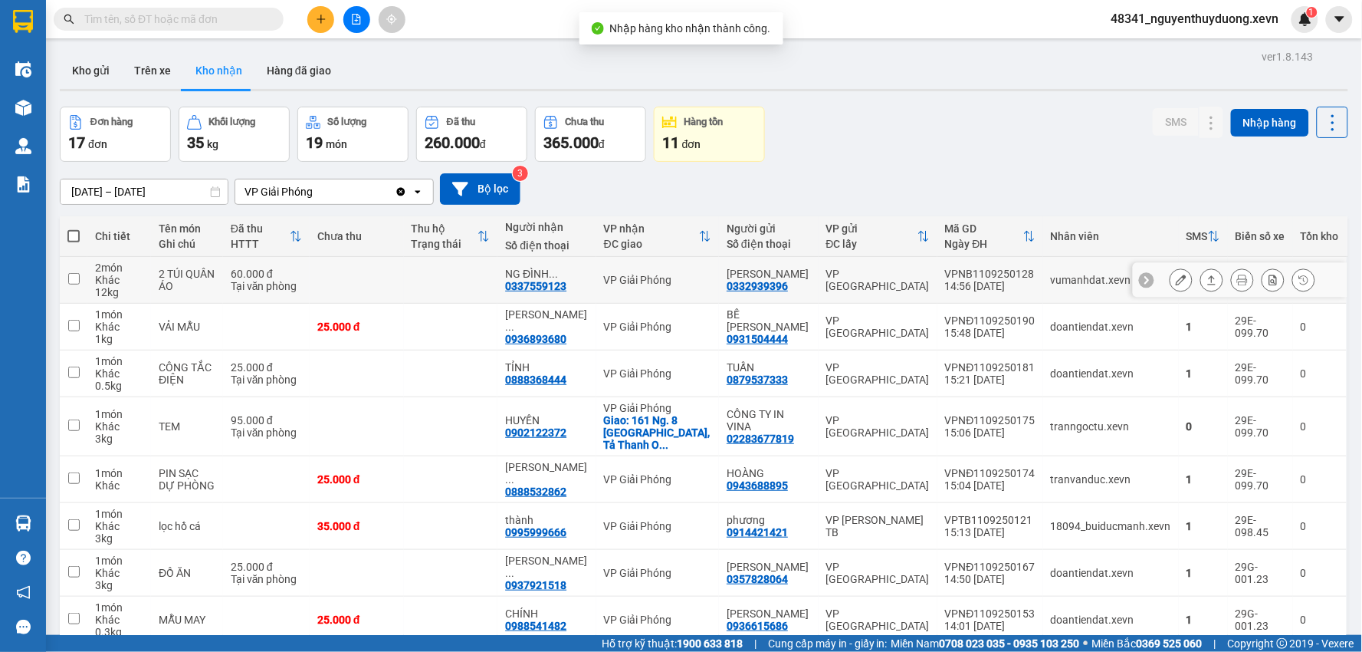
click at [223, 262] on td "2 TÚI QUẦN ÁO" at bounding box center [187, 280] width 72 height 47
checkbox input "true"
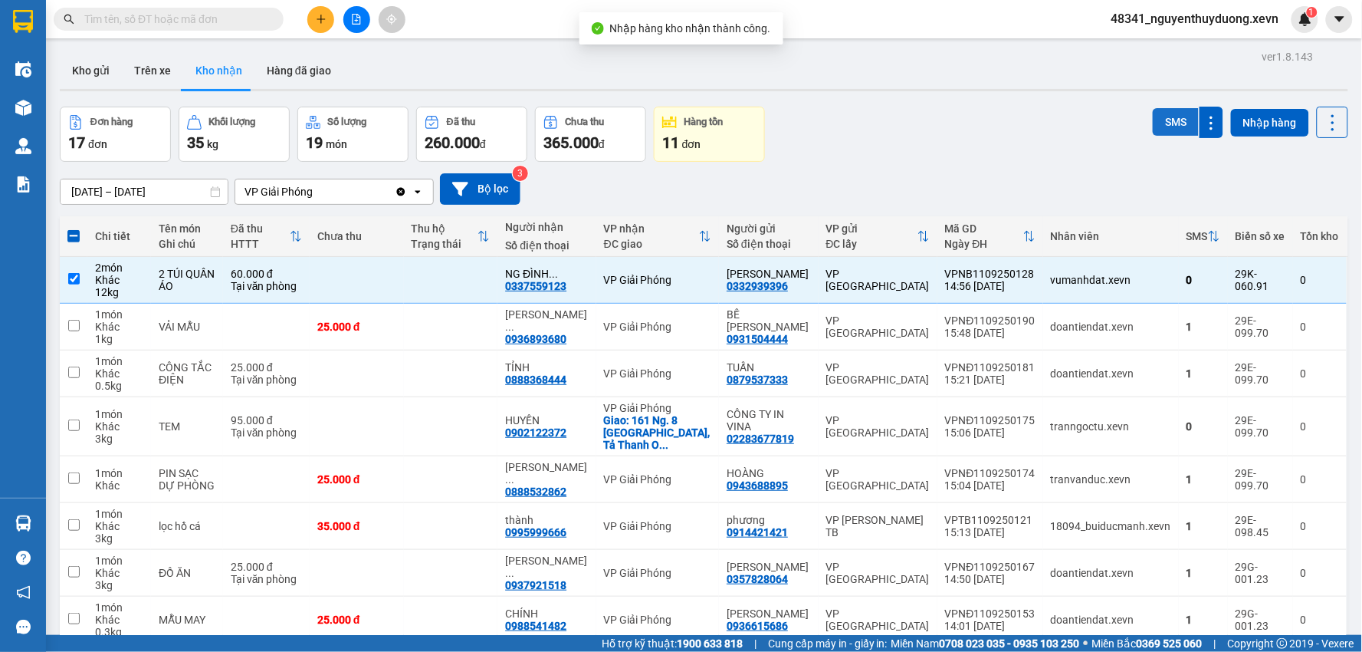
click at [1153, 123] on button "SMS" at bounding box center [1176, 122] width 46 height 28
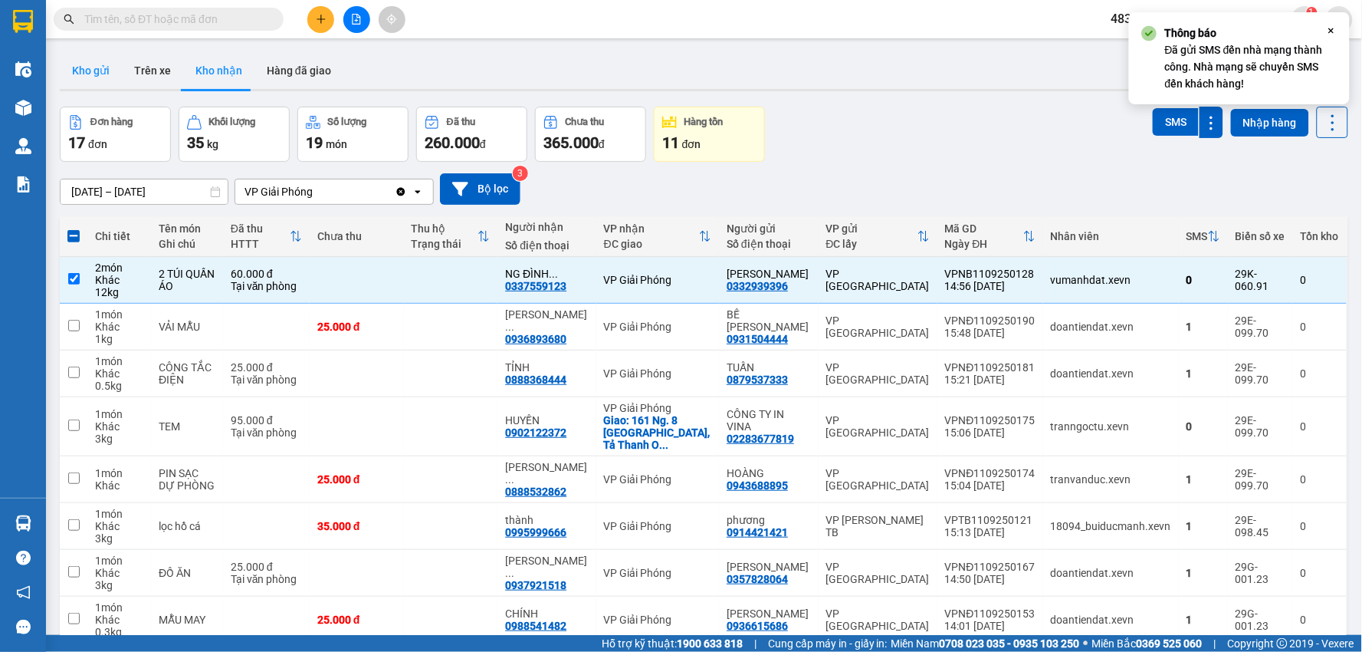
click at [78, 71] on button "Kho gửi" at bounding box center [91, 70] width 62 height 37
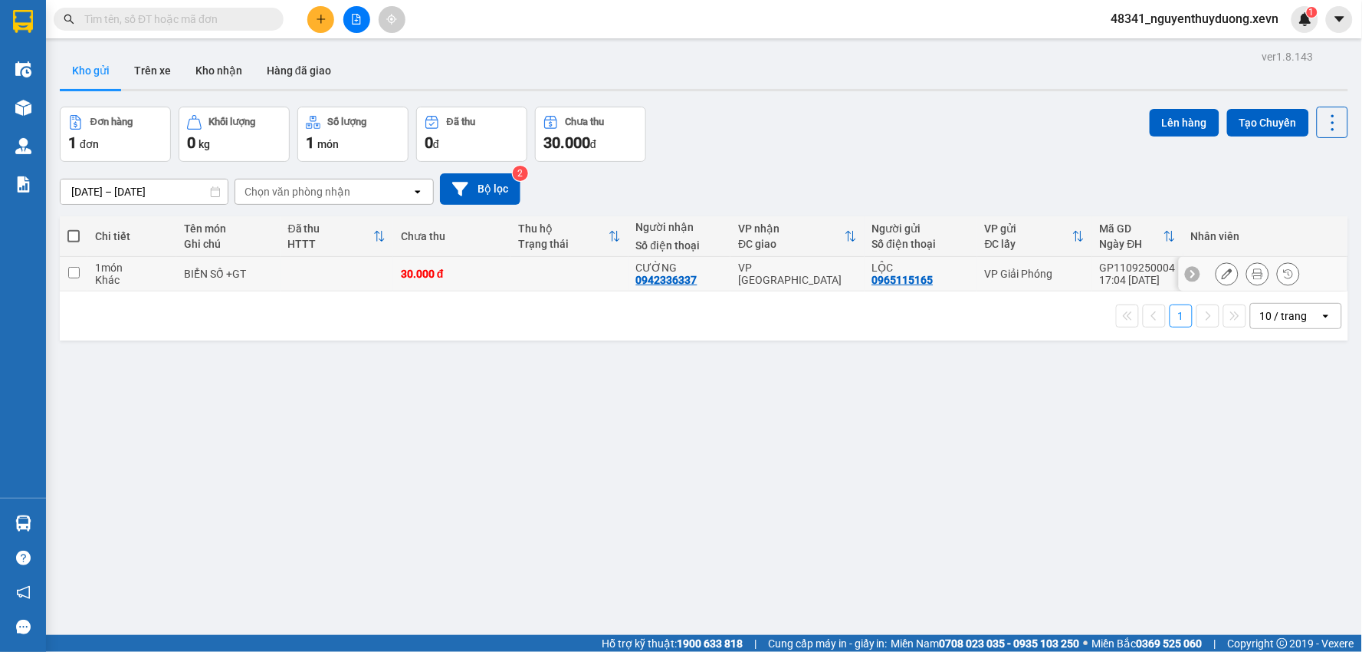
click at [154, 284] on div "Khác" at bounding box center [132, 280] width 74 height 12
checkbox input "true"
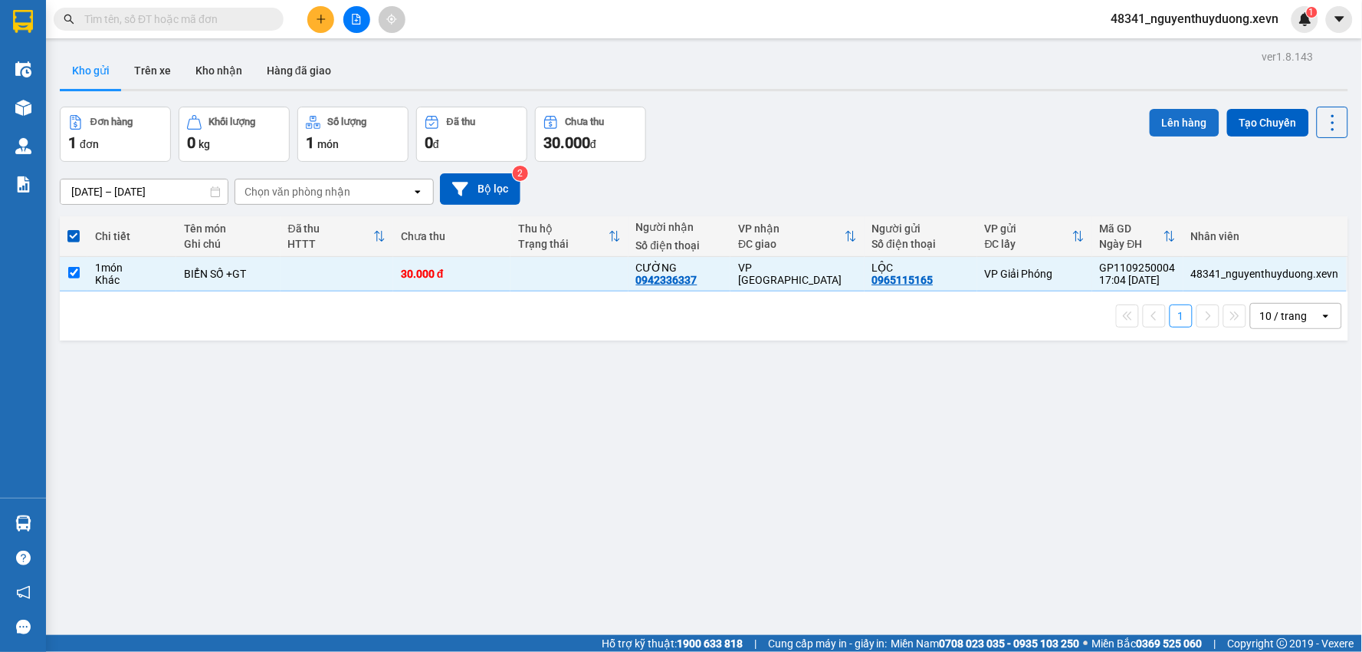
click at [1154, 124] on button "Lên hàng" at bounding box center [1185, 123] width 70 height 28
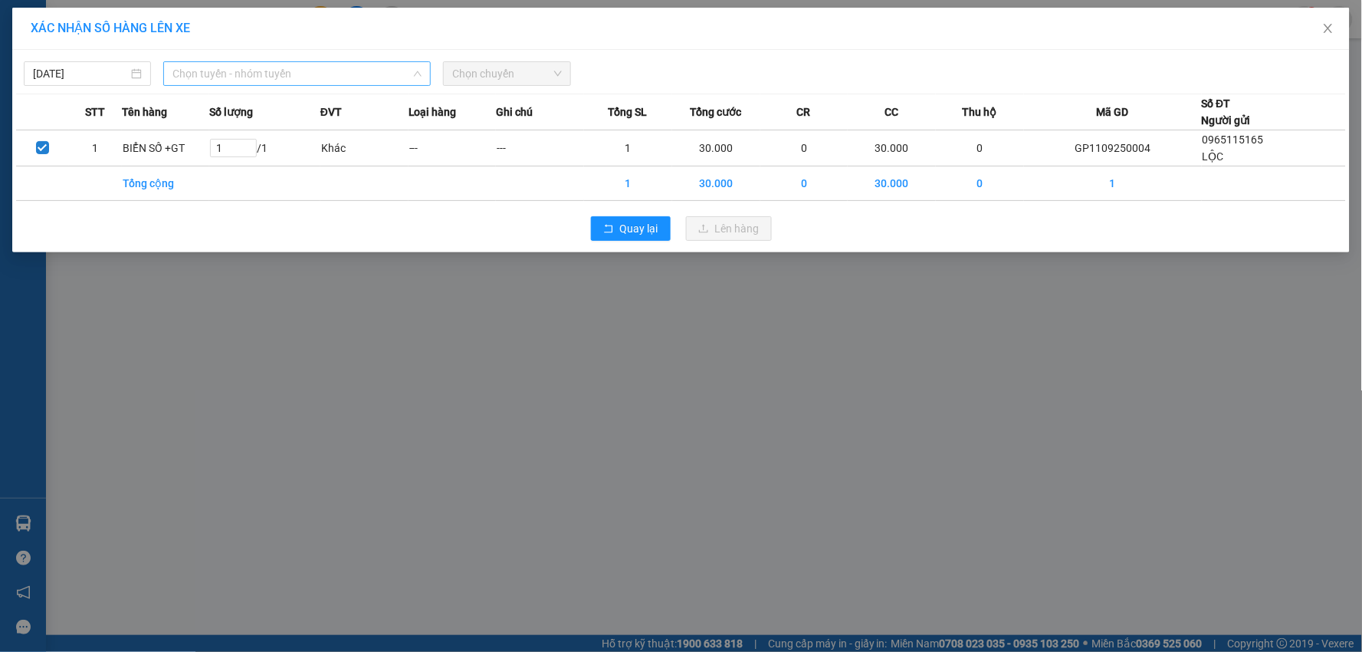
click at [250, 71] on span "Chọn tuyến - nhóm tuyến" at bounding box center [296, 73] width 249 height 23
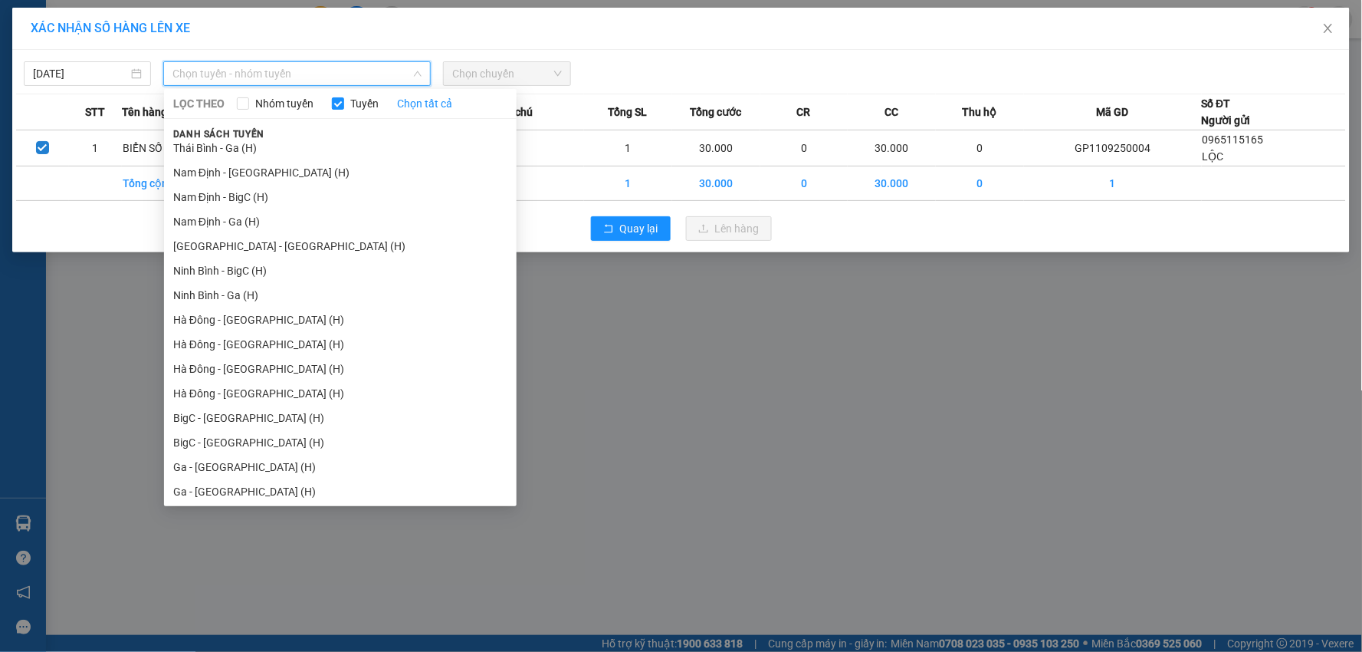
scroll to position [1847, 0]
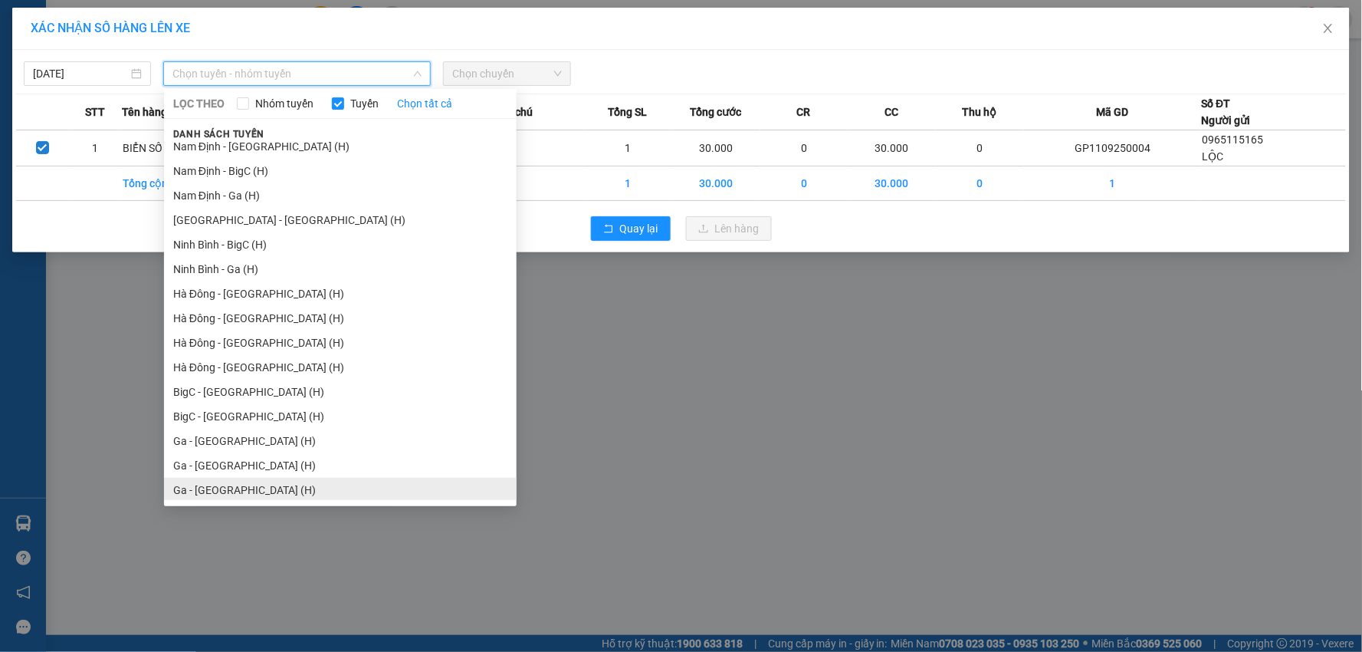
click at [215, 483] on li "Ga - [GEOGRAPHIC_DATA] (H)" at bounding box center [340, 490] width 353 height 25
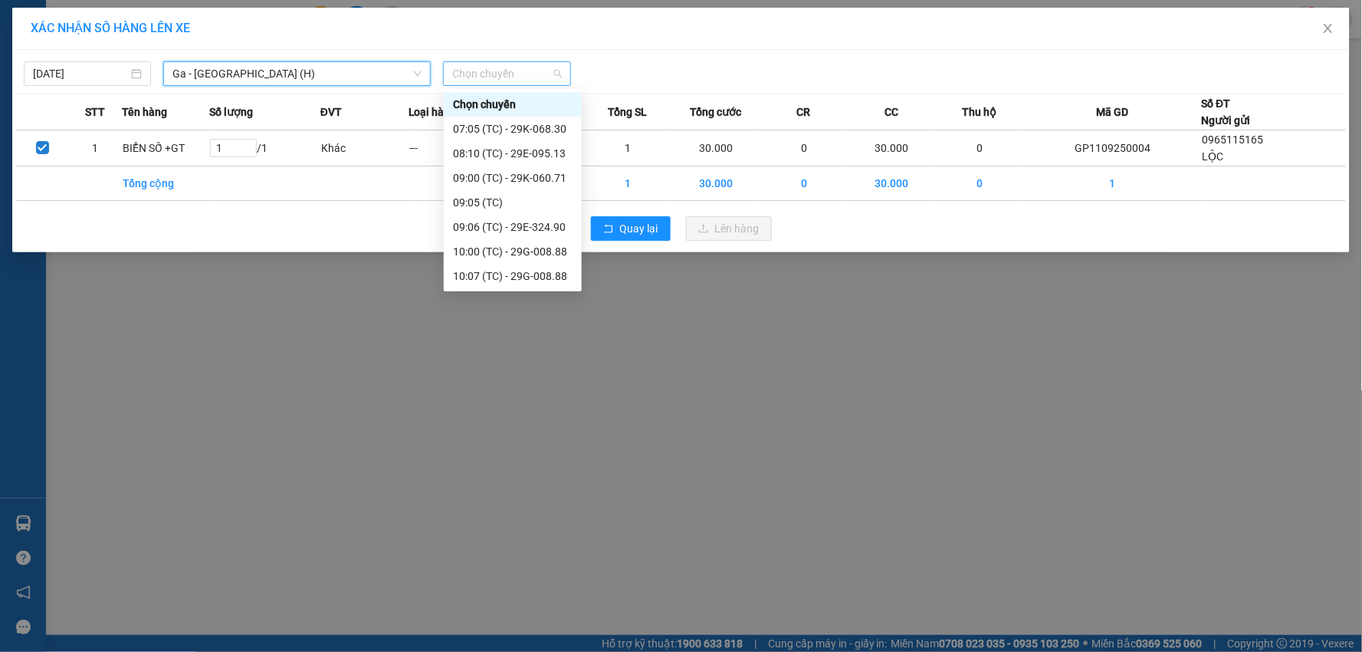
click at [509, 70] on span "Chọn chuyến" at bounding box center [506, 73] width 109 height 23
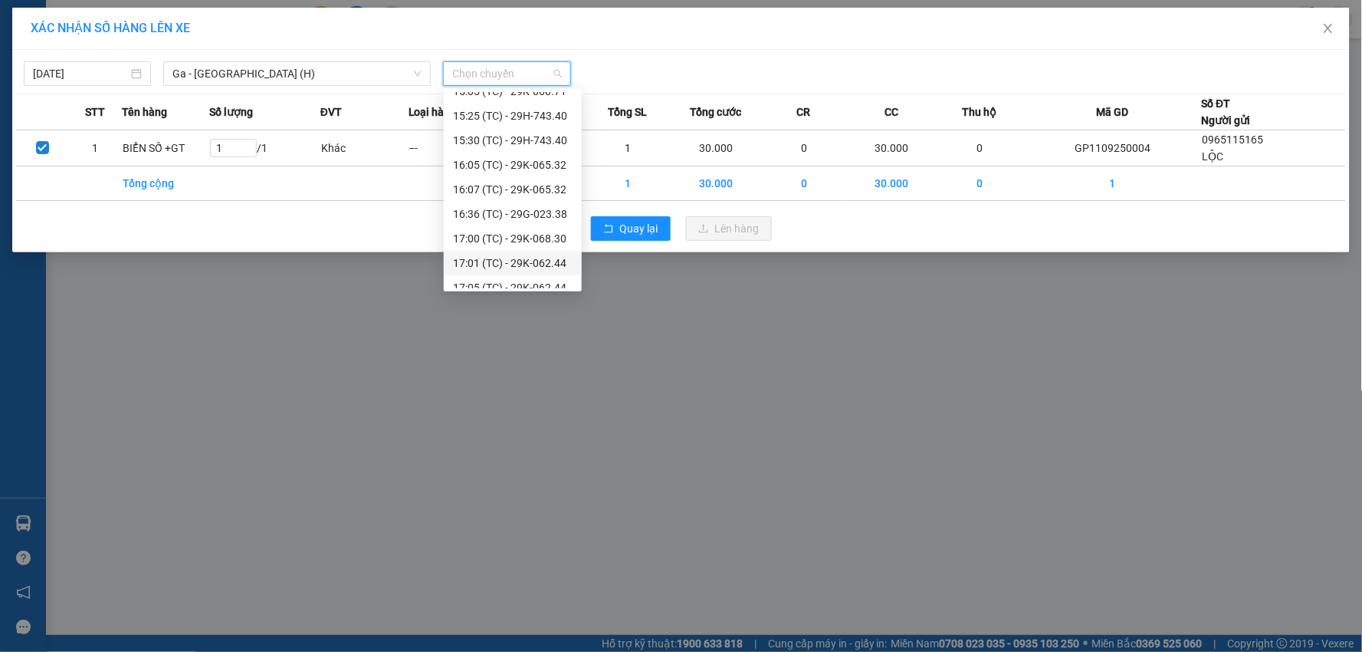
scroll to position [417, 0]
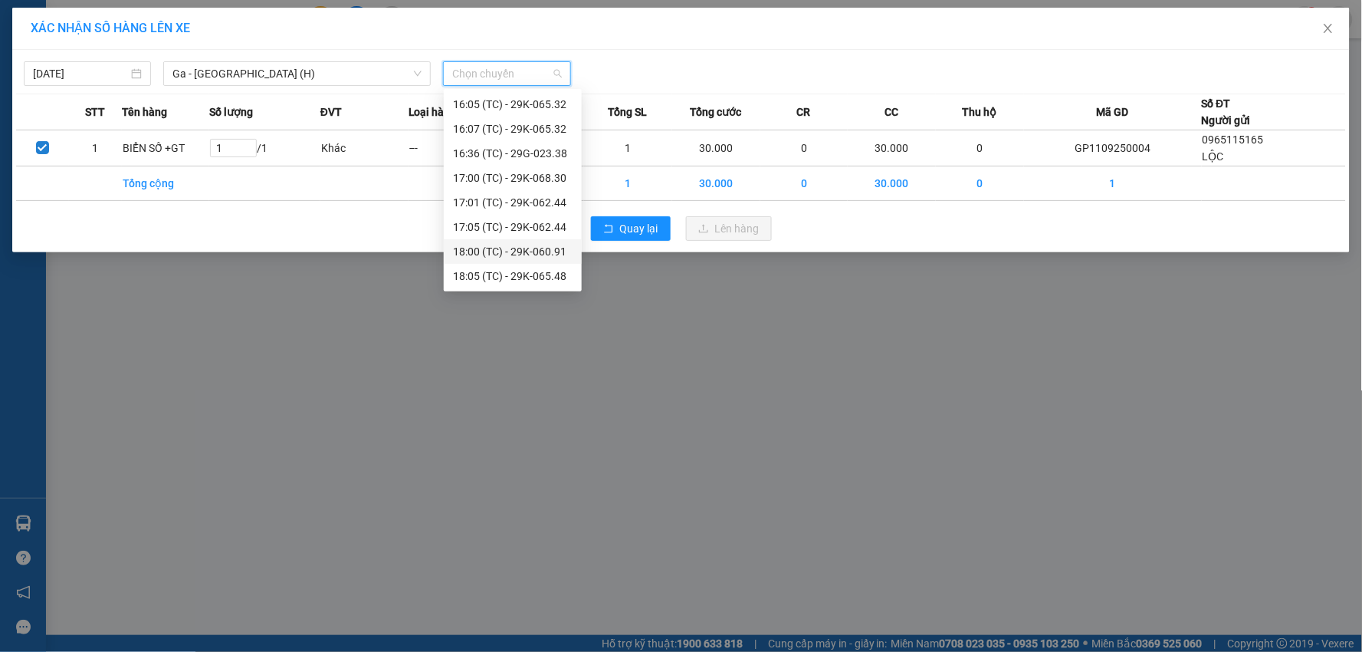
click at [548, 256] on div "18:00 (TC) - 29K-060.91" at bounding box center [513, 251] width 120 height 17
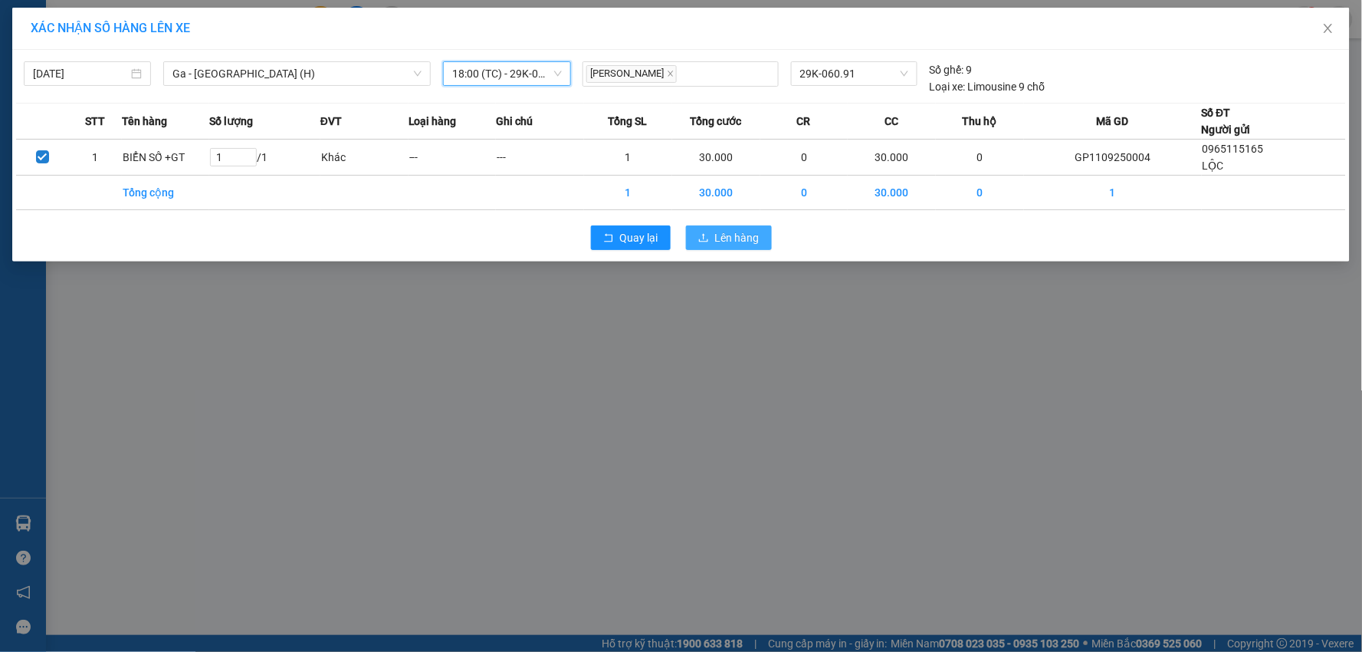
click at [751, 239] on span "Lên hàng" at bounding box center [737, 237] width 44 height 17
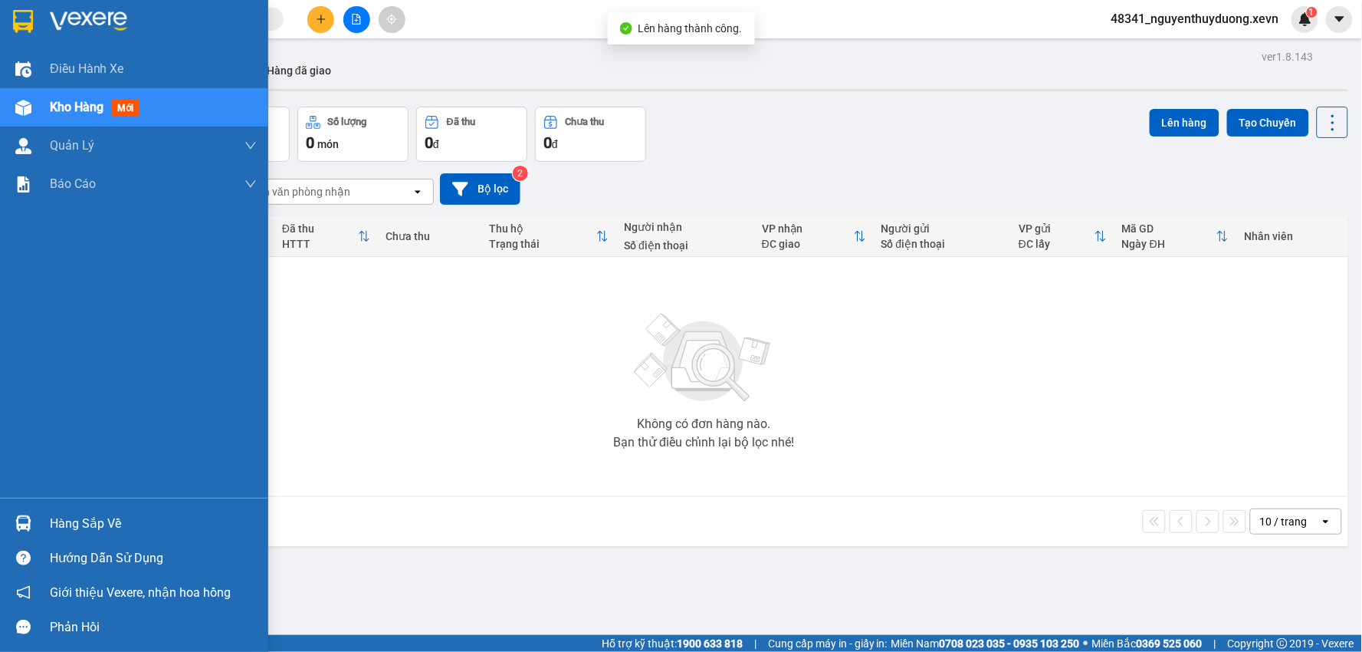
click at [64, 524] on div "Hàng sắp về" at bounding box center [153, 523] width 207 height 23
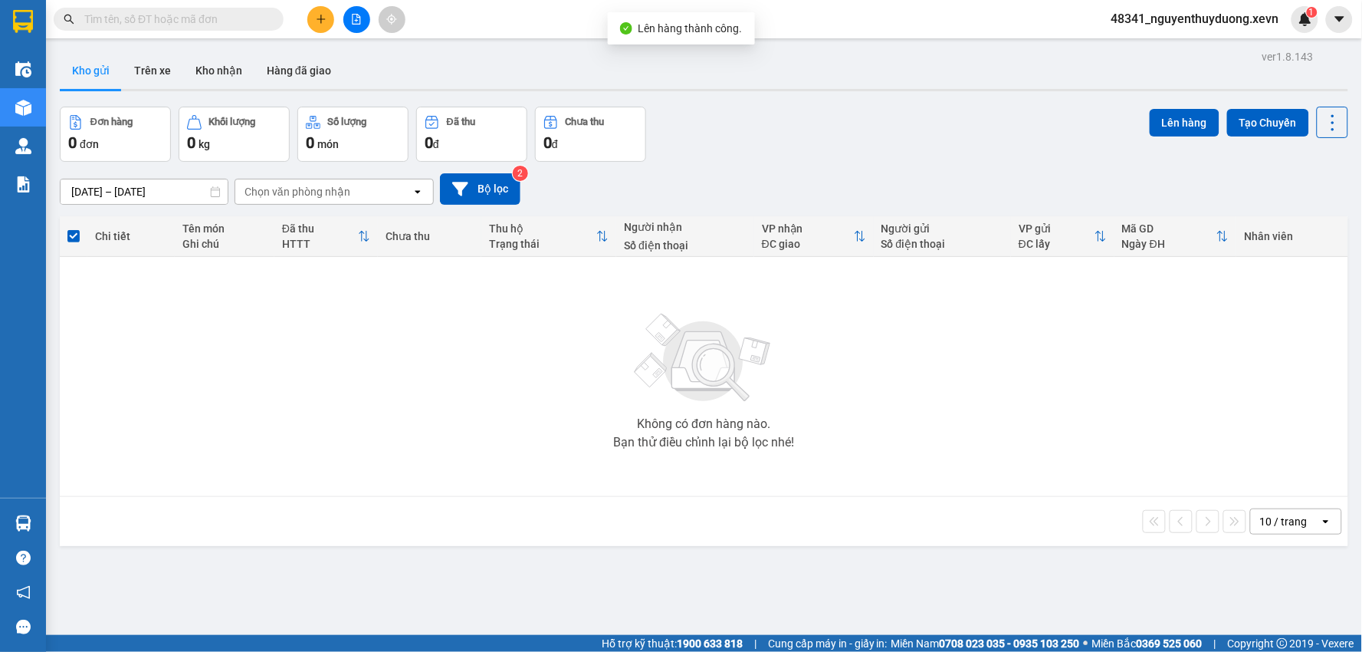
click at [865, 524] on section "Kết quả tìm kiếm ( 4 ) Bộ lọc Mã ĐH Trạng thái Món hàng Thu hộ Tổng cước Chưa c…" at bounding box center [681, 326] width 1362 height 652
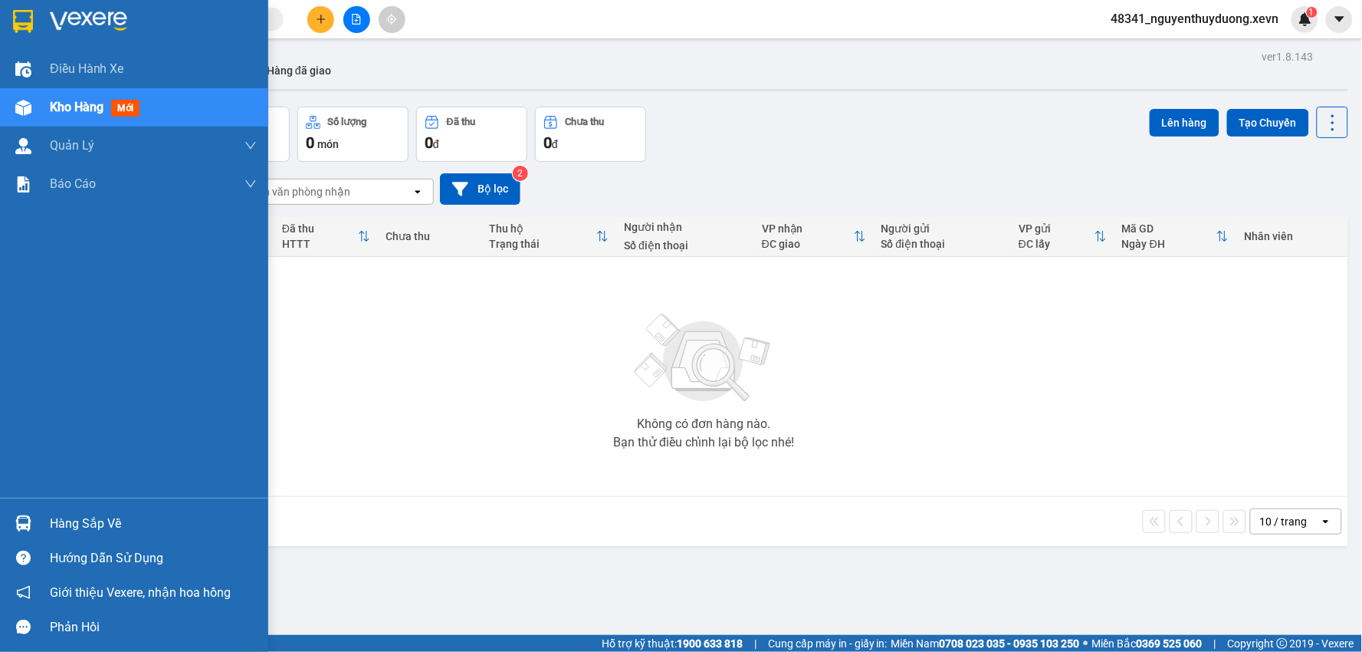
click at [138, 529] on div "Hàng sắp về" at bounding box center [153, 523] width 207 height 23
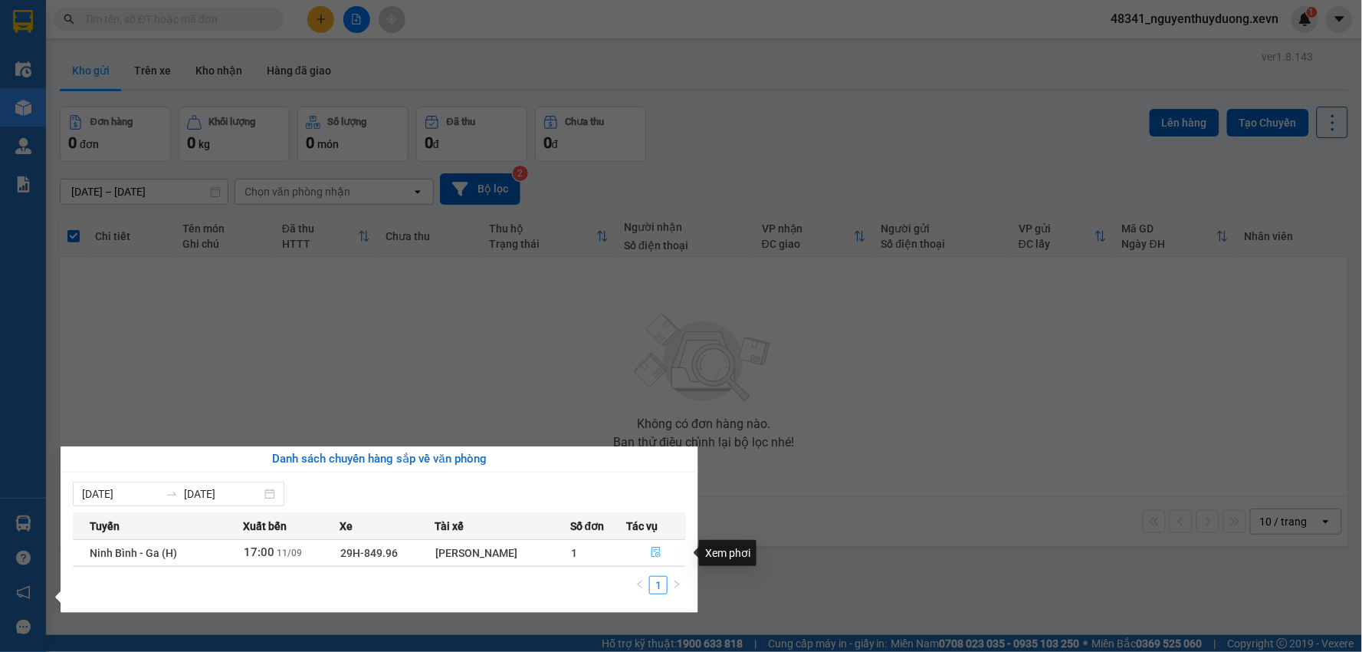
click at [657, 546] on button "button" at bounding box center [657, 552] width 58 height 25
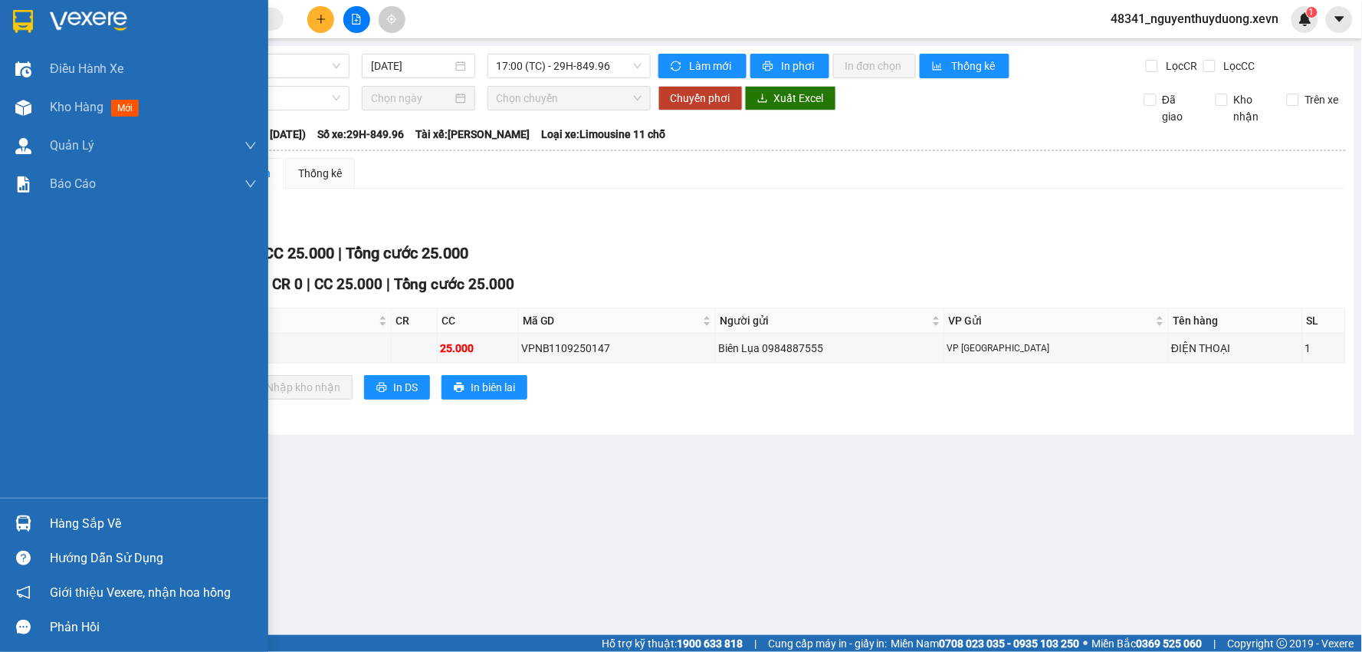
click at [77, 515] on div "Hàng sắp về" at bounding box center [153, 523] width 207 height 23
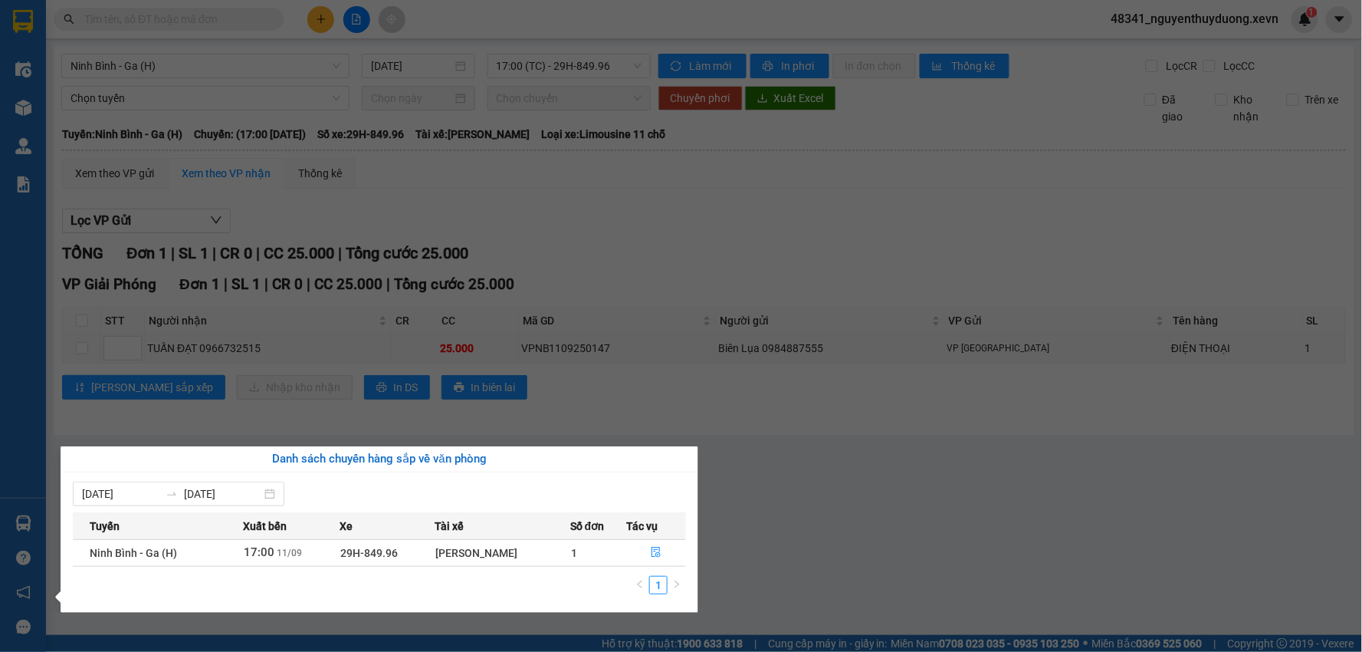
click at [914, 587] on section "Kết quả tìm kiếm ( 4 ) Bộ lọc Mã ĐH Trạng thái Món hàng Thu hộ Tổng cước Chưa c…" at bounding box center [681, 326] width 1362 height 652
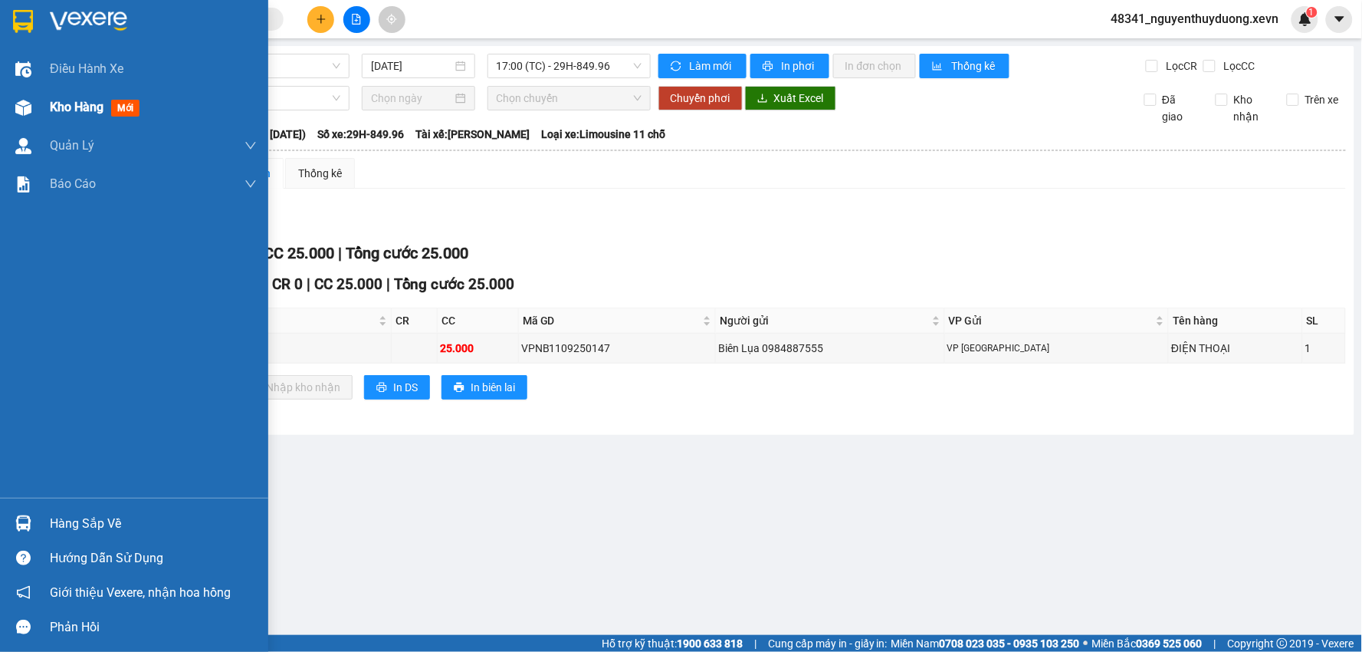
click at [32, 103] on div at bounding box center [23, 107] width 27 height 27
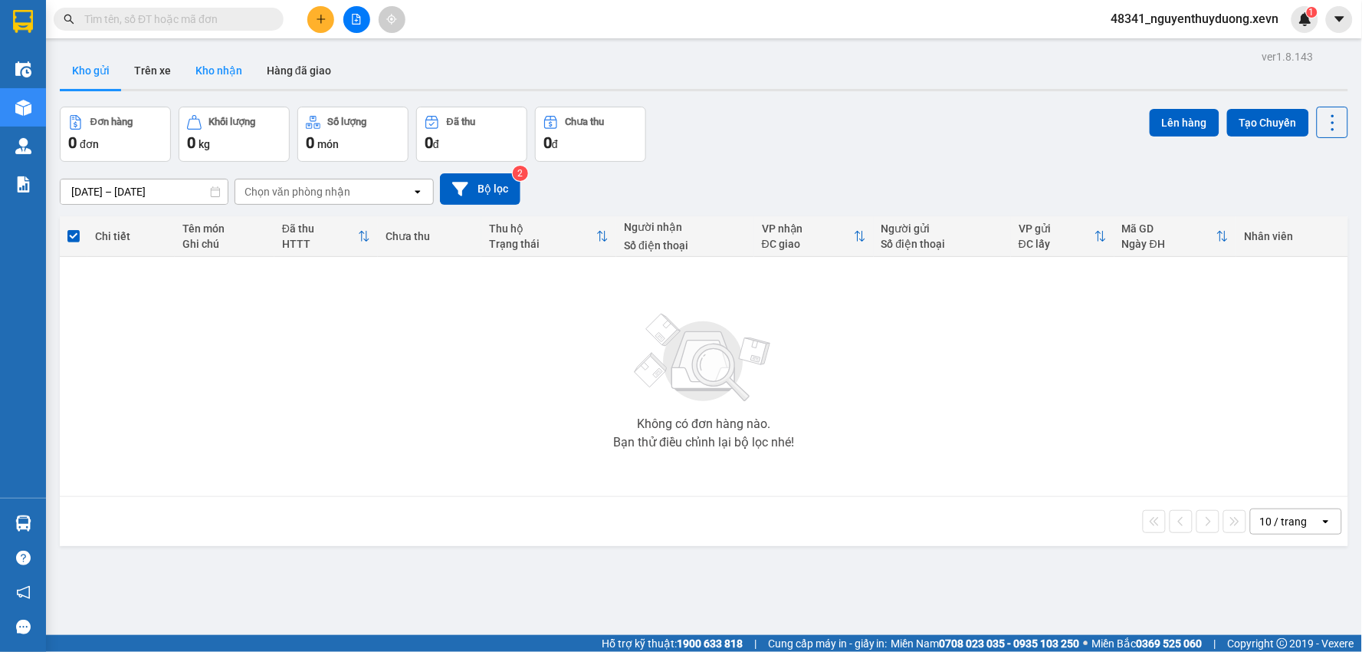
click at [215, 83] on button "Kho nhận" at bounding box center [218, 70] width 71 height 37
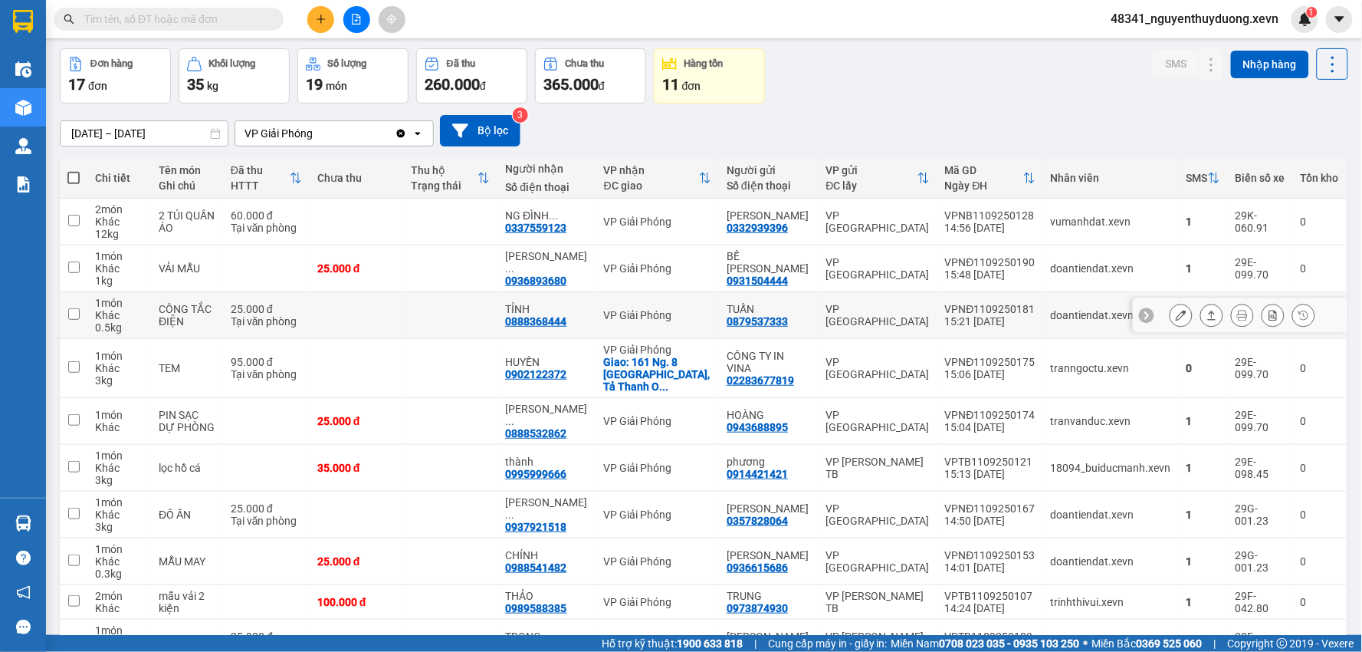
scroll to position [85, 0]
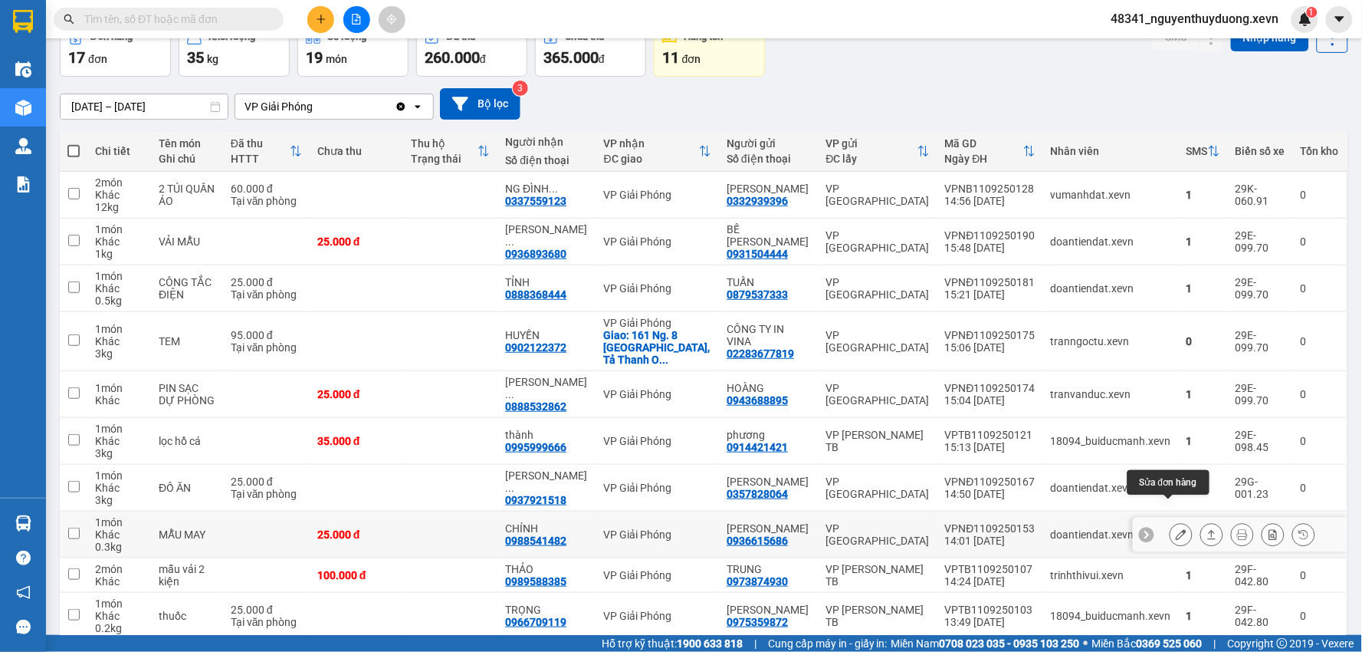
click at [1176, 529] on icon at bounding box center [1181, 534] width 11 height 11
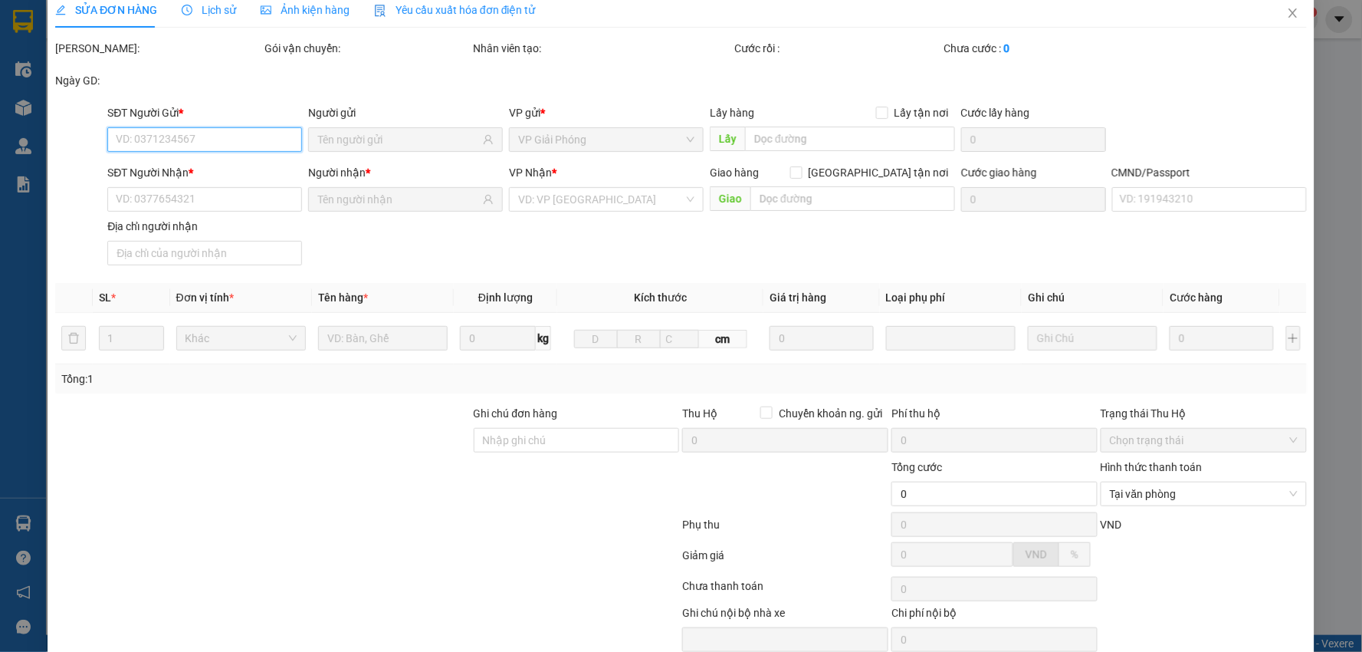
type input "0936615686"
type input "[PERSON_NAME]"
type input "0988541482"
type input "CHÍNH"
type input "001071003176 nguyên khắc chính"
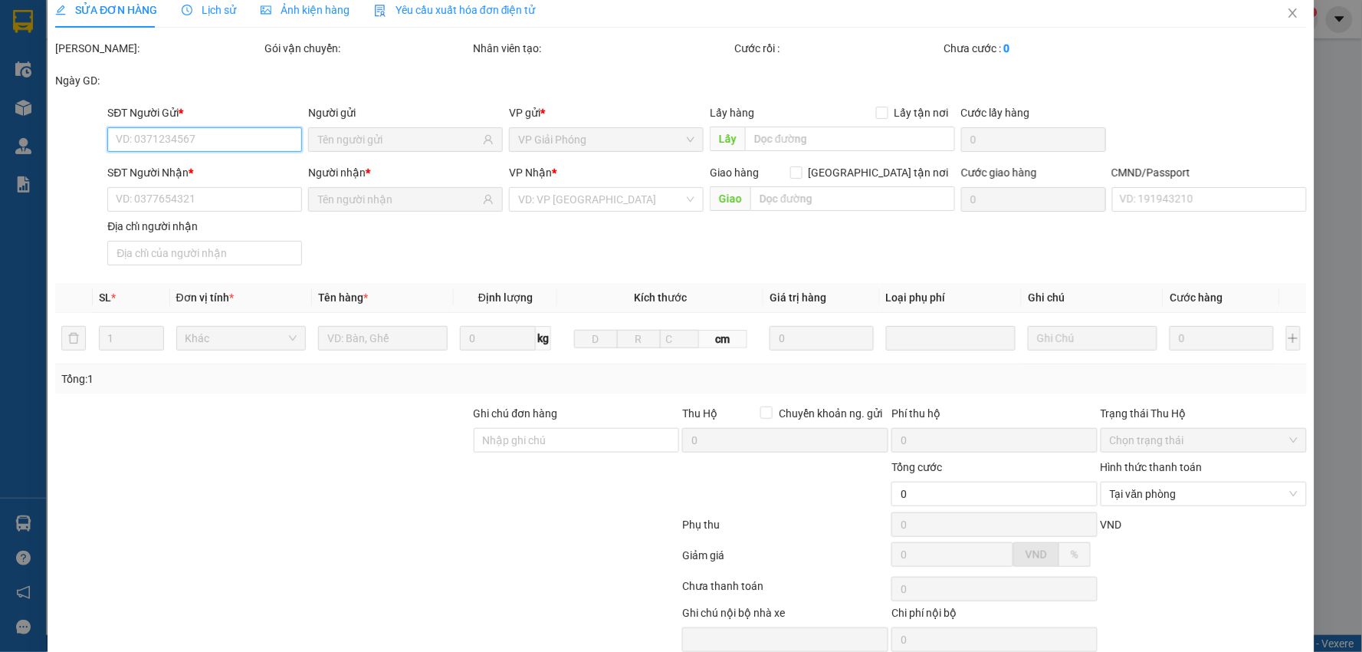
type input "25.000"
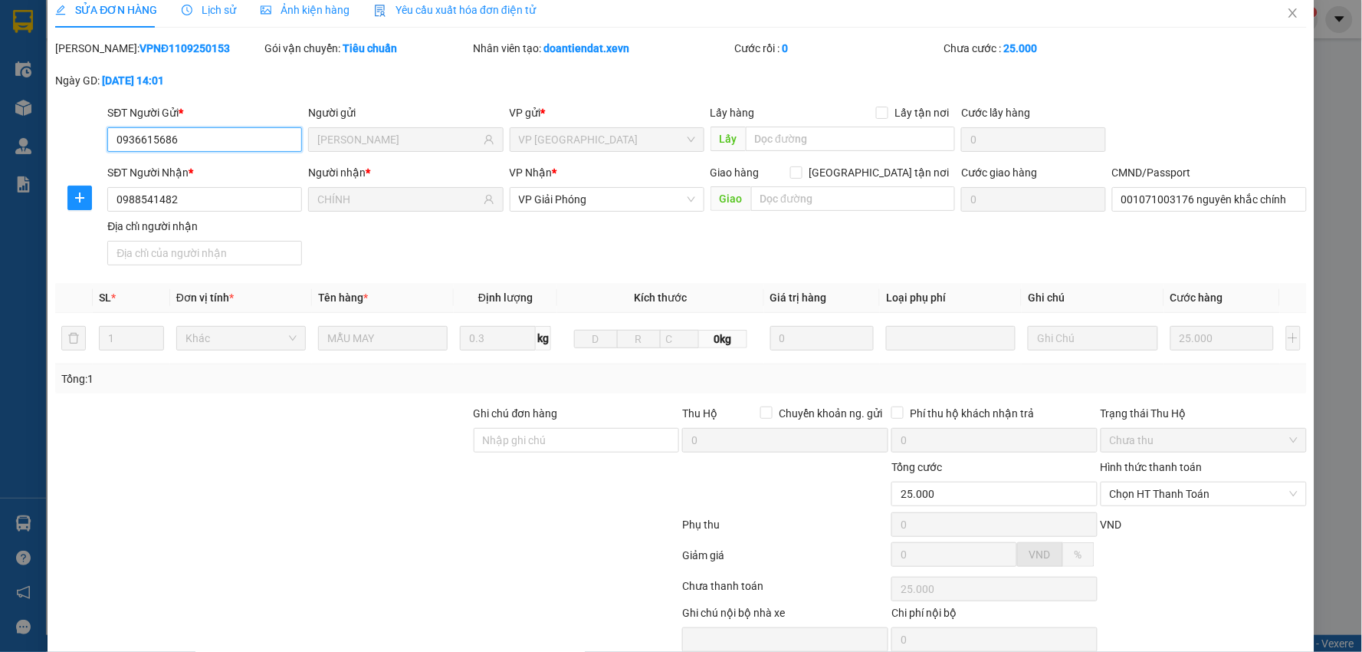
scroll to position [81, 0]
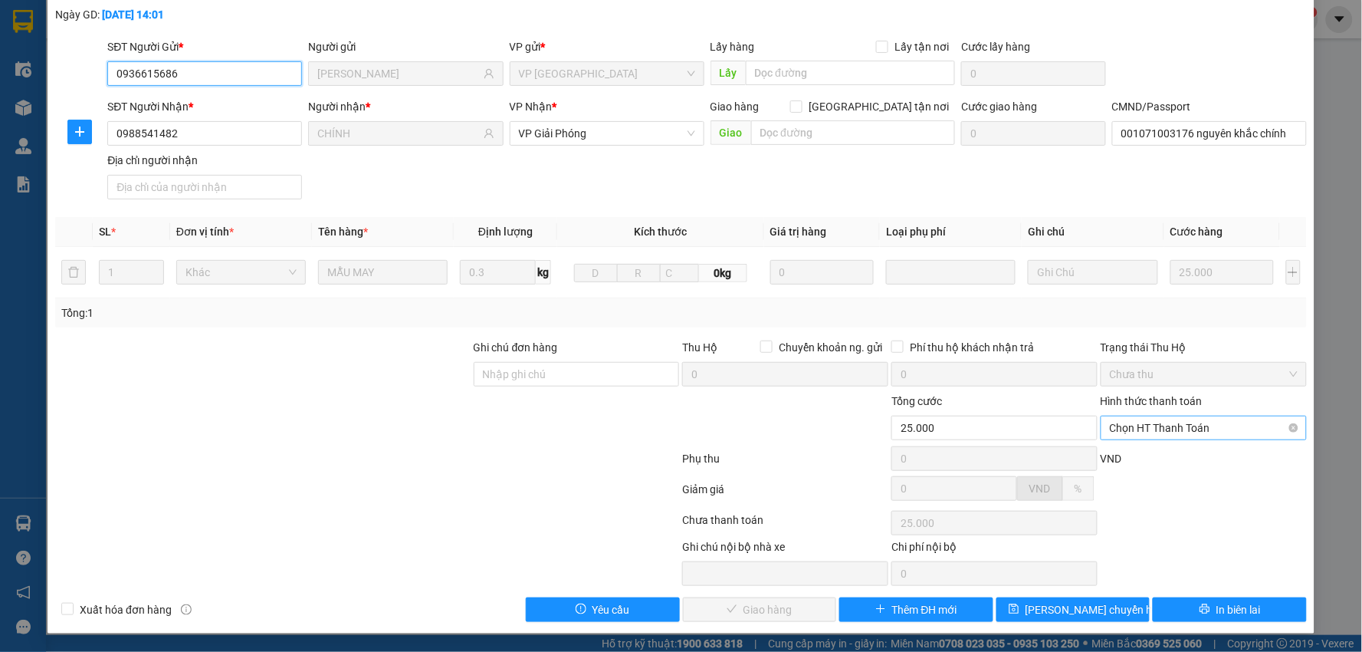
click at [1110, 419] on span "Chọn HT Thanh Toán" at bounding box center [1204, 427] width 188 height 23
click at [1128, 455] on div "Tại văn phòng" at bounding box center [1193, 458] width 185 height 17
type input "0"
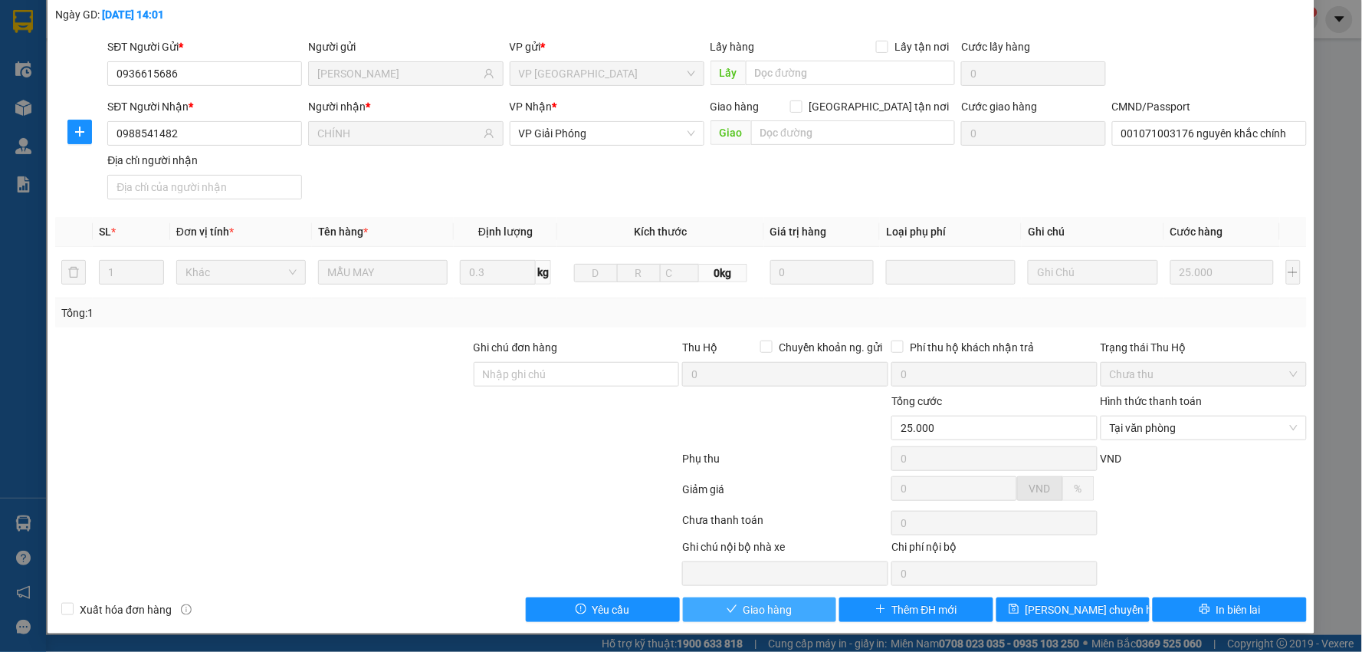
click at [786, 603] on button "Giao hàng" at bounding box center [760, 609] width 154 height 25
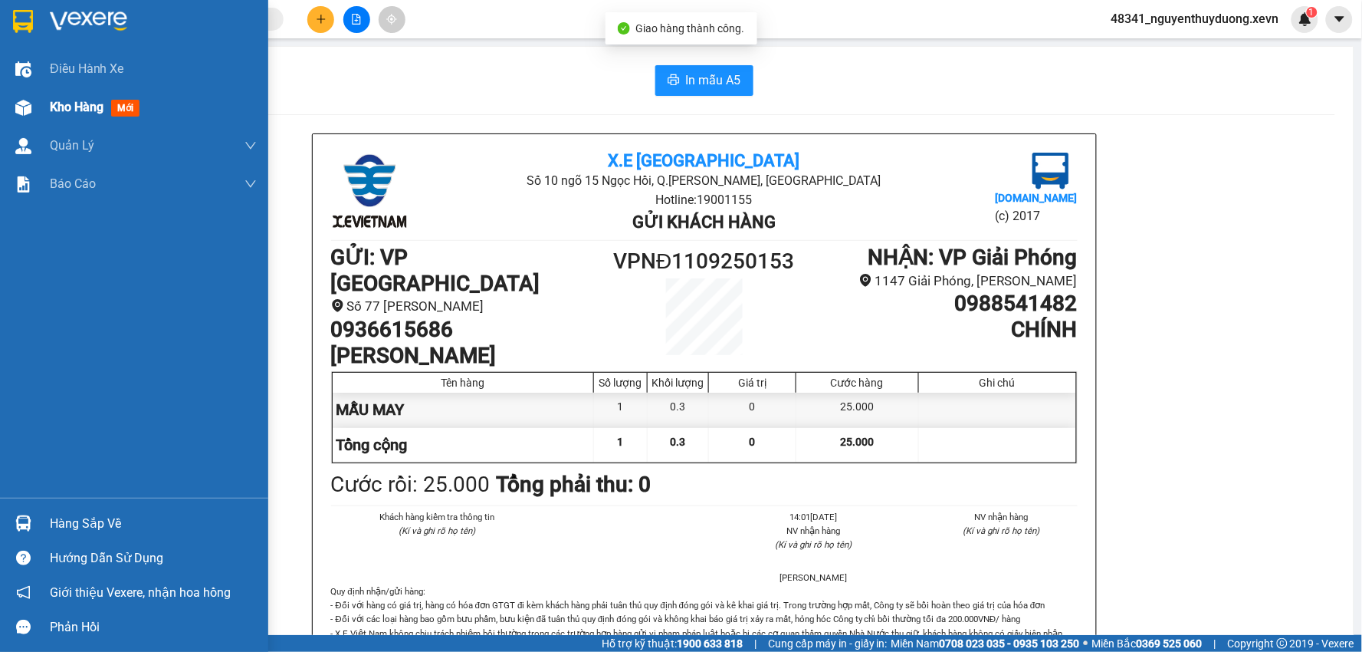
click at [43, 100] on div "Kho hàng mới" at bounding box center [134, 107] width 268 height 38
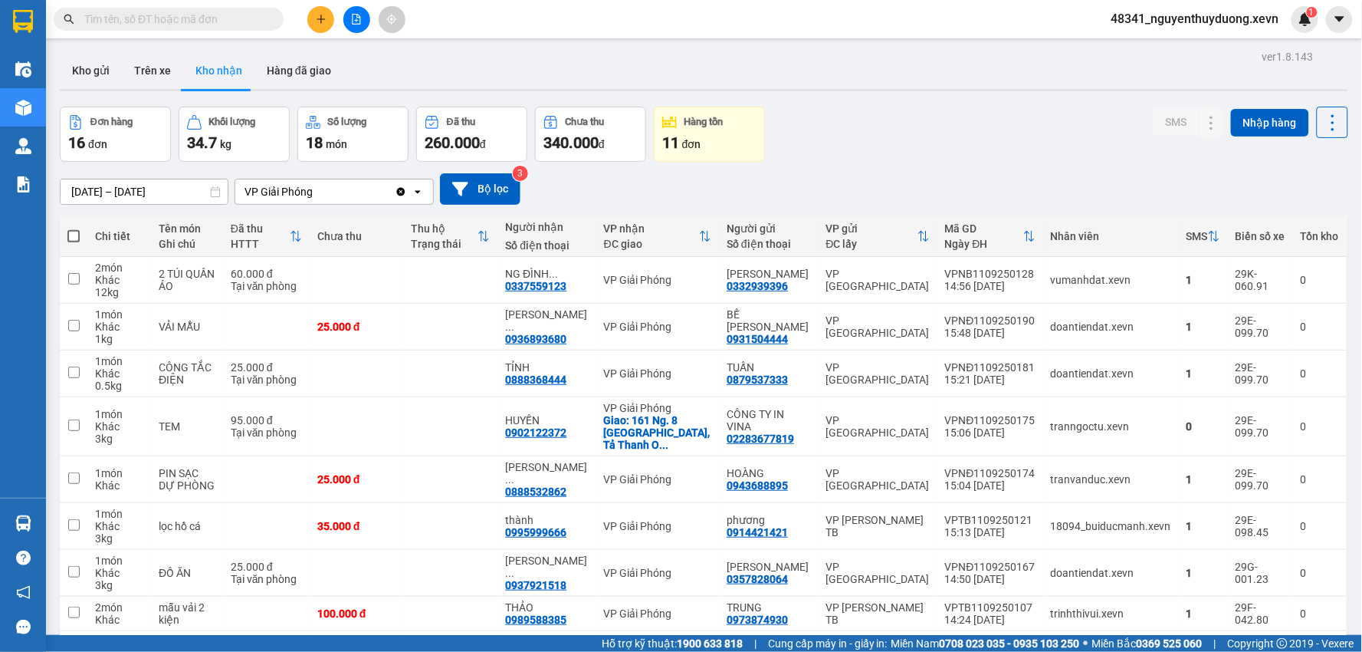
click at [115, 25] on input "text" at bounding box center [174, 19] width 181 height 17
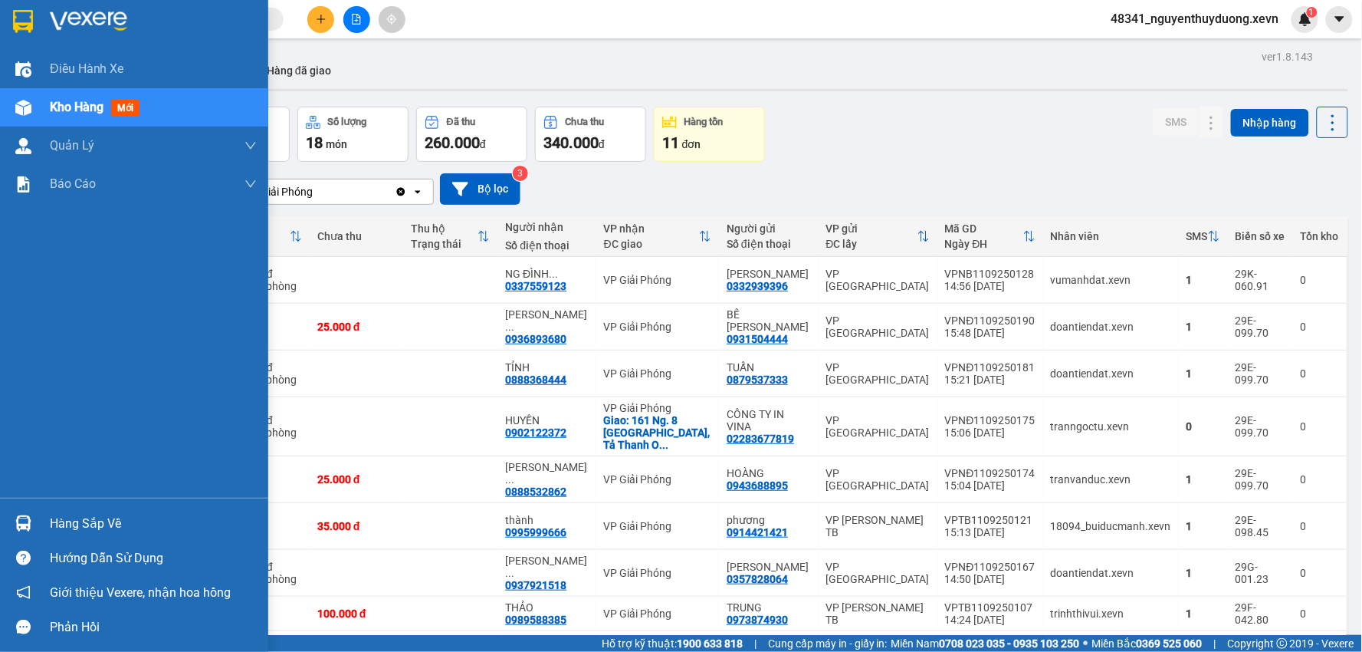
click at [90, 530] on div "Hàng sắp về" at bounding box center [153, 523] width 207 height 23
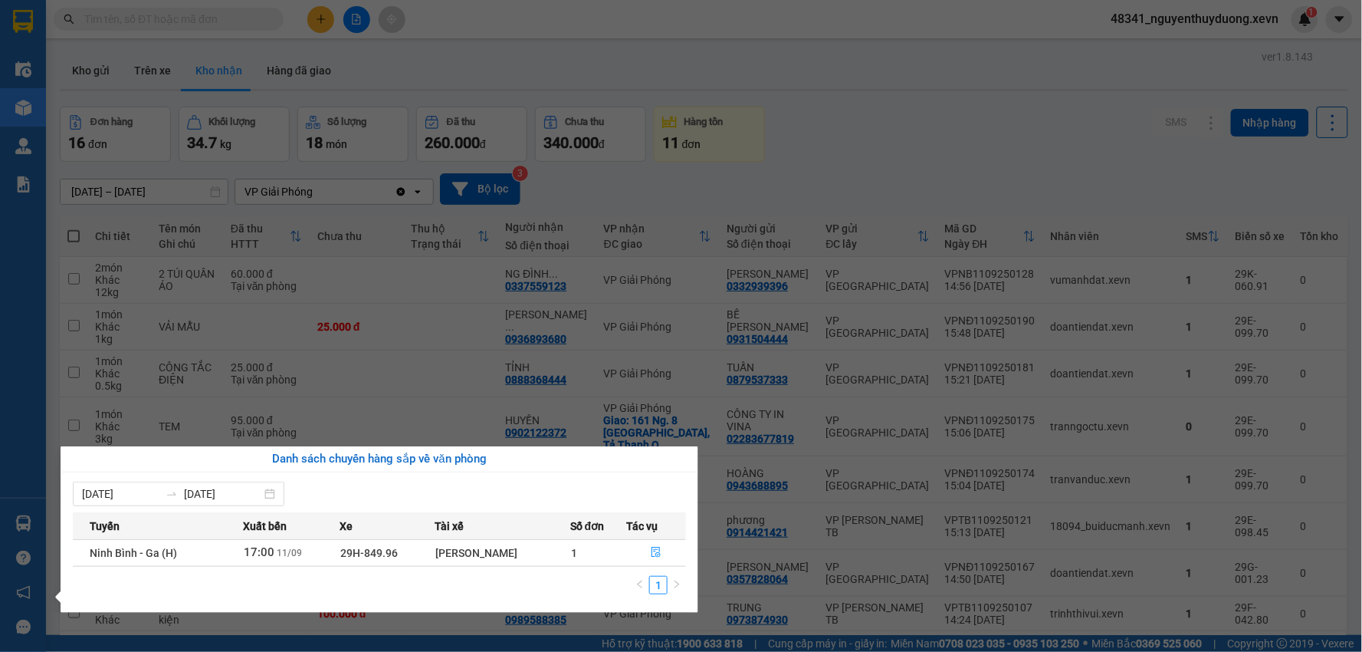
click at [923, 121] on section "Kết quả tìm kiếm ( 4 ) Bộ lọc Mã ĐH Trạng thái Món hàng Thu hộ Tổng cước Chưa c…" at bounding box center [681, 326] width 1362 height 652
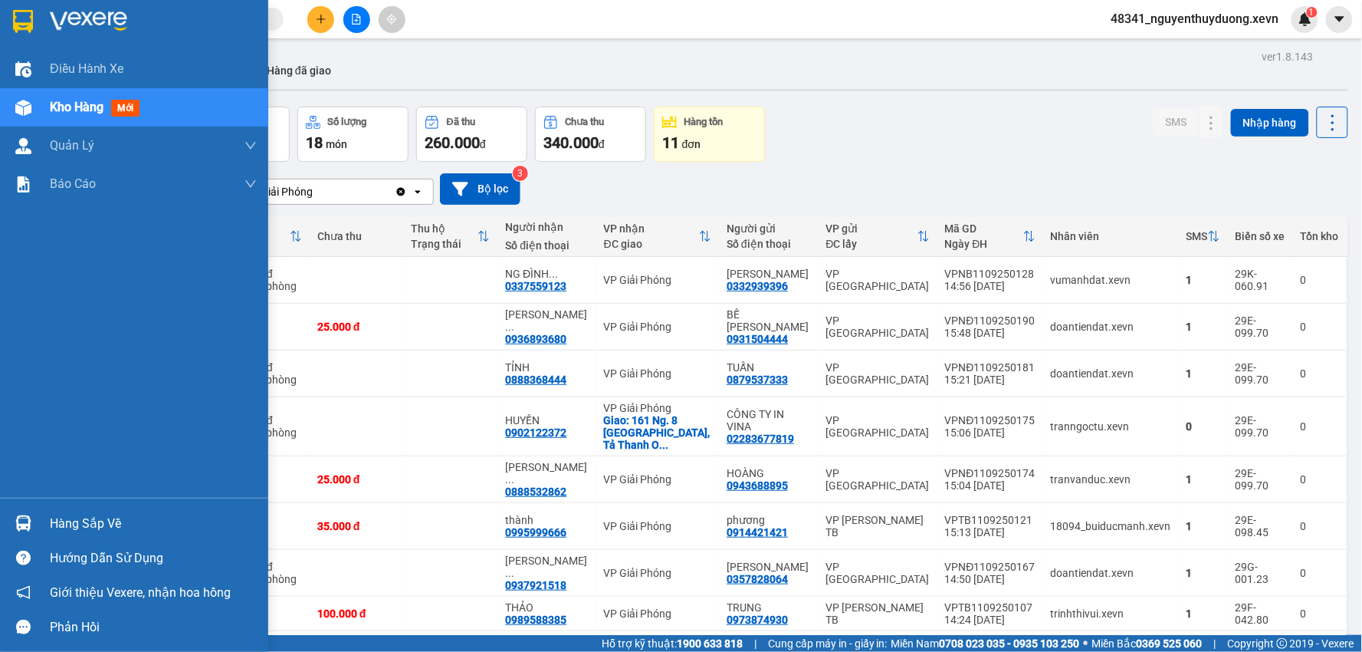
click at [48, 526] on div "Hàng sắp về" at bounding box center [134, 523] width 268 height 34
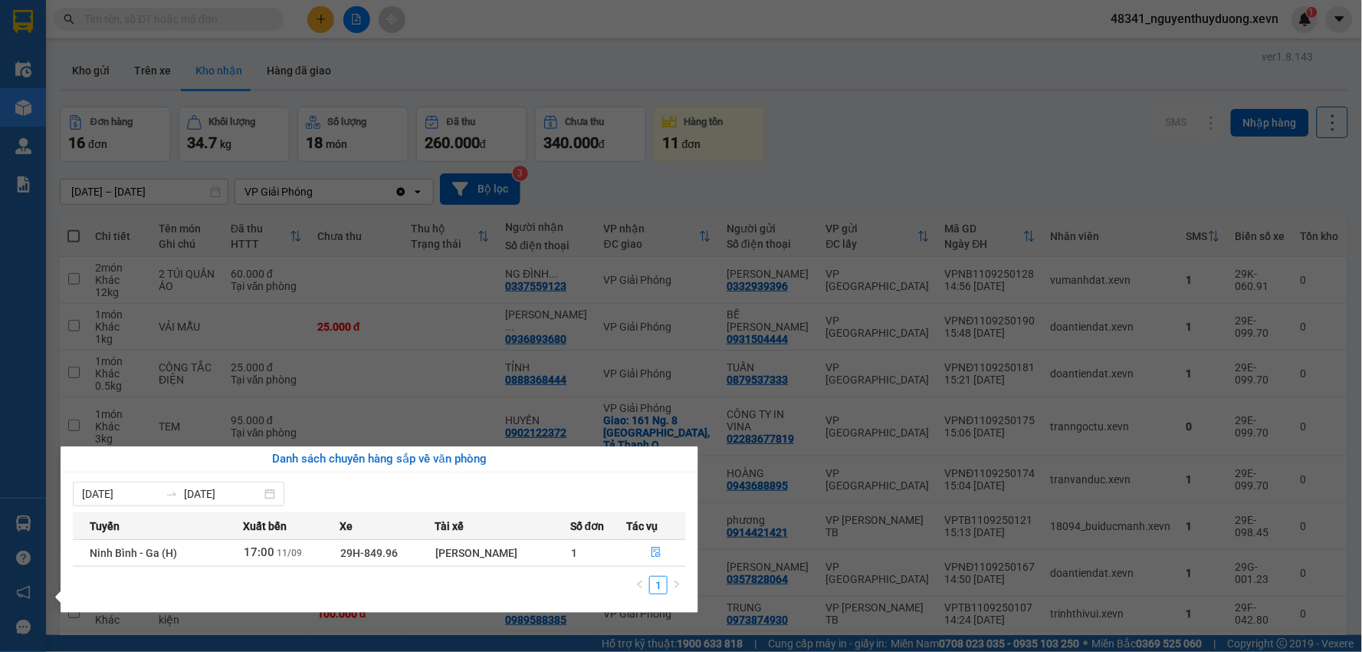
click at [172, 17] on section "Kết quả tìm kiếm ( 4 ) Bộ lọc Mã ĐH Trạng thái Món hàng Thu hộ Tổng cước Chưa c…" at bounding box center [681, 326] width 1362 height 652
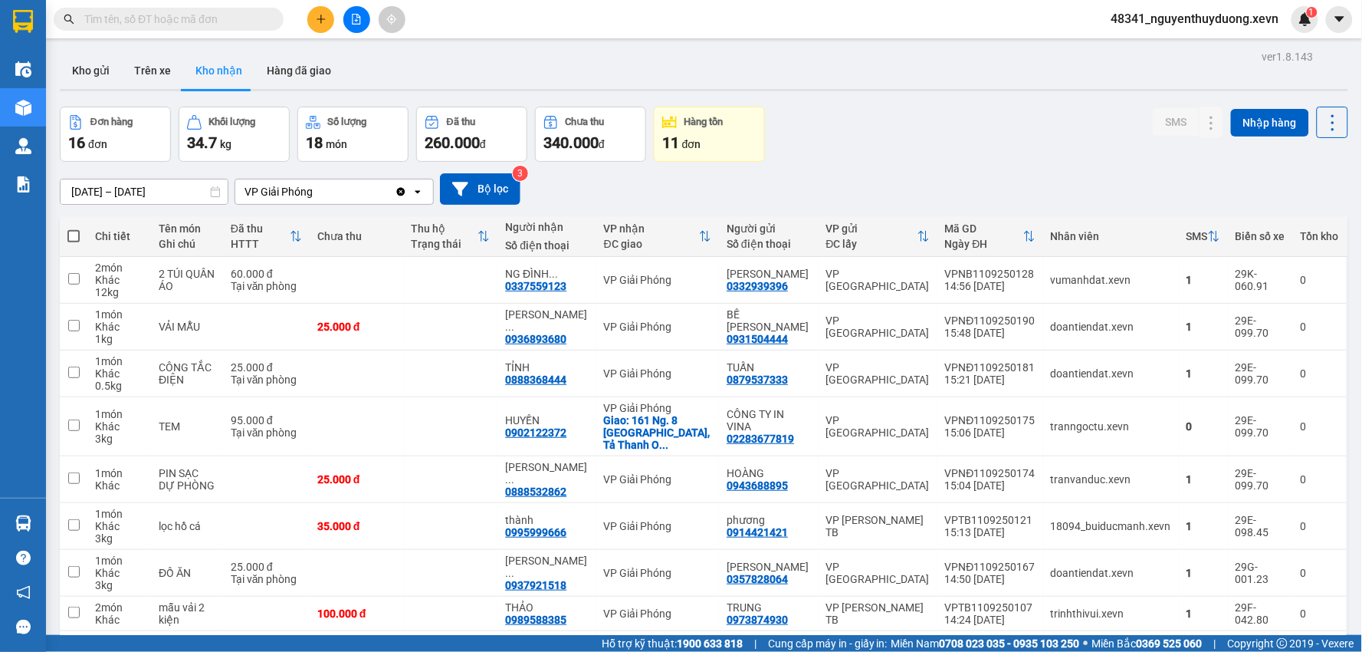
click at [172, 17] on input "text" at bounding box center [174, 19] width 181 height 17
click at [182, 25] on input "text" at bounding box center [174, 19] width 181 height 17
click at [1170, 560] on button at bounding box center [1180, 573] width 21 height 27
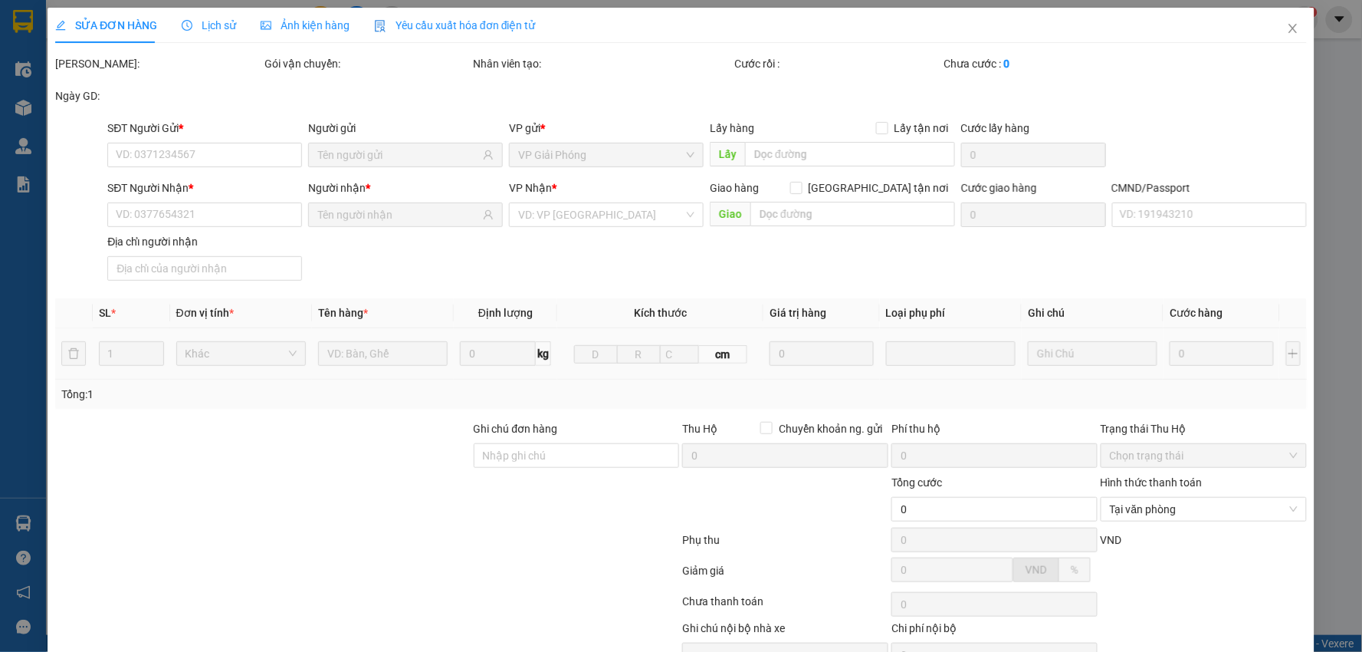
type input "0357828064"
type input "[PERSON_NAME]"
type input "0937921518"
type input "[PERSON_NAME]"
type input "0369645556478"
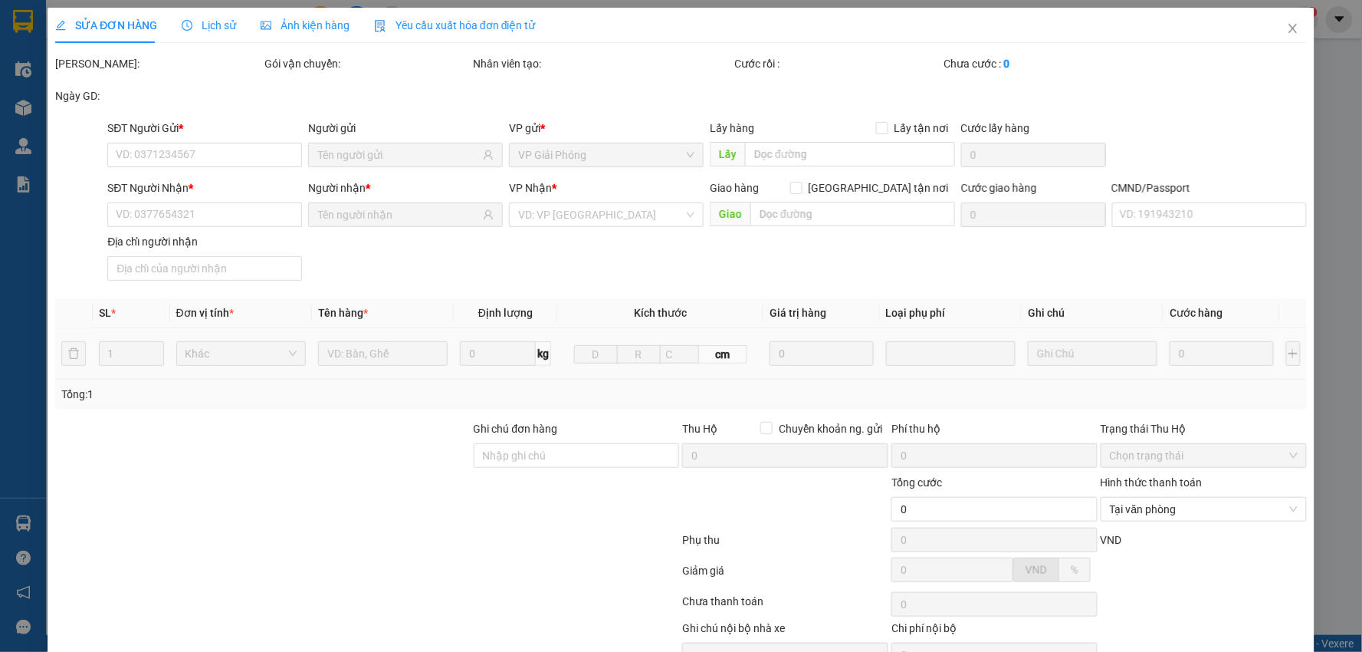
type input "25.000"
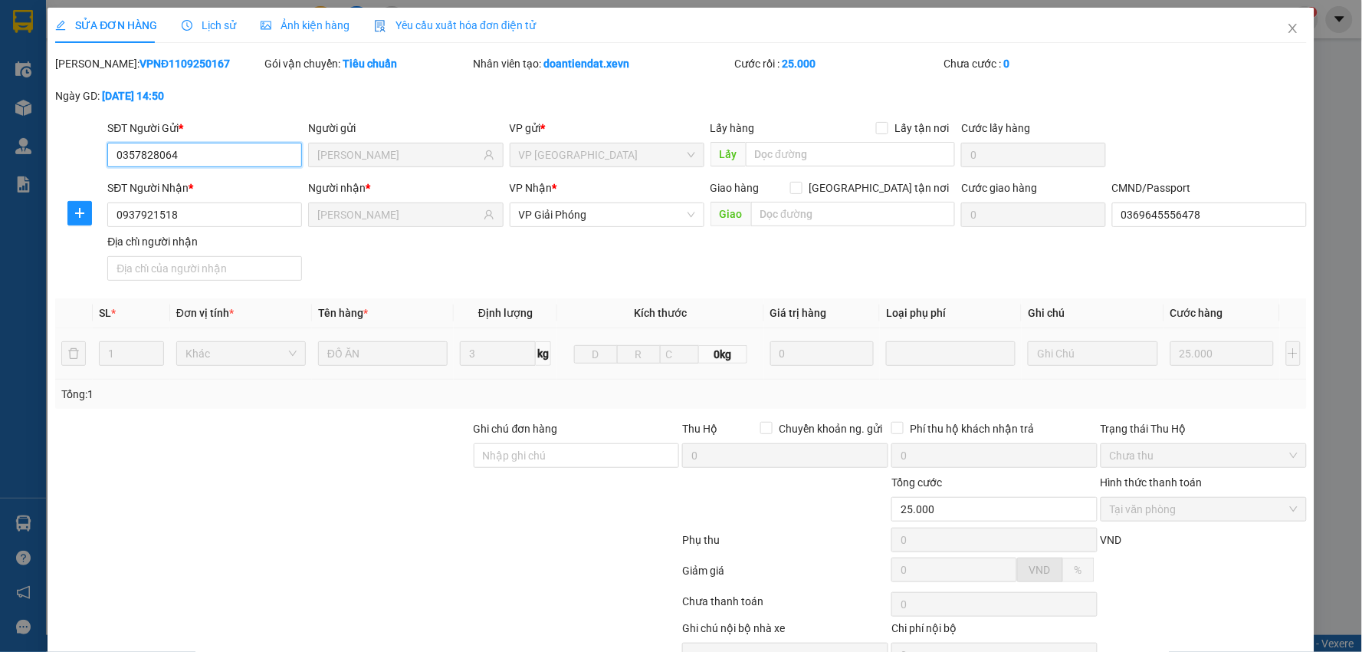
scroll to position [80, 0]
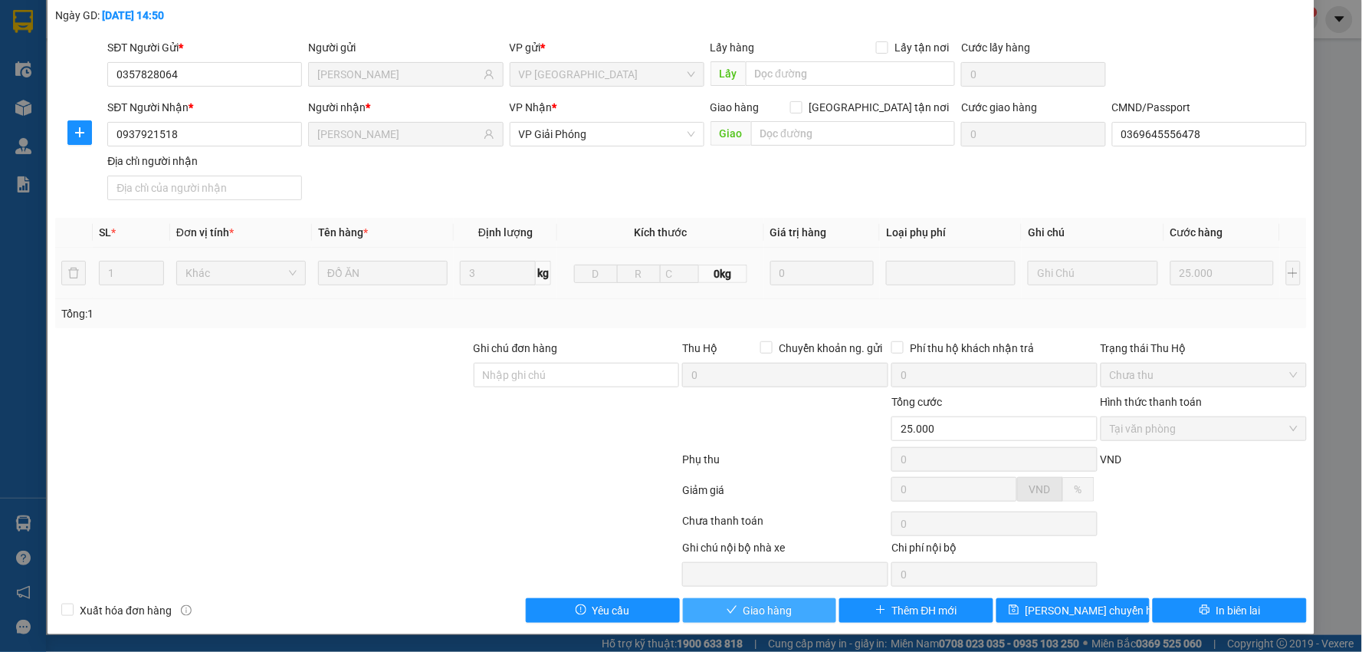
click at [744, 616] on span "Giao hàng" at bounding box center [768, 610] width 49 height 17
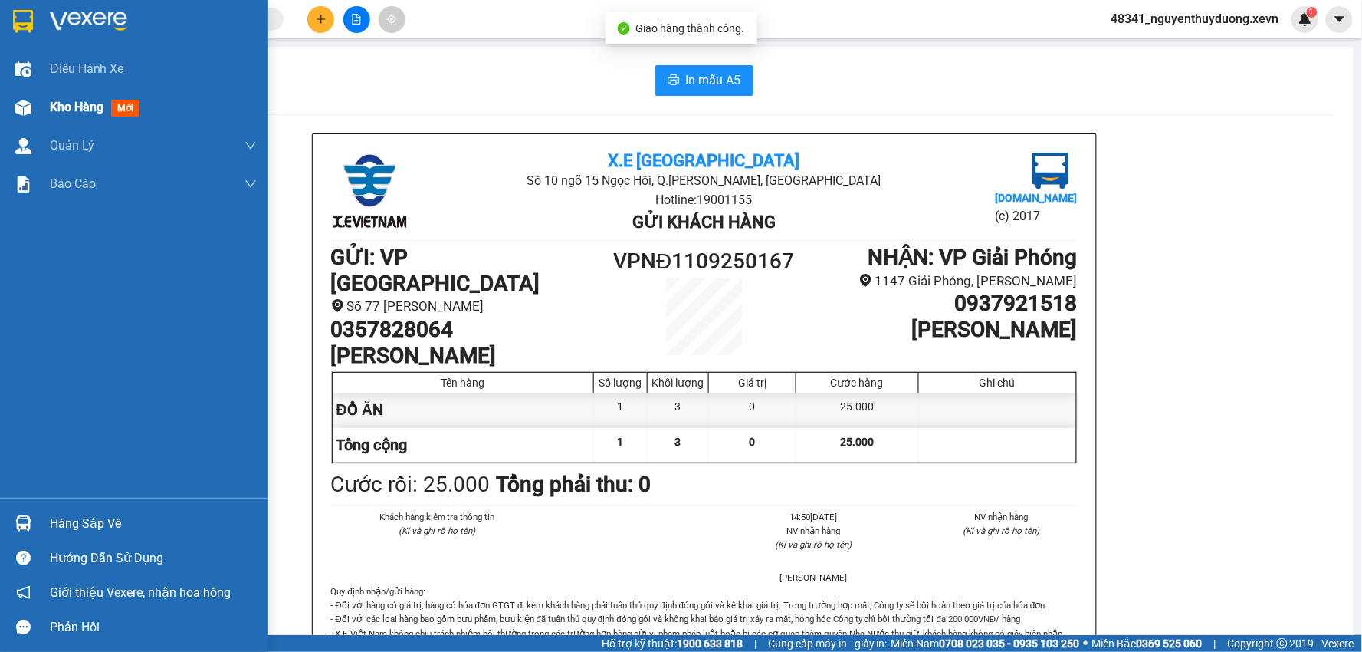
click at [44, 100] on div "Kho hàng mới" at bounding box center [134, 107] width 268 height 38
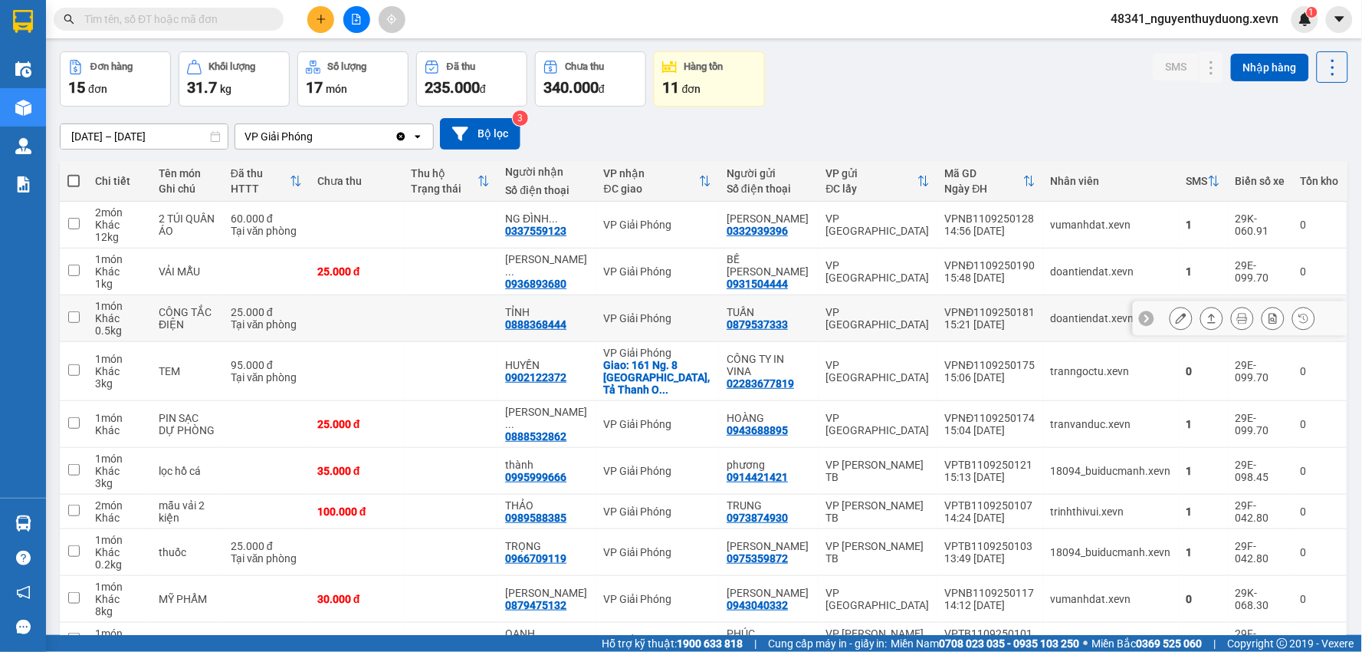
scroll to position [85, 0]
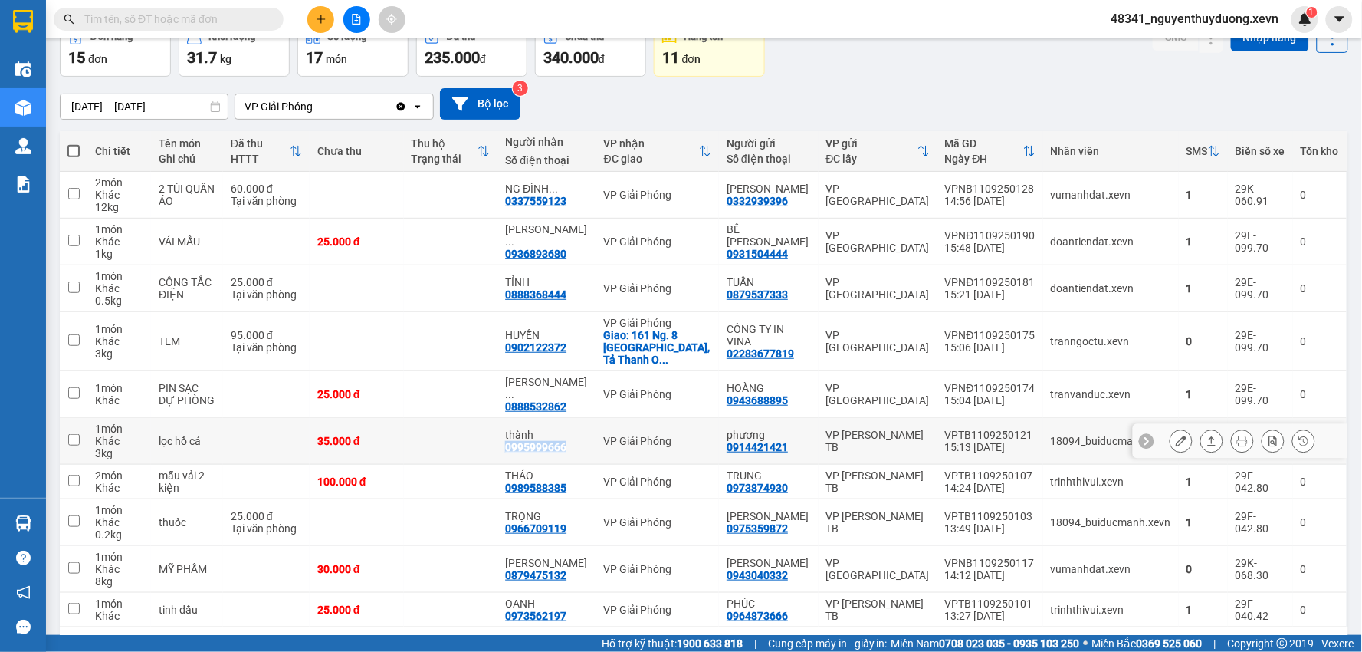
drag, startPoint x: 526, startPoint y: 424, endPoint x: 583, endPoint y: 432, distance: 58.0
click at [583, 432] on td "thành 0995999666" at bounding box center [546, 441] width 98 height 47
checkbox input "true"
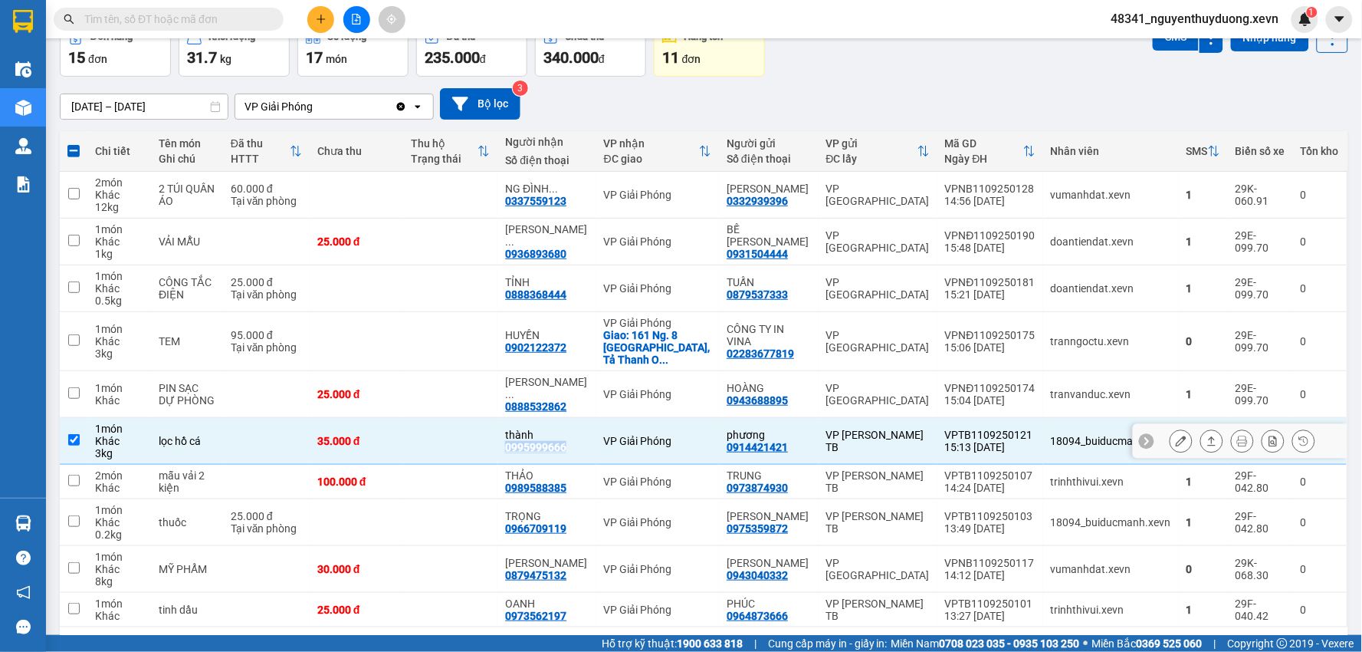
copy div "0995999666"
click at [208, 26] on input "text" at bounding box center [174, 19] width 181 height 17
paste input "0995999666"
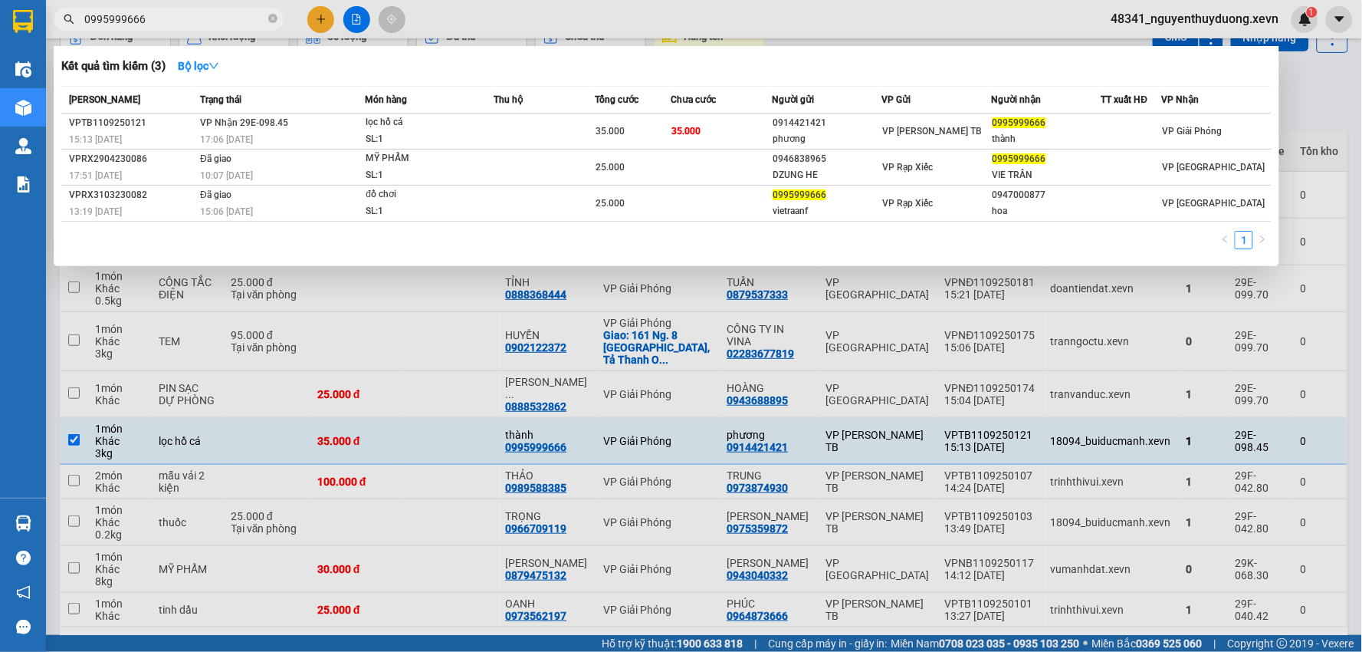
type input "0995999666"
click at [1315, 129] on div at bounding box center [681, 326] width 1362 height 652
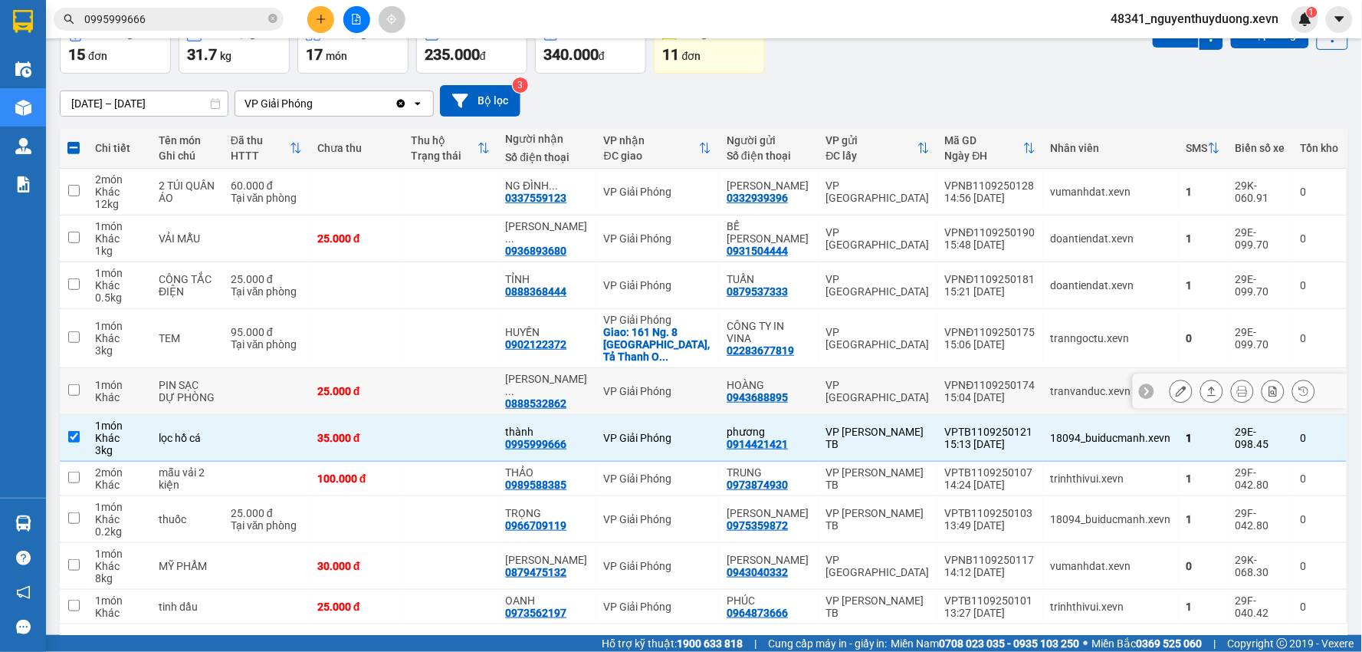
scroll to position [117, 0]
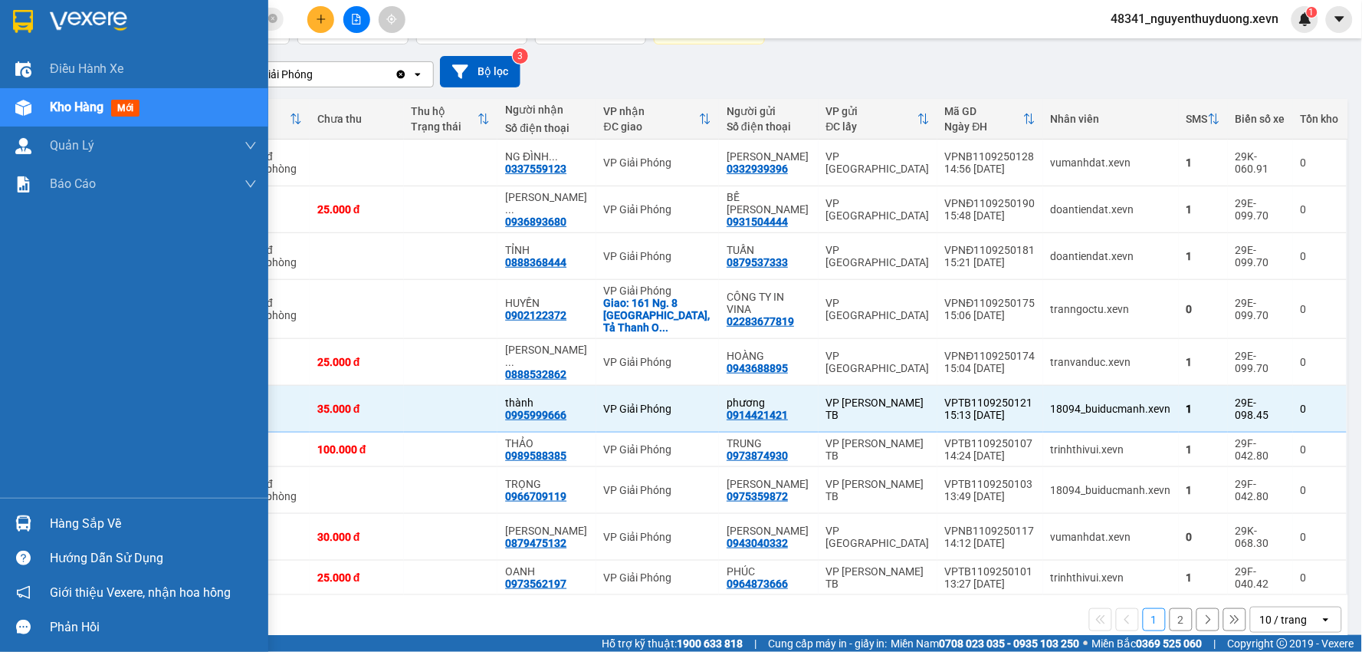
click at [67, 509] on div "Hàng sắp về" at bounding box center [134, 523] width 268 height 34
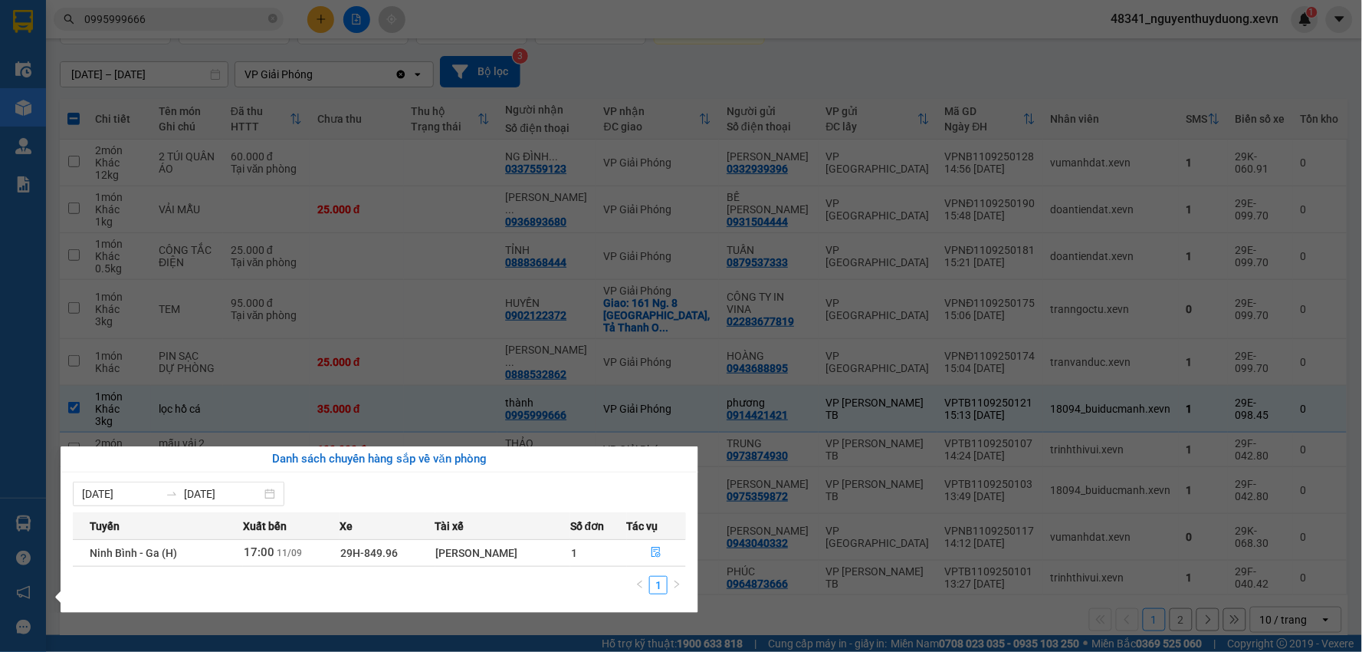
click at [760, 595] on section "Kết quả tìm kiếm ( 3 ) Bộ lọc Mã ĐH Trạng thái Món hàng Thu hộ Tổng cước Chưa c…" at bounding box center [681, 326] width 1362 height 652
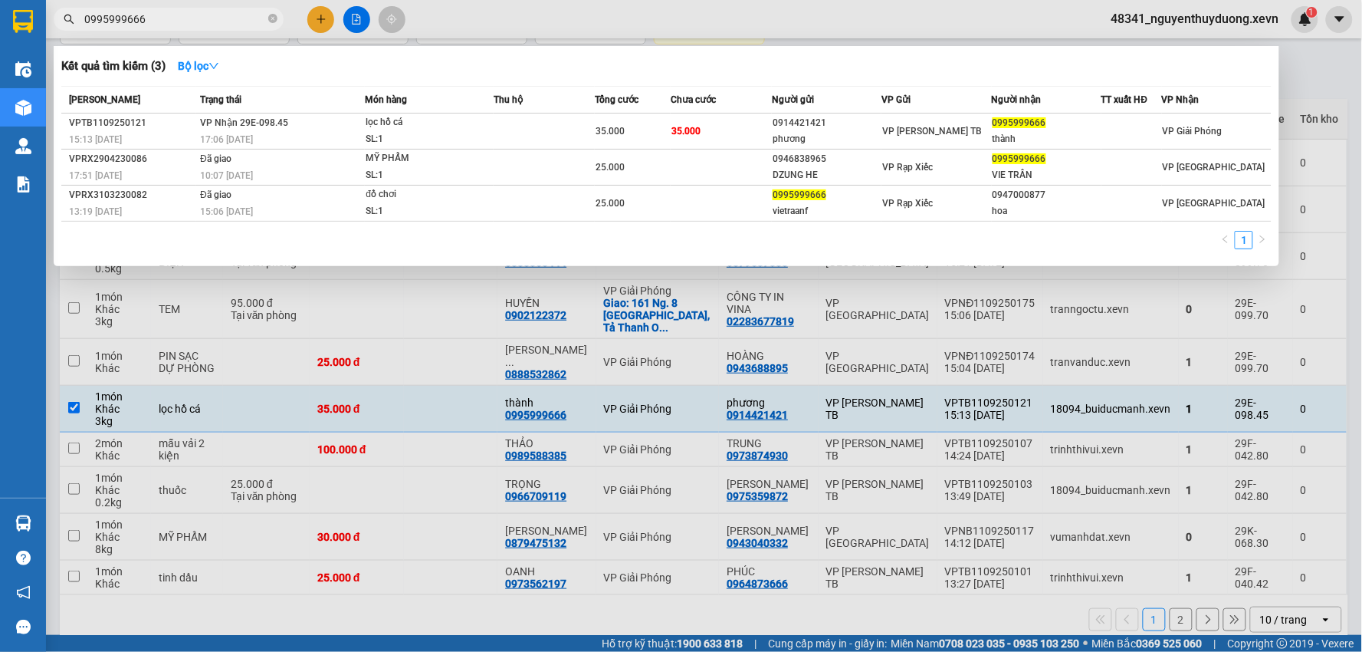
drag, startPoint x: 146, startPoint y: 25, endPoint x: 48, endPoint y: 28, distance: 98.2
click at [50, 27] on div "0995999666" at bounding box center [149, 19] width 299 height 23
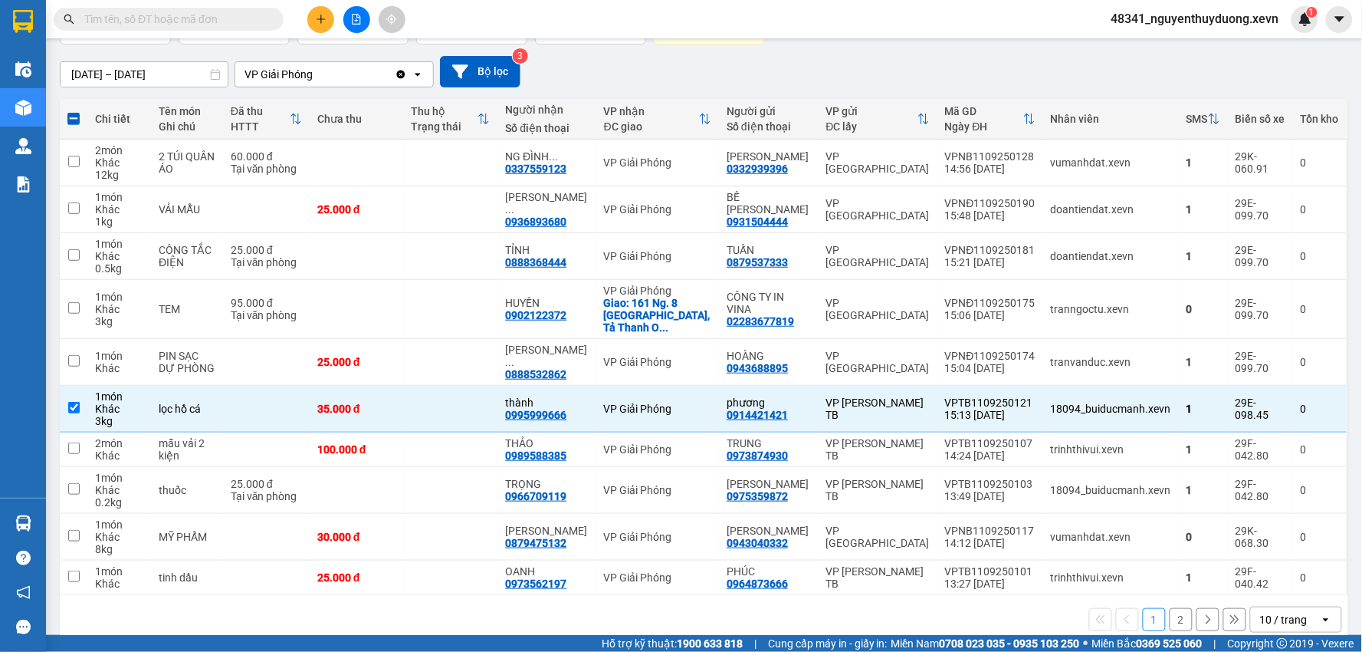
click at [1170, 608] on button "2" at bounding box center [1181, 619] width 23 height 23
checkbox input "false"
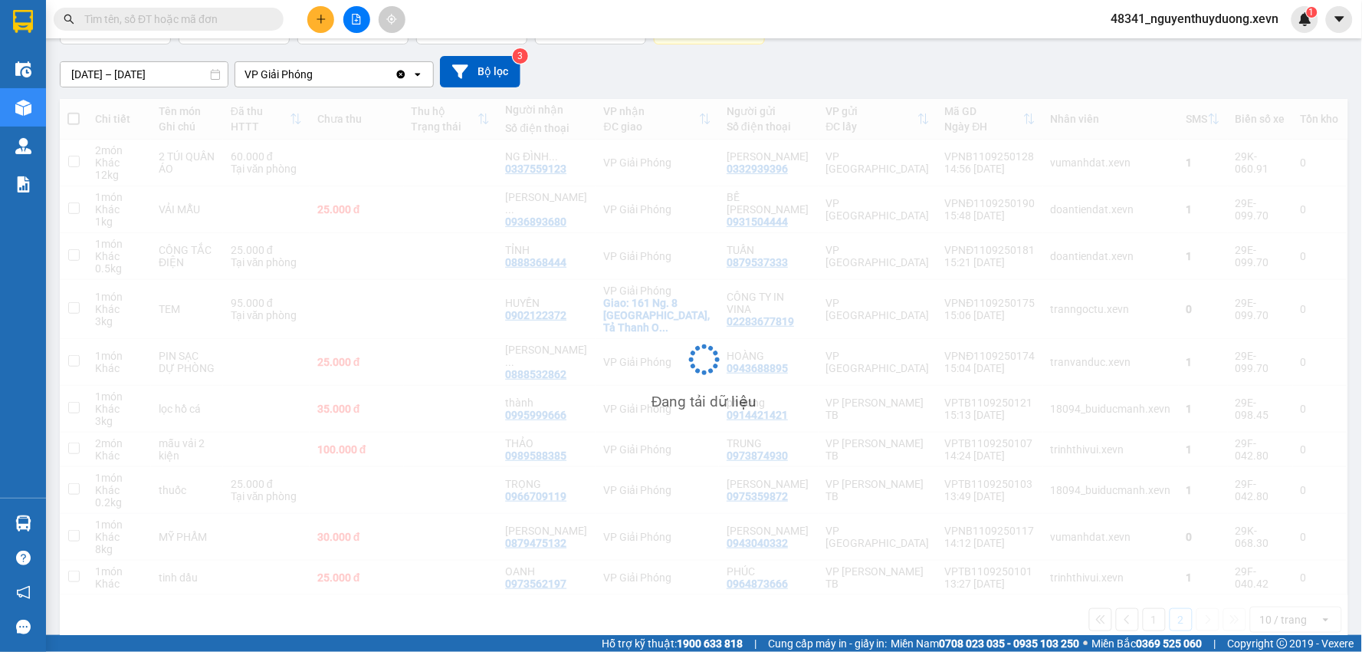
scroll to position [71, 0]
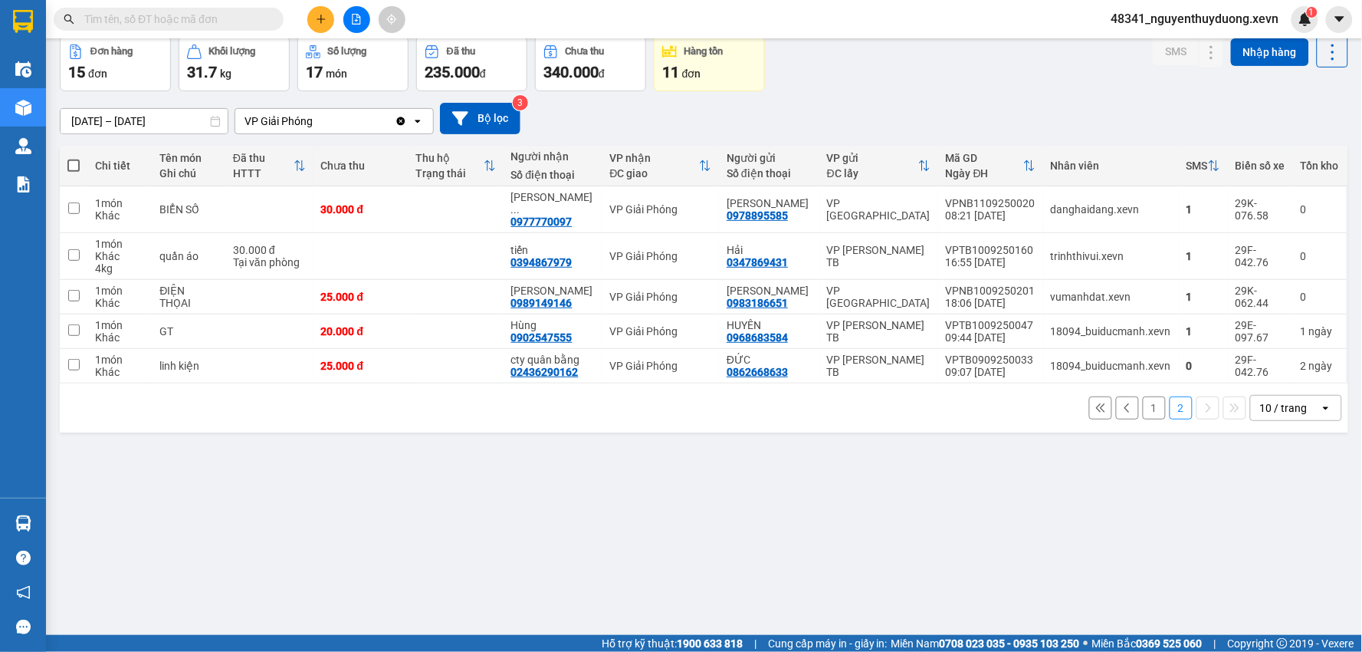
click at [1143, 396] on button "1" at bounding box center [1154, 407] width 23 height 23
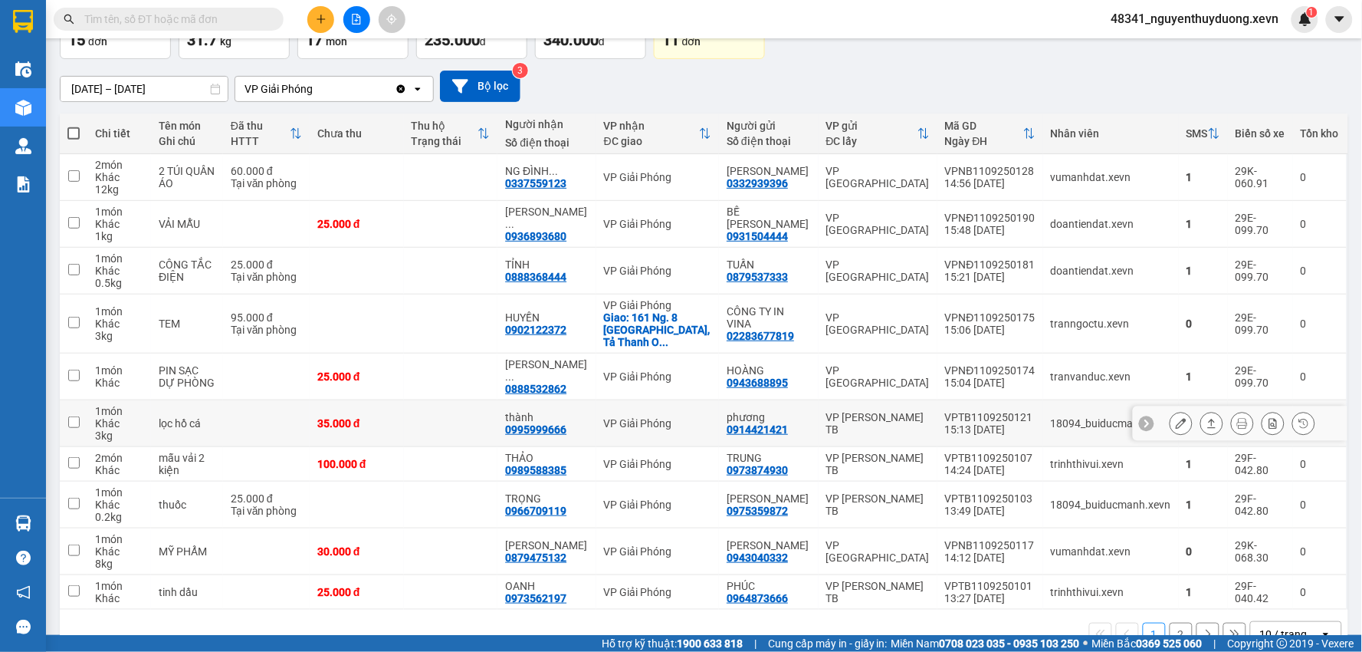
scroll to position [117, 0]
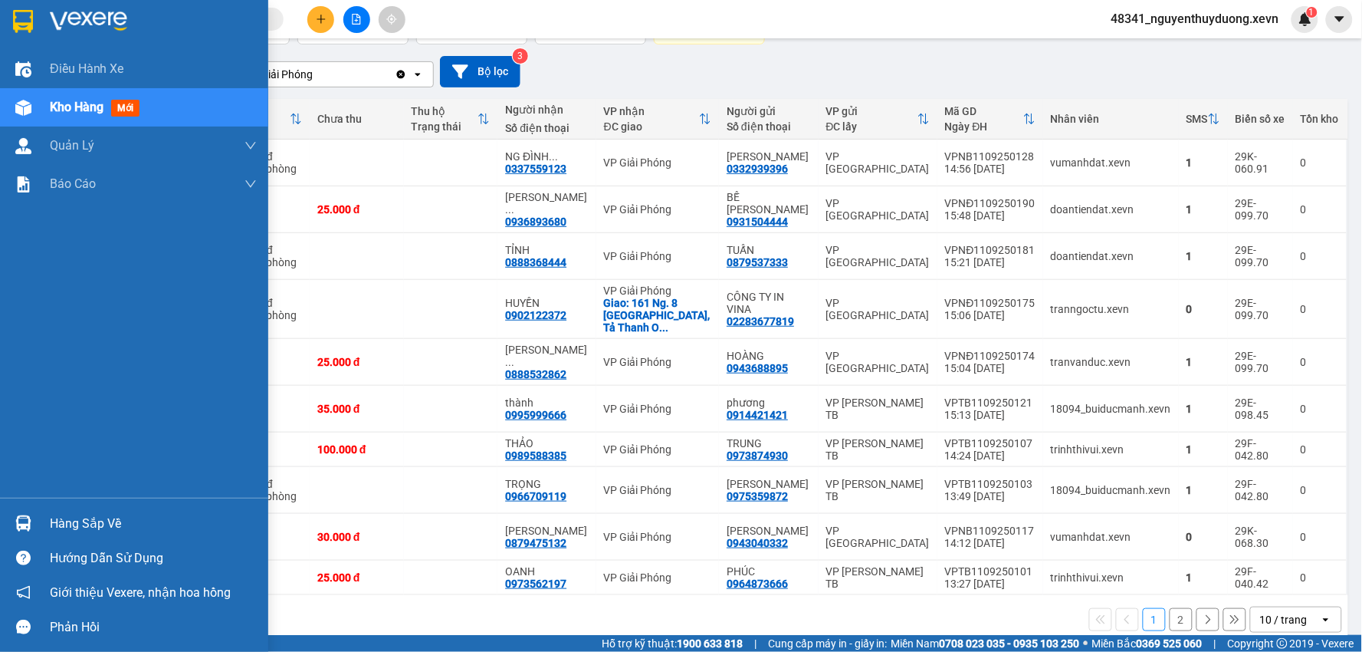
click at [43, 527] on div "Hàng sắp về" at bounding box center [134, 523] width 268 height 34
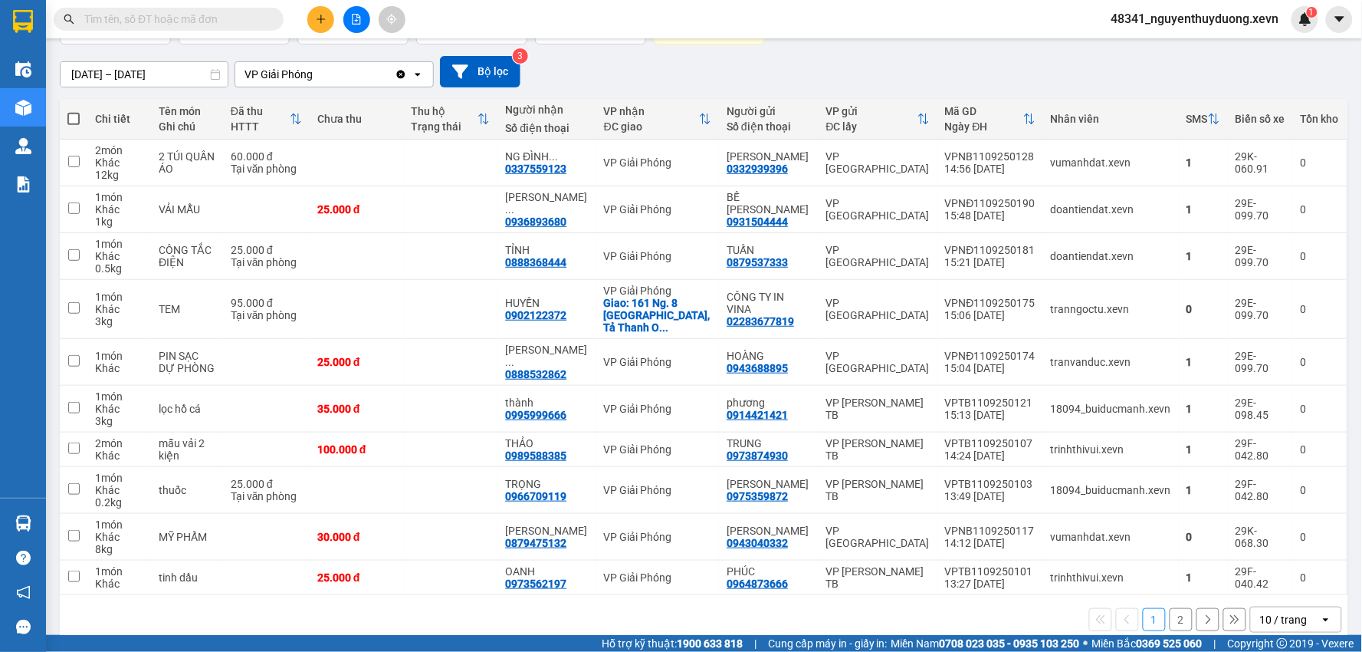
click at [838, 607] on section "Kết quả tìm kiếm ( 3 ) Bộ lọc Mã ĐH Trạng thái Món hàng Thu hộ Tổng cước Chưa c…" at bounding box center [681, 326] width 1362 height 652
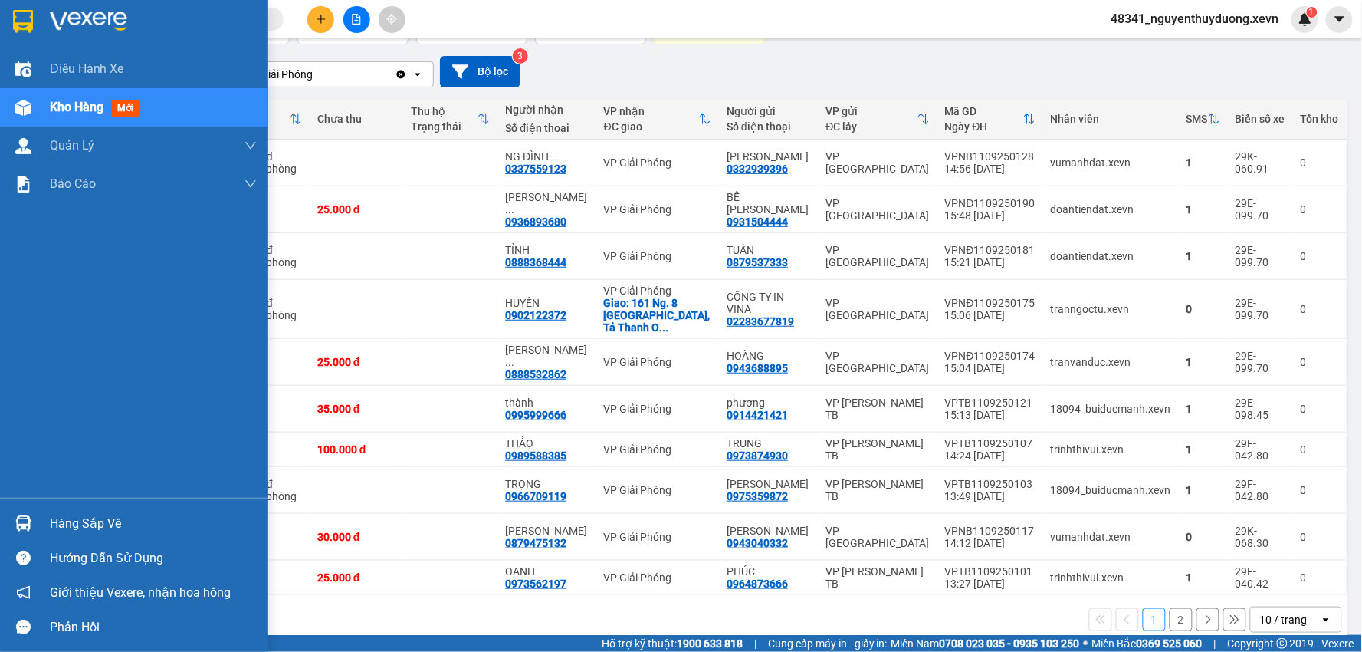
click at [64, 516] on div "Hàng sắp về" at bounding box center [153, 523] width 207 height 23
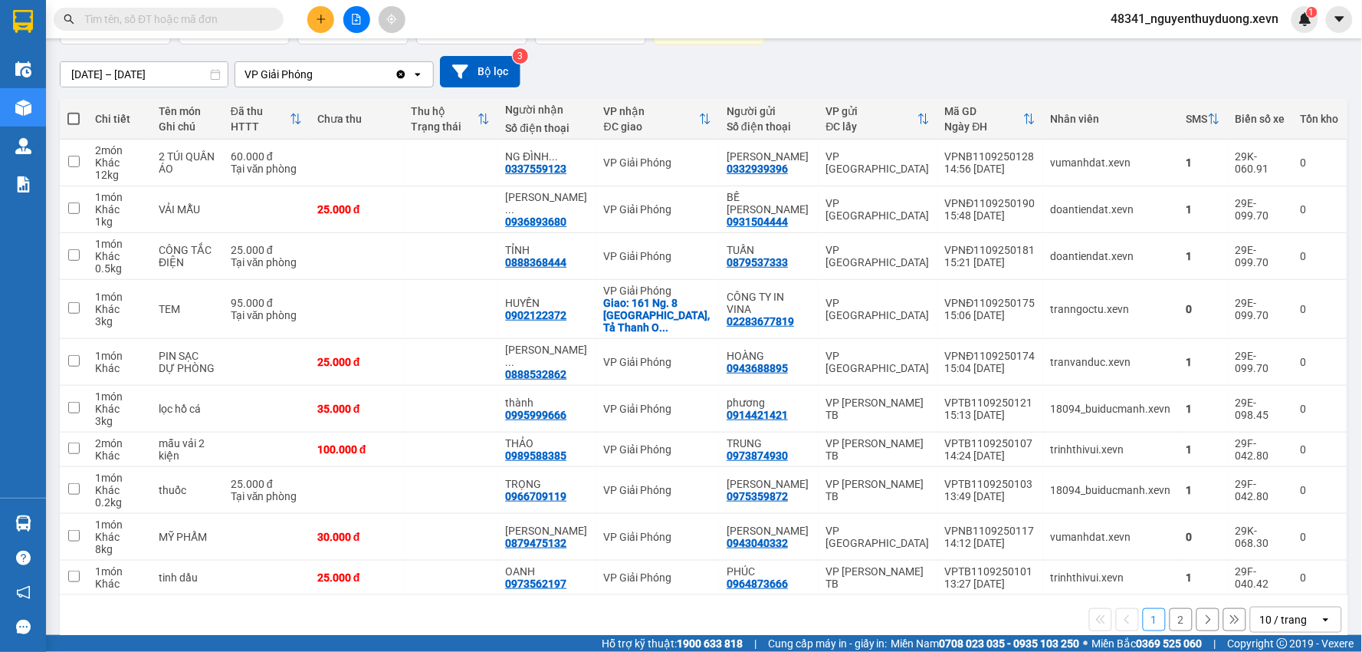
click at [928, 610] on section "Kết quả tìm kiếm ( 3 ) Bộ lọc Mã ĐH Trạng thái Món hàng Thu hộ Tổng cước Chưa c…" at bounding box center [681, 326] width 1362 height 652
click at [1176, 403] on icon at bounding box center [1181, 408] width 11 height 11
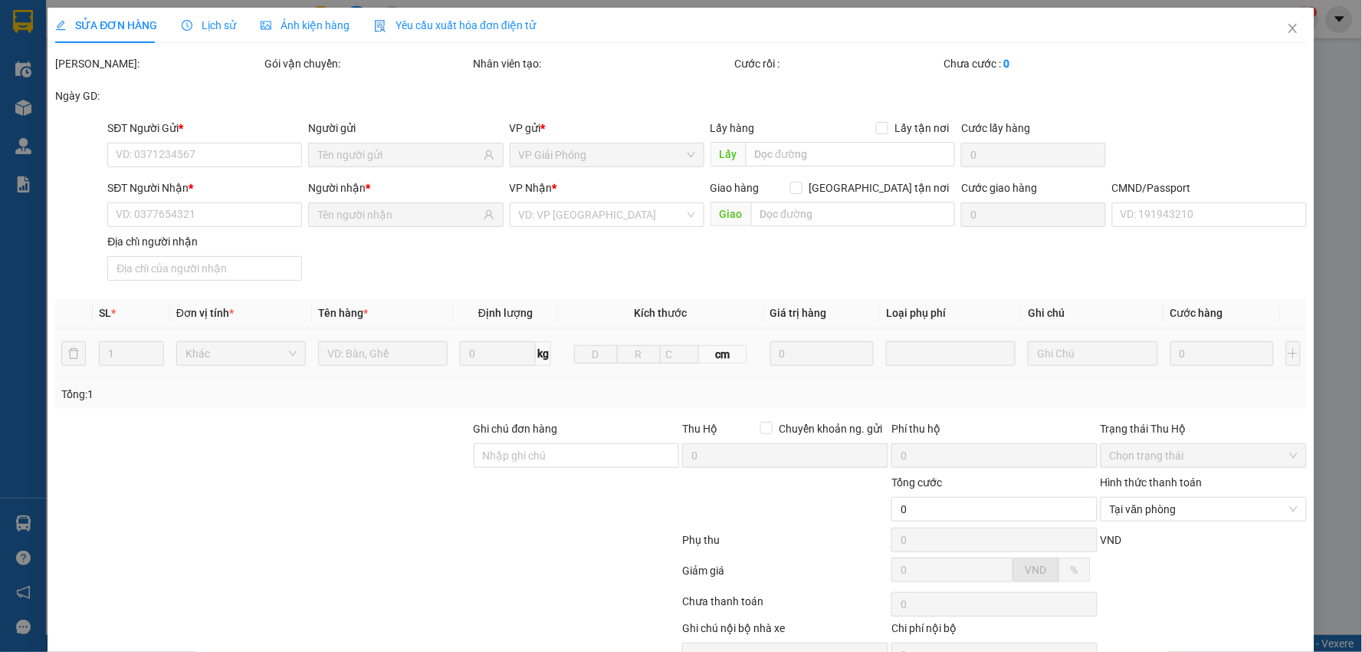
type input "0914421421"
type input "phương"
type input "0995999666"
type input "thành"
type input "CHÍNH CHỦ"
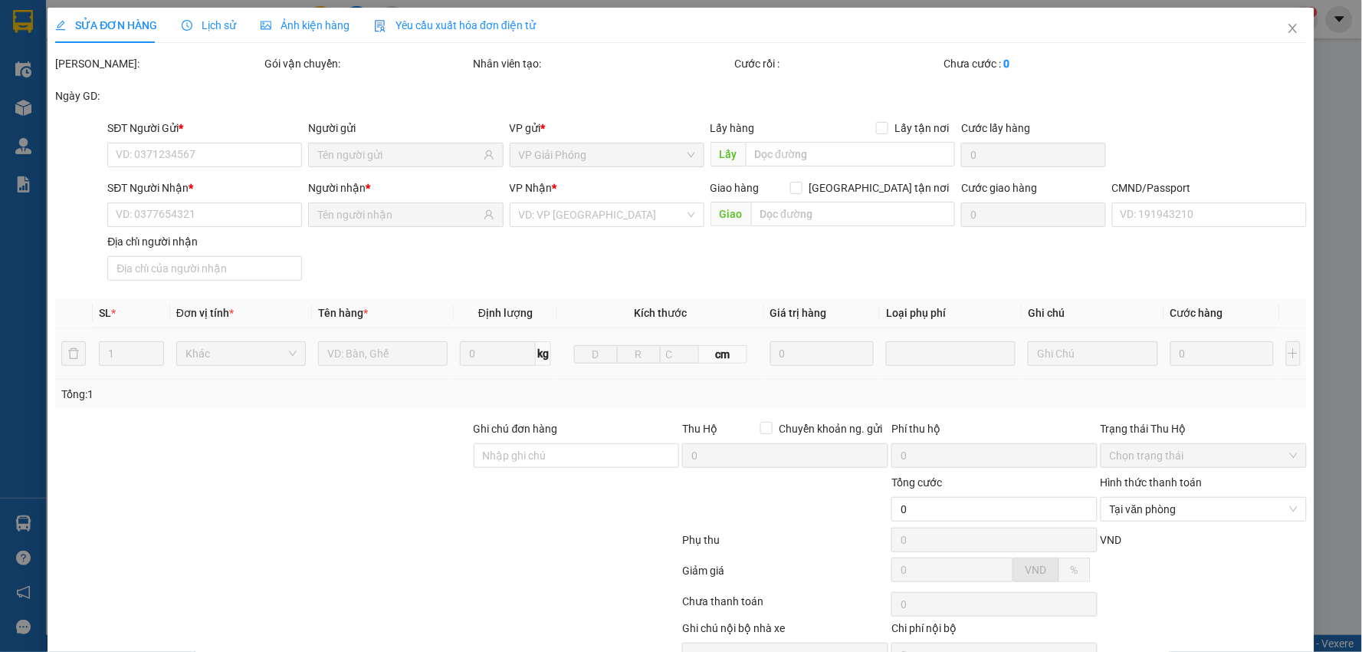
type input "35.000"
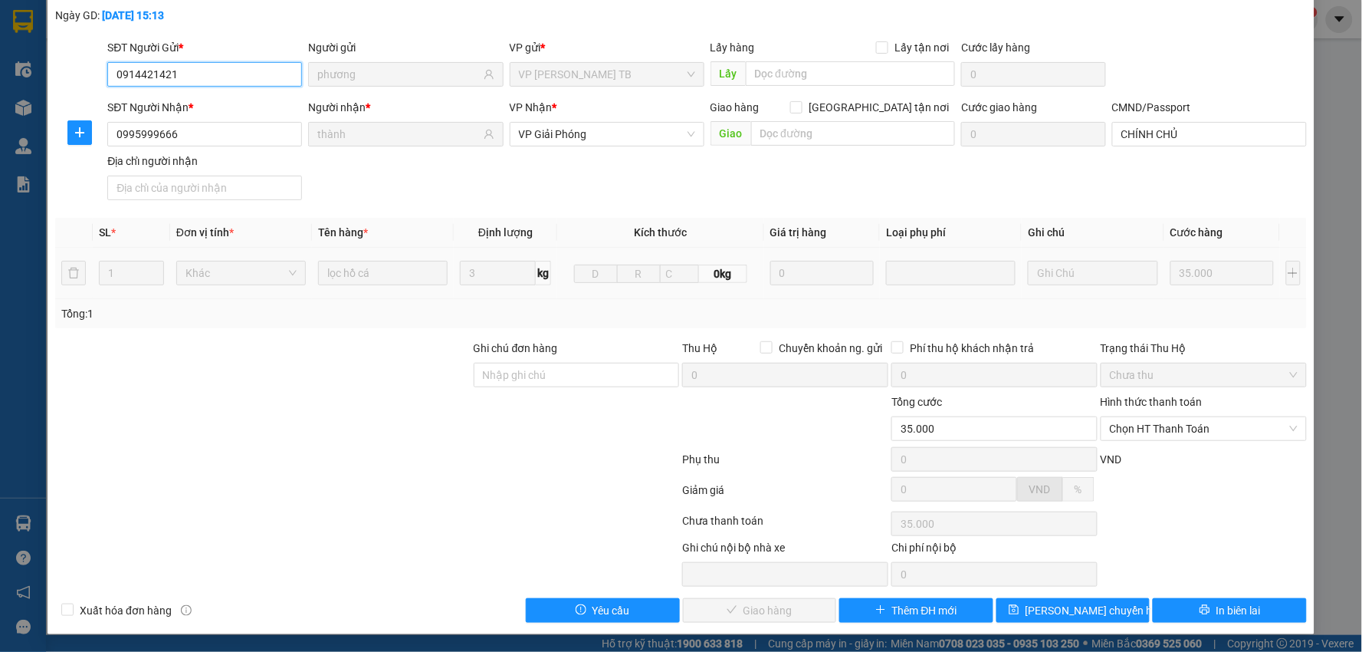
scroll to position [81, 0]
click at [1110, 434] on span "Chọn HT Thanh Toán" at bounding box center [1204, 427] width 188 height 23
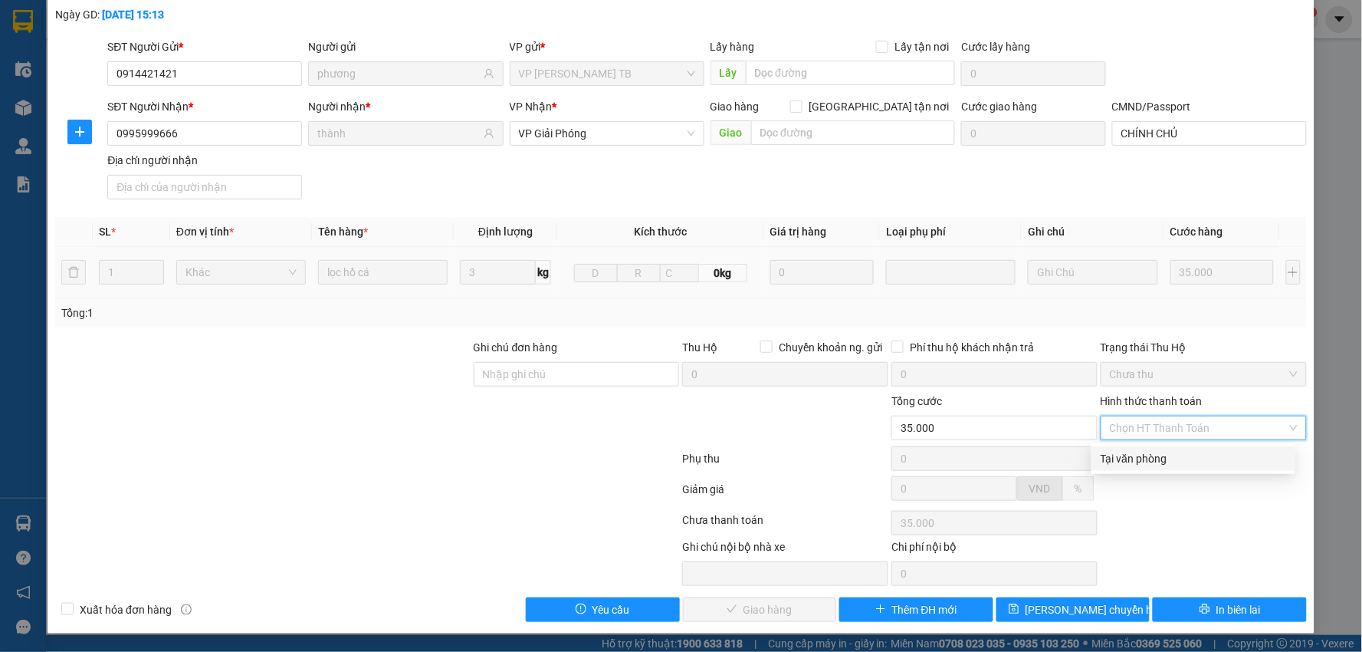
click at [1105, 452] on div "Tại văn phòng" at bounding box center [1193, 458] width 185 height 17
type input "0"
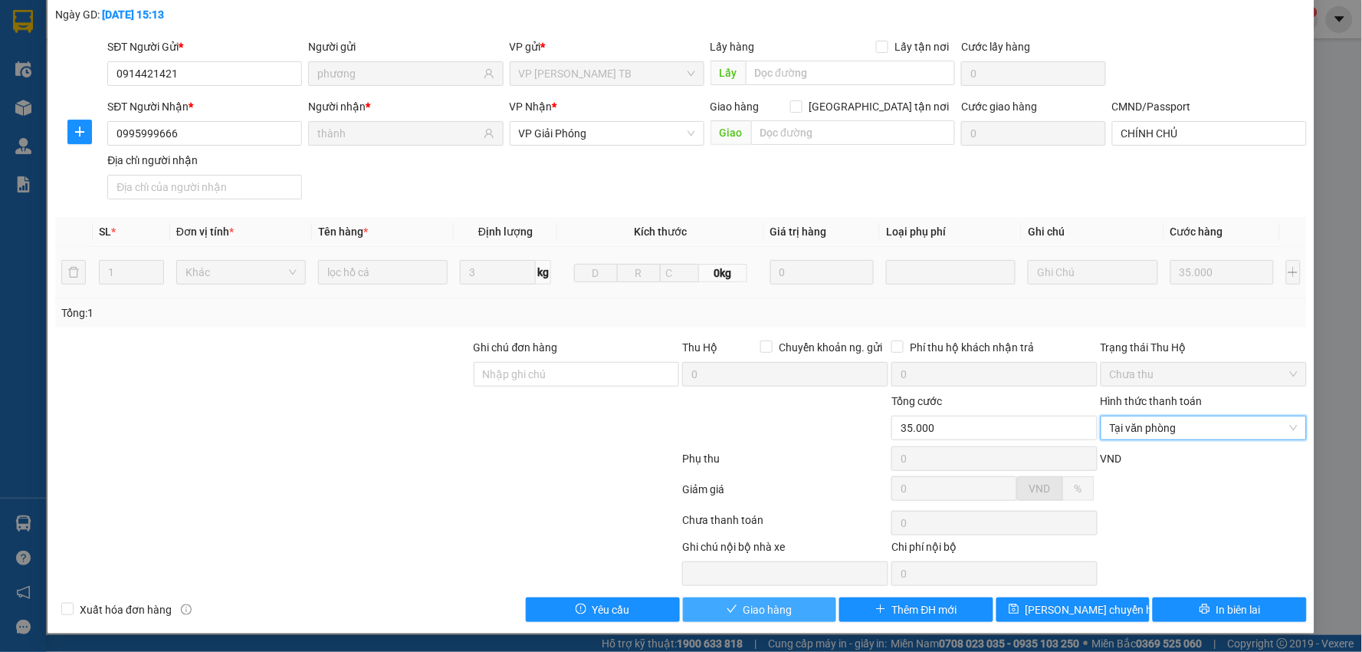
click at [728, 598] on button "Giao hàng" at bounding box center [760, 609] width 154 height 25
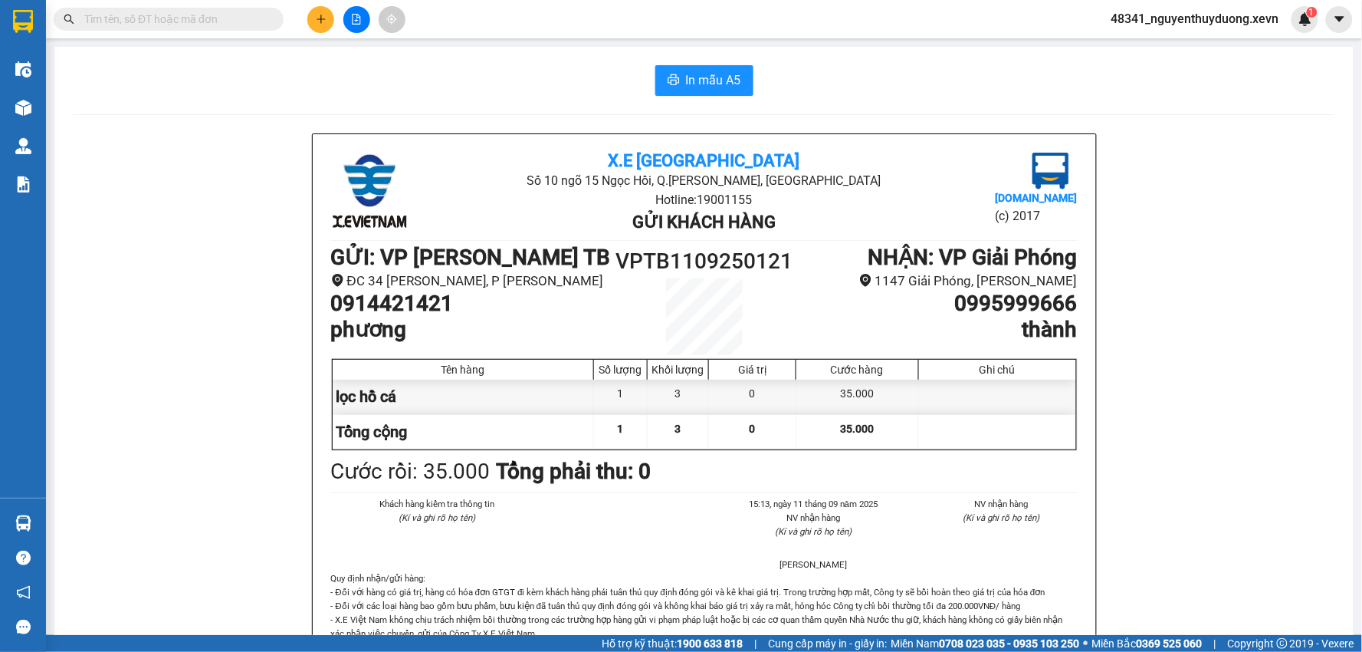
click at [181, 15] on input "text" at bounding box center [174, 19] width 181 height 17
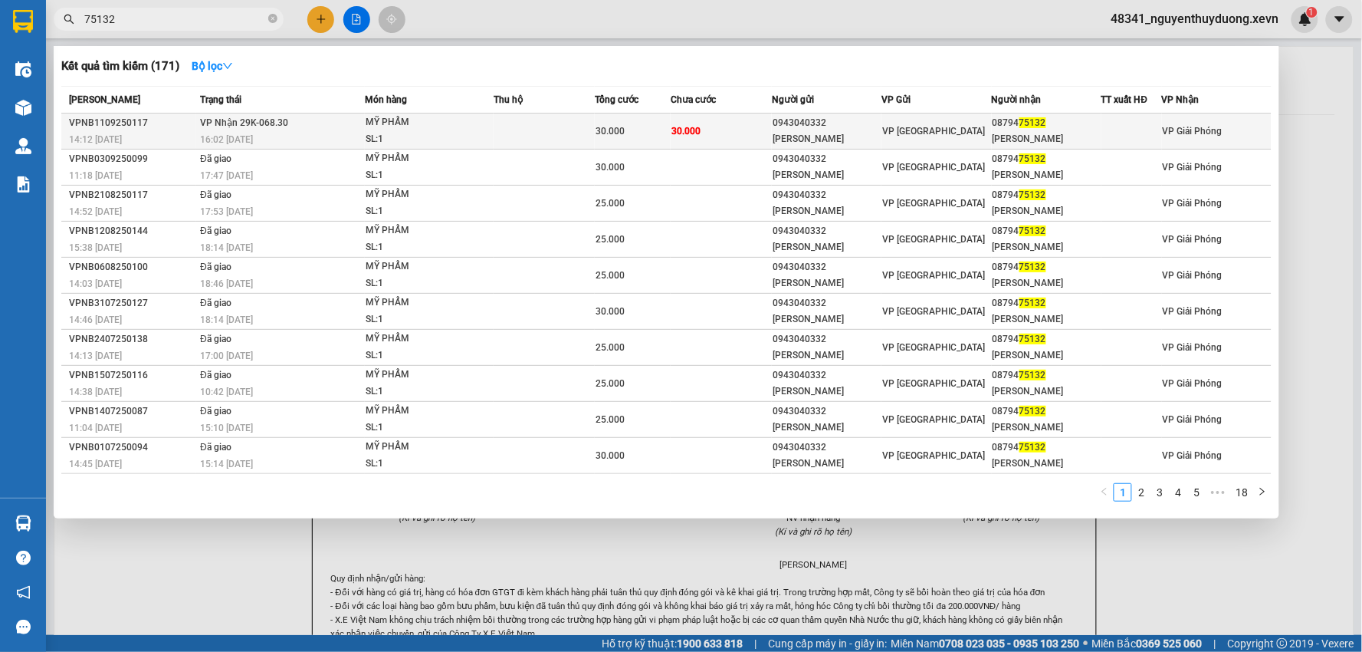
type input "75132"
click at [1051, 121] on div "08794 75132" at bounding box center [1047, 123] width 108 height 16
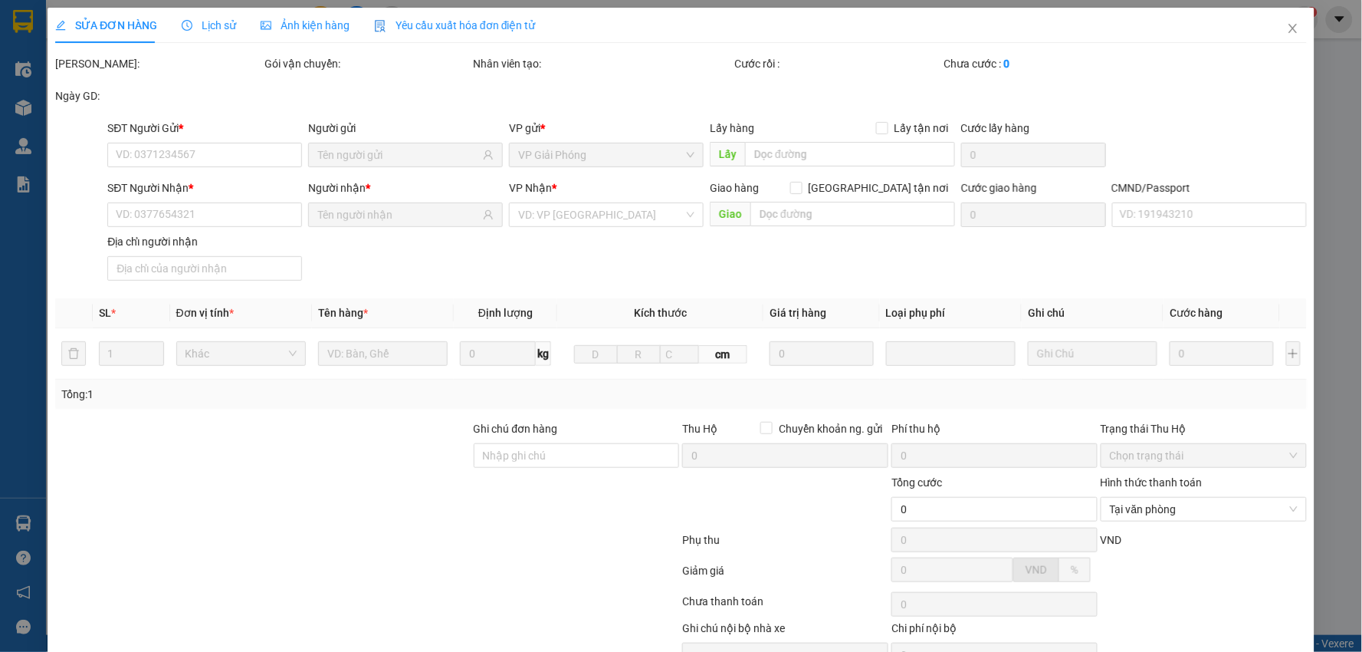
type input "0943040332"
type input "[PERSON_NAME]"
type input "0879475132"
type input "[PERSON_NAME]"
type input "SHIP"
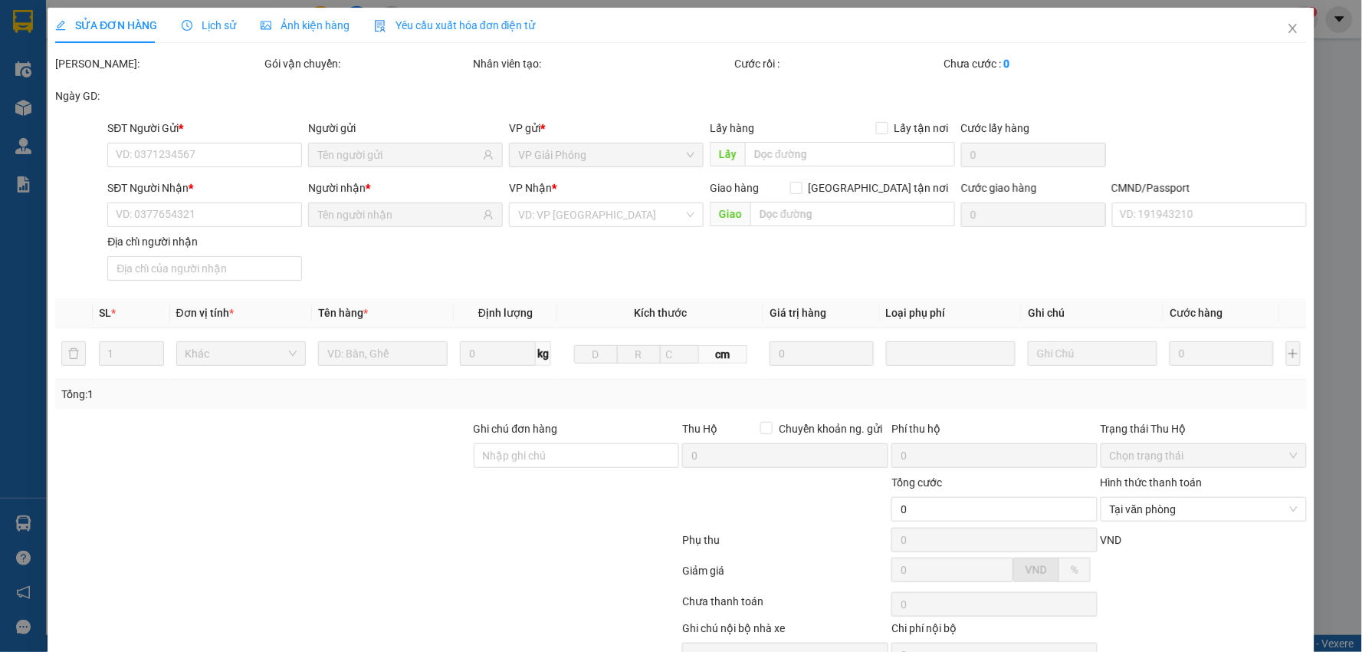
type input "30.000"
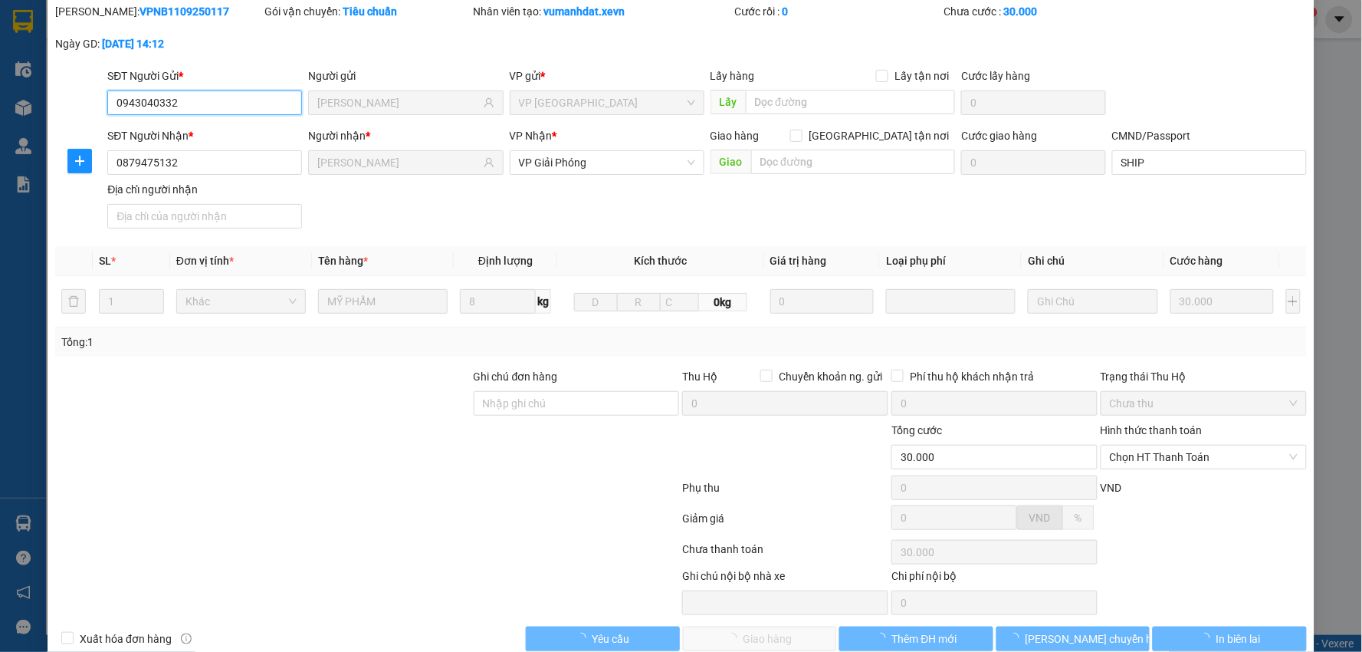
scroll to position [81, 0]
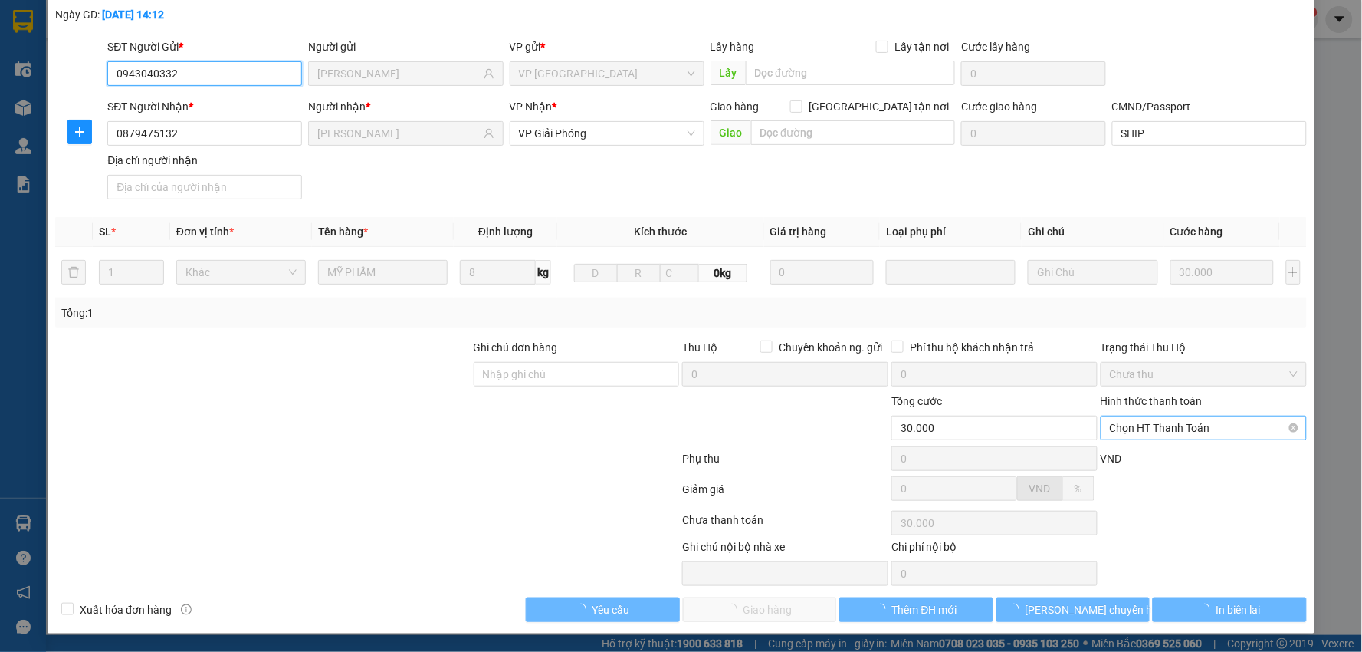
click at [1206, 419] on span "Chọn HT Thanh Toán" at bounding box center [1204, 427] width 188 height 23
click at [1145, 463] on div "Tại văn phòng" at bounding box center [1193, 458] width 185 height 17
type input "0"
click at [776, 599] on button "Giao hàng" at bounding box center [760, 609] width 154 height 25
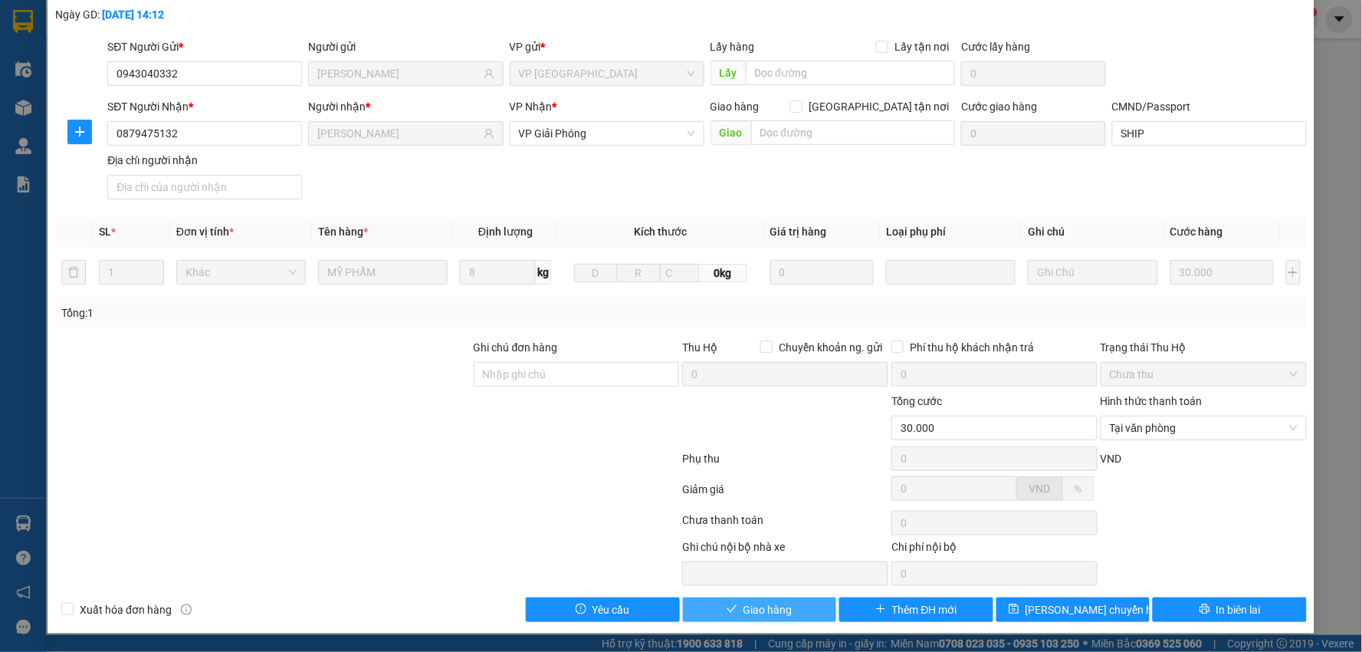
click at [775, 614] on span "Giao hàng" at bounding box center [768, 609] width 49 height 17
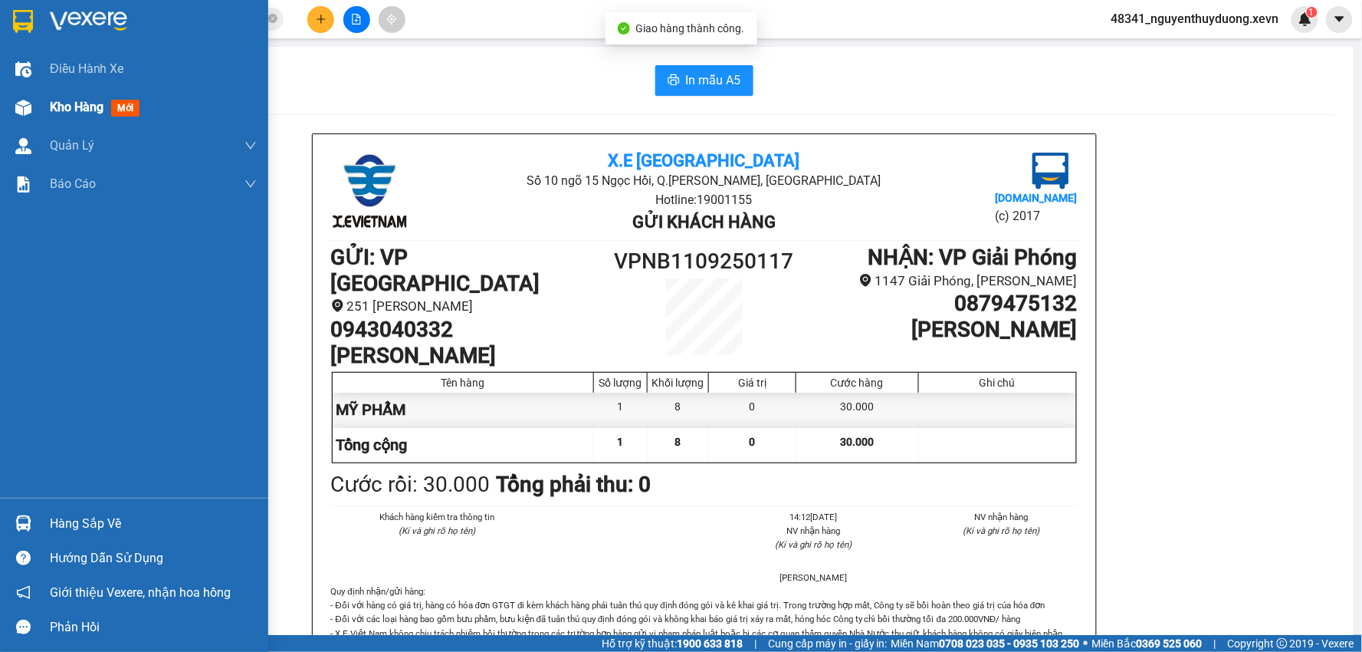
click at [44, 105] on div "Kho hàng mới" at bounding box center [134, 107] width 268 height 38
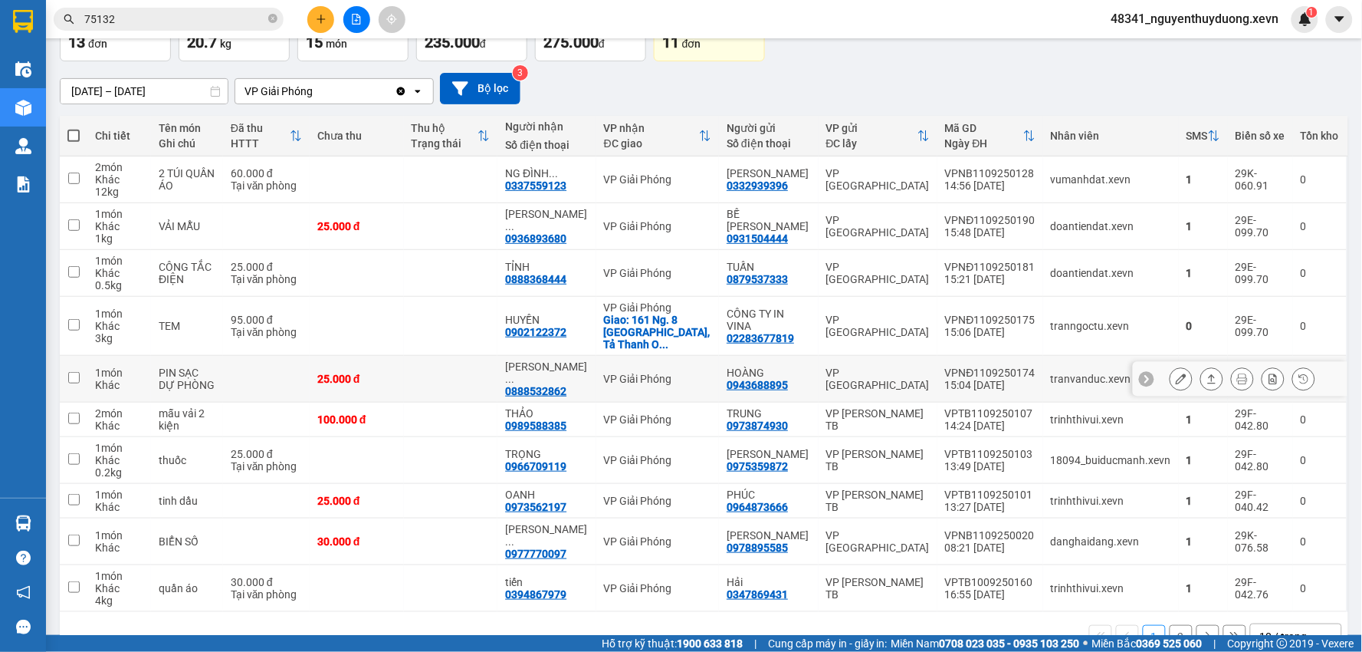
scroll to position [104, 0]
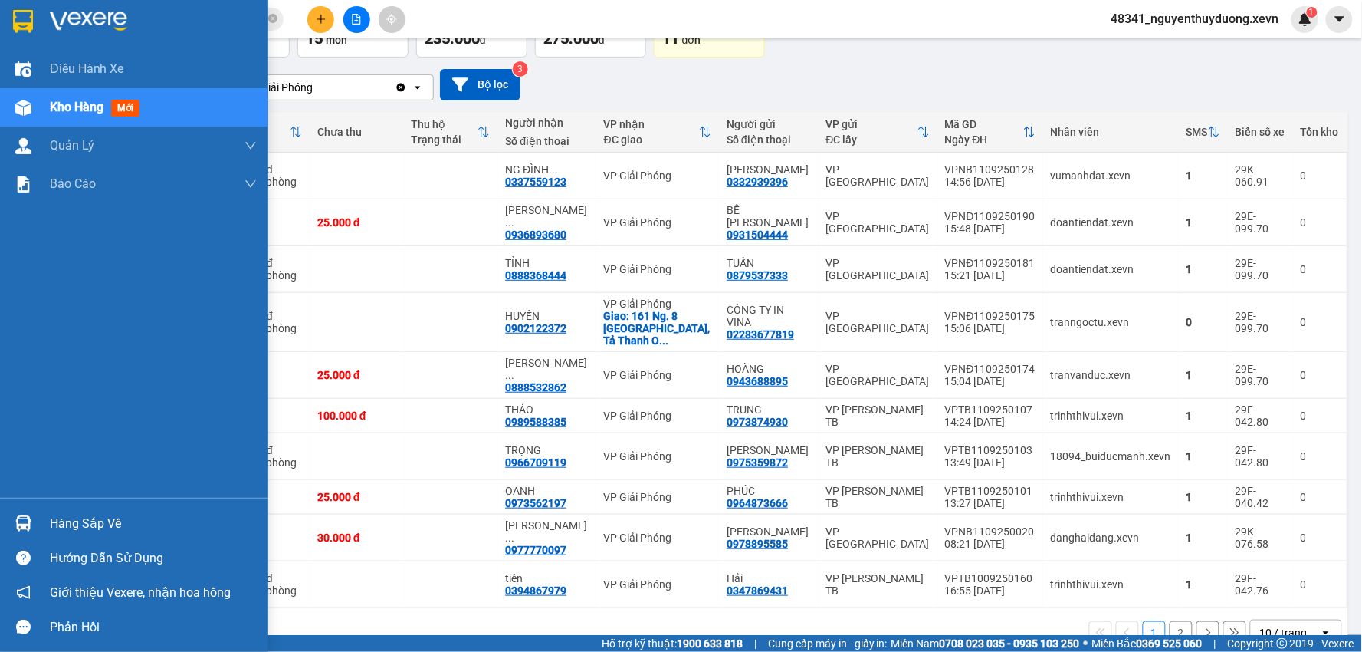
click at [60, 521] on div "Hàng sắp về" at bounding box center [153, 523] width 207 height 23
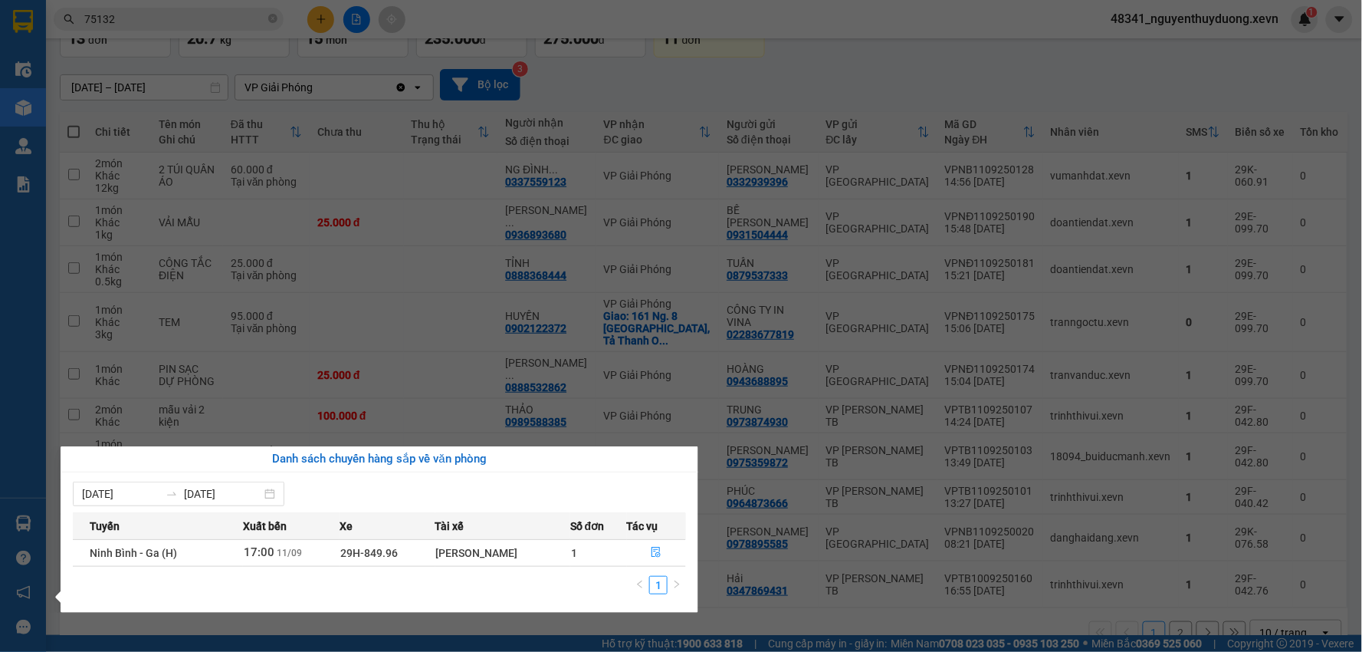
click at [793, 624] on section "Kết quả tìm kiếm ( 171 ) Bộ lọc Mã ĐH Trạng thái Món hàng Thu hộ Tổng cước Chưa…" at bounding box center [681, 326] width 1362 height 652
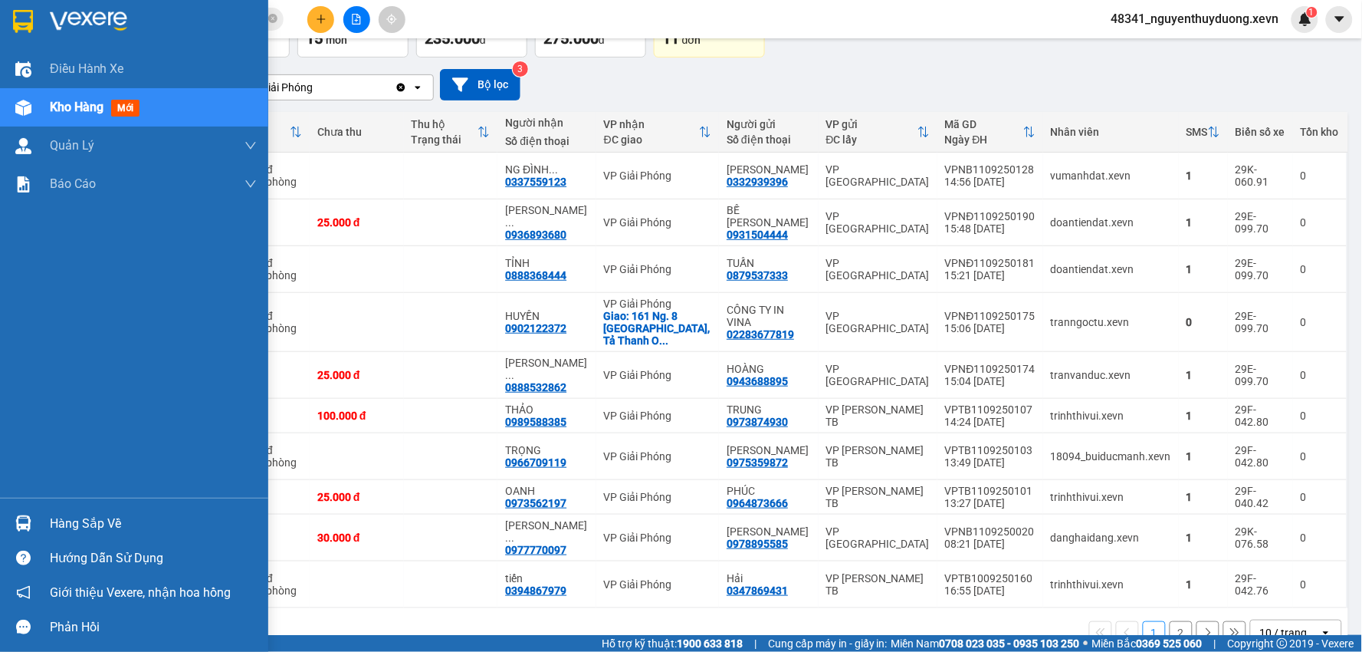
click at [138, 523] on div "Hàng sắp về" at bounding box center [153, 523] width 207 height 23
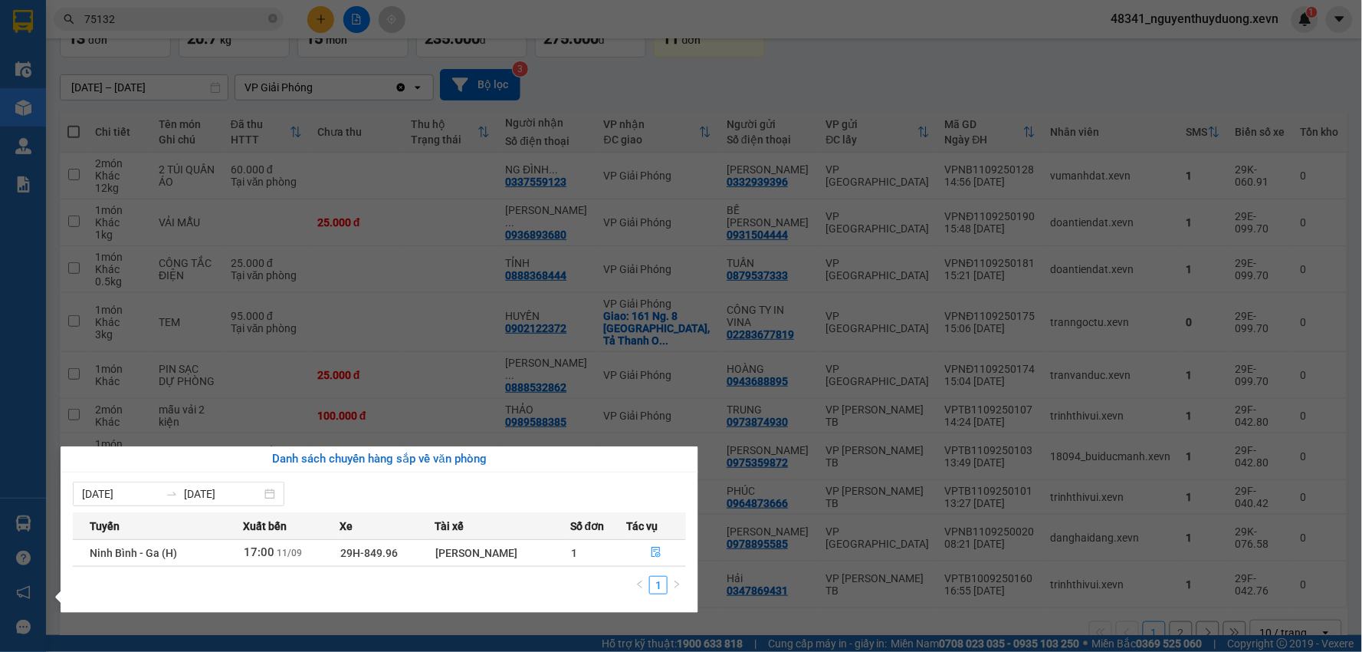
click at [770, 595] on section "Kết quả tìm kiếm ( 171 ) Bộ lọc Mã ĐH Trạng thái Món hàng Thu hộ Tổng cước Chưa…" at bounding box center [681, 326] width 1362 height 652
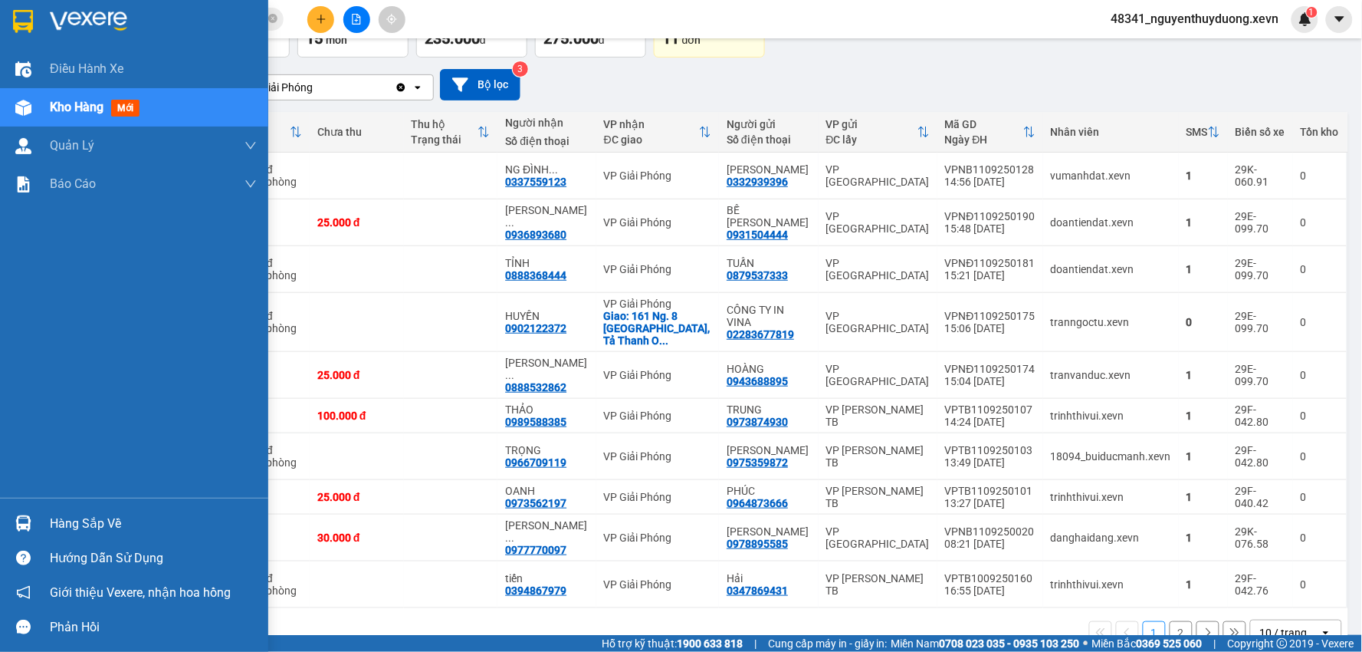
click at [77, 530] on div "Hàng sắp về" at bounding box center [153, 523] width 207 height 23
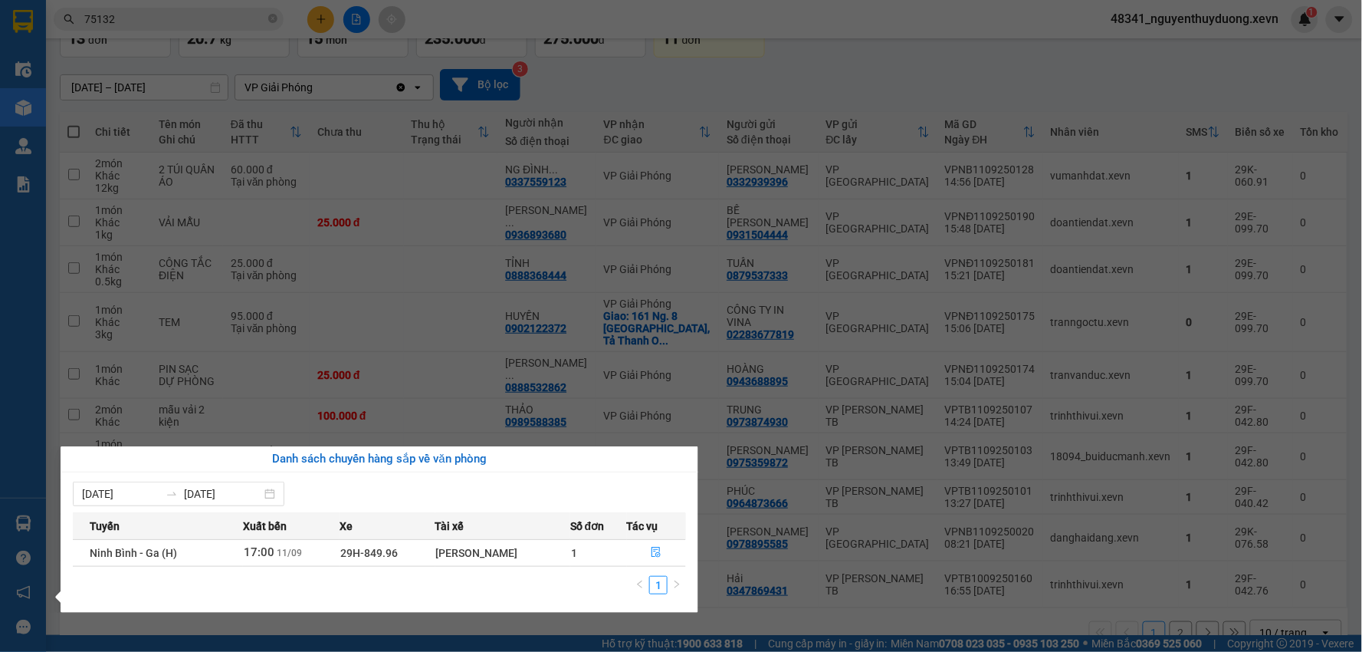
click at [539, 195] on section "Kết quả tìm kiếm ( 171 ) Bộ lọc Mã ĐH Trạng thái Món hàng Thu hộ Tổng cước Chưa…" at bounding box center [681, 326] width 1362 height 652
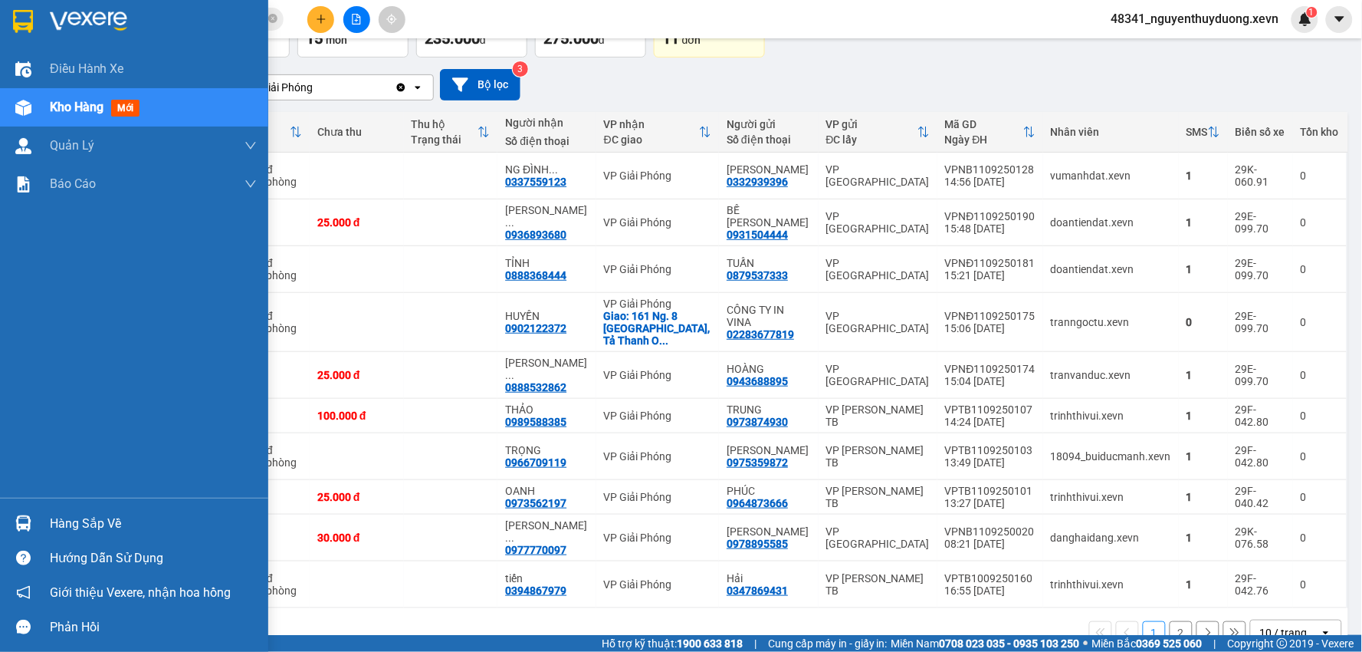
click at [111, 515] on div "Hàng sắp về" at bounding box center [153, 523] width 207 height 23
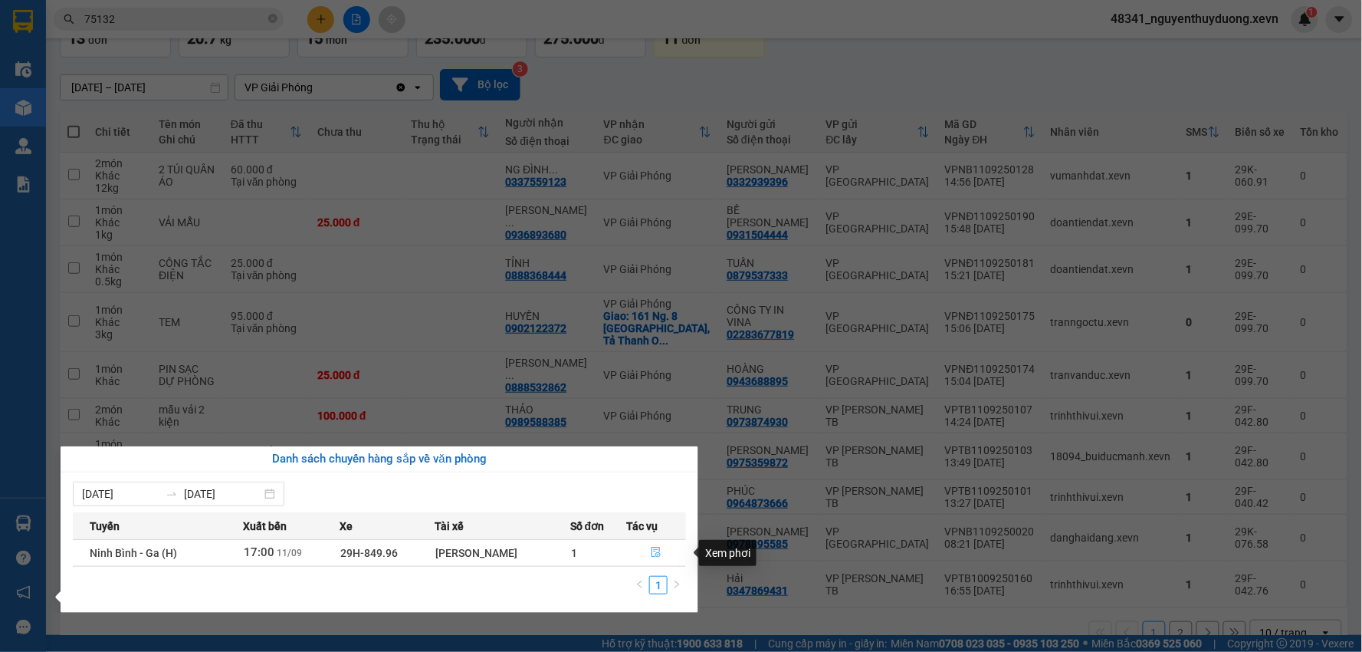
drag, startPoint x: 653, startPoint y: 560, endPoint x: 624, endPoint y: 555, distance: 29.6
click at [654, 560] on button "button" at bounding box center [657, 552] width 58 height 25
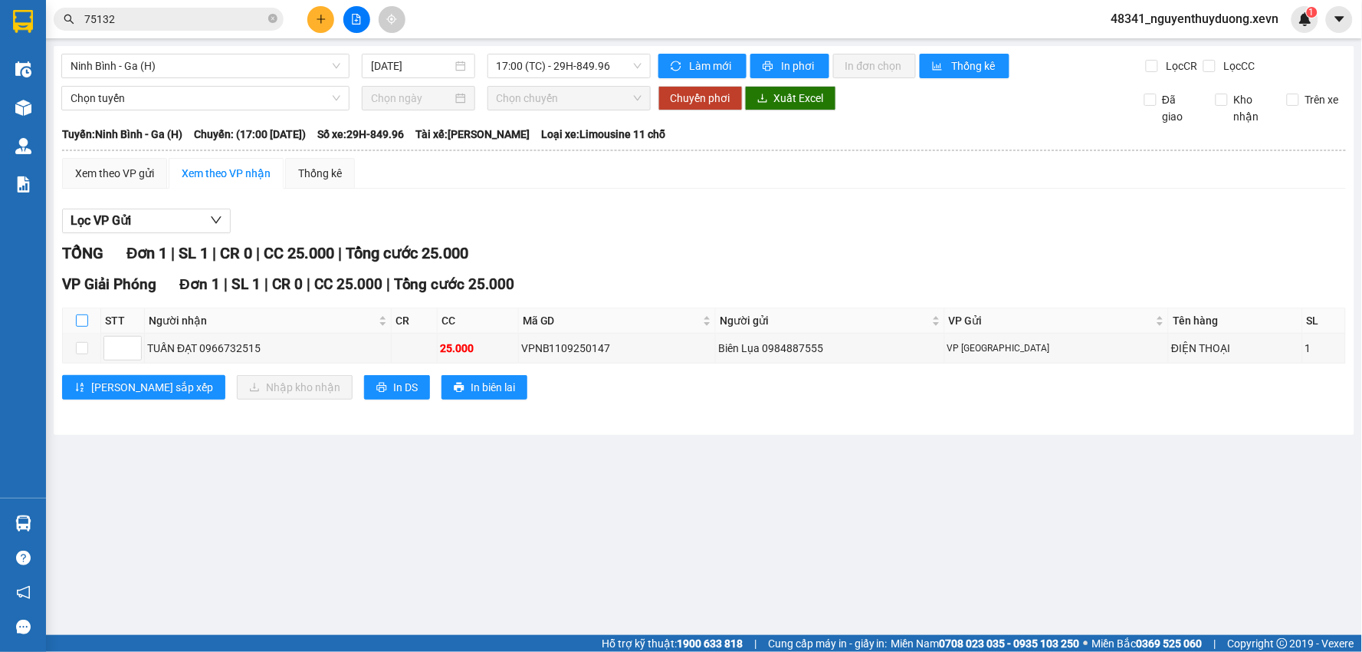
click at [83, 322] on input "checkbox" at bounding box center [82, 320] width 12 height 12
checkbox input "true"
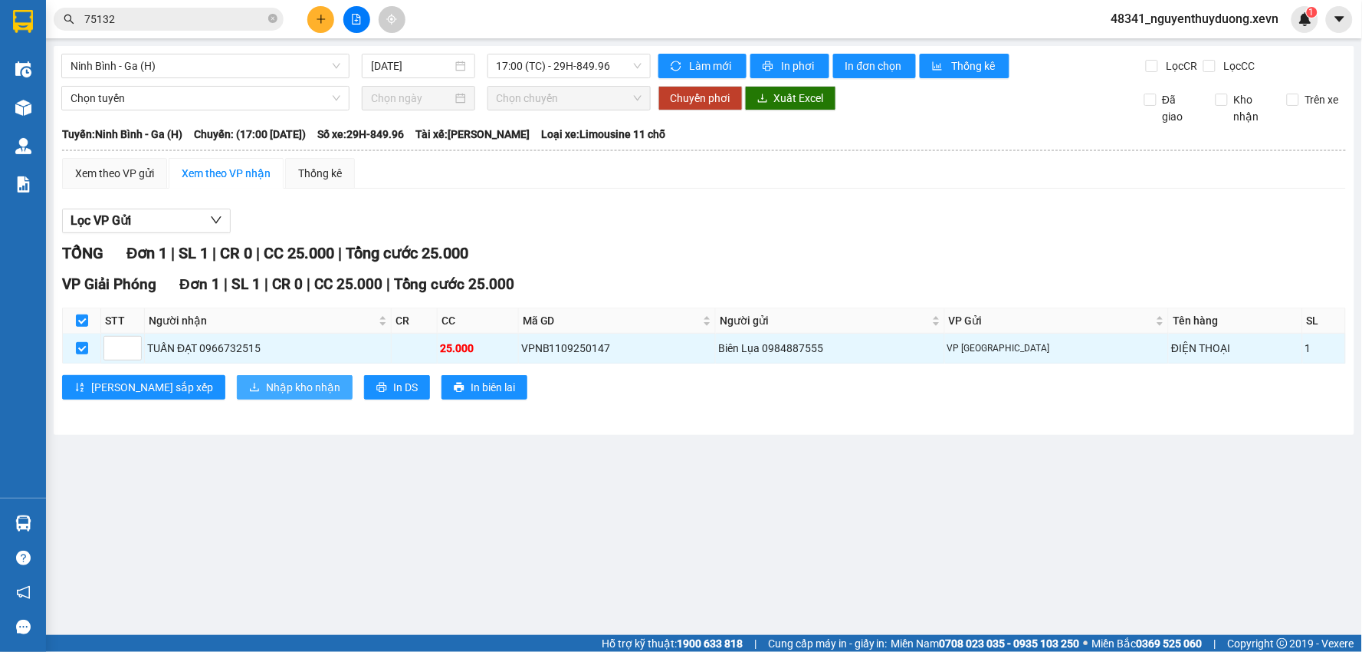
click at [266, 387] on span "Nhập kho nhận" at bounding box center [303, 387] width 74 height 17
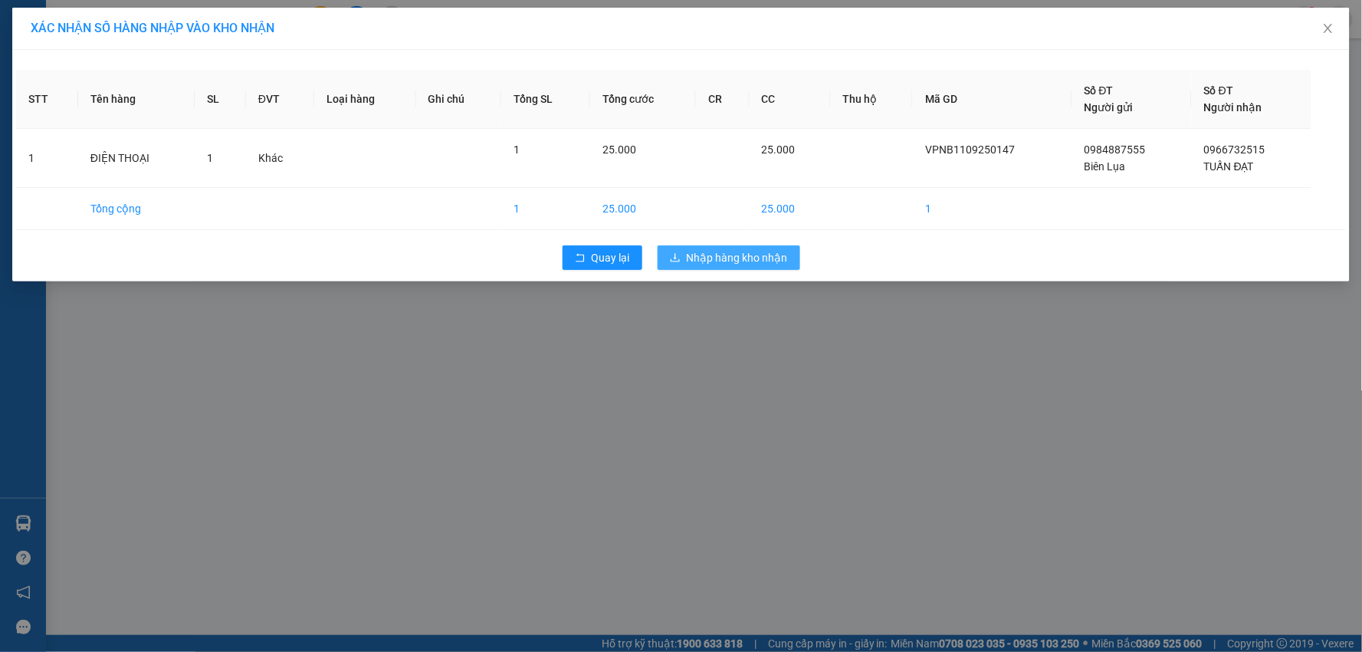
click at [722, 261] on span "Nhập hàng kho nhận" at bounding box center [737, 257] width 101 height 17
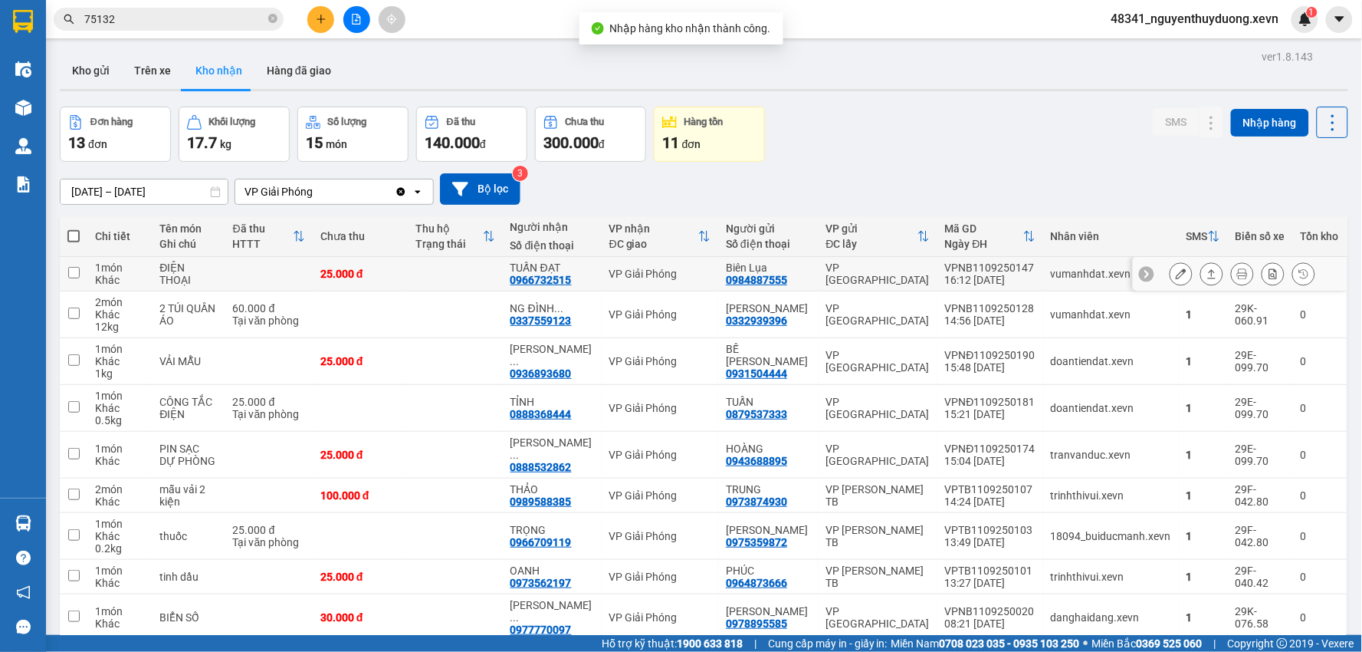
click at [236, 279] on td at bounding box center [268, 274] width 87 height 34
checkbox input "true"
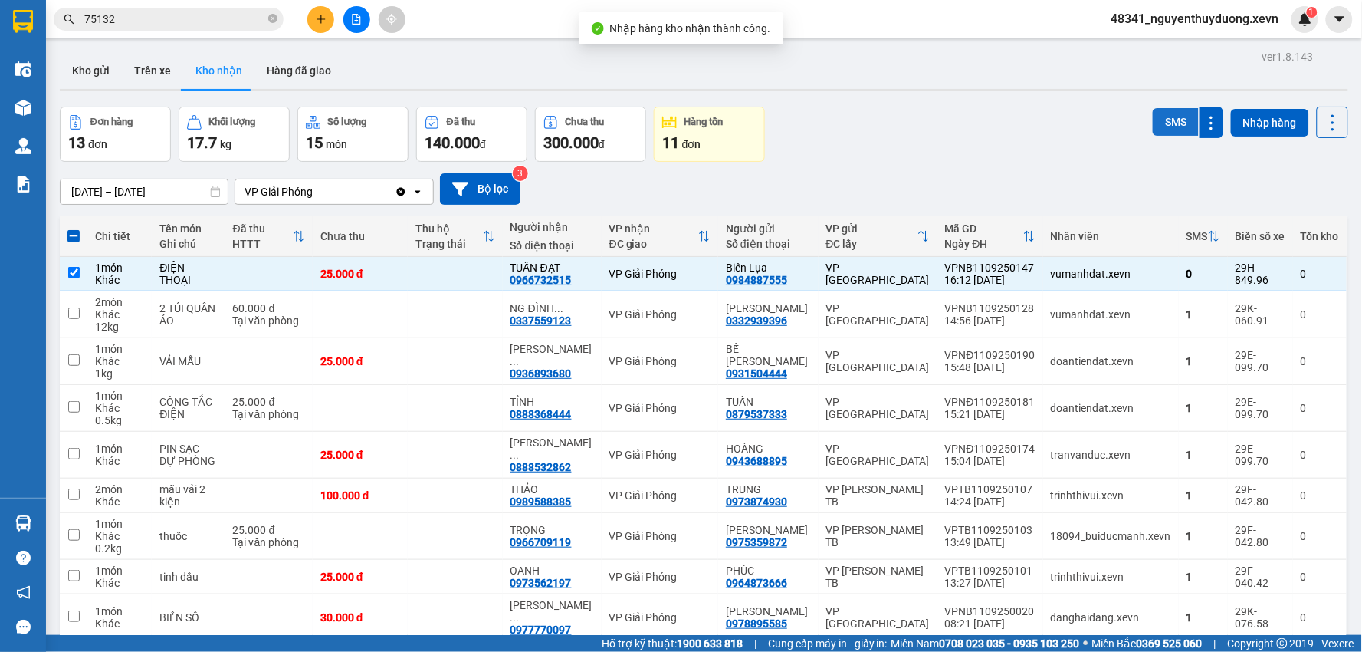
click at [1163, 111] on button "SMS" at bounding box center [1176, 122] width 46 height 28
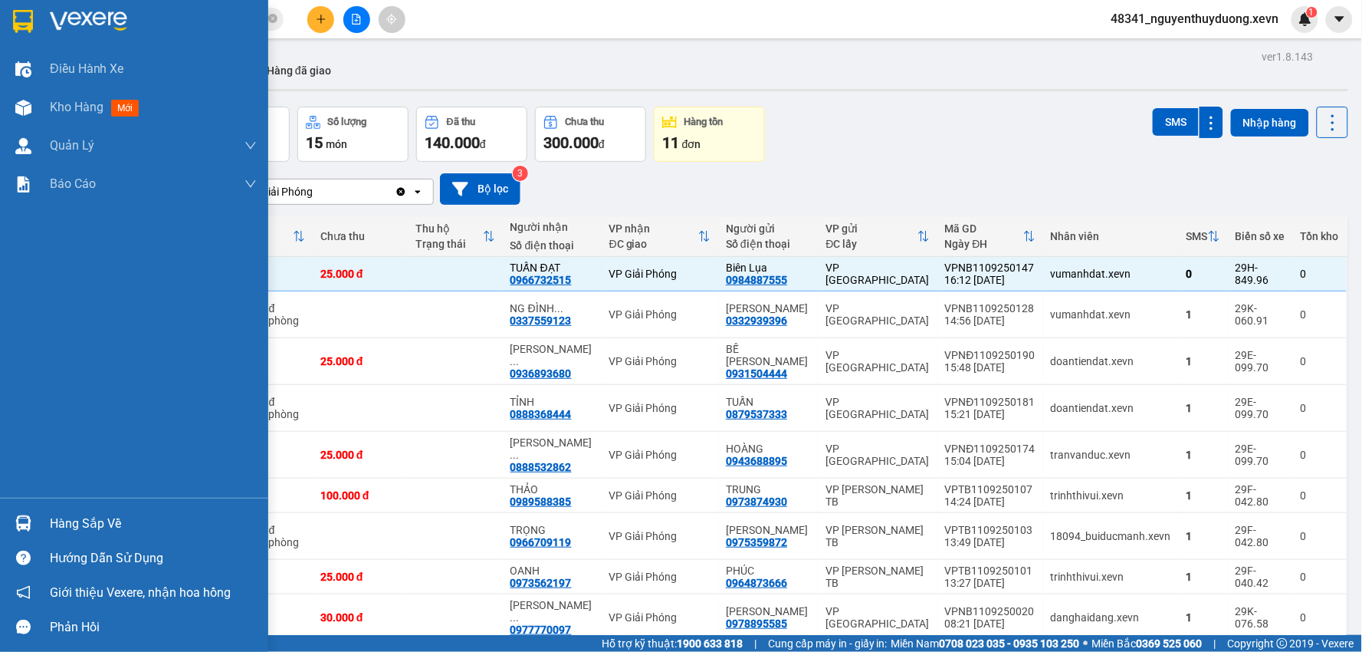
click at [101, 516] on div "Hàng sắp về" at bounding box center [153, 523] width 207 height 23
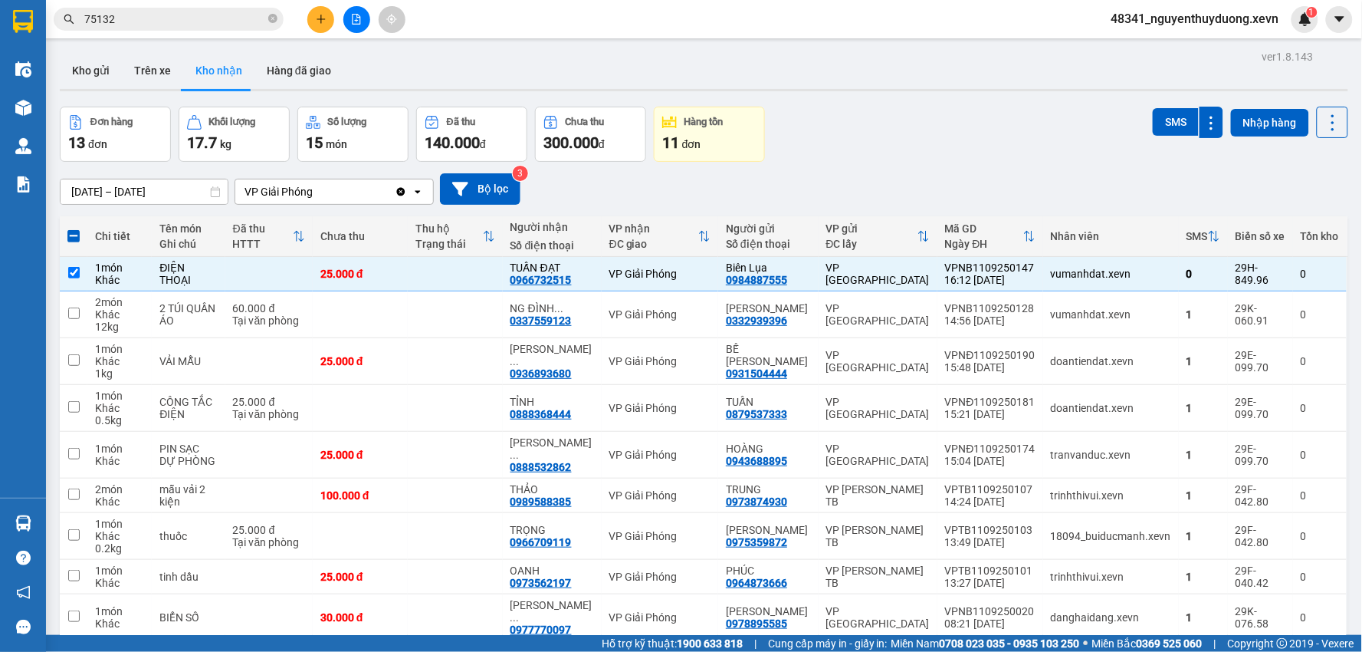
click at [1087, 104] on section "Kết quả tìm kiếm ( 171 ) Bộ lọc Mã ĐH Trạng thái Món hàng Thu hộ Tổng cước Chưa…" at bounding box center [681, 326] width 1362 height 652
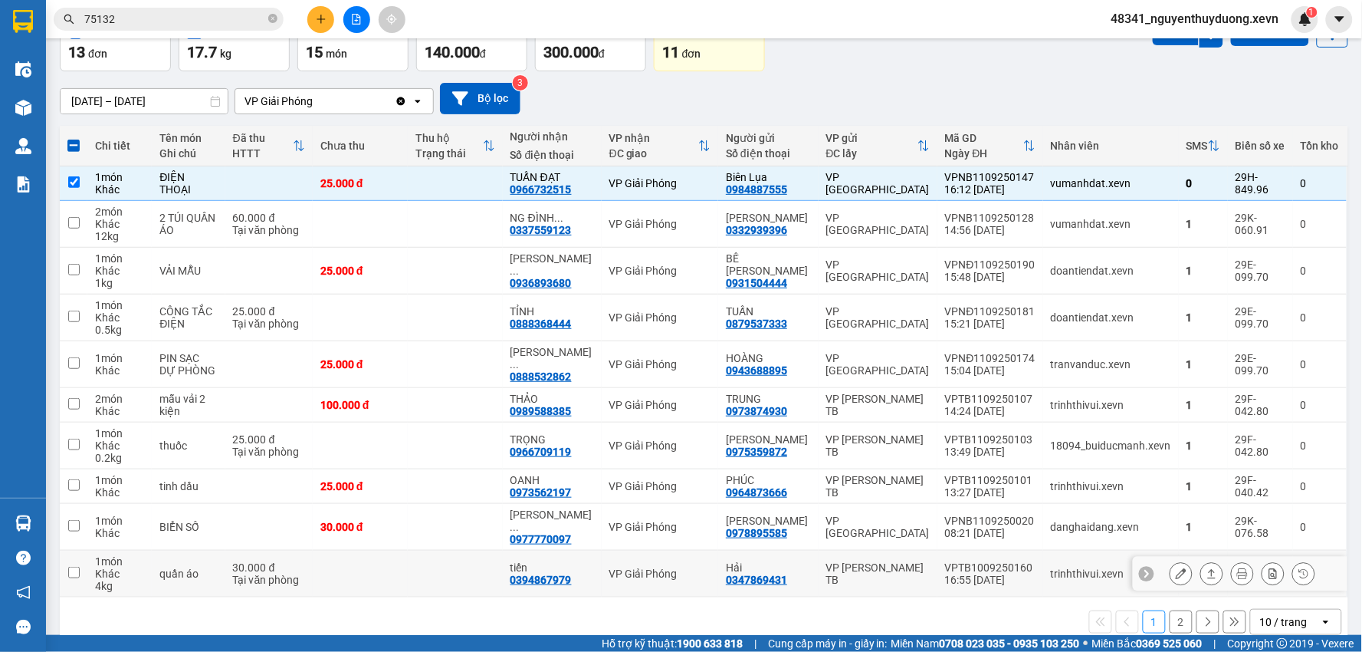
scroll to position [93, 0]
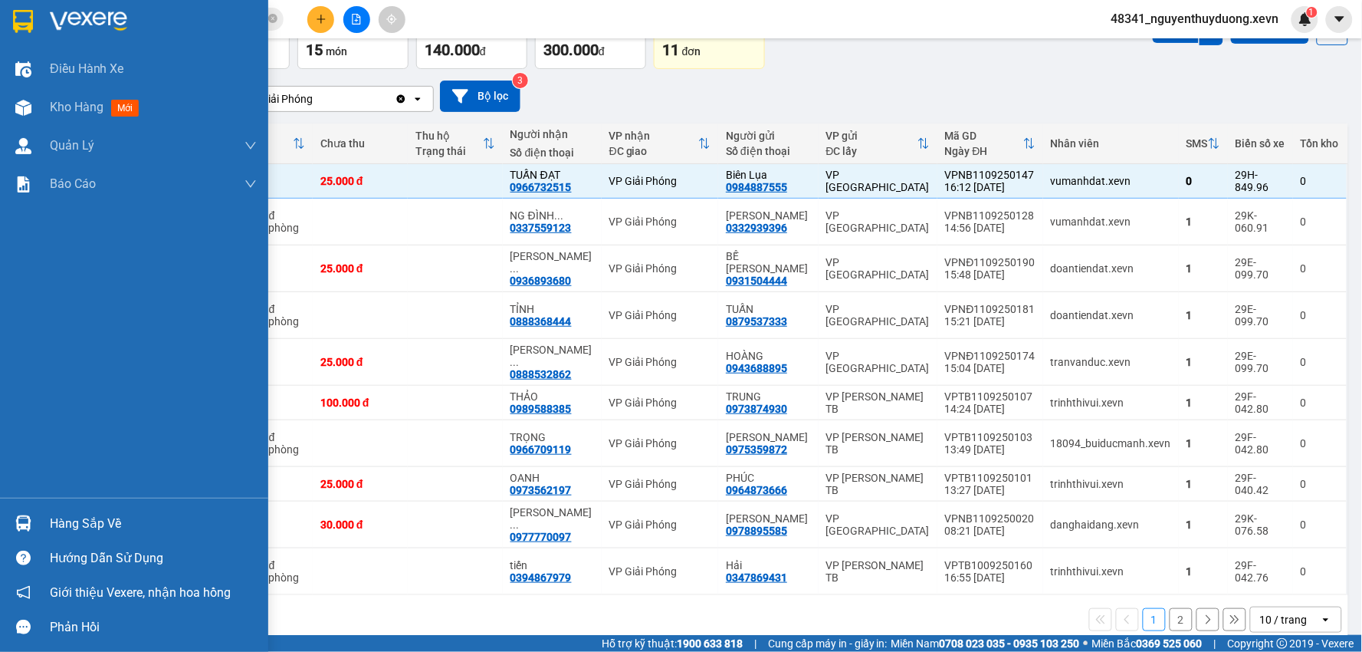
click at [57, 522] on div "Hàng sắp về" at bounding box center [153, 523] width 207 height 23
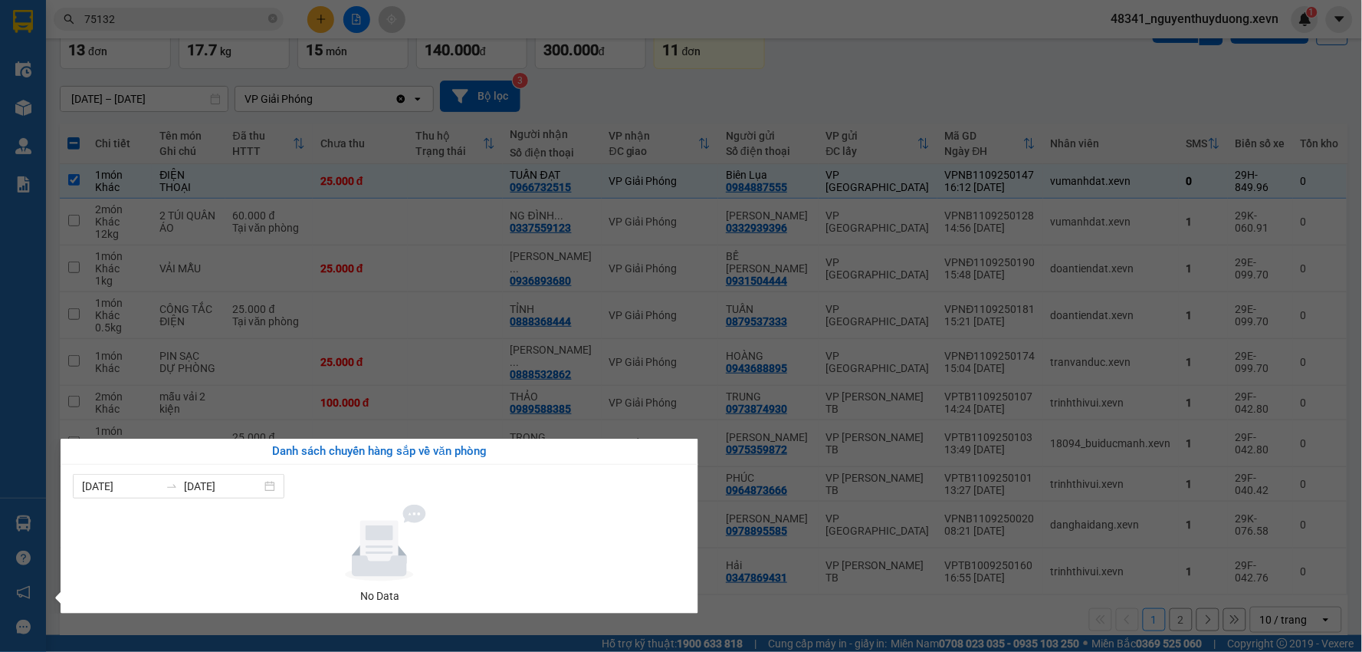
click at [139, 25] on section "Kết quả tìm kiếm ( 171 ) Bộ lọc Mã ĐH Trạng thái Món hàng Thu hộ Tổng cước Chưa…" at bounding box center [681, 326] width 1362 height 652
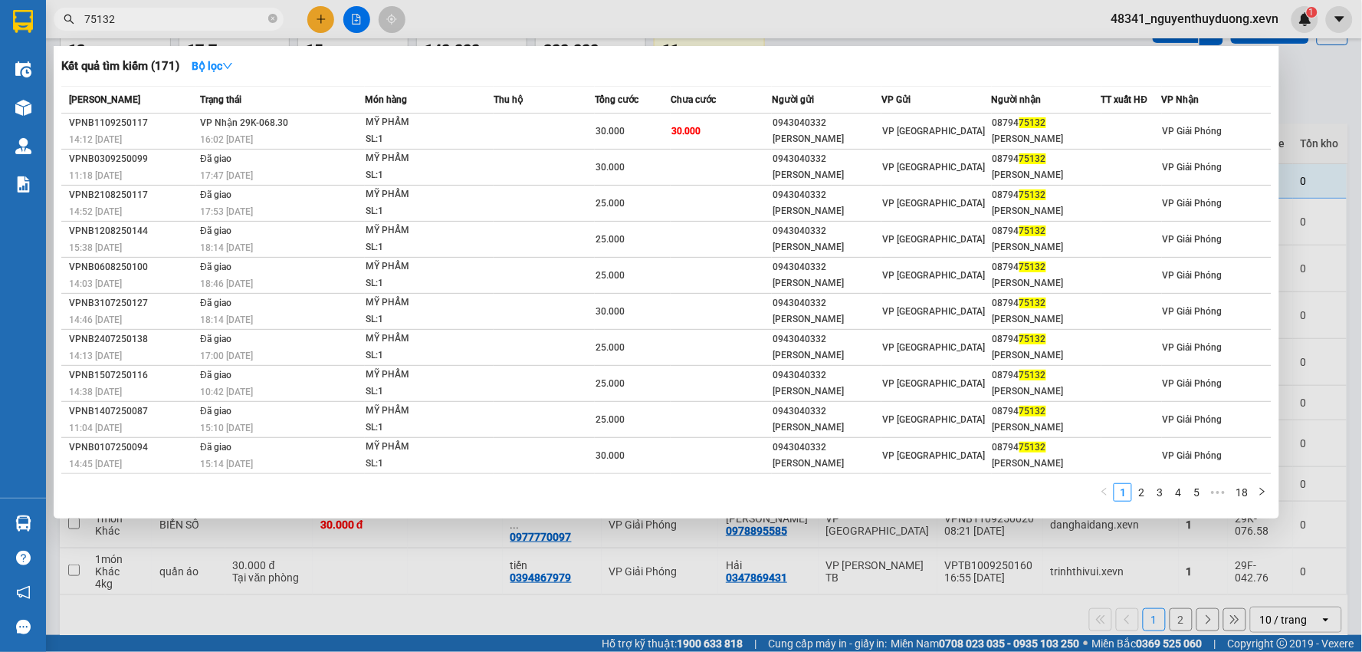
drag, startPoint x: 139, startPoint y: 25, endPoint x: 48, endPoint y: 27, distance: 91.2
click at [48, 27] on div "75132" at bounding box center [149, 19] width 299 height 23
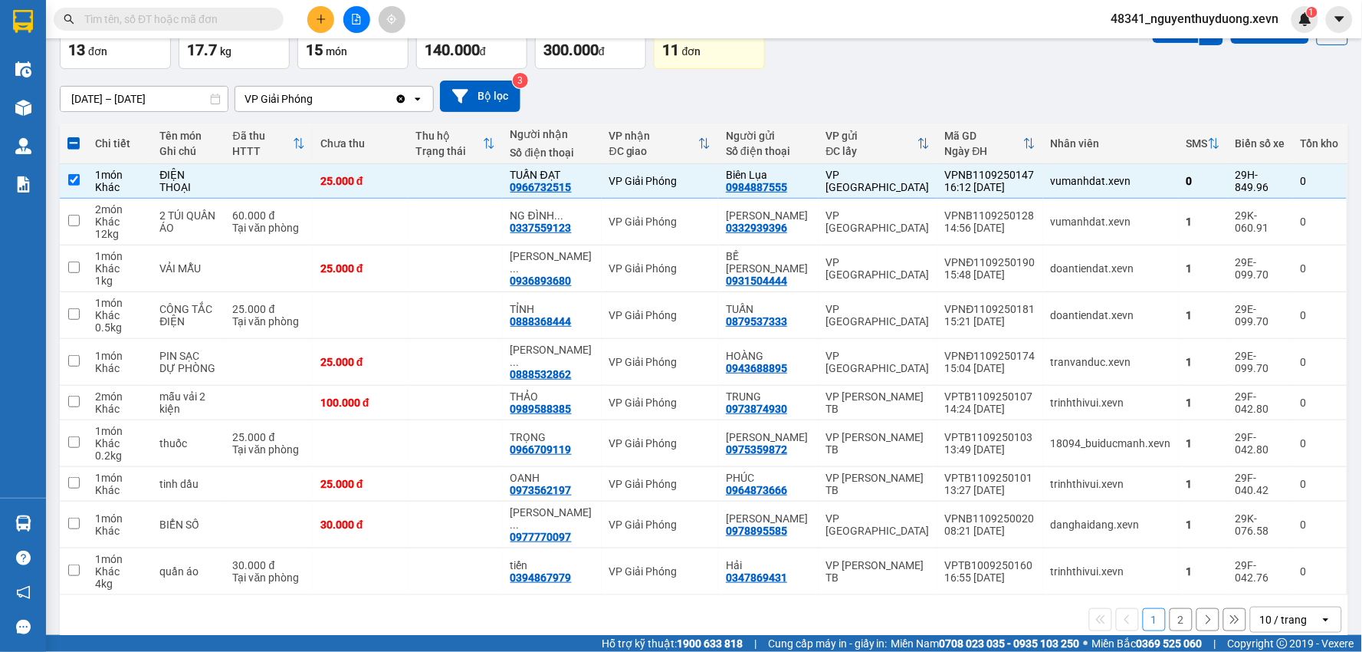
click at [173, 20] on input "text" at bounding box center [174, 19] width 181 height 17
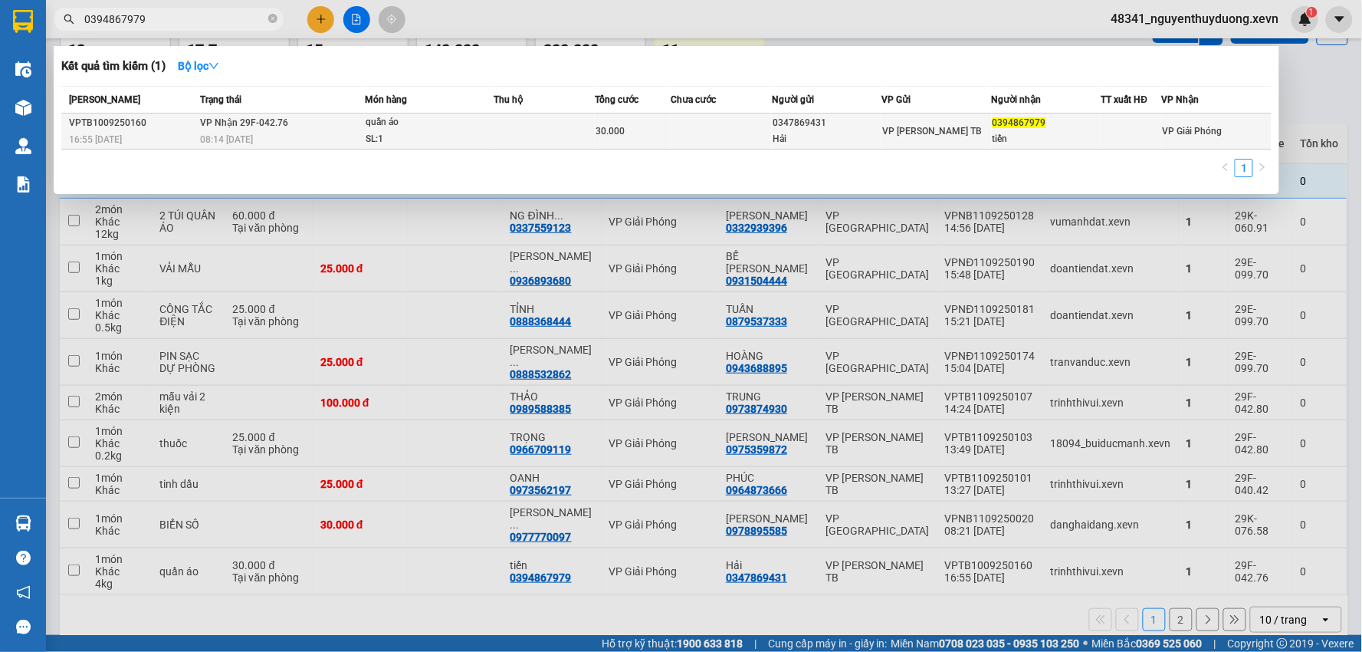
type input "0394867979"
click at [1036, 117] on span "0394867979" at bounding box center [1020, 122] width 54 height 11
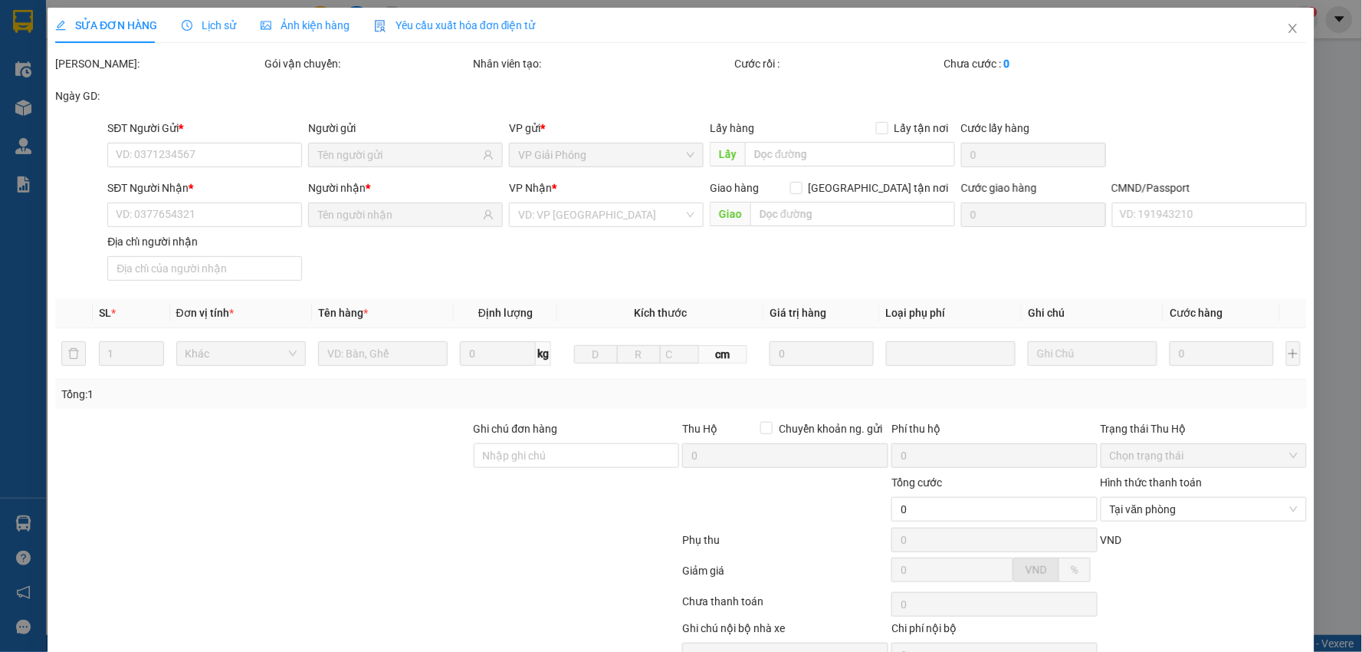
type input "0347869431"
type input "Hải"
type input "0394867979"
type input "tiến"
type input "034094006963 ng duy khánh"
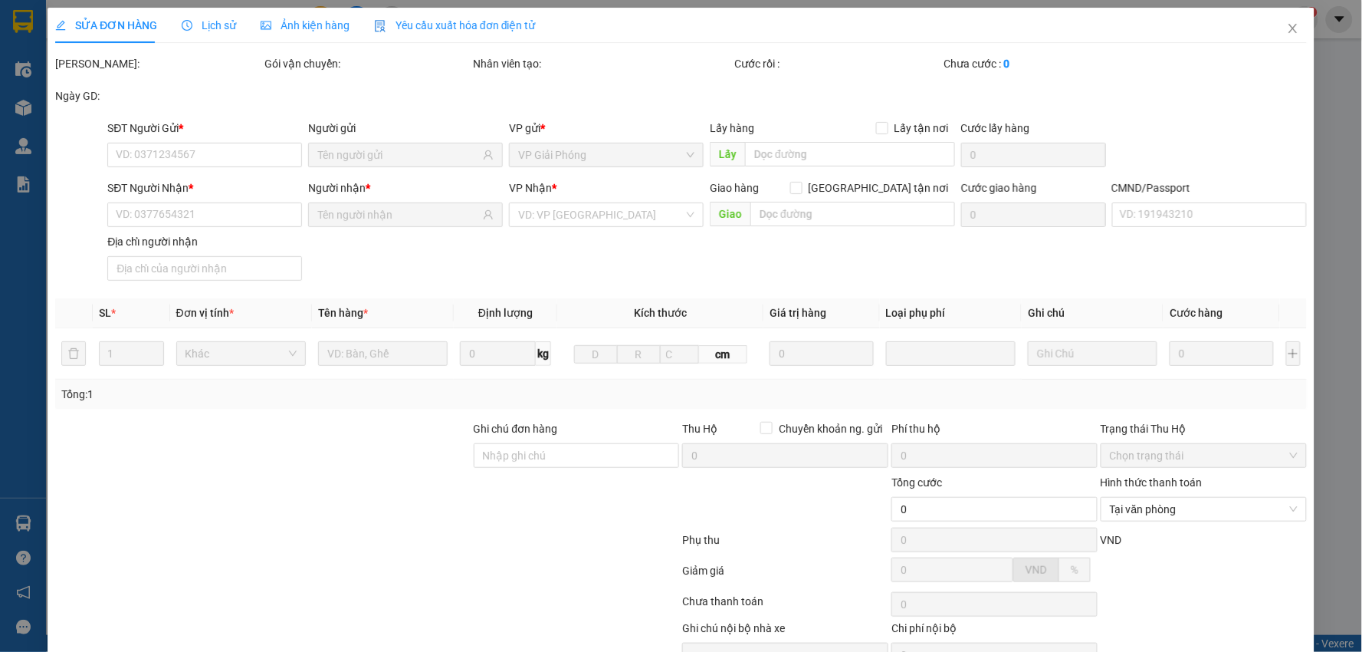
type input "30.000"
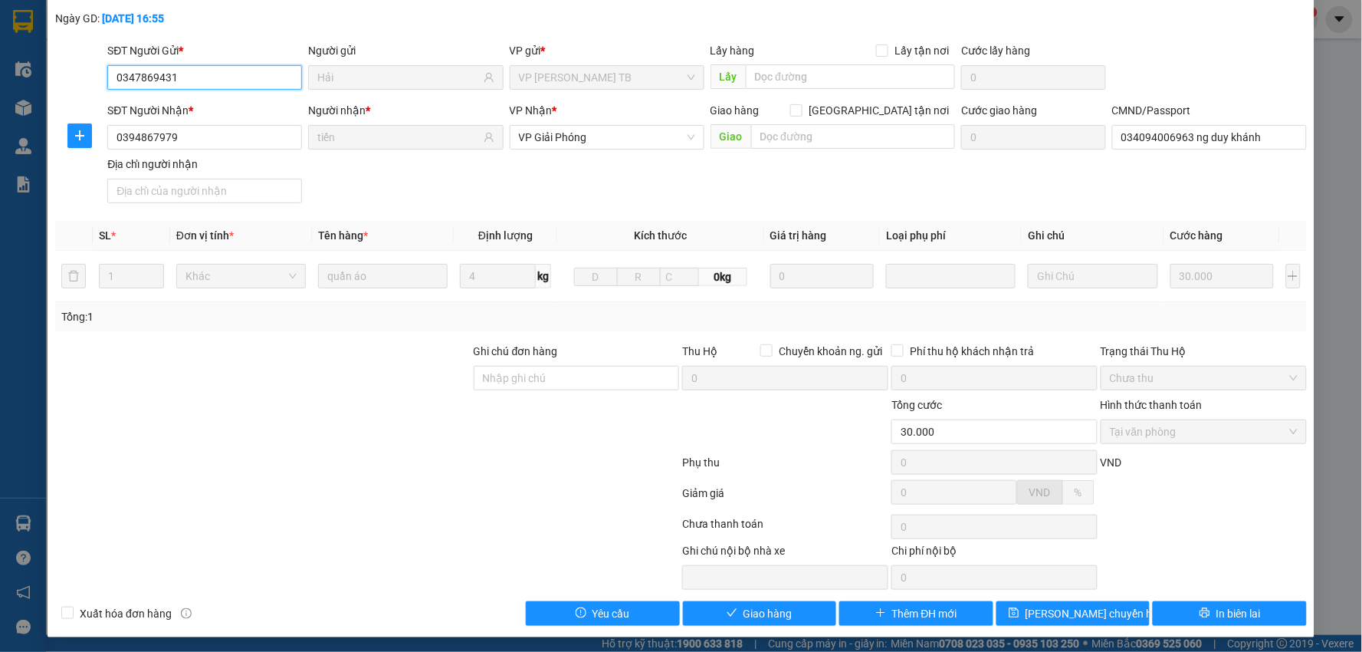
scroll to position [81, 0]
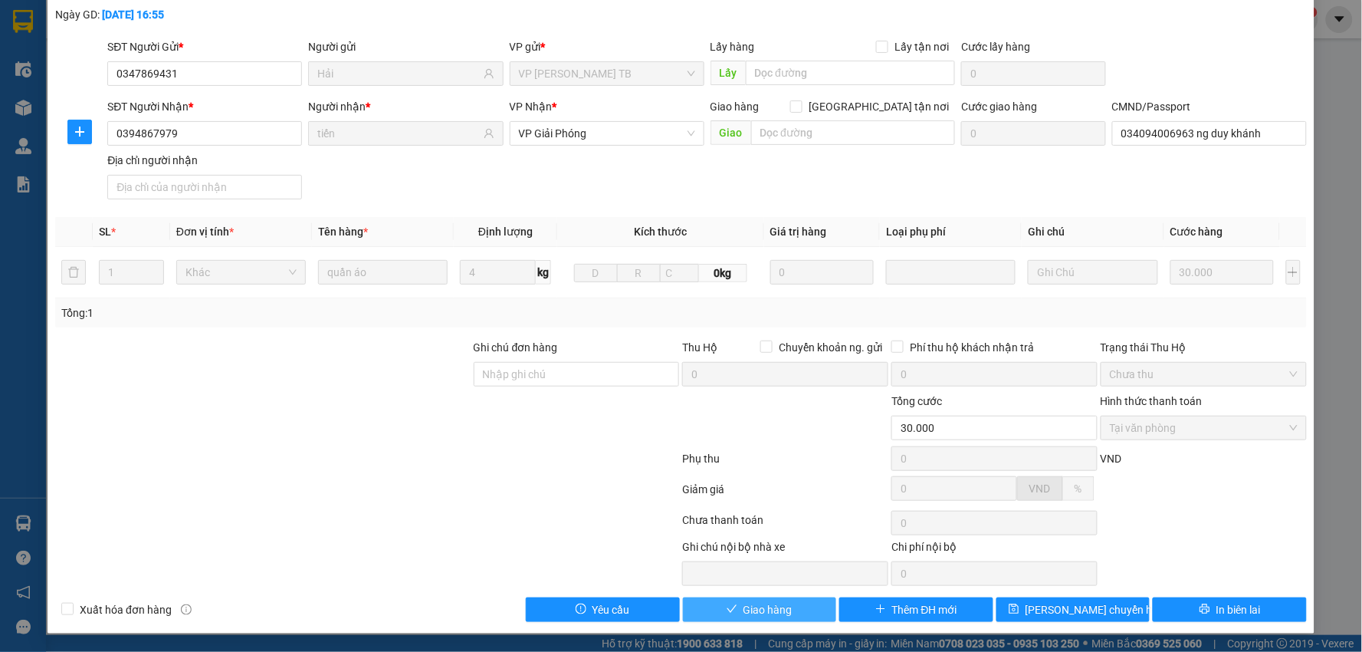
click at [728, 602] on button "Giao hàng" at bounding box center [760, 609] width 154 height 25
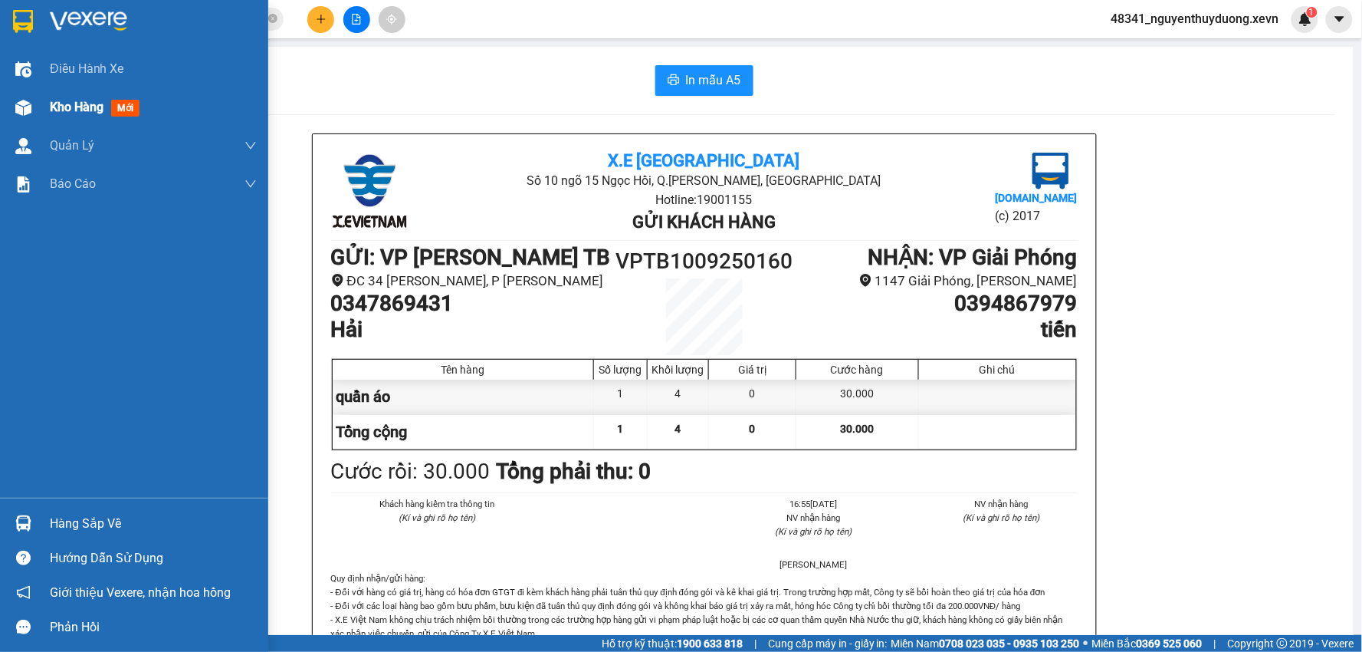
click at [55, 94] on div "Kho hàng mới" at bounding box center [153, 107] width 207 height 38
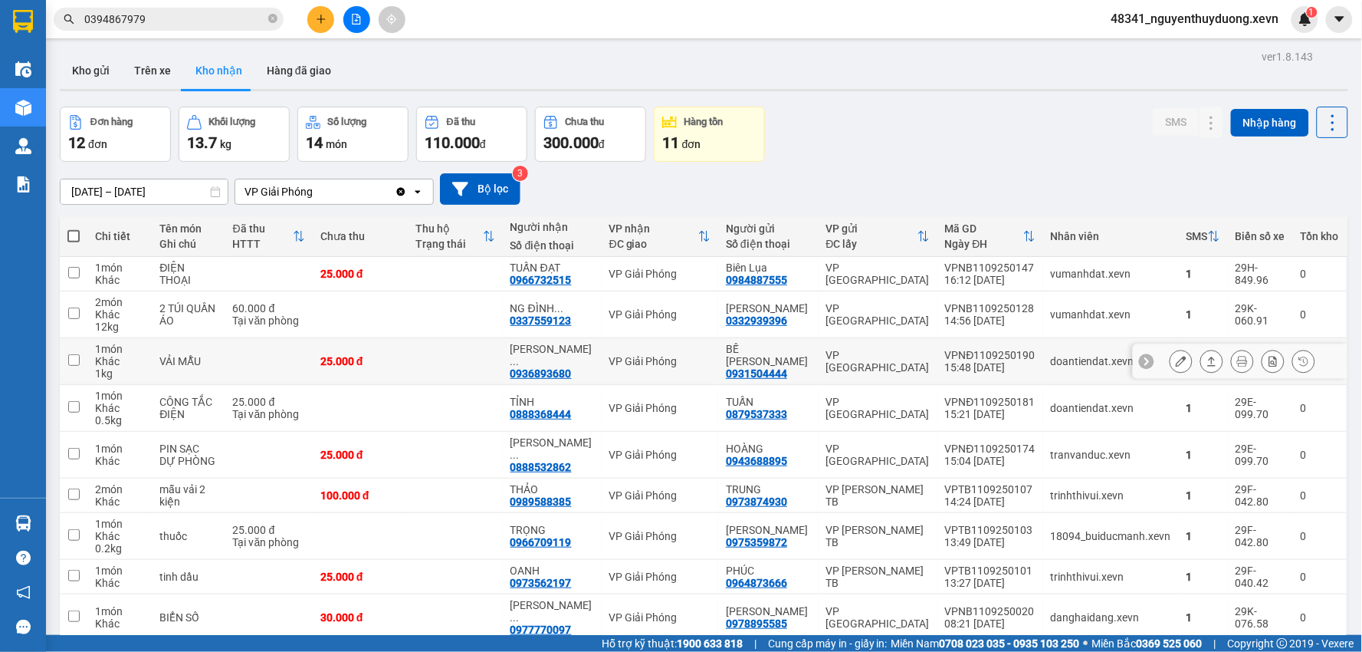
scroll to position [80, 0]
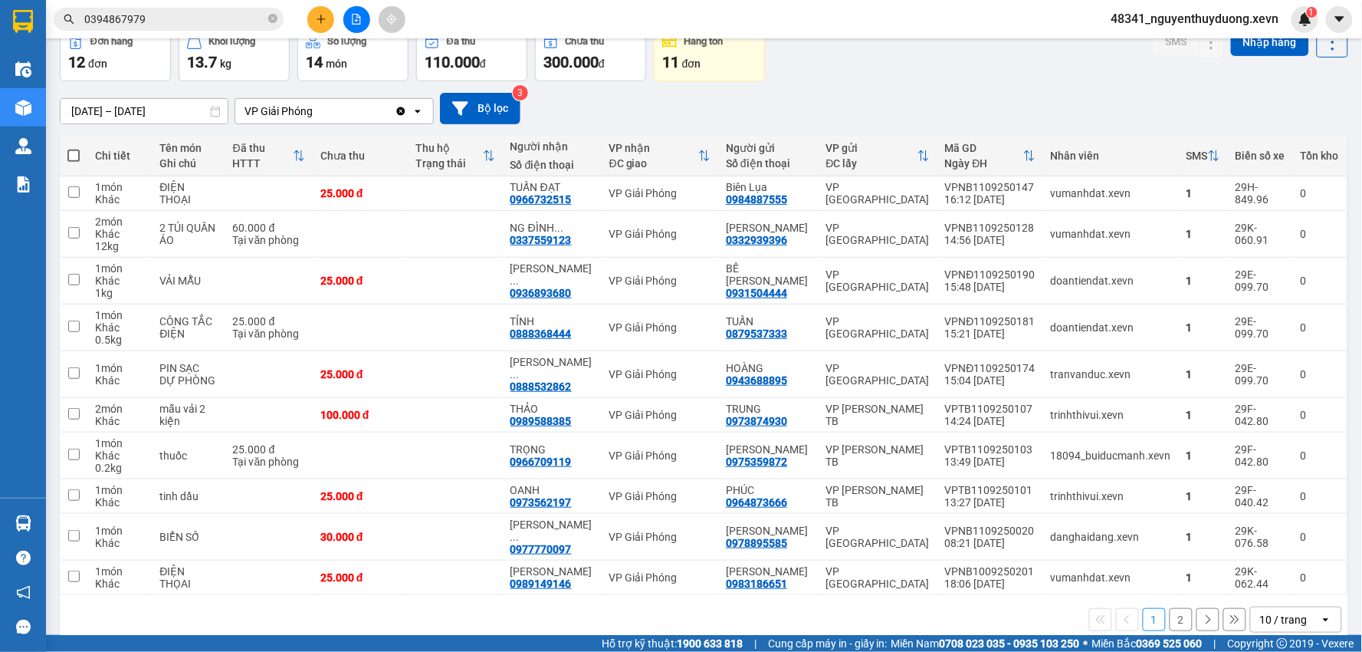
click at [1170, 608] on button "2" at bounding box center [1181, 619] width 23 height 23
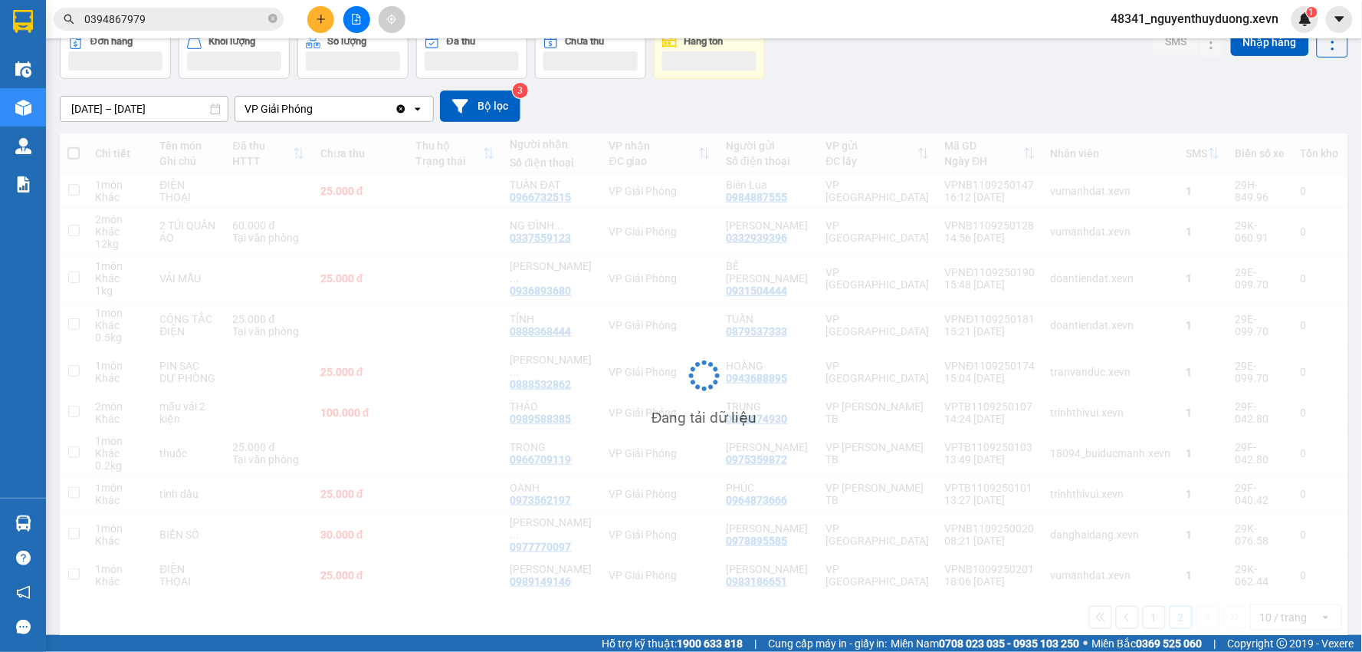
scroll to position [71, 0]
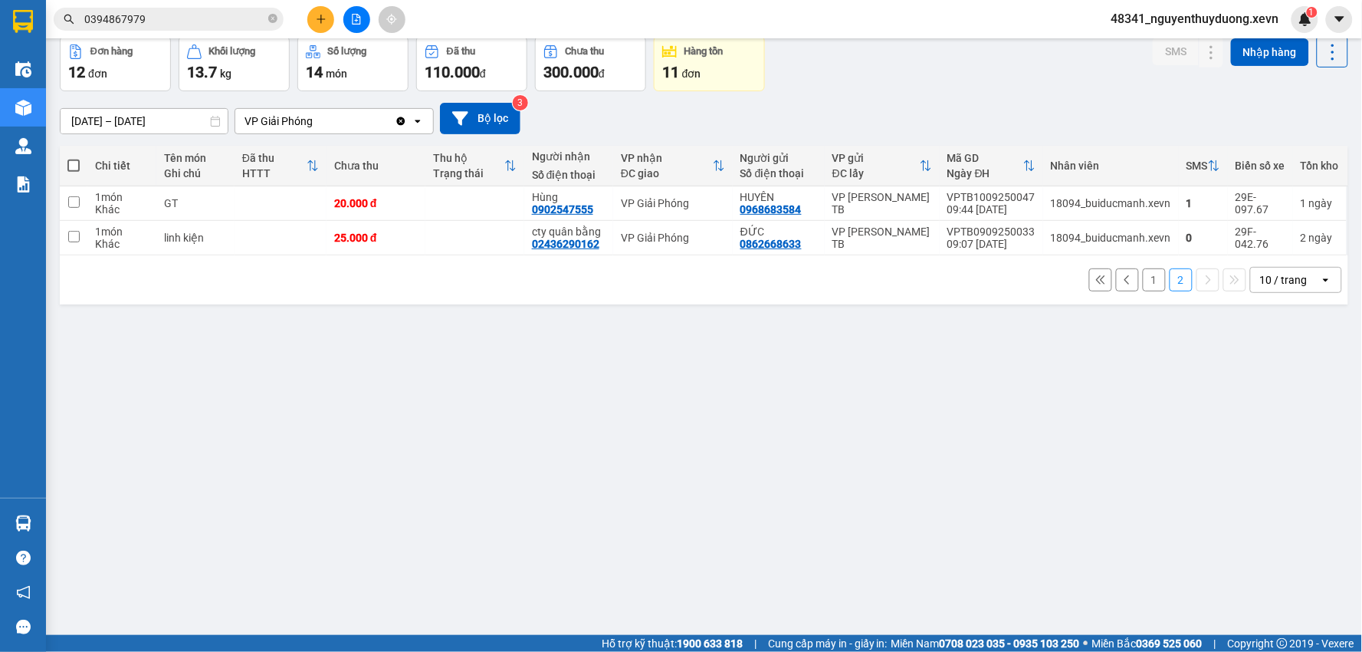
click at [1143, 281] on button "1" at bounding box center [1154, 279] width 23 height 23
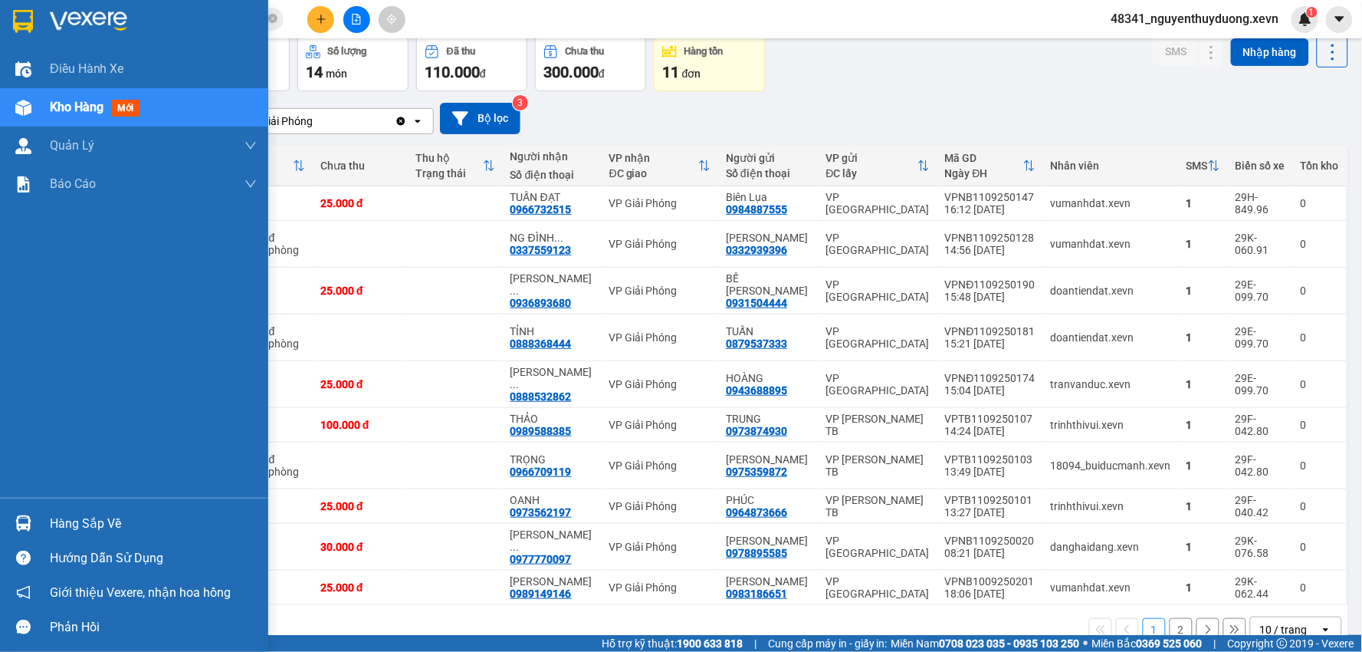
click at [115, 540] on div "Hướng dẫn sử dụng" at bounding box center [134, 557] width 268 height 34
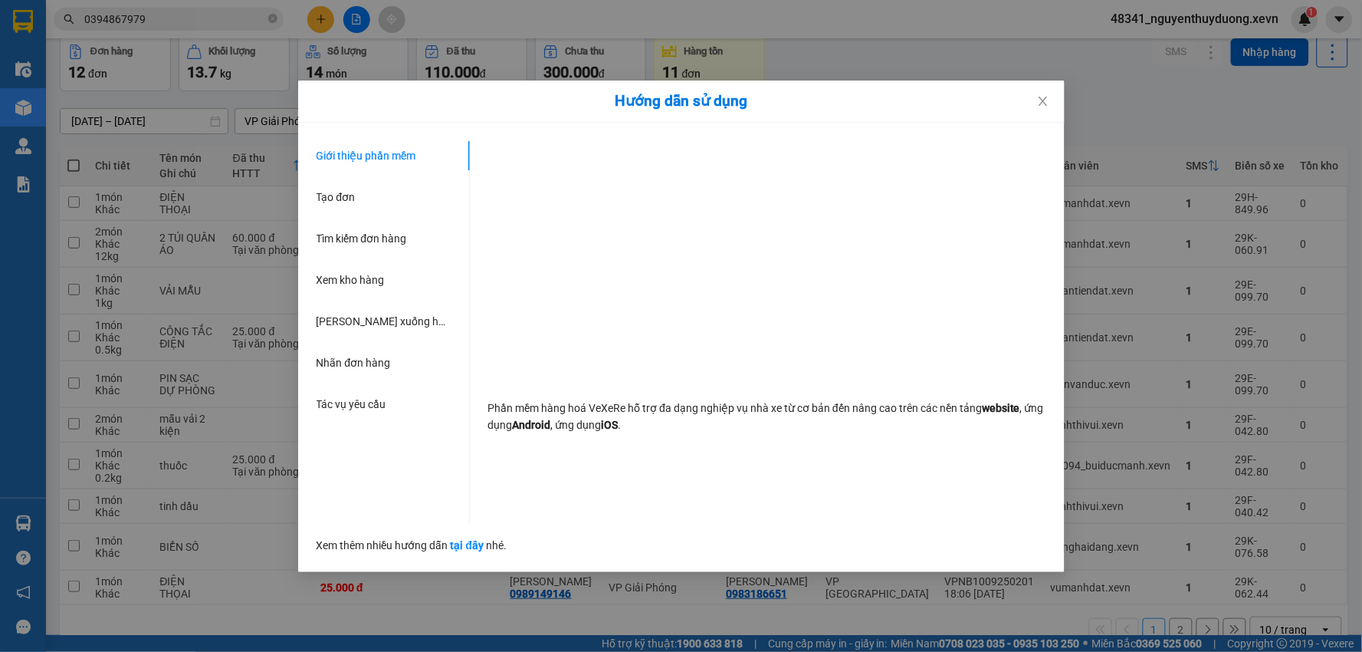
click at [1205, 74] on div "Hướng dẫn sử dụng Giới thiệu phần mềm Tạo đơn Tìm kiếm đơn hàng Xem kho hàng Lê…" at bounding box center [681, 326] width 1362 height 652
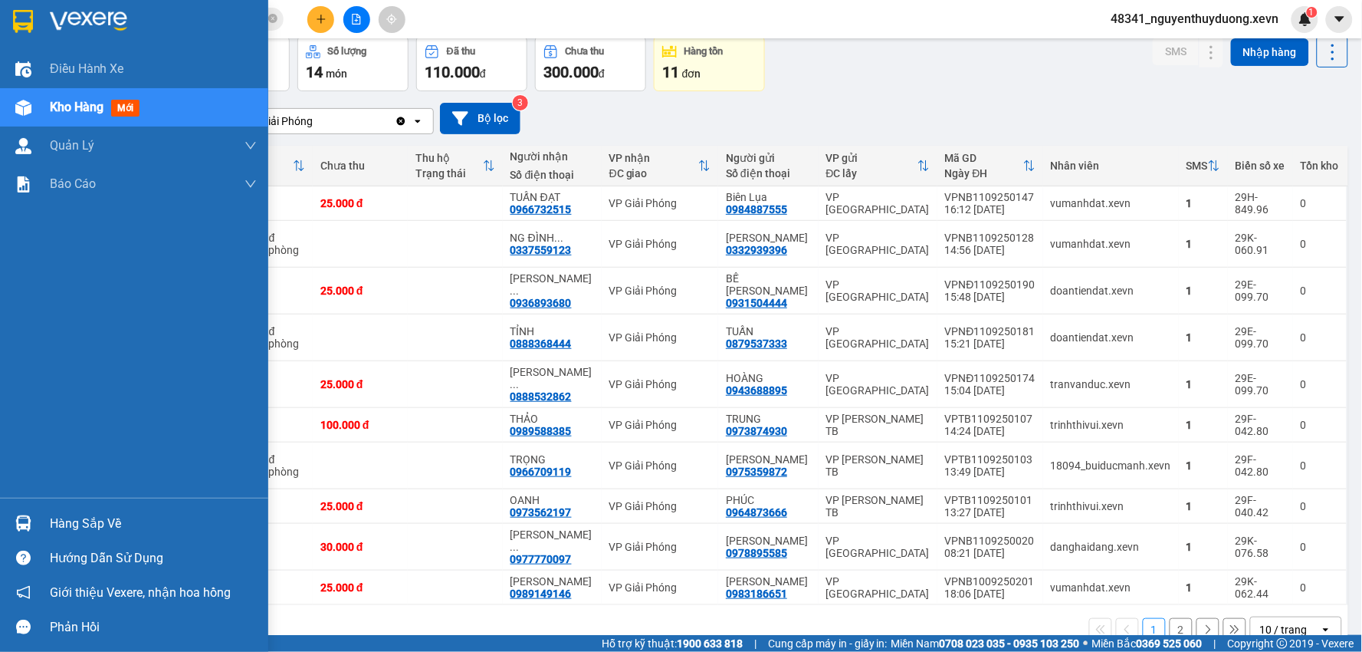
click at [94, 529] on div "Hàng sắp về" at bounding box center [153, 523] width 207 height 23
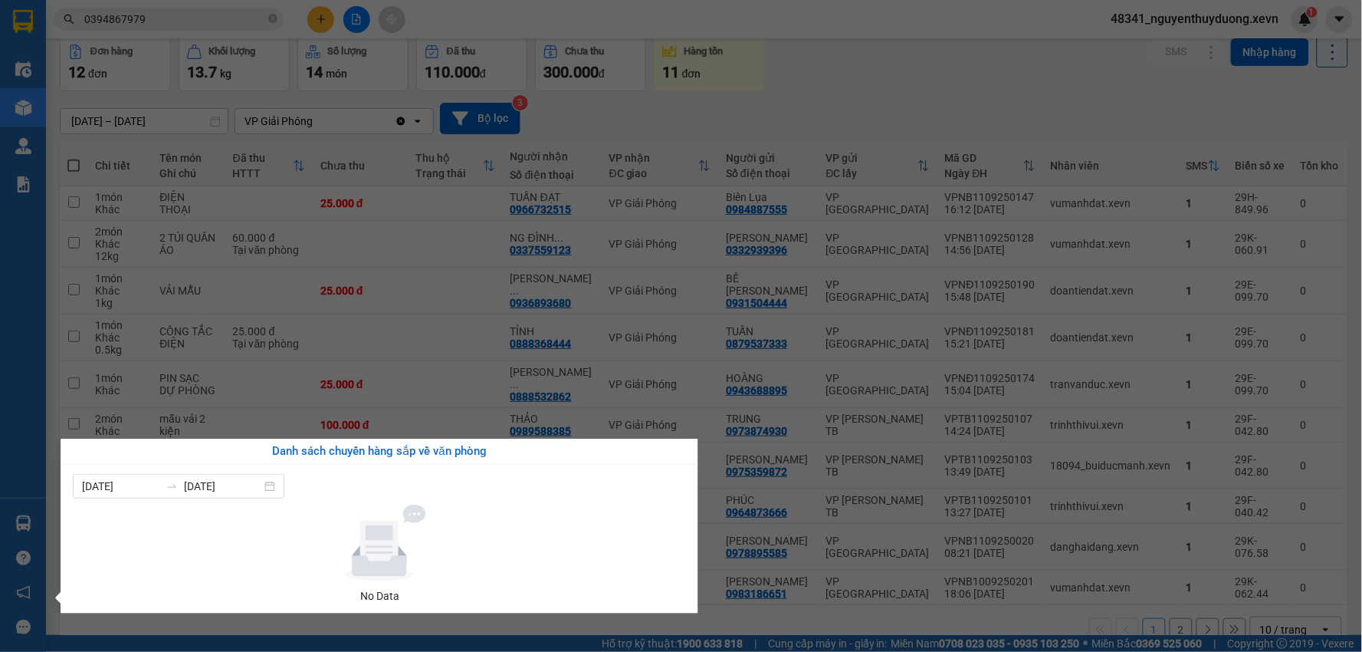
click at [968, 79] on section "Kết quả tìm kiếm ( 1 ) Bộ lọc Mã ĐH Trạng thái Món hàng Thu hộ Tổng cước Chưa c…" at bounding box center [681, 326] width 1362 height 652
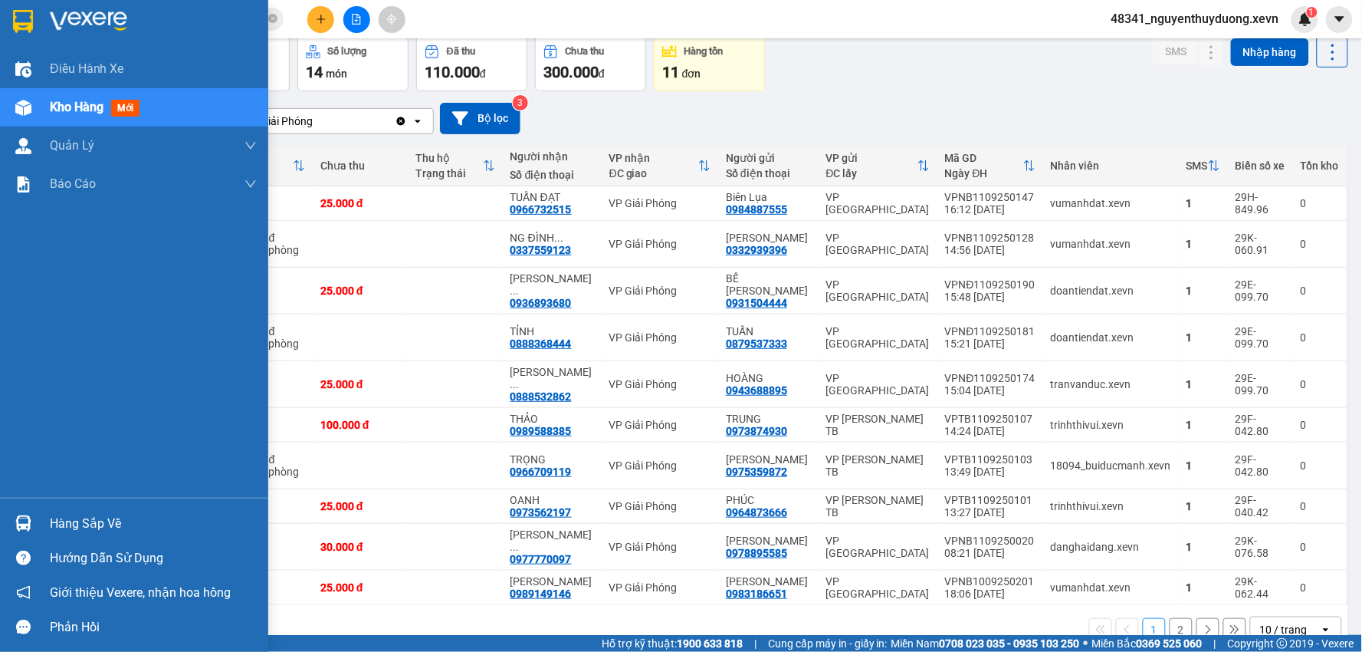
click at [50, 521] on div "Hàng sắp về" at bounding box center [153, 523] width 207 height 23
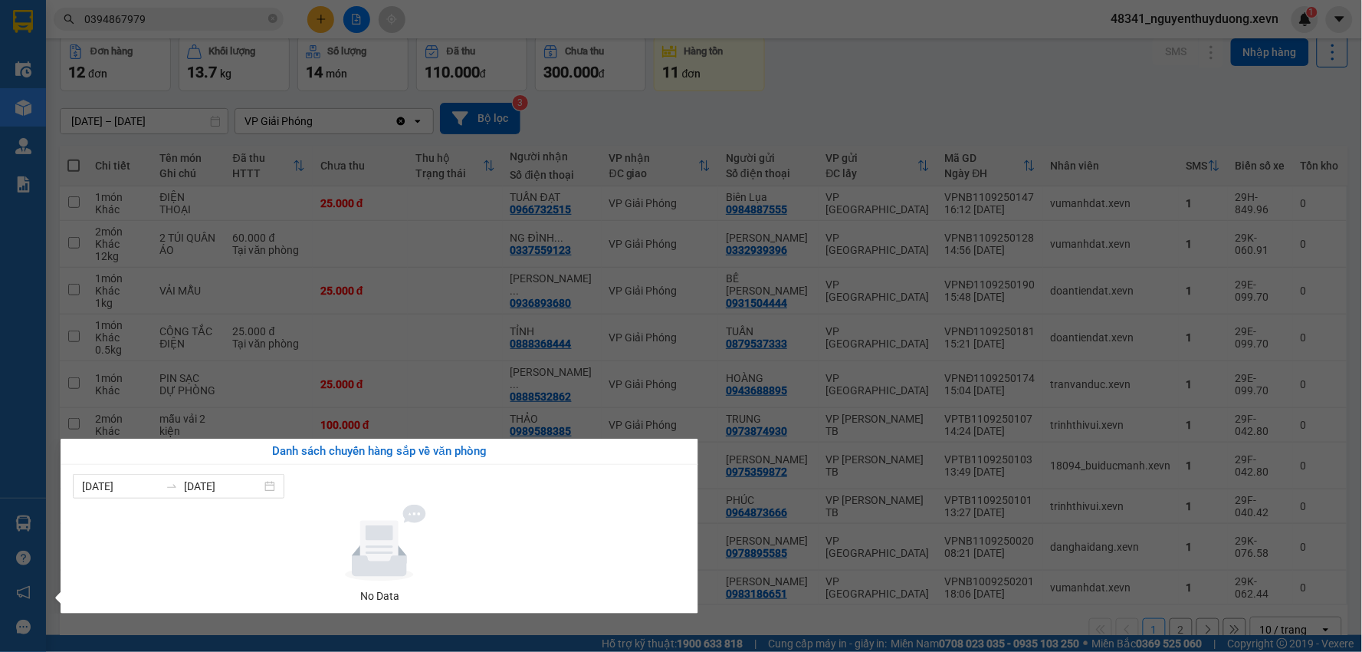
click at [268, 2] on section "Kết quả tìm kiếm ( 1 ) Bộ lọc Mã ĐH Trạng thái Món hàng Thu hộ Tổng cước Chưa c…" at bounding box center [681, 326] width 1362 height 652
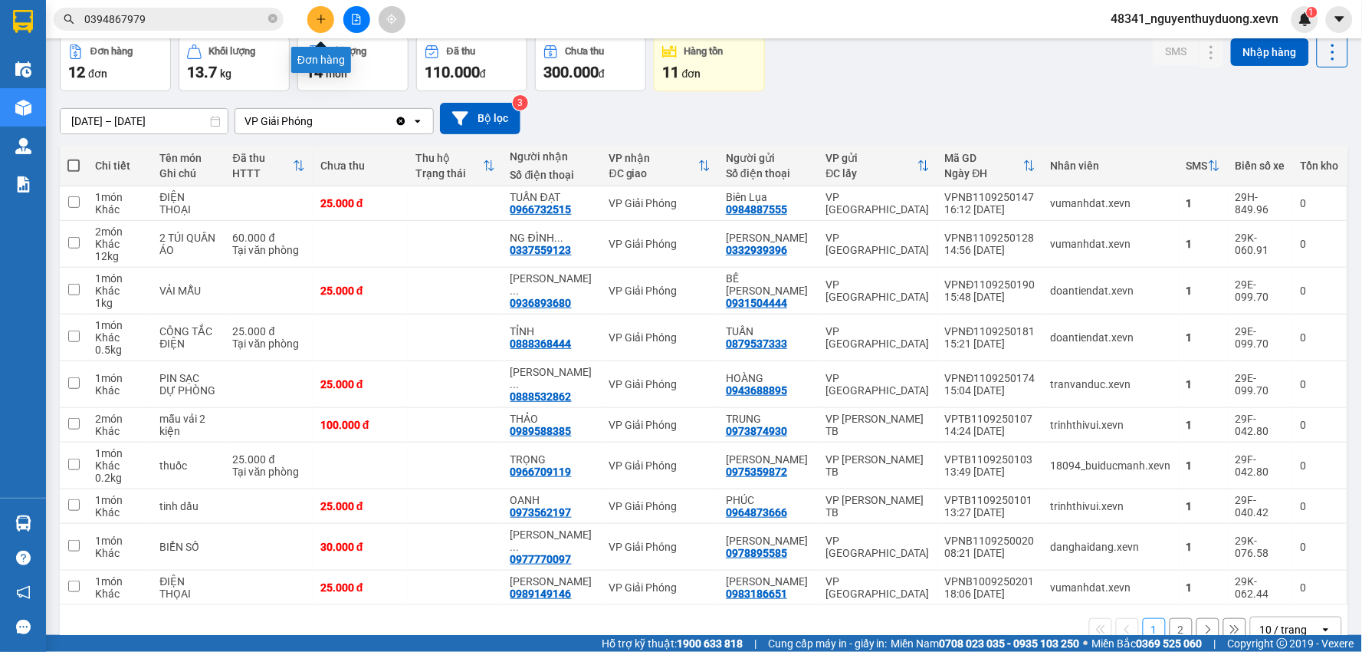
click at [315, 10] on button at bounding box center [320, 19] width 27 height 27
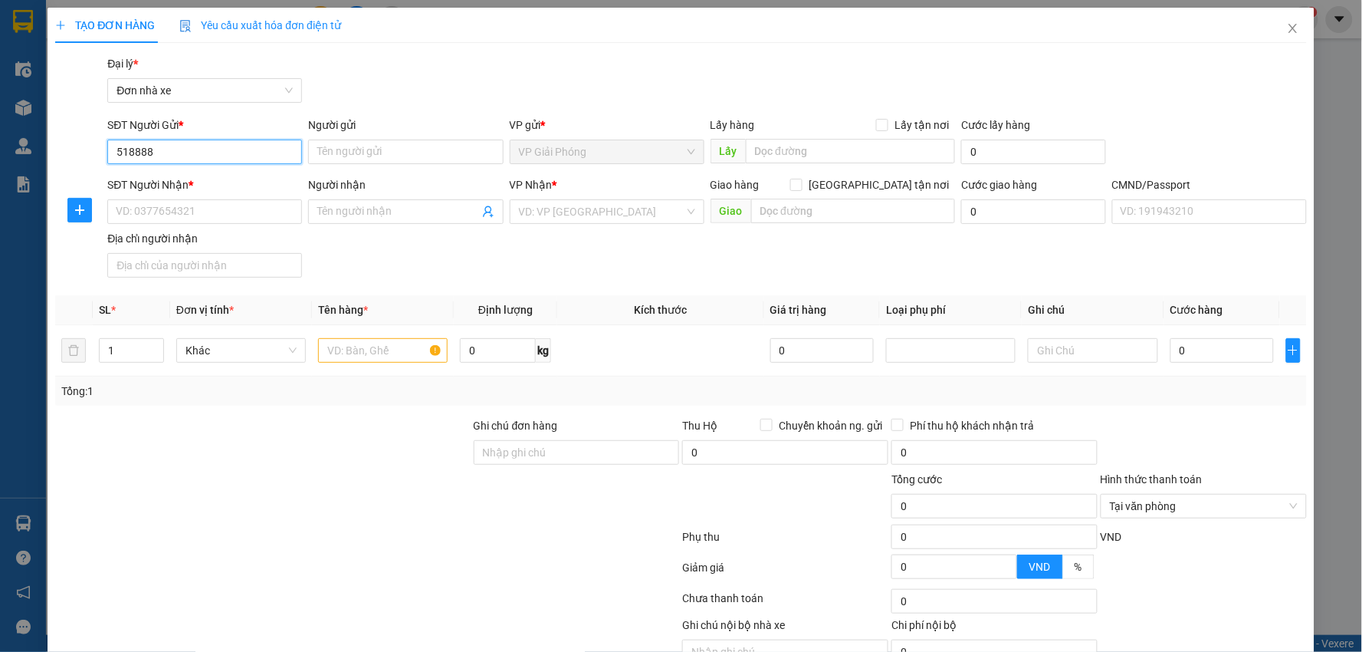
click at [119, 147] on input "518888" at bounding box center [204, 152] width 195 height 25
click at [111, 152] on input "518888" at bounding box center [204, 152] width 195 height 25
type input "0814518888"
click at [250, 177] on div "0814518888 - BÌNH" at bounding box center [203, 182] width 175 height 17
type input "BÌNH"
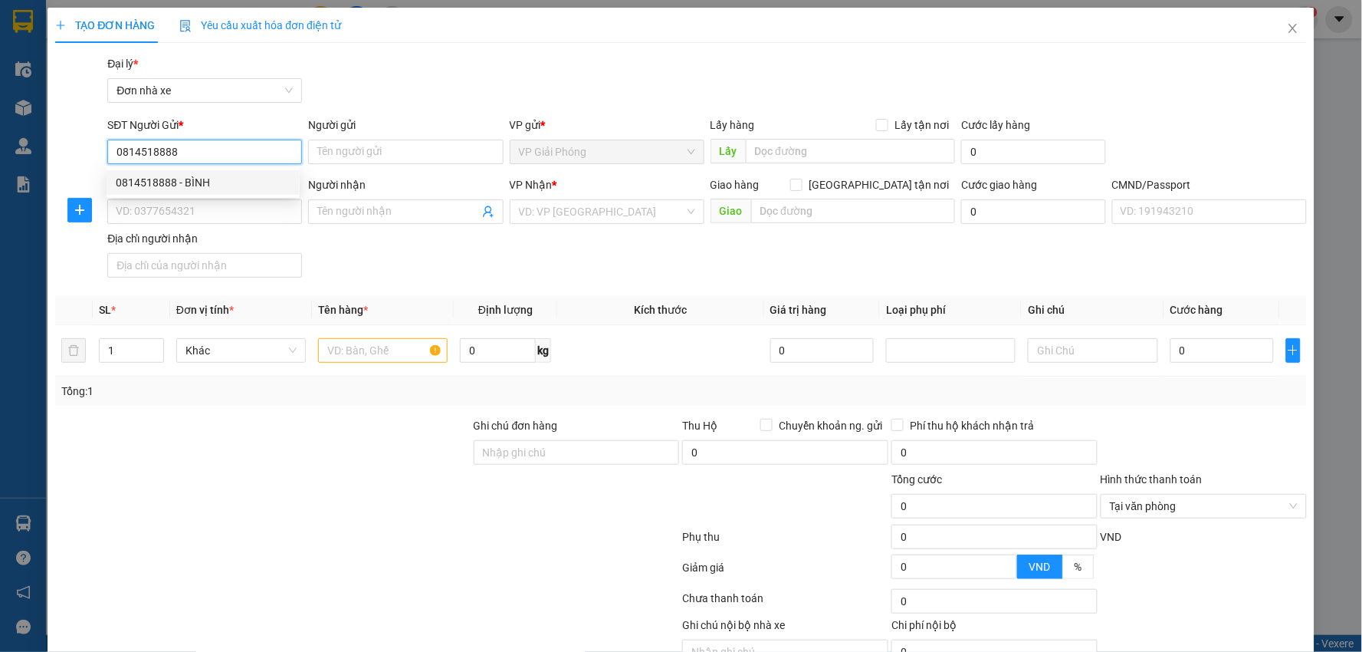
type input "0878555666"
type input "[PERSON_NAME]"
type input "037093003368 [PERSON_NAME]"
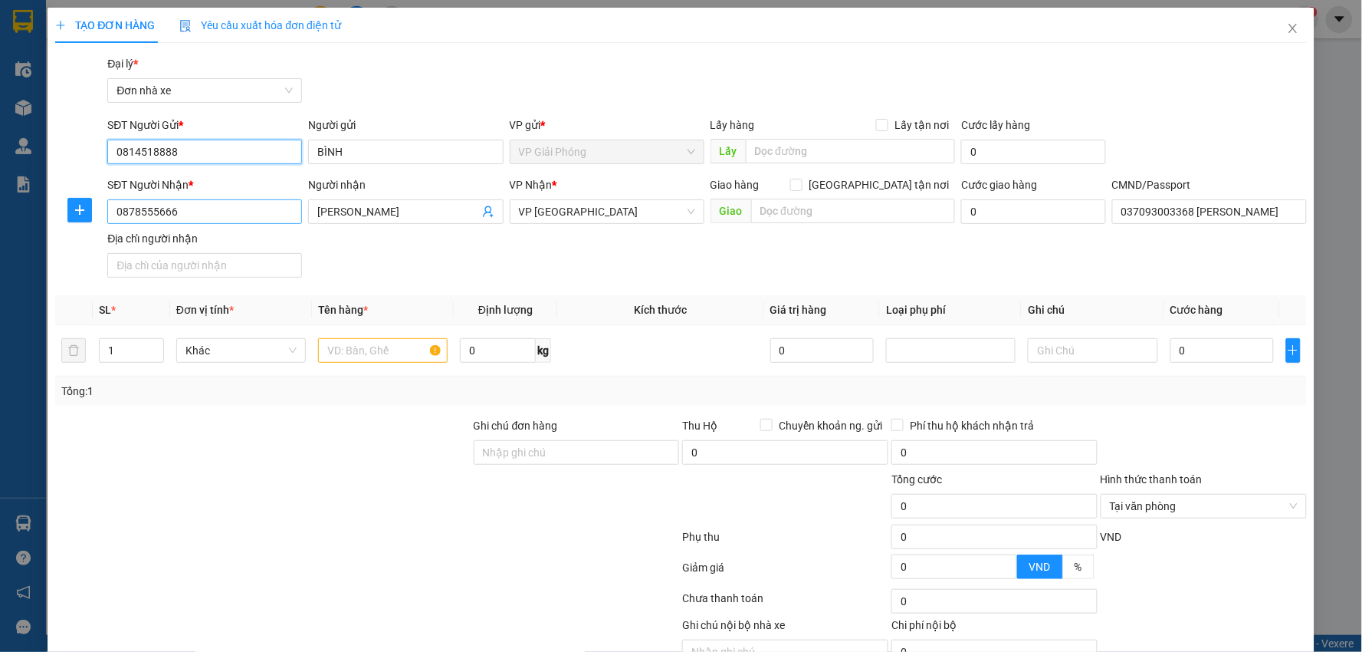
type input "0814518888"
drag, startPoint x: 235, startPoint y: 207, endPoint x: 6, endPoint y: 197, distance: 229.4
click at [21, 212] on div "TẠO ĐƠN HÀNG Yêu cầu xuất hóa đơn điện tử Transit Pickup Surcharge Ids Transit …" at bounding box center [681, 326] width 1362 height 652
type input "0982846415"
drag, startPoint x: 402, startPoint y: 212, endPoint x: 297, endPoint y: 222, distance: 105.6
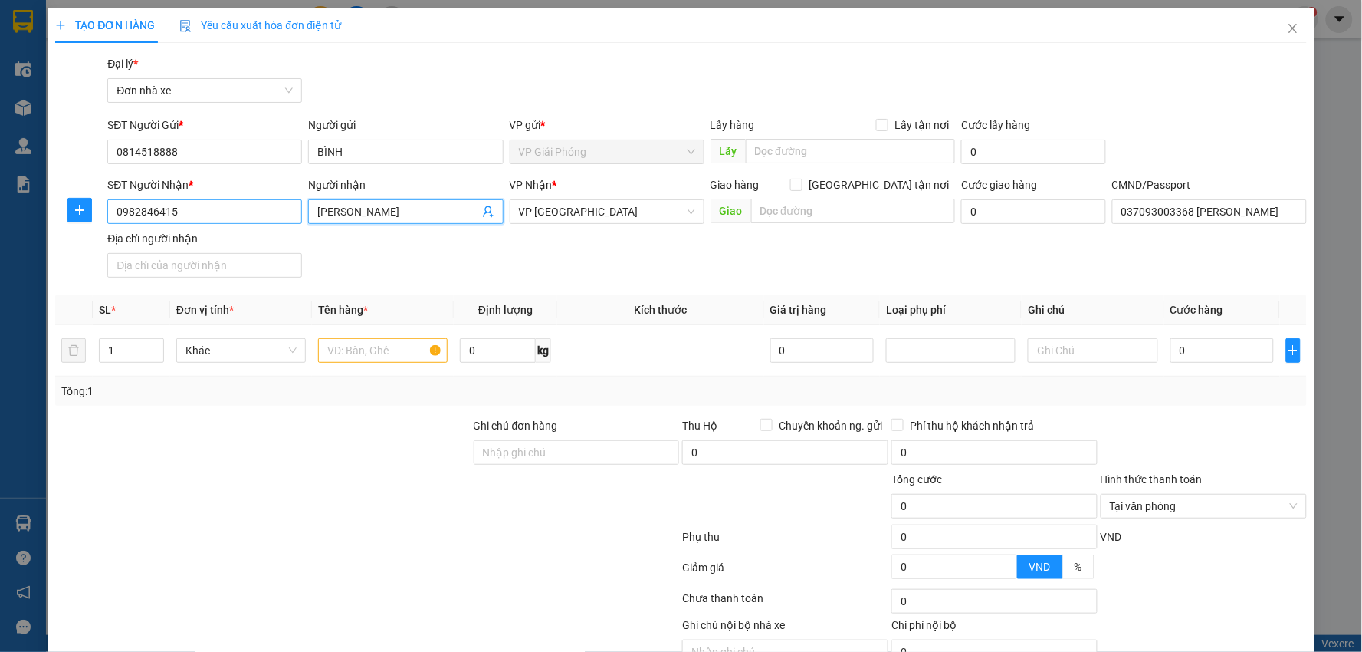
click at [297, 222] on div "SĐT Người Nhận * 0982846415 Người nhận VŨ THẾ CÔNG VŨ THẾ CÔNG VP Nhận * VP Nin…" at bounding box center [706, 229] width 1205 height 107
type input "T"
type input "[PERSON_NAME]"
click at [372, 362] on input "text" at bounding box center [383, 350] width 130 height 25
type input "GIẤY TỜ"
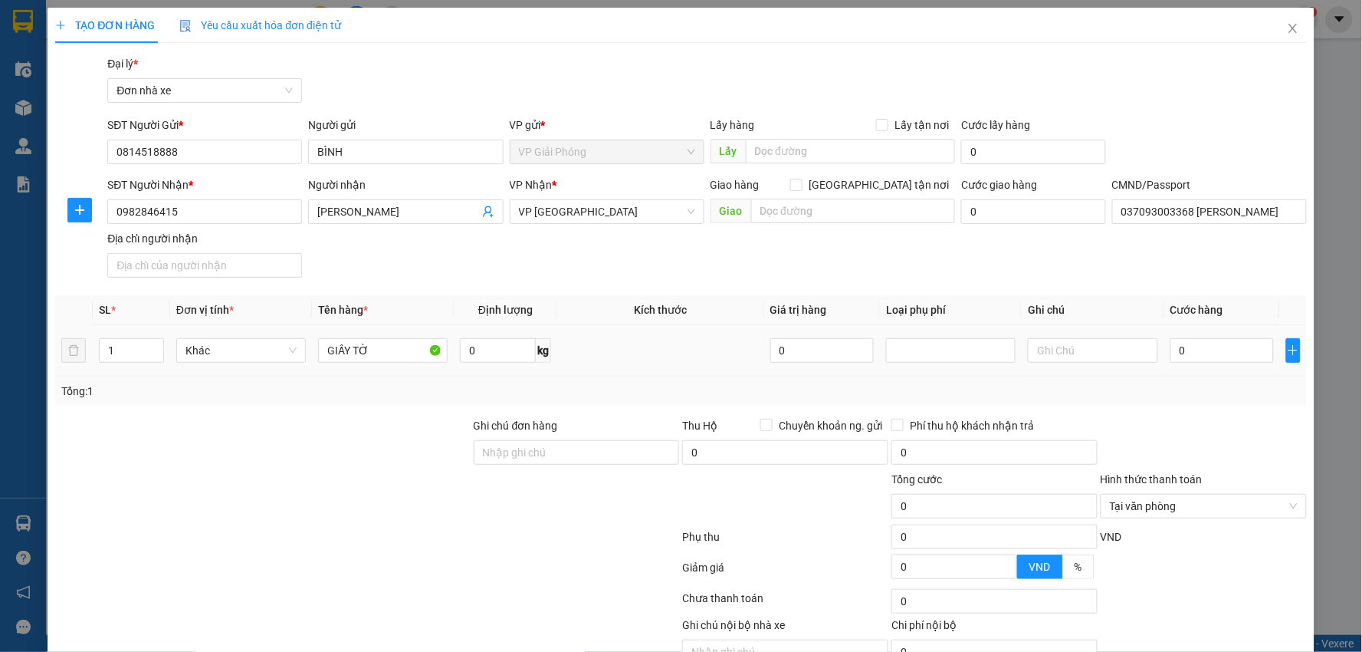
click at [1251, 335] on div "0" at bounding box center [1222, 350] width 104 height 31
click at [1217, 347] on input "0" at bounding box center [1222, 350] width 104 height 25
type input "2"
type input "20"
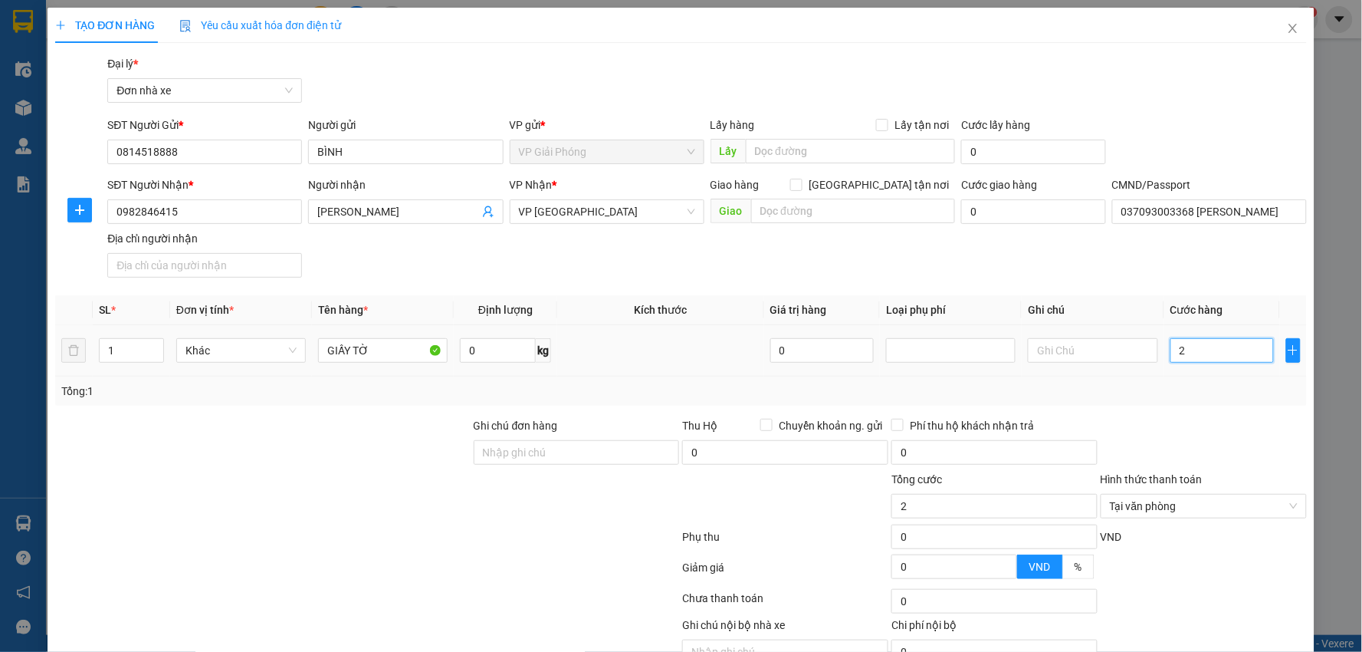
type input "20"
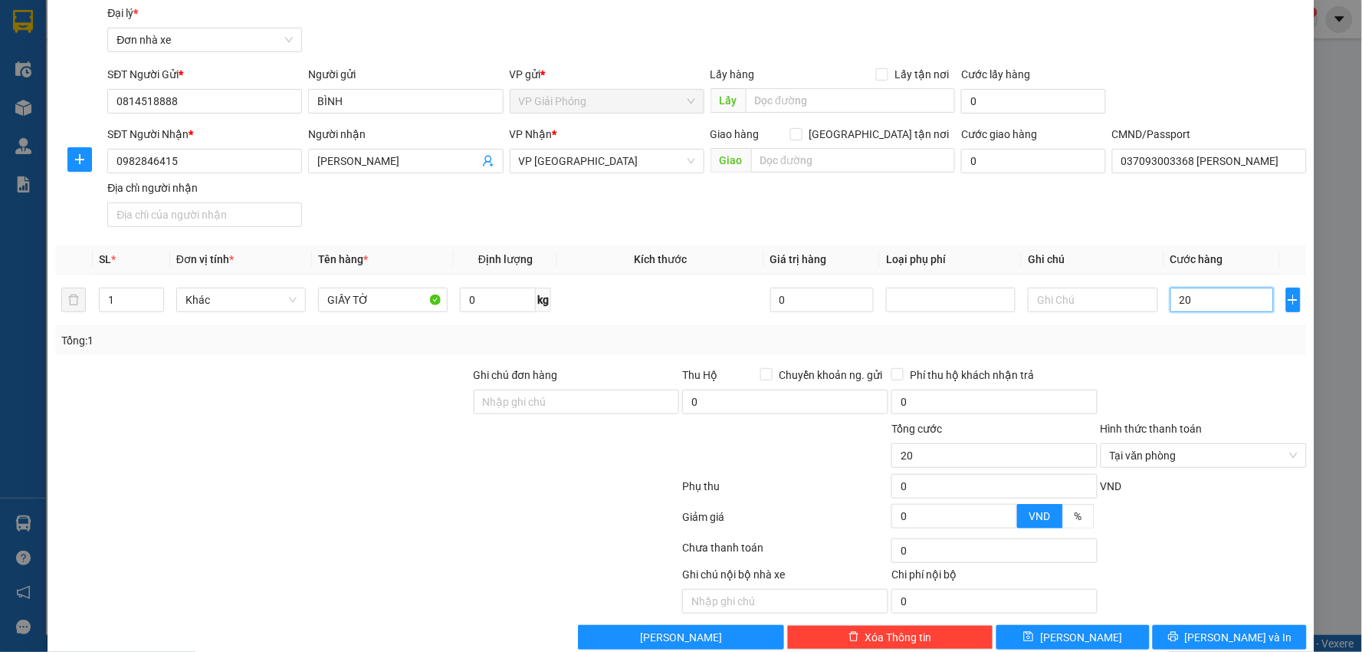
scroll to position [78, 0]
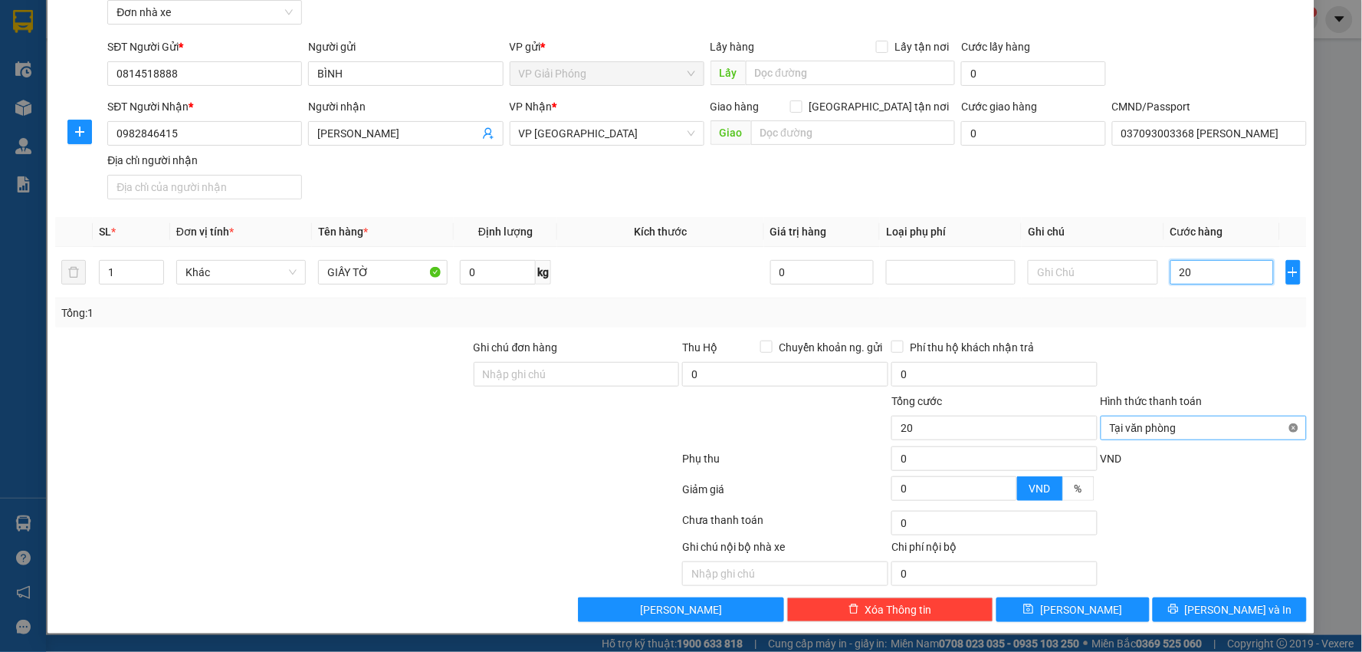
type input "20"
type input "20.000"
click at [1236, 602] on span "[PERSON_NAME] và In" at bounding box center [1238, 609] width 107 height 17
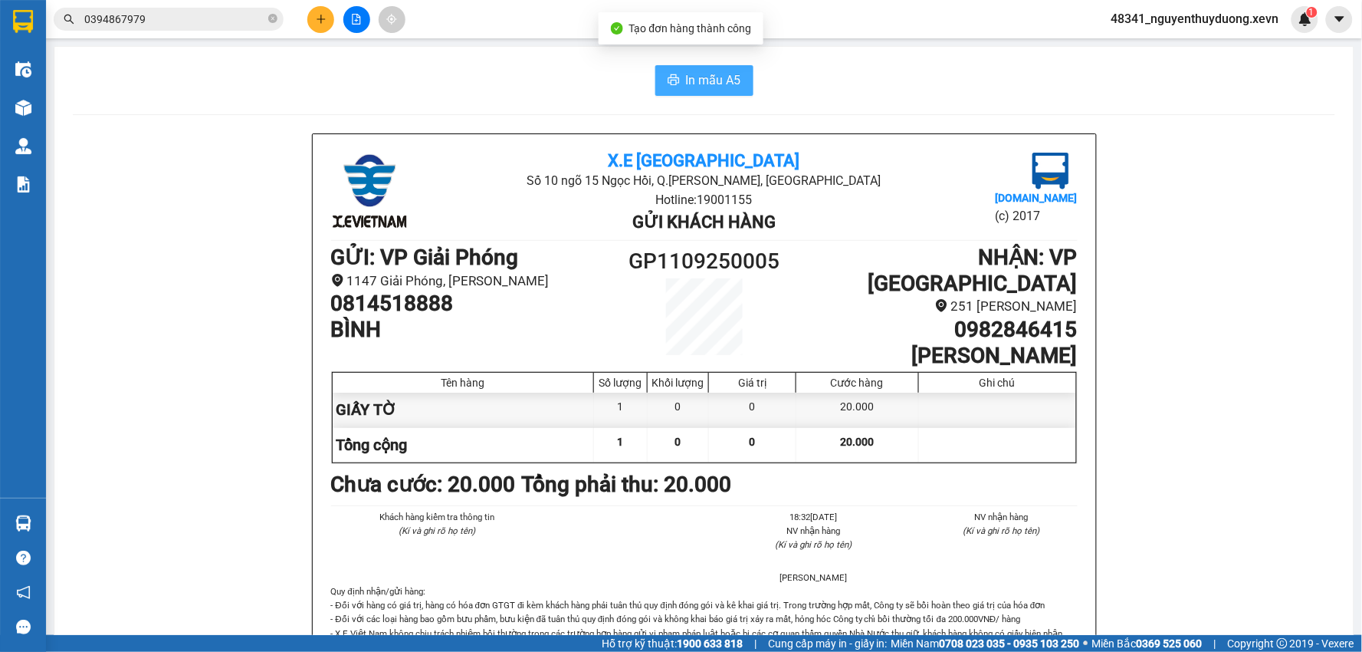
click at [686, 74] on span "In mẫu A5" at bounding box center [713, 80] width 55 height 19
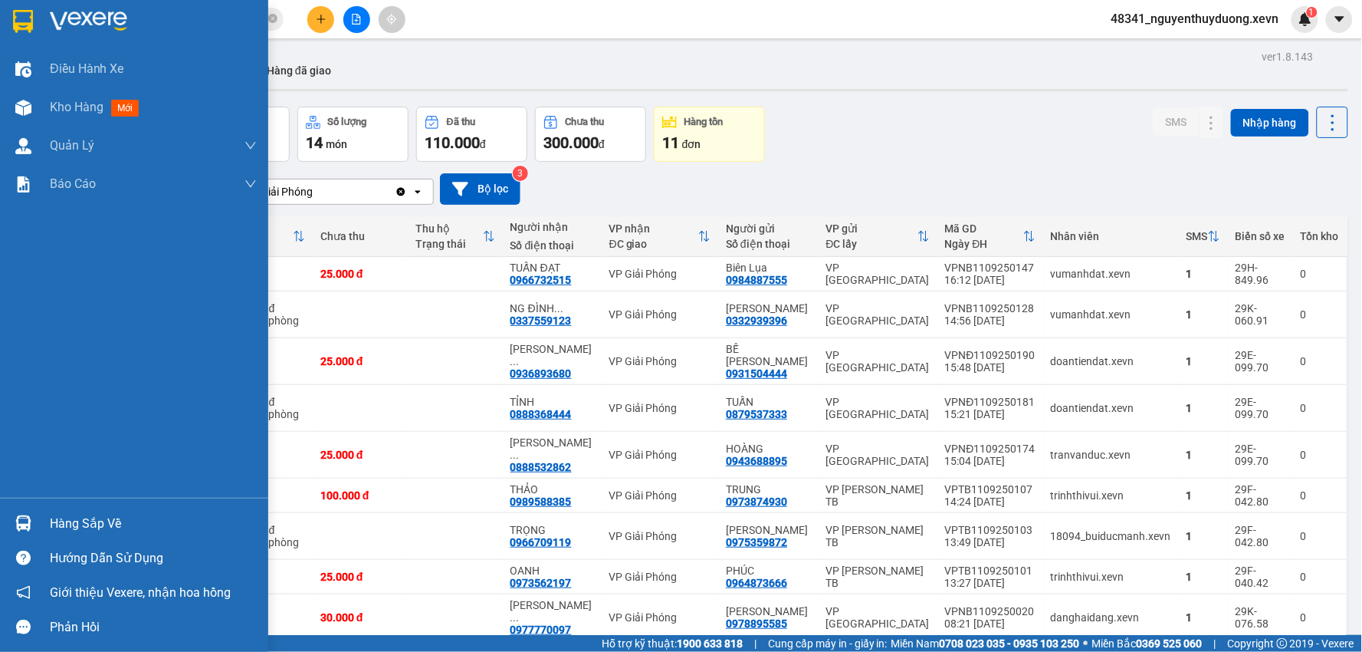
click at [124, 520] on div "Hàng sắp về" at bounding box center [153, 523] width 207 height 23
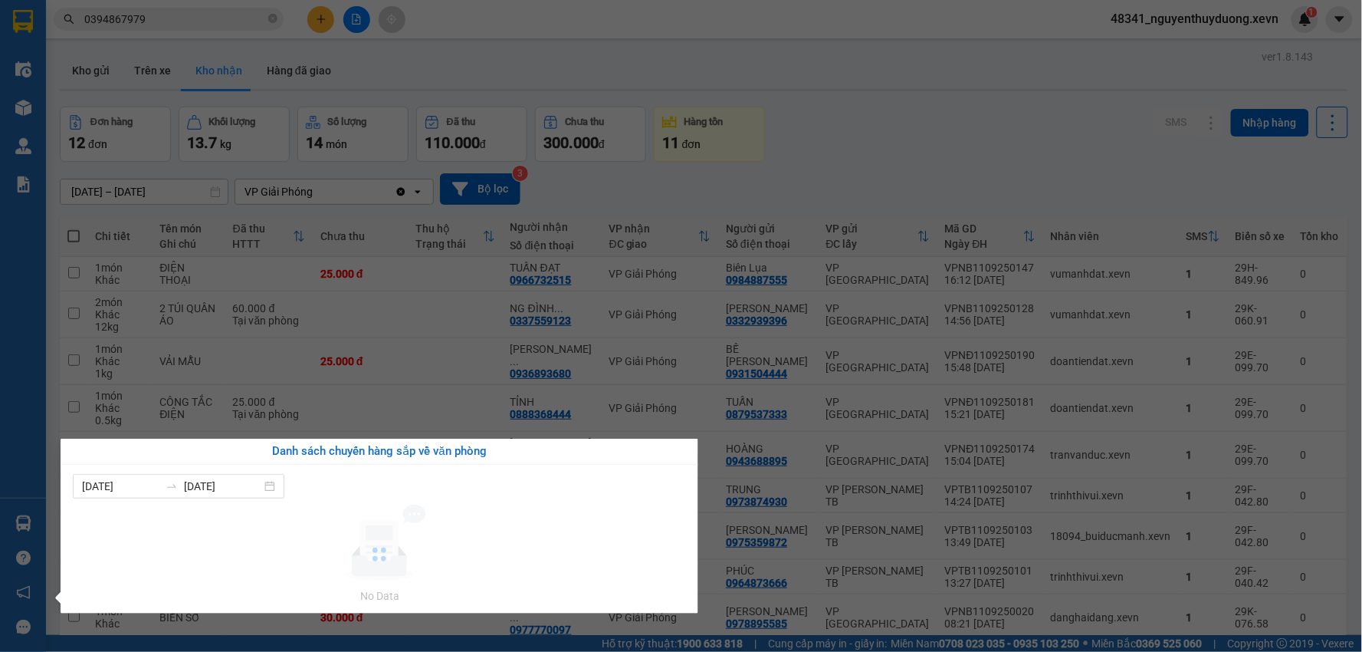
click at [885, 111] on section "Kết quả tìm kiếm ( 1 ) Bộ lọc Mã ĐH Trạng thái Món hàng Thu hộ Tổng cước Chưa c…" at bounding box center [681, 326] width 1362 height 652
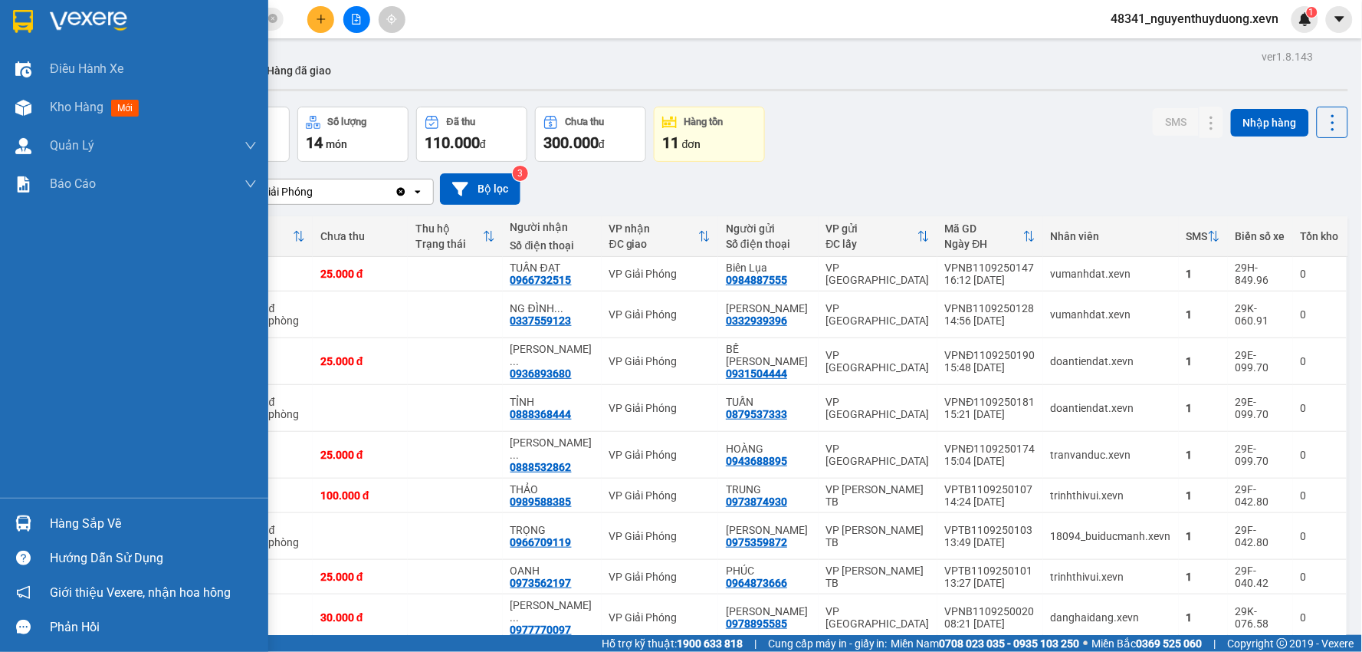
click at [37, 521] on div "Hàng sắp về" at bounding box center [134, 523] width 268 height 34
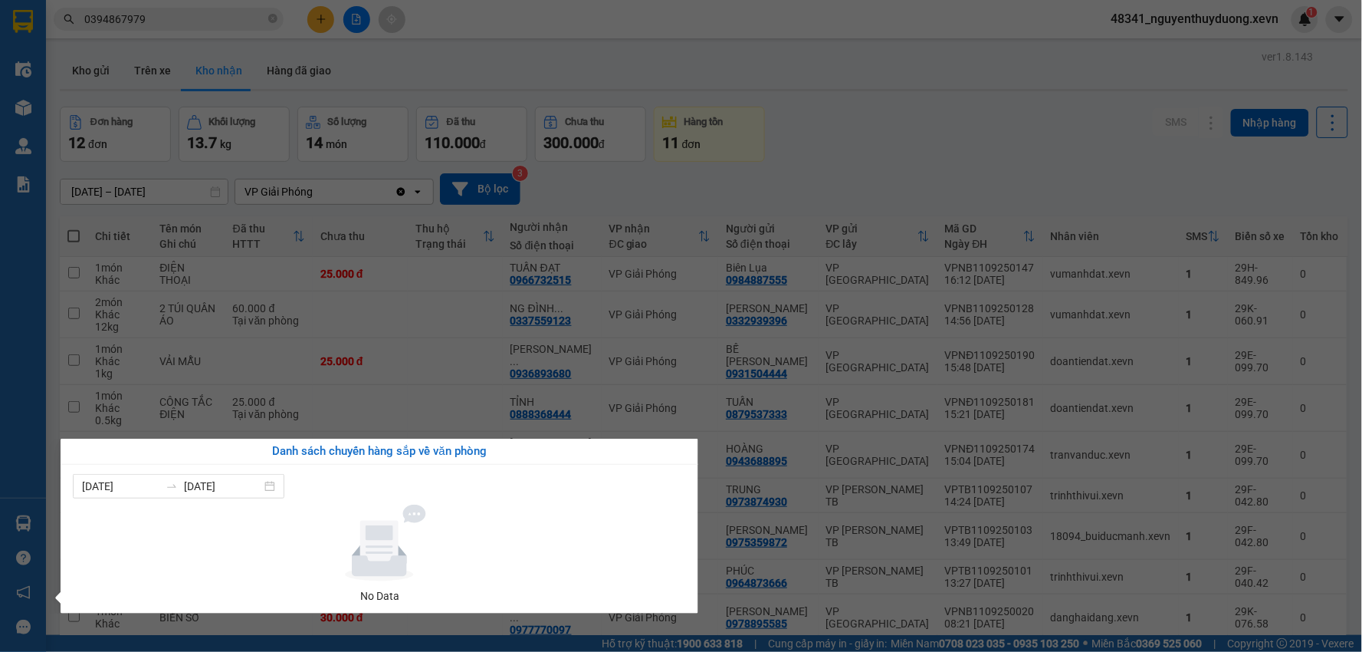
click at [924, 100] on section "Kết quả tìm kiếm ( 1 ) Bộ lọc Mã ĐH Trạng thái Món hàng Thu hộ Tổng cước Chưa c…" at bounding box center [681, 326] width 1362 height 652
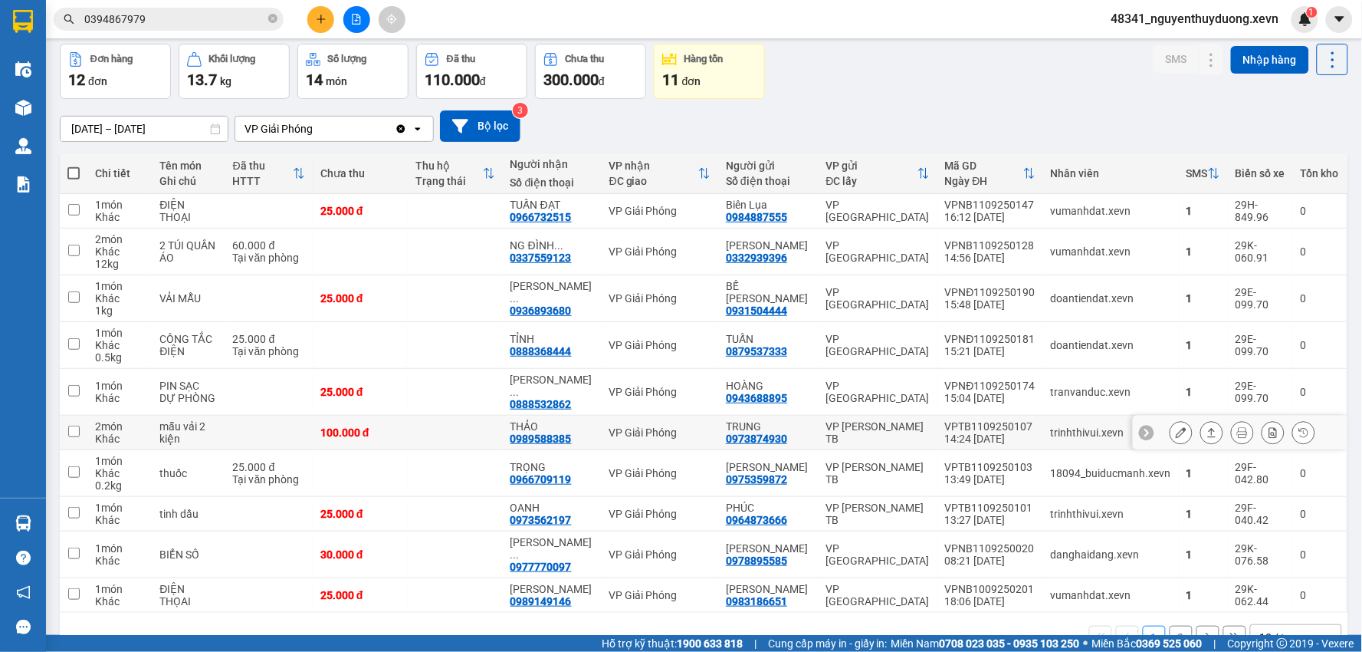
scroll to position [80, 0]
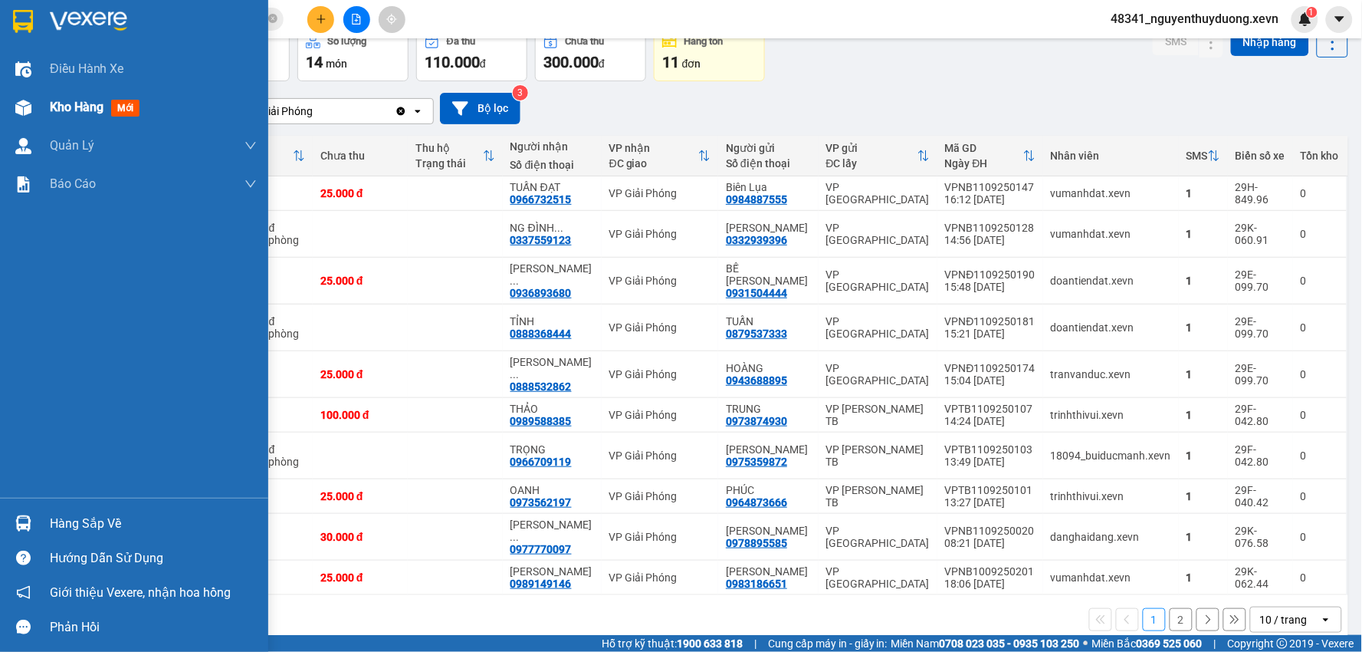
click at [107, 105] on div "Kho hàng mới" at bounding box center [98, 106] width 96 height 19
click at [90, 109] on span "Kho hàng" at bounding box center [77, 107] width 54 height 15
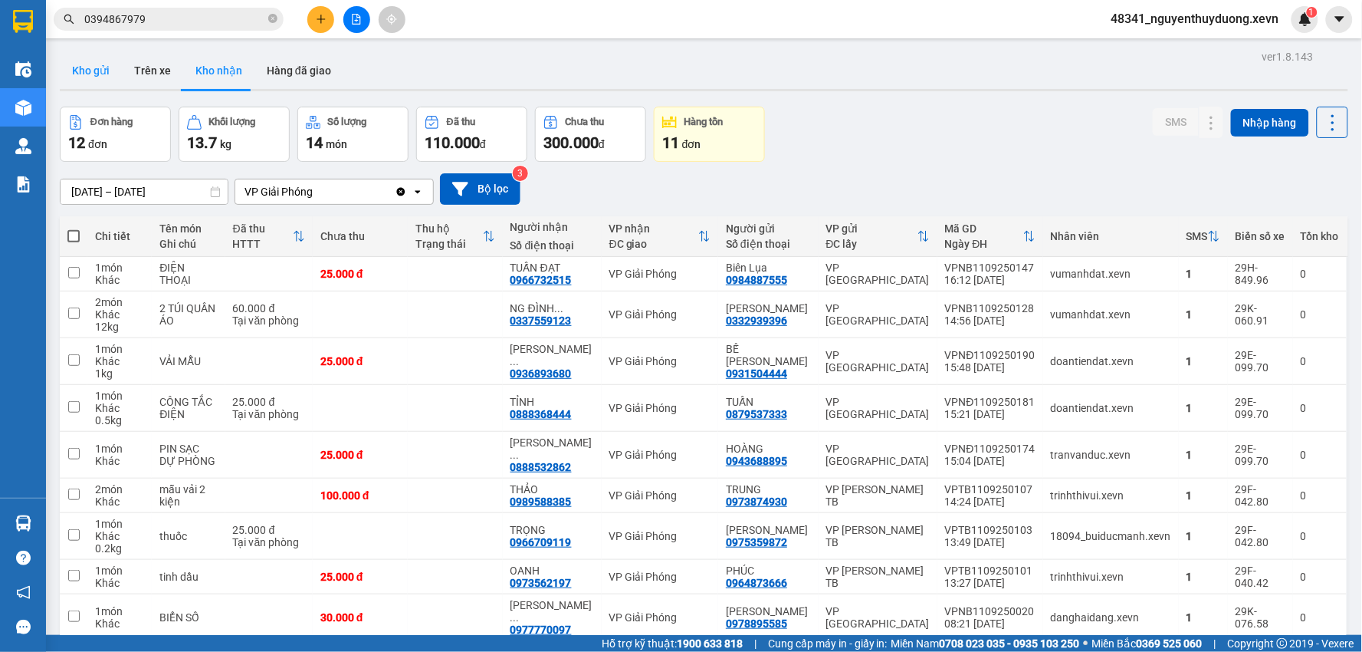
click at [105, 77] on button "Kho gửi" at bounding box center [91, 70] width 62 height 37
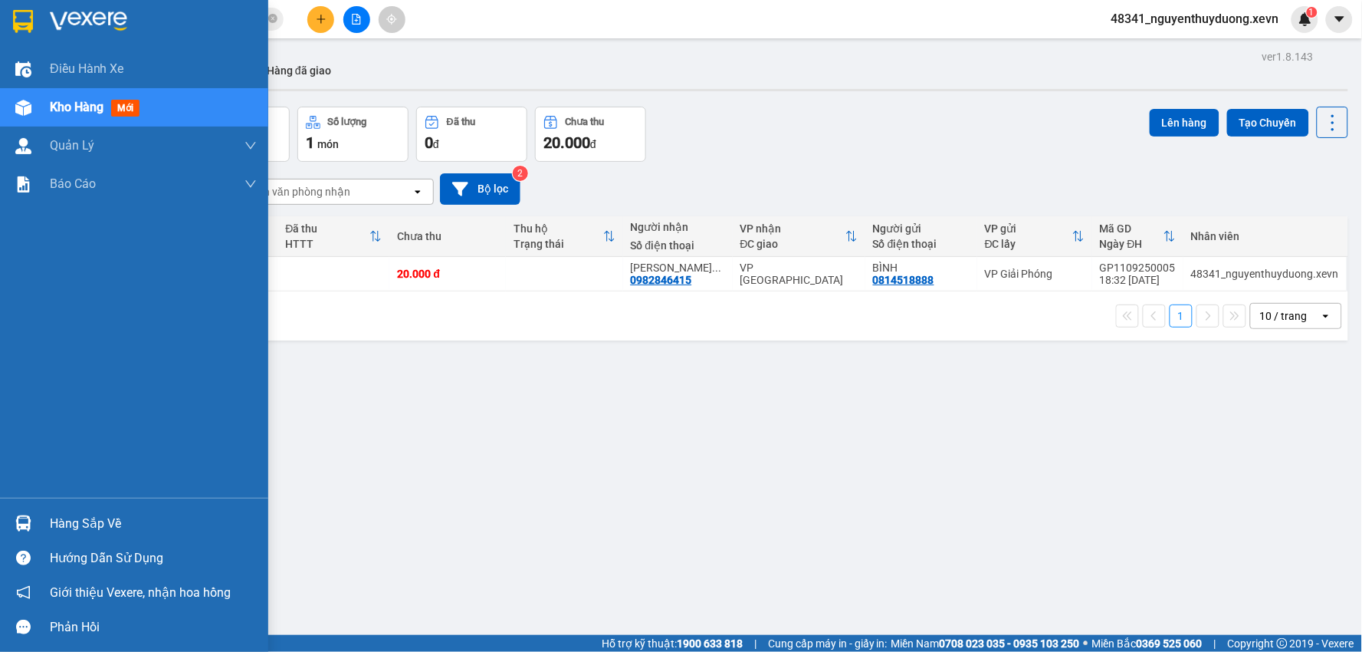
click at [120, 530] on div "Hàng sắp về" at bounding box center [153, 523] width 207 height 23
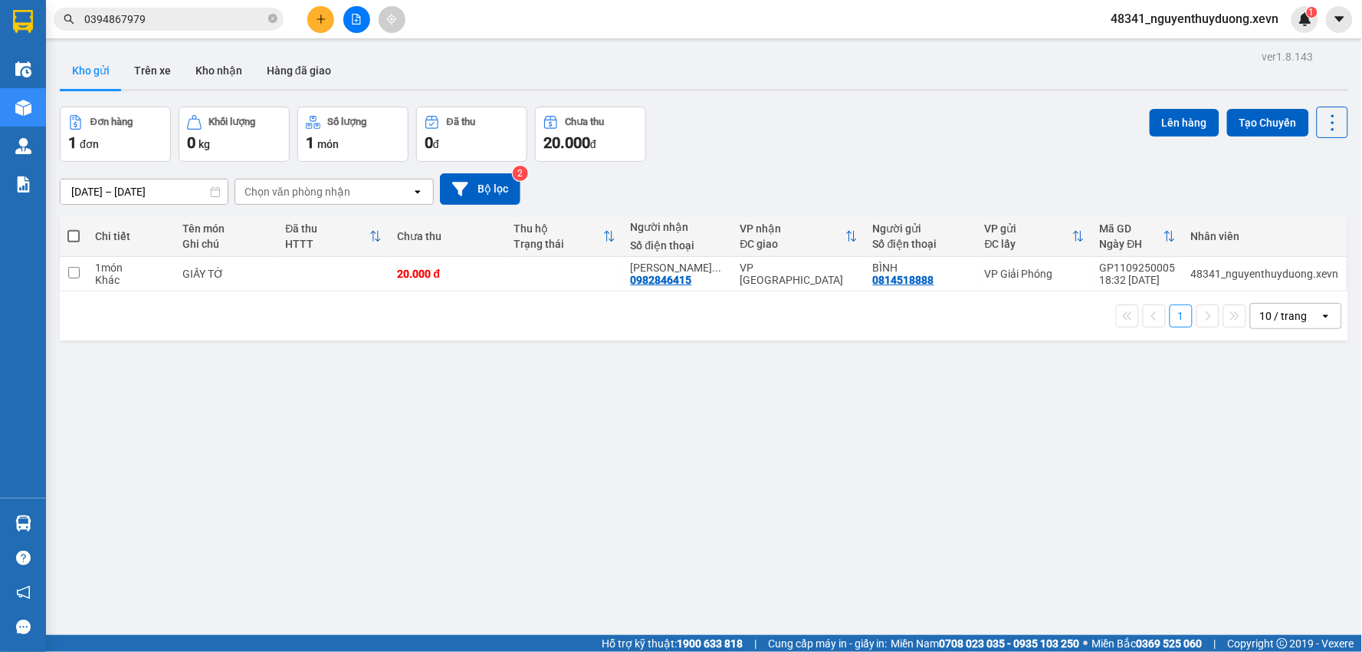
click at [800, 570] on section "Kết quả tìm kiếm ( 1 ) Bộ lọc Mã ĐH Trạng thái Món hàng Thu hộ Tổng cước Chưa c…" at bounding box center [681, 326] width 1362 height 652
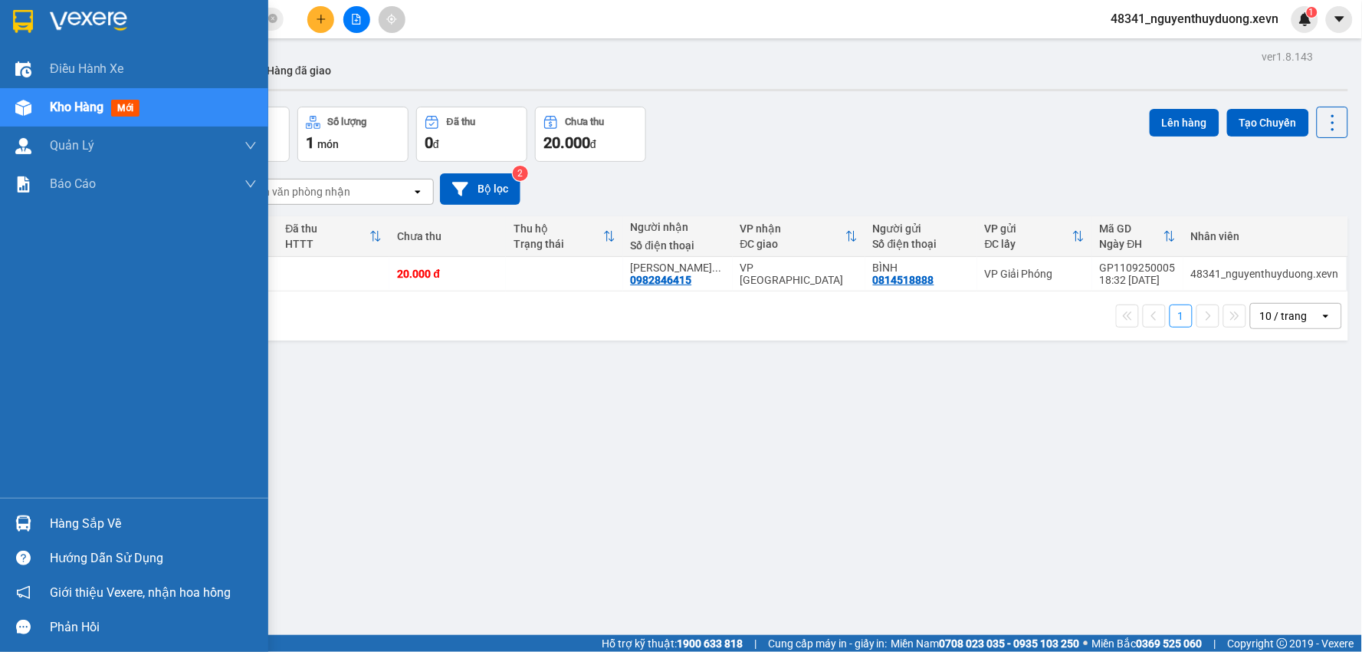
click at [107, 527] on div "Hàng sắp về" at bounding box center [153, 523] width 207 height 23
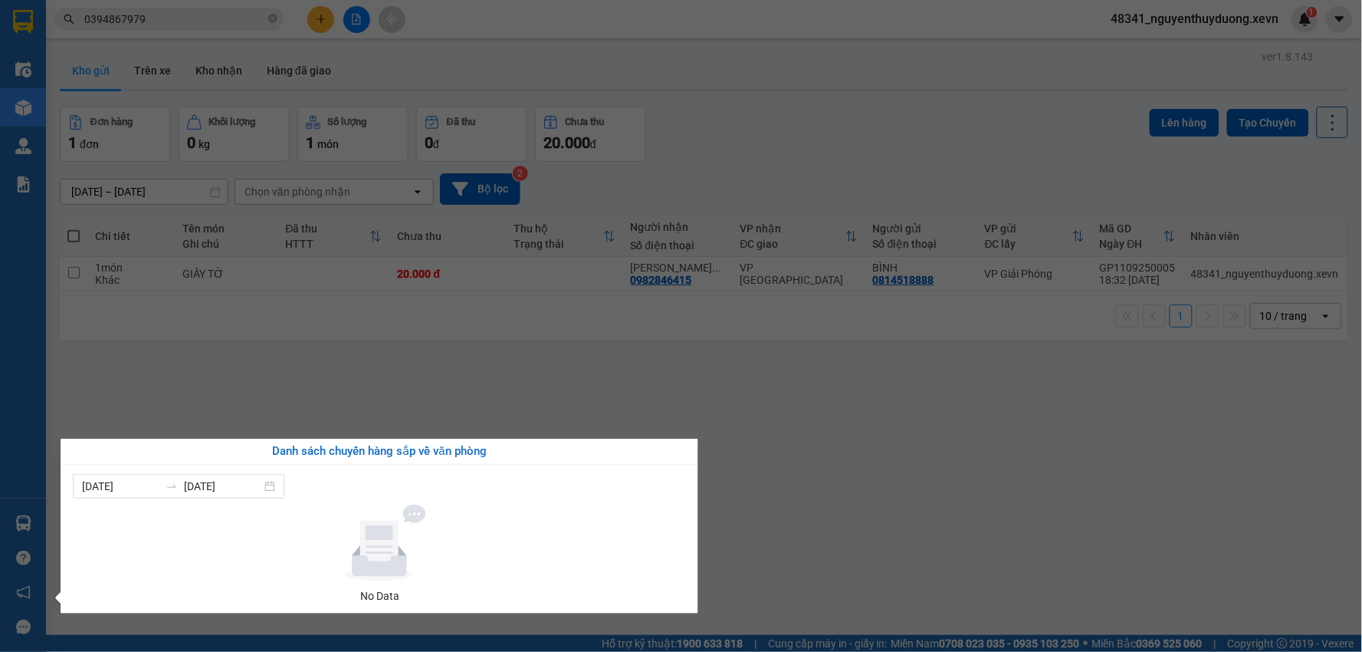
click at [913, 530] on section "Kết quả tìm kiếm ( 1 ) Bộ lọc Mã ĐH Trạng thái Món hàng Thu hộ Tổng cước Chưa c…" at bounding box center [681, 326] width 1362 height 652
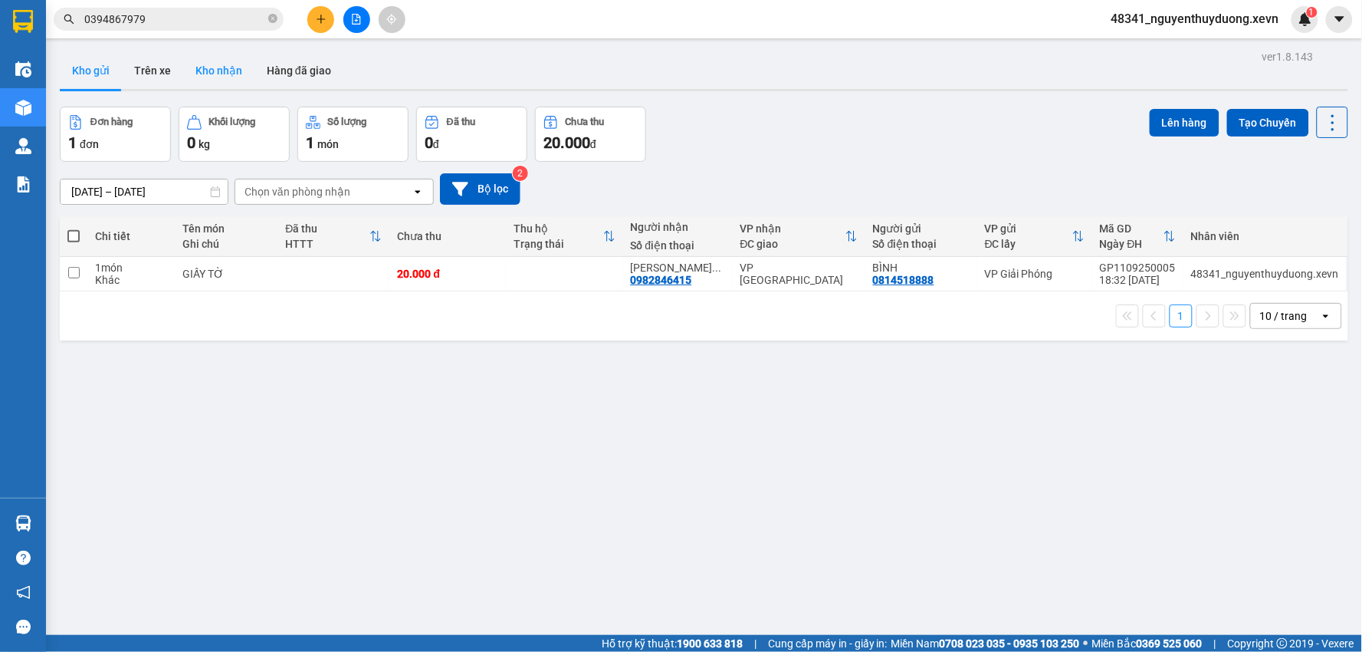
click at [212, 80] on button "Kho nhận" at bounding box center [218, 70] width 71 height 37
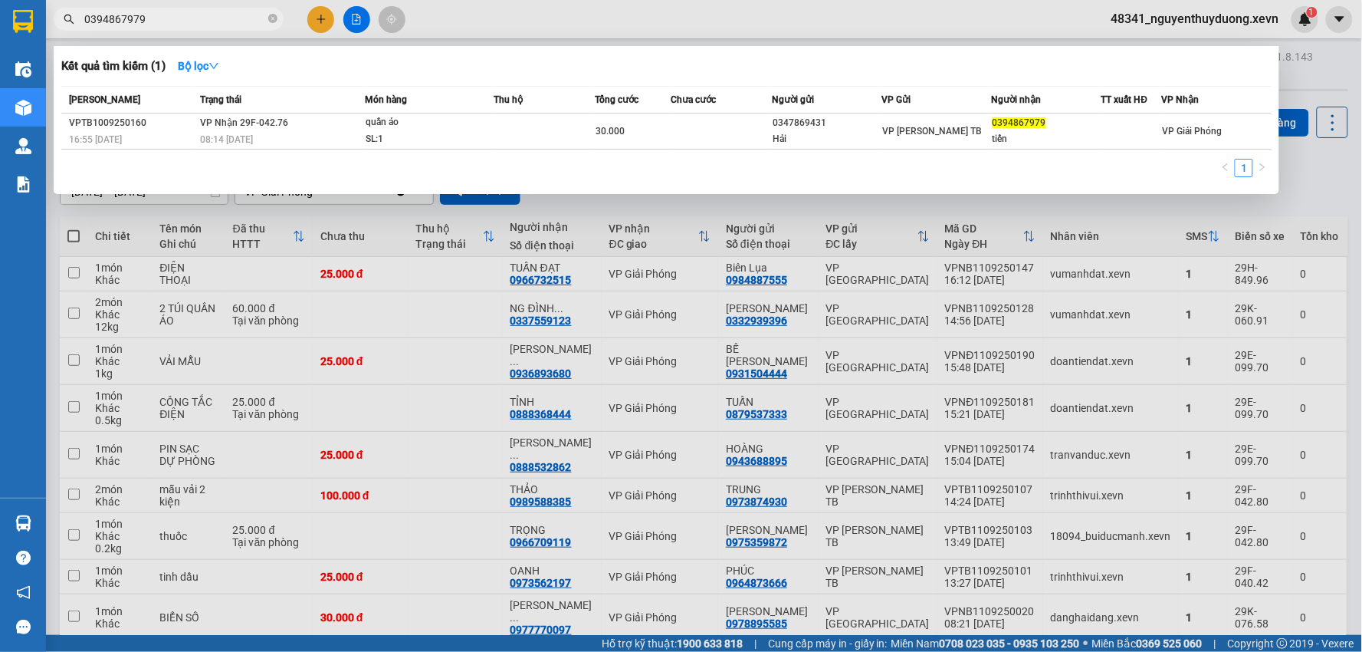
click at [219, 20] on input "0394867979" at bounding box center [174, 19] width 181 height 17
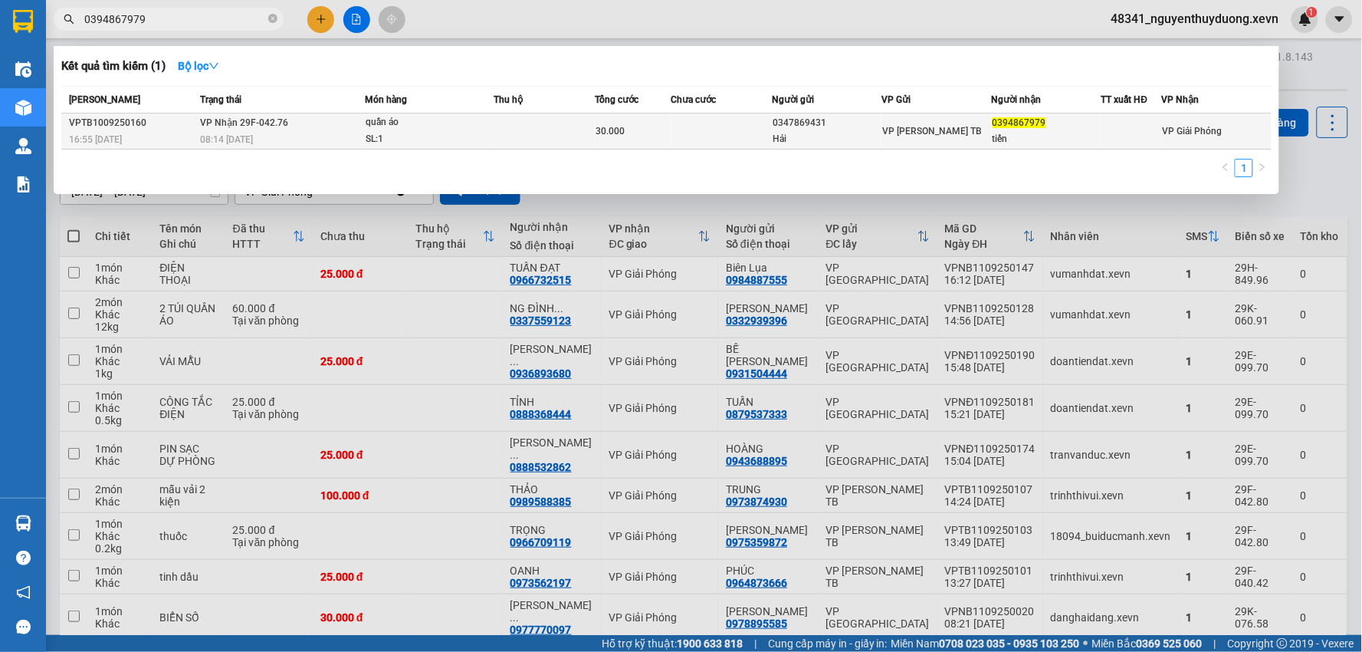
click at [1029, 115] on div "0394867979" at bounding box center [1047, 123] width 108 height 16
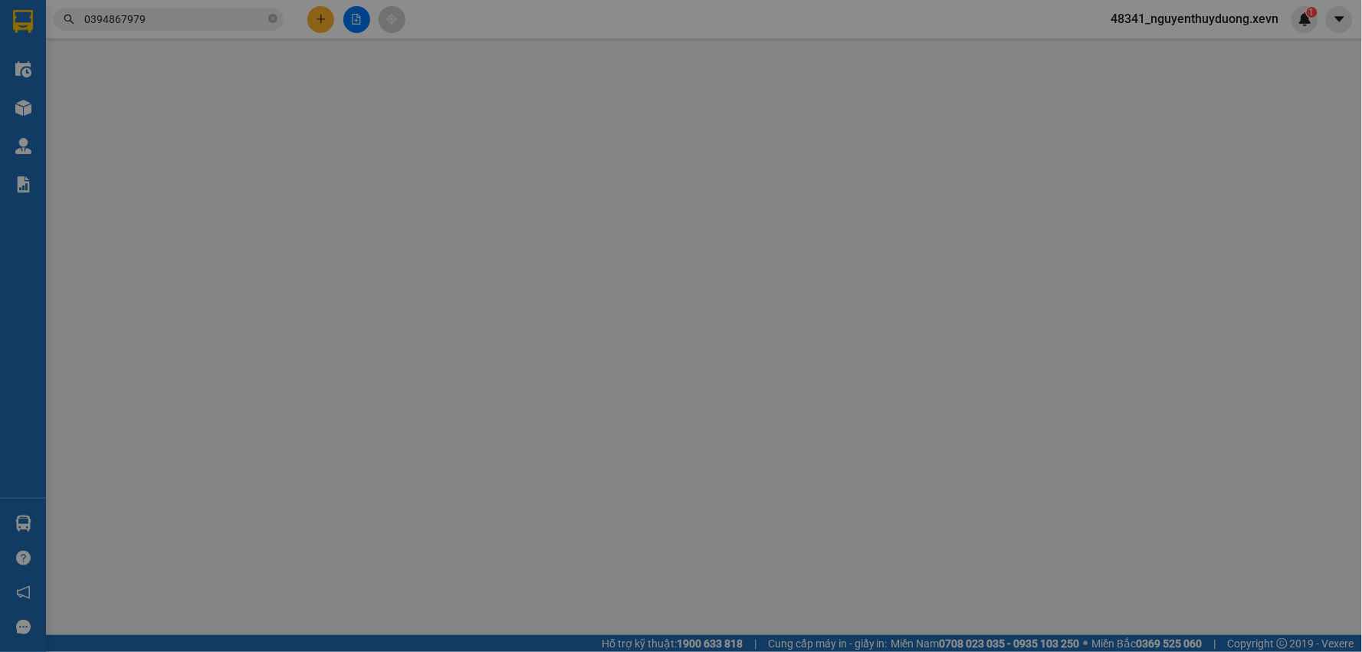
type input "0347869431"
type input "Hải"
type input "0394867979"
type input "tiến"
type input "034094006963 ng duy khánh"
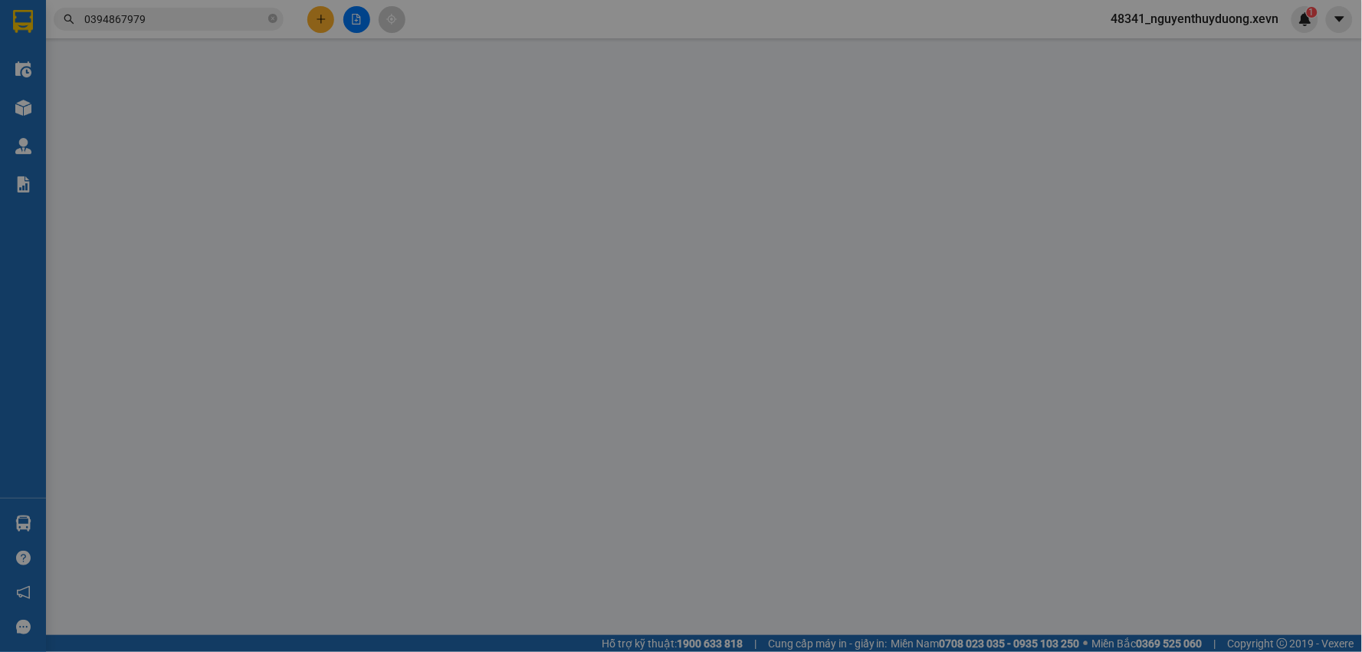
type input "30.000"
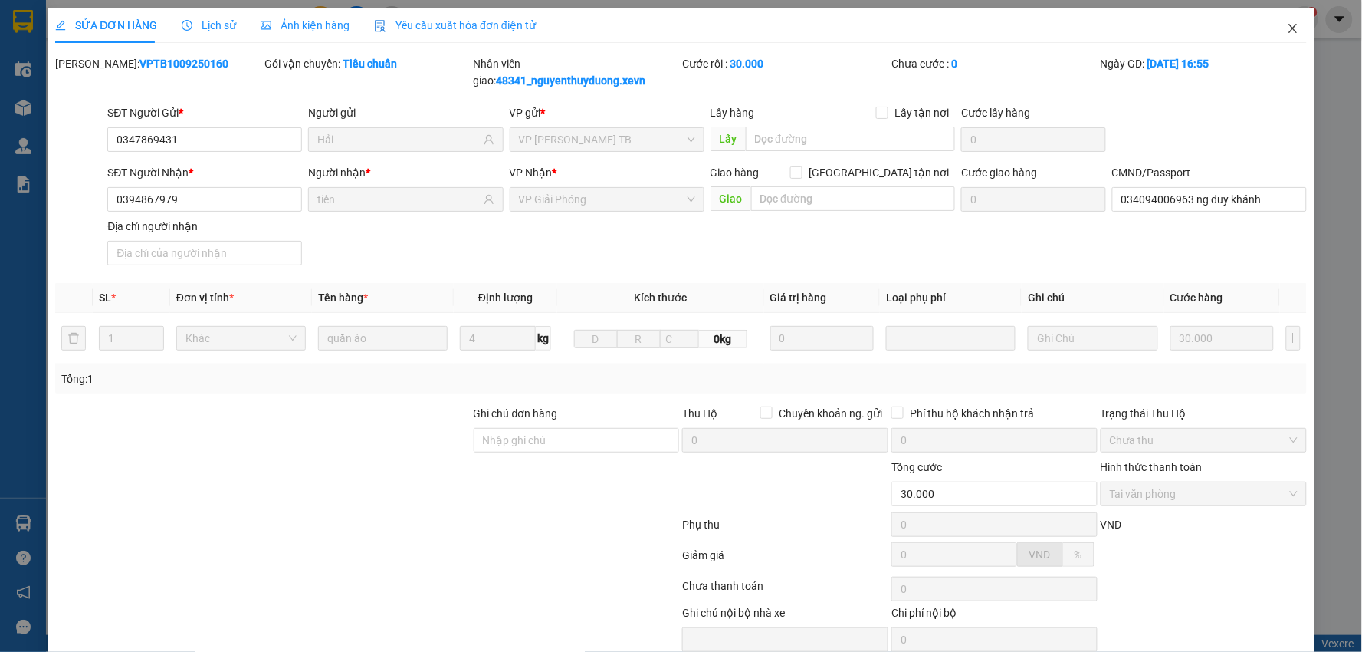
click at [1276, 35] on span "Close" at bounding box center [1293, 29] width 43 height 43
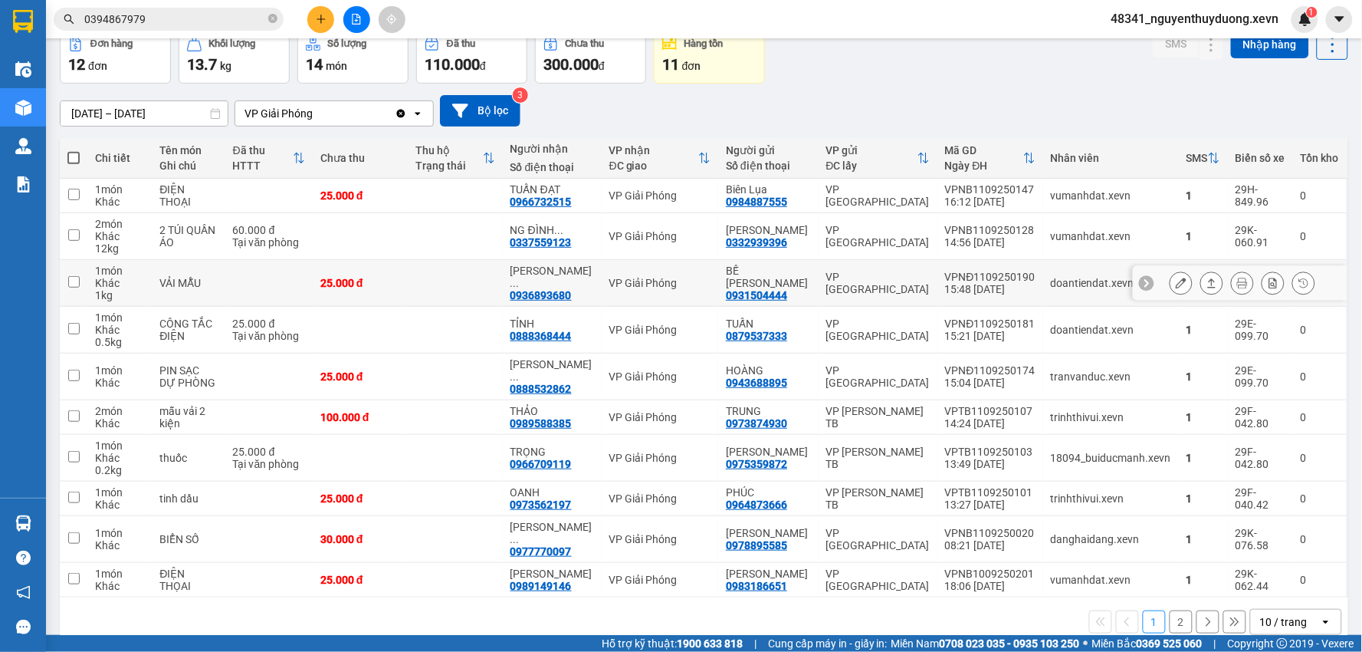
scroll to position [80, 0]
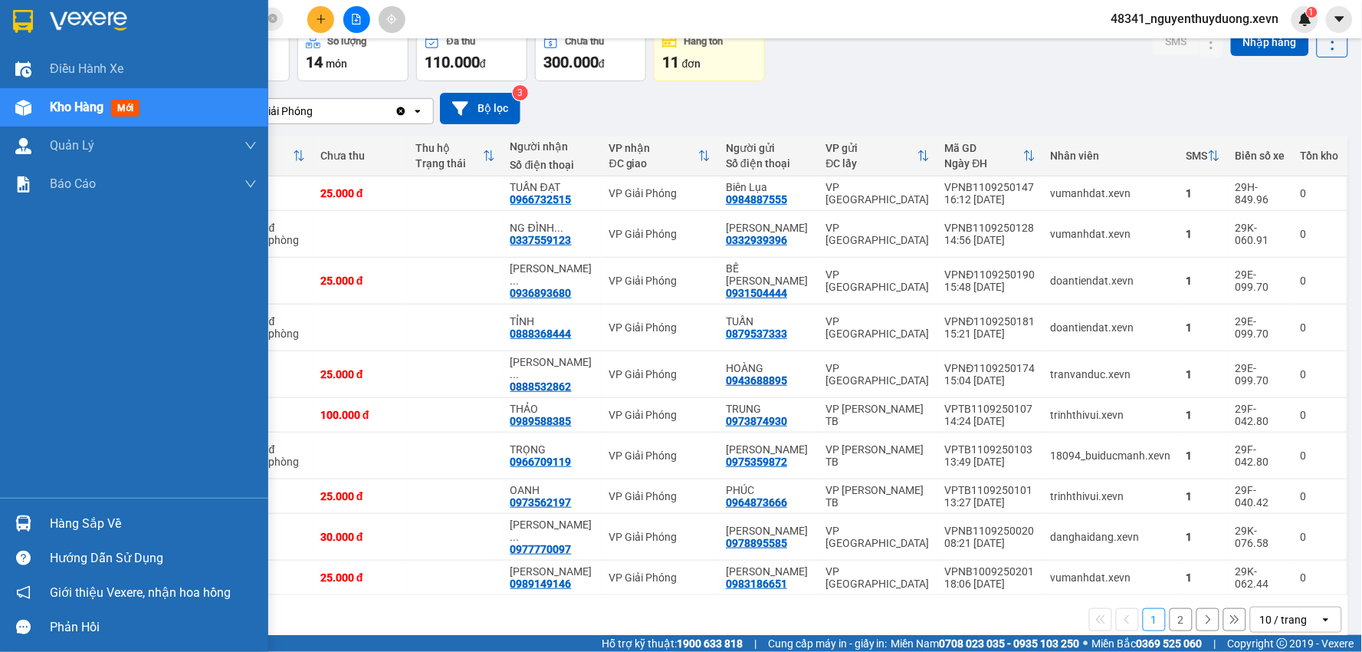
click at [110, 524] on div "Hàng sắp về" at bounding box center [153, 523] width 207 height 23
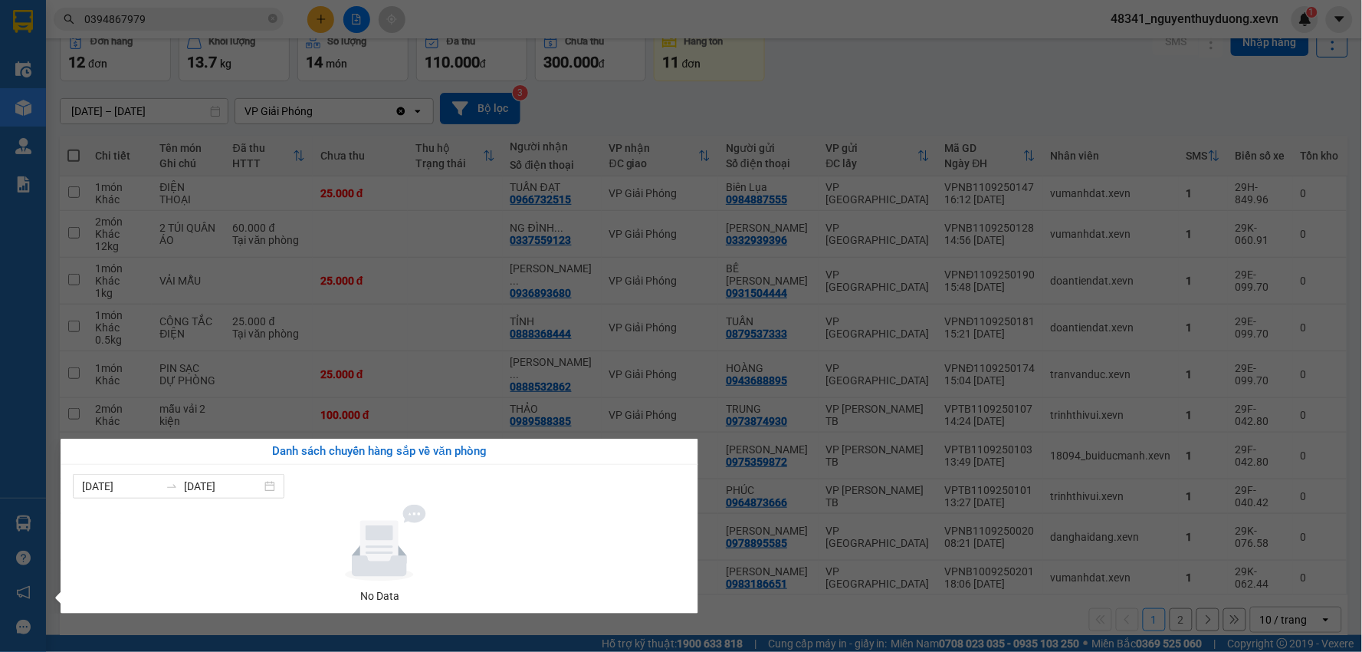
click at [1010, 85] on section "Kết quả tìm kiếm ( 1 ) Bộ lọc Mã ĐH Trạng thái Món hàng Thu hộ Tổng cước Chưa c…" at bounding box center [681, 326] width 1362 height 652
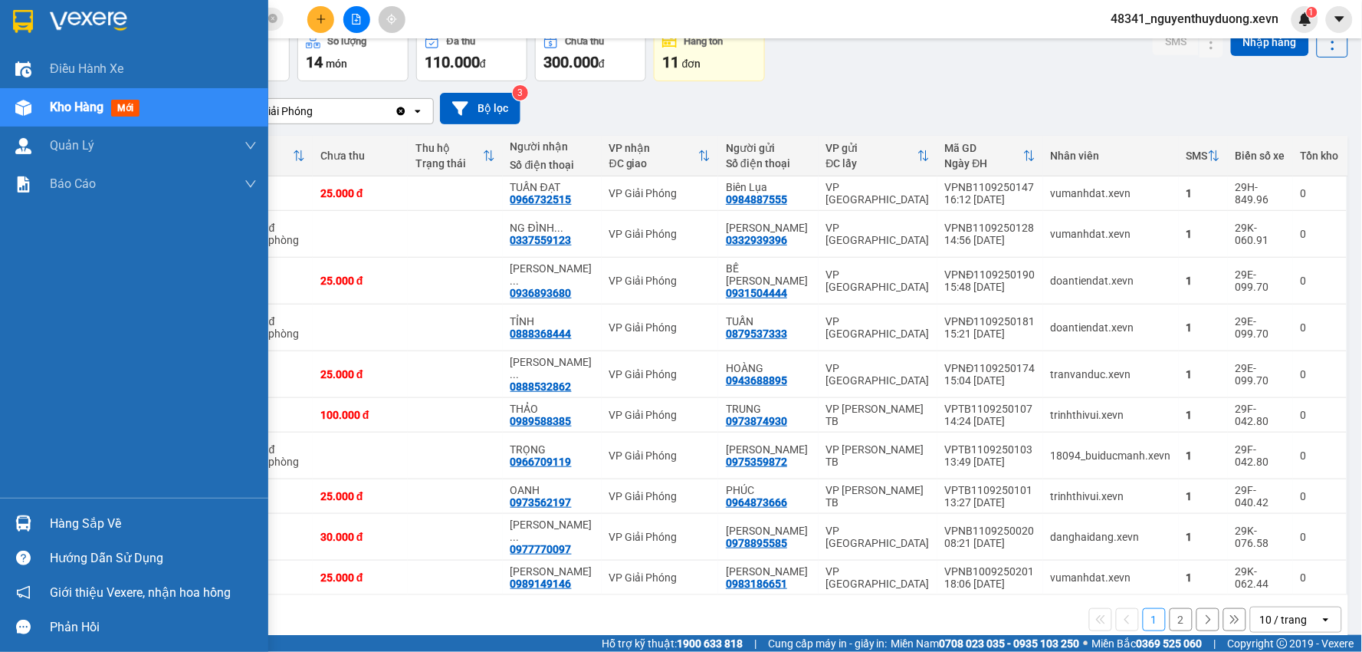
click at [117, 519] on div "Hàng sắp về" at bounding box center [153, 523] width 207 height 23
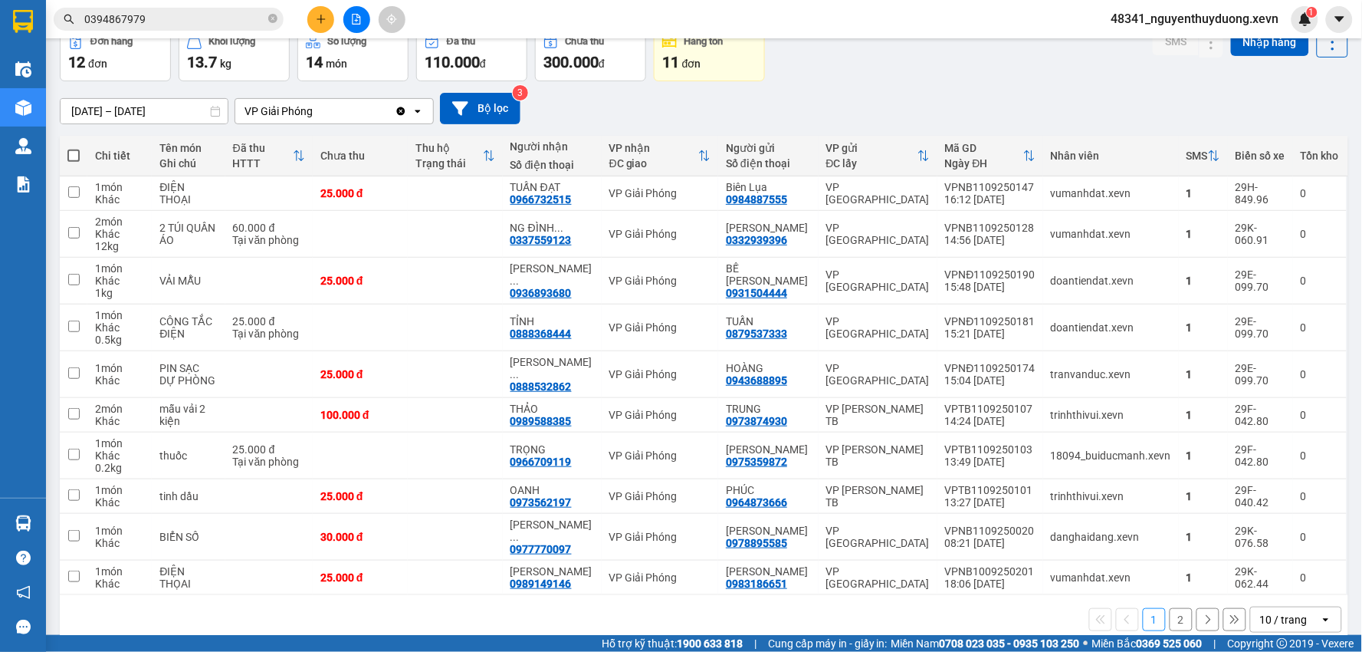
click at [921, 63] on section "Kết quả tìm kiếm ( 1 ) Bộ lọc Mã ĐH Trạng thái Món hàng Thu hộ Tổng cước Chưa c…" at bounding box center [681, 326] width 1362 height 652
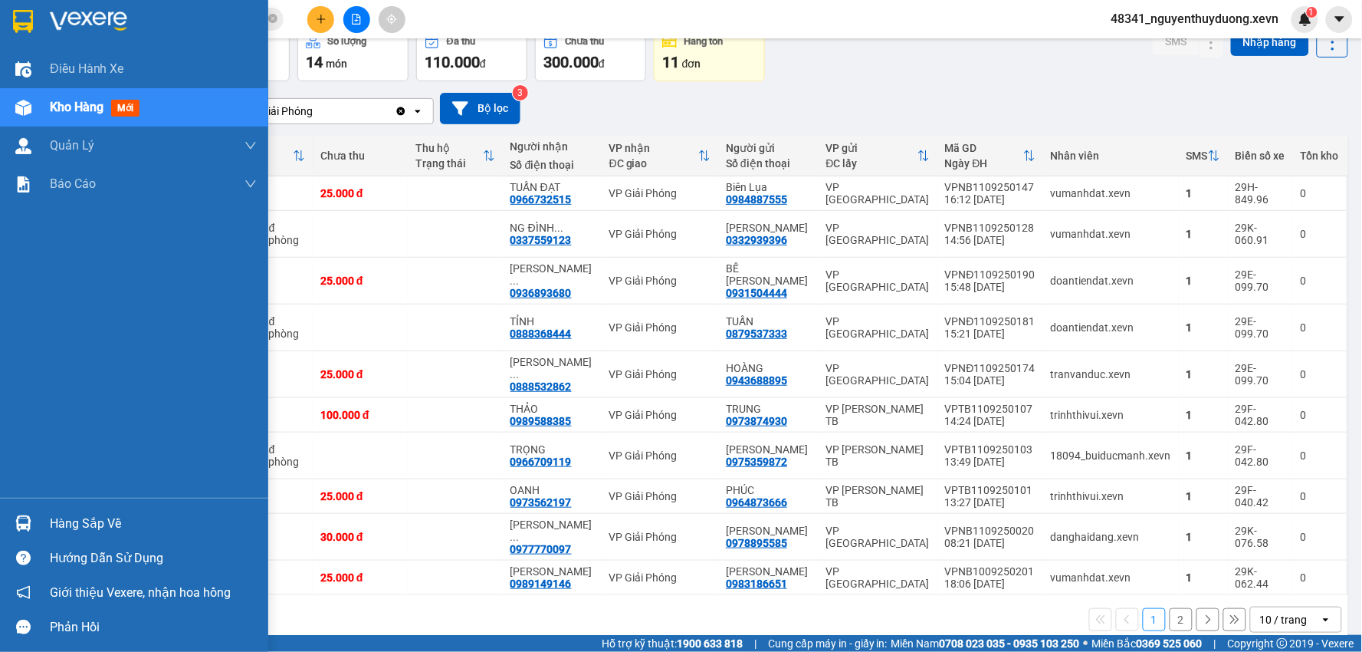
click at [87, 524] on div "Hàng sắp về" at bounding box center [153, 523] width 207 height 23
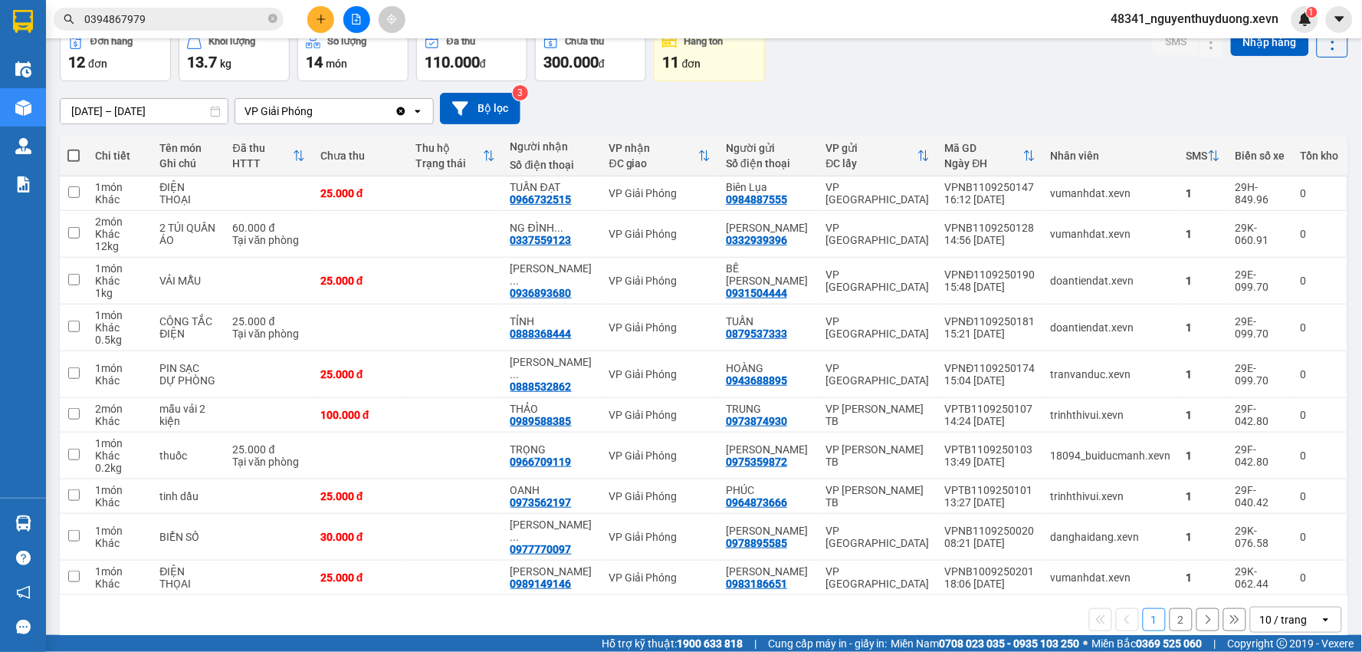
click at [855, 84] on section "Kết quả tìm kiếm ( 1 ) Bộ lọc Mã ĐH Trạng thái Món hàng Thu hộ Tổng cước Chưa c…" at bounding box center [681, 326] width 1362 height 652
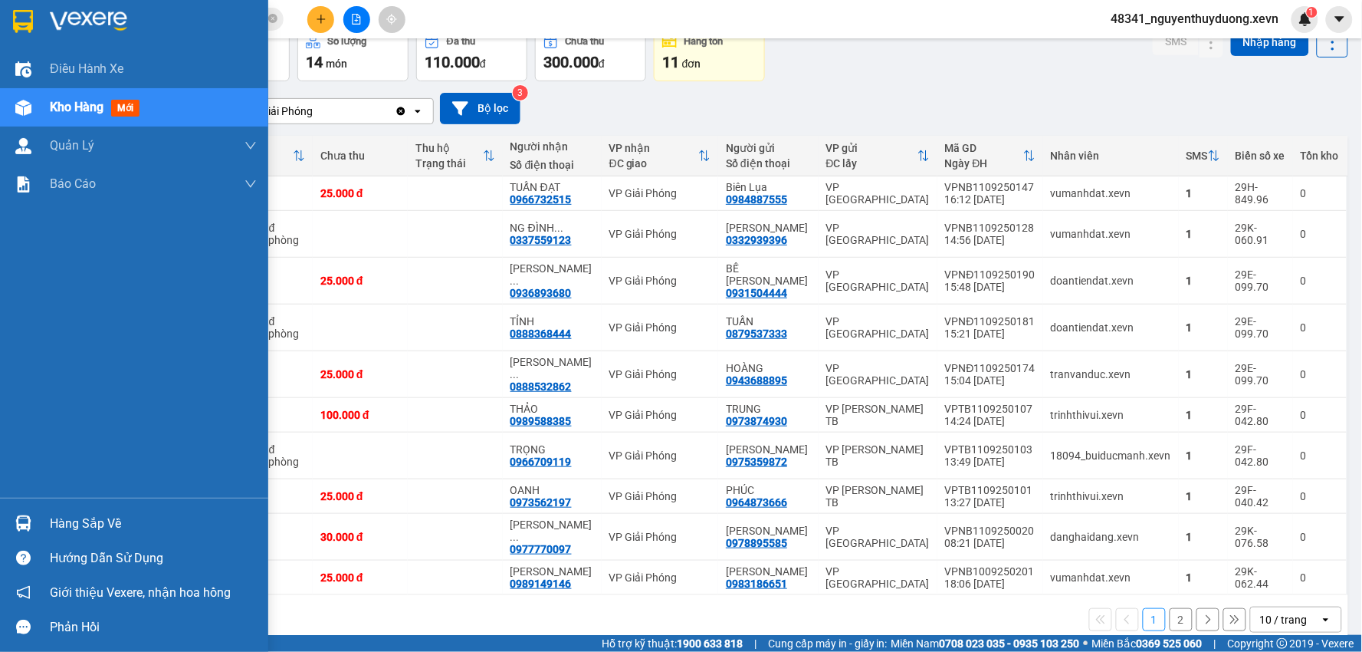
click at [67, 526] on div "Hàng sắp về" at bounding box center [153, 523] width 207 height 23
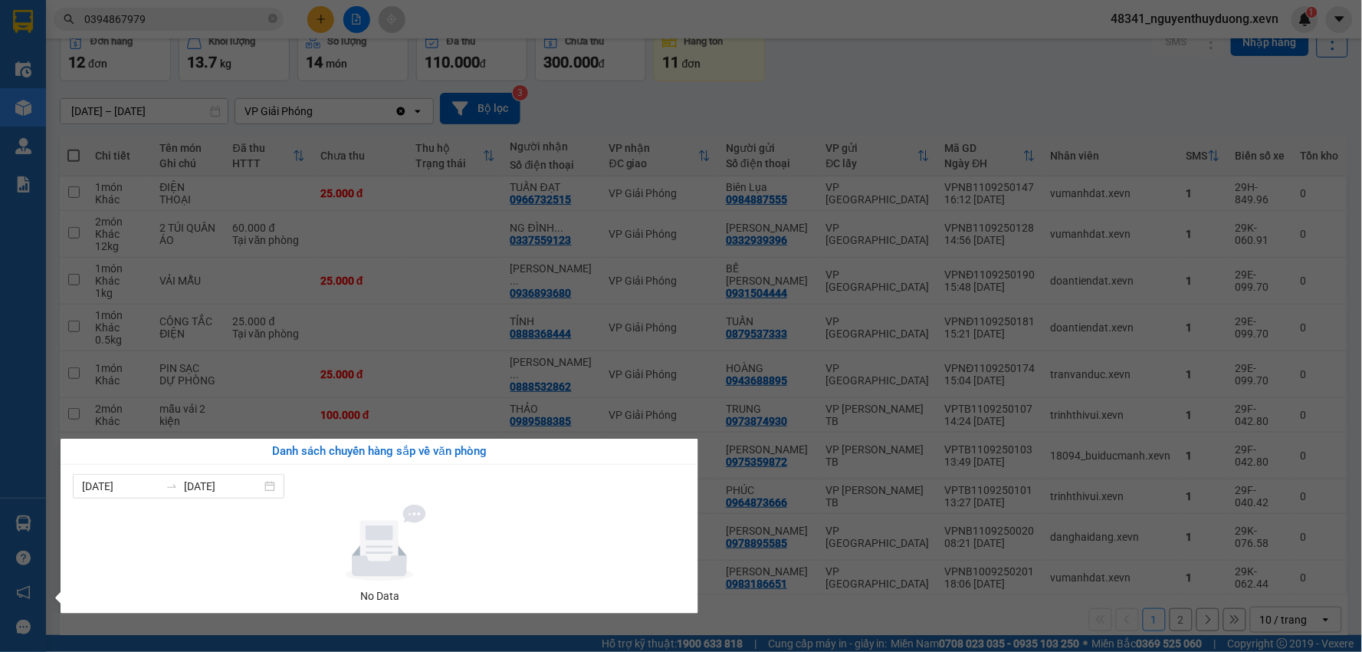
click at [1035, 94] on section "Kết quả tìm kiếm ( 1 ) Bộ lọc Mã ĐH Trạng thái Món hàng Thu hộ Tổng cước Chưa c…" at bounding box center [681, 326] width 1362 height 652
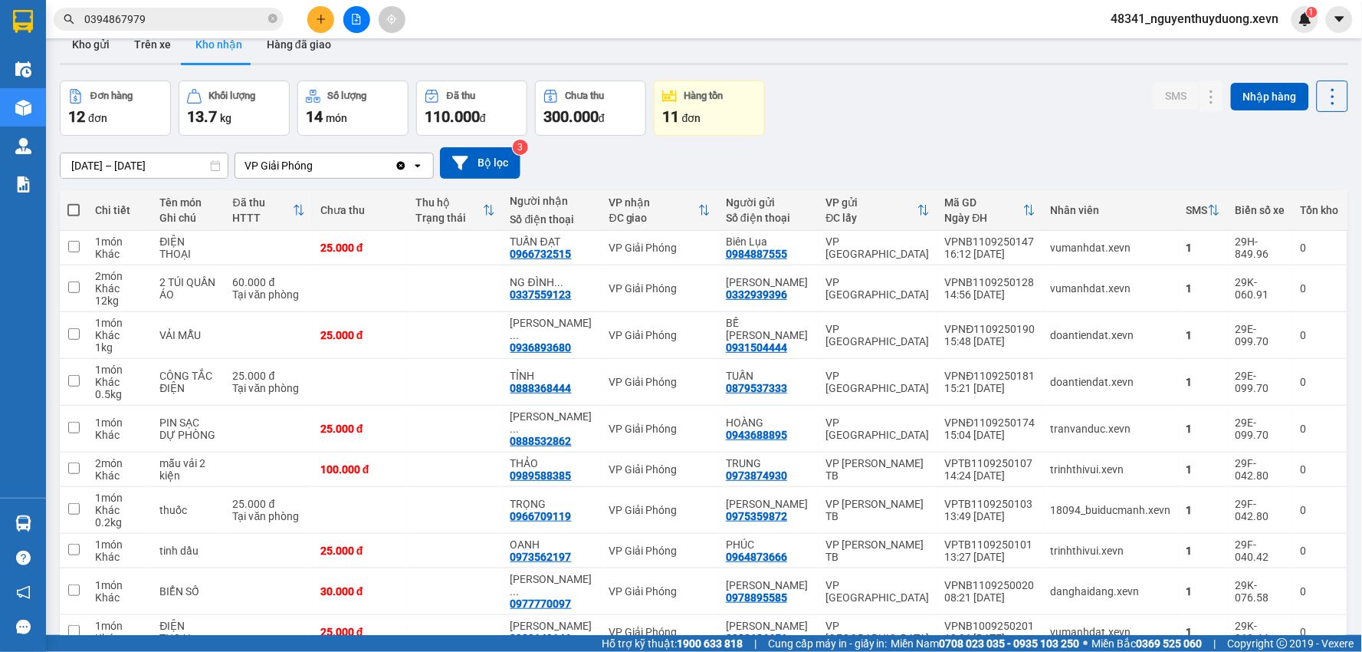
scroll to position [0, 0]
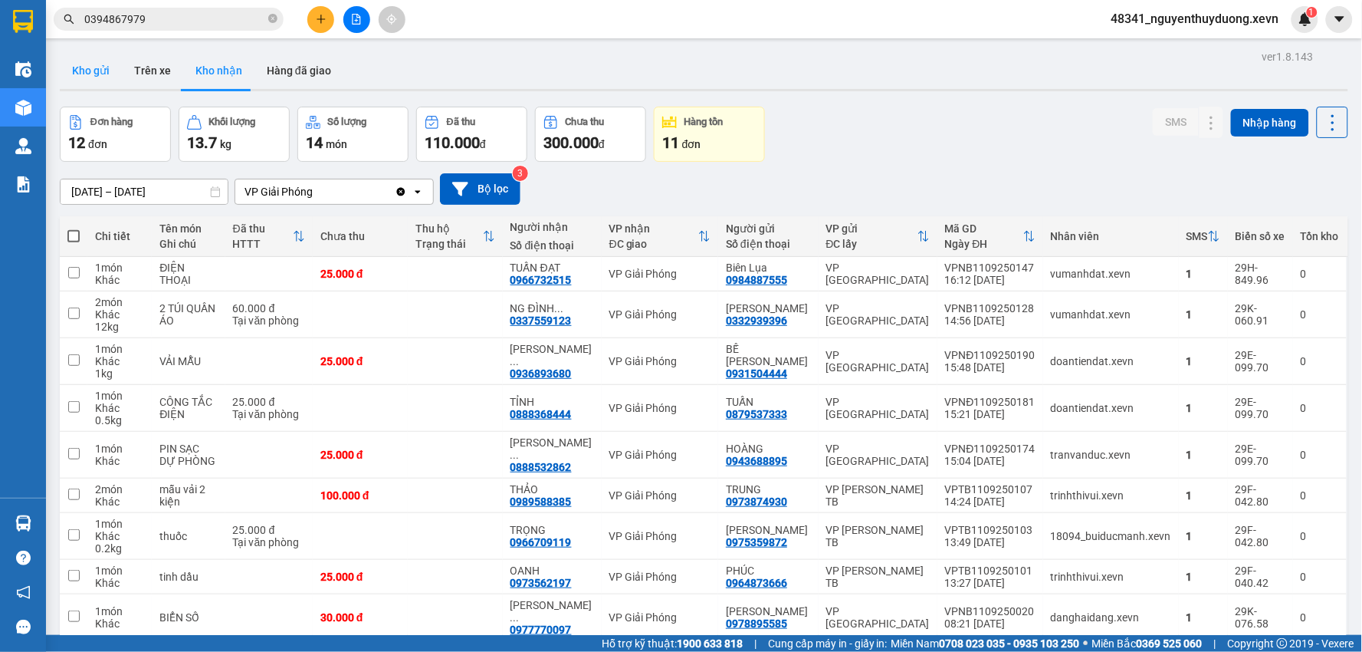
click at [97, 72] on button "Kho gửi" at bounding box center [91, 70] width 62 height 37
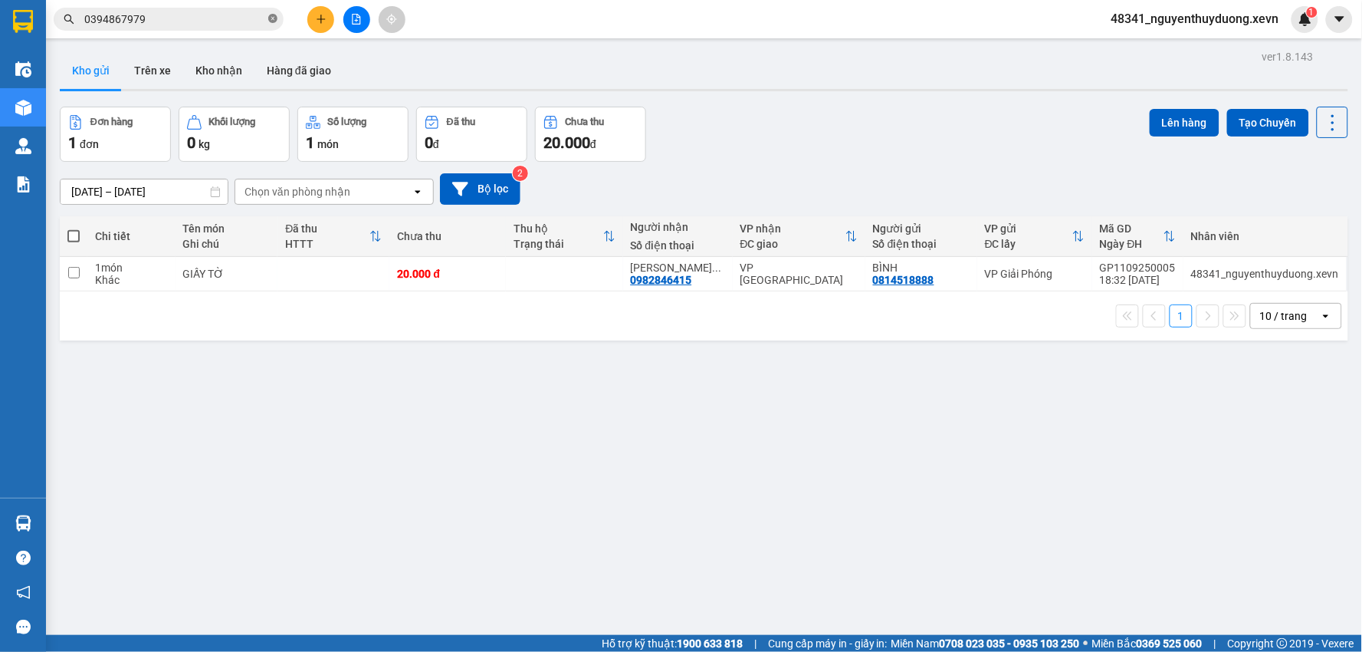
click at [272, 18] on icon "close-circle" at bounding box center [272, 18] width 9 height 9
click at [190, 64] on button "Kho nhận" at bounding box center [218, 70] width 71 height 37
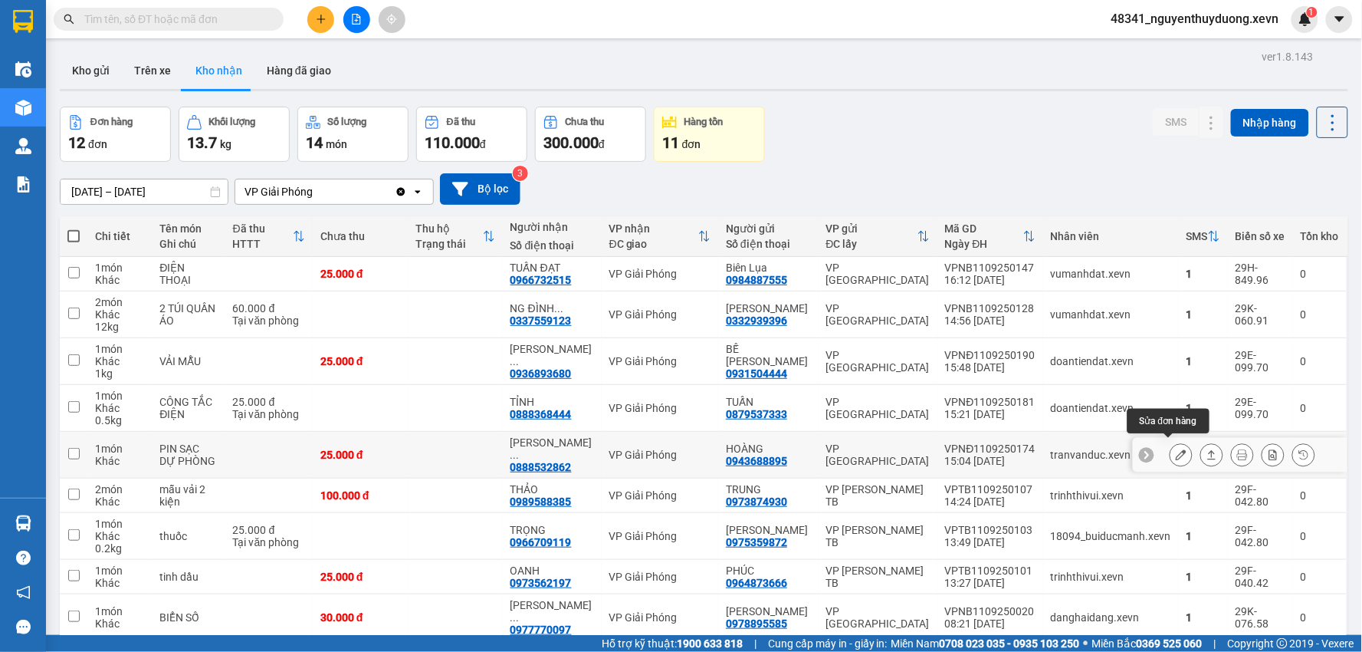
click at [1170, 456] on button at bounding box center [1180, 455] width 21 height 27
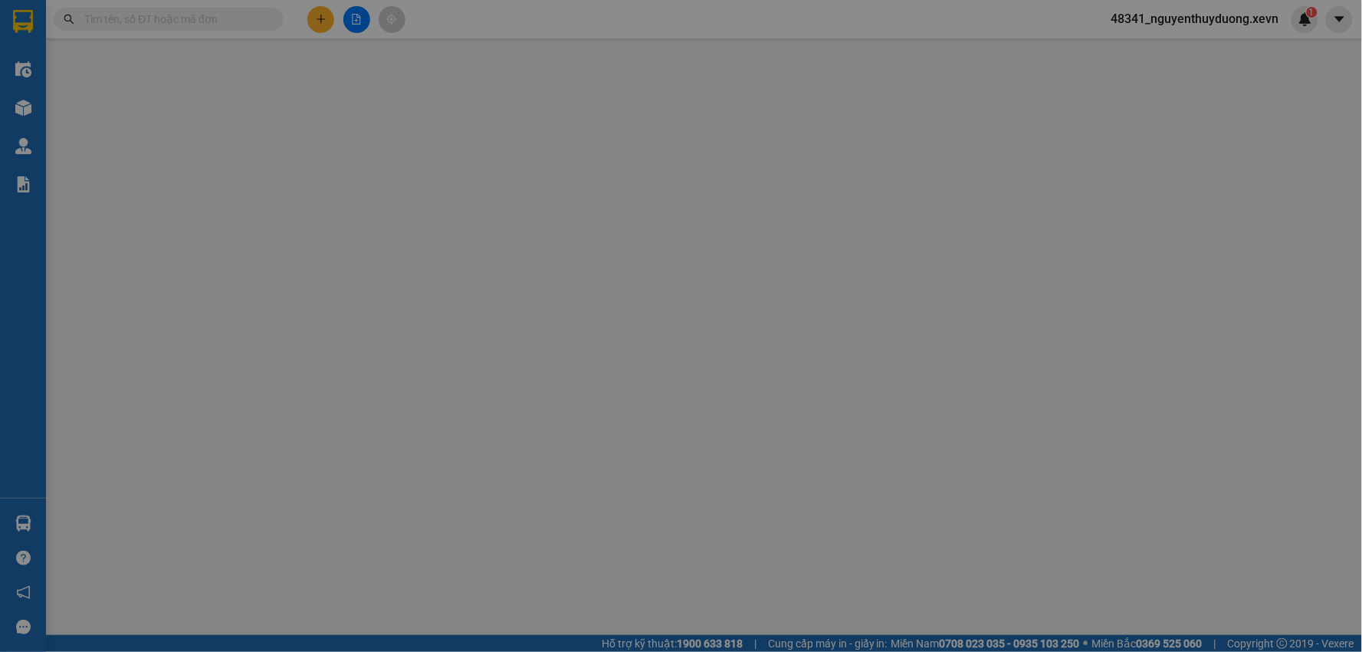
type input "0943688895"
type input "HOÀNG"
type input "0888532862"
type input "[PERSON_NAME]"
type input "036203007444 [PERSON_NAME]"
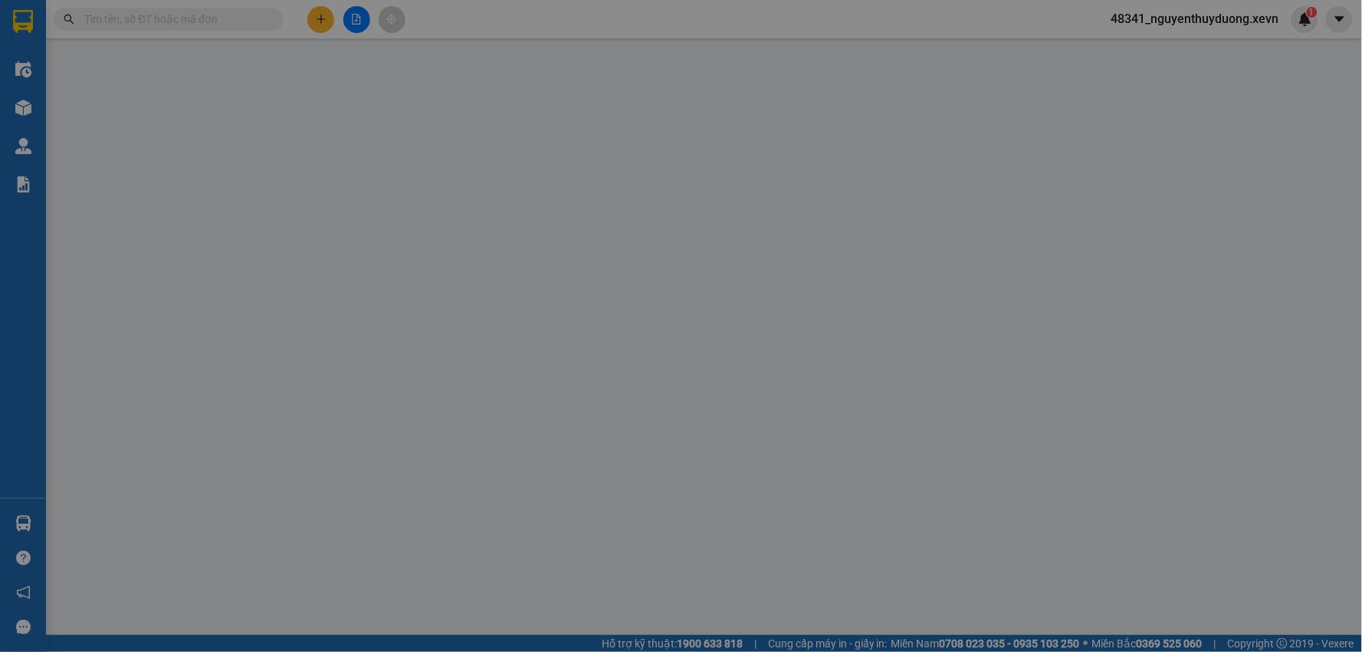
type input "25.000"
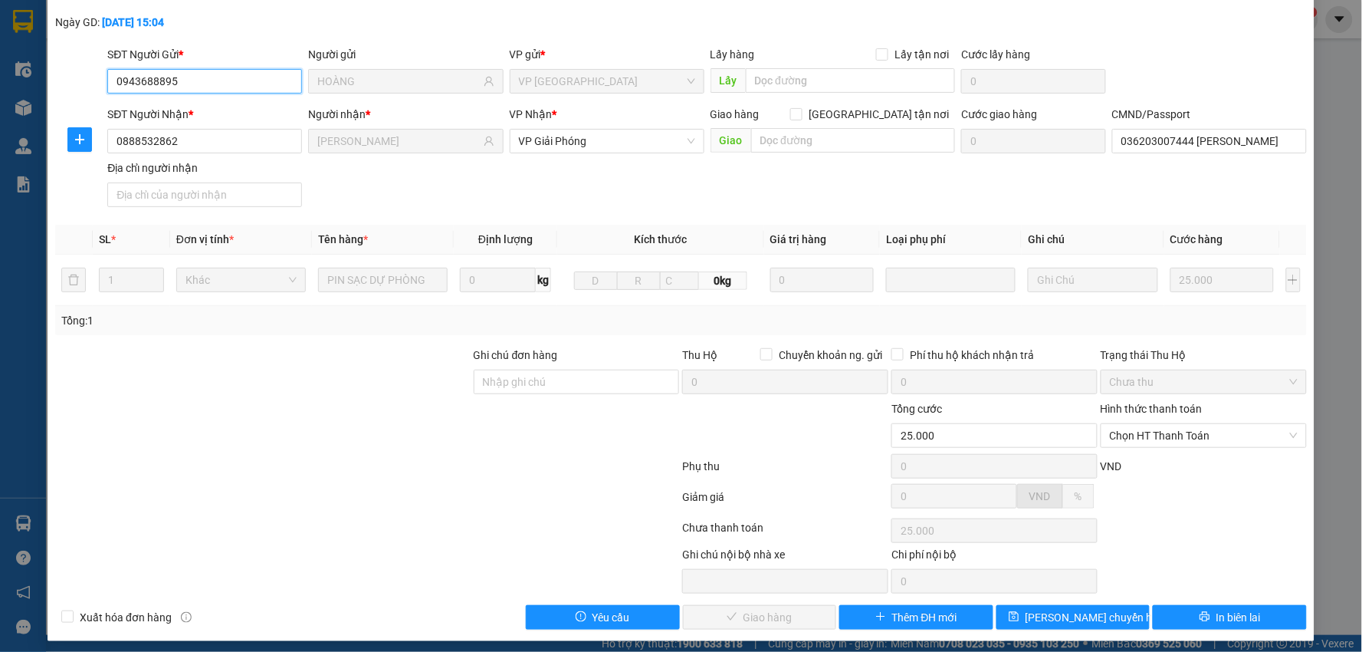
scroll to position [81, 0]
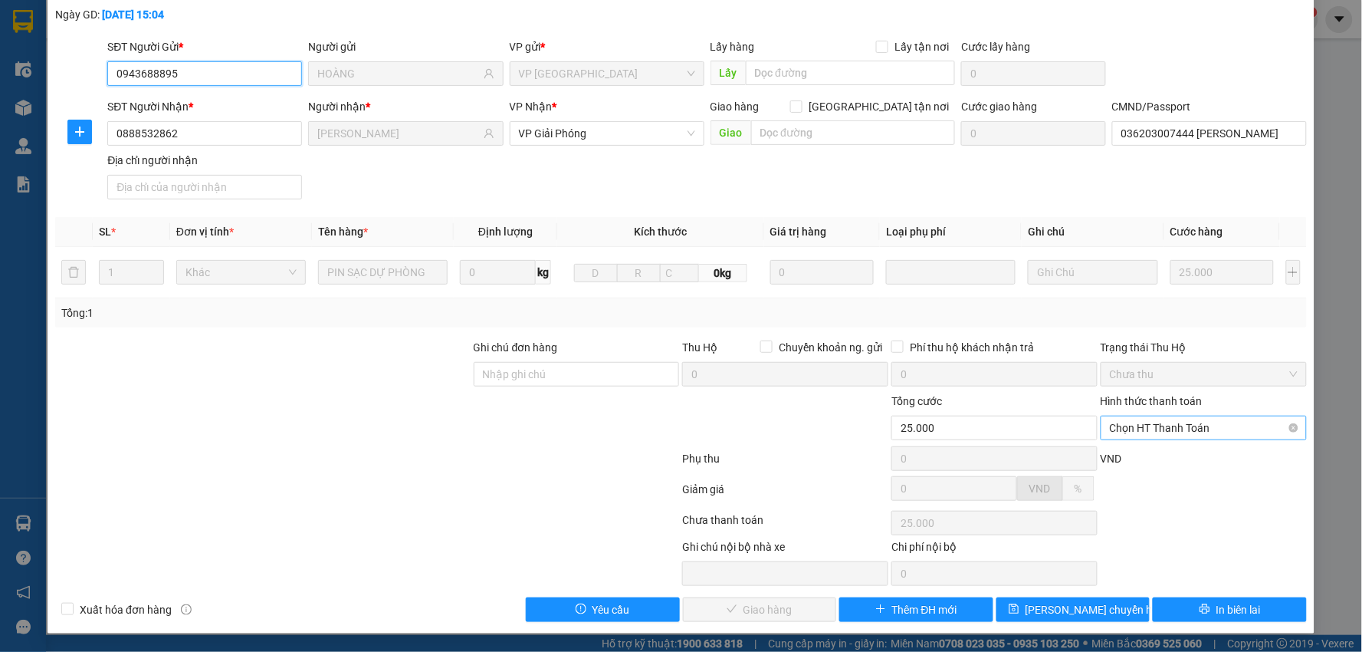
click at [1134, 432] on span "Chọn HT Thanh Toán" at bounding box center [1204, 427] width 188 height 23
click at [1132, 455] on div "Tại văn phòng" at bounding box center [1193, 458] width 185 height 17
type input "0"
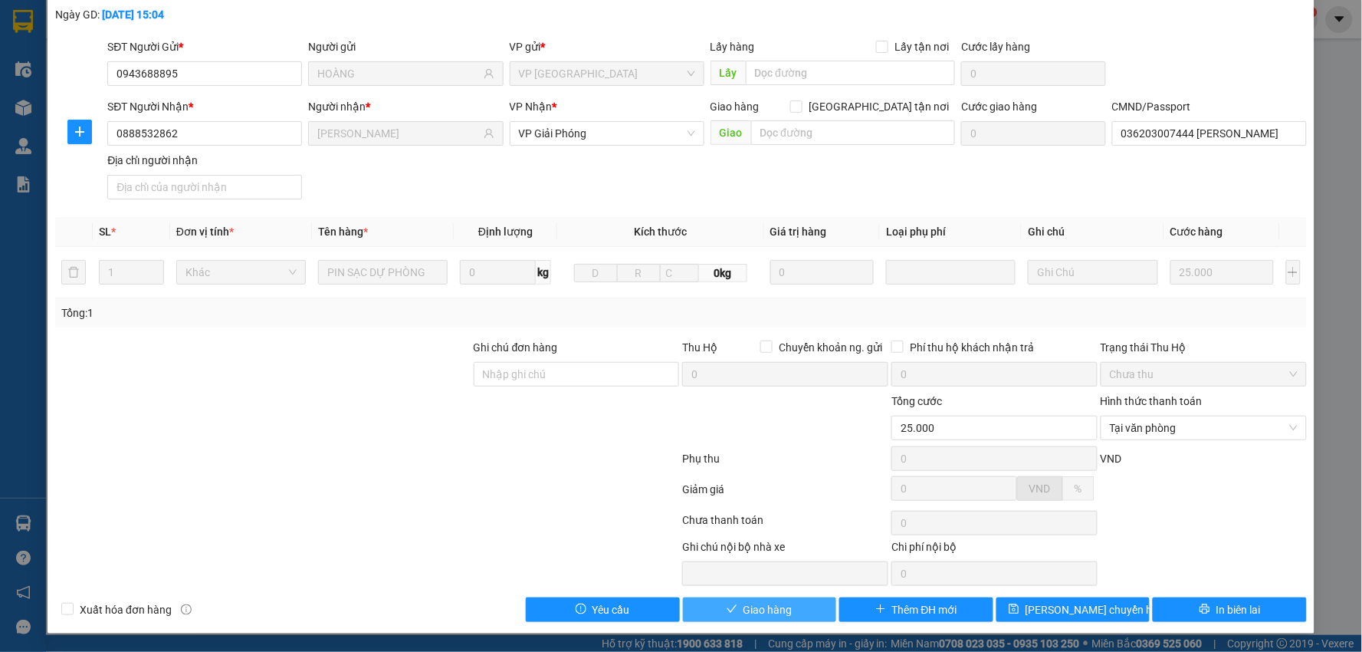
click at [765, 604] on span "Giao hàng" at bounding box center [768, 609] width 49 height 17
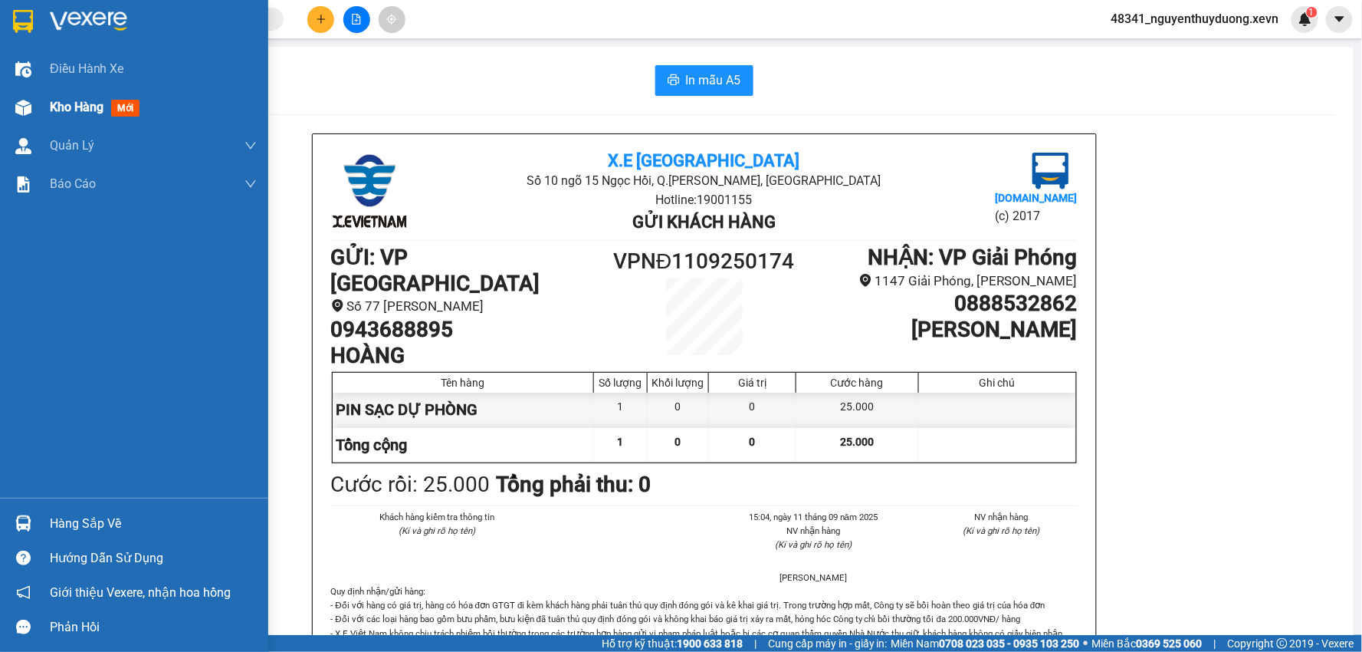
click at [80, 110] on span "Kho hàng" at bounding box center [77, 107] width 54 height 15
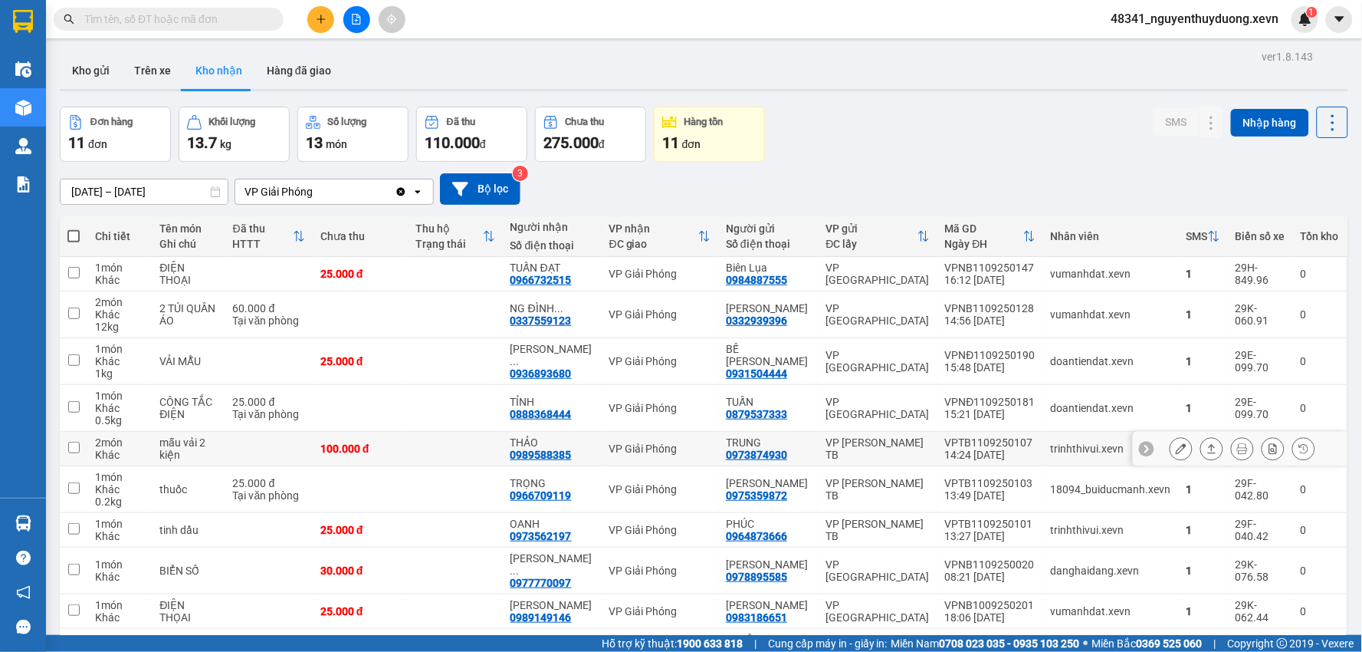
scroll to position [80, 0]
